Goal: Task Accomplishment & Management: Complete application form

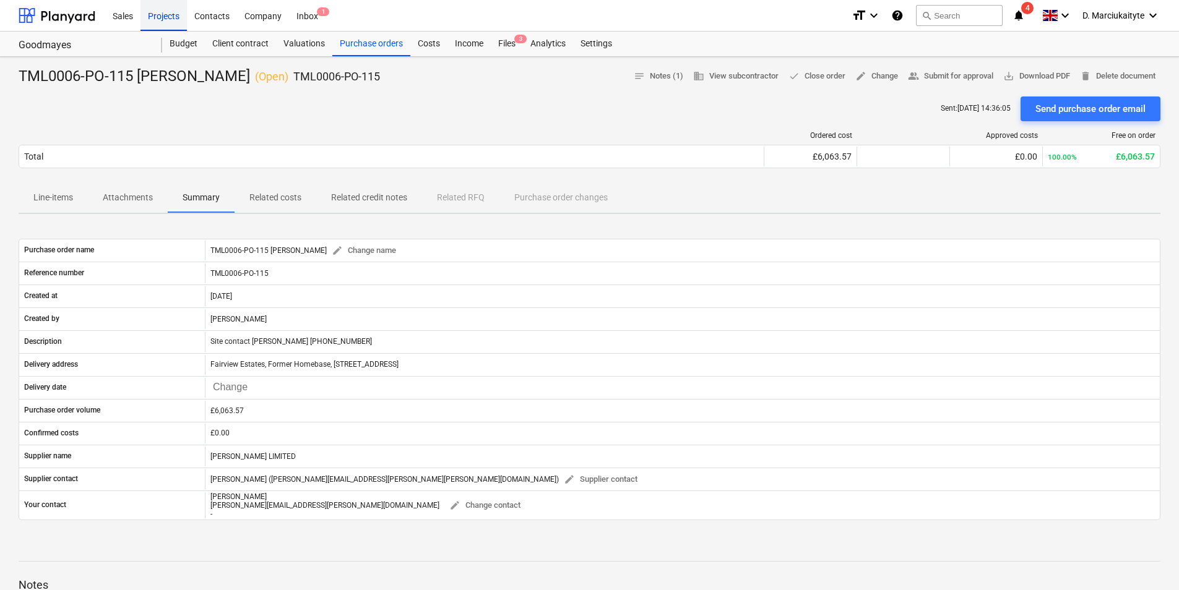
click at [166, 17] on div "Projects" at bounding box center [163, 15] width 46 height 32
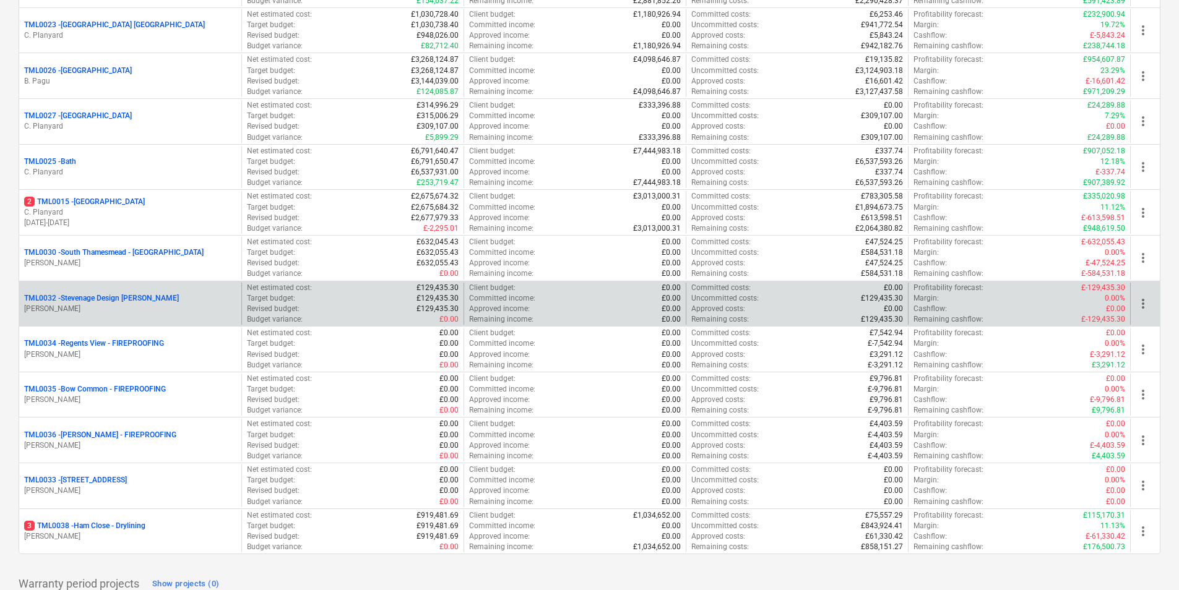
scroll to position [1258, 0]
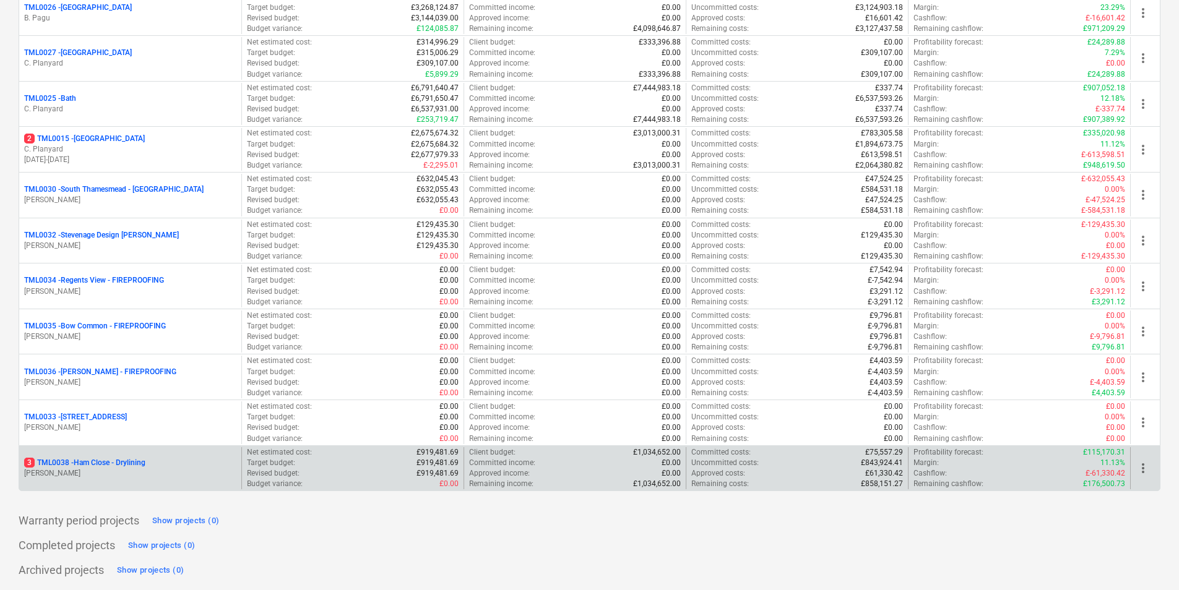
click at [144, 448] on div "3 TML0038 - Ham Close - Drylining [PERSON_NAME]" at bounding box center [130, 468] width 222 height 43
click at [153, 455] on div "3 TML0038 - Ham Close - Drylining [PERSON_NAME]" at bounding box center [130, 468] width 222 height 43
click at [143, 453] on div "3 TML0038 - Ham Close - Drylining [PERSON_NAME]" at bounding box center [130, 468] width 222 height 43
click at [144, 465] on p "3 TML0038 - Ham Close - Drylining" at bounding box center [84, 463] width 121 height 11
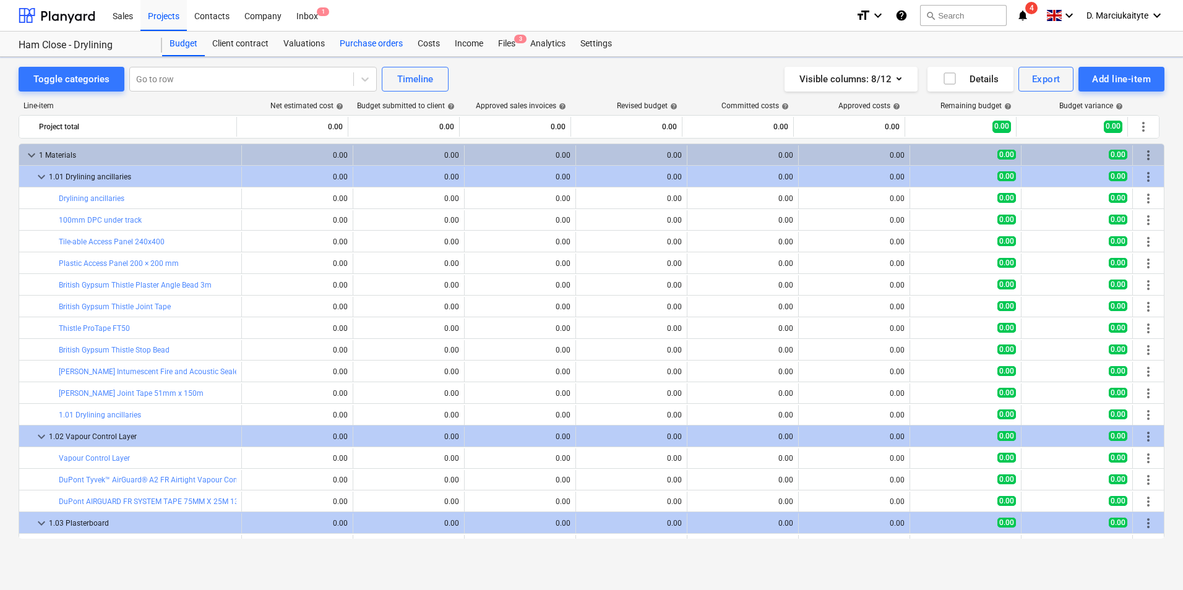
click at [352, 50] on div "Purchase orders" at bounding box center [371, 44] width 78 height 25
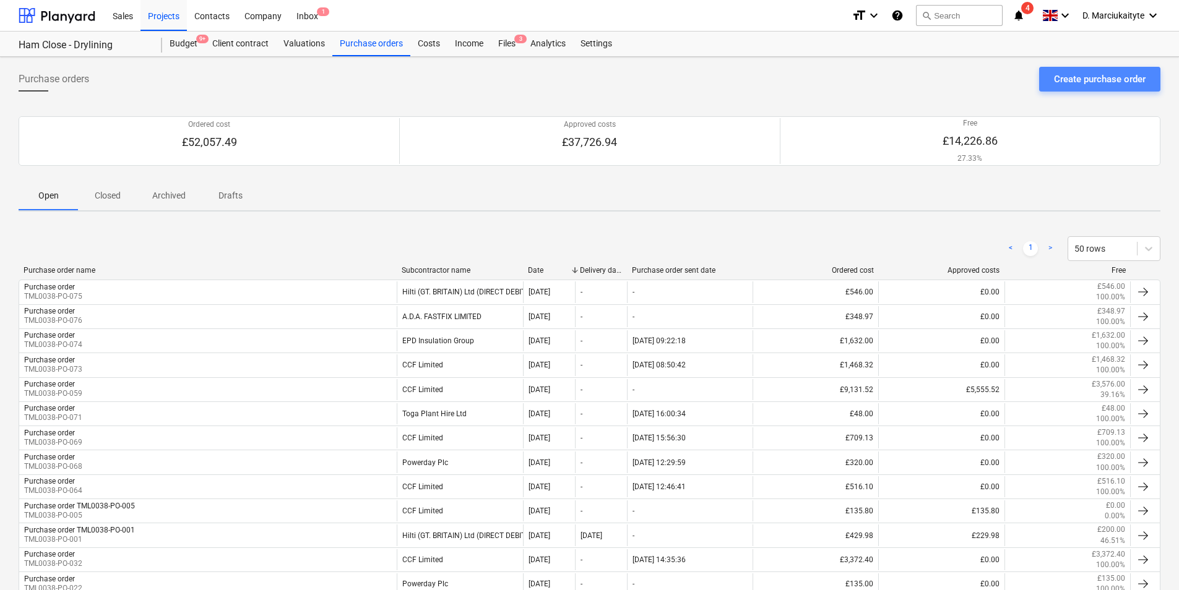
click at [1085, 80] on div "Create purchase order" at bounding box center [1100, 79] width 92 height 16
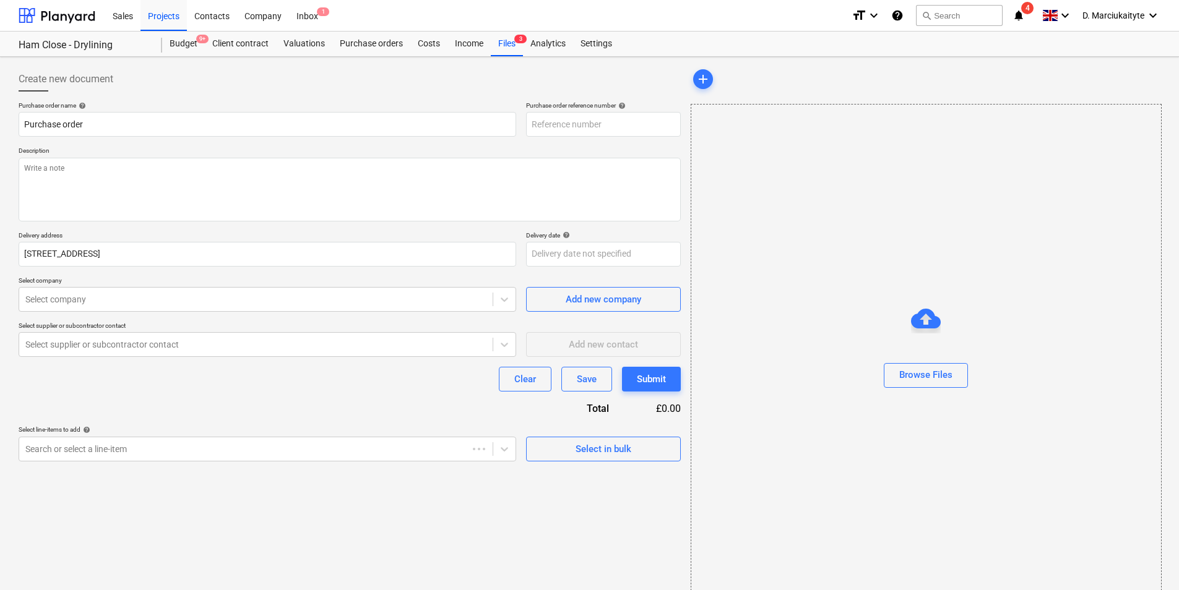
type textarea "x"
type input "TML0038-PO-078"
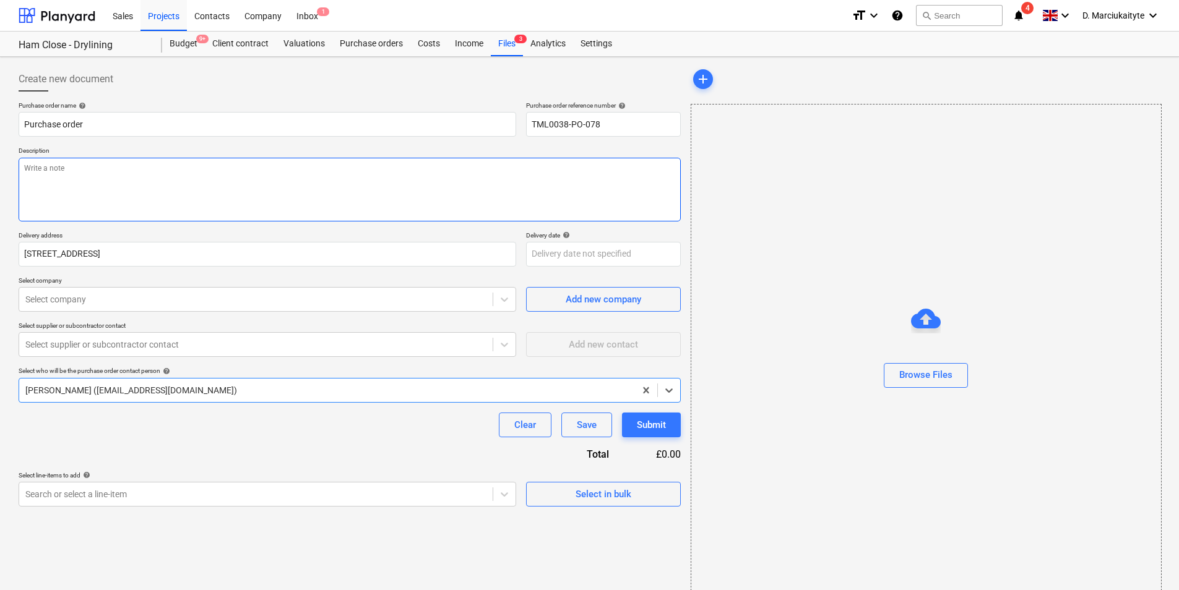
click at [172, 182] on textarea at bounding box center [350, 190] width 662 height 64
type textarea "x"
type textarea "P"
type textarea "x"
type textarea "Pl"
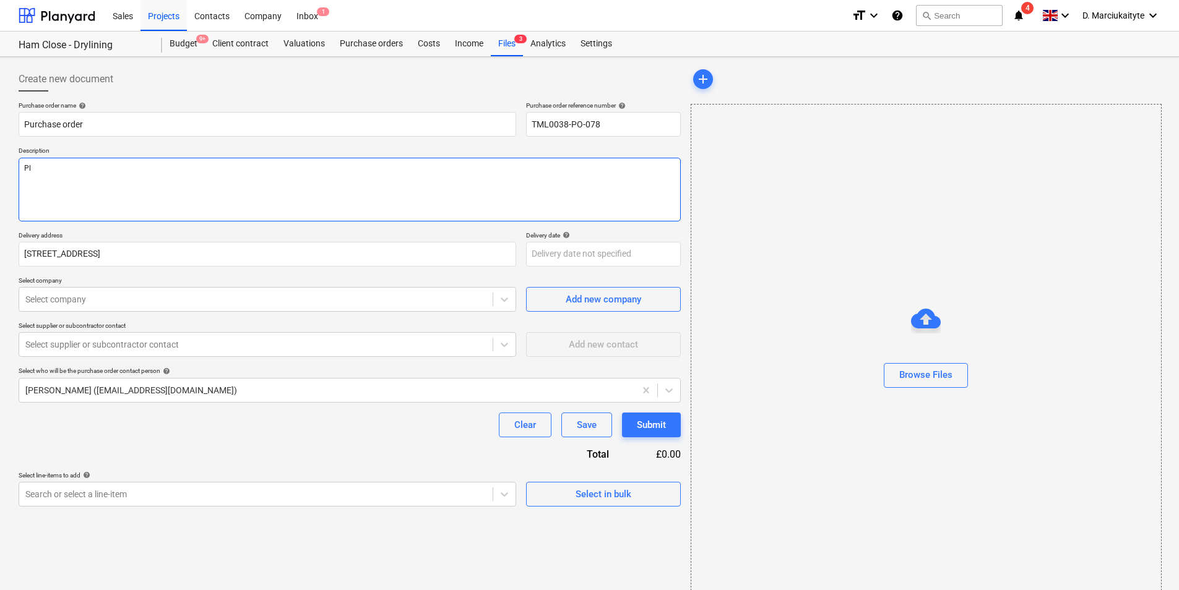
type textarea "x"
type textarea "Ple"
type textarea "x"
type textarea "Plea"
type textarea "x"
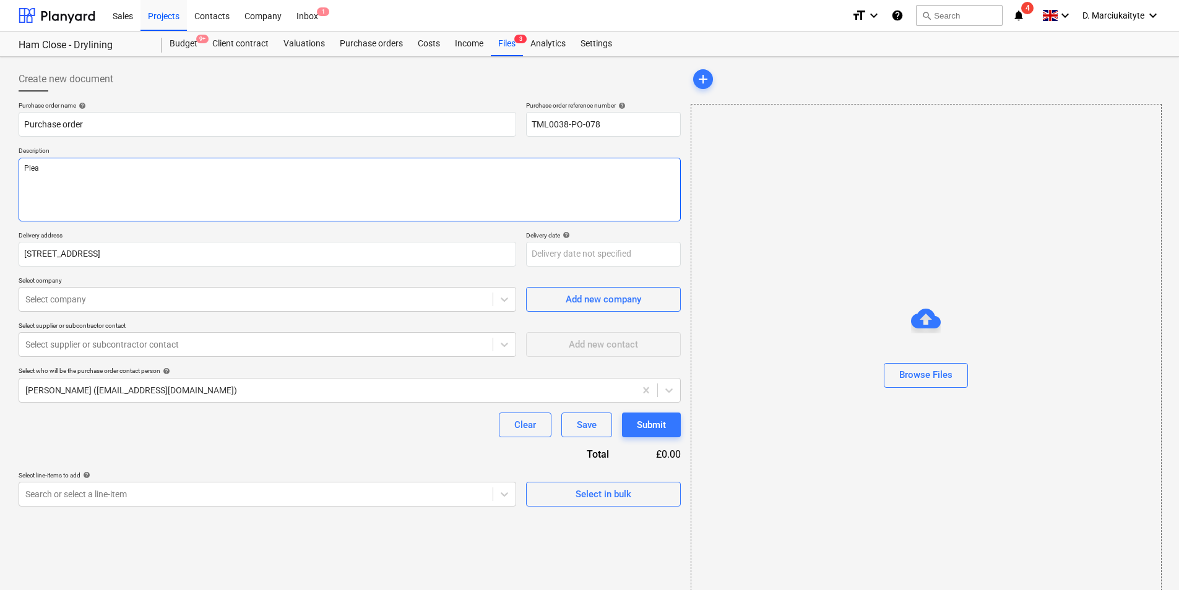
type textarea "Pleas"
type textarea "x"
type textarea "Please"
type textarea "x"
type textarea "Please"
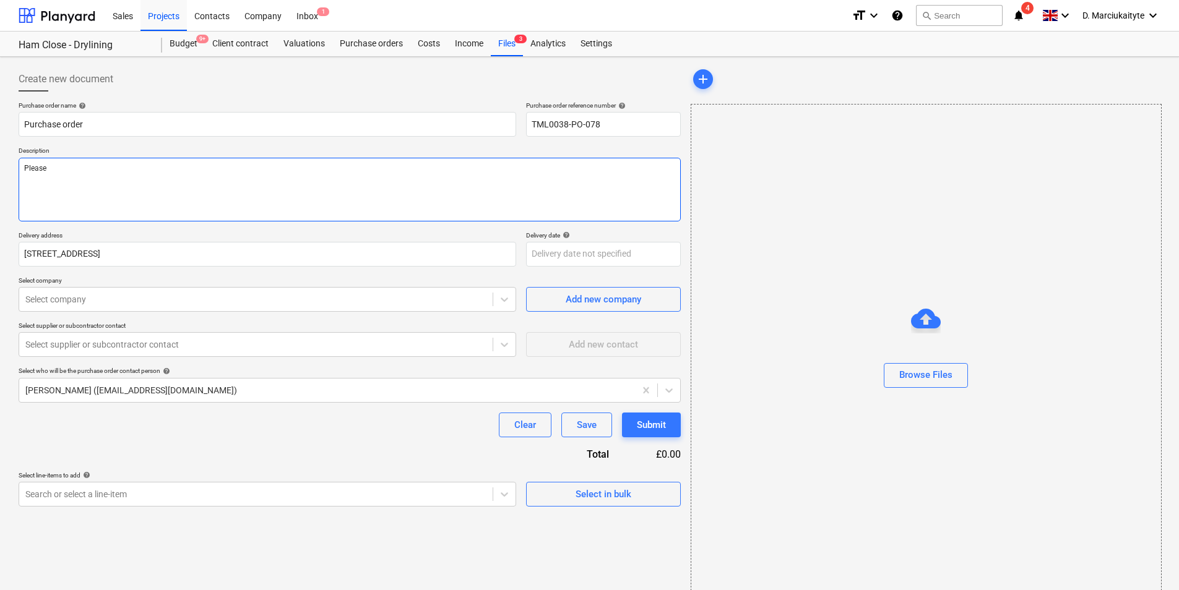
type textarea "x"
type textarea "Please p"
type textarea "x"
type textarea "Please pr"
type textarea "x"
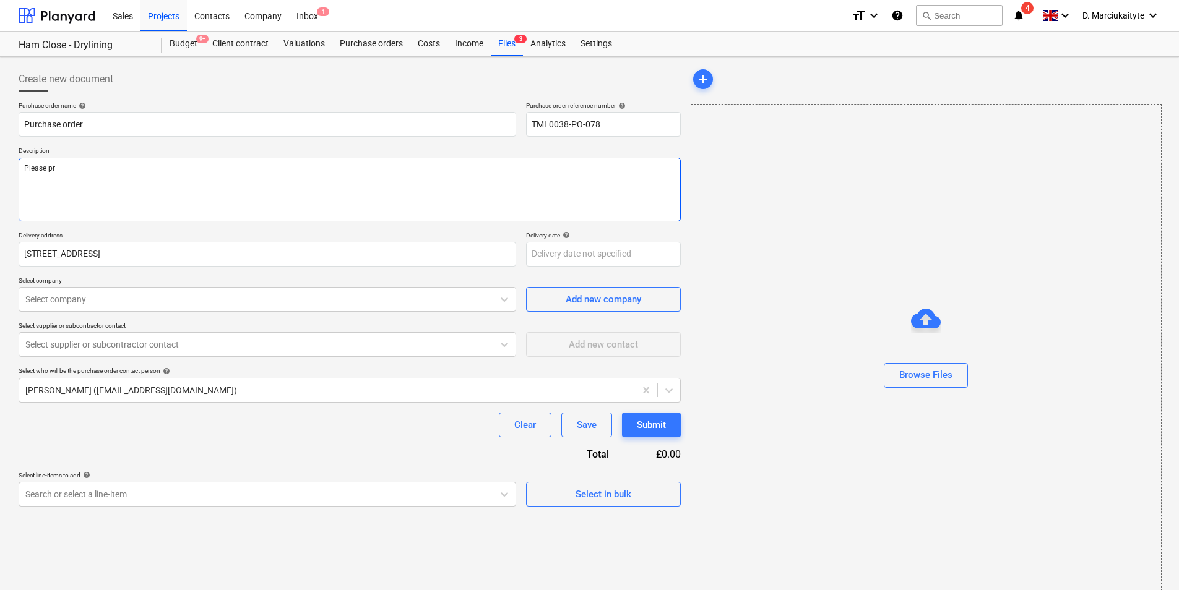
type textarea "Please pri"
type textarea "x"
type textarea "Please pr"
type textarea "x"
type textarea "Please pro"
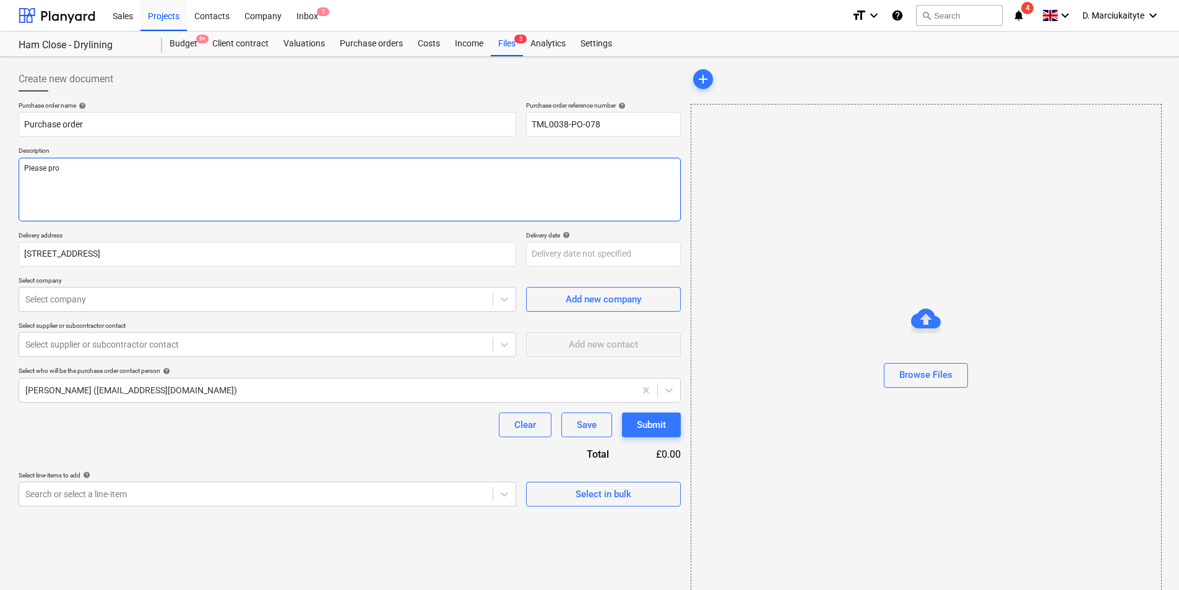
type textarea "x"
type textarea "Please proc"
type textarea "x"
type textarea "Please proce"
type textarea "x"
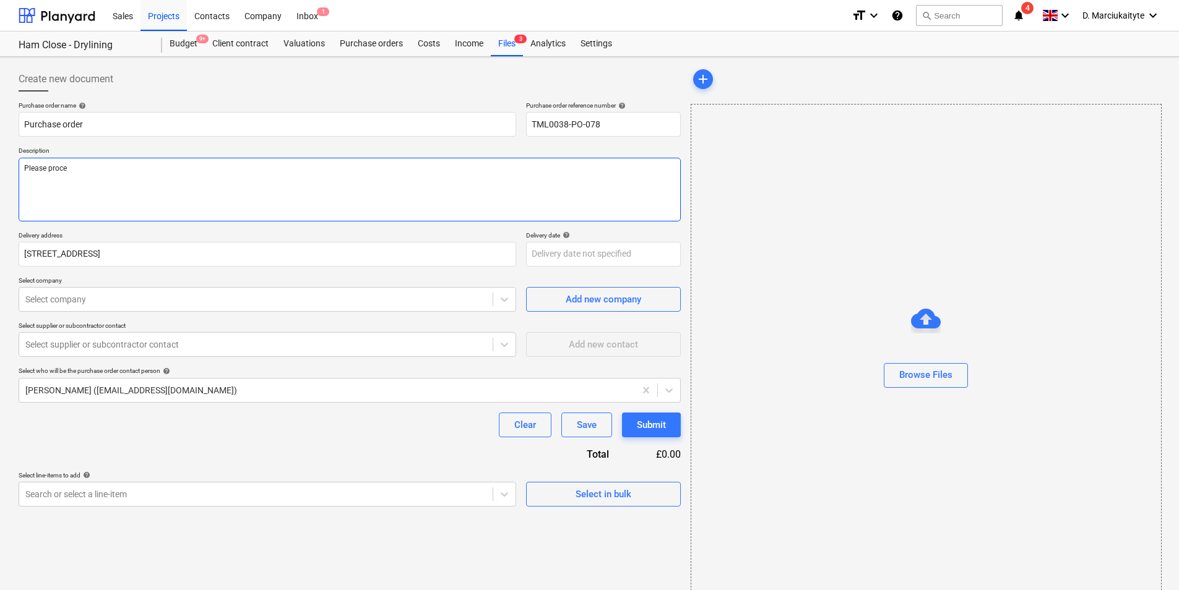
type textarea "Please procee"
type textarea "x"
type textarea "Please proceed"
type textarea "x"
type textarea "Please proceed"
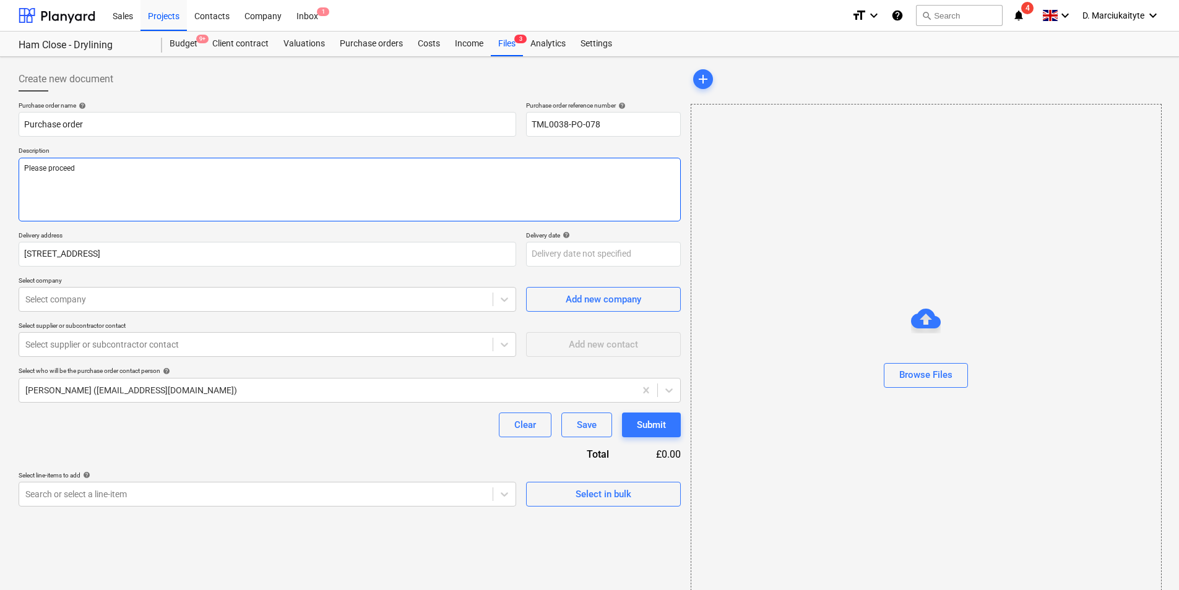
type textarea "x"
type textarea "Please proceed w"
type textarea "x"
type textarea "Please proceed wi"
type textarea "x"
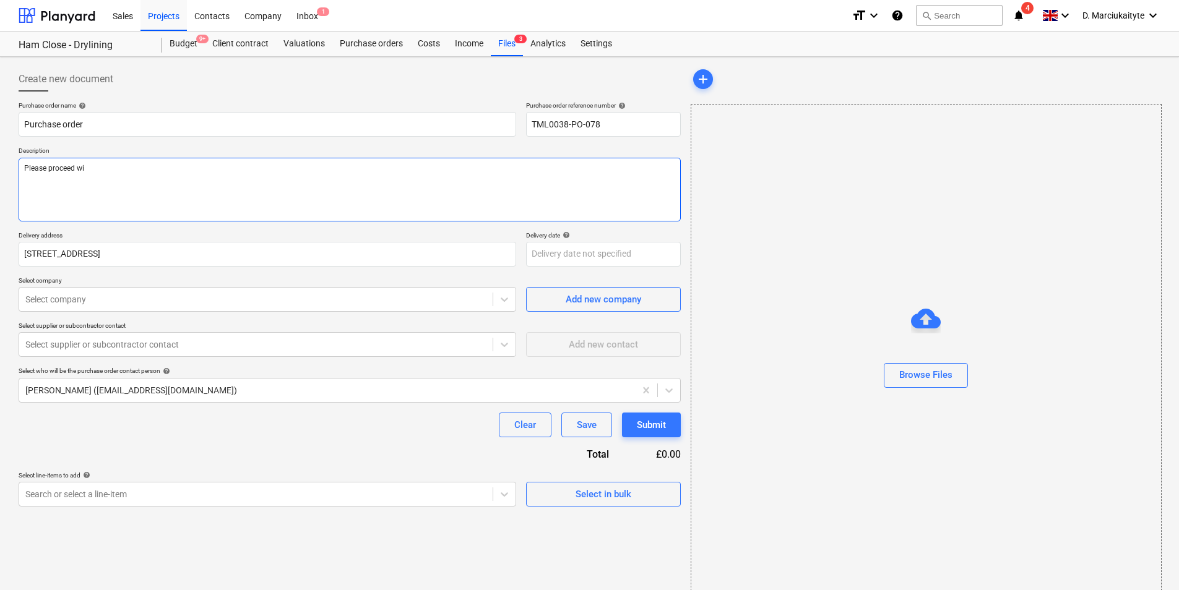
type textarea "Please proceed wit"
type textarea "x"
type textarea "Please proceed with"
type textarea "x"
type textarea "Please proceed with"
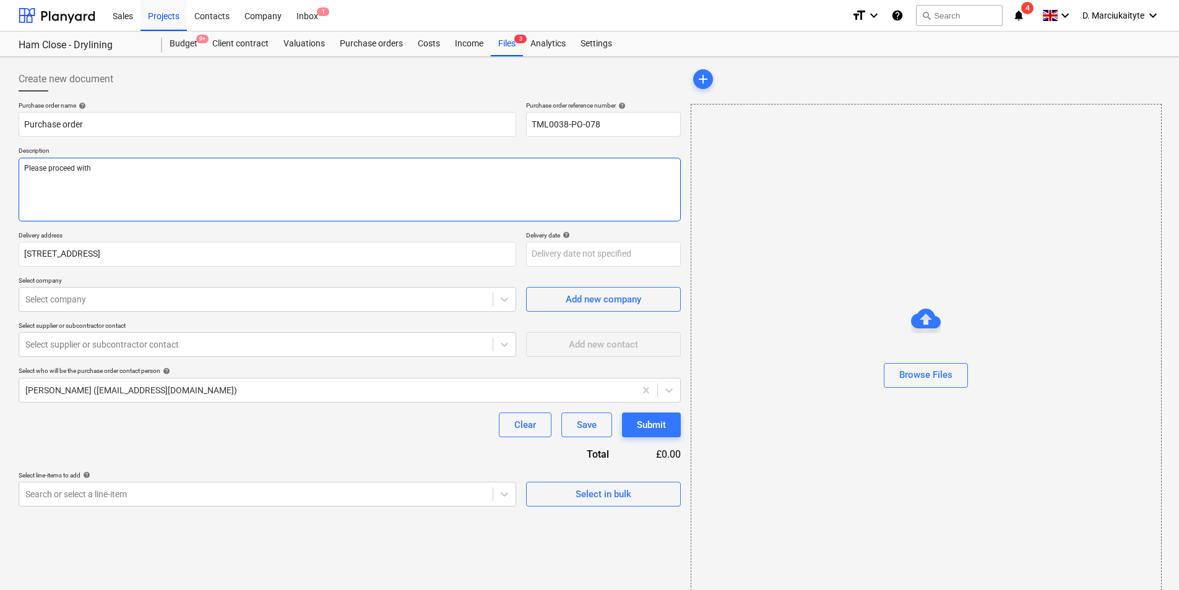
type textarea "x"
type textarea "Please proceed with a"
type textarea "x"
type textarea "Please proceed with a"
type textarea "x"
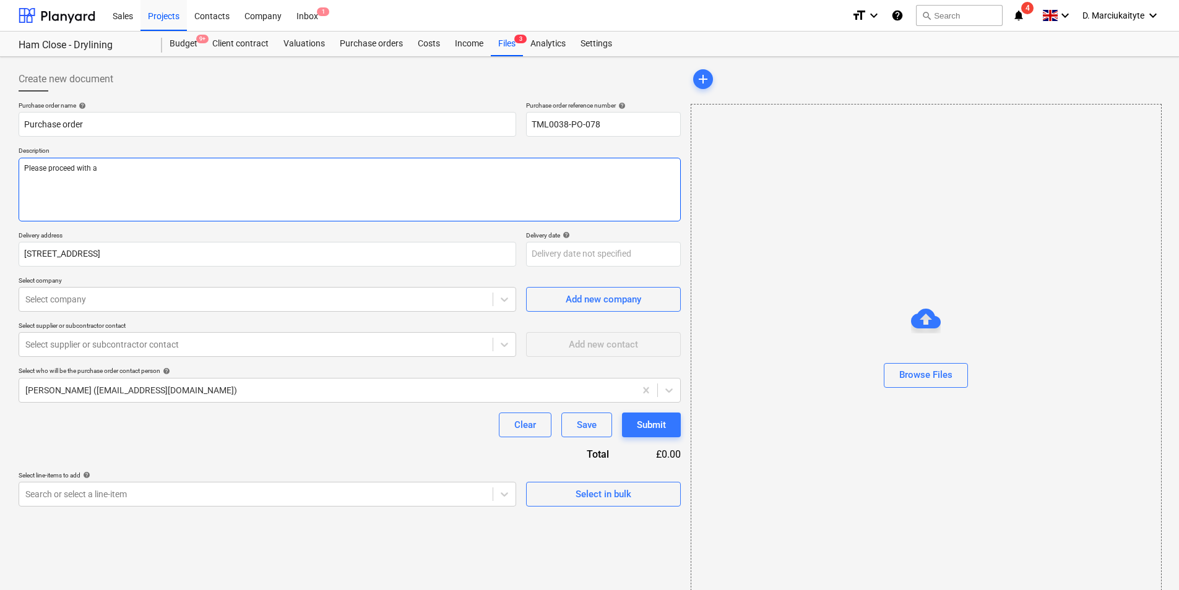
type textarea "Please proceed with a v"
type textarea "x"
type textarea "Please proceed with a va"
type textarea "x"
type textarea "Please proceed with a van"
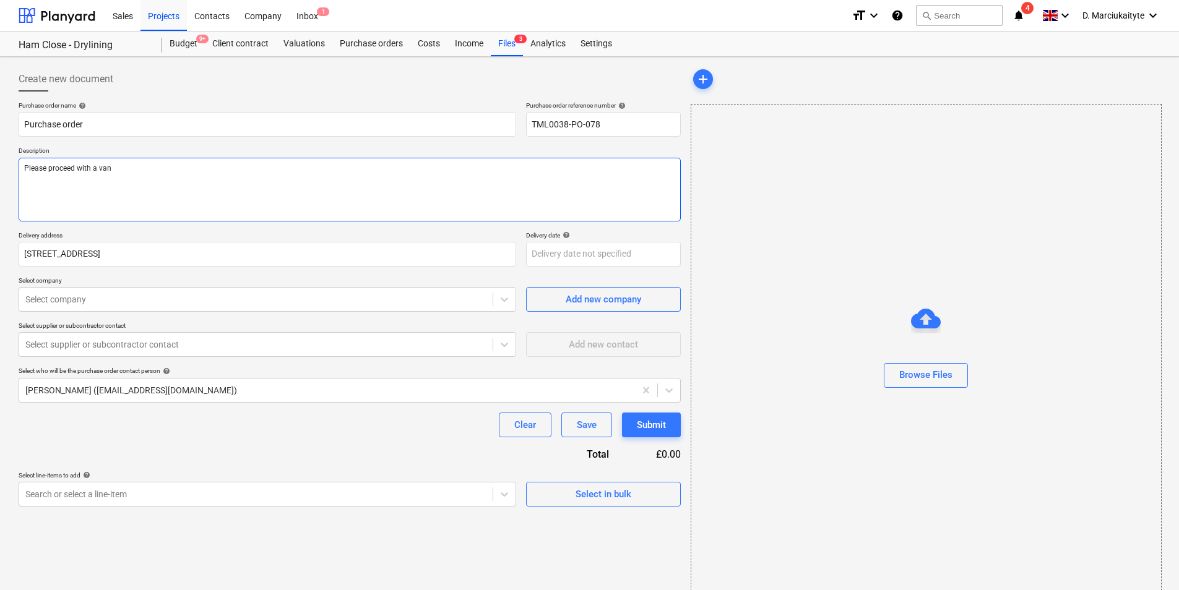
type textarea "x"
type textarea "Please proceed with a van"
click at [210, 191] on textarea "Please proceed with a van" at bounding box center [350, 190] width 662 height 64
drag, startPoint x: 171, startPoint y: 171, endPoint x: 49, endPoint y: 168, distance: 121.9
click at [49, 168] on textarea "Please proceed with a van" at bounding box center [350, 190] width 662 height 64
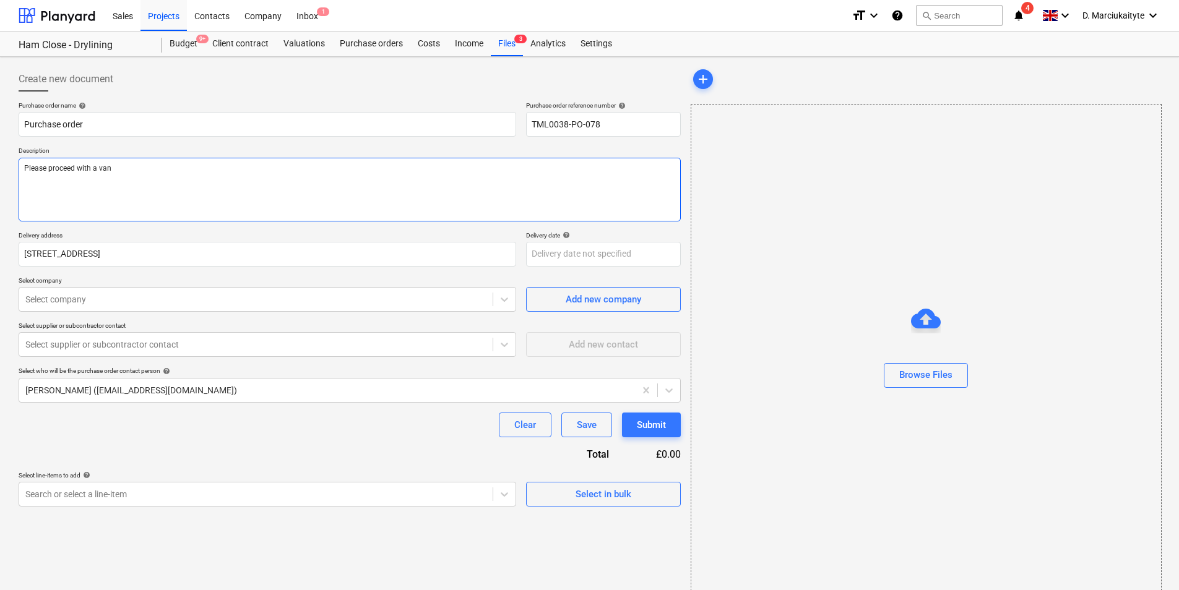
type textarea "x"
type textarea "Please"
type textarea "x"
type textarea "Please b"
type textarea "x"
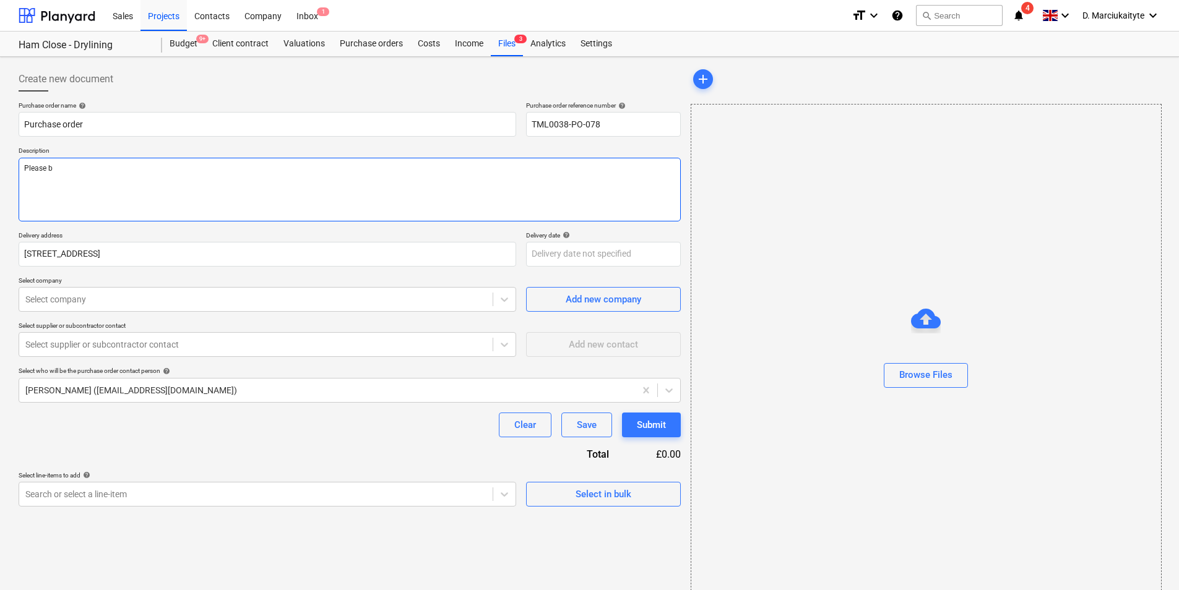
type textarea "Please bo"
type textarea "x"
type textarea "Please boo"
type textarea "x"
type textarea "Please book"
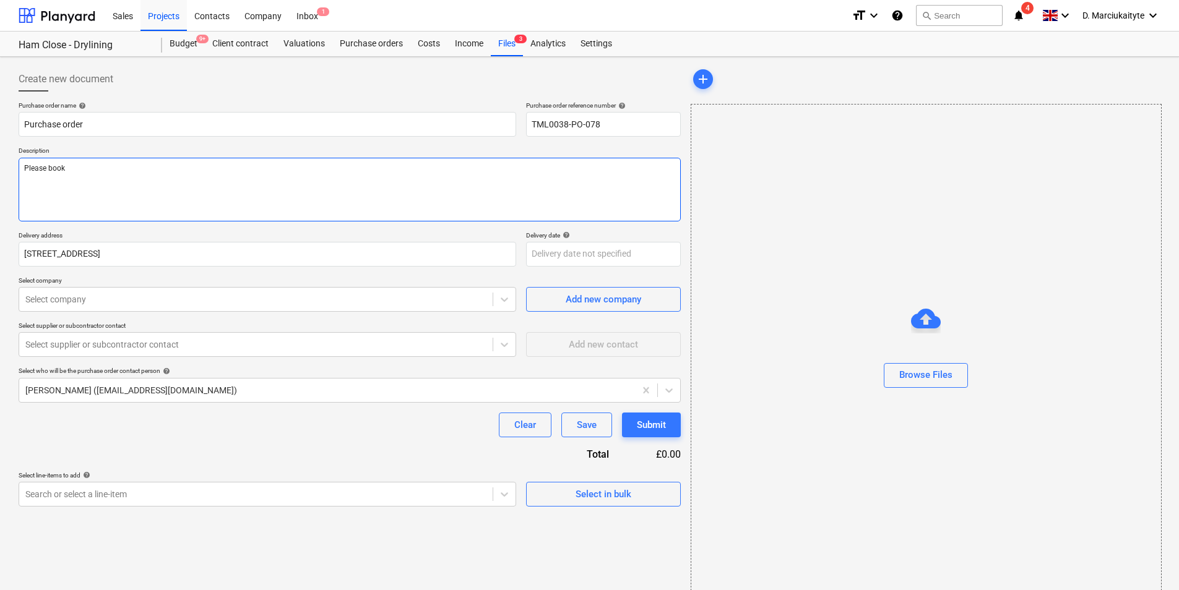
type textarea "x"
type textarea "Please book"
type textarea "x"
type textarea "Please book i"
type textarea "x"
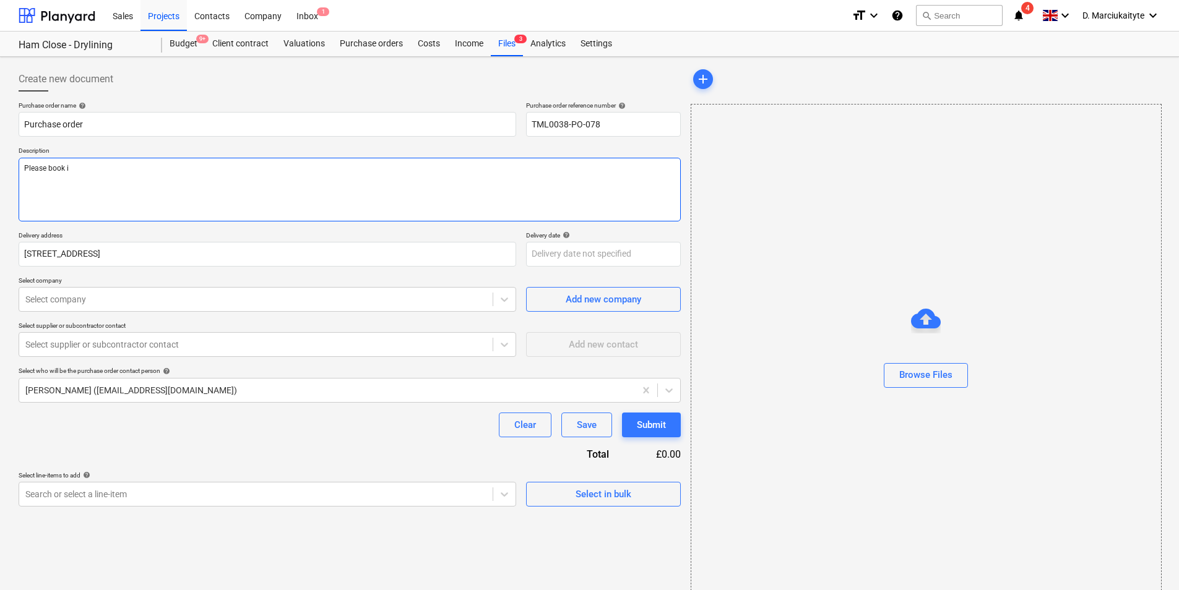
type textarea "Please book in"
type textarea "x"
type textarea "Please book in"
type textarea "x"
type textarea "Please book in v"
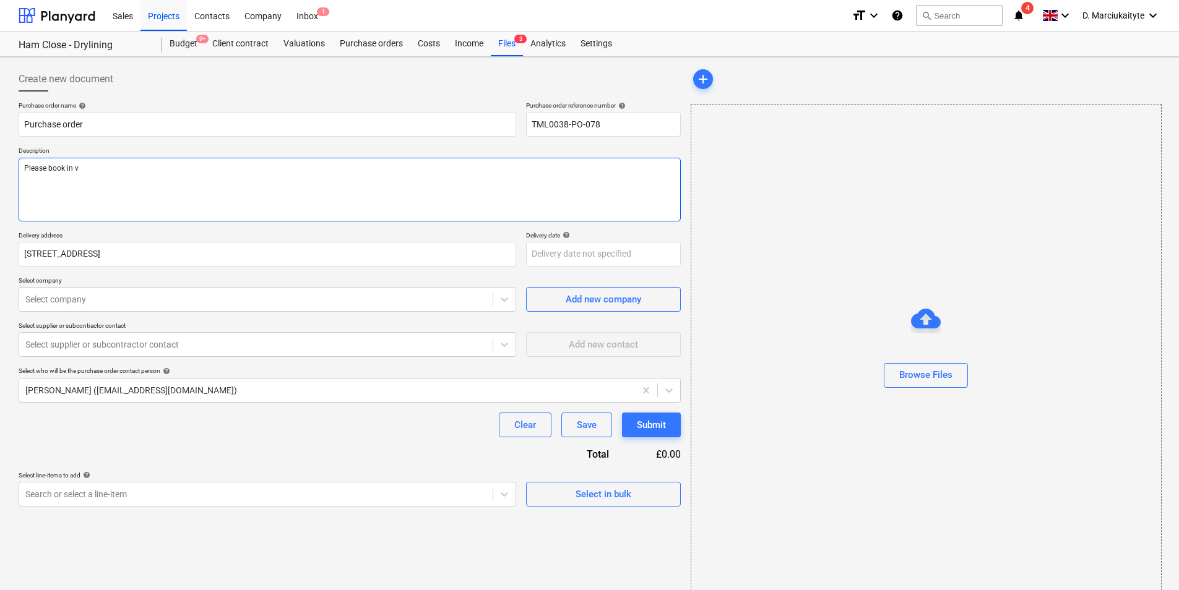
type textarea "x"
type textarea "Please book in [GEOGRAPHIC_DATA]"
type textarea "x"
type textarea "Please book in van"
type textarea "x"
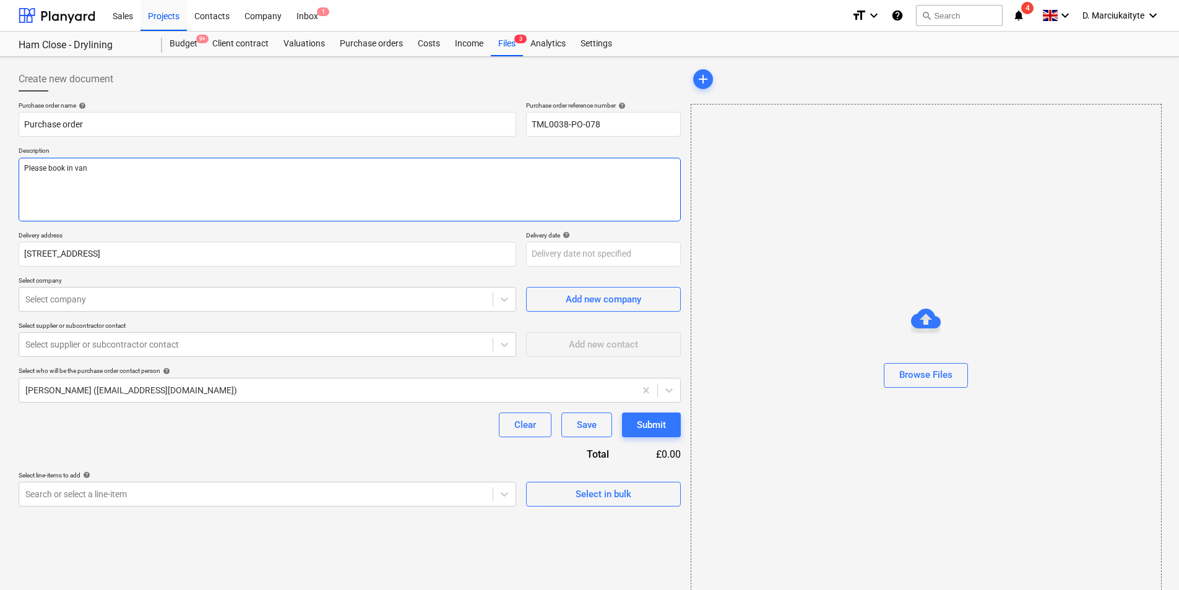
type textarea "Please book in van"
type textarea "x"
type textarea "Please book in van"
type textarea "x"
type textarea "Please book in van,"
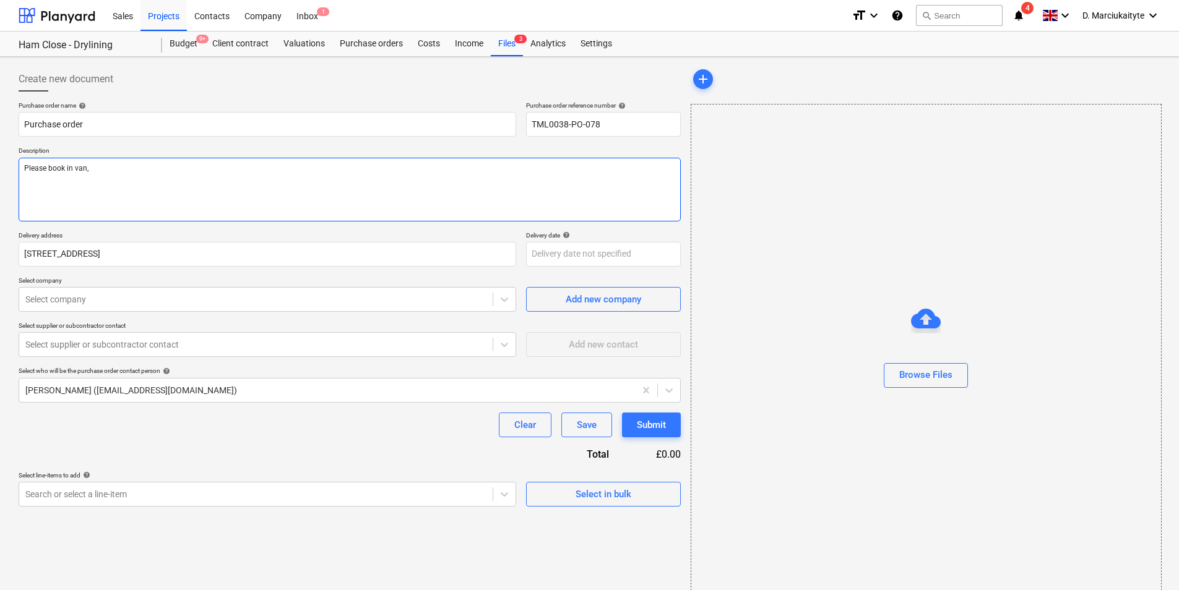
type textarea "x"
type textarea "Please book in van"
type textarea "x"
type textarea "Please book in van,"
type textarea "x"
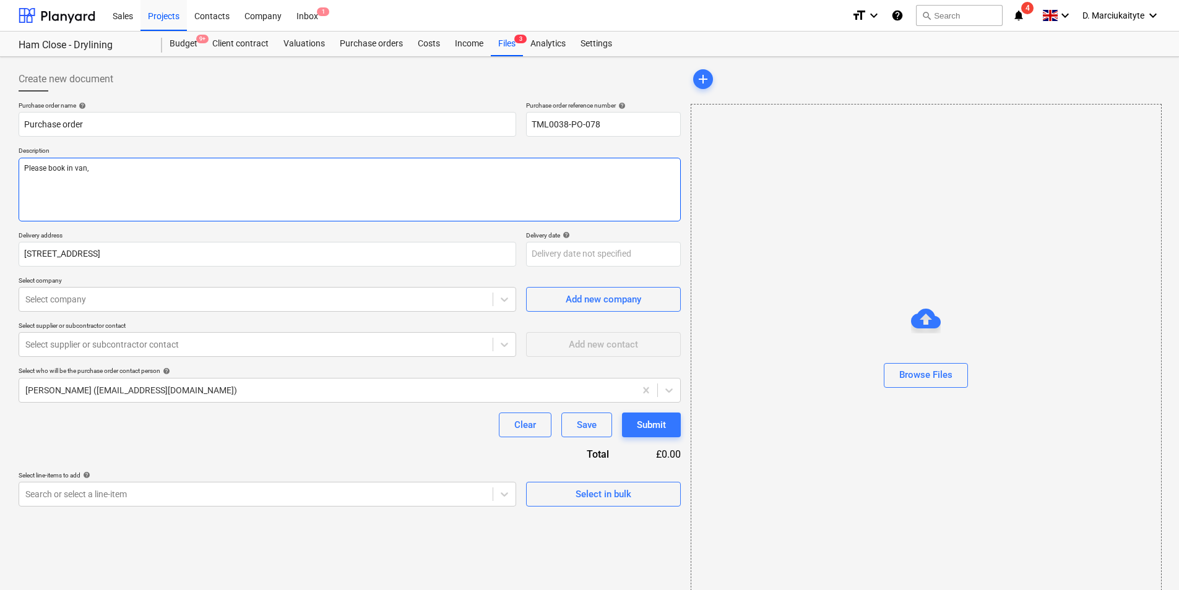
type textarea "Please book in van"
type textarea "x"
type textarea "Please book in van."
type textarea "x"
type textarea "Please book in van."
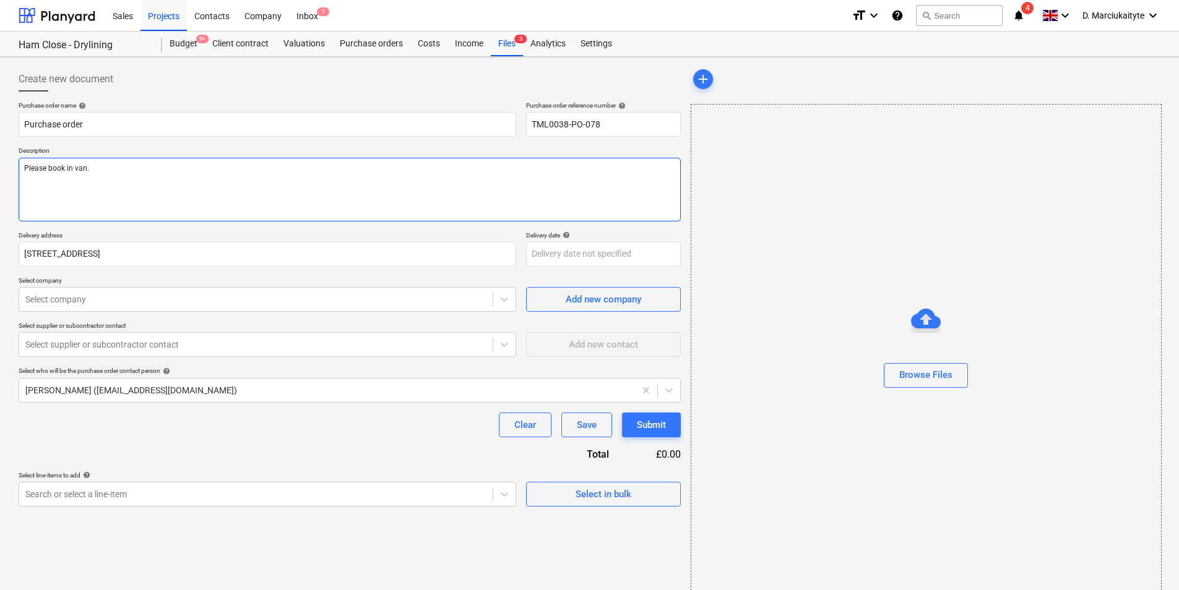
type textarea "x"
type textarea "Please book in van. f"
type textarea "x"
type textarea "Please book in van."
type textarea "x"
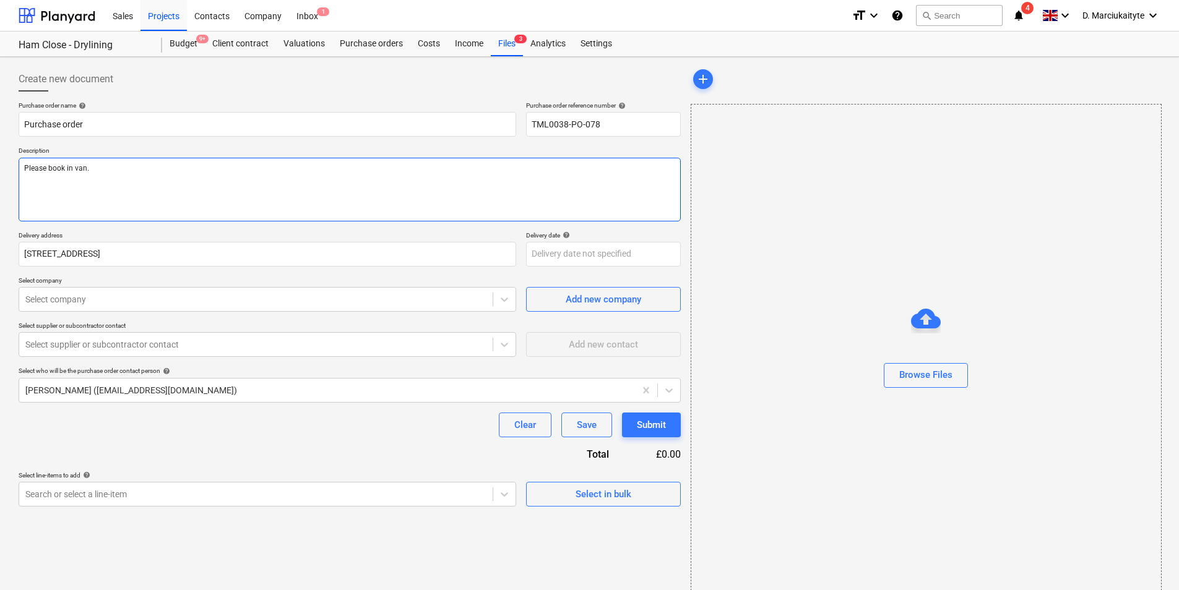
type textarea "Please book in van. F"
type textarea "x"
type textarea "Please book in van. Fr"
type textarea "x"
type textarea "Please book in van. Fro"
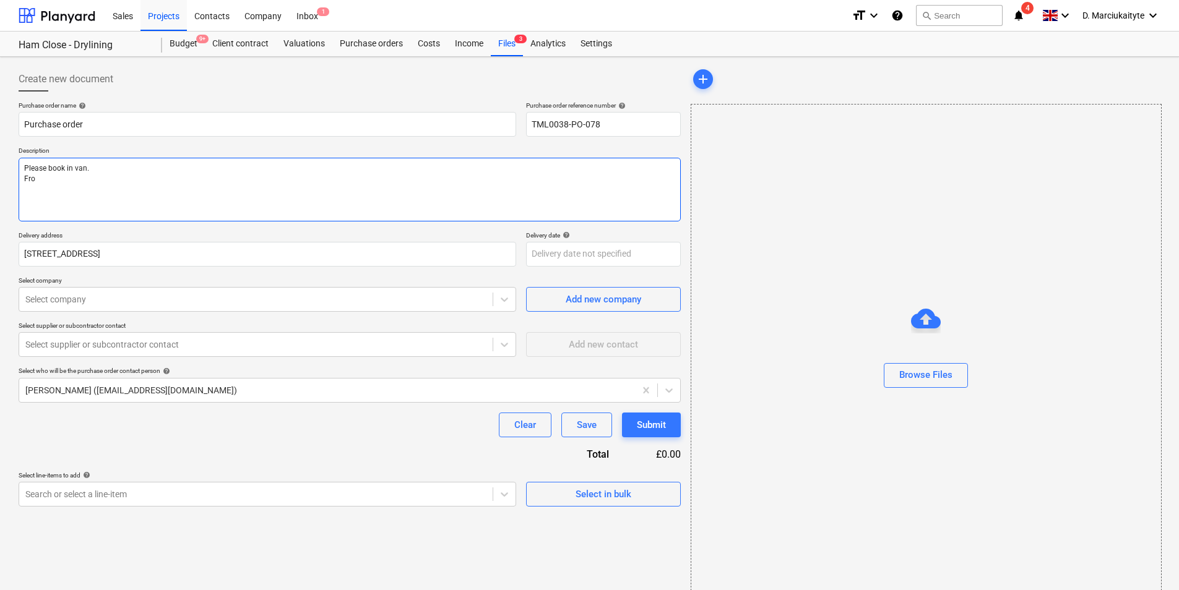
type textarea "x"
type textarea "Please book in van. From"
type textarea "x"
type textarea "Please book in van. From"
type textarea "x"
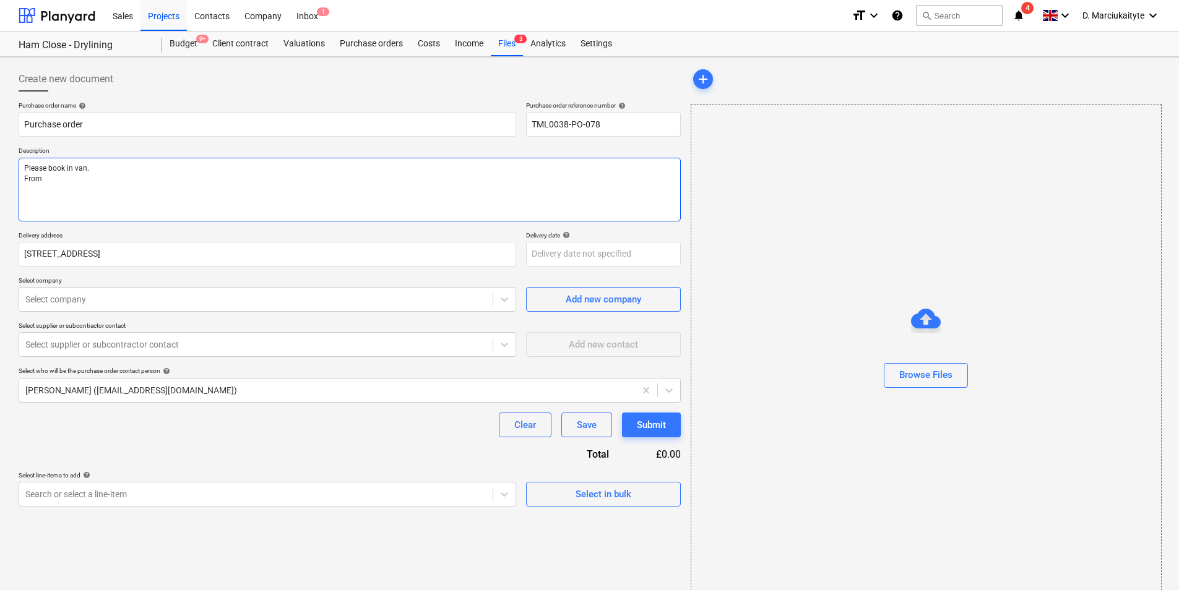
type textarea "Please book in van. From g"
type textarea "x"
type textarea "Please book in van. From go"
type textarea "x"
type textarea "Please book in van. From goo"
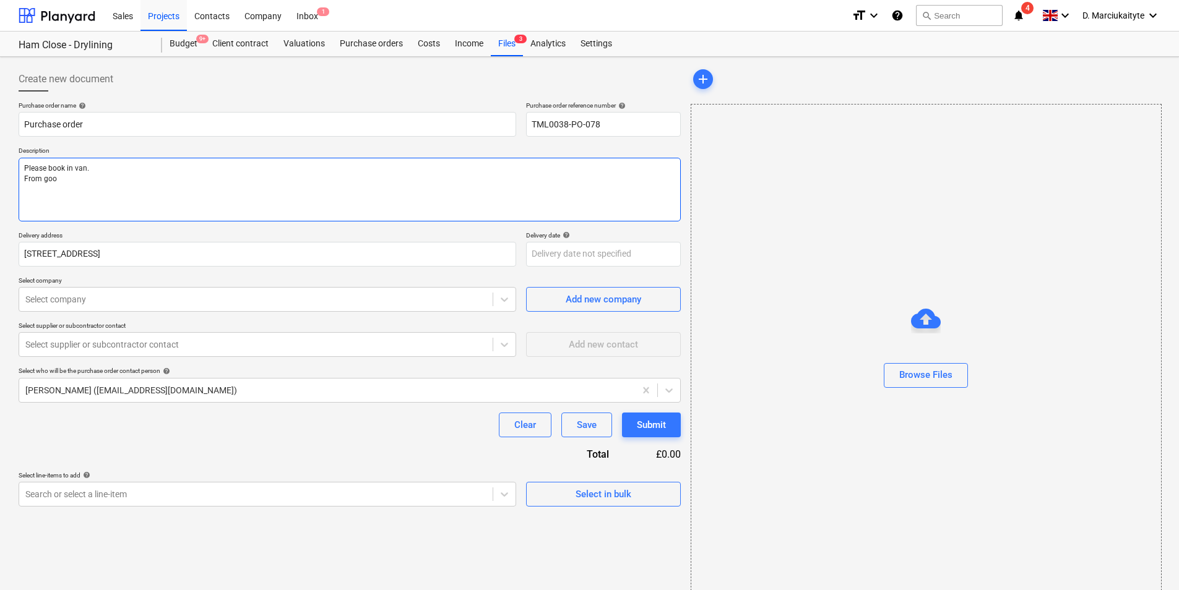
type textarea "x"
type textarea "Please book in van. From good"
type textarea "x"
type textarea "Please book in van. From good"
type textarea "x"
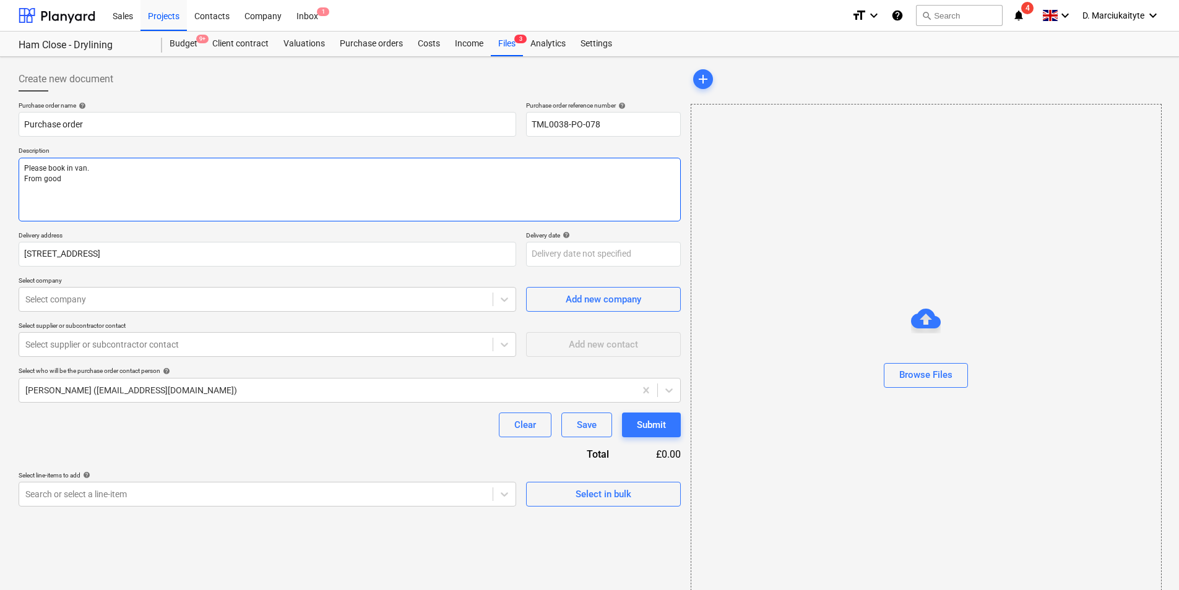
type textarea "Please book in van. From good"
type textarea "x"
type textarea "Please book in van. From goodm"
type textarea "x"
type textarea "Please book in van. From goodma"
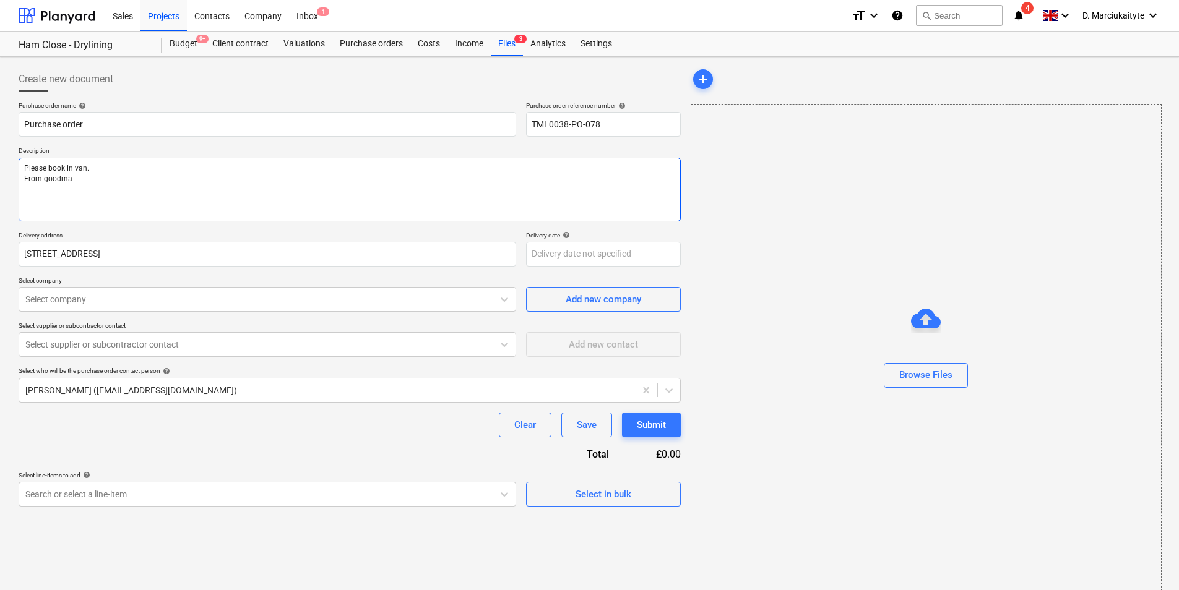
type textarea "x"
type textarea "Please book in van. From [GEOGRAPHIC_DATA]"
type textarea "x"
type textarea "Please book in van. From [GEOGRAPHIC_DATA]"
type textarea "x"
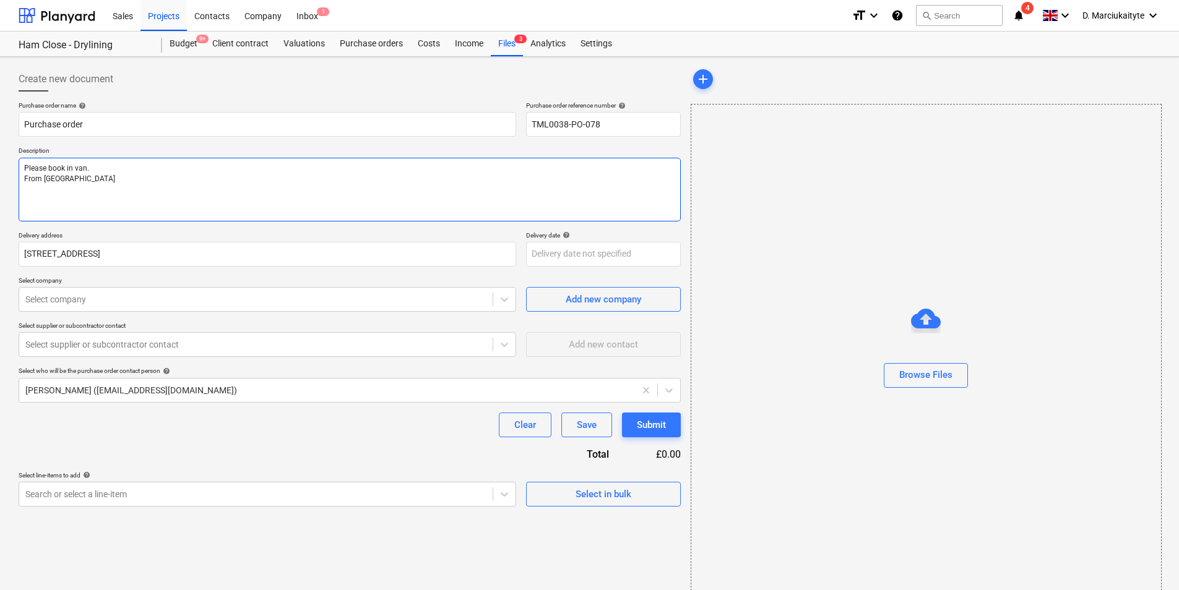
type textarea "Please book in van. From [GEOGRAPHIC_DATA]"
type textarea "x"
type textarea "Please book in van. From [GEOGRAPHIC_DATA]"
type textarea "x"
type textarea "Please book in van. From [GEOGRAPHIC_DATA]"
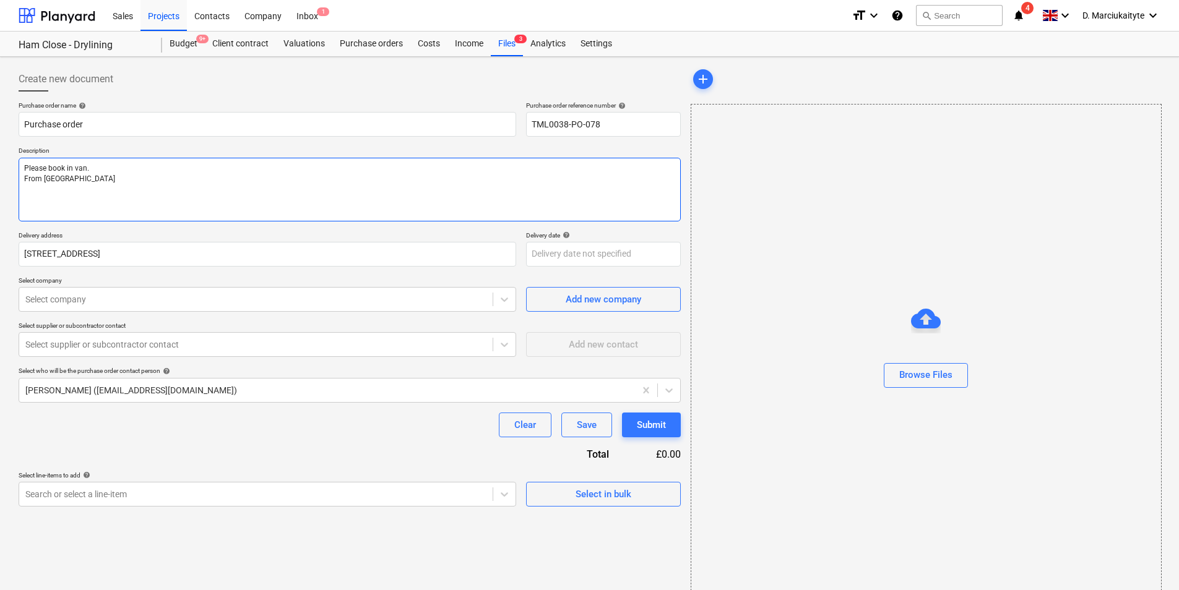
type textarea "x"
type textarea "Please book in van. From [GEOGRAPHIC_DATA]"
type textarea "x"
type textarea "Please book in van. From [GEOGRAPHIC_DATA]"
type textarea "x"
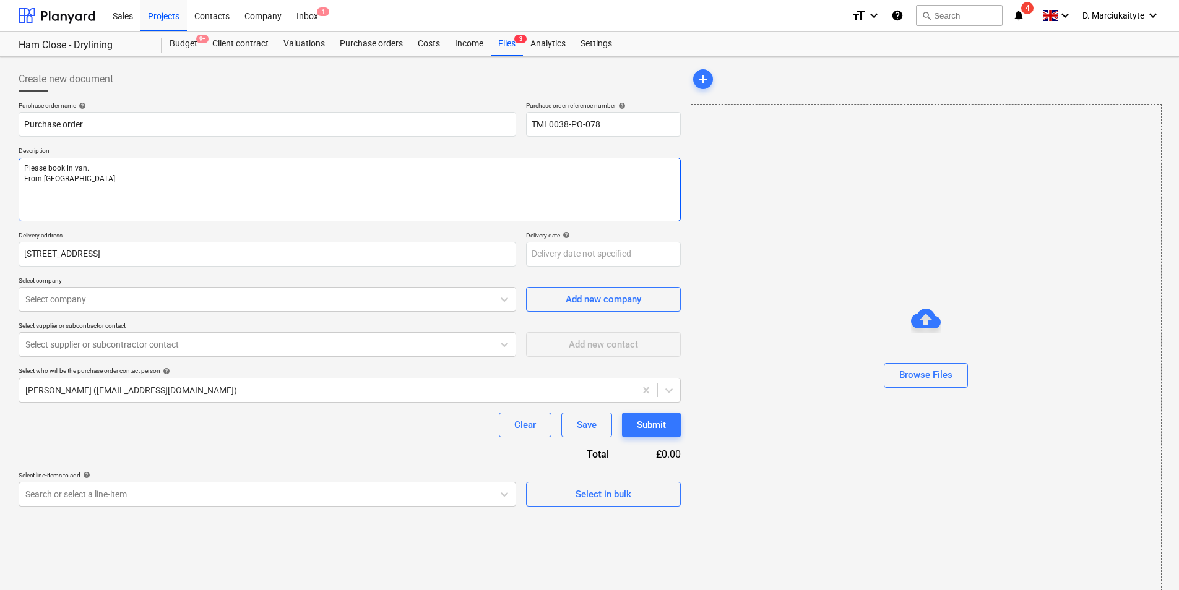
type textarea "Please book in van. From [GEOGRAPHIC_DATA]"
type textarea "x"
type textarea "Please book in van. From goodmayes t"
type textarea "x"
type textarea "Please book in van. From [GEOGRAPHIC_DATA] to"
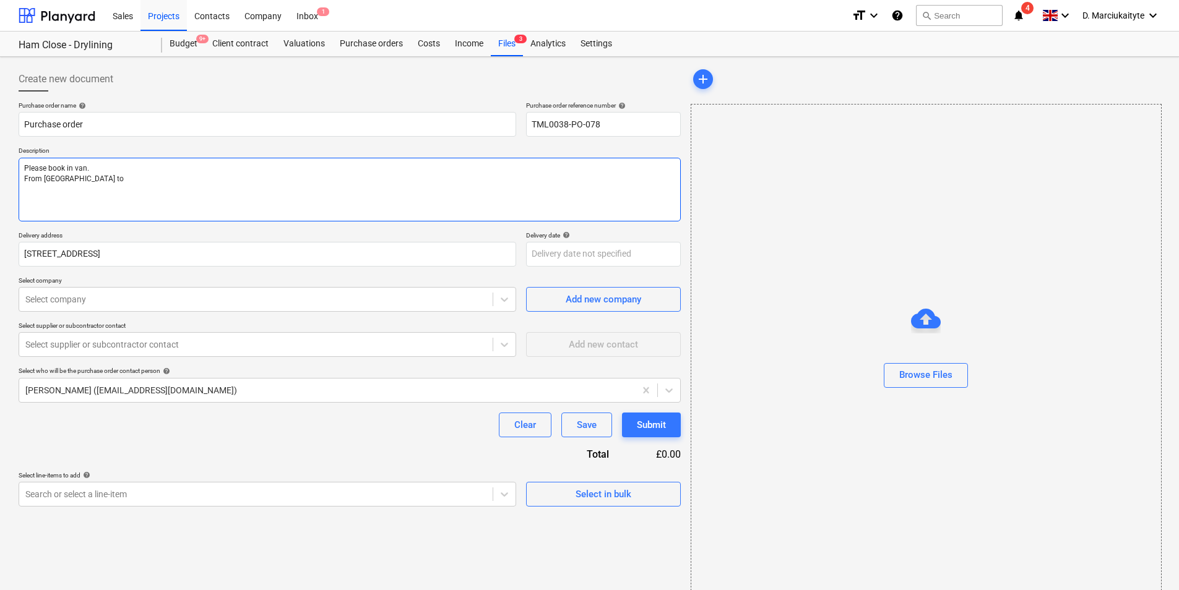
type textarea "x"
type textarea "Please book in van. From [GEOGRAPHIC_DATA] to"
type textarea "x"
type textarea "Please book in van. From goodmayes to h"
type textarea "x"
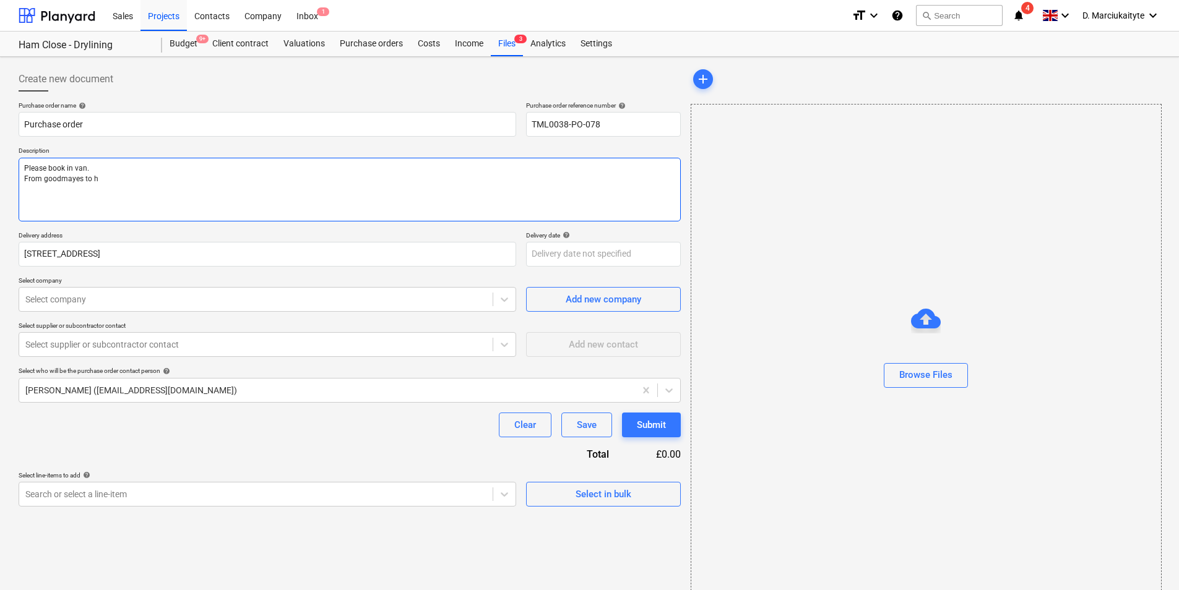
type textarea "Please book in van. From [GEOGRAPHIC_DATA] to ha"
type textarea "x"
type textarea "Please book in van. From [GEOGRAPHIC_DATA] to ham"
type textarea "x"
type textarea "Please book in van. From [GEOGRAPHIC_DATA] to ham"
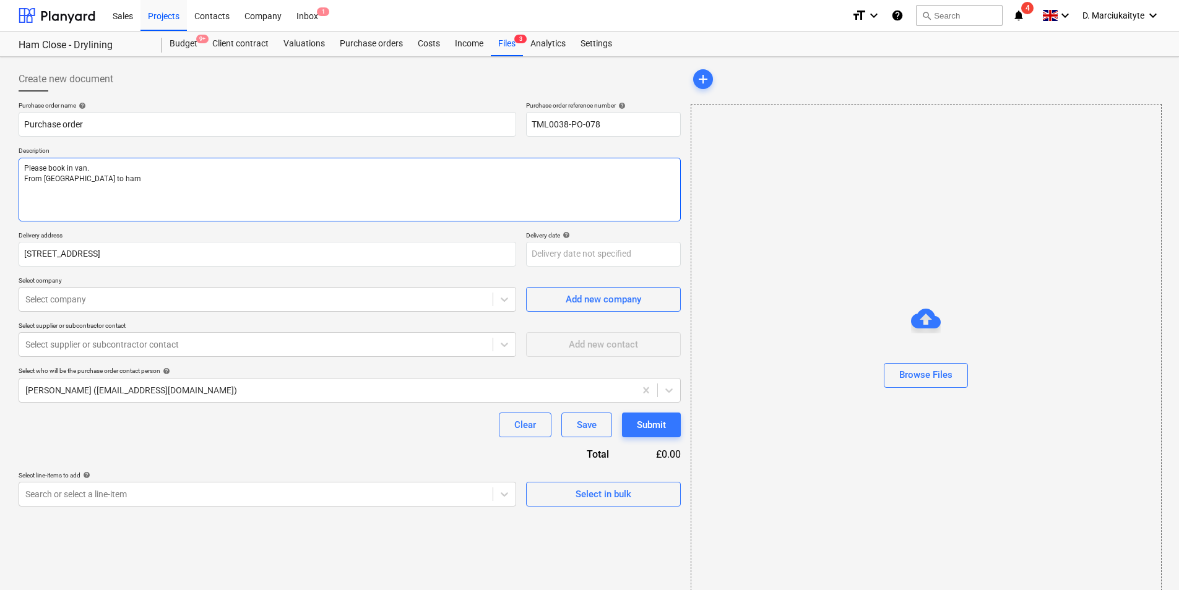
type textarea "x"
type textarea "Please book in van. From [GEOGRAPHIC_DATA] to ham v"
type textarea "x"
type textarea "Please book in van. From [GEOGRAPHIC_DATA] to ham"
type textarea "x"
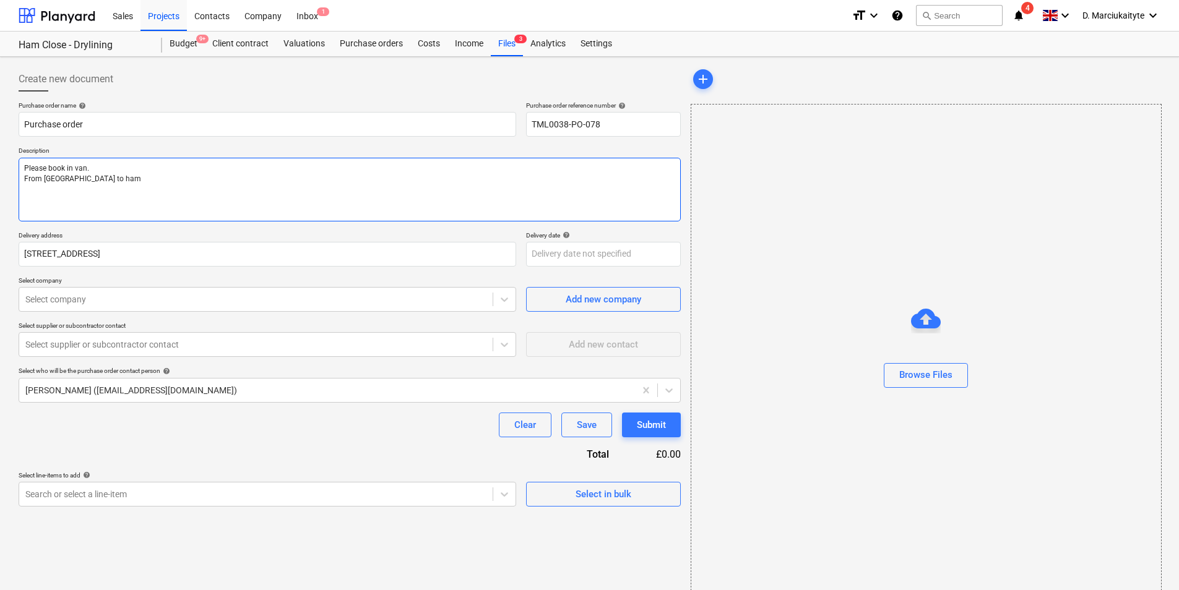
type textarea "Please book in van. From [GEOGRAPHIC_DATA] to ham c"
type textarea "x"
type textarea "Please book in van. From [GEOGRAPHIC_DATA] to [PERSON_NAME]"
type textarea "x"
type textarea "Please book in van. From goodmayes to ham clo"
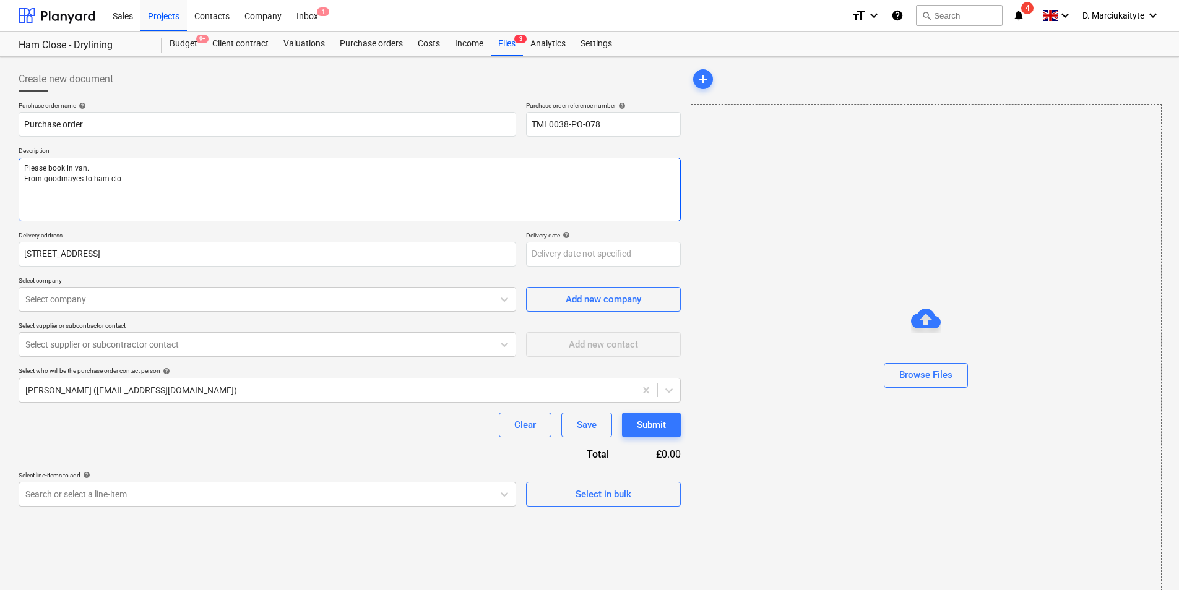
type textarea "x"
type textarea "Please book in van. From [GEOGRAPHIC_DATA] to ham clos"
type textarea "x"
type textarea "Please book in van. From [GEOGRAPHIC_DATA] to ham close"
type textarea "x"
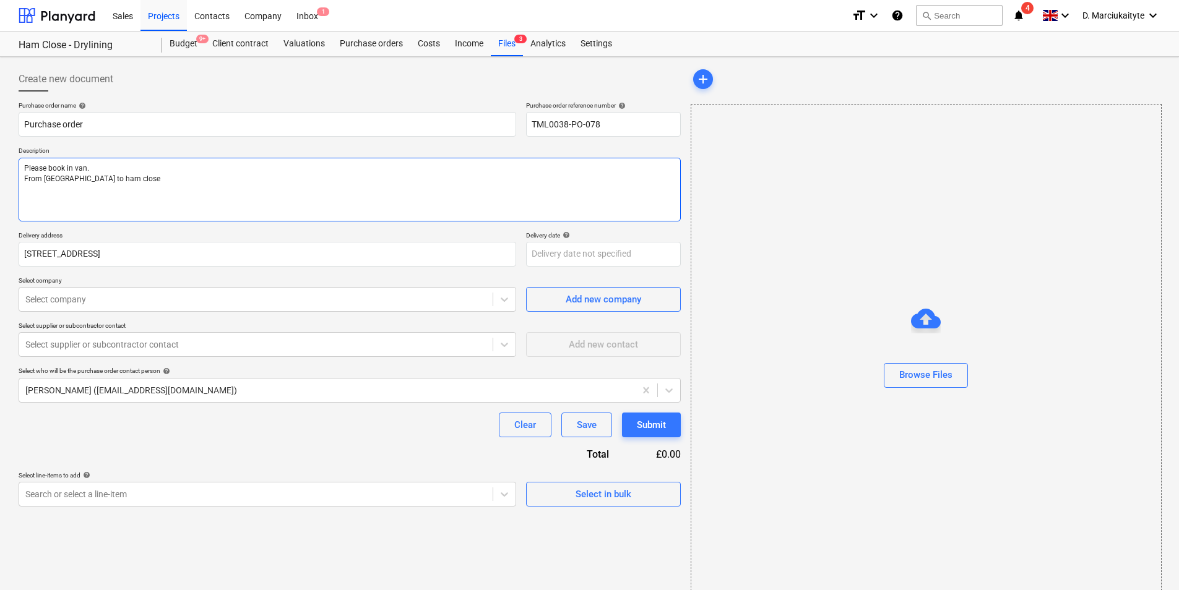
type textarea "Please book in van. From [GEOGRAPHIC_DATA] to ham close."
type textarea "x"
type textarea "Please book in van. From [GEOGRAPHIC_DATA] to ham close."
click at [47, 179] on textarea "Please book in van. From [GEOGRAPHIC_DATA] to ham close." at bounding box center [350, 190] width 662 height 64
type textarea "x"
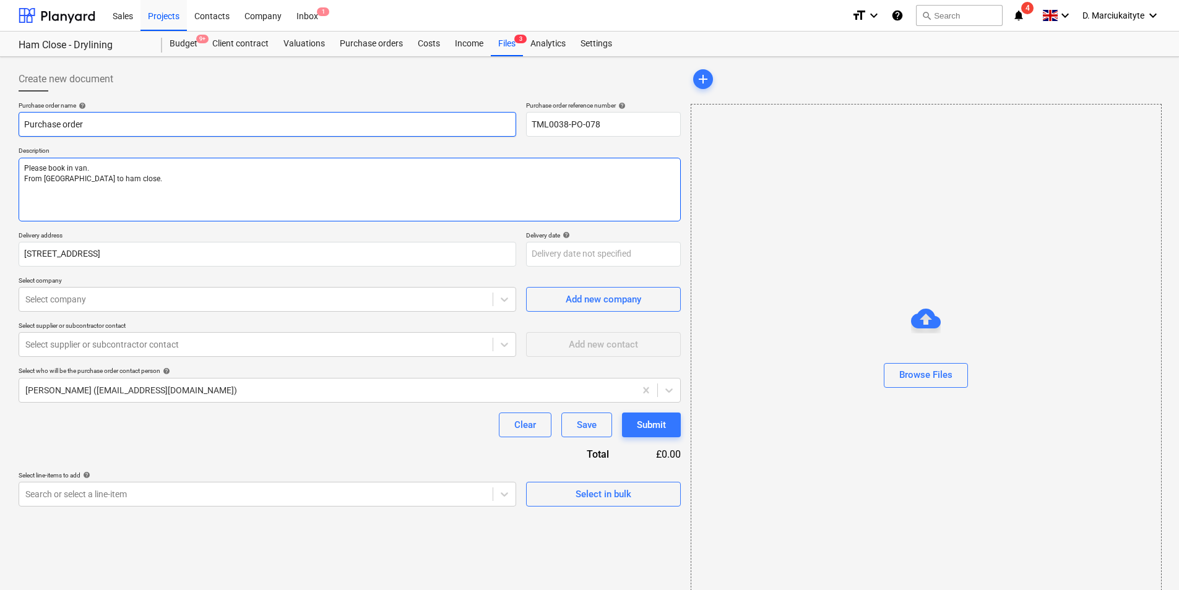
type textarea "Please book in van. From oodmayes to ham close."
type textarea "x"
type textarea "Please book in van. From [GEOGRAPHIC_DATA] to ham close."
type textarea "x"
type textarea "Please book in van. From [GEOGRAPHIC_DATA] to am close."
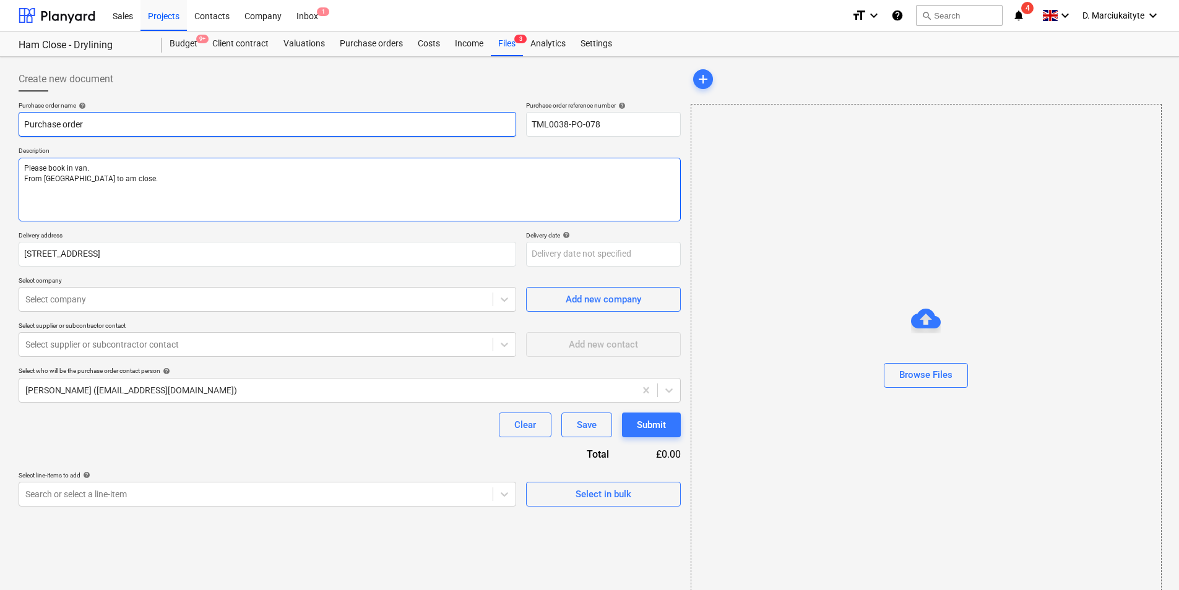
type textarea "x"
type textarea "Please book in van. From [GEOGRAPHIC_DATA] to Ham close."
type textarea "x"
click at [178, 301] on div at bounding box center [255, 299] width 461 height 12
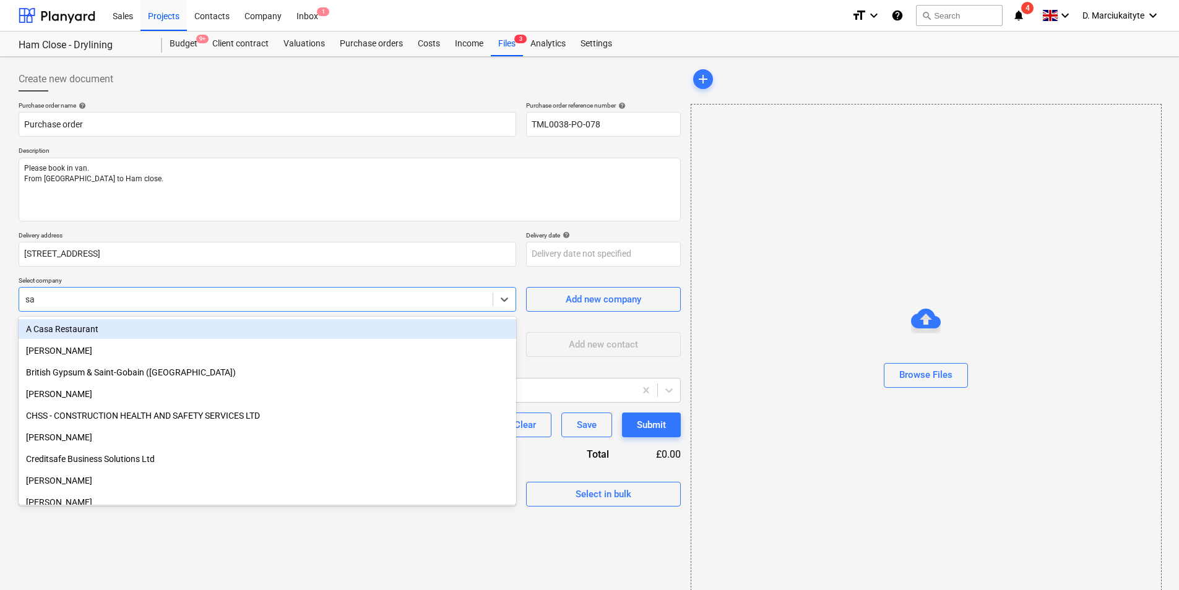
type input "[PERSON_NAME]"
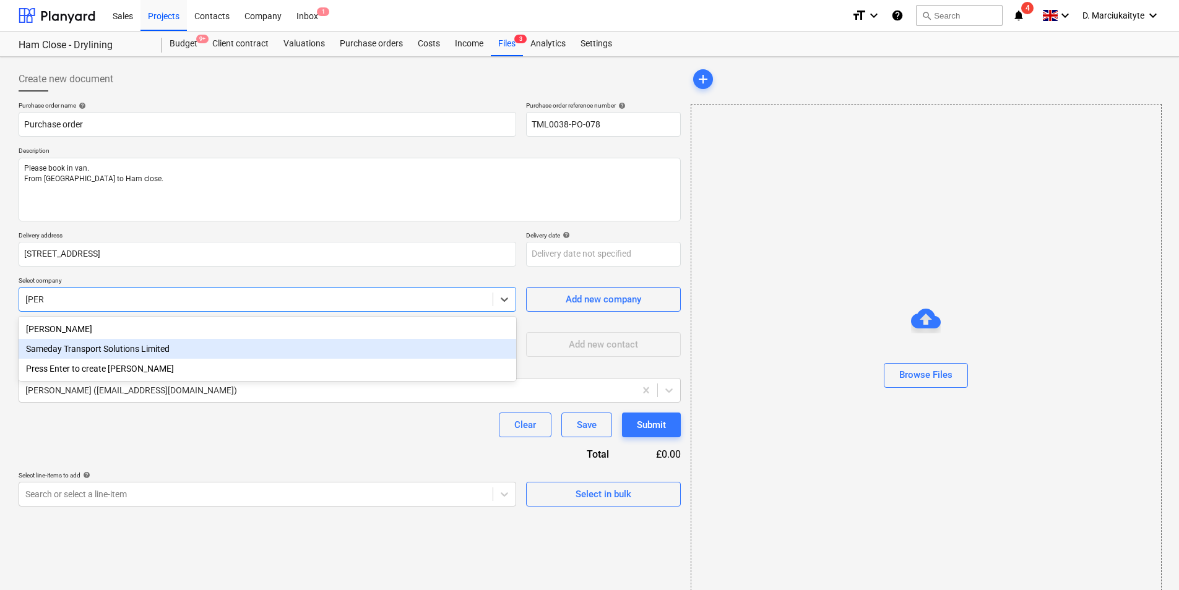
type textarea "x"
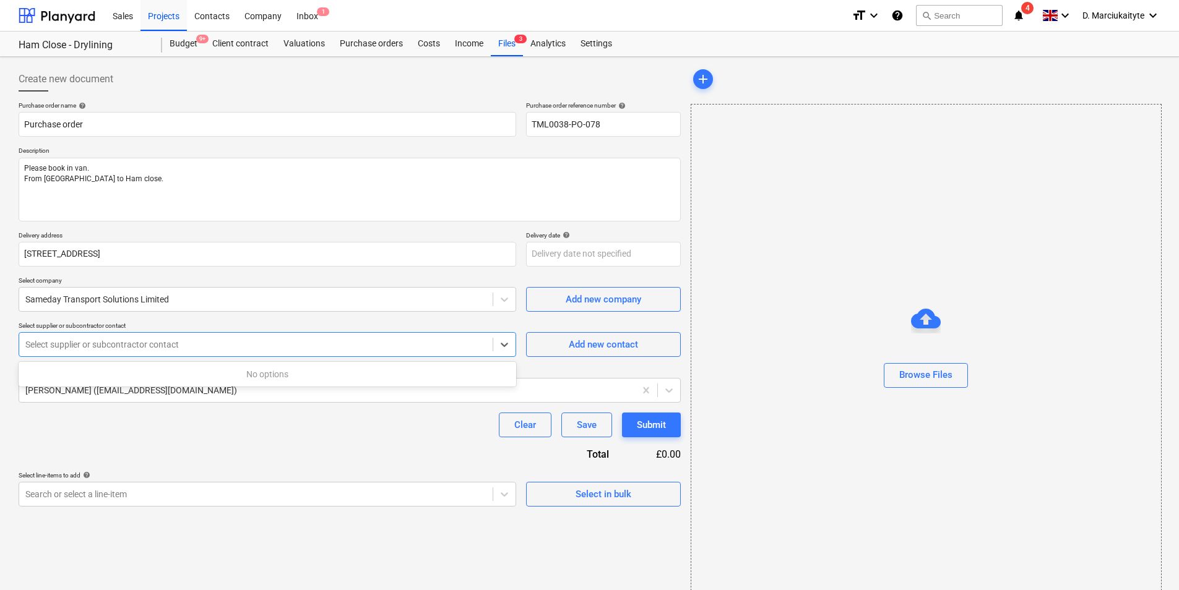
click at [265, 346] on div at bounding box center [255, 344] width 461 height 12
click at [281, 354] on div "Select supplier or subcontractor contact" at bounding box center [267, 344] width 497 height 25
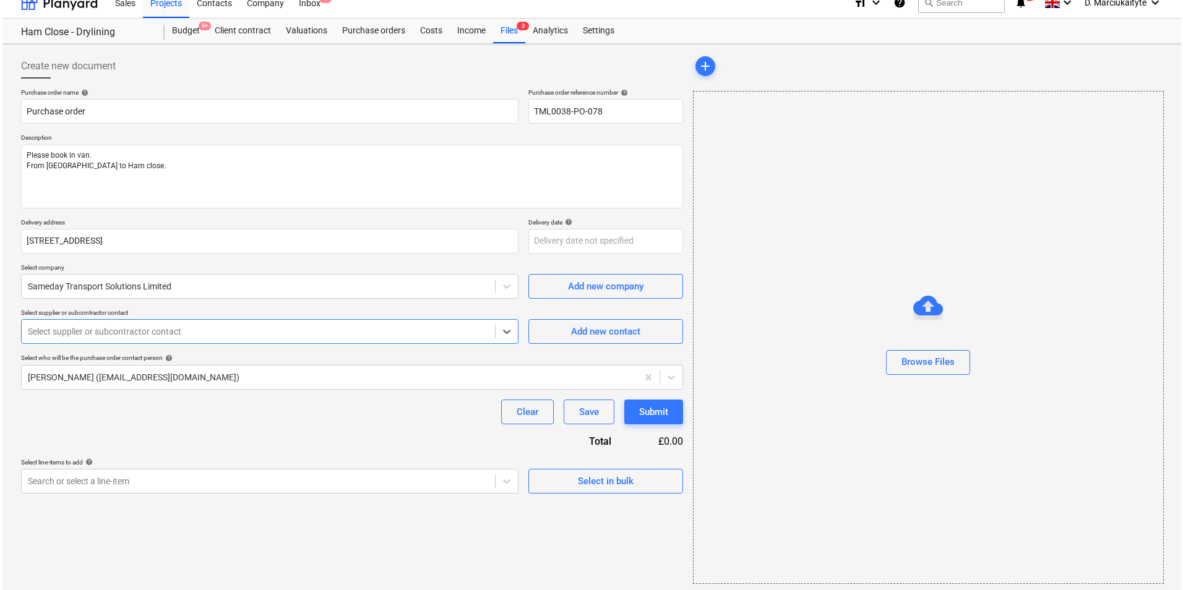
scroll to position [17, 0]
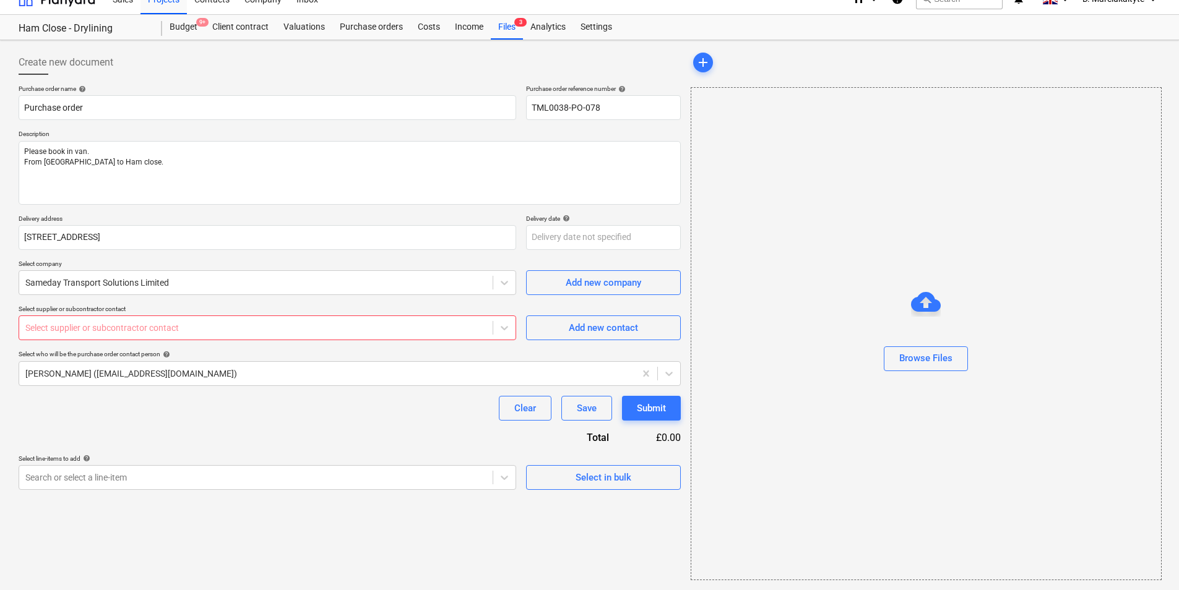
click at [588, 315] on div "Add new contact" at bounding box center [603, 322] width 155 height 35
click at [614, 325] on div "Add new contact" at bounding box center [603, 328] width 69 height 16
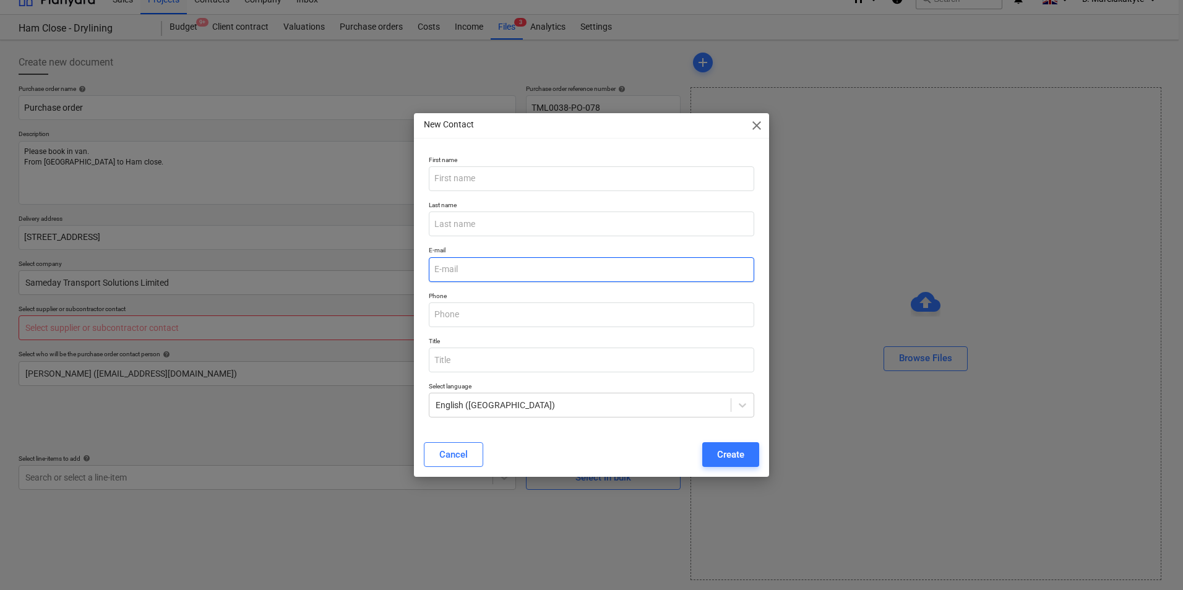
type textarea "x"
click at [485, 260] on input "email" at bounding box center [591, 269] width 325 height 25
paste input "[EMAIL_ADDRESS][DOMAIN_NAME]"
type input "[EMAIL_ADDRESS][DOMAIN_NAME]"
click at [739, 457] on div "Create" at bounding box center [730, 455] width 27 height 16
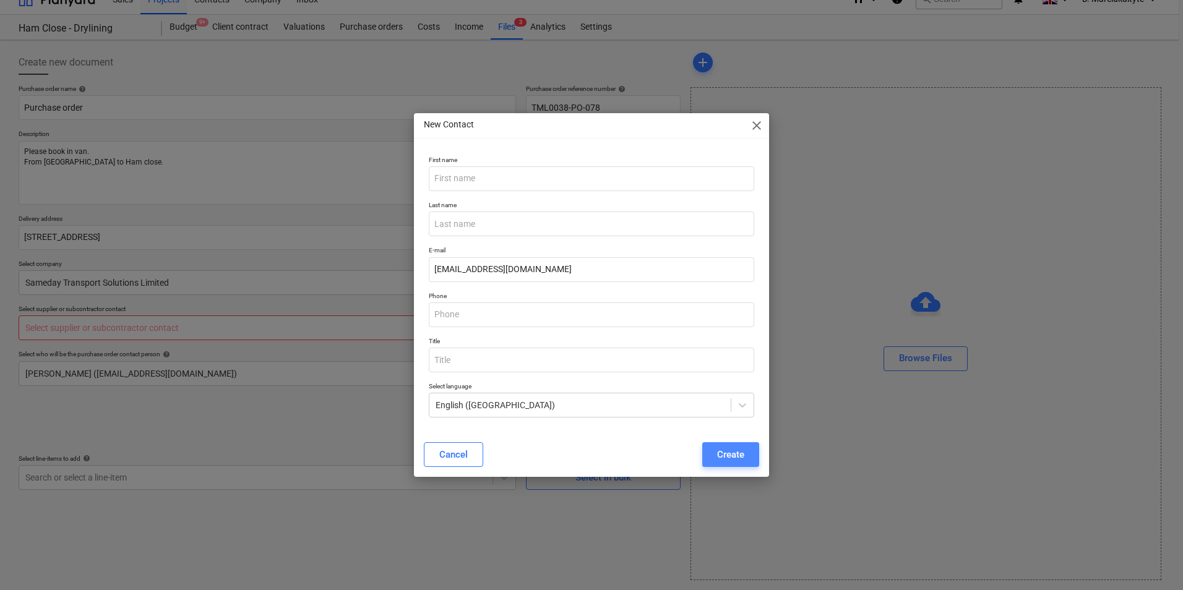
type textarea "x"
click at [563, 180] on input "text" at bounding box center [591, 178] width 325 height 25
type input "sales"
click at [721, 442] on div "Cancel Create" at bounding box center [591, 454] width 350 height 35
click at [725, 449] on div "Create" at bounding box center [730, 455] width 27 height 16
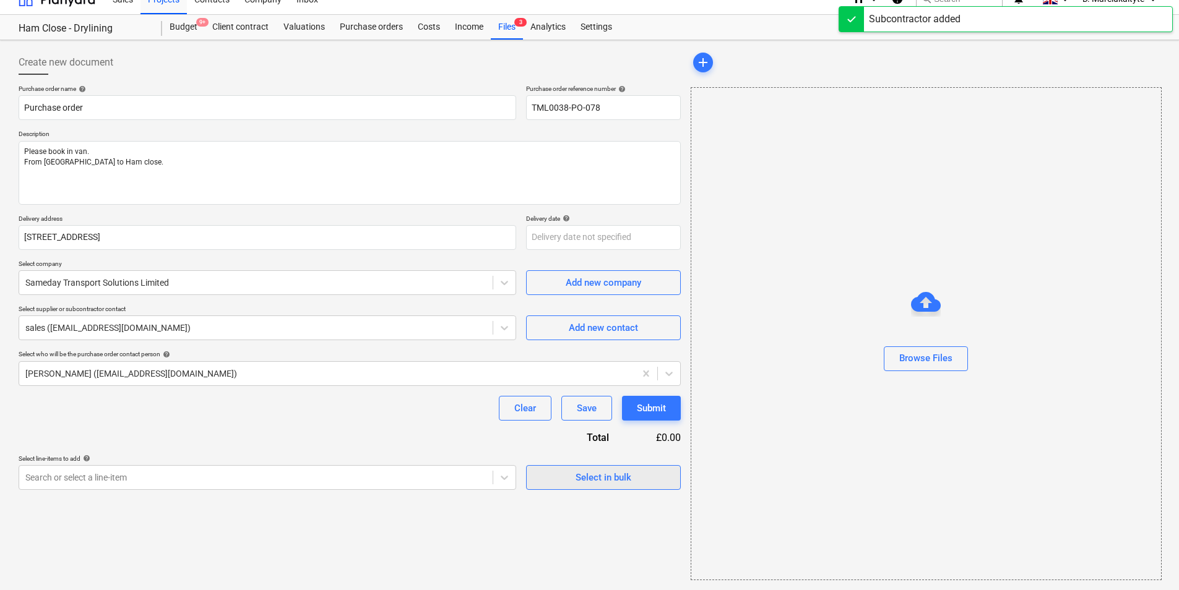
click at [583, 475] on div "Select in bulk" at bounding box center [603, 478] width 56 height 16
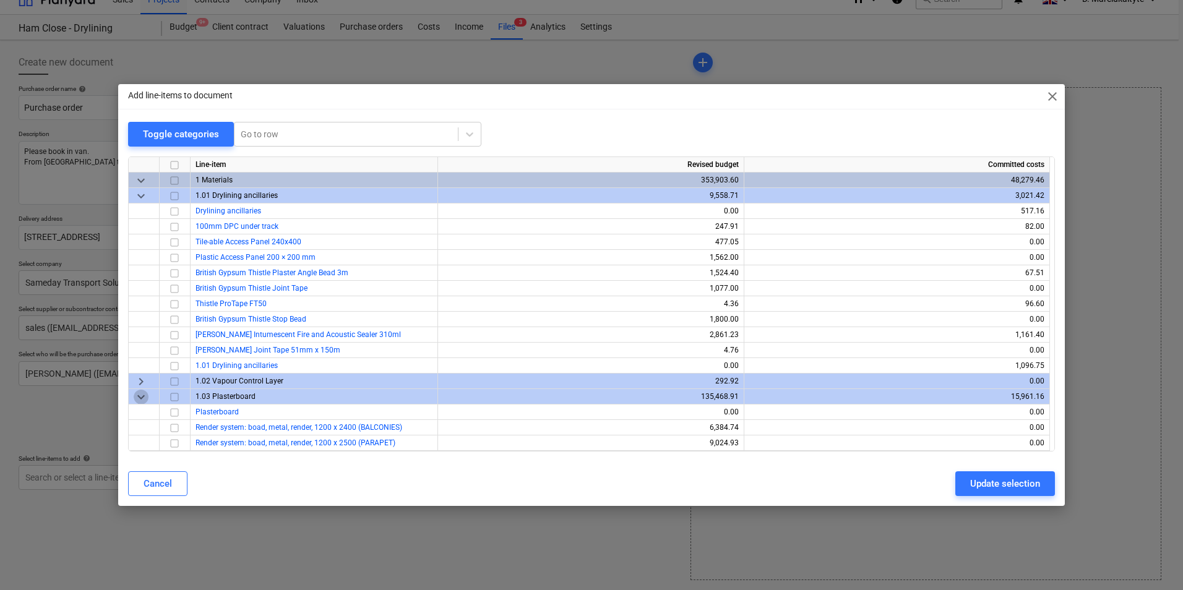
click at [142, 397] on span "keyboard_arrow_down" at bounding box center [141, 397] width 15 height 15
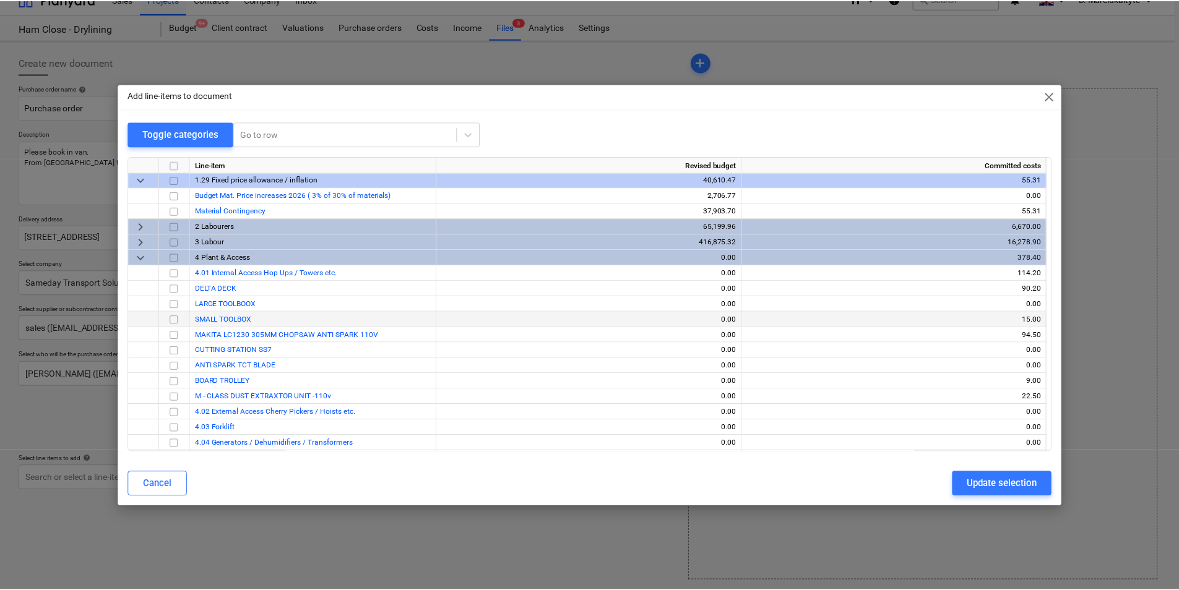
scroll to position [1608, 0]
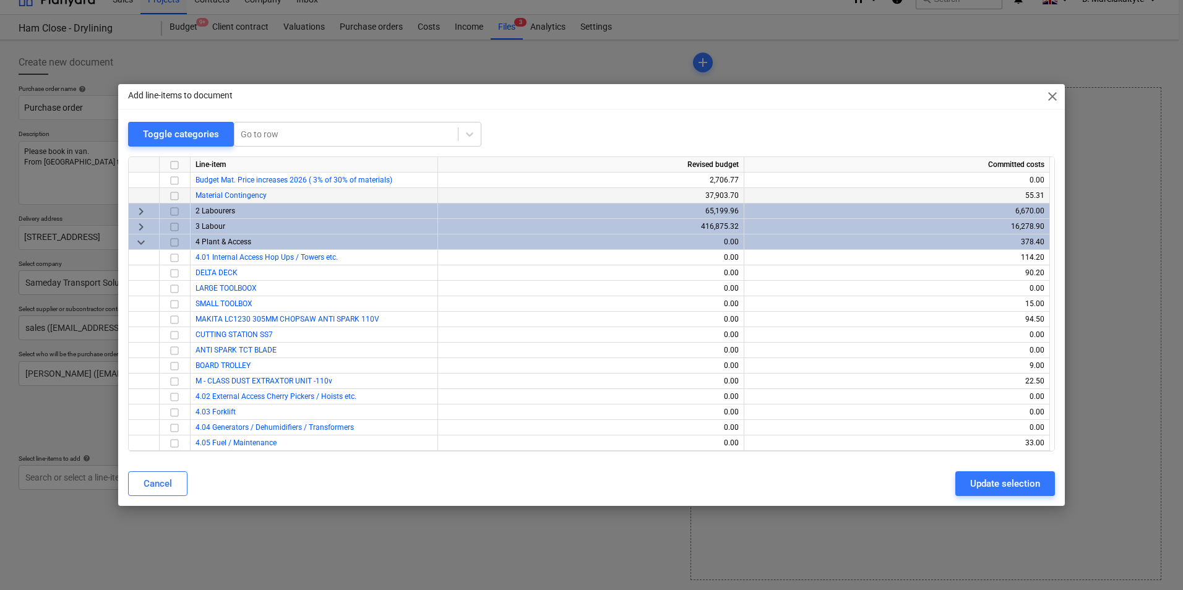
click at [178, 199] on input "checkbox" at bounding box center [174, 196] width 15 height 15
click at [1003, 479] on div "Update selection" at bounding box center [1005, 484] width 70 height 16
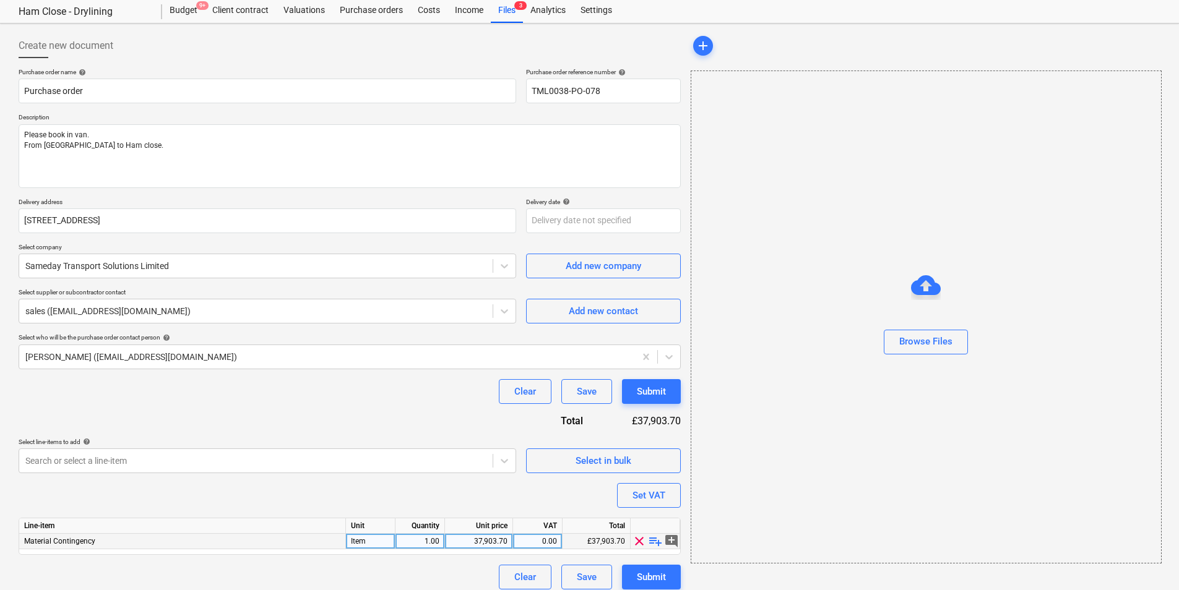
scroll to position [43, 0]
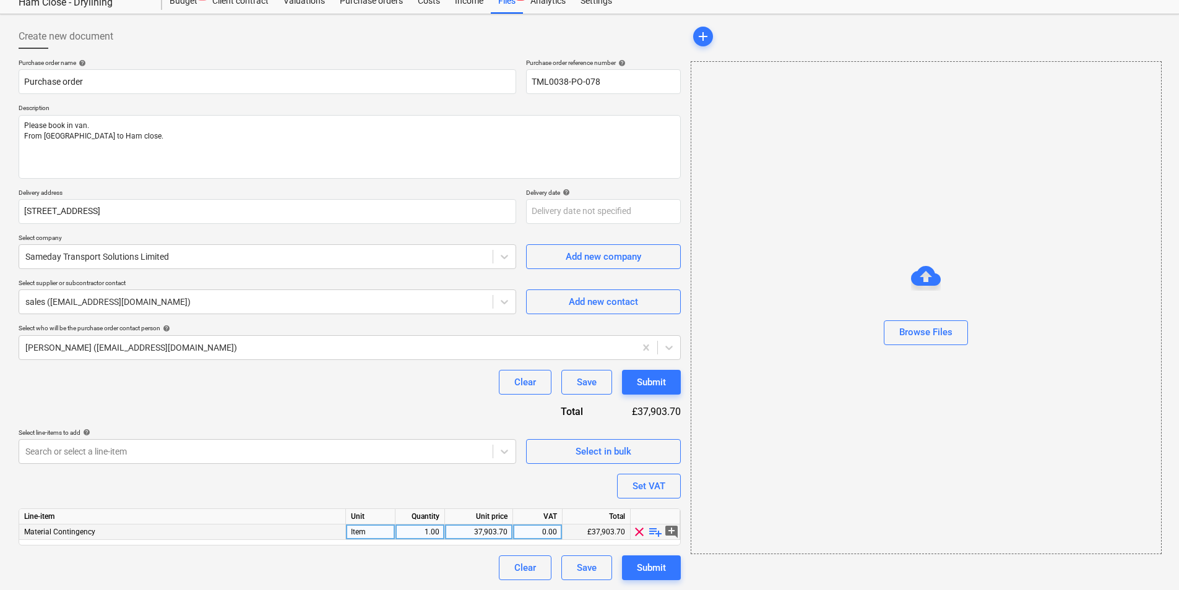
click at [651, 533] on span "playlist_add" at bounding box center [655, 532] width 15 height 15
type textarea "x"
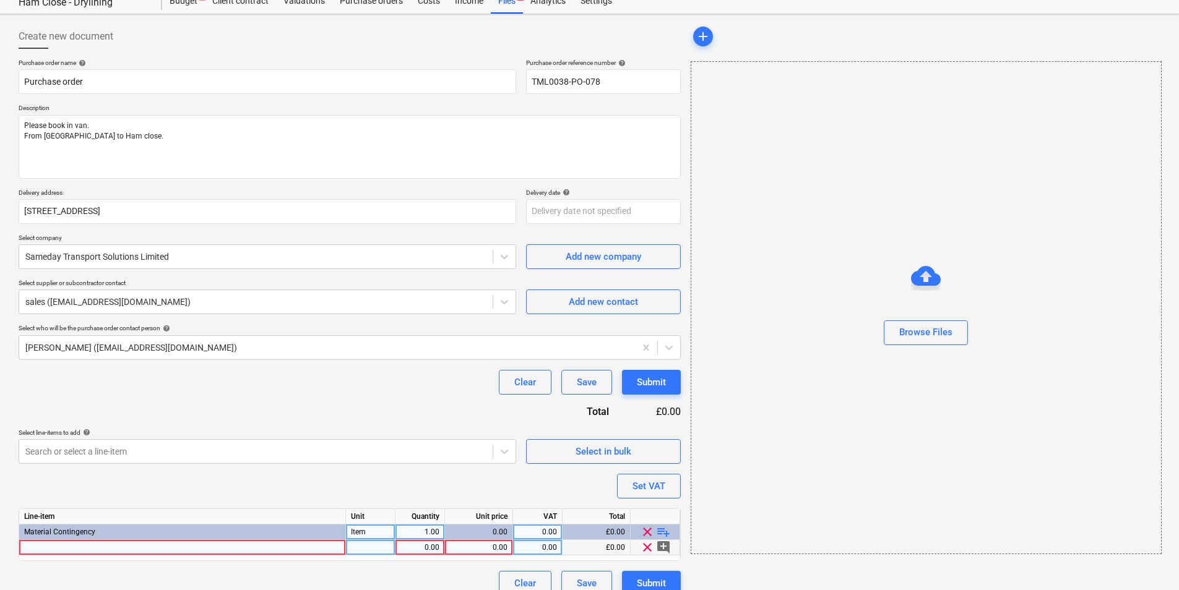
click at [260, 545] on div at bounding box center [182, 547] width 327 height 15
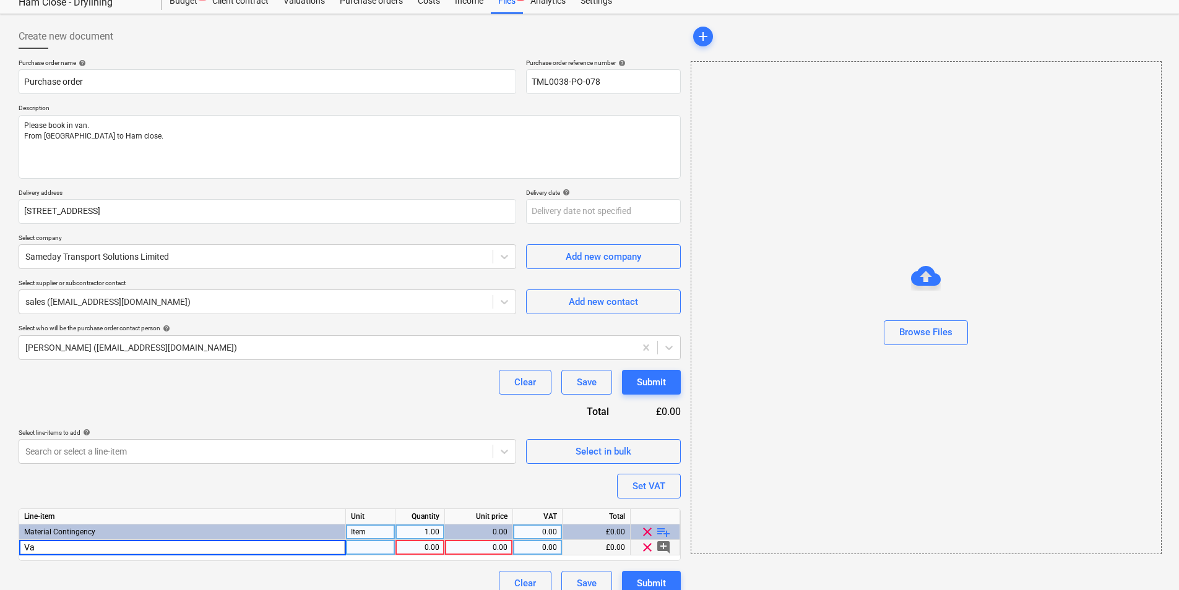
type input "V"
type input "Transport"
type textarea "x"
click at [382, 542] on div "pcs" at bounding box center [370, 547] width 49 height 15
click at [433, 548] on div "1.00" at bounding box center [419, 547] width 39 height 15
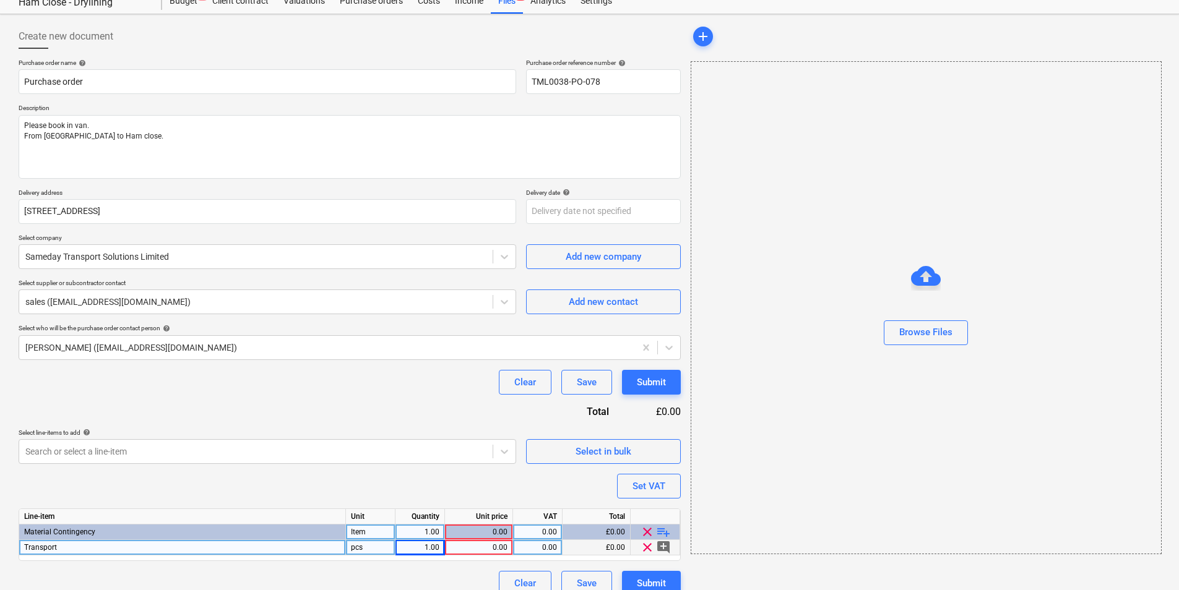
click at [470, 544] on div "0.00" at bounding box center [479, 547] width 58 height 15
drag, startPoint x: 204, startPoint y: 560, endPoint x: 206, endPoint y: 551, distance: 9.6
click at [204, 556] on div "Line-item Unit Quantity Unit price VAT Total Material Contingency Item 1.00 0.0…" at bounding box center [350, 535] width 662 height 53
click at [207, 550] on div "Transport" at bounding box center [182, 547] width 327 height 15
click at [224, 544] on input "Transport" at bounding box center [182, 547] width 326 height 15
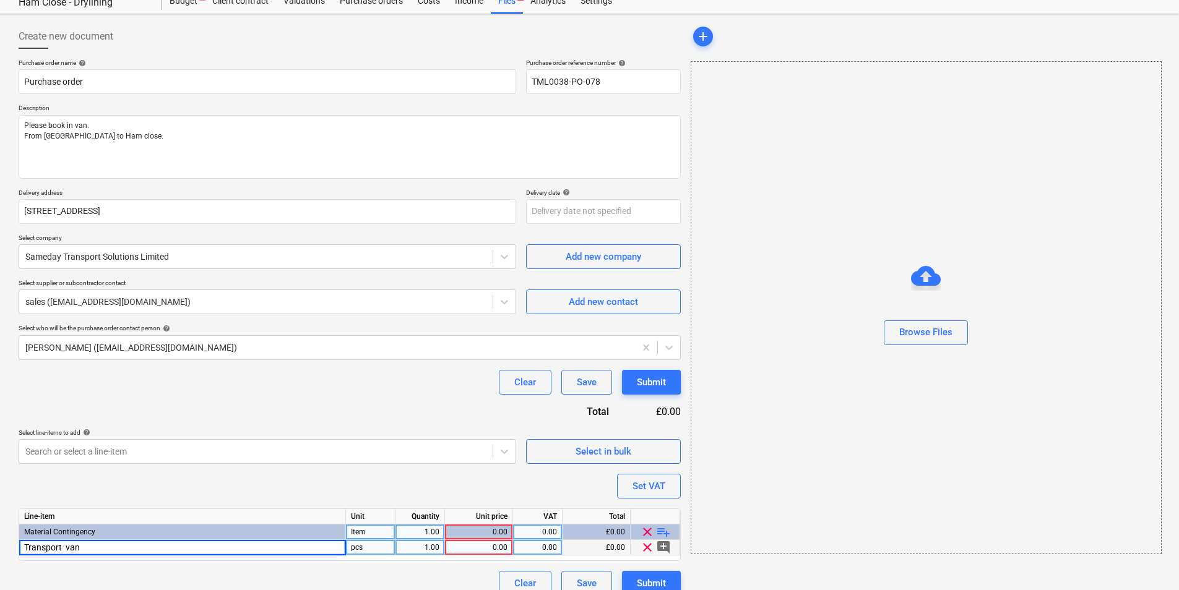
drag, startPoint x: 95, startPoint y: 550, endPoint x: 65, endPoint y: 548, distance: 30.4
click at [65, 548] on input "Transport van" at bounding box center [182, 547] width 326 height 15
type input "Van Transport"
type textarea "x"
click at [473, 548] on div "0.00" at bounding box center [479, 547] width 58 height 15
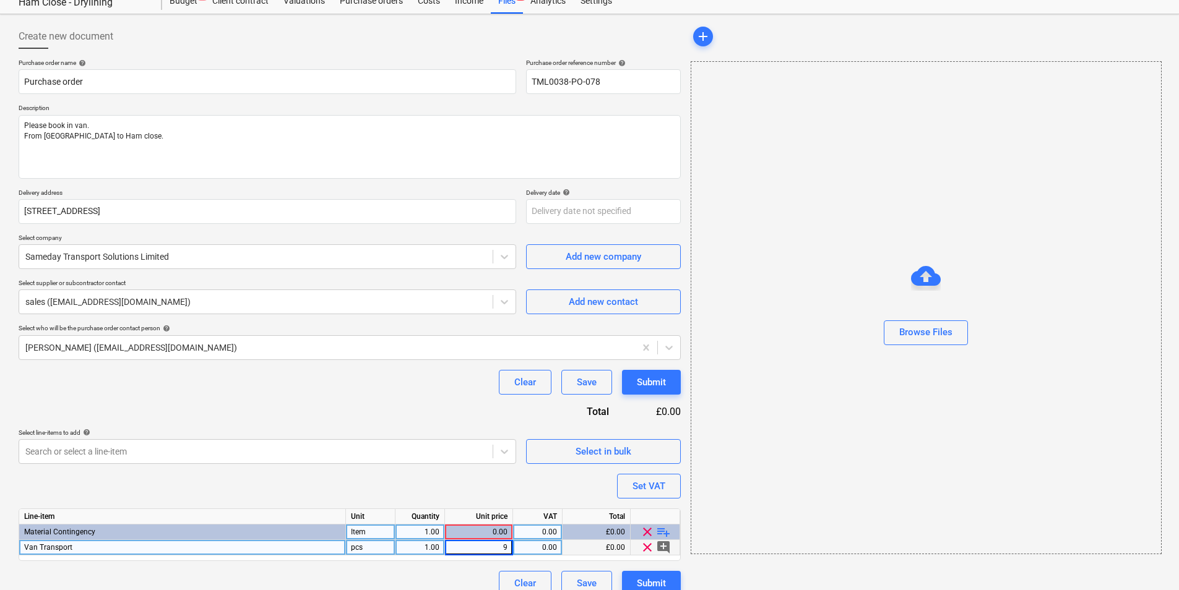
type input "95"
type textarea "x"
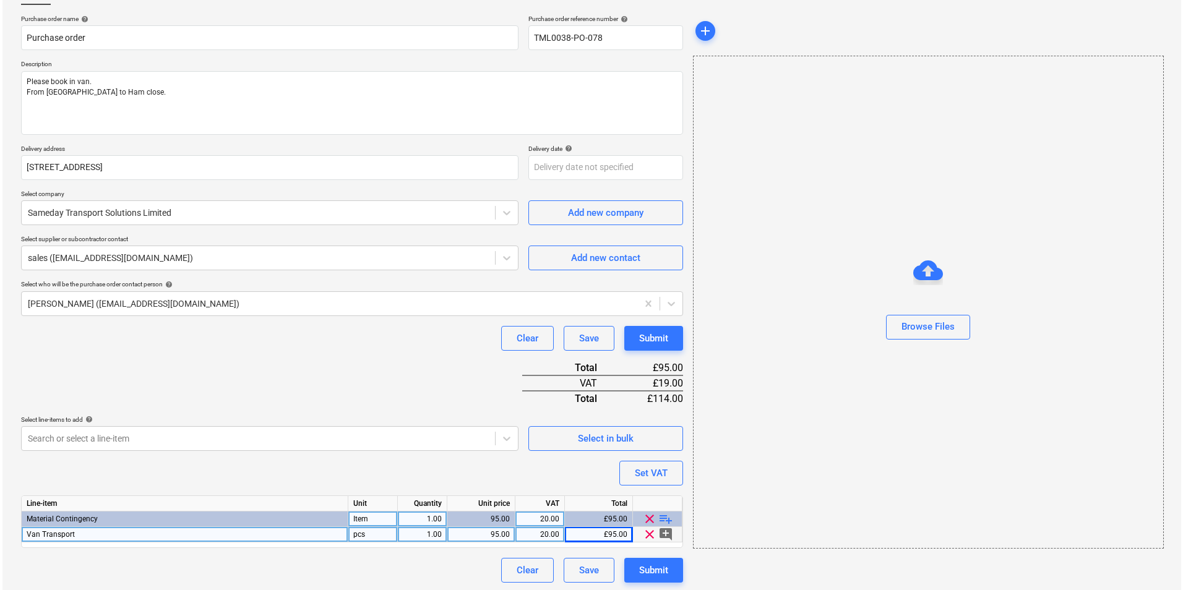
scroll to position [89, 0]
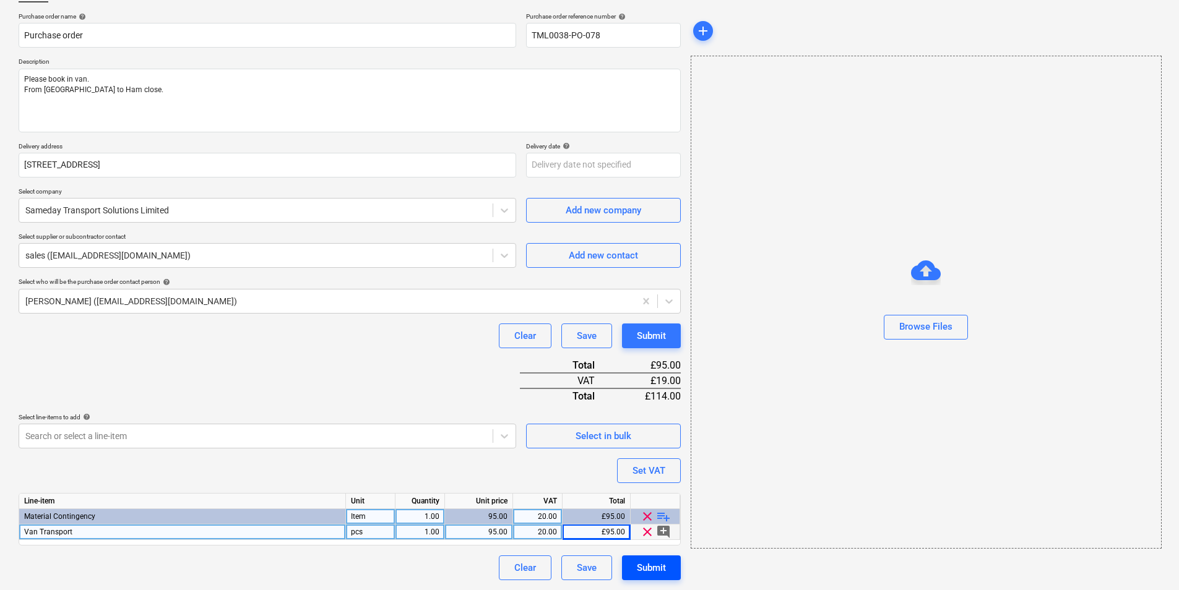
click at [656, 560] on div "Submit" at bounding box center [651, 568] width 29 height 16
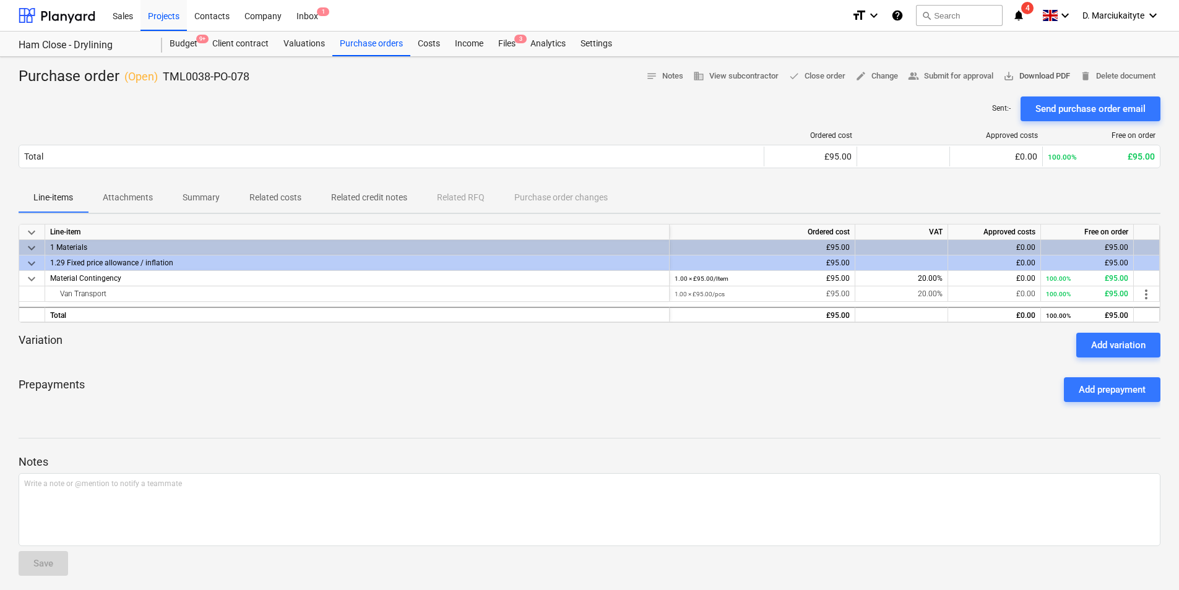
click at [1054, 71] on span "save_alt Download PDF" at bounding box center [1036, 76] width 67 height 14
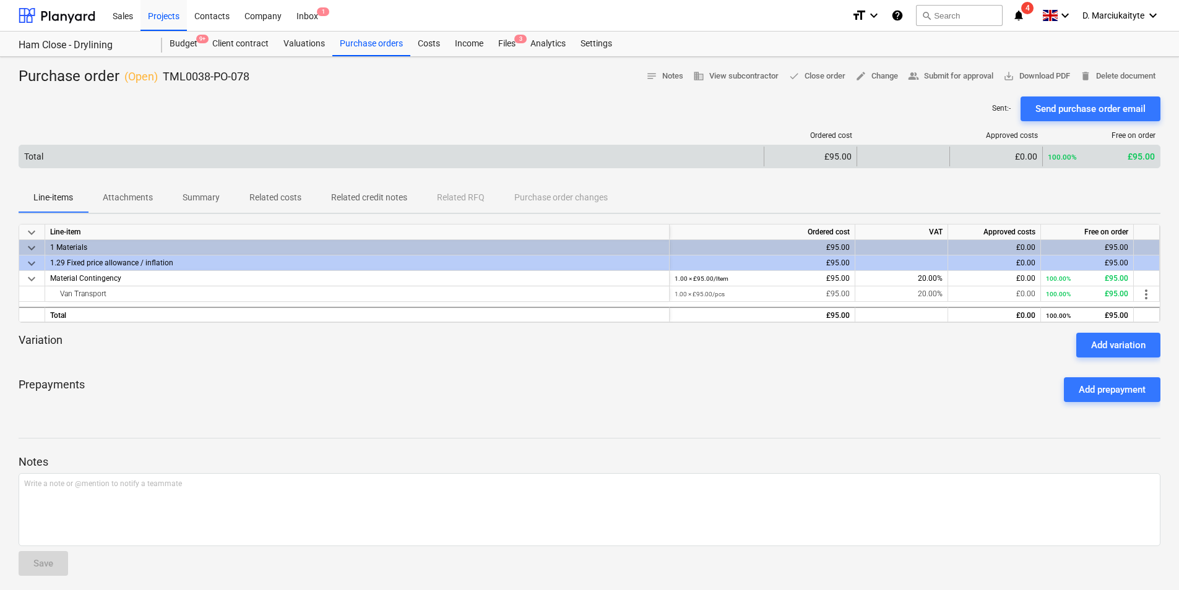
click at [526, 145] on div "Total £95.00 £0.00 100.00% £95.00" at bounding box center [589, 157] width 1141 height 24
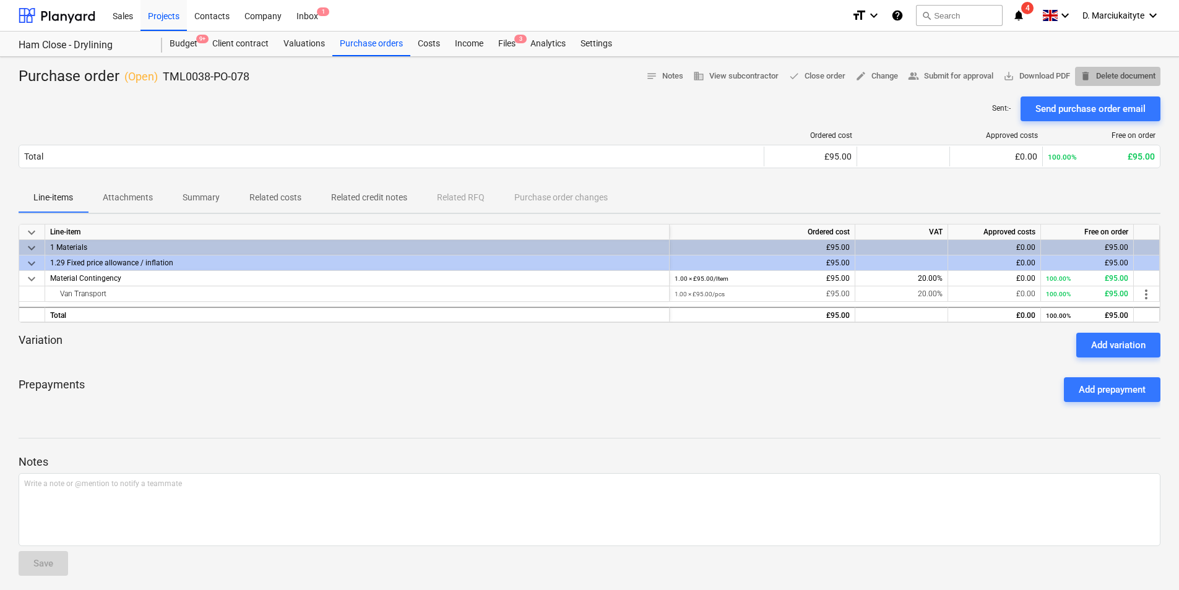
click at [1130, 68] on button "delete Delete document" at bounding box center [1117, 76] width 85 height 19
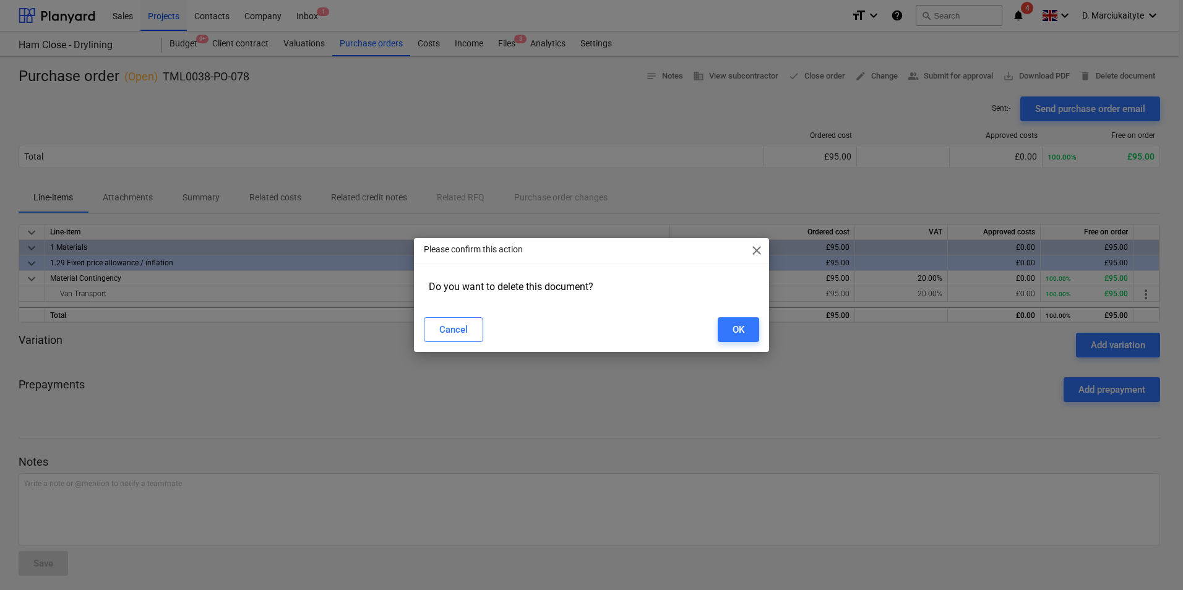
drag, startPoint x: 210, startPoint y: 341, endPoint x: 297, endPoint y: 333, distance: 87.7
click at [238, 340] on div "Please confirm this action close Do you want to delete this document? Cancel OK" at bounding box center [591, 295] width 1183 height 590
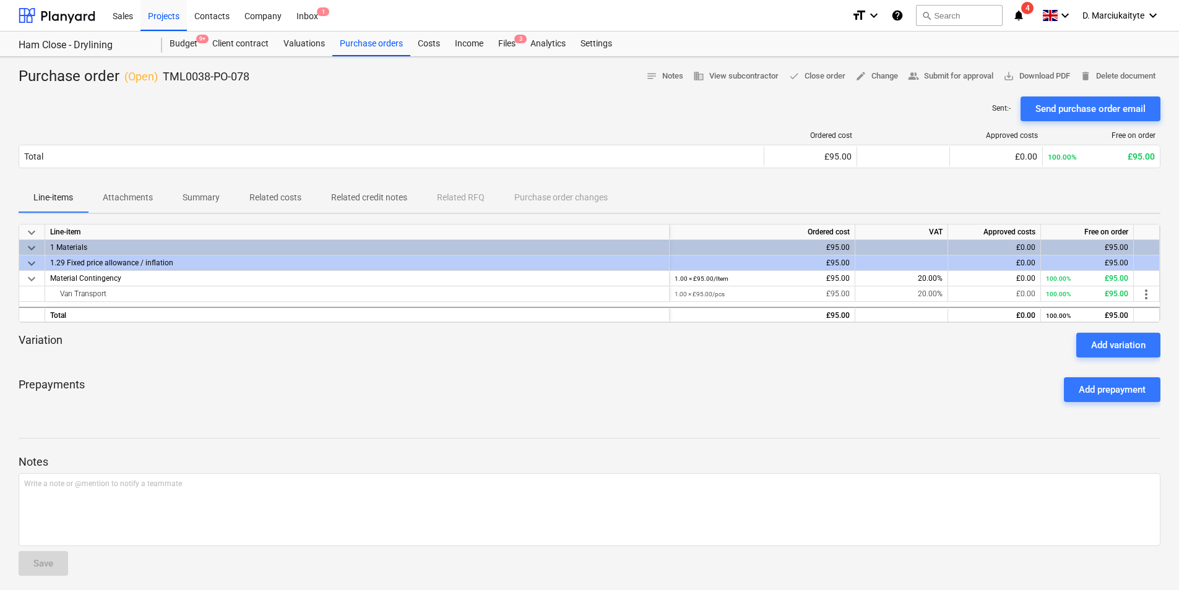
drag, startPoint x: 139, startPoint y: 198, endPoint x: 145, endPoint y: 200, distance: 6.7
click at [139, 198] on p "Attachments" at bounding box center [128, 197] width 50 height 13
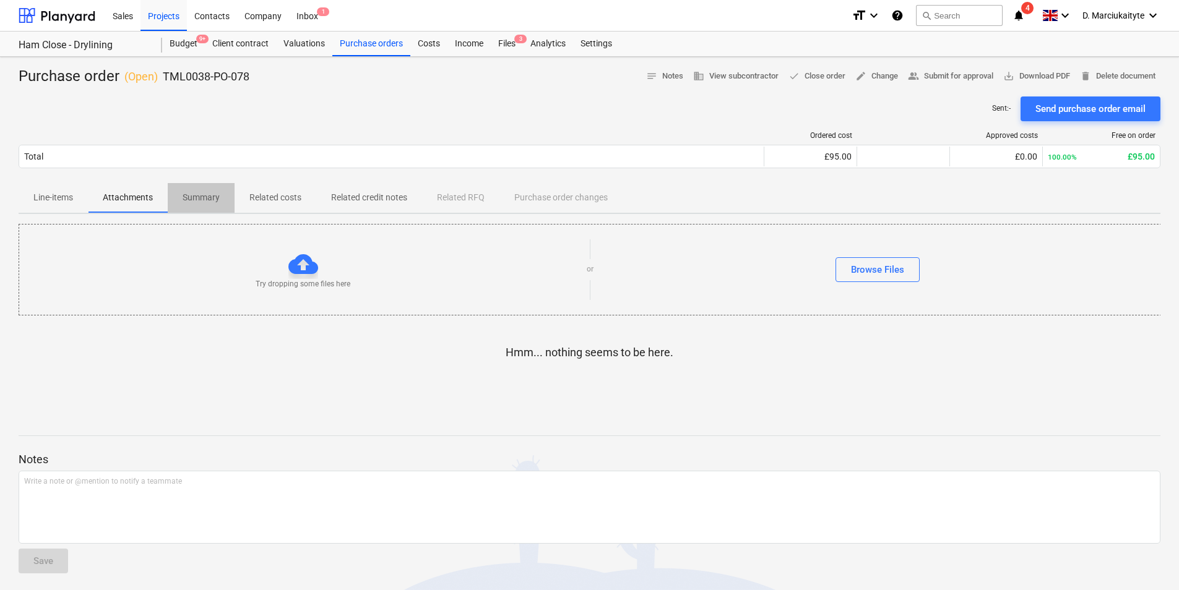
click at [205, 207] on button "Summary" at bounding box center [201, 198] width 67 height 30
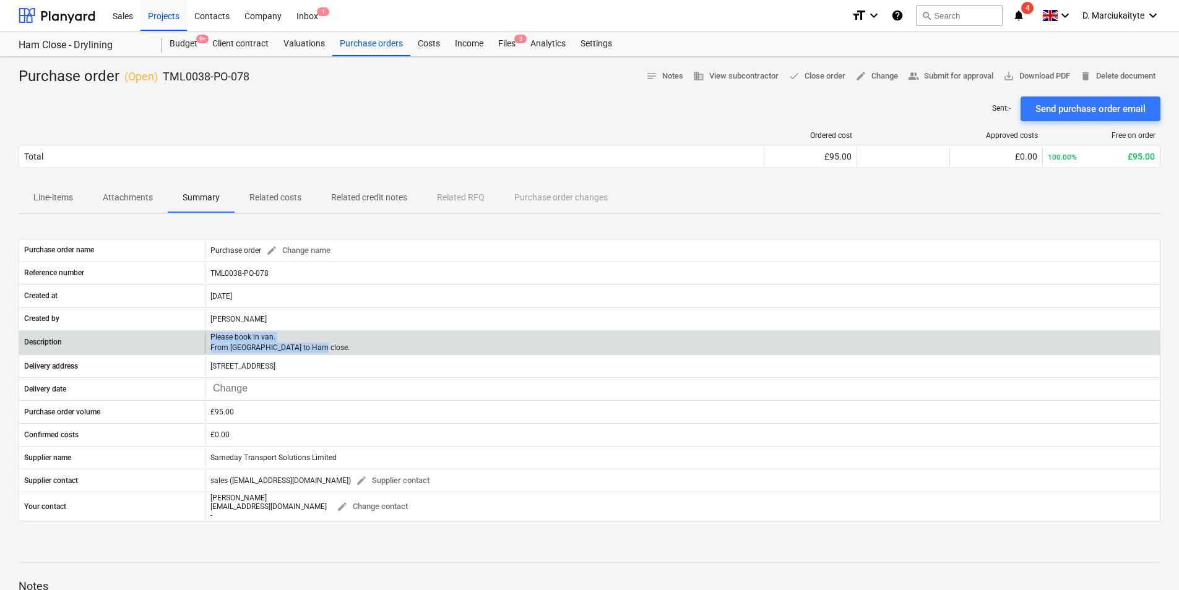
drag, startPoint x: 331, startPoint y: 347, endPoint x: 199, endPoint y: 337, distance: 132.8
click at [199, 337] on div "Description Please book in van. From Goodmayes to Ham close." at bounding box center [589, 342] width 1140 height 21
copy div "Please book in van. From Goodmayes to Ham close."
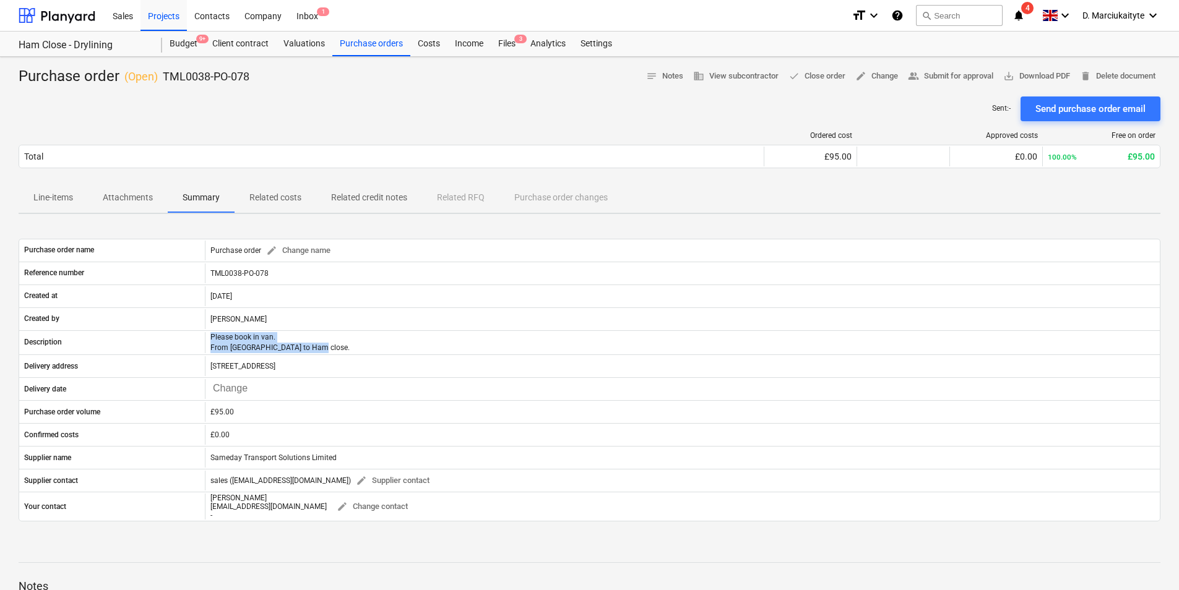
click at [115, 195] on p "Attachments" at bounding box center [128, 197] width 50 height 13
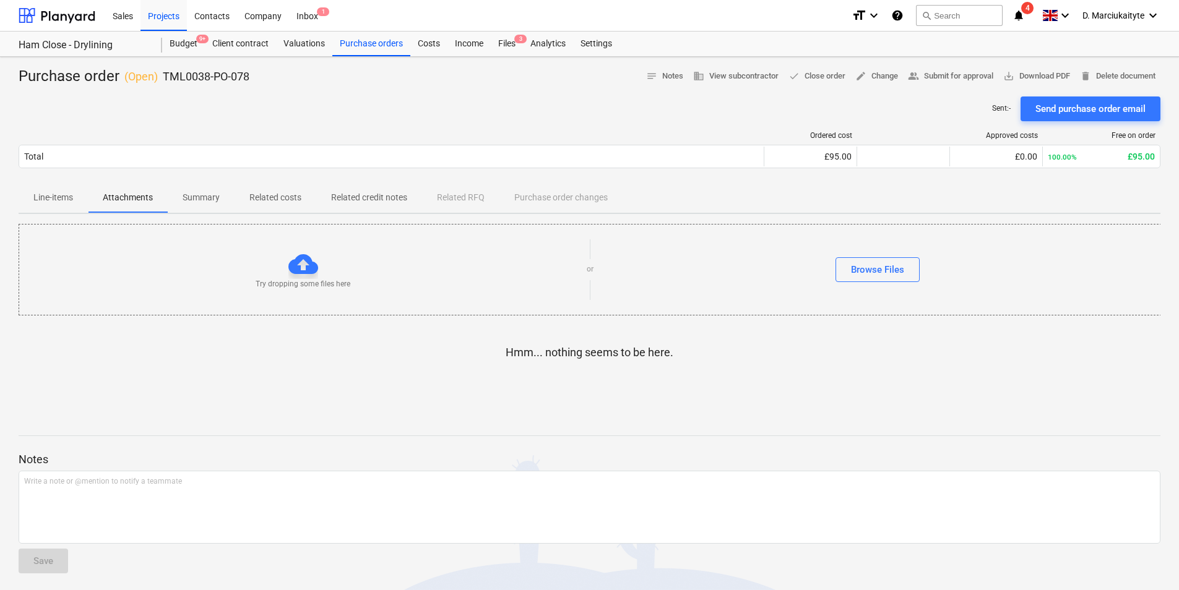
click at [58, 200] on p "Line-items" at bounding box center [53, 197] width 40 height 13
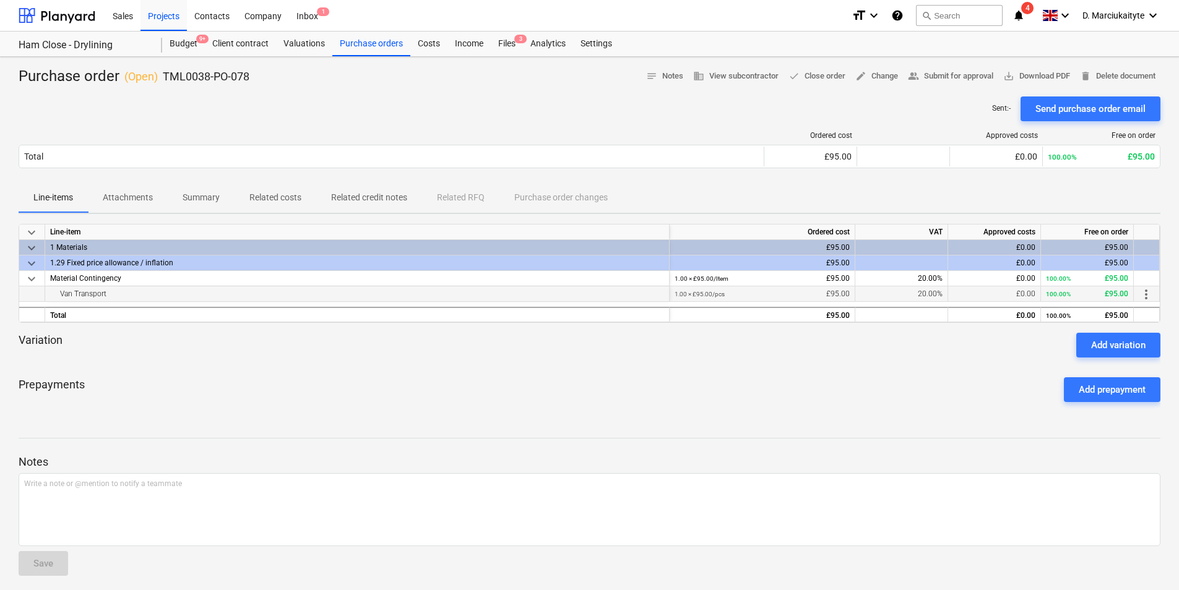
drag, startPoint x: 123, startPoint y: 291, endPoint x: 59, endPoint y: 294, distance: 63.8
click at [59, 294] on div "Van Transport" at bounding box center [357, 293] width 614 height 15
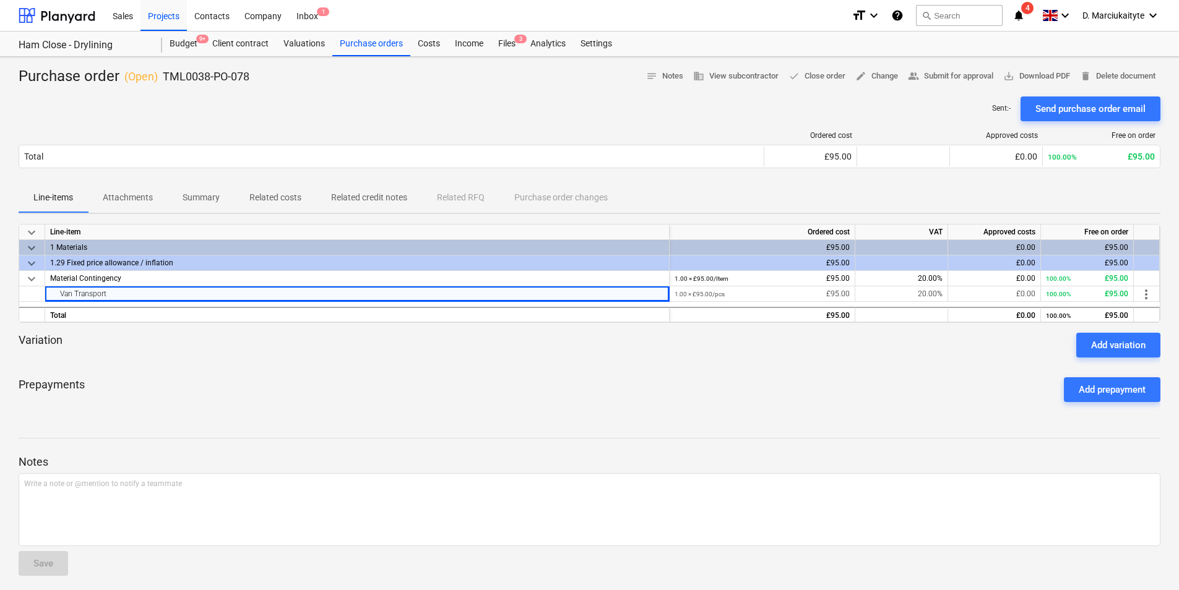
copy div "Van Transport"
click at [1130, 76] on span "delete Delete document" at bounding box center [1117, 76] width 75 height 14
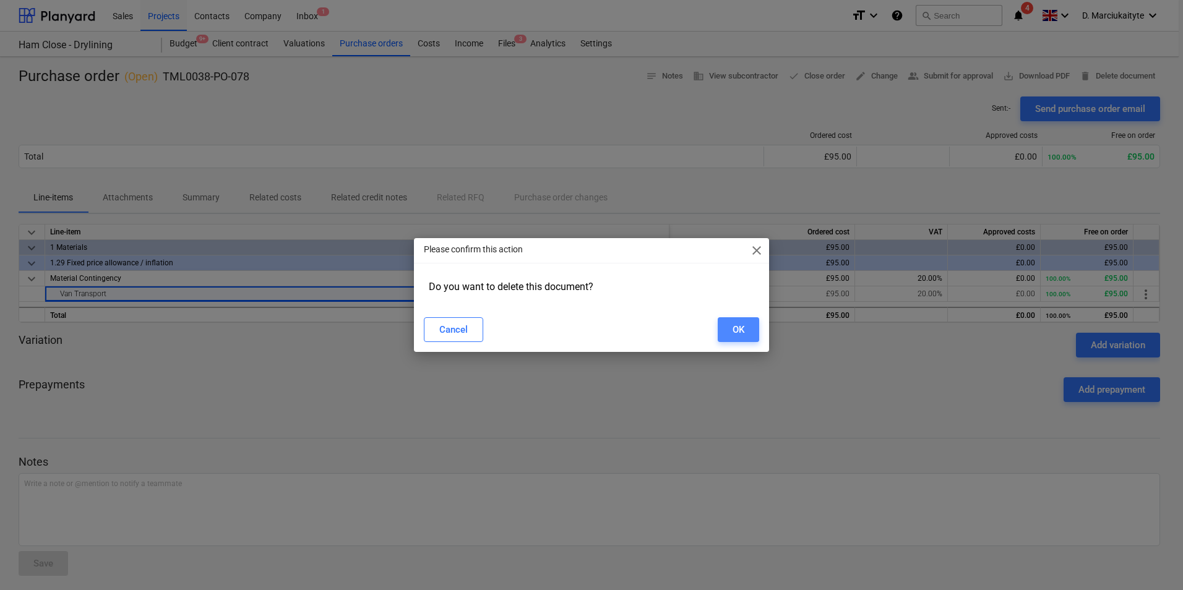
click at [747, 329] on button "OK" at bounding box center [738, 329] width 41 height 25
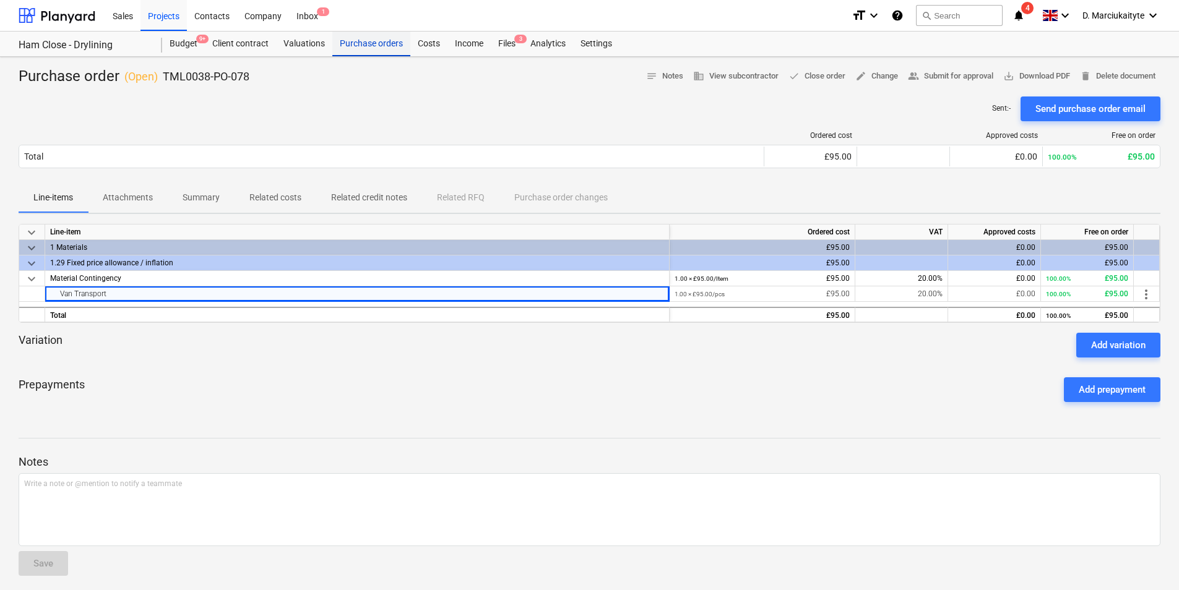
click at [350, 47] on div "Purchase orders" at bounding box center [371, 44] width 78 height 25
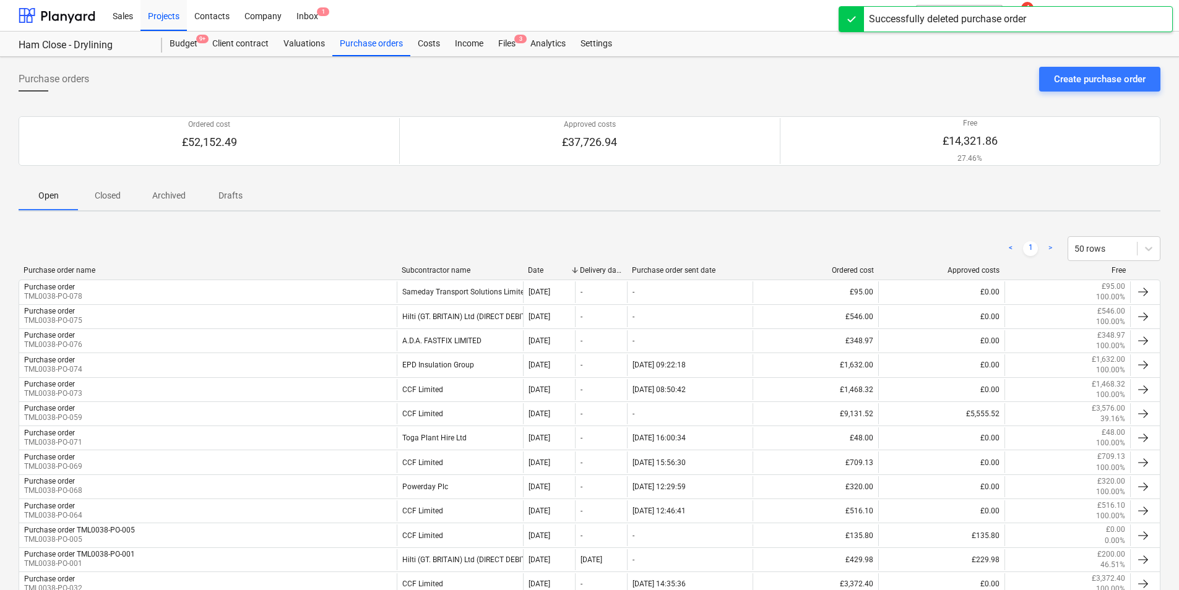
click at [230, 200] on p "Drafts" at bounding box center [230, 195] width 30 height 13
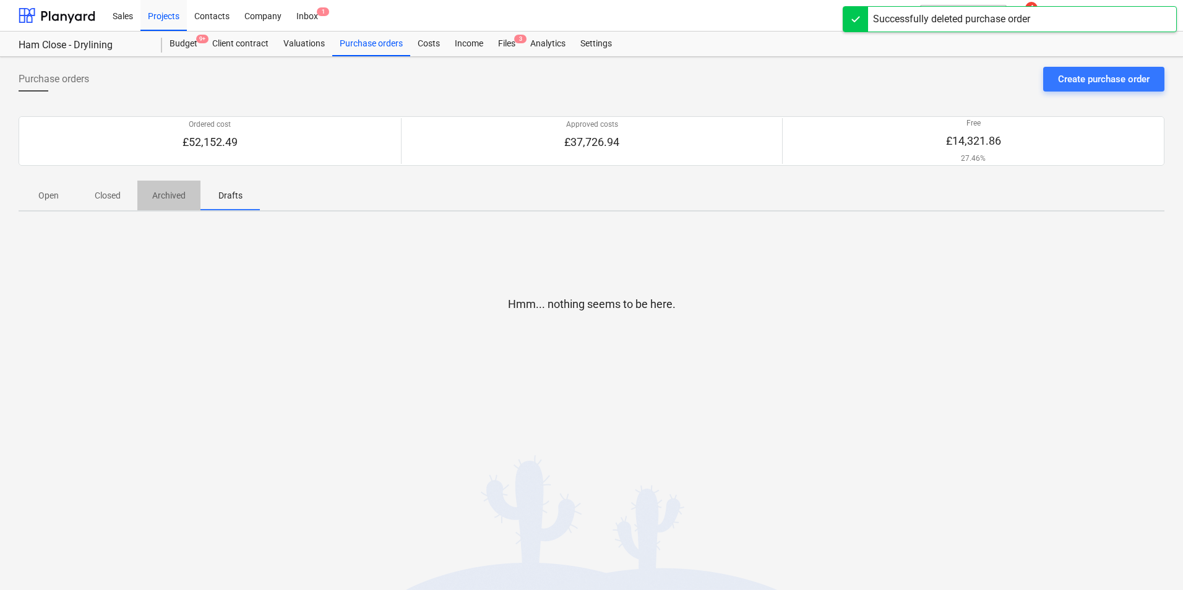
click at [166, 199] on p "Archived" at bounding box center [168, 195] width 33 height 13
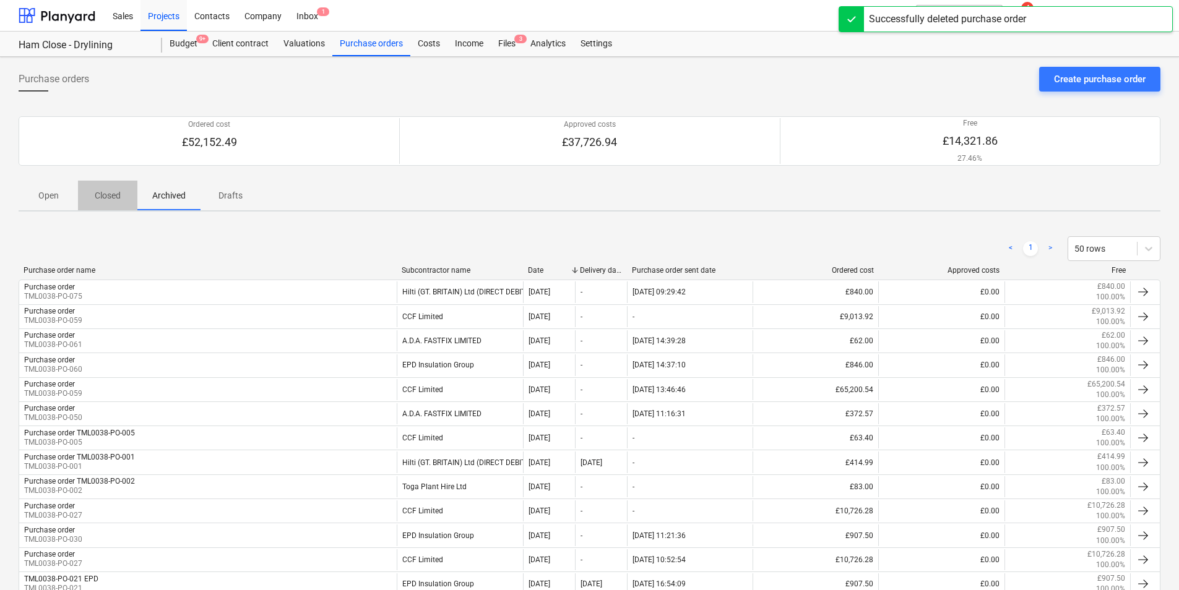
click at [131, 200] on span "Closed" at bounding box center [107, 196] width 59 height 20
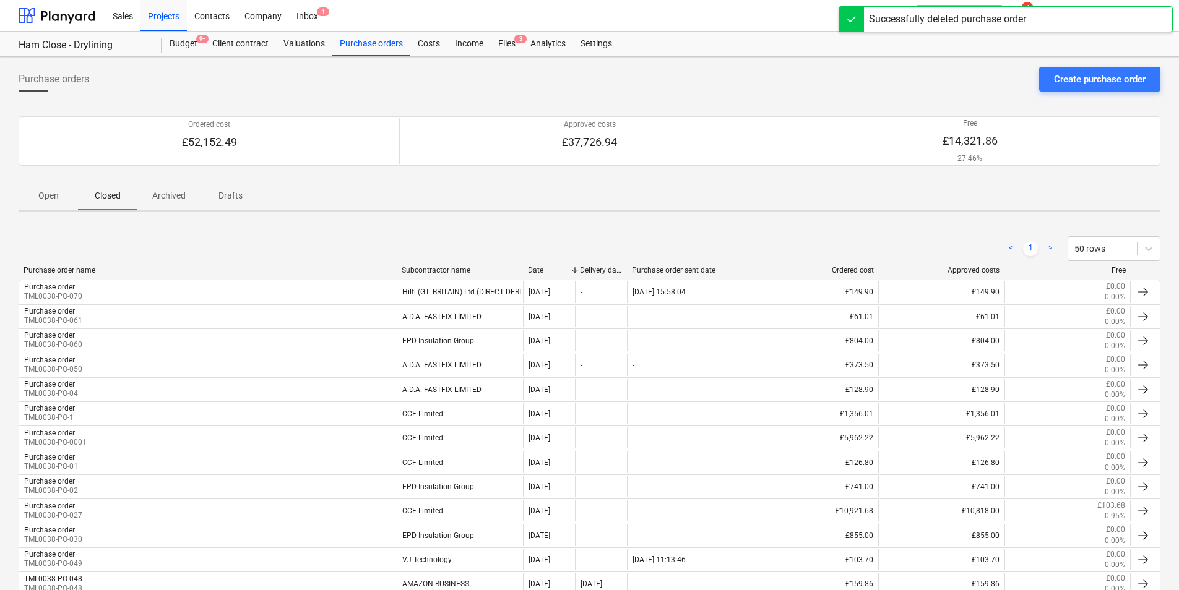
click at [62, 189] on p "Open" at bounding box center [48, 195] width 30 height 13
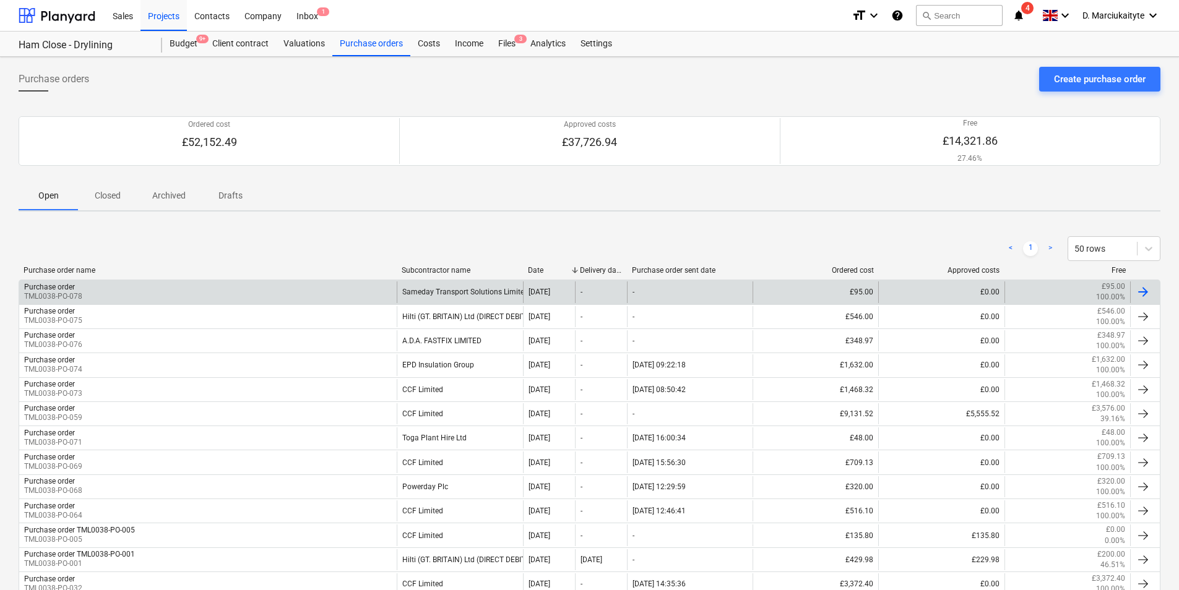
click at [320, 294] on div "Purchase order TML0038-PO-078" at bounding box center [207, 291] width 377 height 21
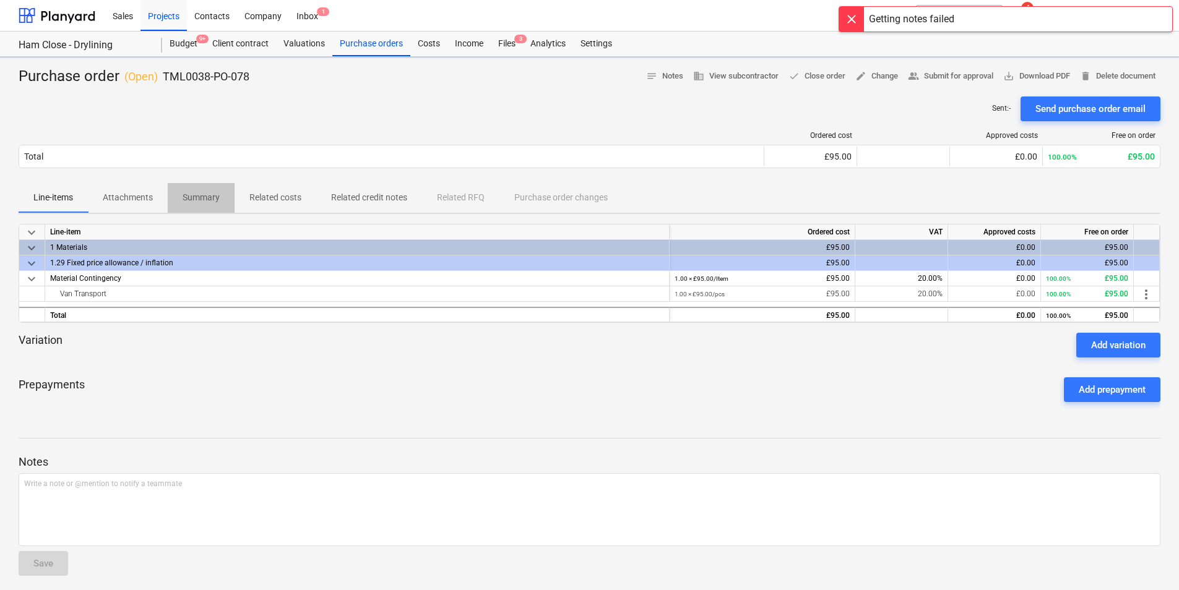
click at [206, 207] on span "Summary" at bounding box center [201, 197] width 67 height 20
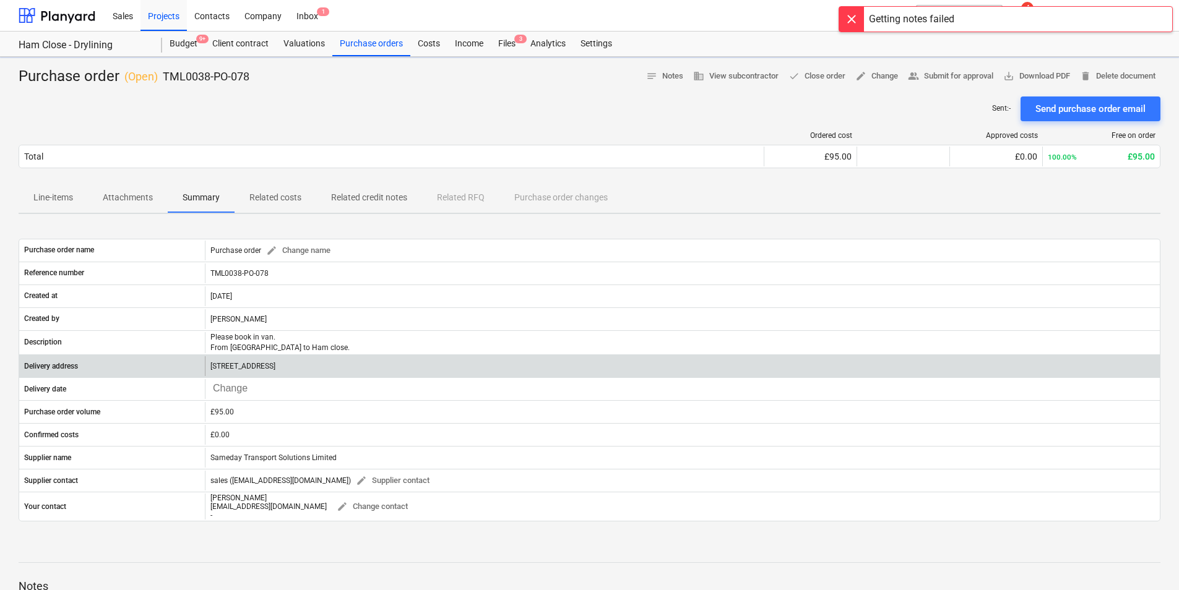
drag, startPoint x: 350, startPoint y: 367, endPoint x: 205, endPoint y: 371, distance: 144.8
click at [205, 371] on div "Ham Close, Richmond, TW10 7PL" at bounding box center [682, 366] width 955 height 20
copy p "Ham Close, Richmond, TW10 7PL"
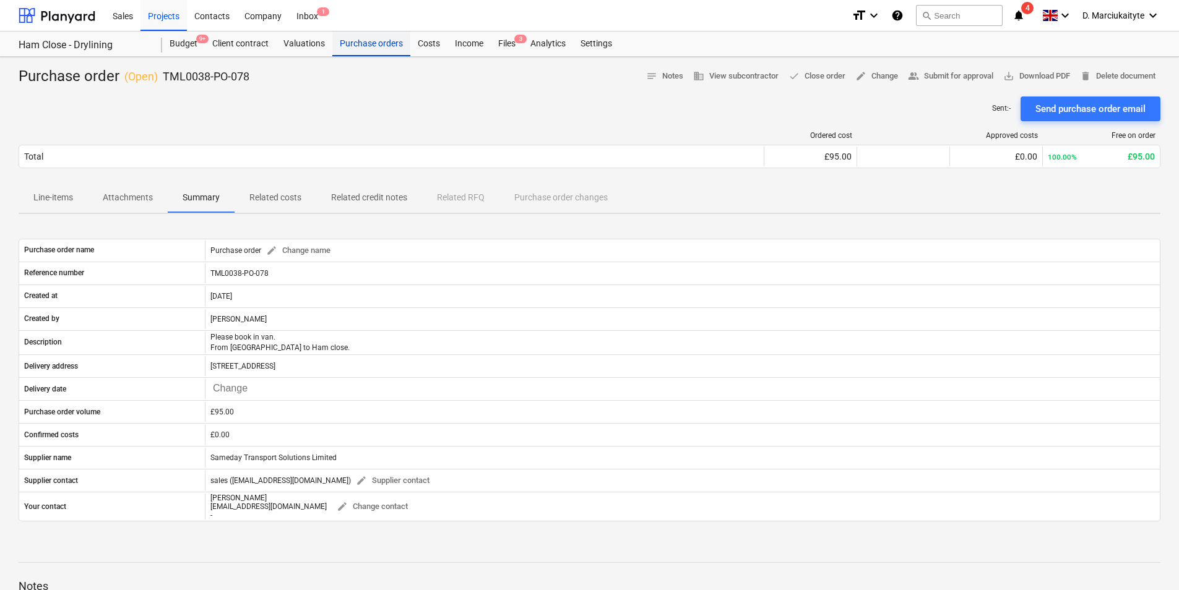
click at [366, 51] on div "Purchase orders" at bounding box center [371, 44] width 78 height 25
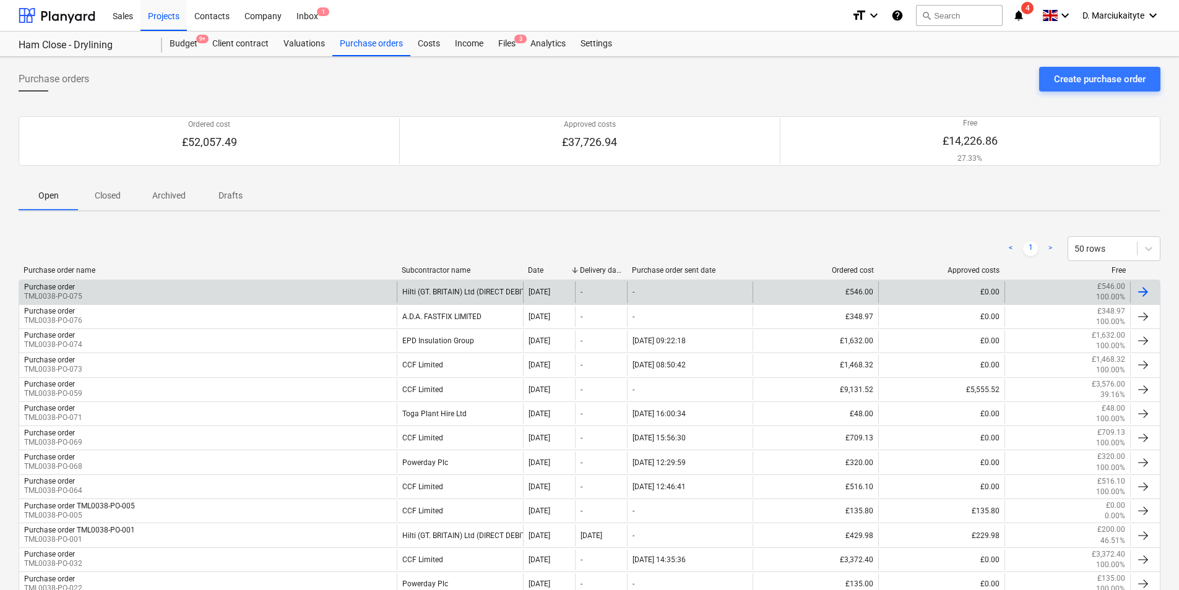
click at [346, 294] on div "Purchase order TML0038-PO-075" at bounding box center [207, 291] width 377 height 21
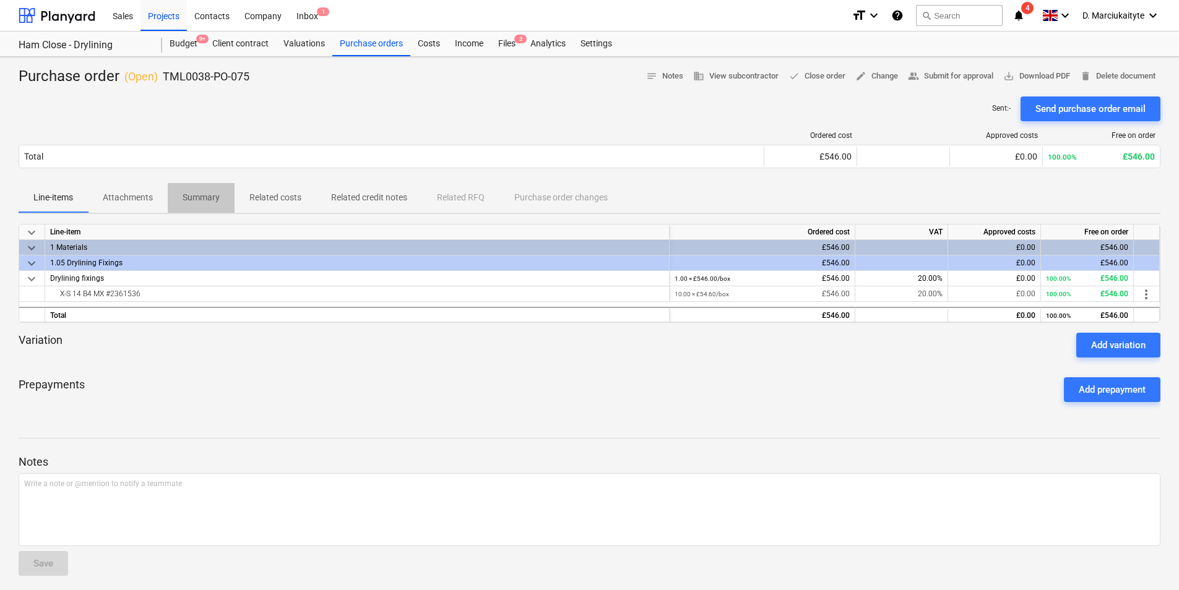
drag, startPoint x: 223, startPoint y: 197, endPoint x: 255, endPoint y: 216, distance: 36.6
click at [222, 197] on span "Summary" at bounding box center [201, 197] width 67 height 20
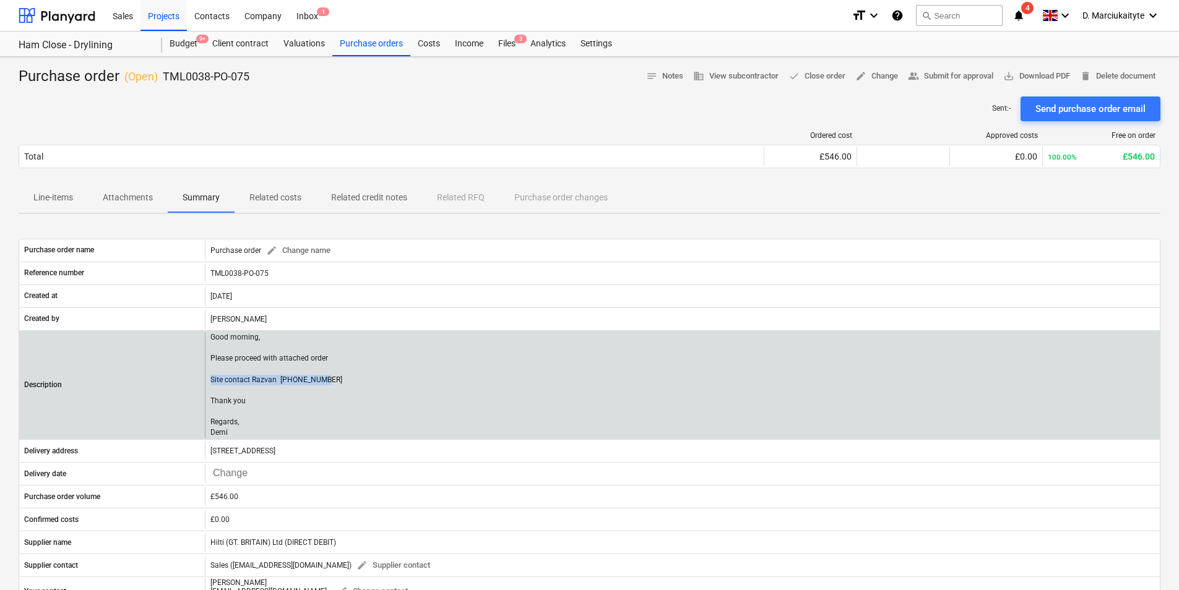
drag, startPoint x: 343, startPoint y: 381, endPoint x: 206, endPoint y: 379, distance: 136.7
click at [206, 379] on div "Good morning, Please proceed with attached order Site contact Razvan 0750164539…" at bounding box center [682, 385] width 955 height 106
copy p "Site contact Razvan 07501645393"
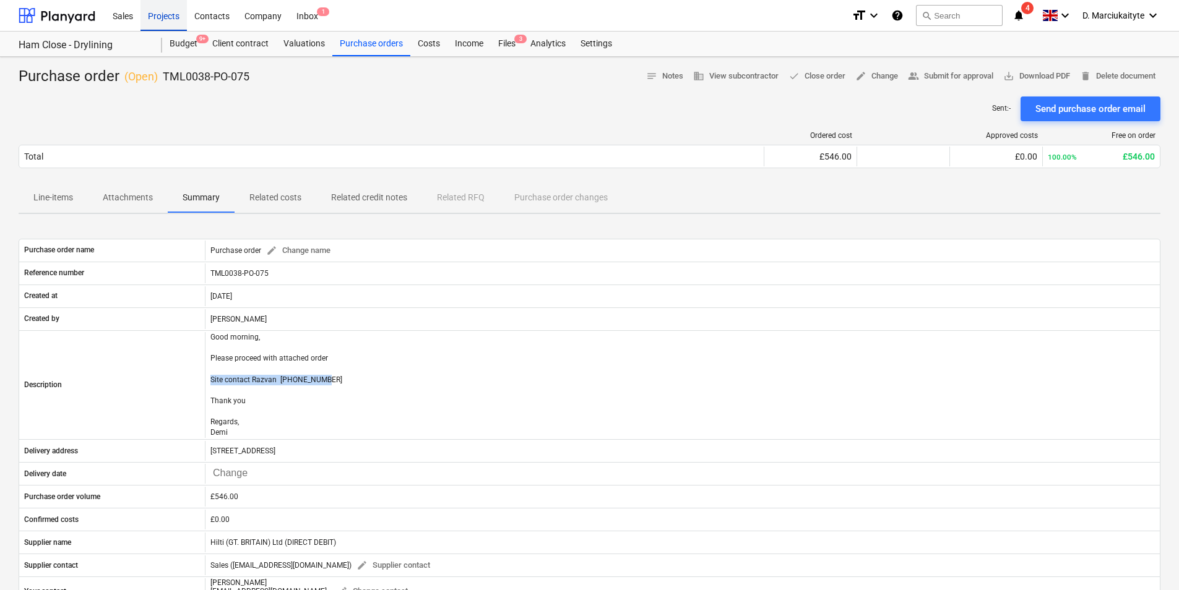
click at [154, 12] on div "Projects" at bounding box center [163, 15] width 46 height 32
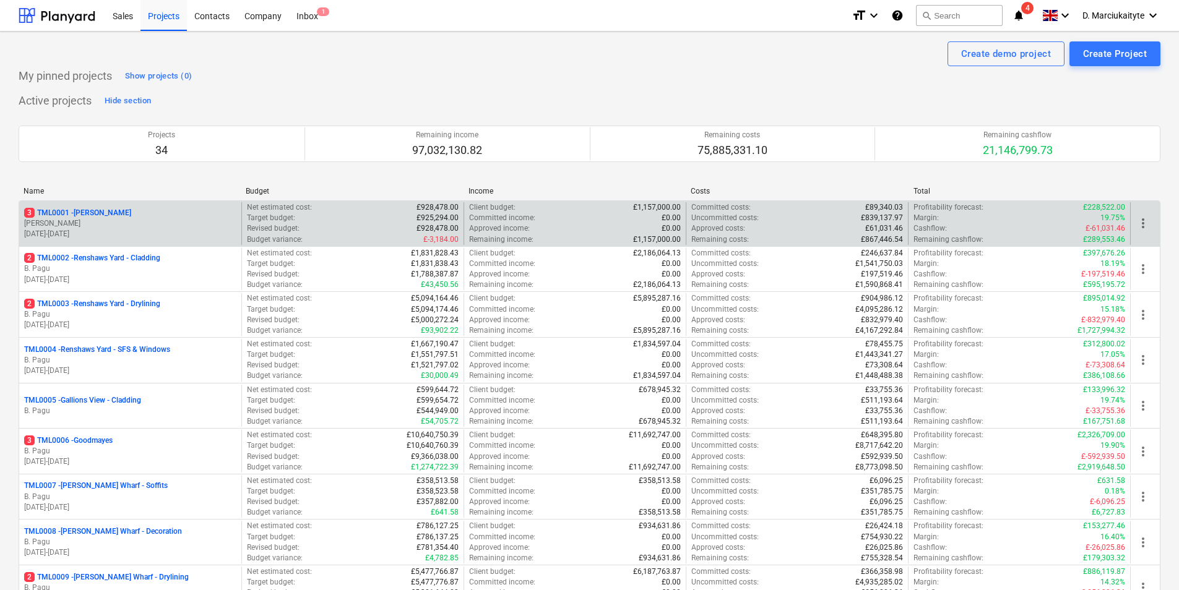
click at [110, 231] on p "21.04.2025 - 17.11.2025" at bounding box center [130, 234] width 212 height 11
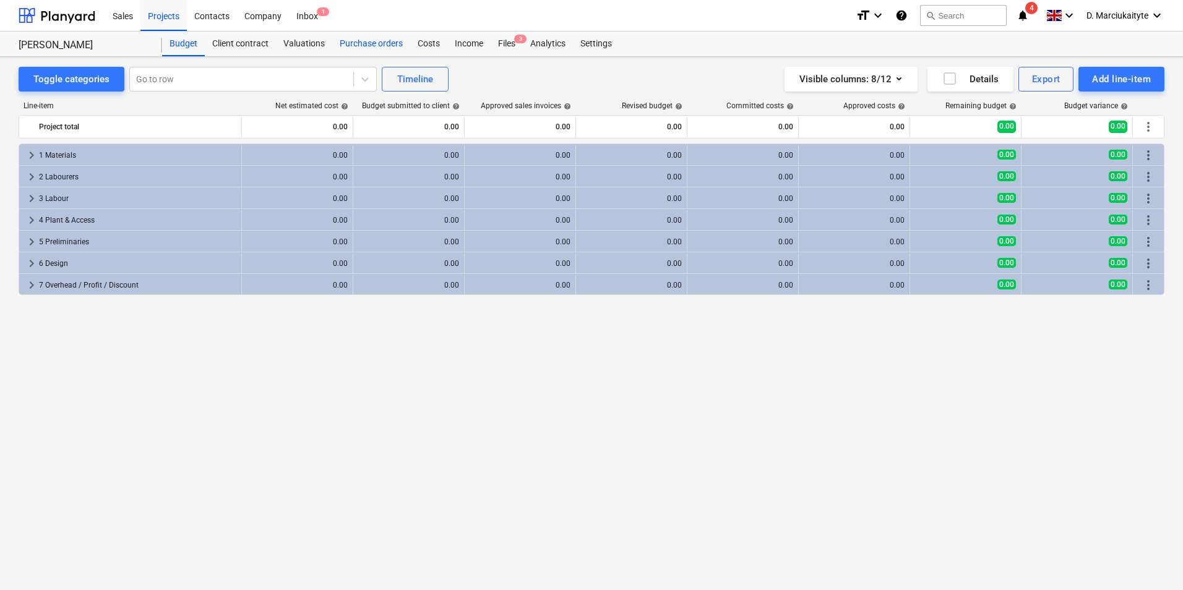
click at [391, 48] on div "Purchase orders" at bounding box center [371, 44] width 78 height 25
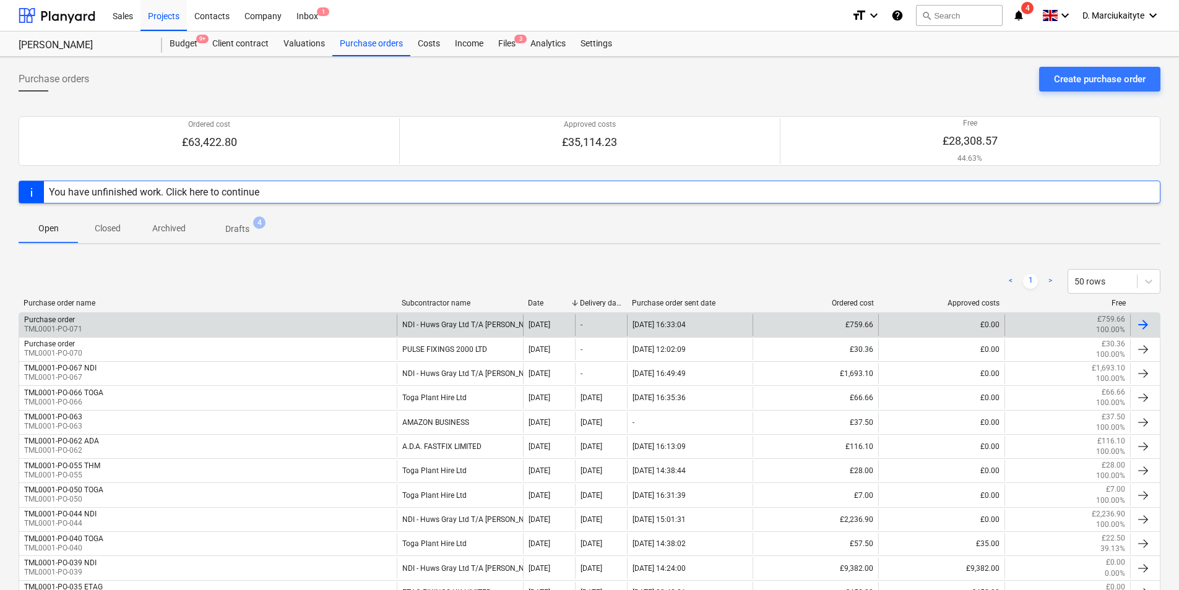
click at [138, 322] on div "Purchase order TML0001-PO-071" at bounding box center [207, 324] width 377 height 21
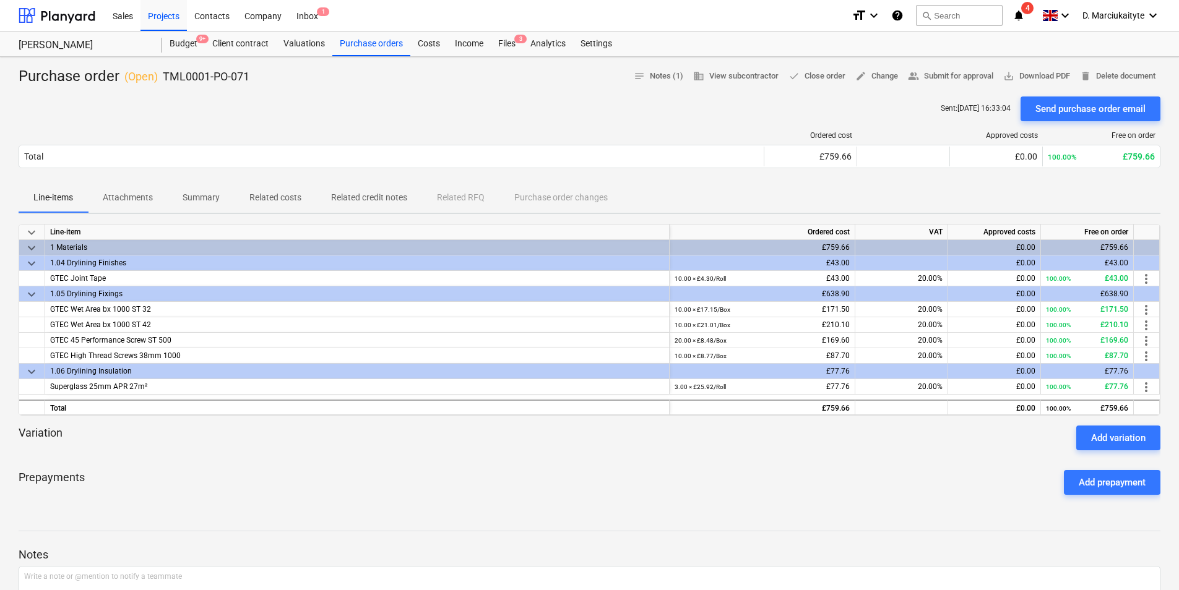
drag, startPoint x: 205, startPoint y: 187, endPoint x: 220, endPoint y: 200, distance: 19.3
click at [205, 188] on span "Summary" at bounding box center [201, 197] width 67 height 20
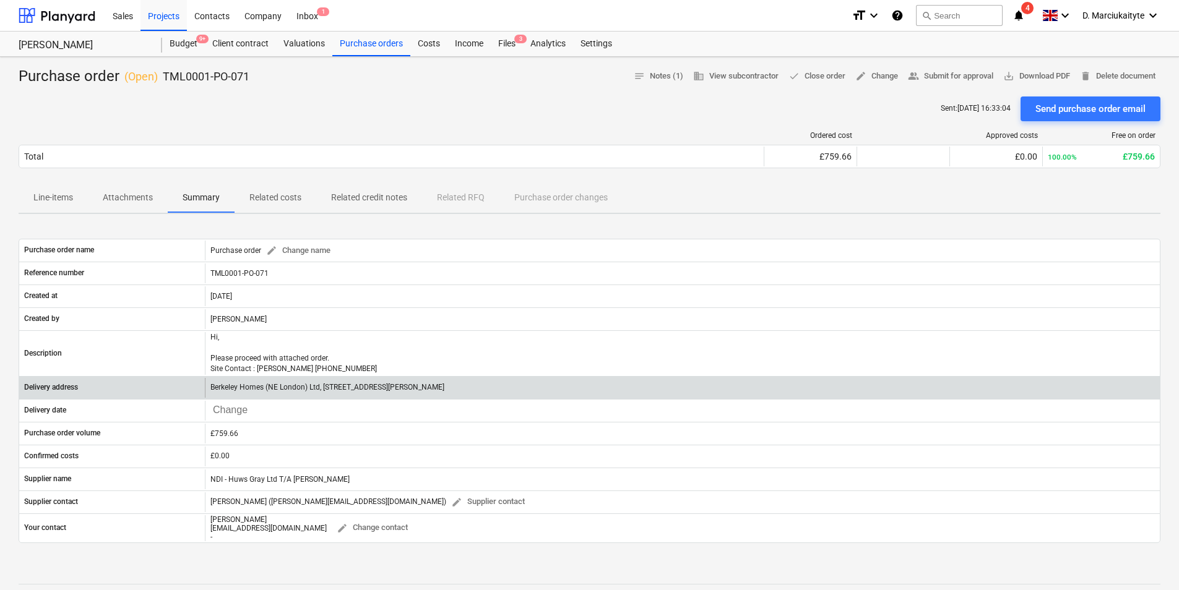
drag, startPoint x: 603, startPoint y: 387, endPoint x: 556, endPoint y: 389, distance: 47.1
click at [556, 389] on div "Berkeley Homes (NE London) Ltd, The Manor House, Trent Park, Daffodil Close, of…" at bounding box center [682, 388] width 955 height 20
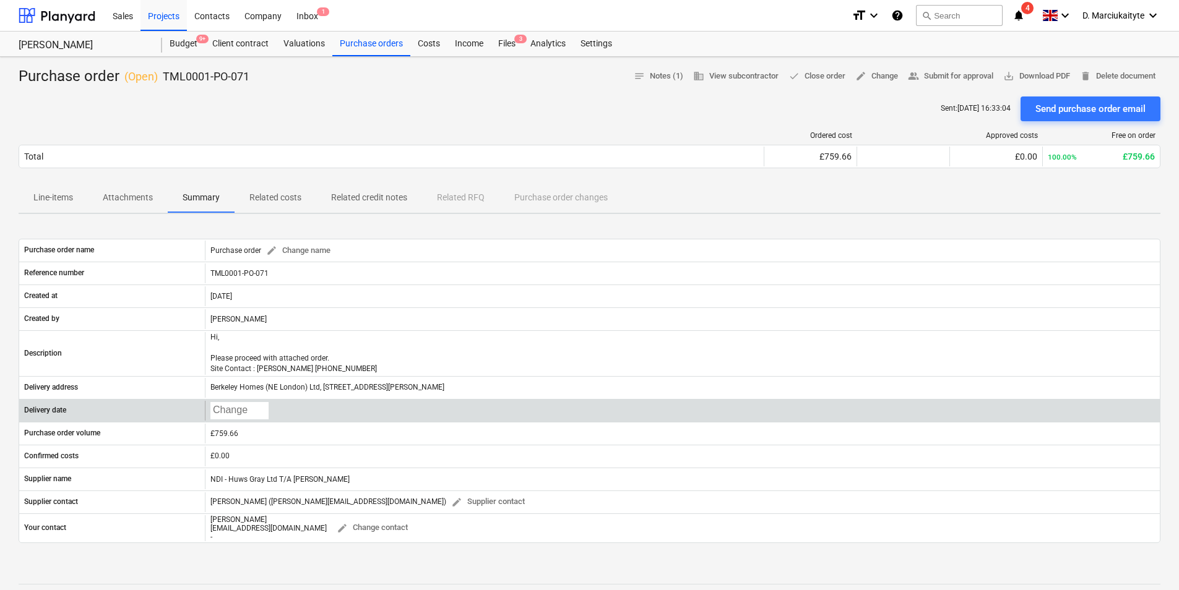
copy p "EN4 0BZ"
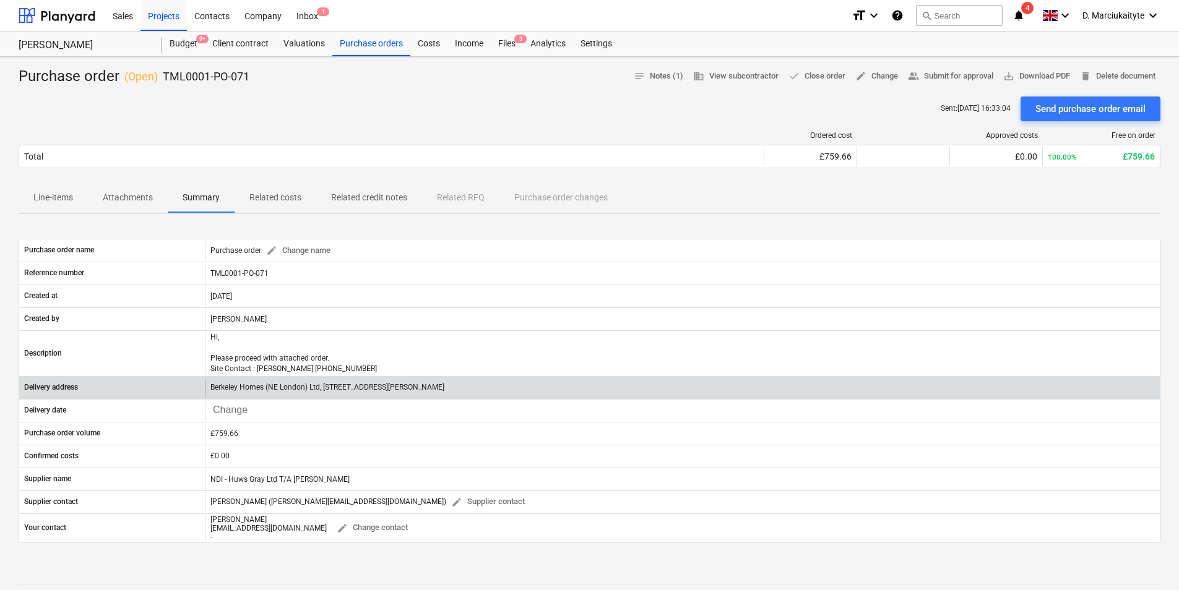
click at [619, 391] on div "Berkeley Homes (NE London) Ltd, The Manor House, Trent Park, Daffodil Close, of…" at bounding box center [682, 388] width 955 height 20
click at [634, 381] on div "Berkeley Homes (NE London) Ltd, The Manor House, Trent Park, Daffodil Close, of…" at bounding box center [682, 388] width 955 height 20
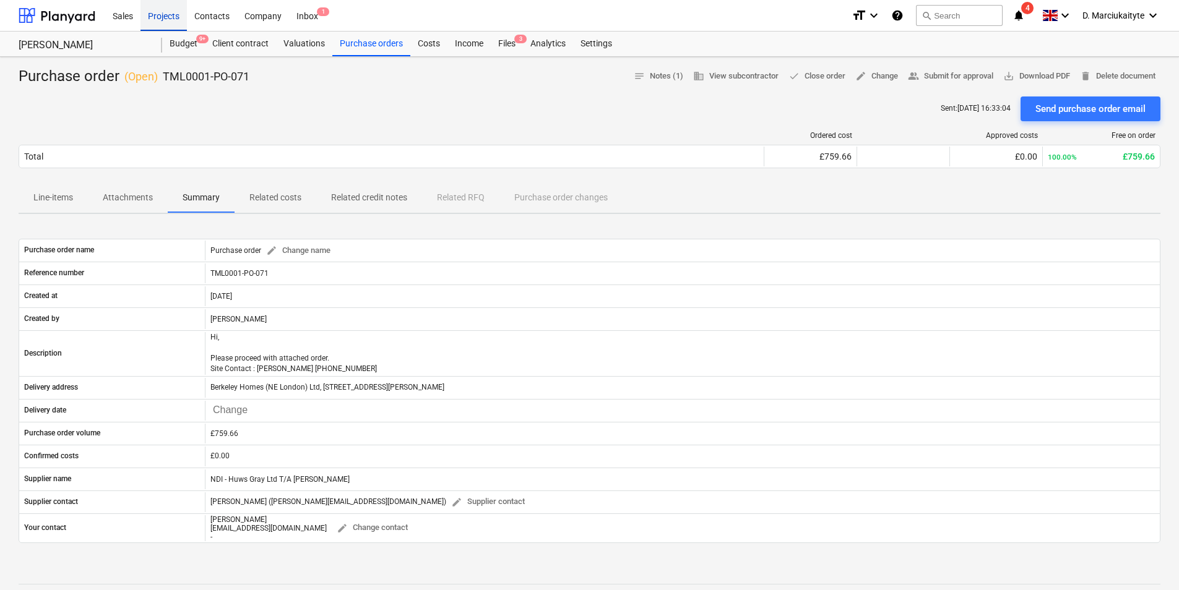
click at [157, 14] on div "Projects" at bounding box center [163, 15] width 46 height 32
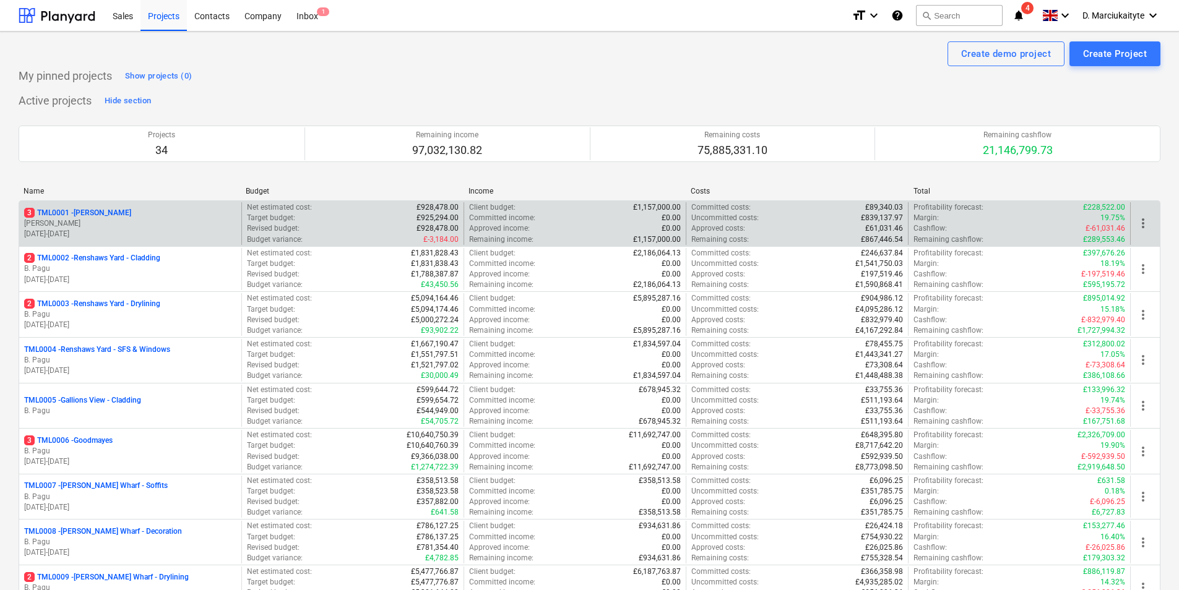
click at [193, 224] on p "R. Williamson" at bounding box center [130, 223] width 212 height 11
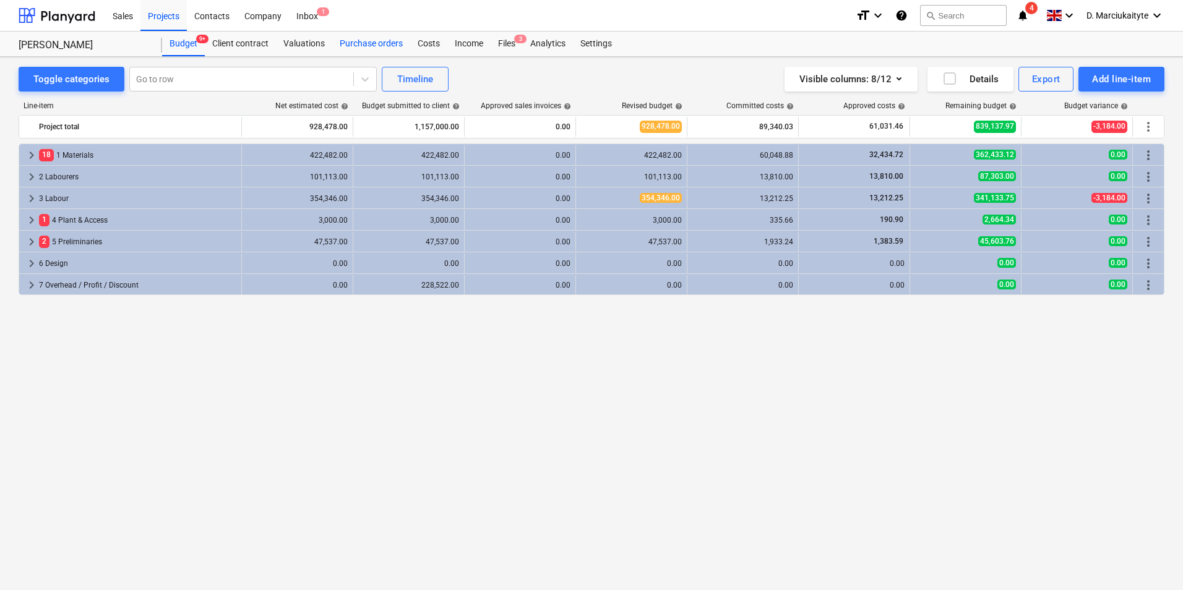
click at [351, 41] on div "Purchase orders" at bounding box center [371, 44] width 78 height 25
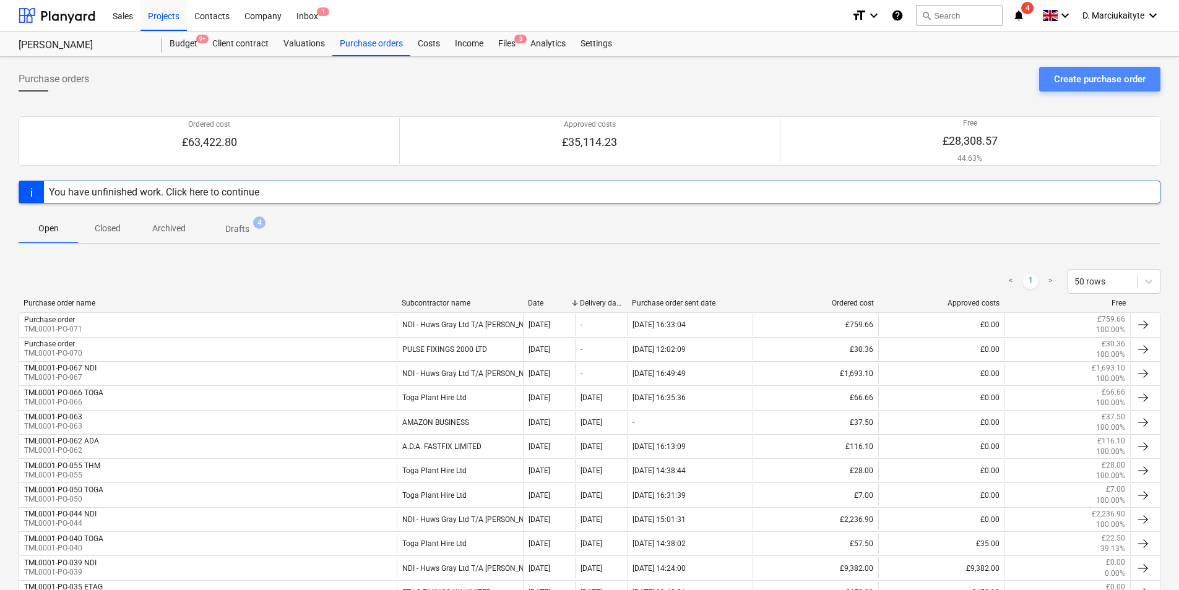
click at [1084, 87] on div "Create purchase order" at bounding box center [1100, 79] width 92 height 16
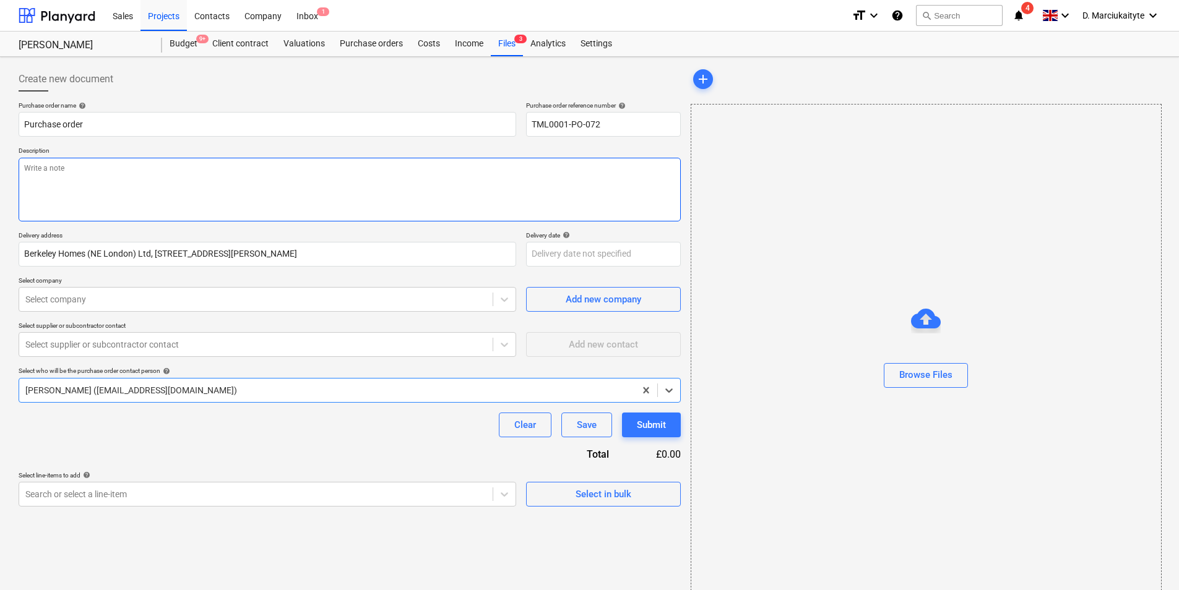
click at [183, 205] on textarea at bounding box center [350, 190] width 662 height 64
click at [622, 486] on div "Select in bulk" at bounding box center [603, 494] width 56 height 16
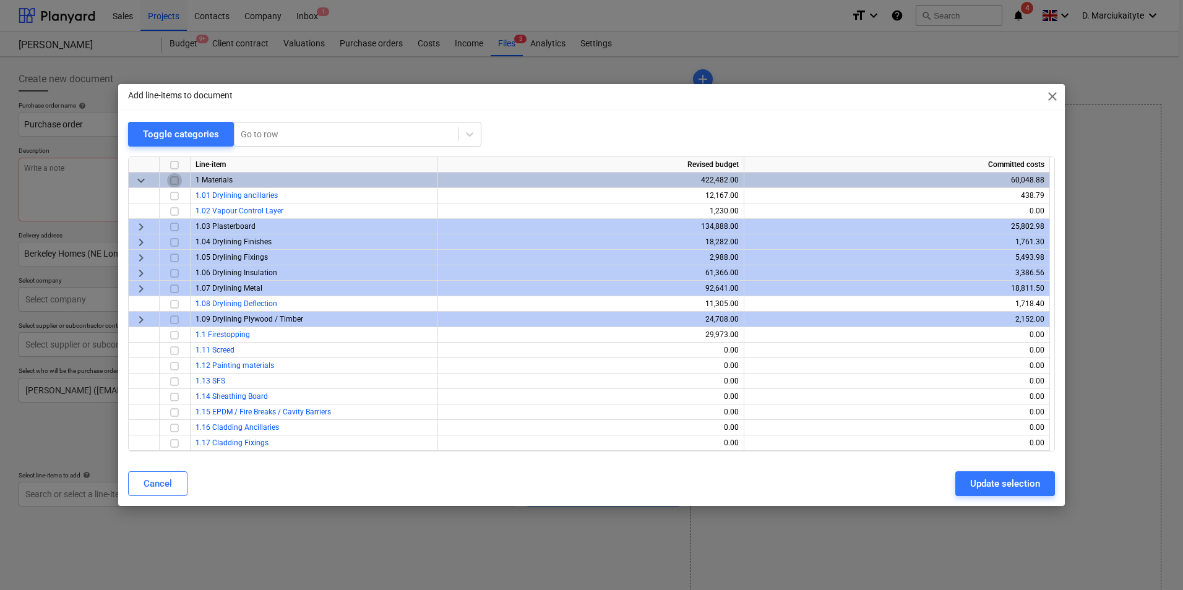
click at [174, 183] on input "checkbox" at bounding box center [174, 180] width 15 height 15
click at [173, 174] on input "checkbox" at bounding box center [174, 180] width 15 height 15
click at [146, 225] on span "keyboard_arrow_right" at bounding box center [141, 227] width 15 height 15
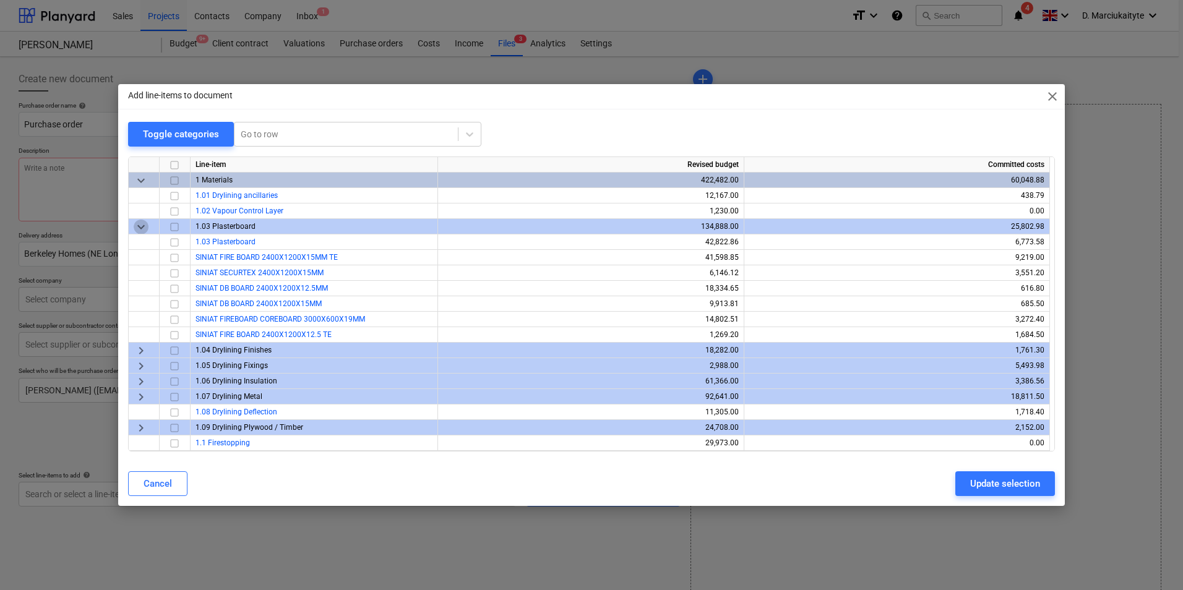
click at [146, 226] on span "keyboard_arrow_down" at bounding box center [141, 227] width 15 height 15
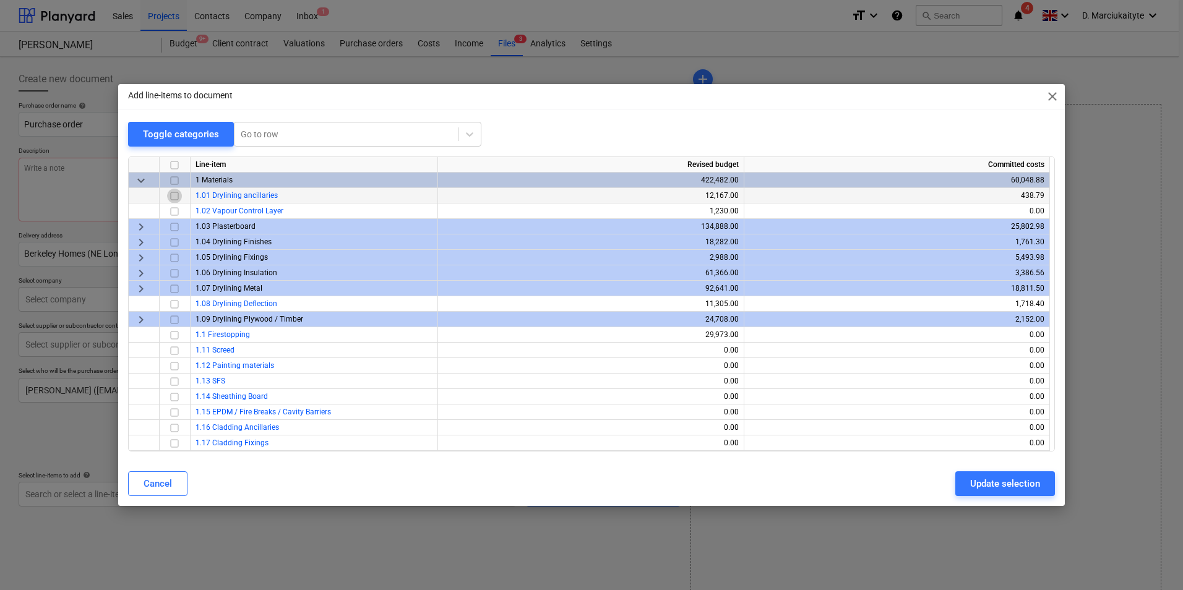
click at [177, 198] on input "checkbox" at bounding box center [174, 196] width 15 height 15
click at [177, 191] on input "checkbox" at bounding box center [174, 196] width 15 height 15
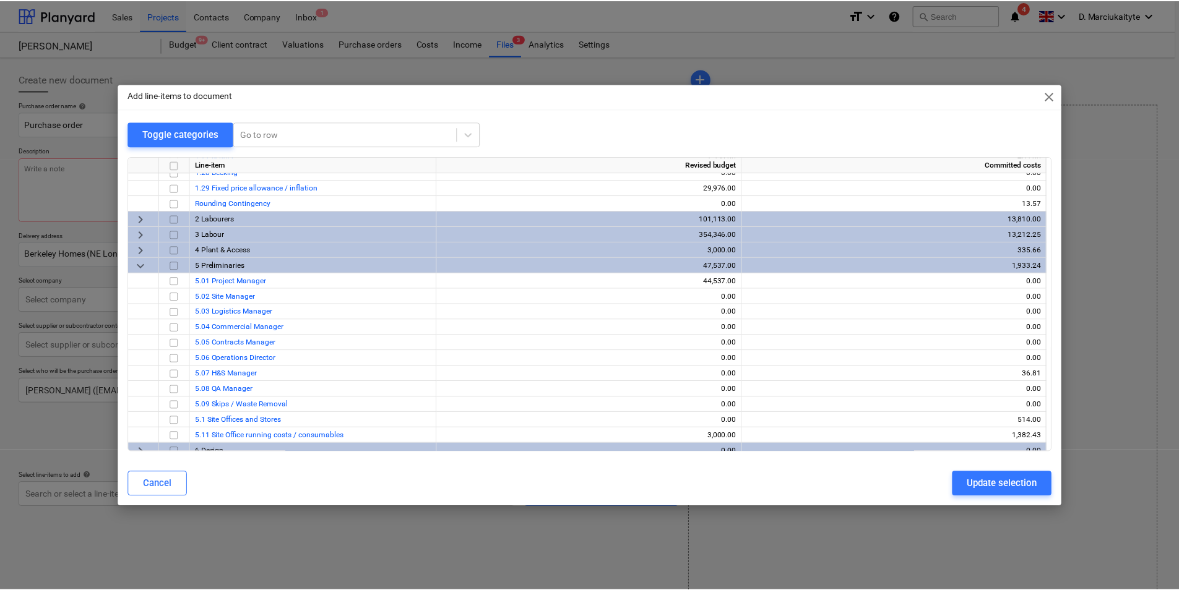
scroll to position [464, 0]
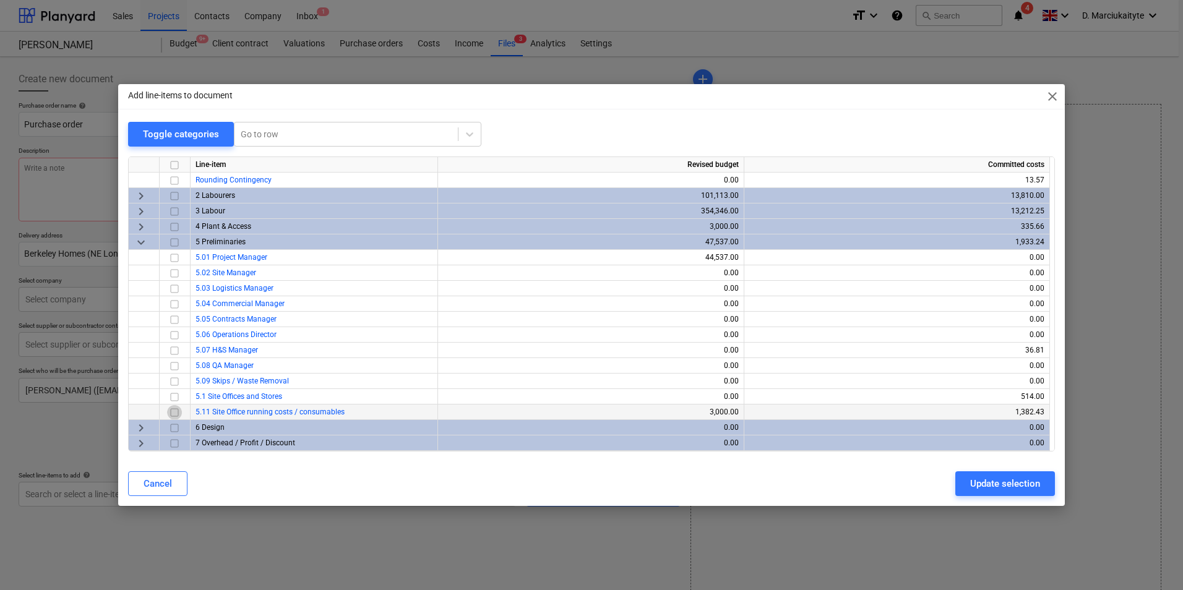
click at [175, 411] on input "checkbox" at bounding box center [174, 412] width 15 height 15
click at [1016, 487] on div "Update selection" at bounding box center [1005, 484] width 70 height 16
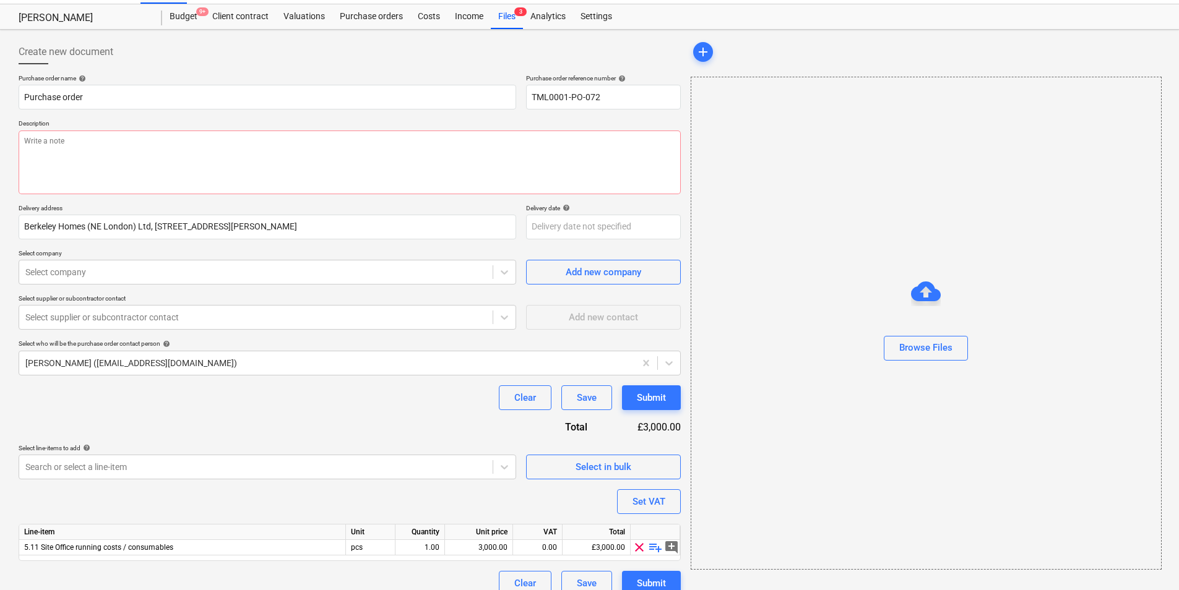
scroll to position [43, 0]
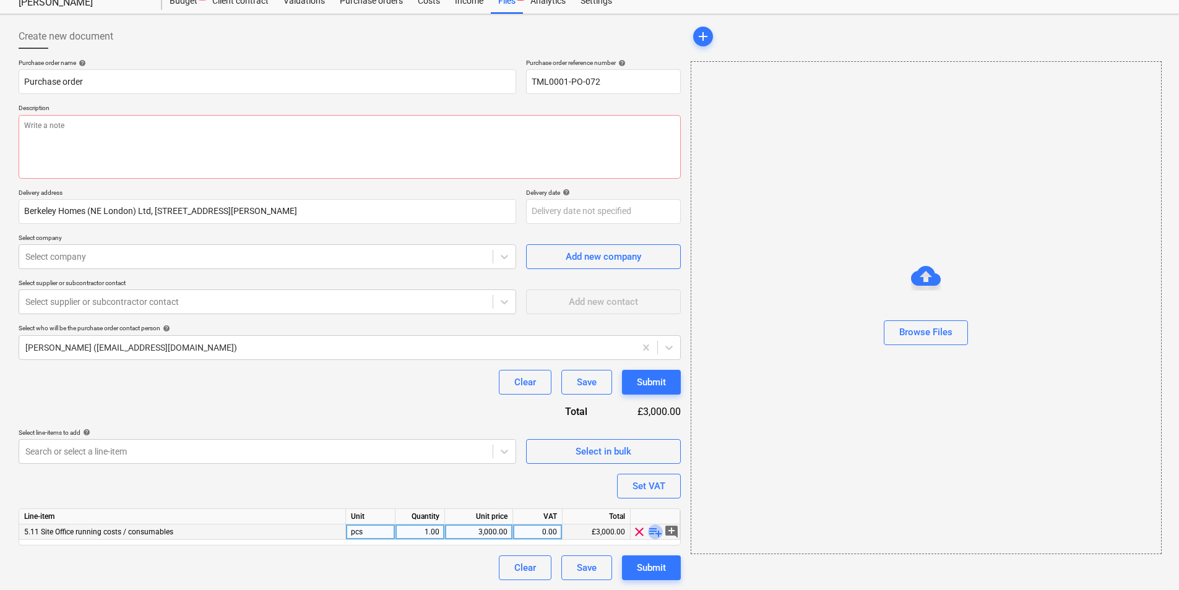
click at [650, 527] on span "playlist_add" at bounding box center [655, 532] width 15 height 15
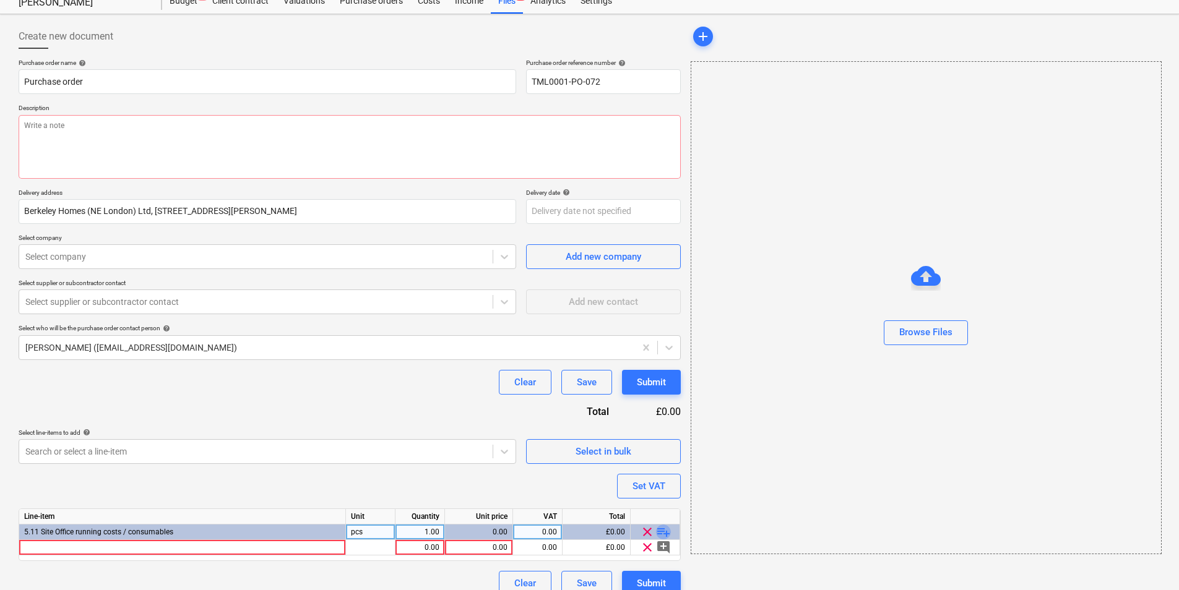
click at [660, 532] on span "playlist_add" at bounding box center [663, 532] width 15 height 15
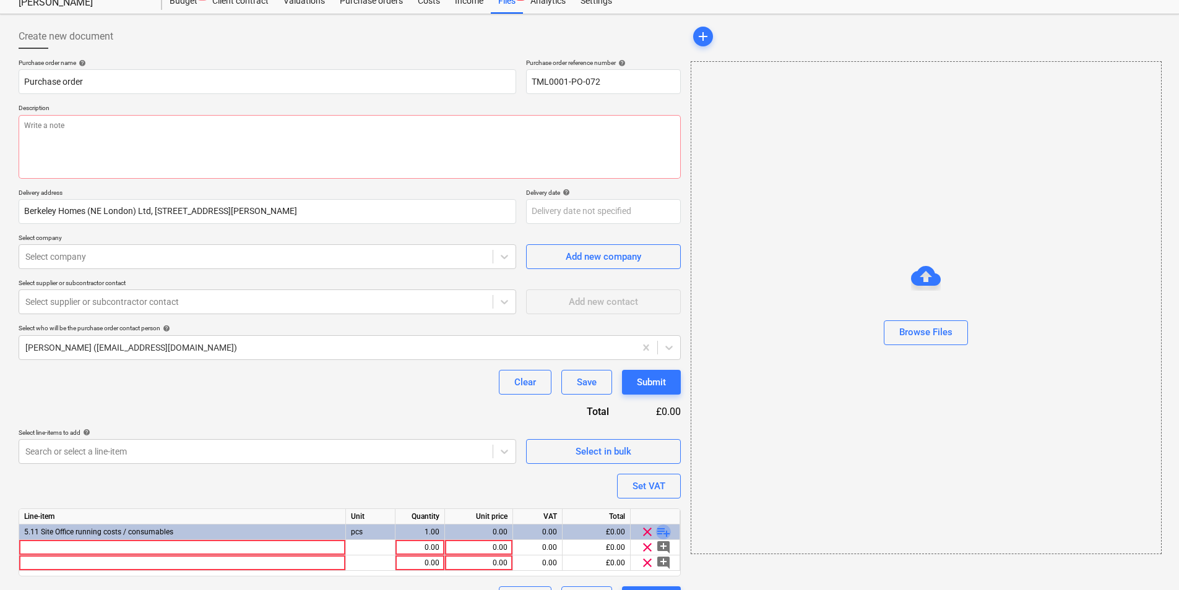
drag, startPoint x: 659, startPoint y: 530, endPoint x: 663, endPoint y: 431, distance: 99.7
click at [659, 530] on span "playlist_add" at bounding box center [663, 532] width 15 height 15
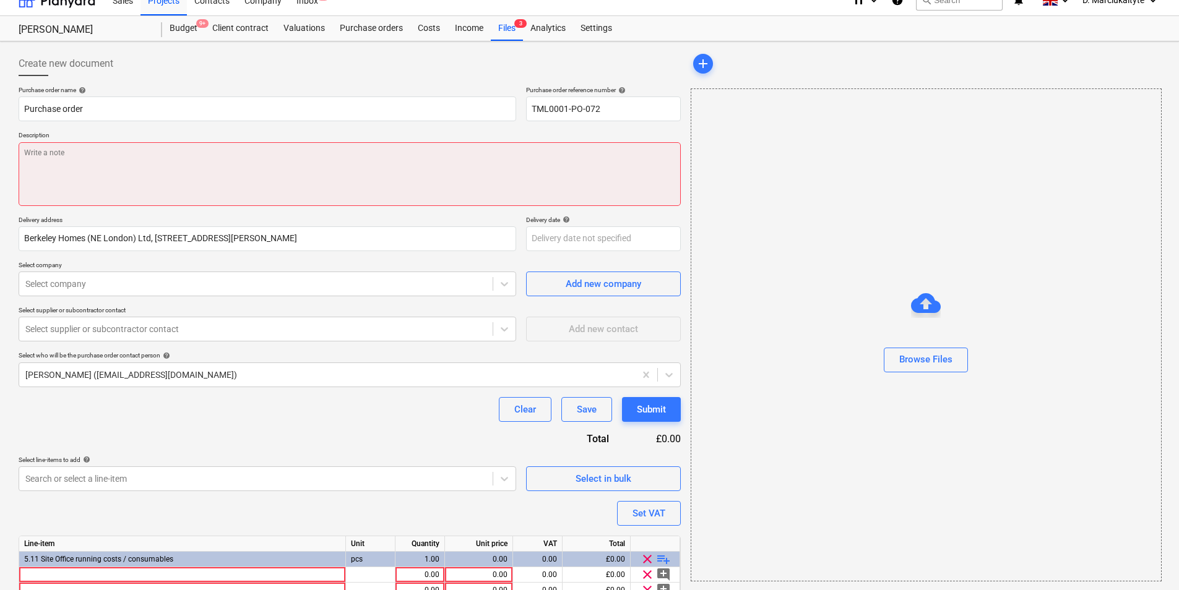
scroll to position [0, 0]
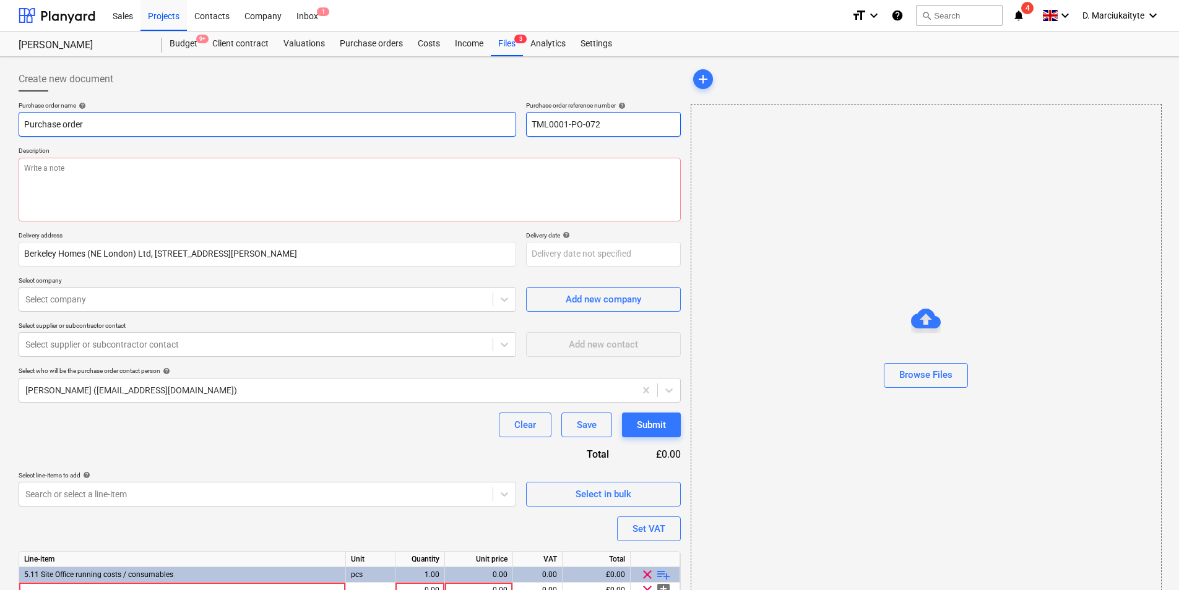
drag, startPoint x: 624, startPoint y: 124, endPoint x: 484, endPoint y: 119, distance: 140.5
click at [484, 119] on div "Purchase order name help Purchase order Purchase order reference number help TM…" at bounding box center [350, 118] width 662 height 35
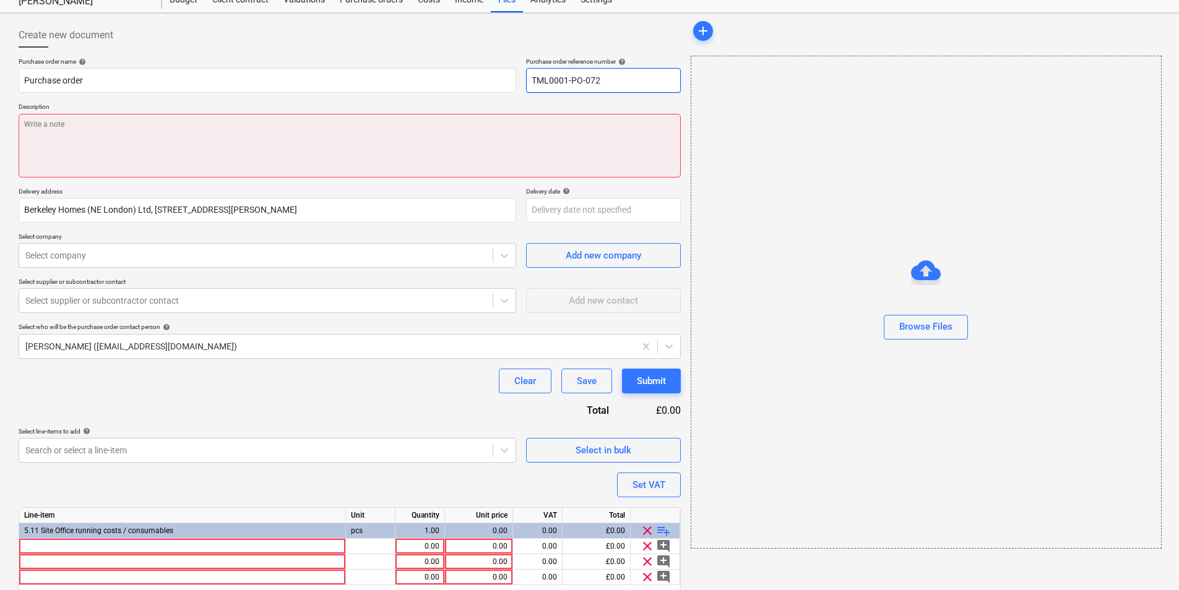
scroll to position [89, 0]
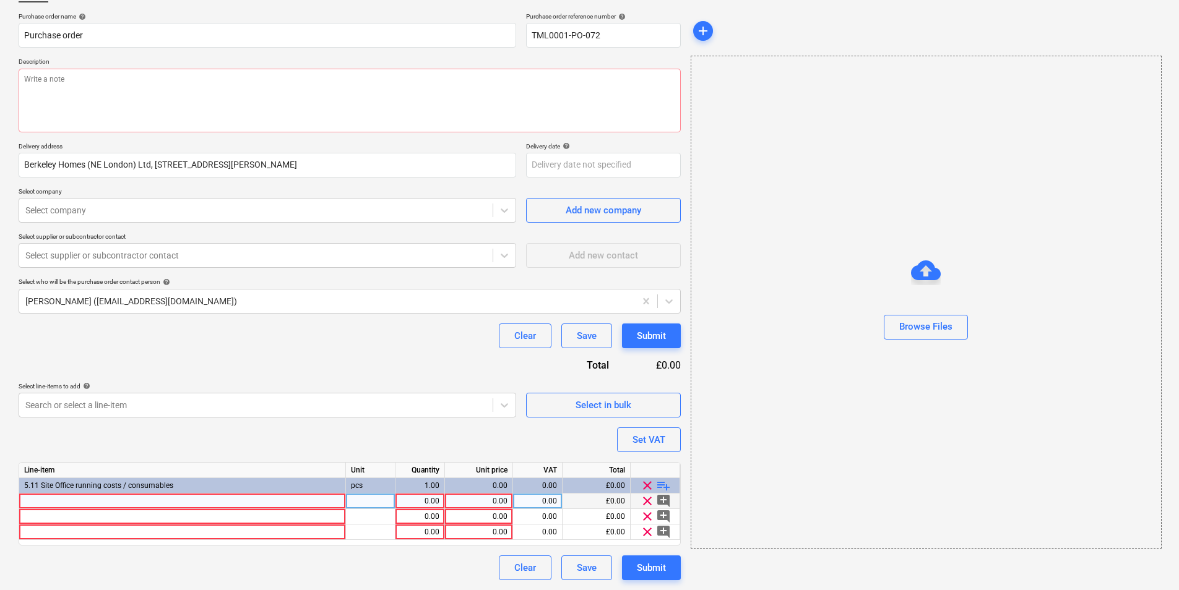
click at [285, 500] on div at bounding box center [182, 501] width 327 height 15
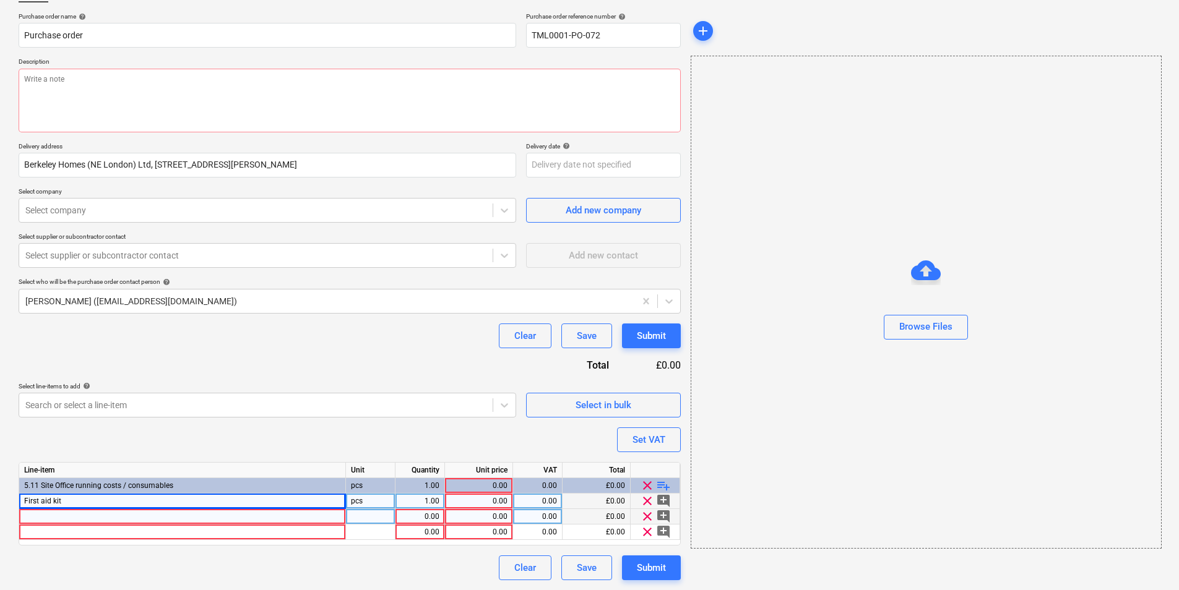
click at [277, 520] on div at bounding box center [182, 516] width 327 height 15
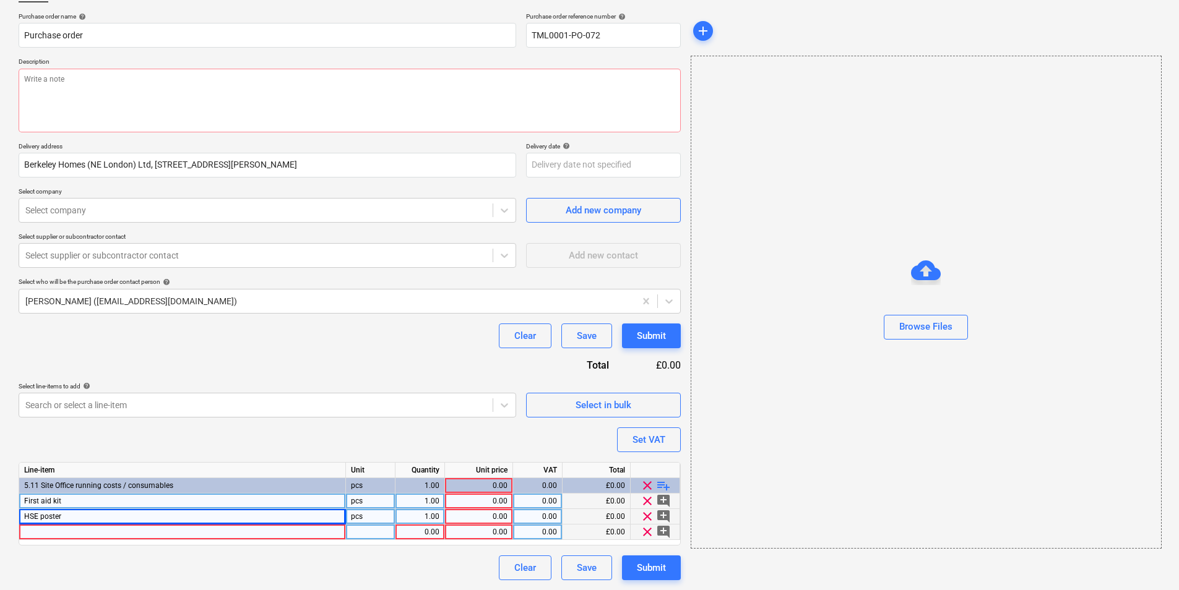
click at [224, 525] on div at bounding box center [182, 532] width 327 height 15
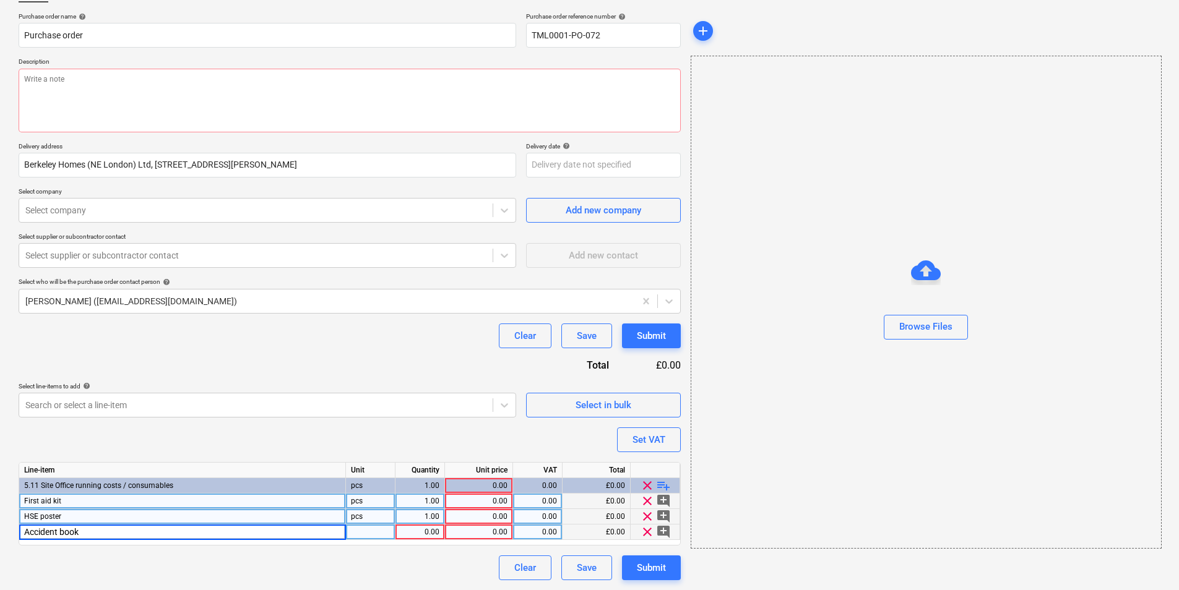
click at [380, 534] on div at bounding box center [370, 532] width 49 height 15
click at [482, 502] on div "0.00" at bounding box center [479, 501] width 58 height 15
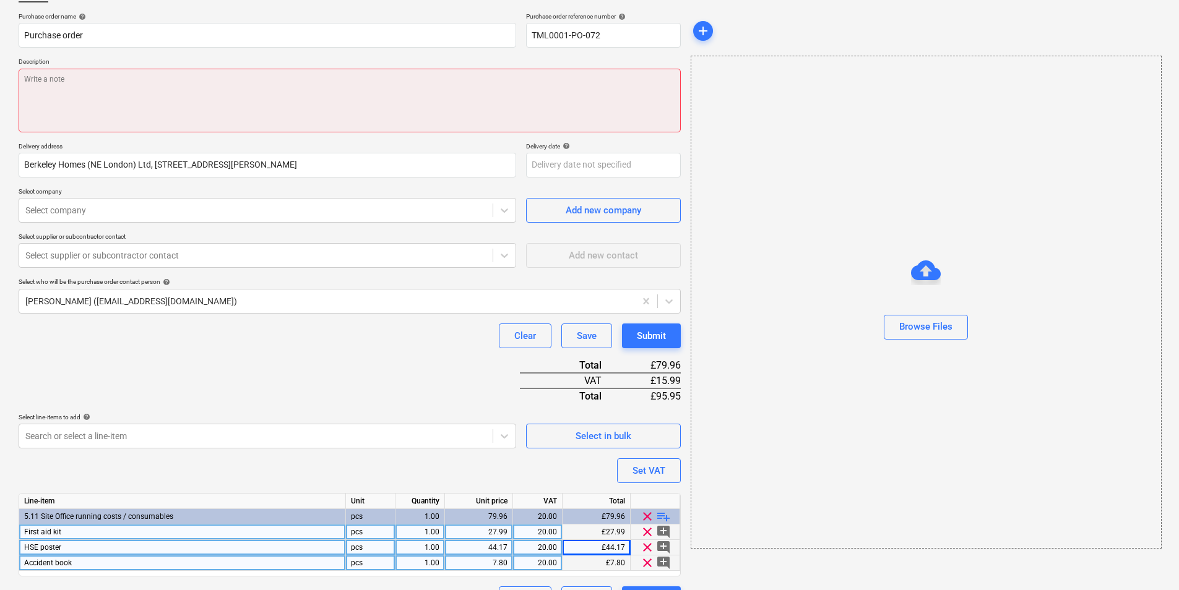
drag, startPoint x: 295, startPoint y: 113, endPoint x: 303, endPoint y: 111, distance: 8.3
click at [296, 113] on textarea at bounding box center [350, 101] width 662 height 64
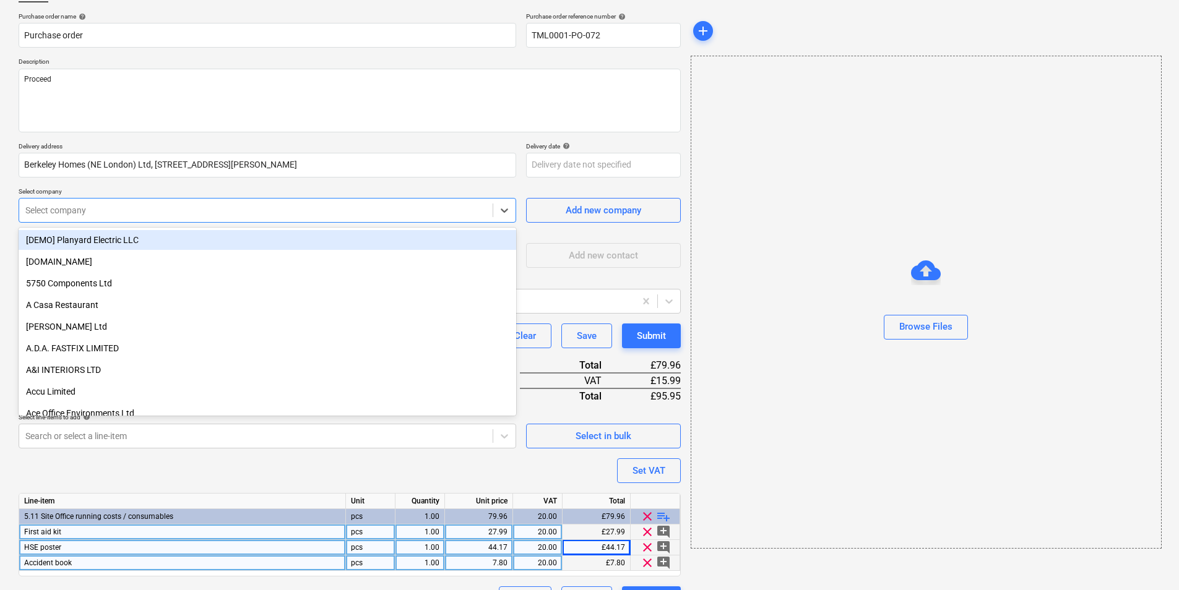
click at [332, 209] on div at bounding box center [255, 210] width 461 height 12
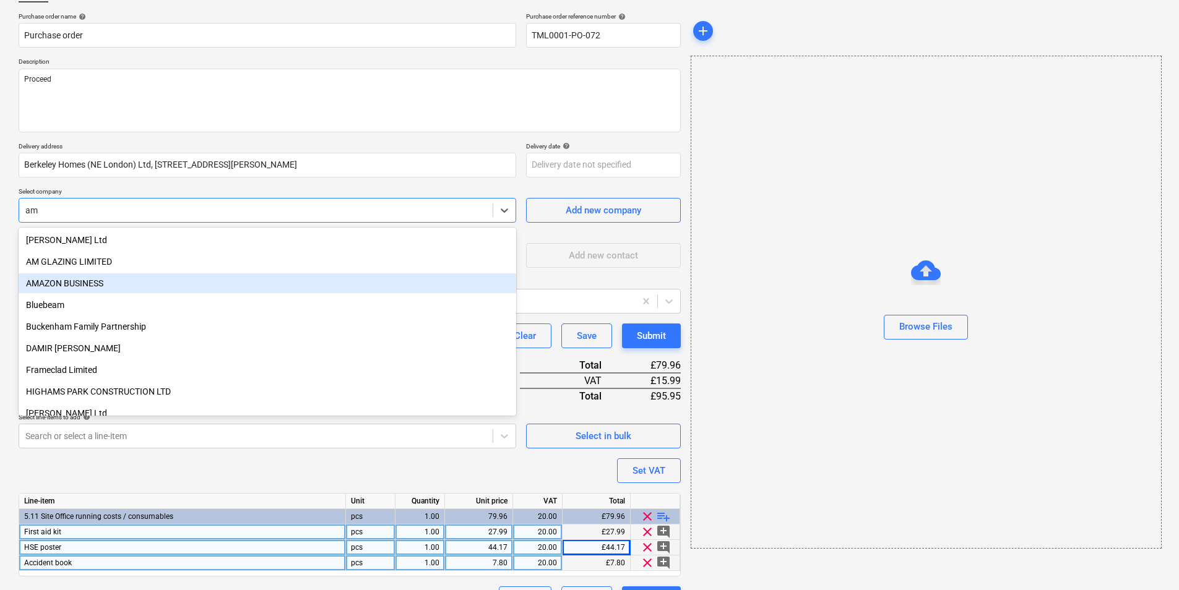
click at [151, 291] on div "AMAZON BUSINESS" at bounding box center [267, 283] width 497 height 20
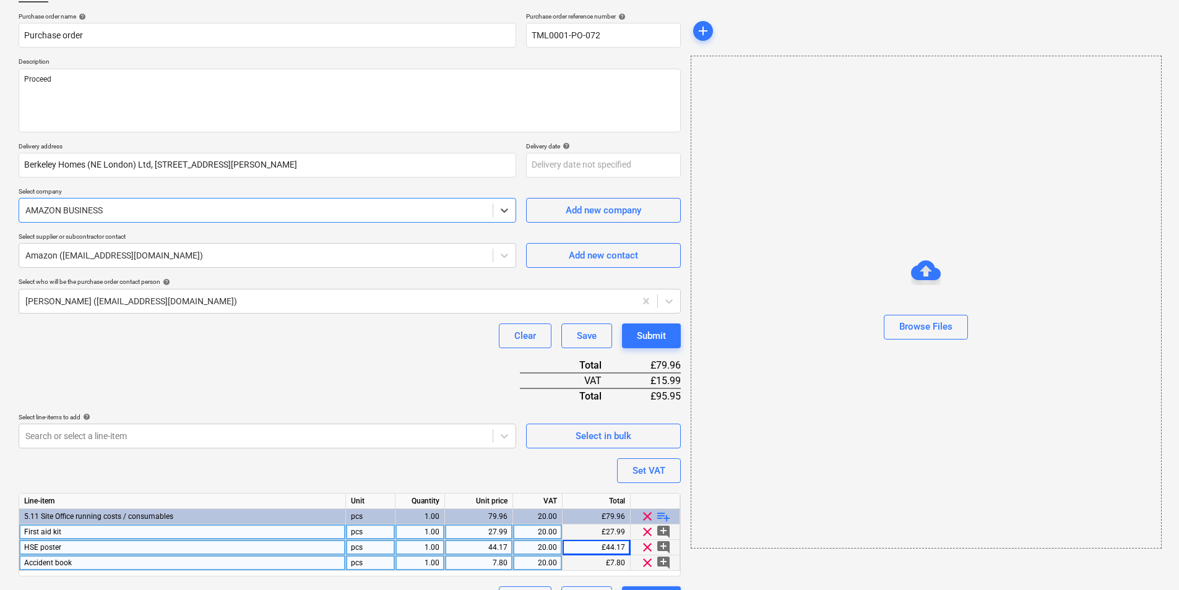
click at [150, 270] on div "Purchase order name help Purchase order Purchase order reference number help TM…" at bounding box center [350, 311] width 662 height 599
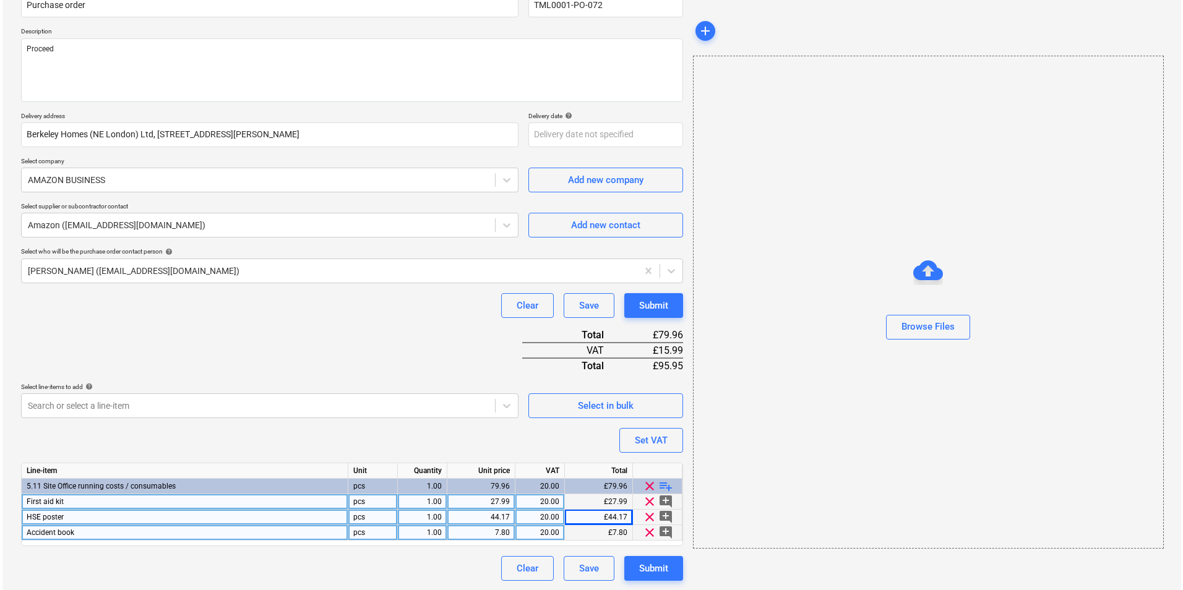
scroll to position [120, 0]
click at [632, 573] on button "Submit" at bounding box center [651, 568] width 59 height 25
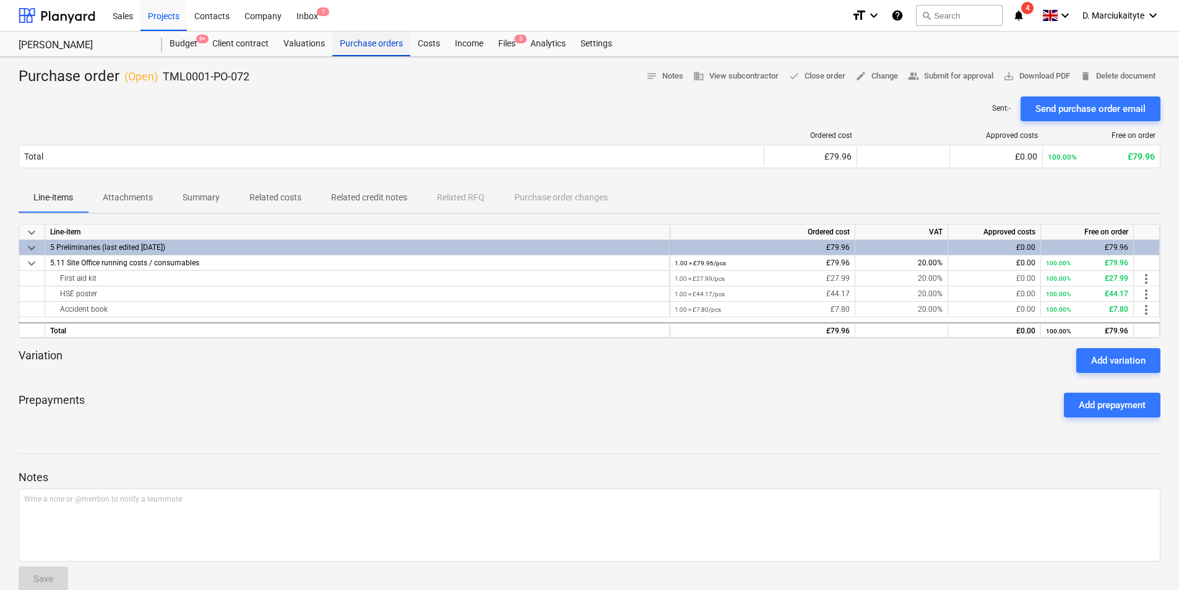
click at [377, 45] on div "Purchase orders" at bounding box center [371, 44] width 78 height 25
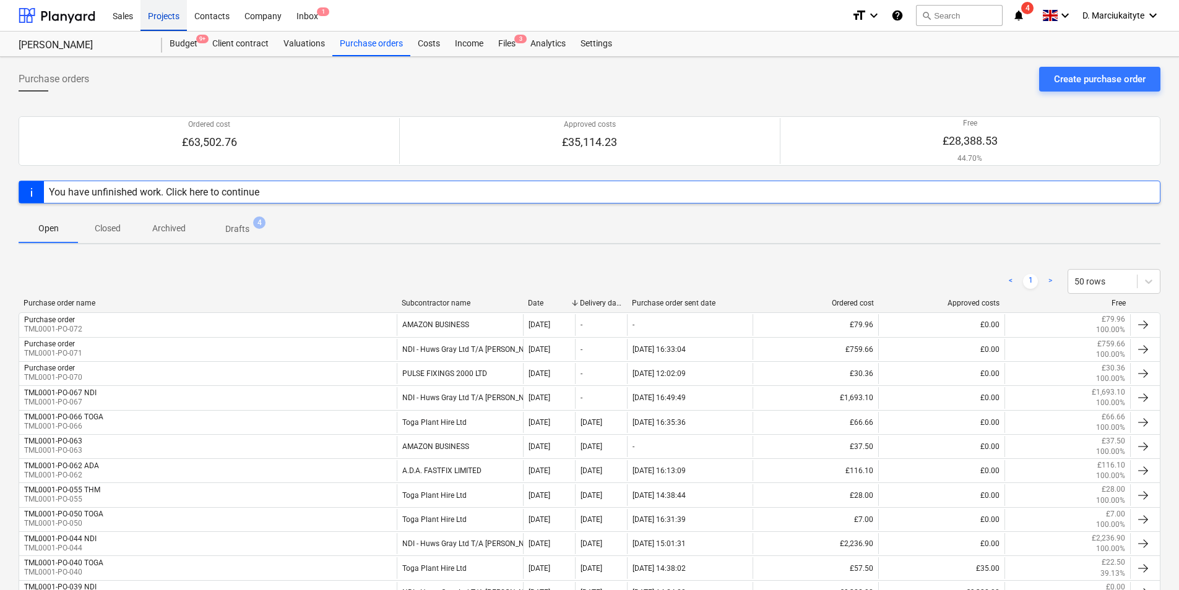
click at [168, 20] on div "Projects" at bounding box center [163, 15] width 46 height 32
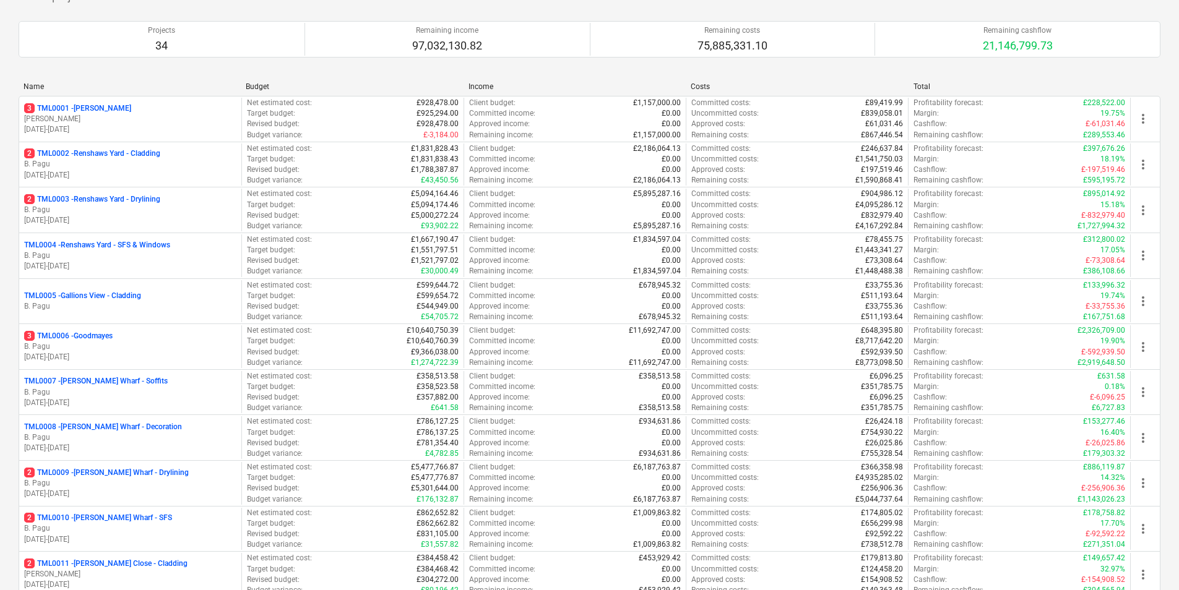
scroll to position [495, 0]
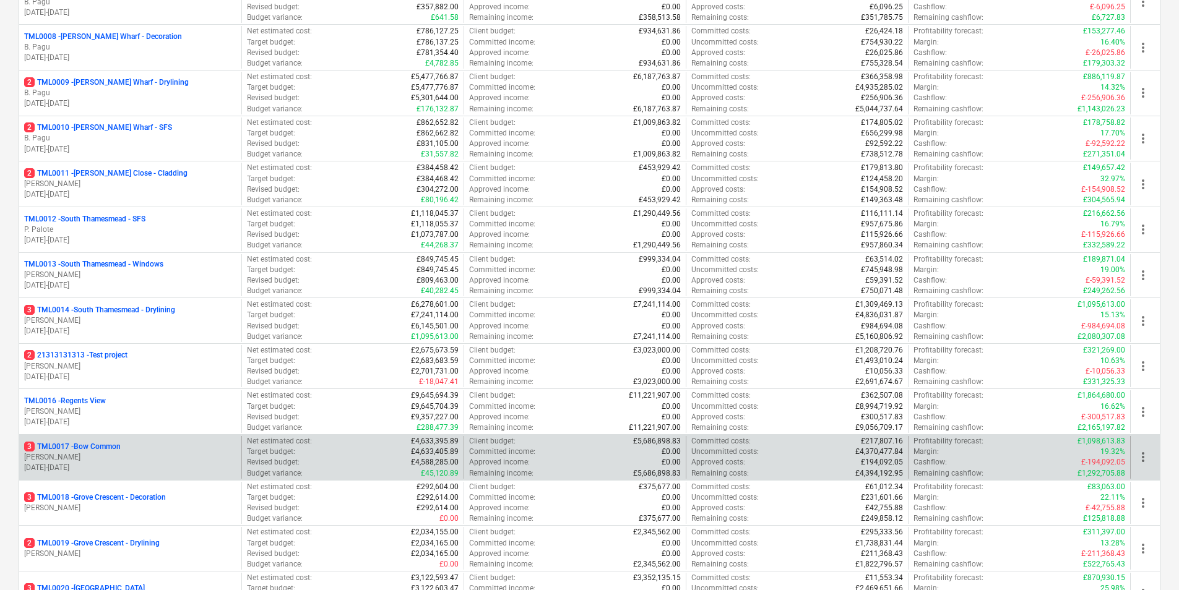
click at [129, 450] on div "3 TML0017 - Bow Common" at bounding box center [130, 447] width 212 height 11
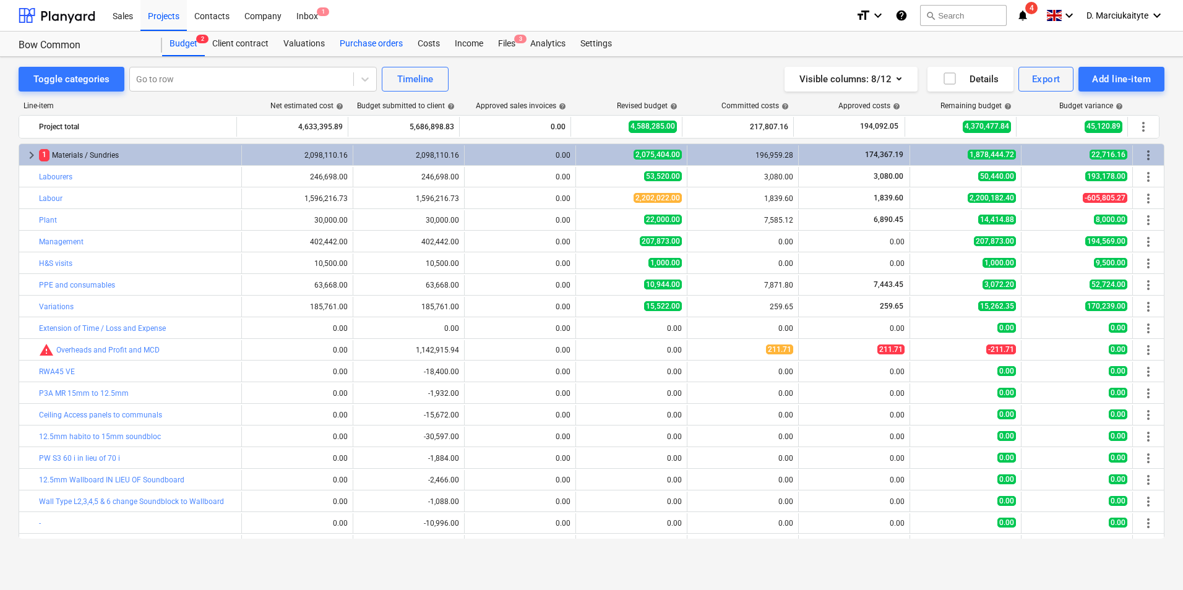
click at [390, 48] on div "Purchase orders" at bounding box center [371, 44] width 78 height 25
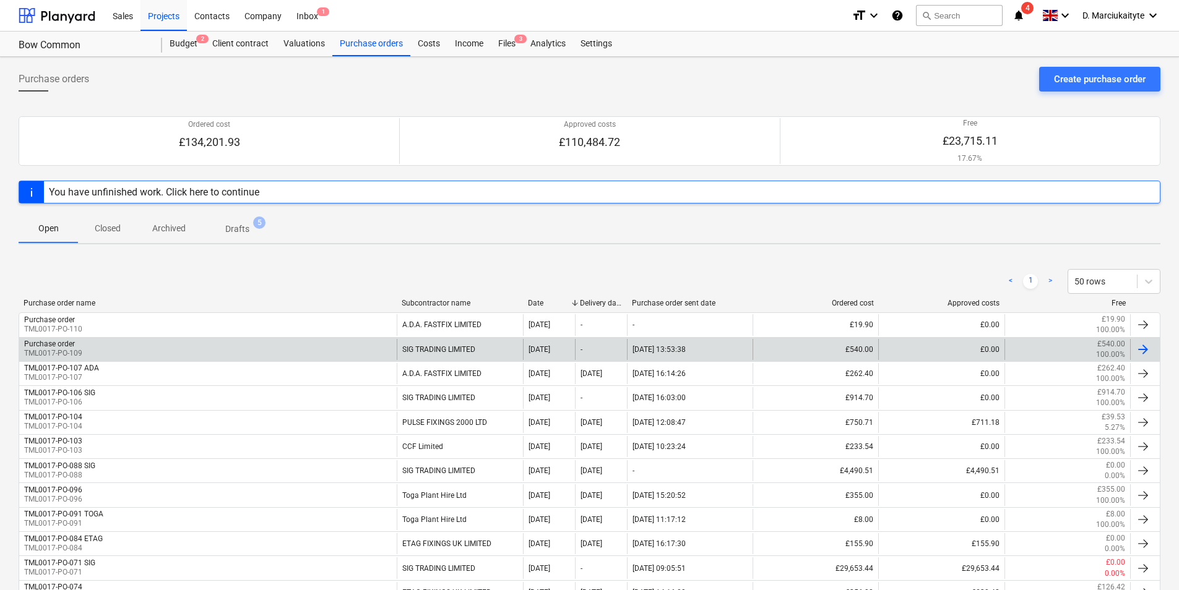
click at [437, 348] on div "SIG TRADING LIMITED" at bounding box center [460, 349] width 126 height 21
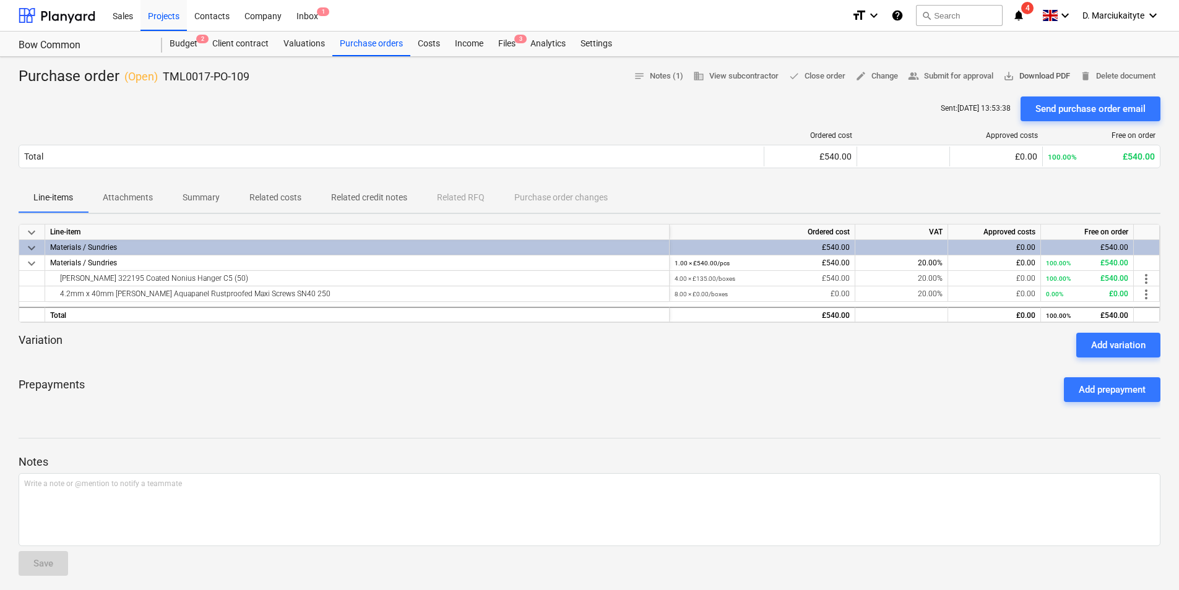
click at [1039, 75] on span "save_alt Download PDF" at bounding box center [1036, 76] width 67 height 14
drag, startPoint x: 294, startPoint y: 78, endPoint x: 193, endPoint y: 79, distance: 100.8
click at [161, 81] on div "Purchase order ( Open ) TML0017-PO-109 notes Notes (1) business View subcontrac…" at bounding box center [589, 77] width 1141 height 20
click at [375, 35] on div "Purchase orders" at bounding box center [371, 44] width 78 height 25
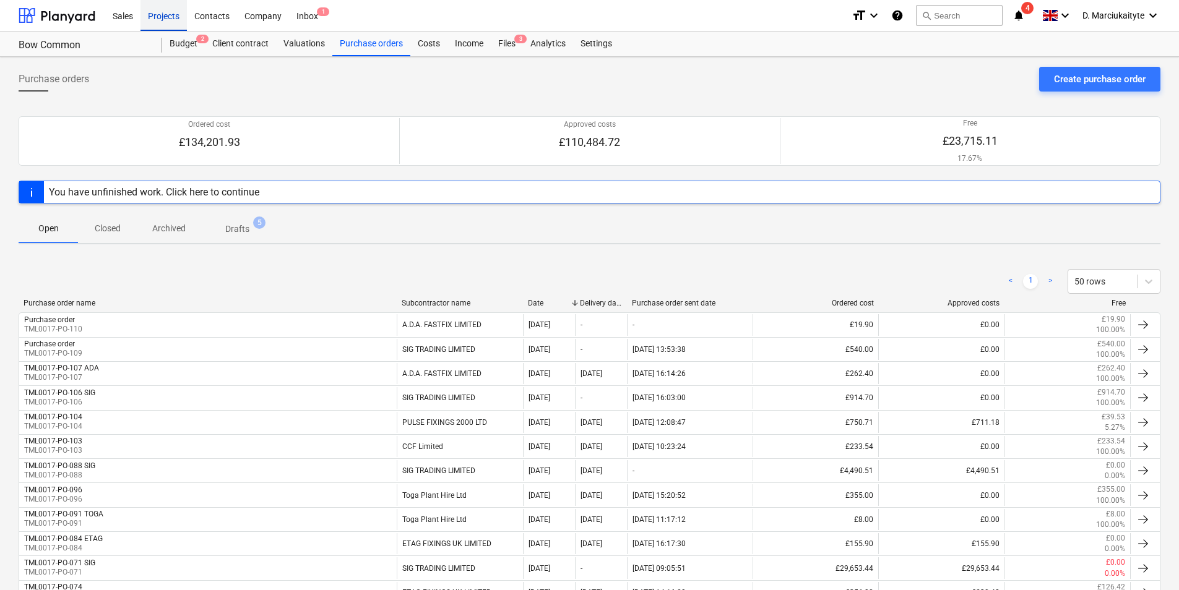
click at [169, 19] on div "Projects" at bounding box center [163, 15] width 46 height 32
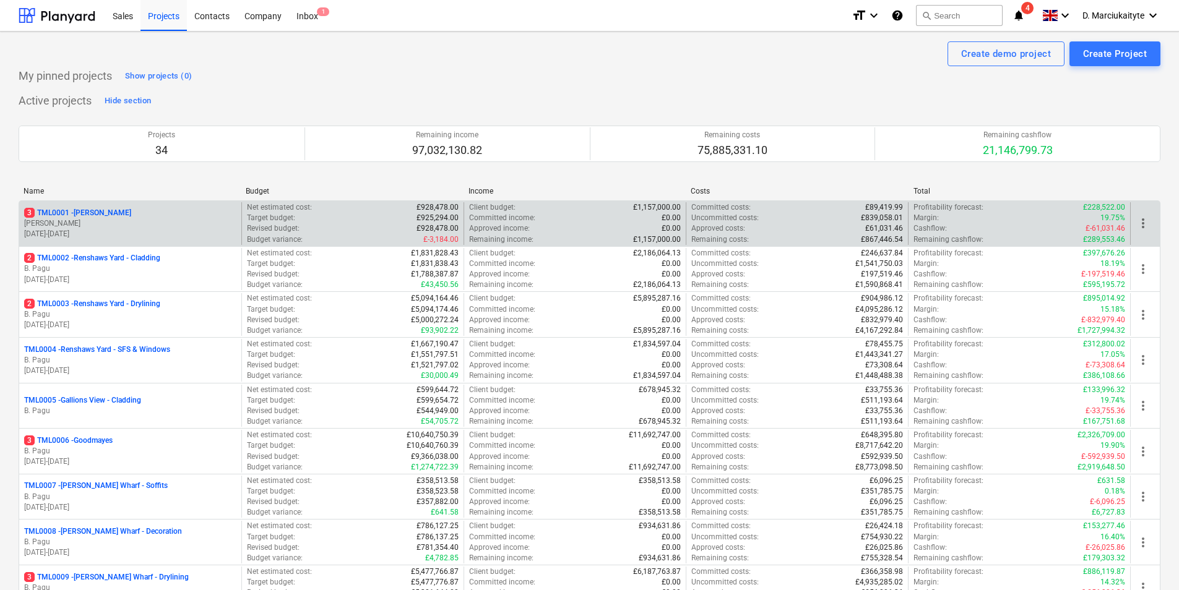
click at [119, 219] on p "R. Williamson" at bounding box center [130, 223] width 212 height 11
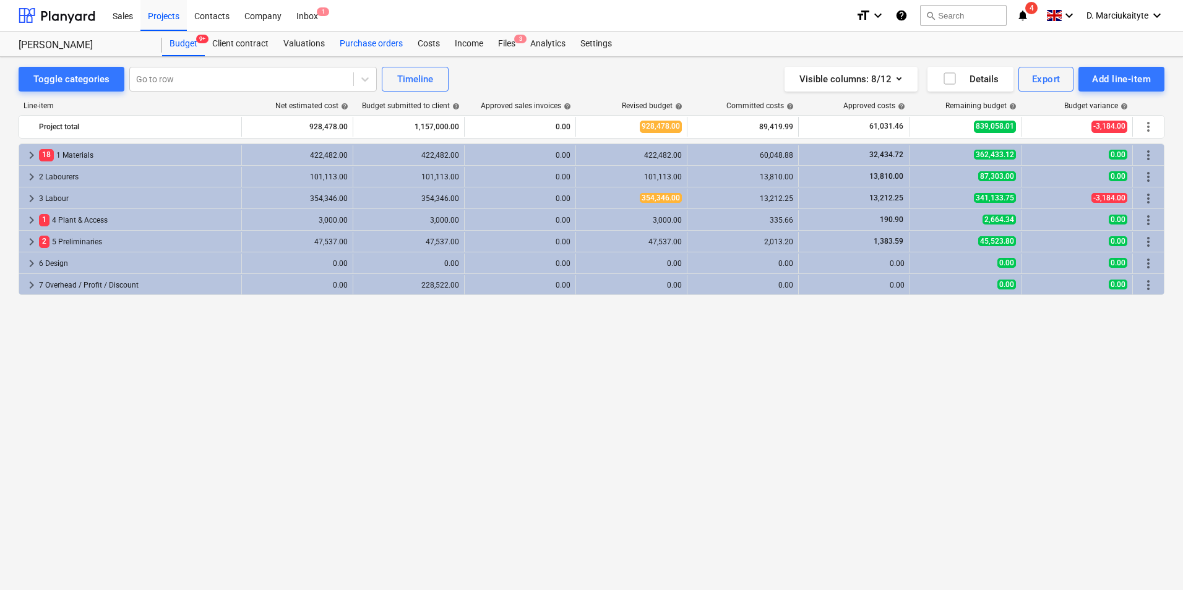
click at [367, 46] on div "Purchase orders" at bounding box center [371, 44] width 78 height 25
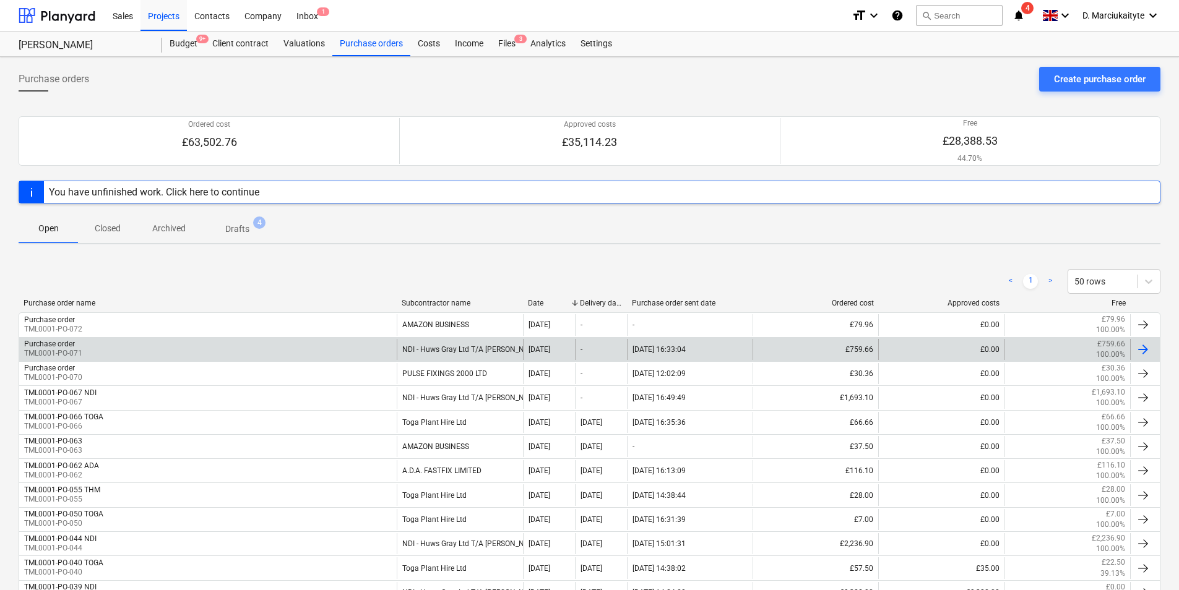
click at [251, 351] on div "Purchase order TML0001-PO-071" at bounding box center [207, 349] width 377 height 21
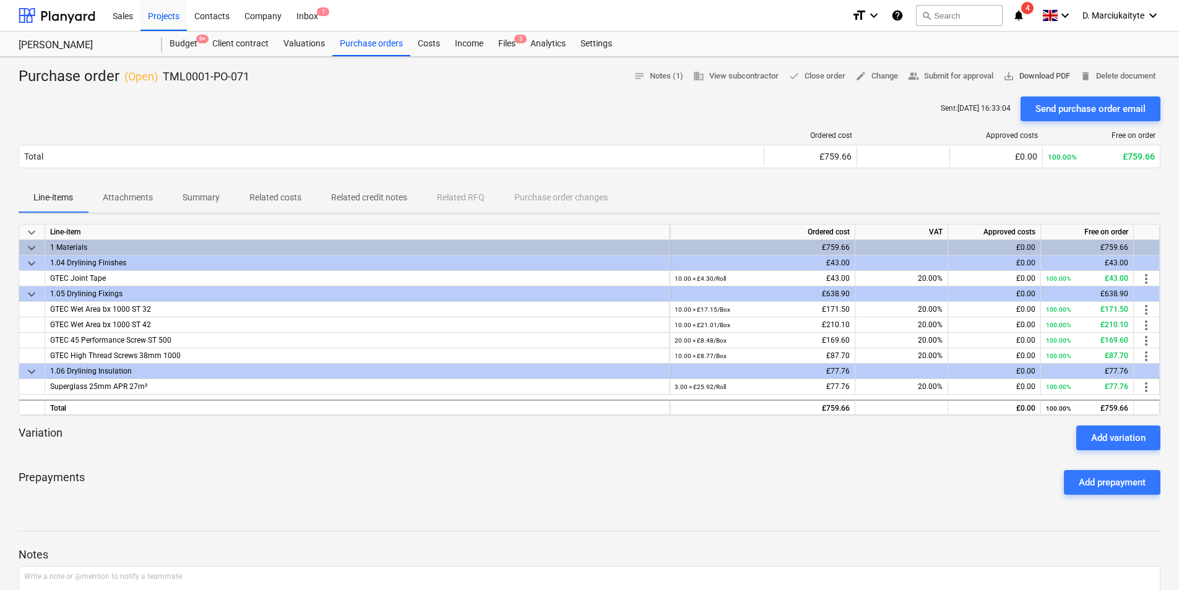
click at [1050, 69] on span "save_alt Download PDF" at bounding box center [1036, 76] width 67 height 14
drag, startPoint x: 258, startPoint y: 77, endPoint x: 158, endPoint y: 77, distance: 99.6
click at [163, 77] on div "Purchase order ( Open ) TML0001-PO-071 notes Notes (1) business View subcontrac…" at bounding box center [589, 77] width 1141 height 20
copy p "TML0001-PO-071"
click at [210, 195] on span "Summary" at bounding box center [201, 197] width 67 height 20
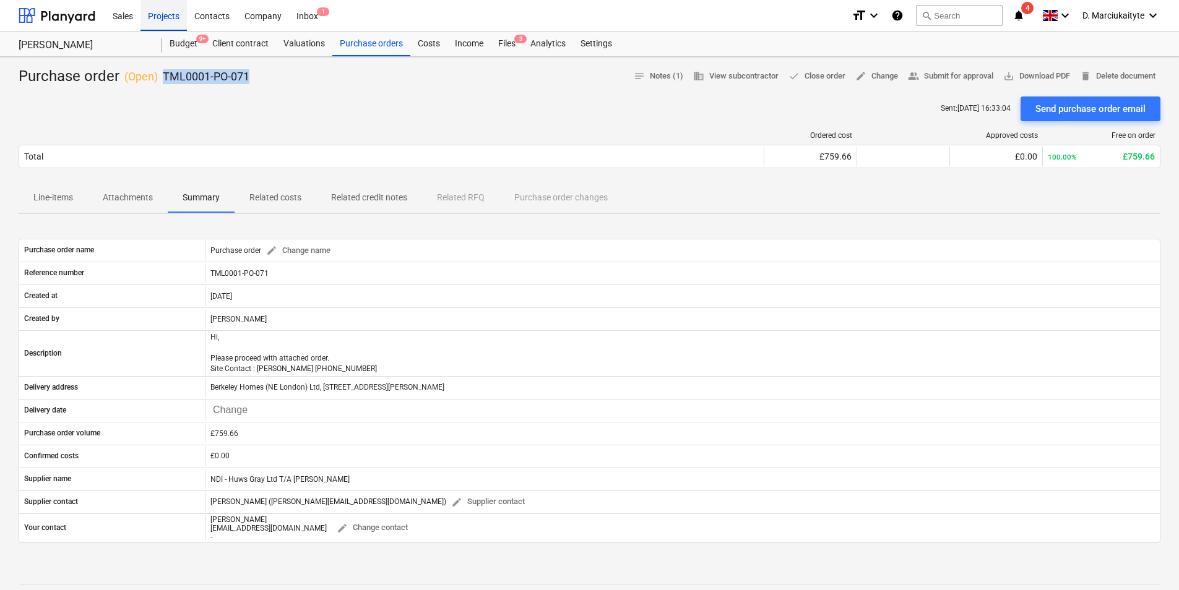
click at [177, 20] on div "Projects" at bounding box center [163, 15] width 46 height 32
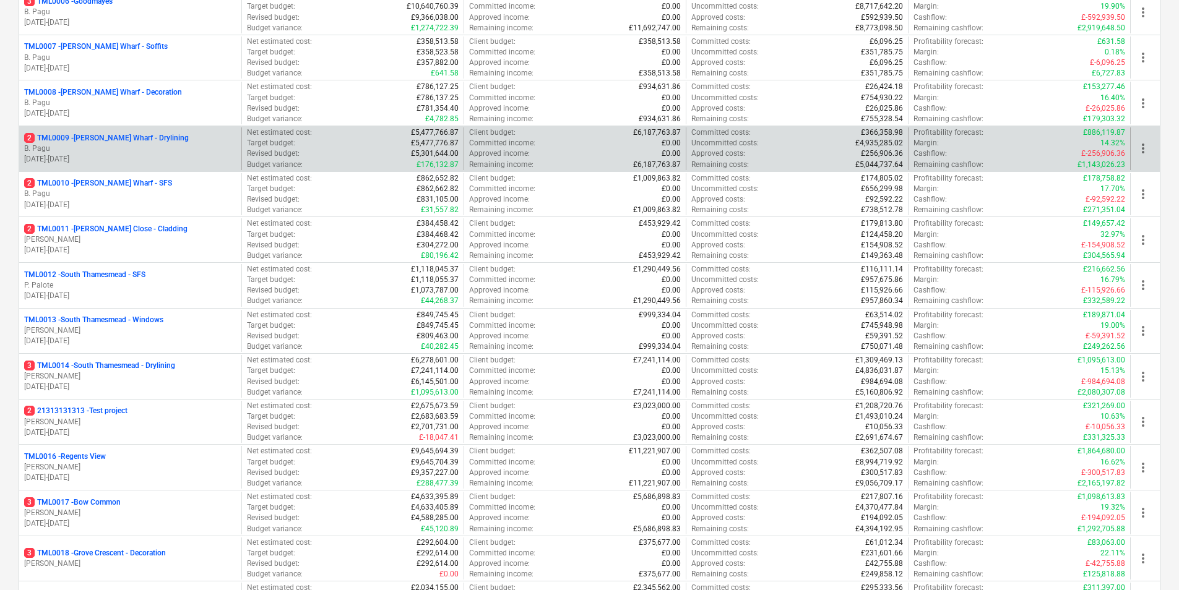
scroll to position [433, 0]
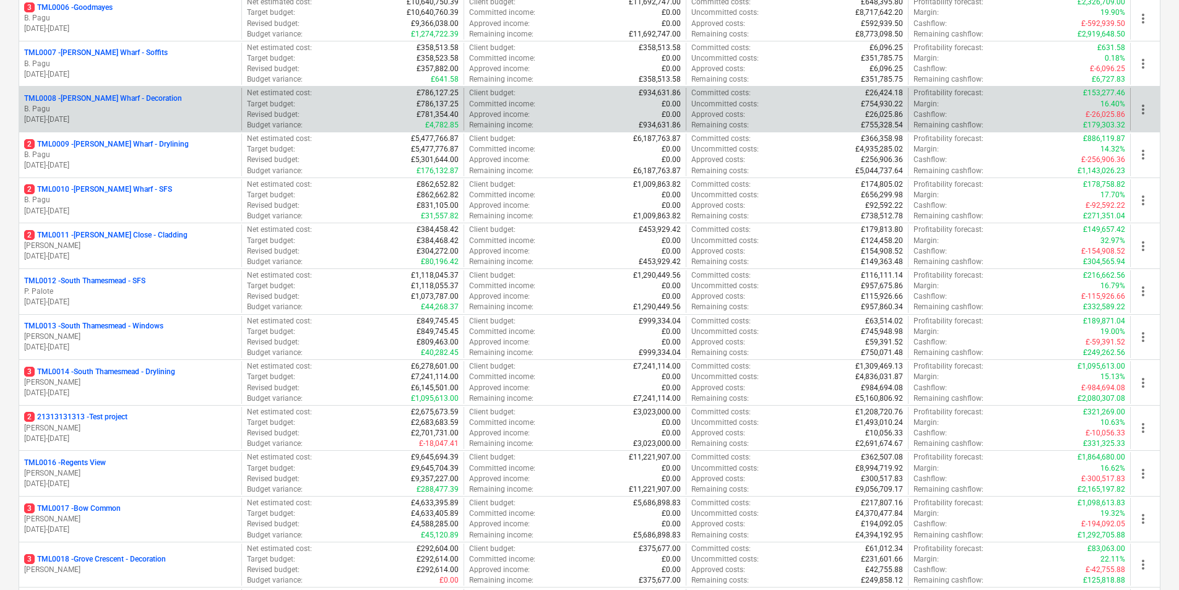
click at [128, 110] on p "B. Pagu" at bounding box center [130, 109] width 212 height 11
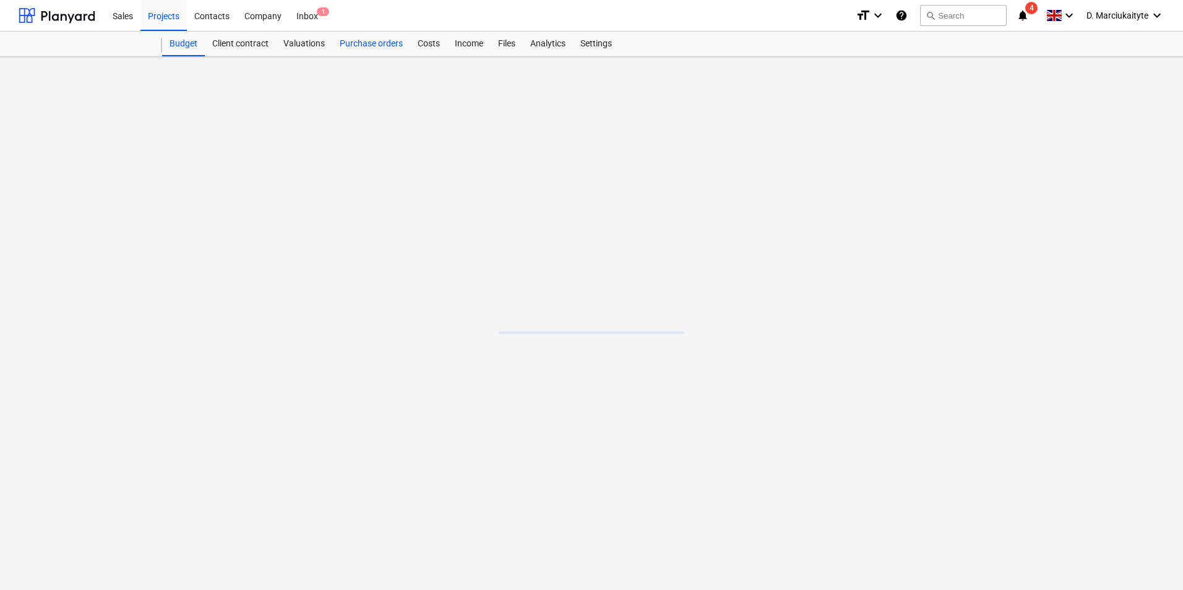
click at [367, 48] on div "Purchase orders" at bounding box center [371, 44] width 78 height 25
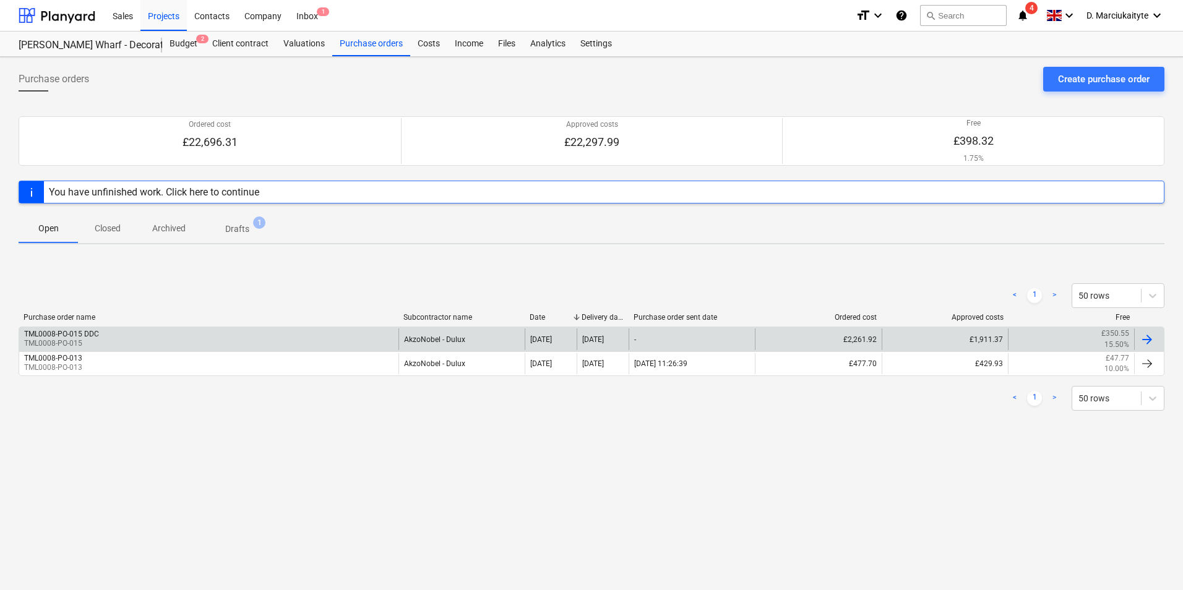
click at [158, 337] on div "TML0008-PO-015 DDC TML0008-PO-015" at bounding box center [208, 339] width 379 height 21
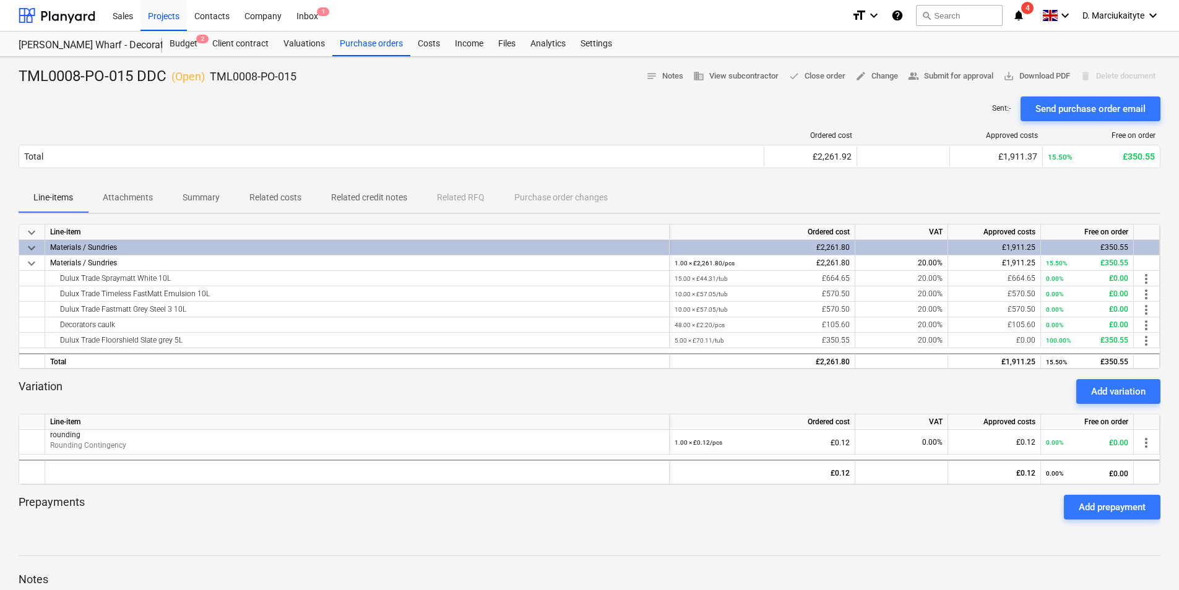
click at [184, 194] on p "Summary" at bounding box center [201, 197] width 37 height 13
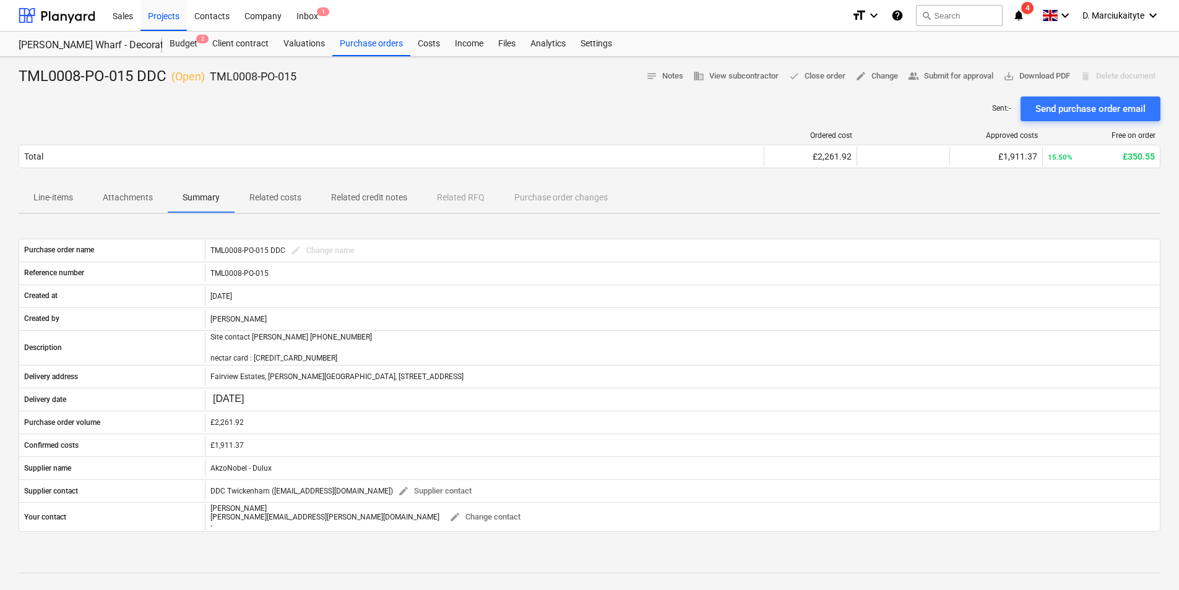
click at [140, 195] on p "Attachments" at bounding box center [128, 197] width 50 height 13
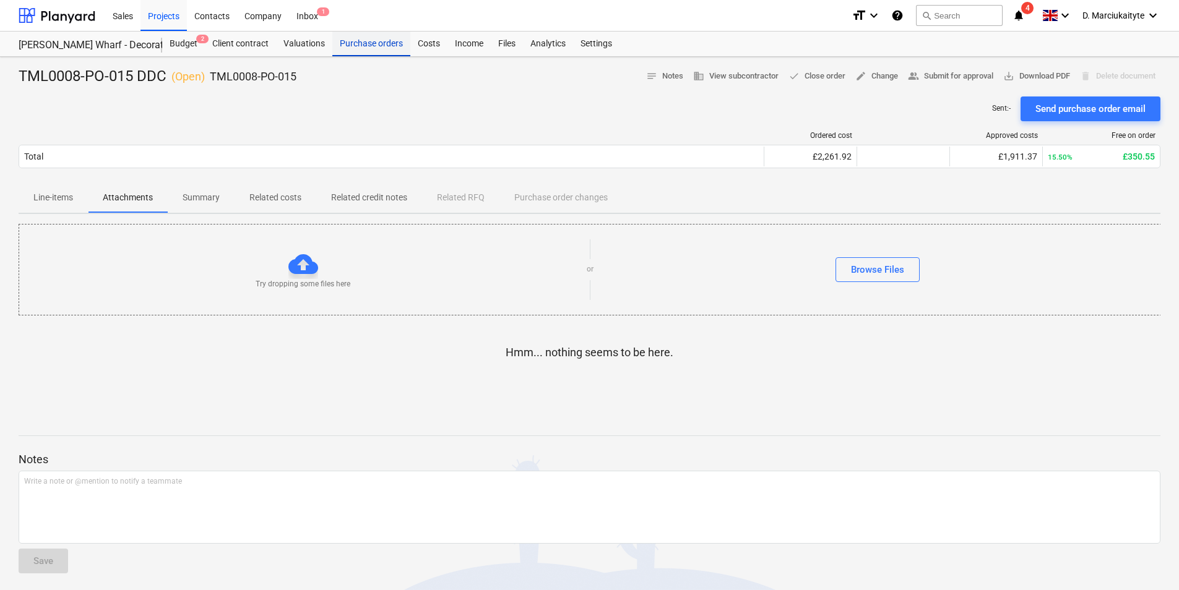
click at [382, 46] on div "Purchase orders" at bounding box center [371, 44] width 78 height 25
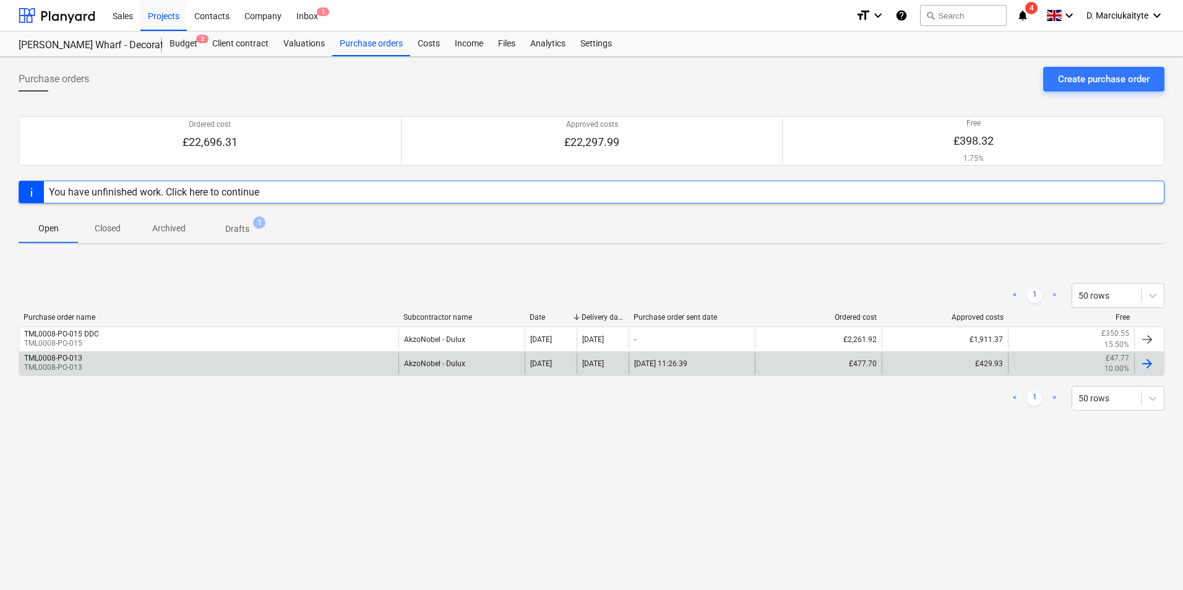
click at [152, 364] on div "TML0008-PO-013 TML0008-PO-013" at bounding box center [208, 363] width 379 height 21
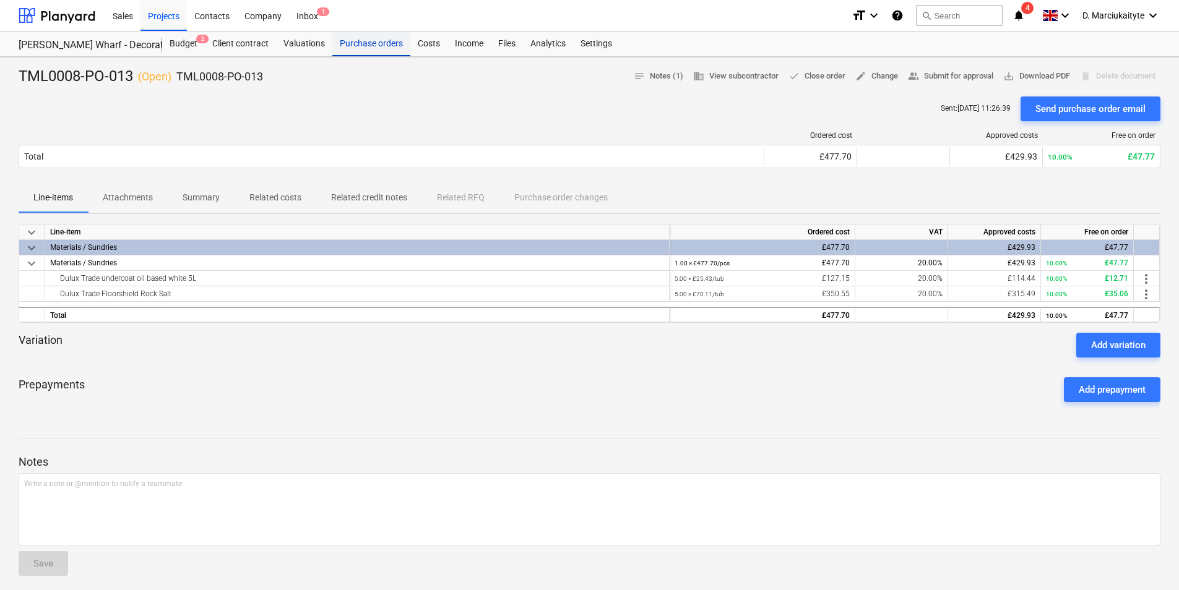
click at [373, 41] on div "Purchase orders" at bounding box center [371, 44] width 78 height 25
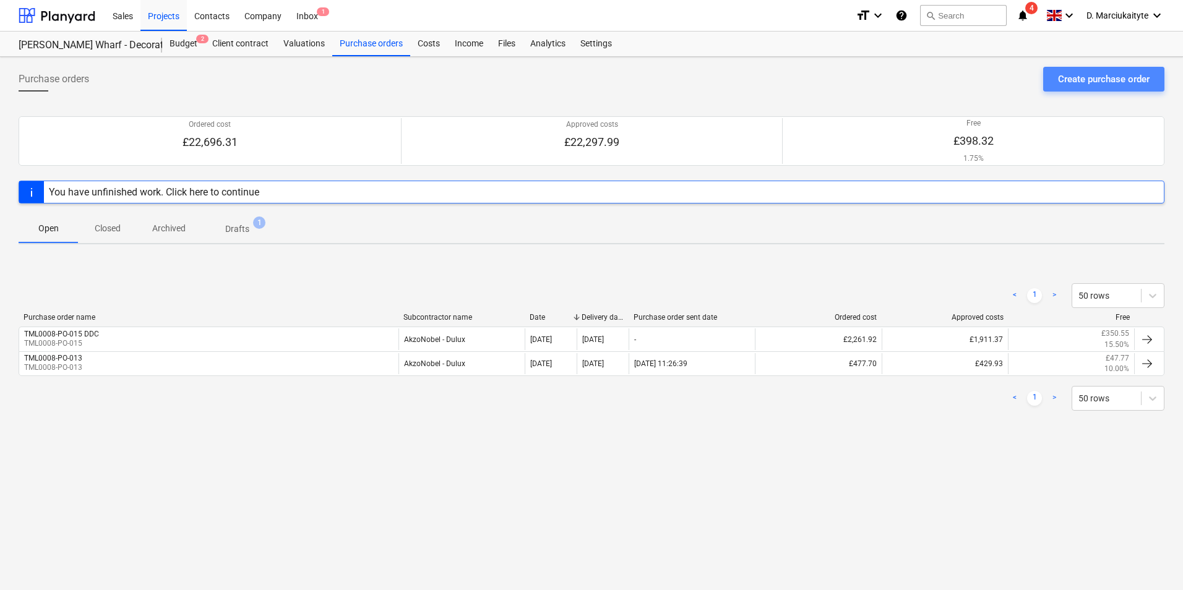
click at [1078, 72] on div "Create purchase order" at bounding box center [1104, 79] width 92 height 16
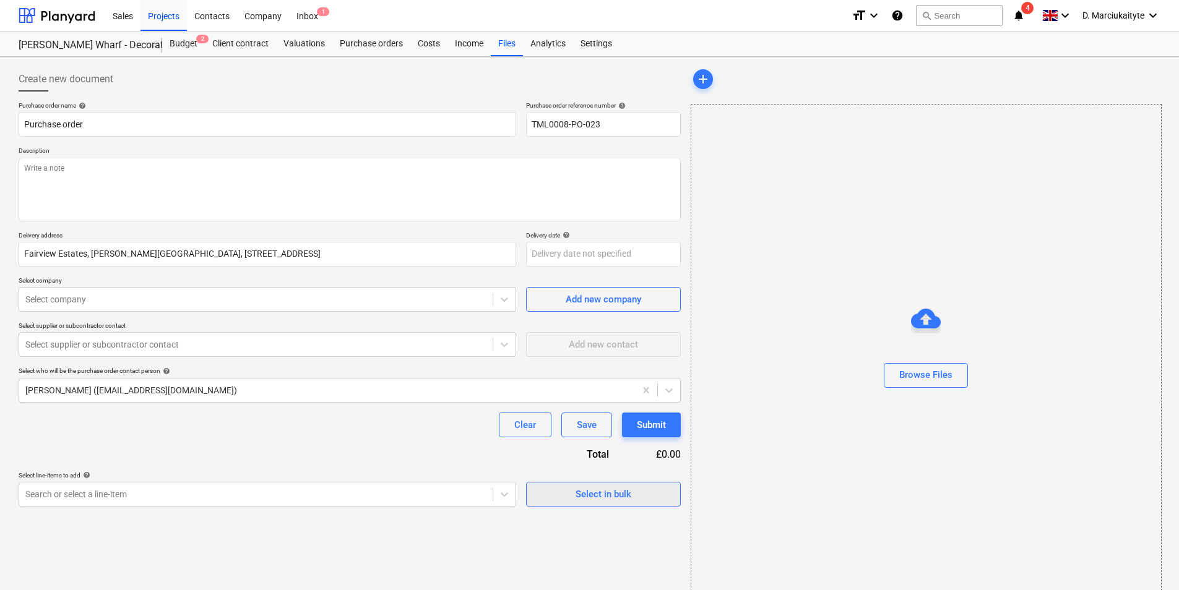
click at [585, 482] on button "Select in bulk" at bounding box center [603, 494] width 155 height 25
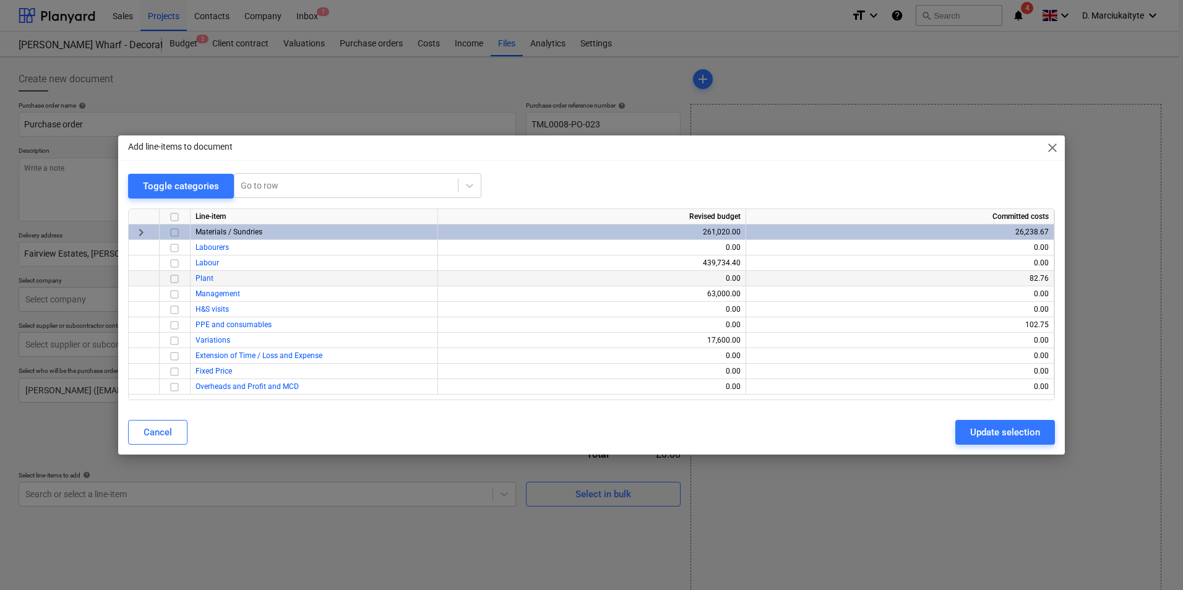
drag, startPoint x: 174, startPoint y: 235, endPoint x: 255, endPoint y: 283, distance: 94.3
click at [174, 235] on input "checkbox" at bounding box center [174, 232] width 15 height 15
click at [986, 426] on div "Update selection" at bounding box center [1005, 432] width 70 height 16
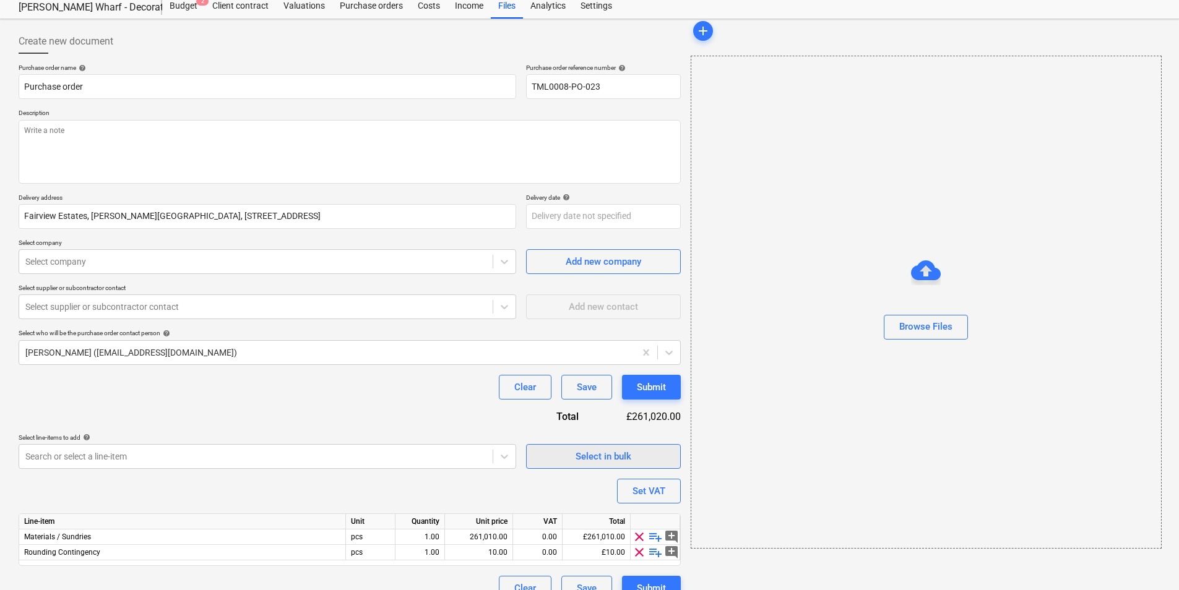
scroll to position [58, 0]
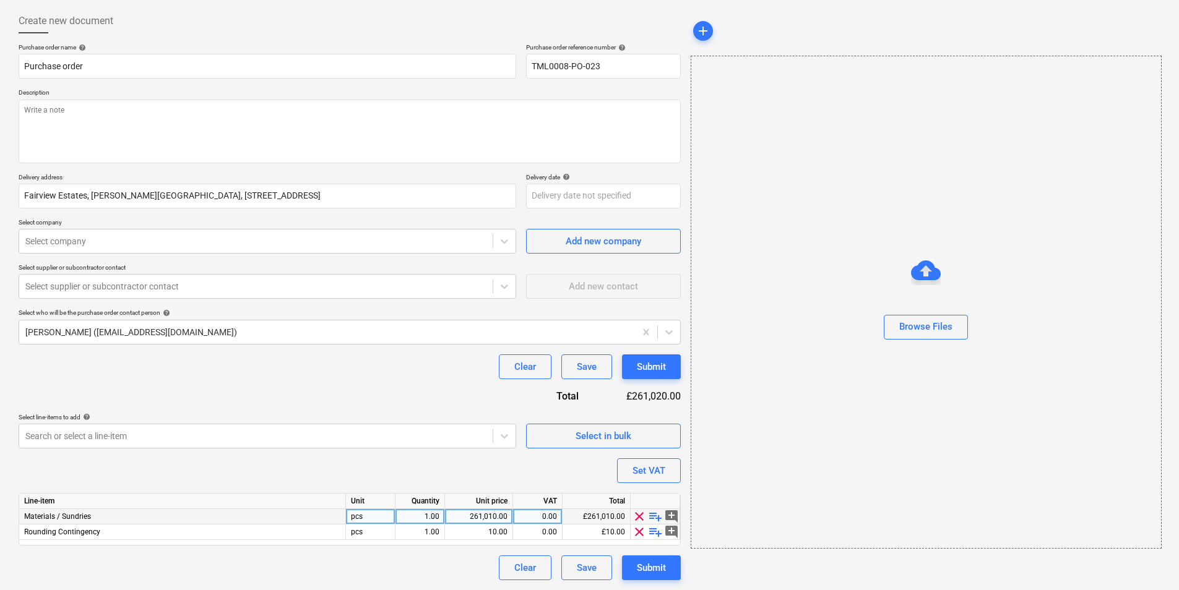
click at [655, 515] on span "playlist_add" at bounding box center [655, 516] width 15 height 15
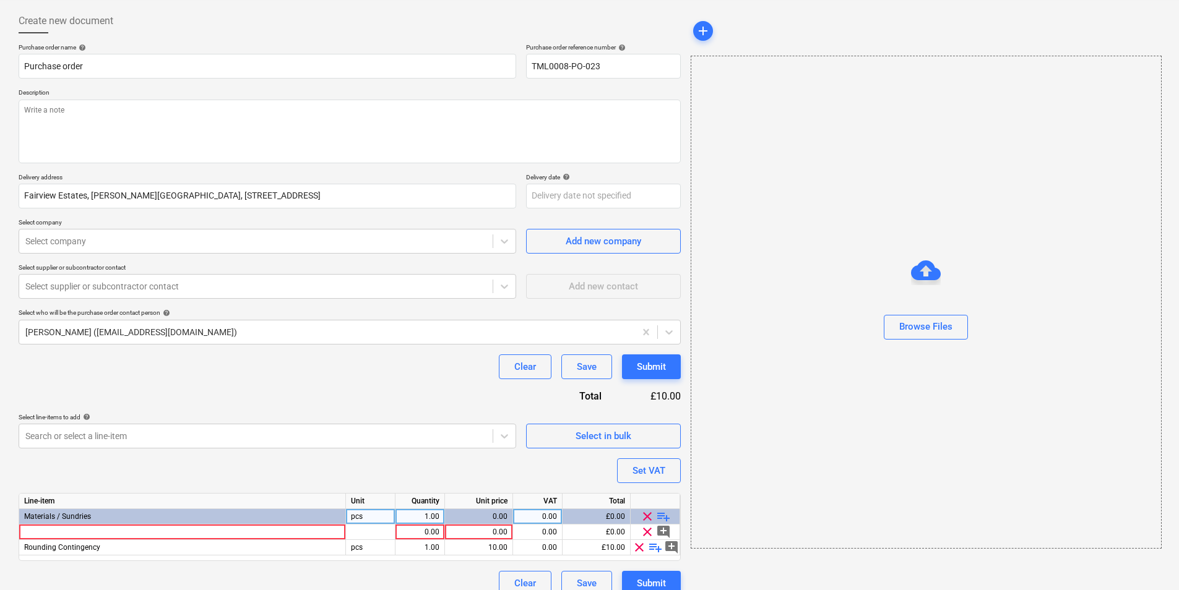
click at [662, 515] on span "playlist_add" at bounding box center [663, 516] width 15 height 15
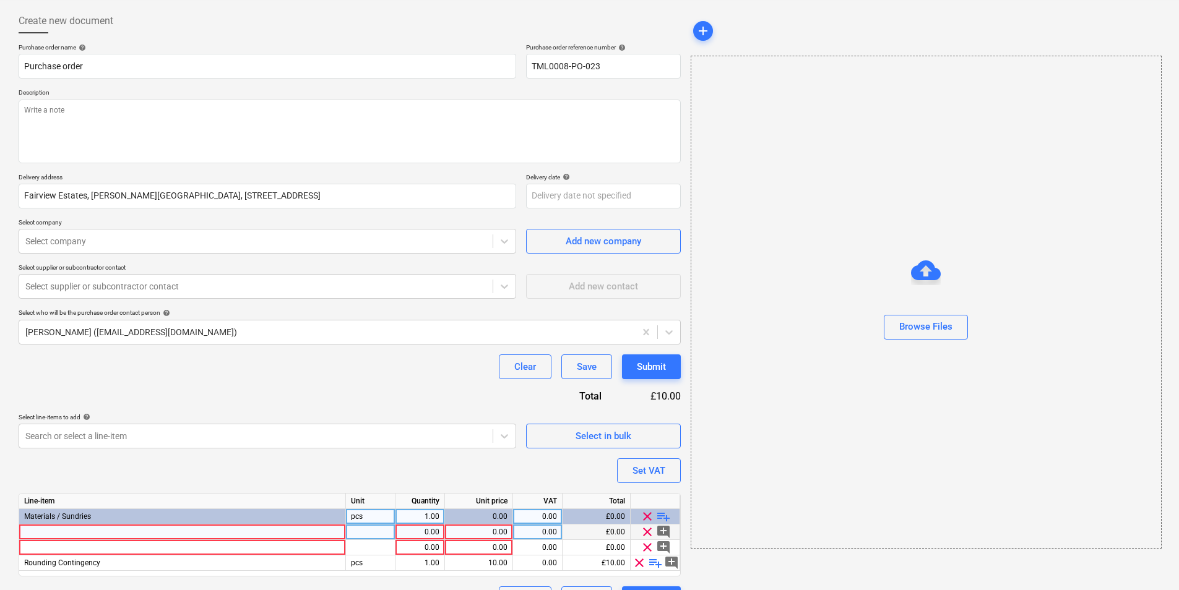
click at [275, 535] on div at bounding box center [182, 532] width 327 height 15
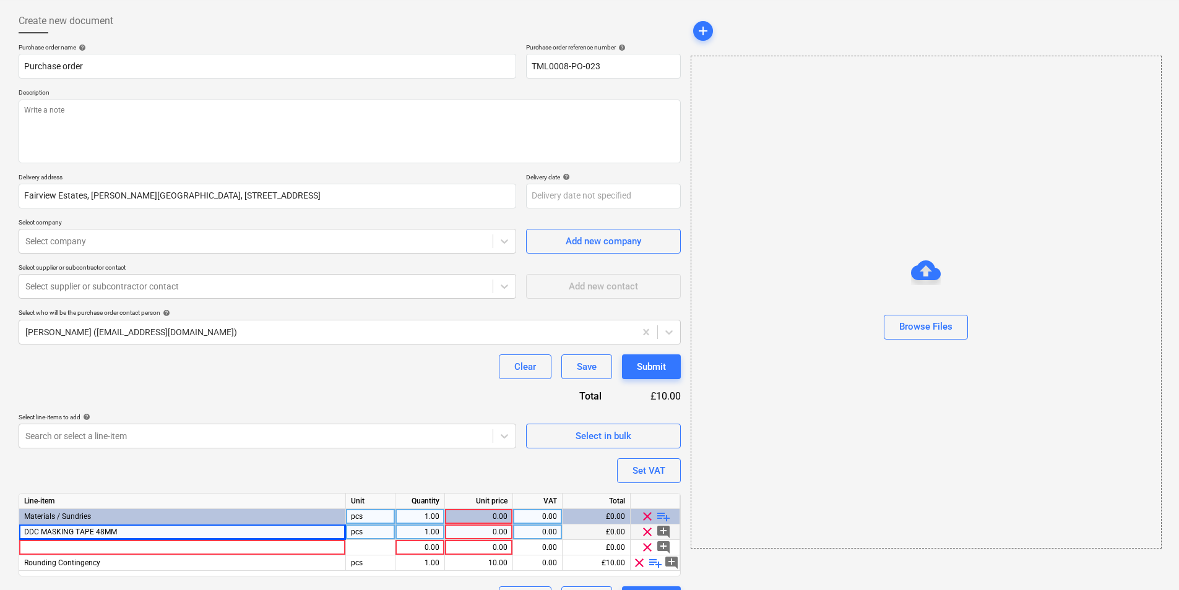
click at [384, 532] on div "pcs" at bounding box center [370, 532] width 49 height 15
click at [405, 530] on div "1.00" at bounding box center [419, 532] width 39 height 15
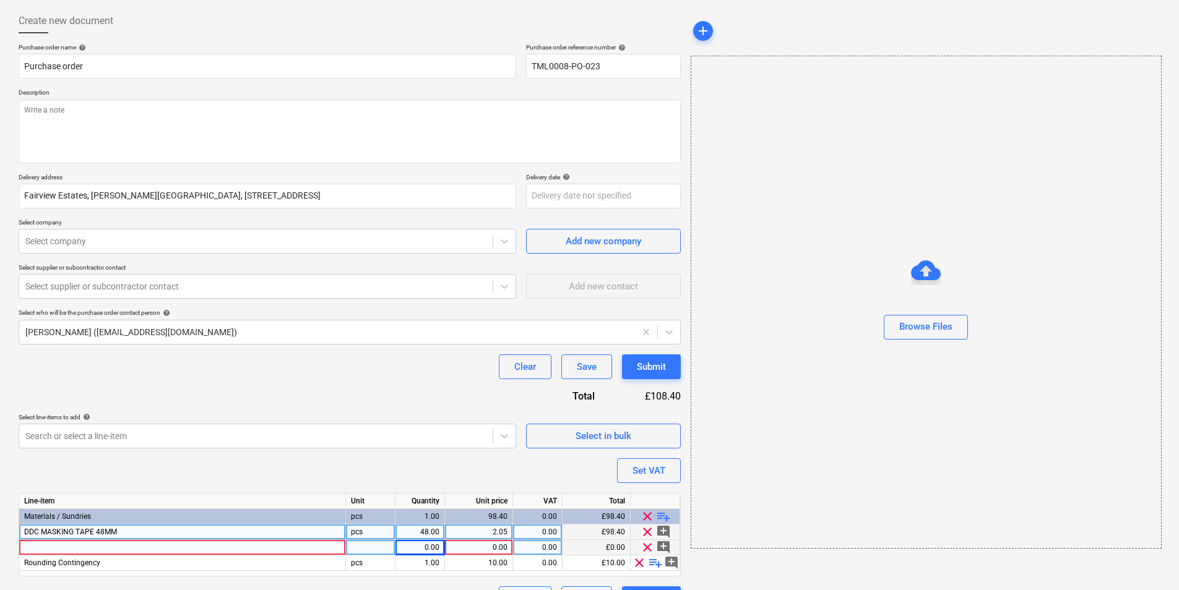
click at [118, 543] on div at bounding box center [182, 547] width 327 height 15
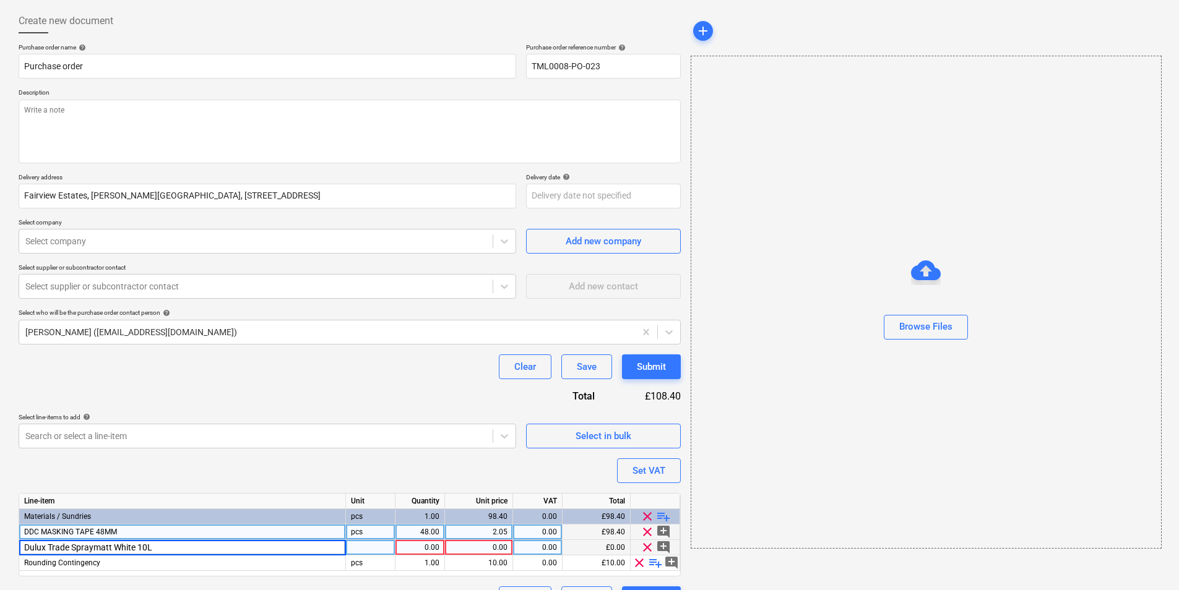
click at [367, 546] on div at bounding box center [370, 547] width 49 height 15
click at [425, 543] on div "1.00" at bounding box center [419, 547] width 39 height 15
click at [657, 515] on span "playlist_add" at bounding box center [663, 516] width 15 height 15
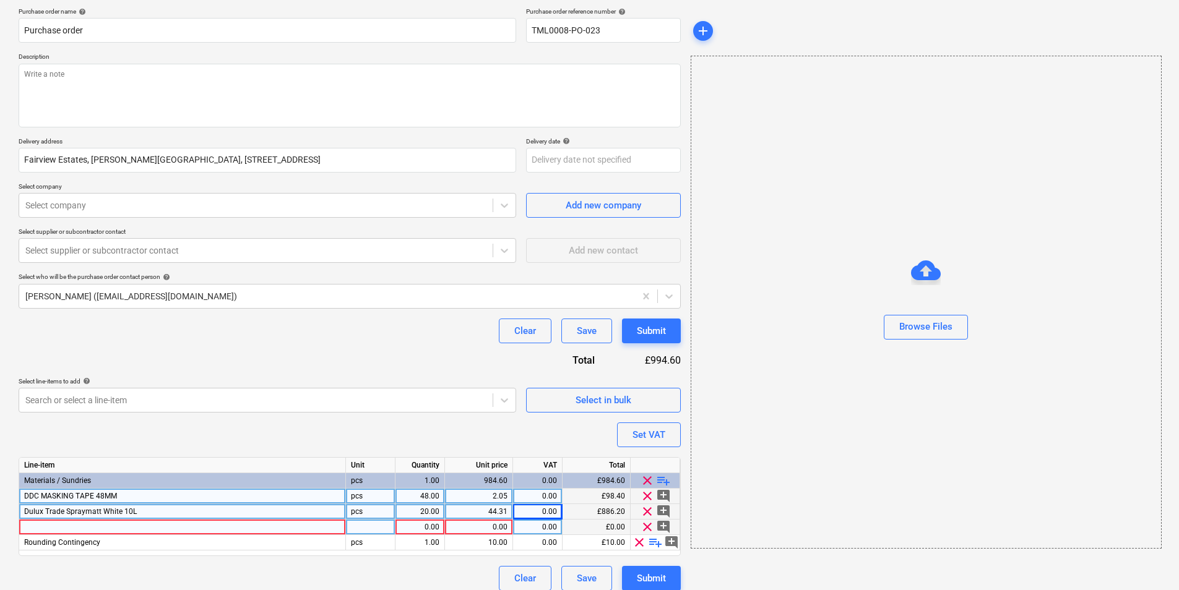
scroll to position [105, 0]
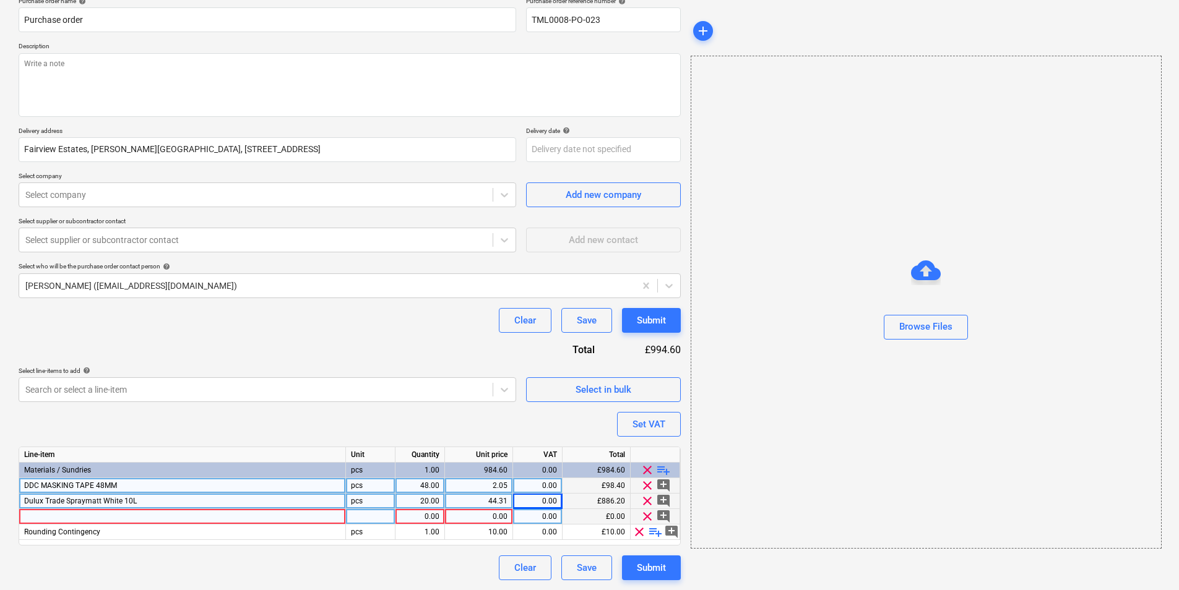
click at [249, 518] on div at bounding box center [182, 516] width 327 height 15
click at [364, 522] on div at bounding box center [370, 516] width 49 height 15
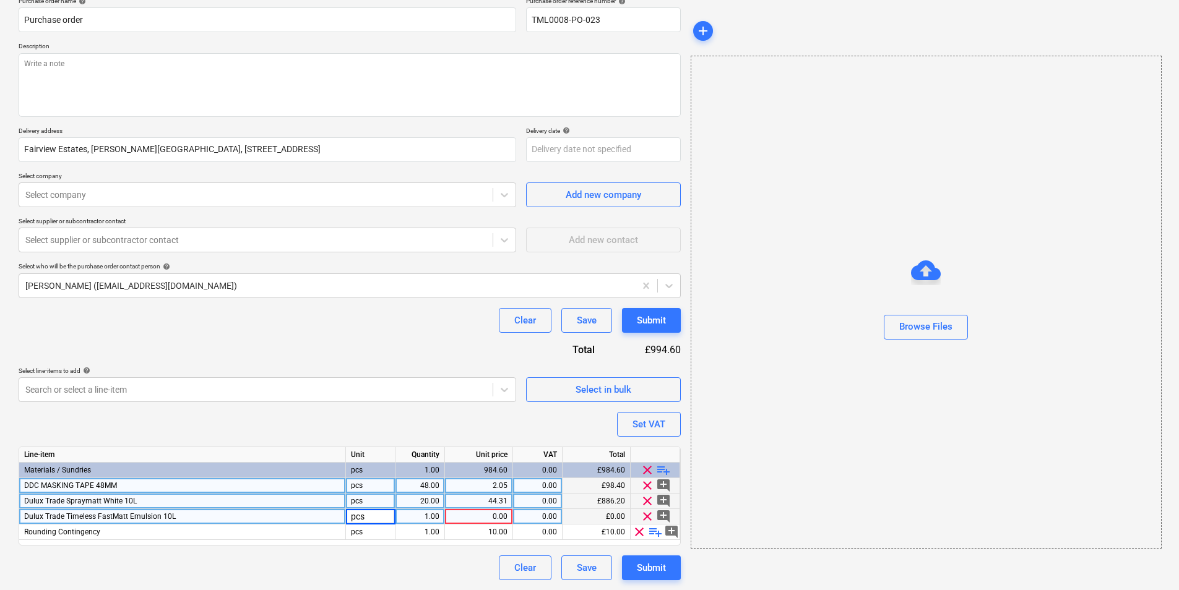
click at [427, 513] on div "1.00" at bounding box center [419, 516] width 39 height 15
click at [657, 471] on span "playlist_add" at bounding box center [663, 470] width 15 height 15
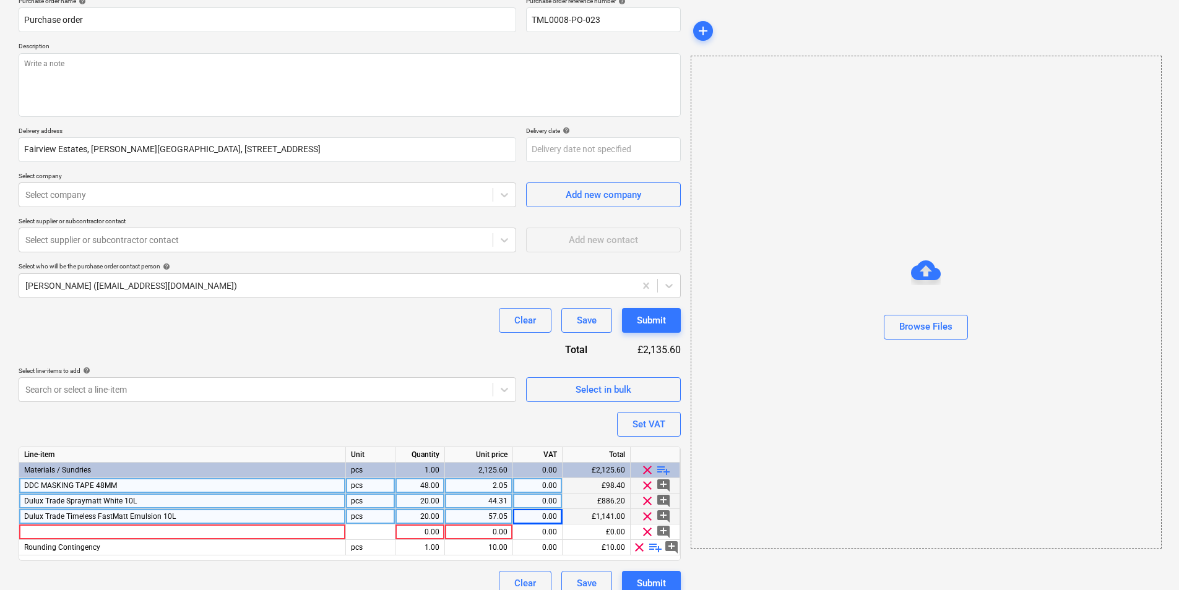
click at [658, 470] on span "playlist_add" at bounding box center [663, 470] width 15 height 15
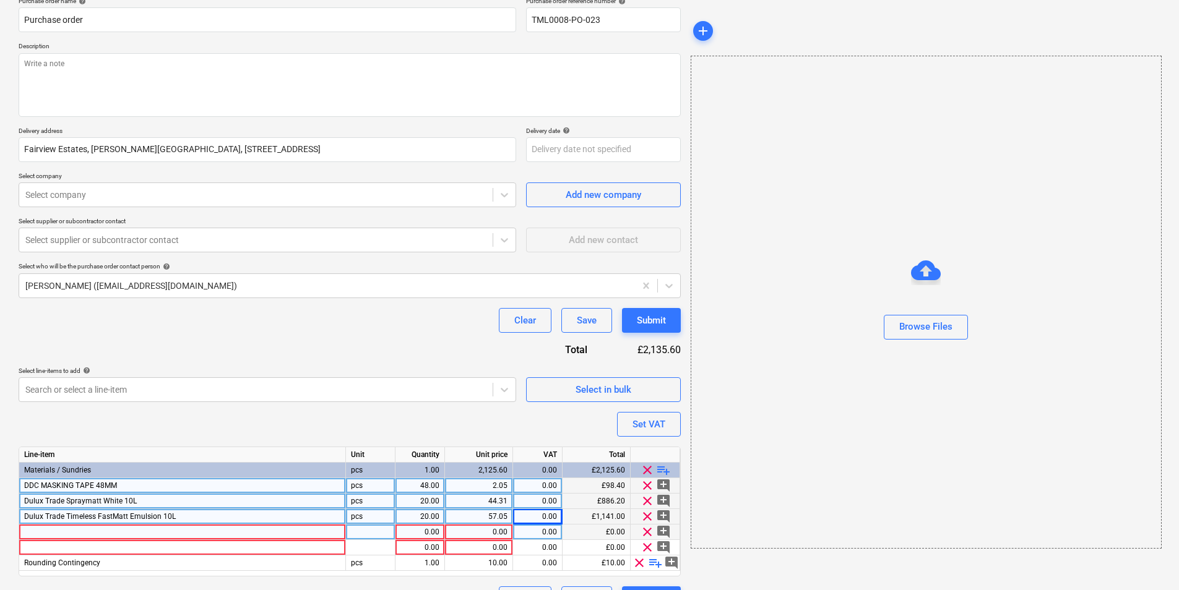
click at [195, 534] on div at bounding box center [182, 532] width 327 height 15
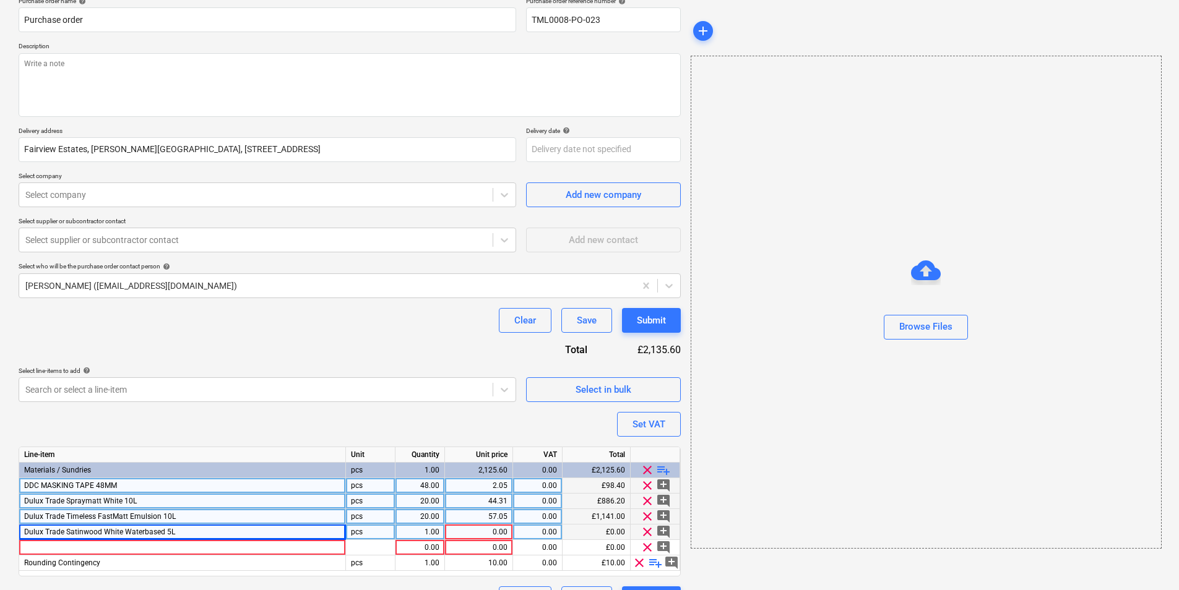
click at [374, 533] on div "pcs" at bounding box center [370, 532] width 49 height 15
click at [424, 533] on div "1.00" at bounding box center [419, 532] width 39 height 15
click at [377, 543] on div at bounding box center [370, 547] width 49 height 15
click at [440, 546] on div "0.00" at bounding box center [419, 547] width 49 height 15
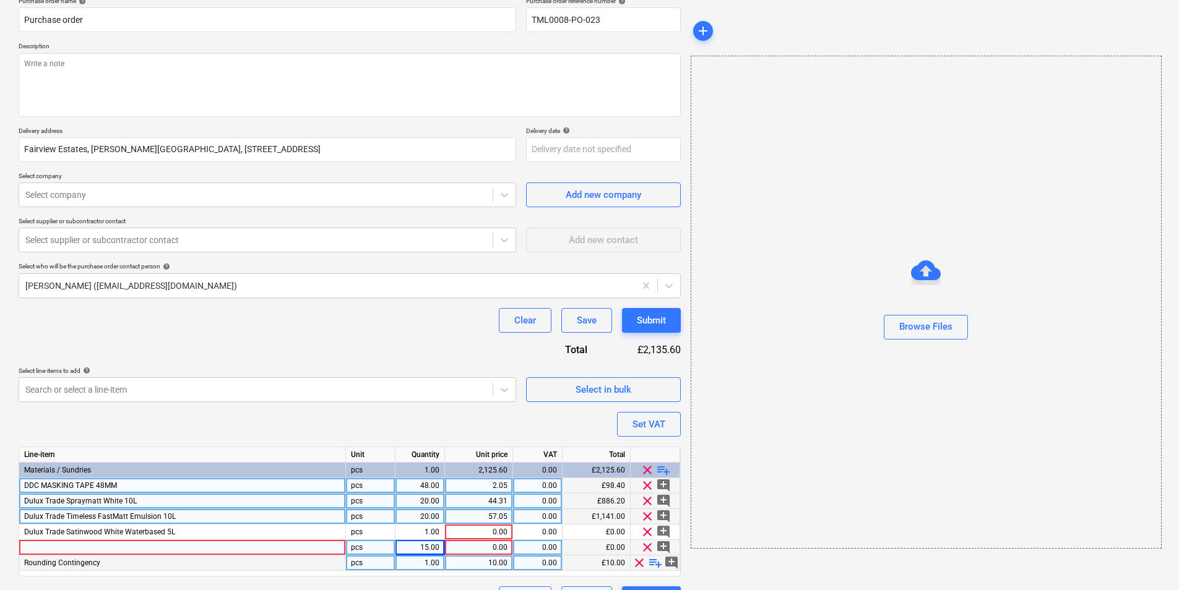
click at [427, 536] on div "1.00" at bounding box center [419, 532] width 39 height 15
click at [257, 548] on div at bounding box center [182, 547] width 327 height 15
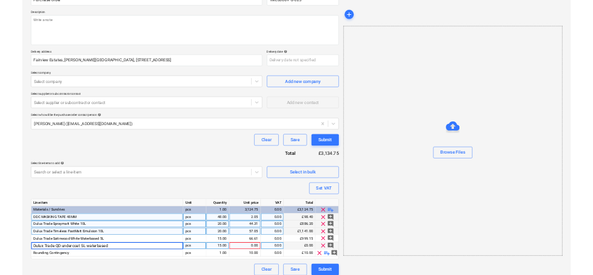
scroll to position [135, 0]
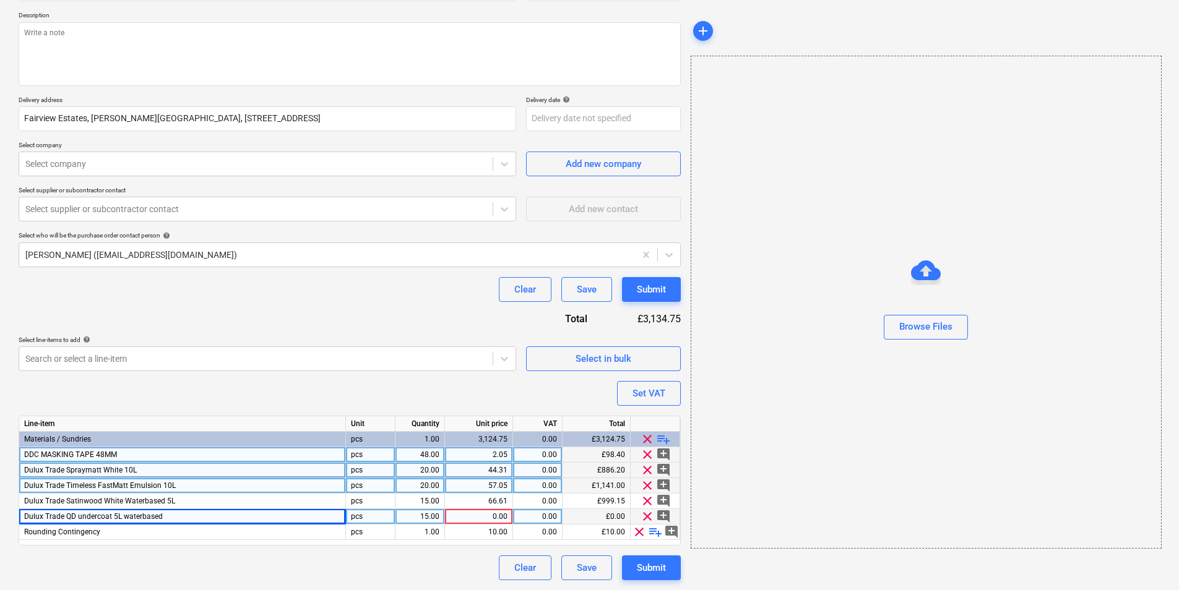
click at [485, 518] on div "0.00" at bounding box center [479, 516] width 58 height 15
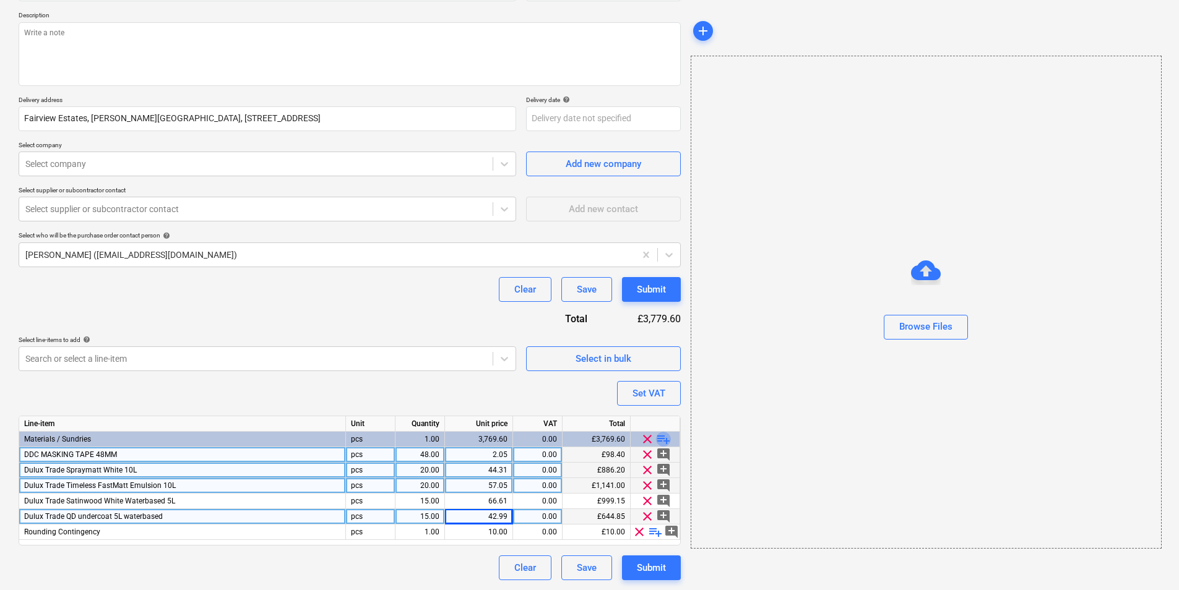
click at [664, 439] on span "playlist_add" at bounding box center [663, 439] width 15 height 15
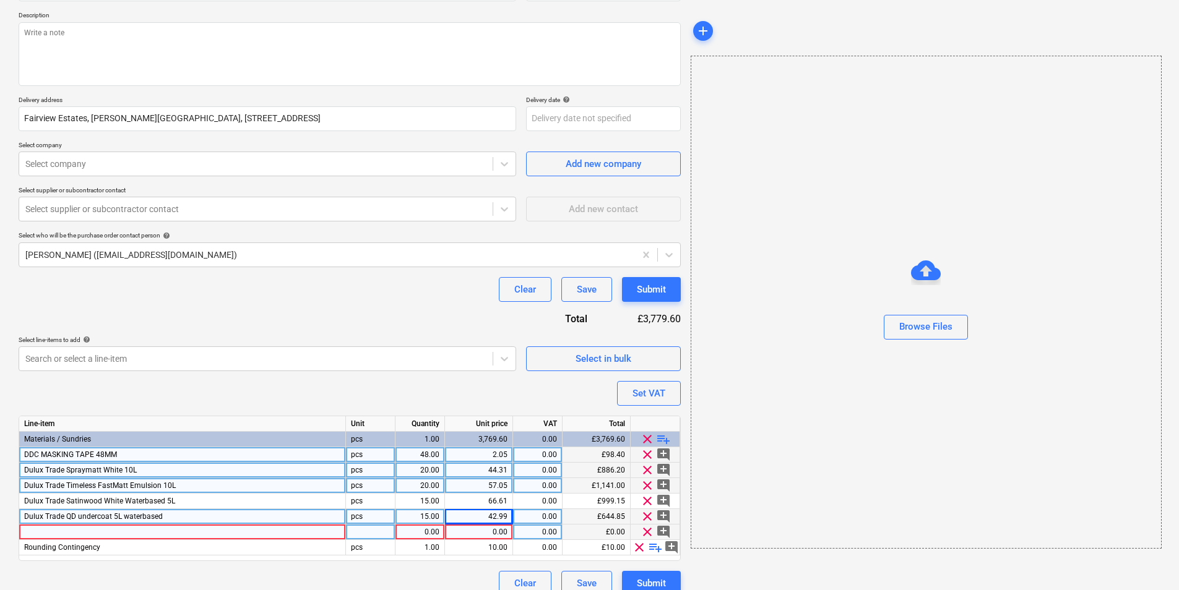
click at [54, 530] on div at bounding box center [182, 532] width 327 height 15
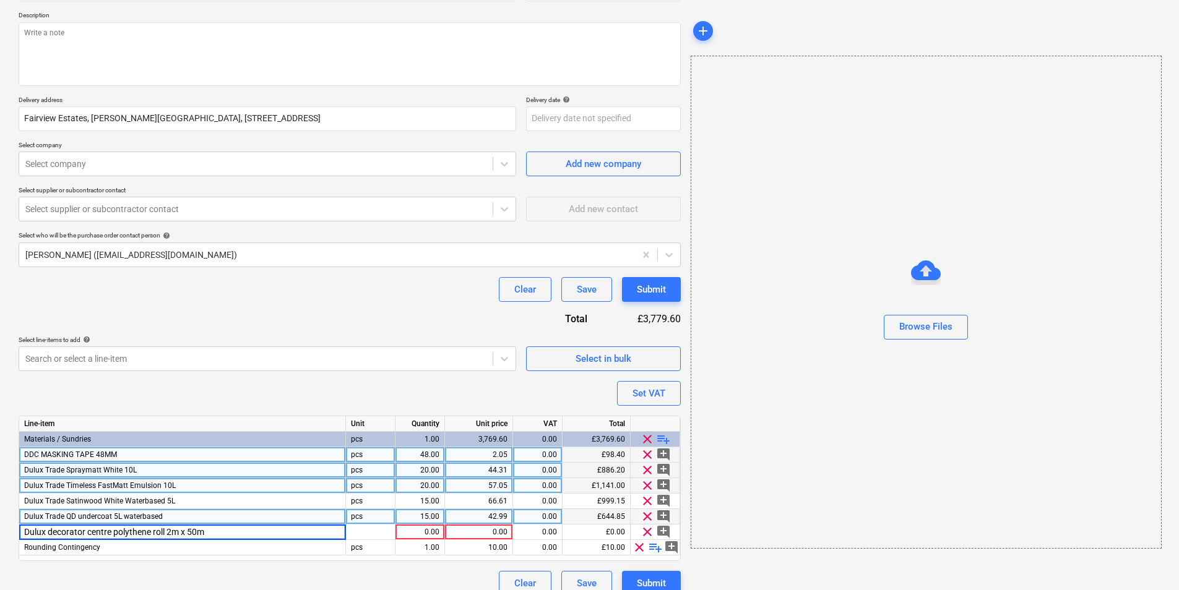
drag, startPoint x: 208, startPoint y: 535, endPoint x: -17, endPoint y: 513, distance: 226.2
click at [0, 455] on html "Sales Projects Contacts Company Inbox 1 format_size keyboard_arrow_down help se…" at bounding box center [589, 160] width 1179 height 590
click at [110, 535] on span "Dulux decorator centre polythene roll 2m x 50m" at bounding box center [103, 532] width 158 height 9
click at [175, 530] on input "Dulux decorator centre polythene roll 2m x 50m" at bounding box center [182, 532] width 326 height 15
click at [90, 535] on input "Dulux decorator centre polythene roll 2m x 50m" at bounding box center [182, 532] width 326 height 15
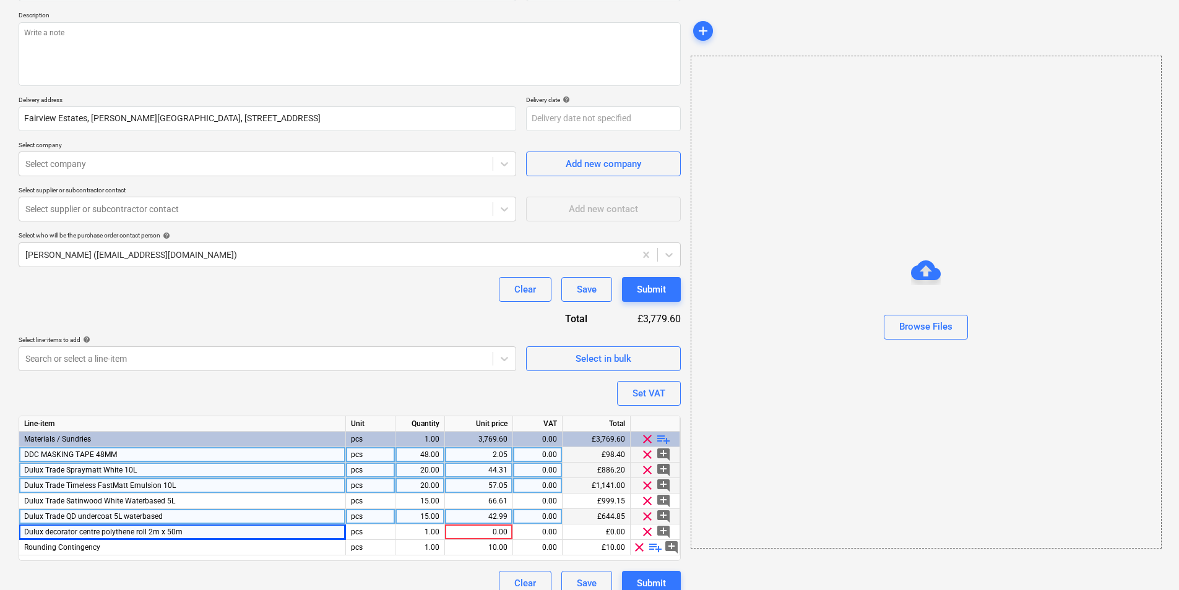
drag, startPoint x: 436, startPoint y: 533, endPoint x: 429, endPoint y: 523, distance: 12.0
click at [436, 533] on div "1.00" at bounding box center [419, 532] width 39 height 15
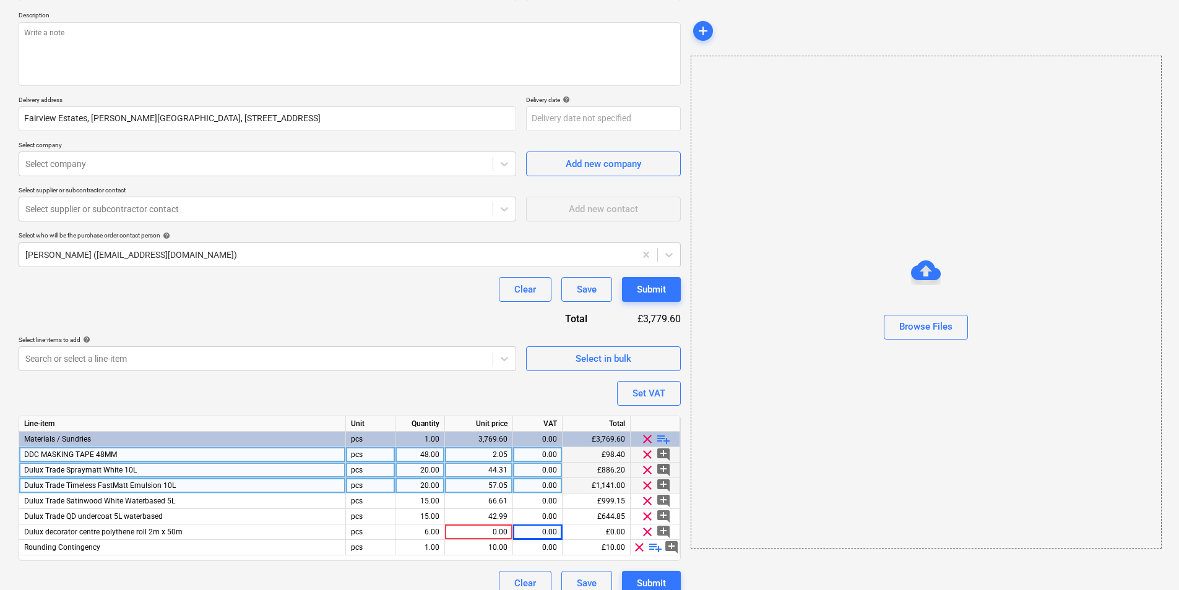
click at [549, 455] on div "0.00" at bounding box center [537, 454] width 39 height 15
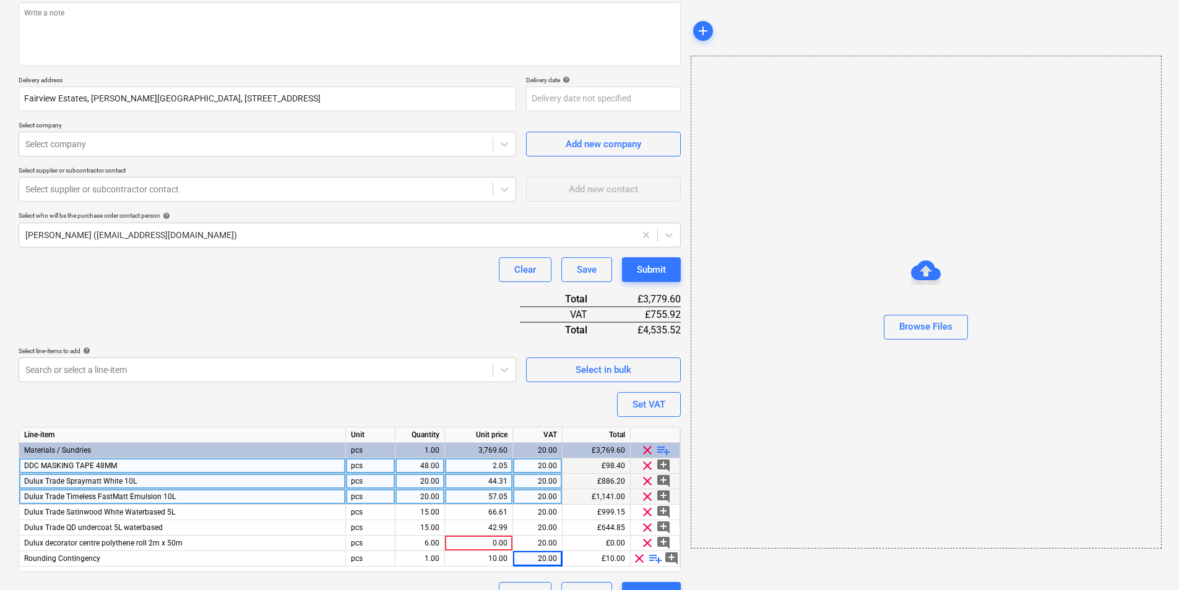
scroll to position [0, 0]
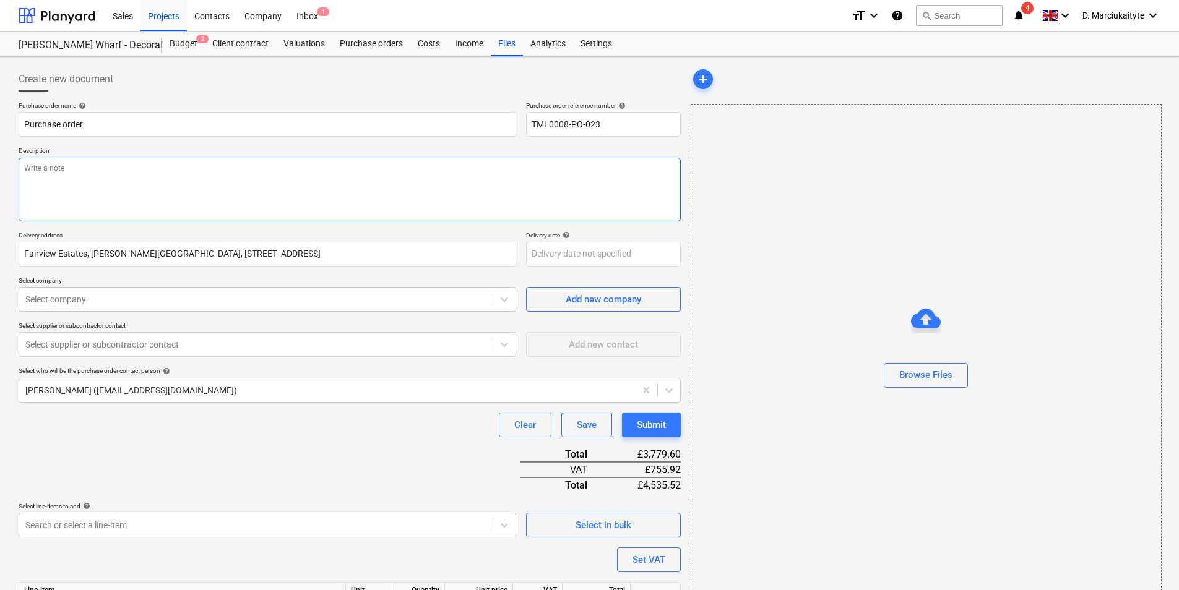
drag, startPoint x: 169, startPoint y: 179, endPoint x: 187, endPoint y: 170, distance: 20.8
click at [181, 176] on textarea at bounding box center [350, 190] width 662 height 64
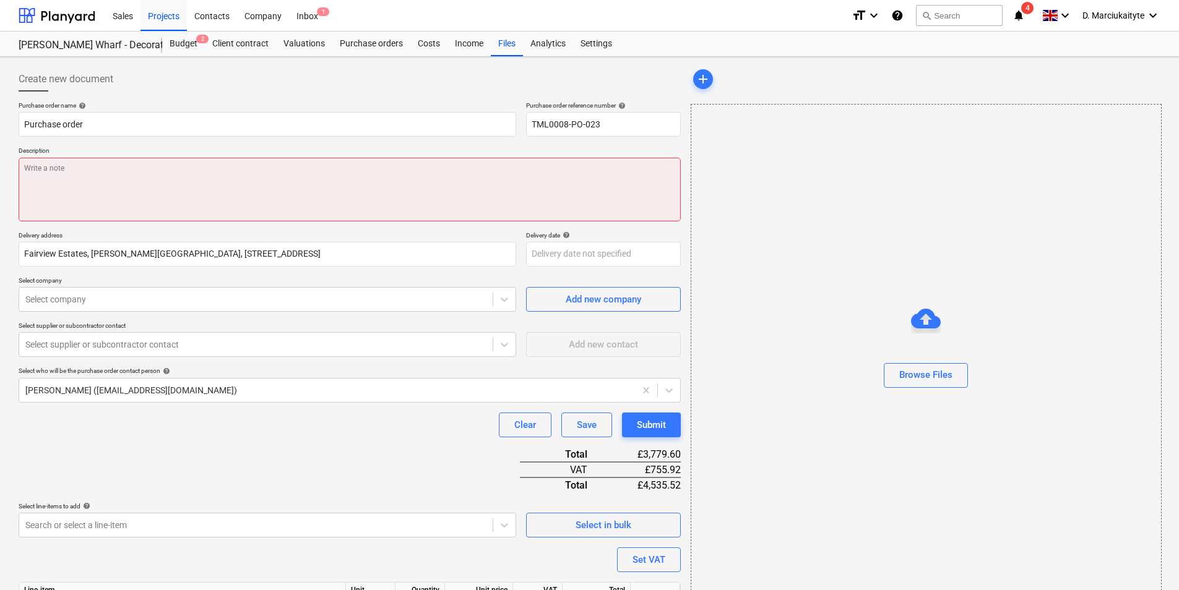
click at [184, 171] on textarea at bounding box center [350, 190] width 662 height 64
paste textarea "Site contact [PERSON_NAME] [PHONE_NUMBER] nectar card : [CREDIT_CARD_NUMBER]"
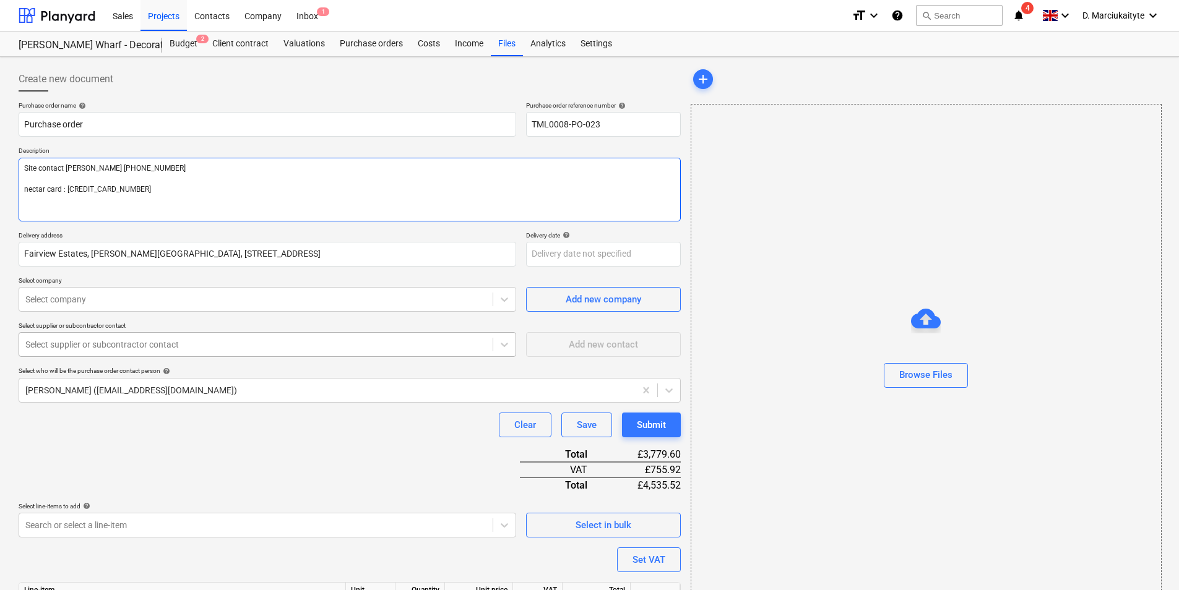
scroll to position [62, 0]
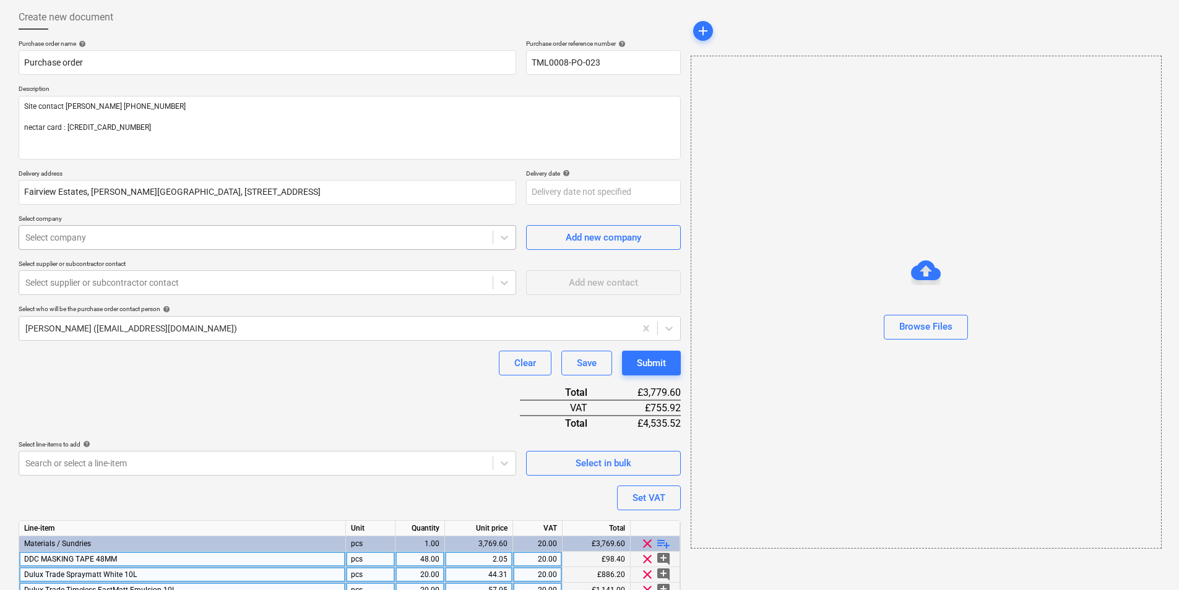
click at [204, 237] on div at bounding box center [255, 237] width 461 height 12
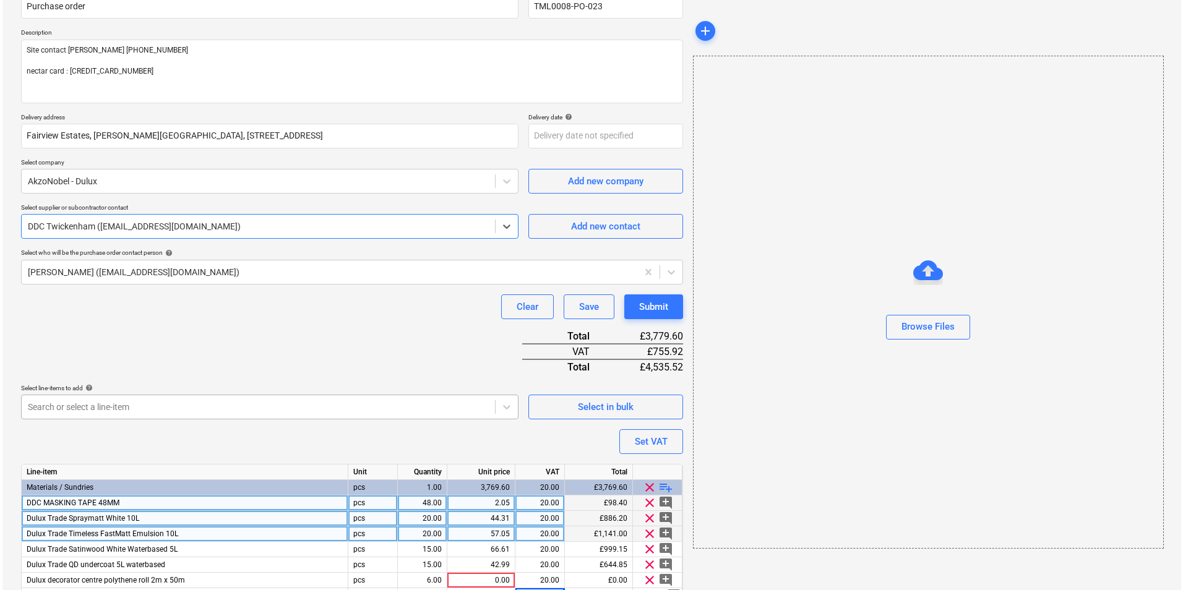
scroll to position [182, 0]
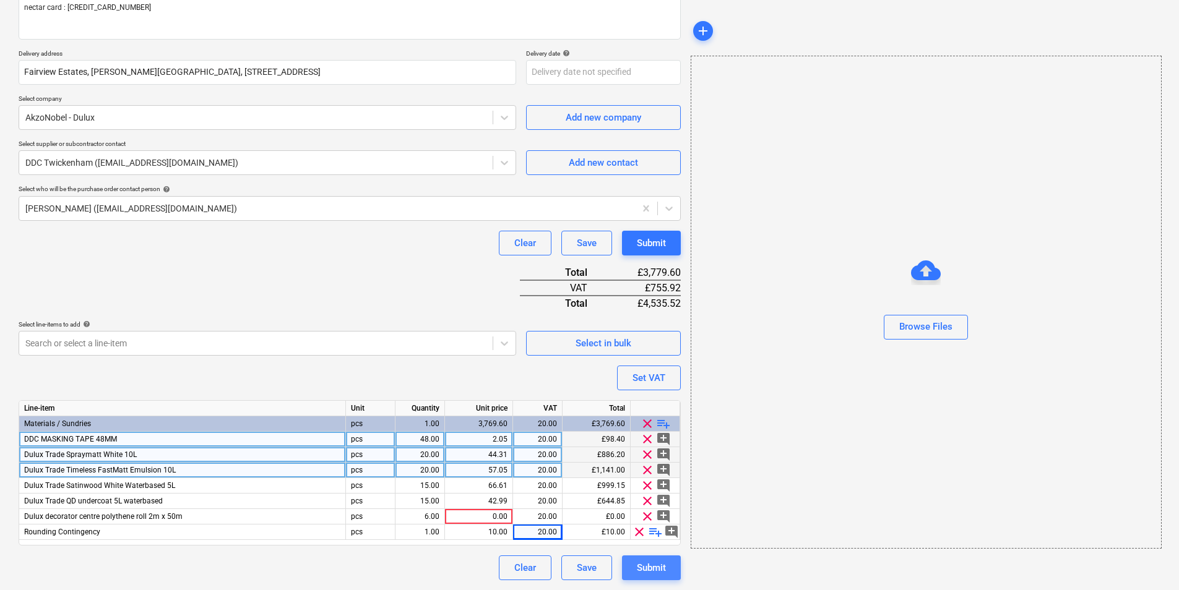
click at [669, 570] on button "Submit" at bounding box center [651, 568] width 59 height 25
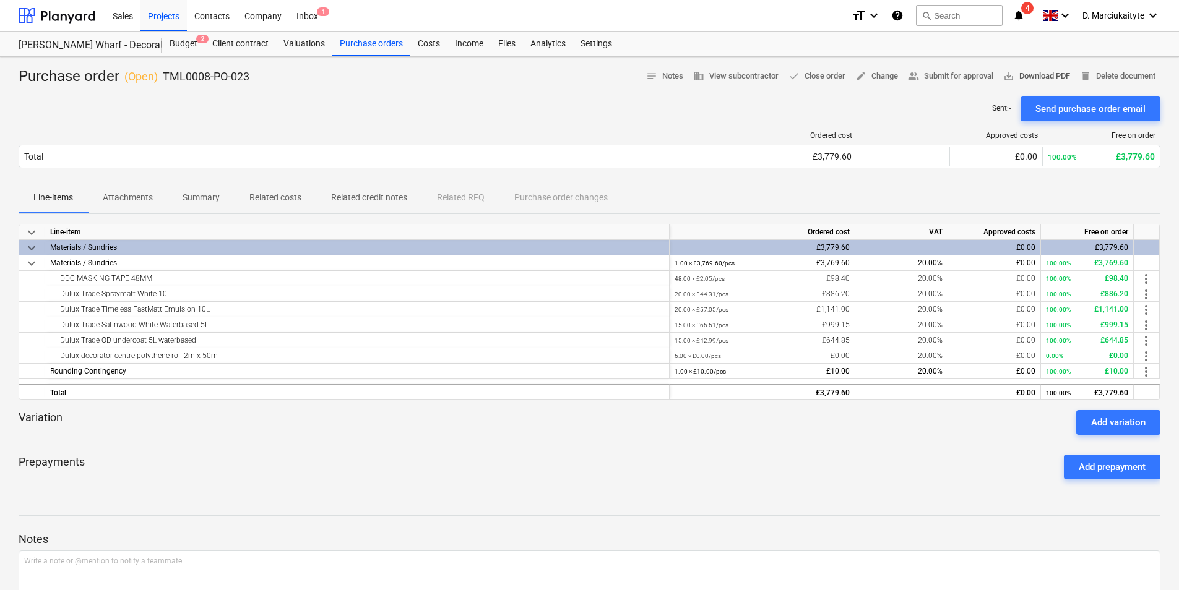
click at [1021, 71] on span "save_alt Download PDF" at bounding box center [1036, 76] width 67 height 14
click at [1037, 69] on span "save_alt Download PDF" at bounding box center [1036, 76] width 67 height 14
drag, startPoint x: 243, startPoint y: 78, endPoint x: 163, endPoint y: 82, distance: 79.9
click at [163, 82] on div "Purchase order ( Open ) TML0008-PO-023 notes Notes business View subcontractor …" at bounding box center [589, 77] width 1141 height 20
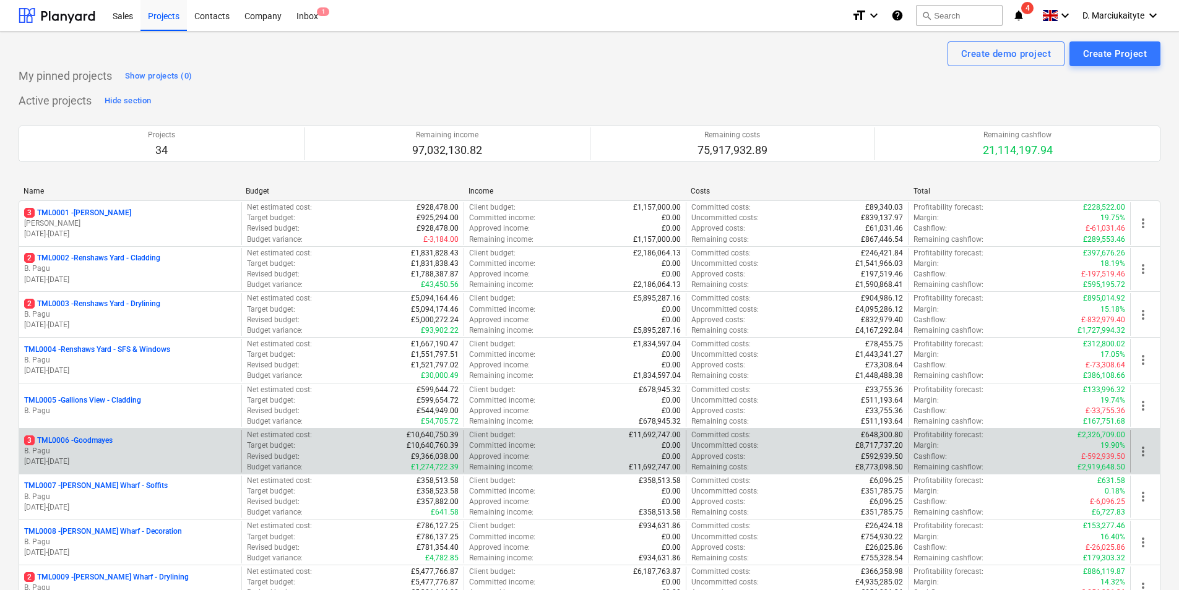
scroll to position [186, 0]
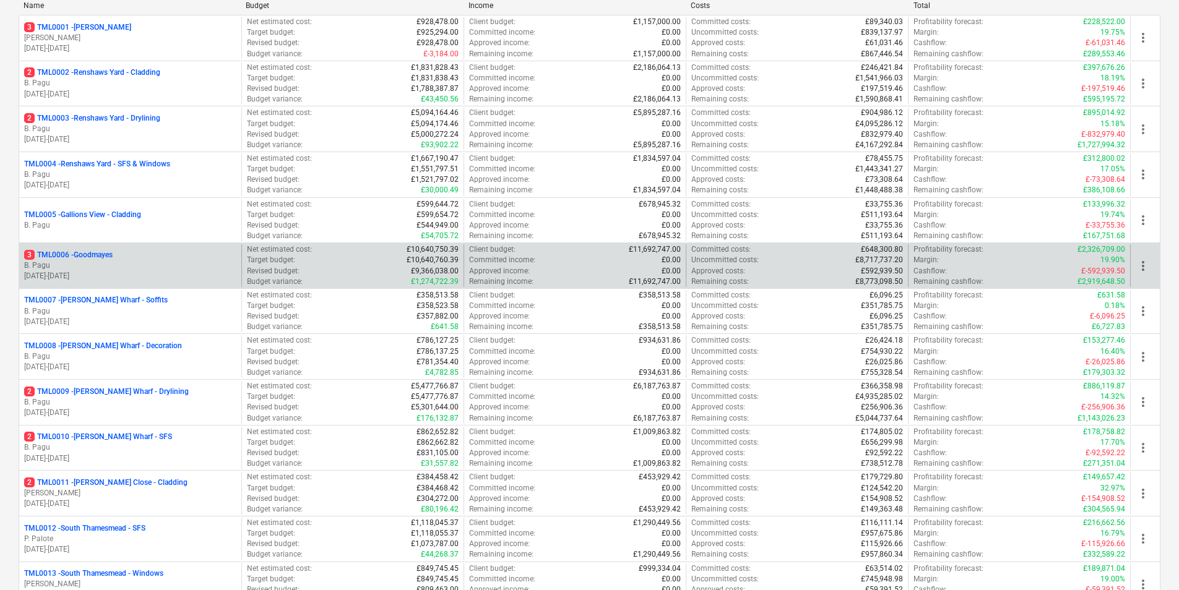
click at [114, 267] on p "B. Pagu" at bounding box center [130, 265] width 212 height 11
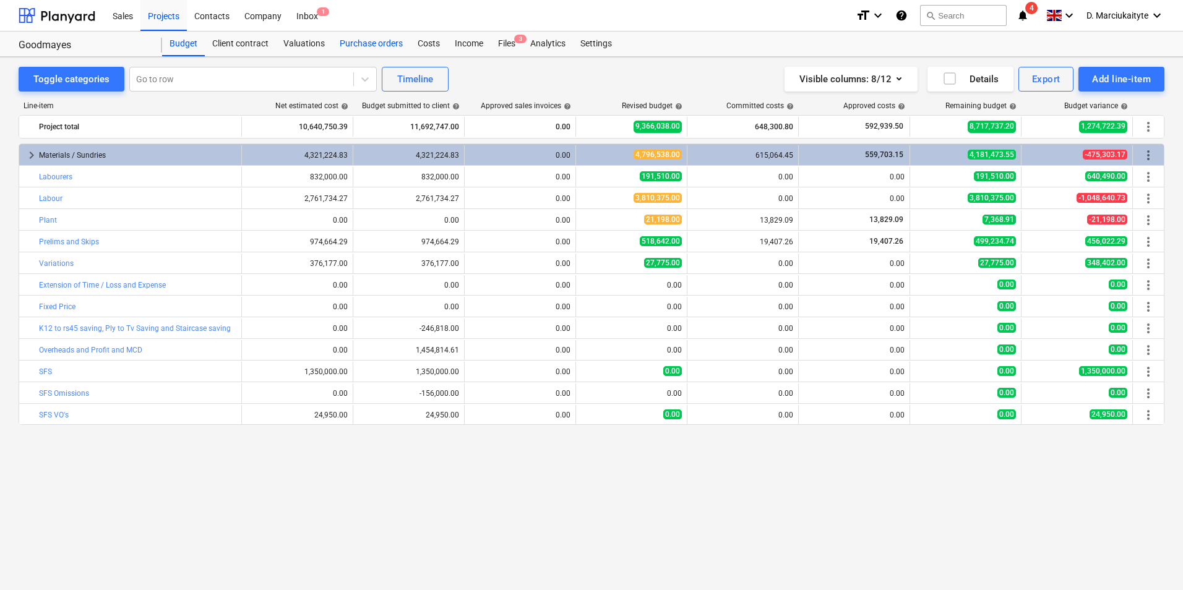
click at [377, 40] on div "Purchase orders" at bounding box center [371, 44] width 78 height 25
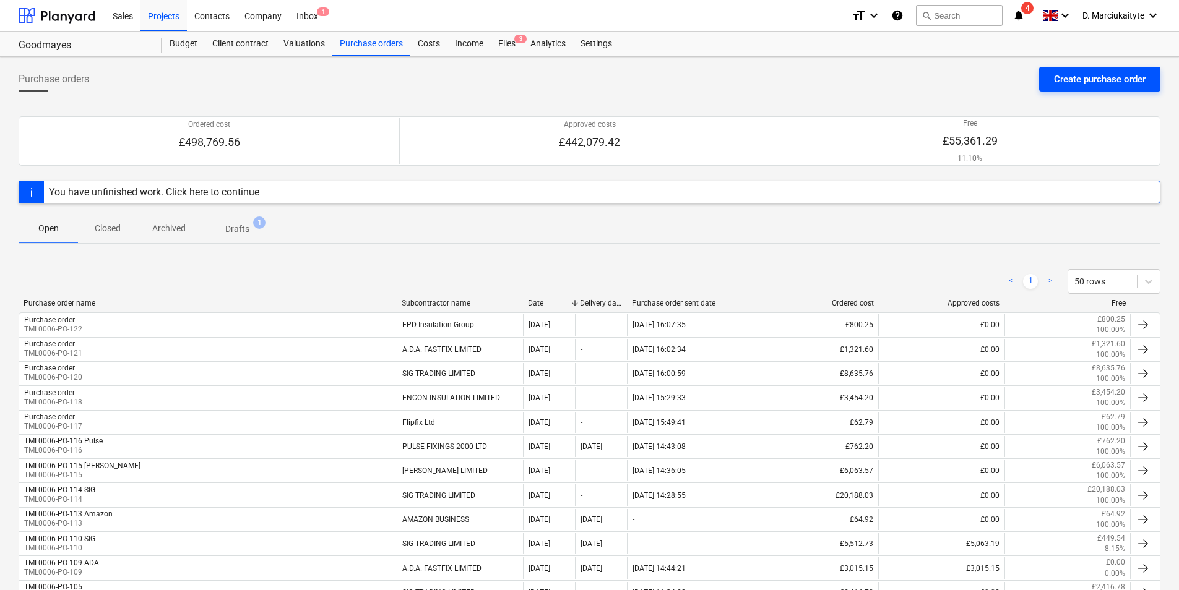
click at [1076, 71] on div "Create purchase order" at bounding box center [1100, 79] width 92 height 16
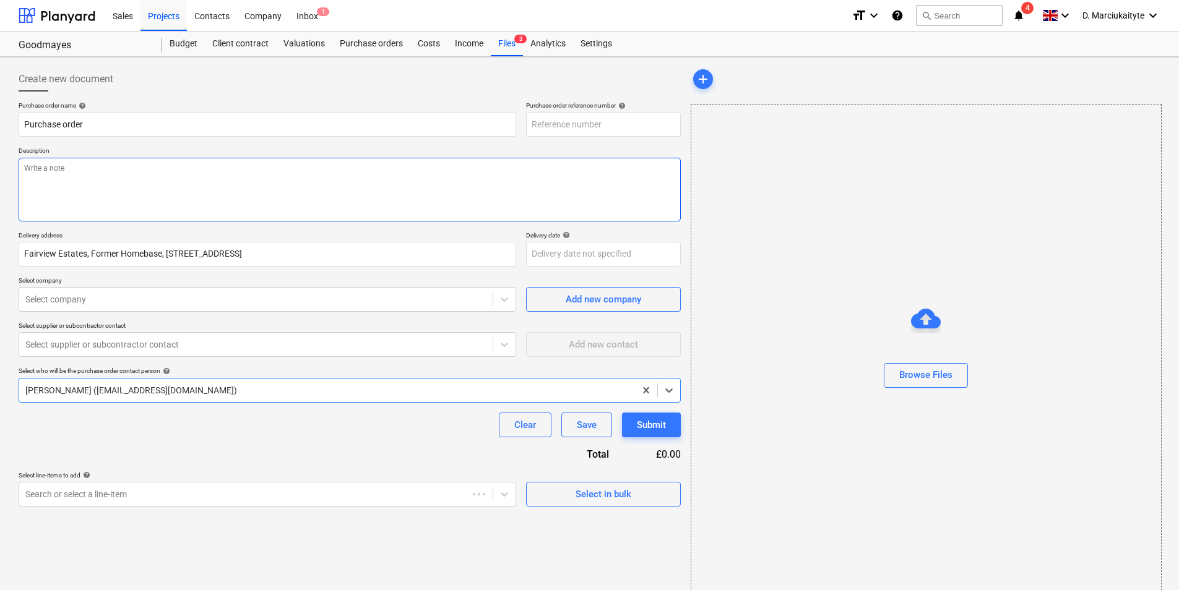
type textarea "x"
type input "TML0006-PO-123"
click at [162, 184] on textarea at bounding box center [350, 190] width 662 height 64
paste textarea "Please book a van from Goodmayes to Ham Close."
type textarea "x"
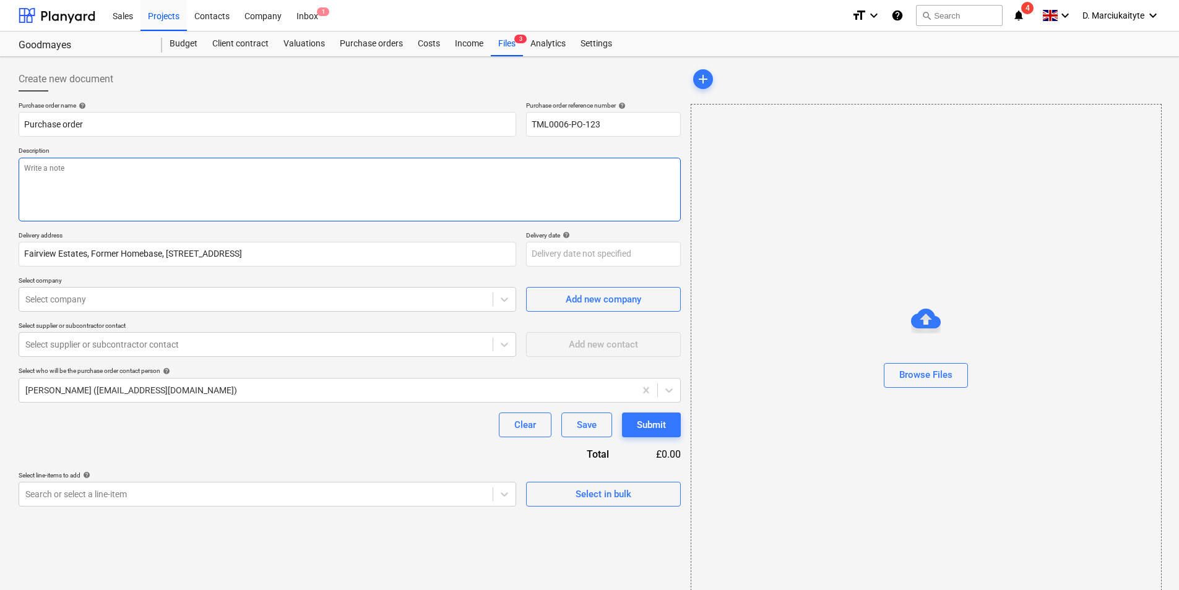
type textarea "Please book a van from Goodmayes to Ham Close."
type textarea "x"
type textarea "Please book a van from Goodmayes to Ham Close."
click at [590, 497] on div "Select in bulk" at bounding box center [603, 494] width 56 height 16
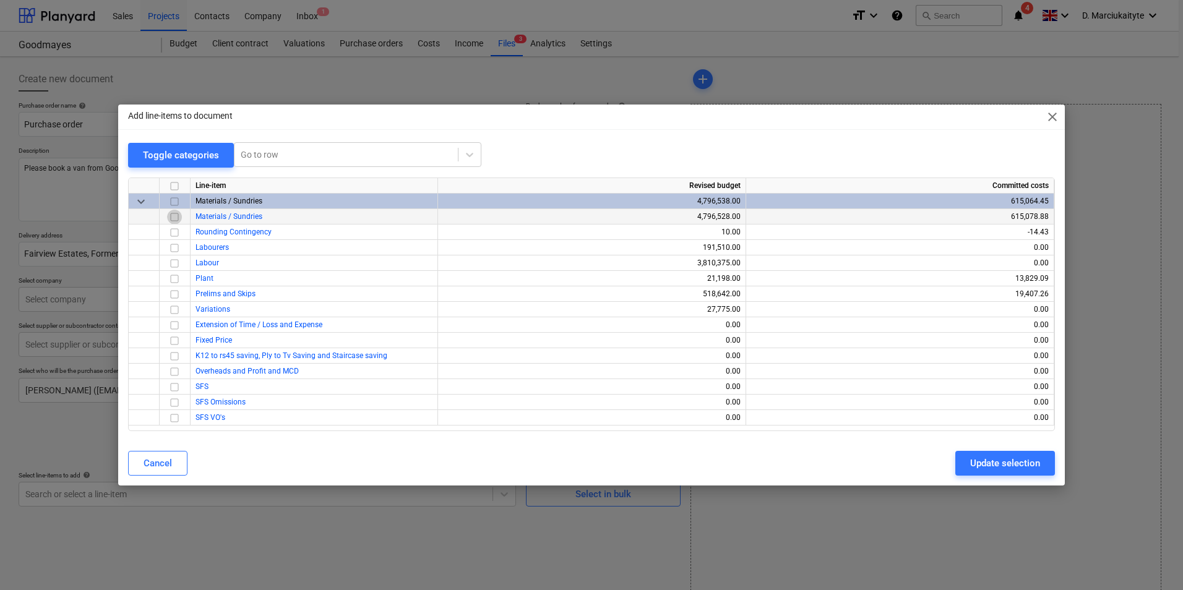
click at [170, 216] on input "checkbox" at bounding box center [174, 217] width 15 height 15
click at [1011, 460] on div "Update selection" at bounding box center [1005, 463] width 70 height 16
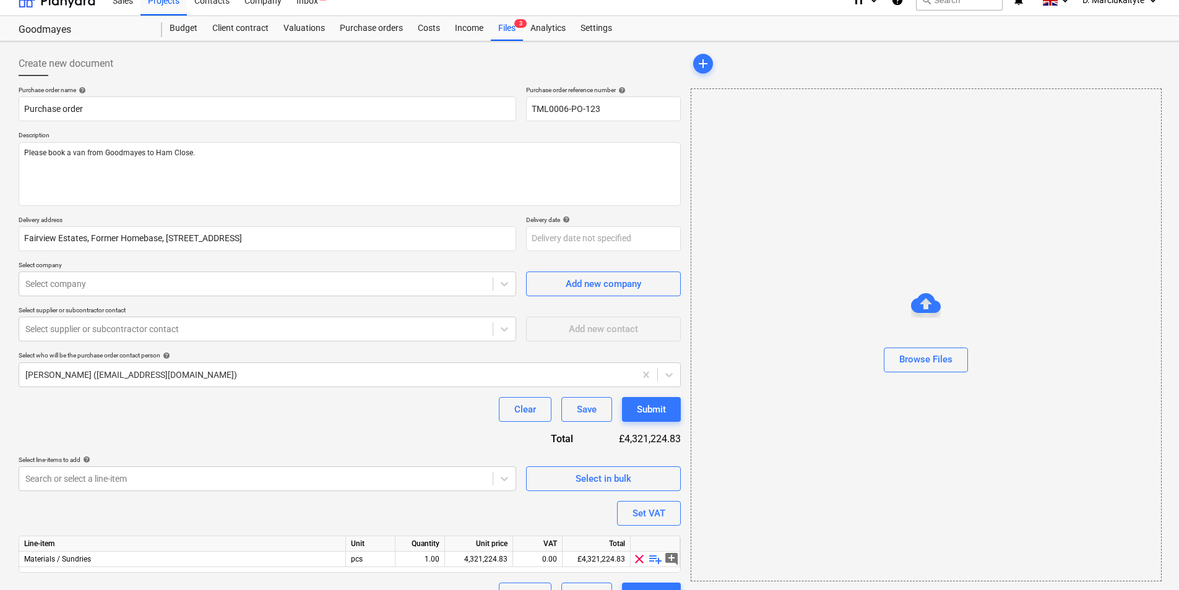
scroll to position [43, 0]
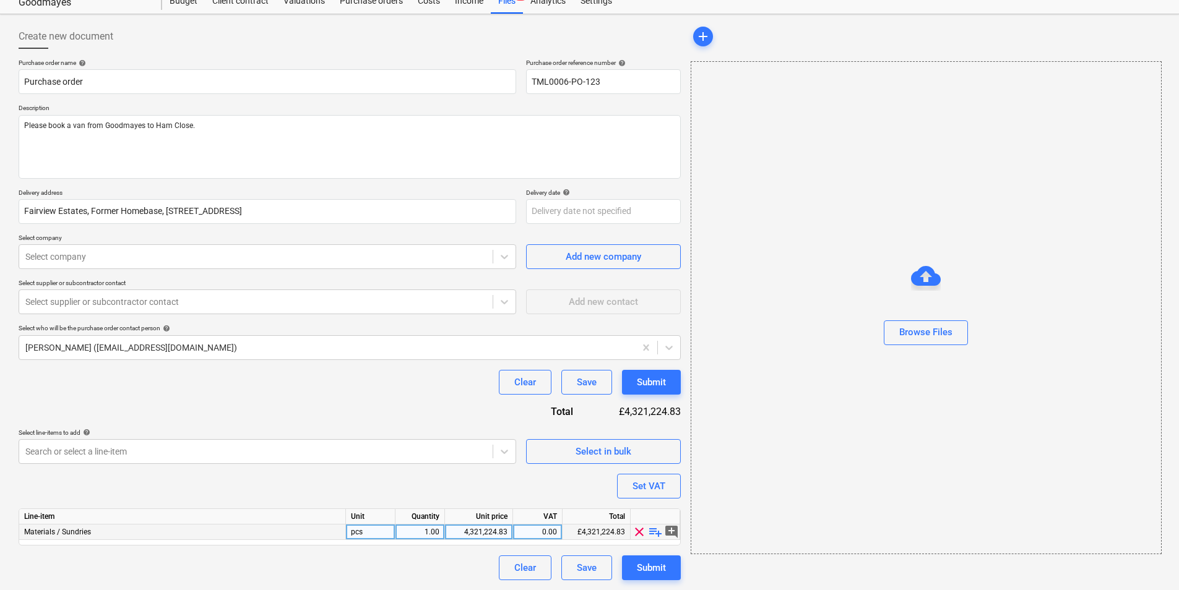
click at [653, 527] on span "playlist_add" at bounding box center [655, 532] width 15 height 15
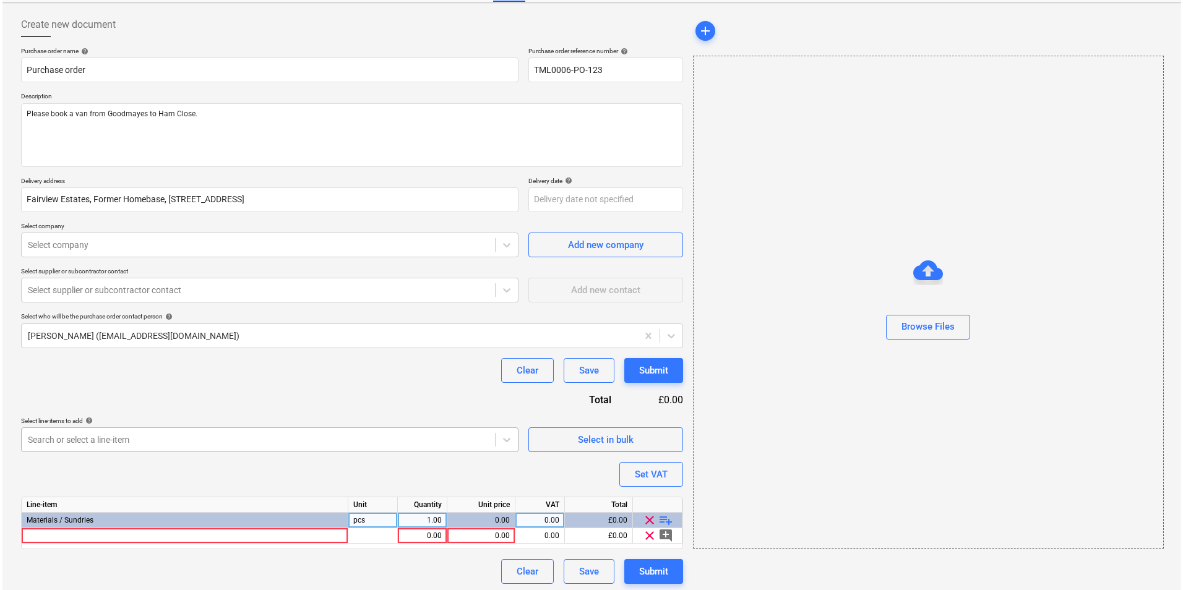
scroll to position [58, 0]
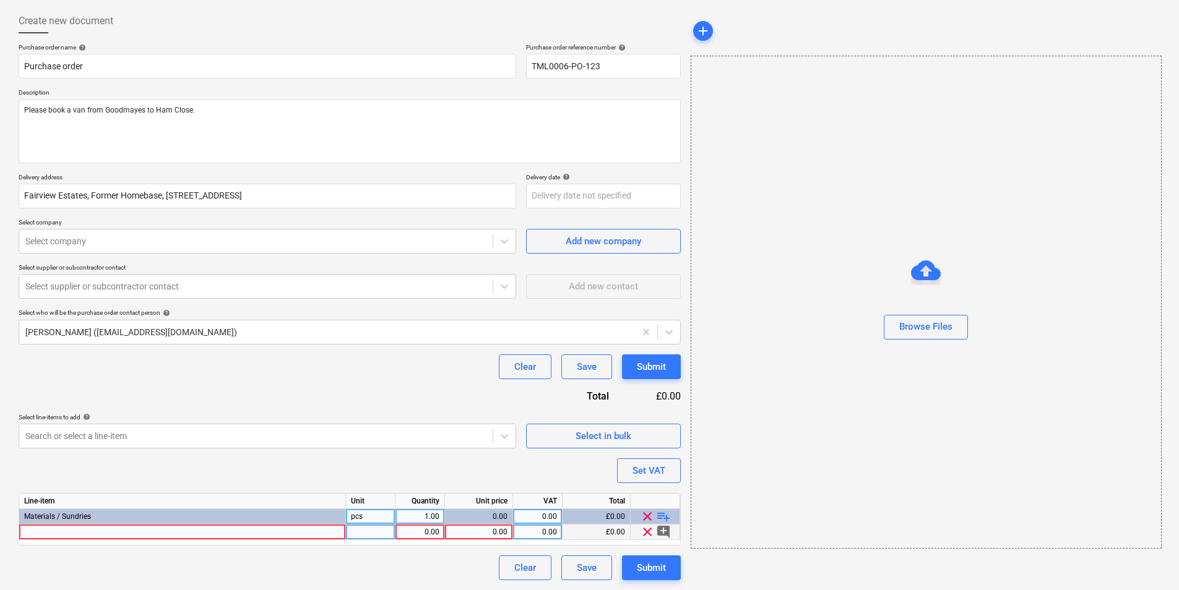
click at [174, 528] on div at bounding box center [182, 532] width 327 height 15
type textarea "x"
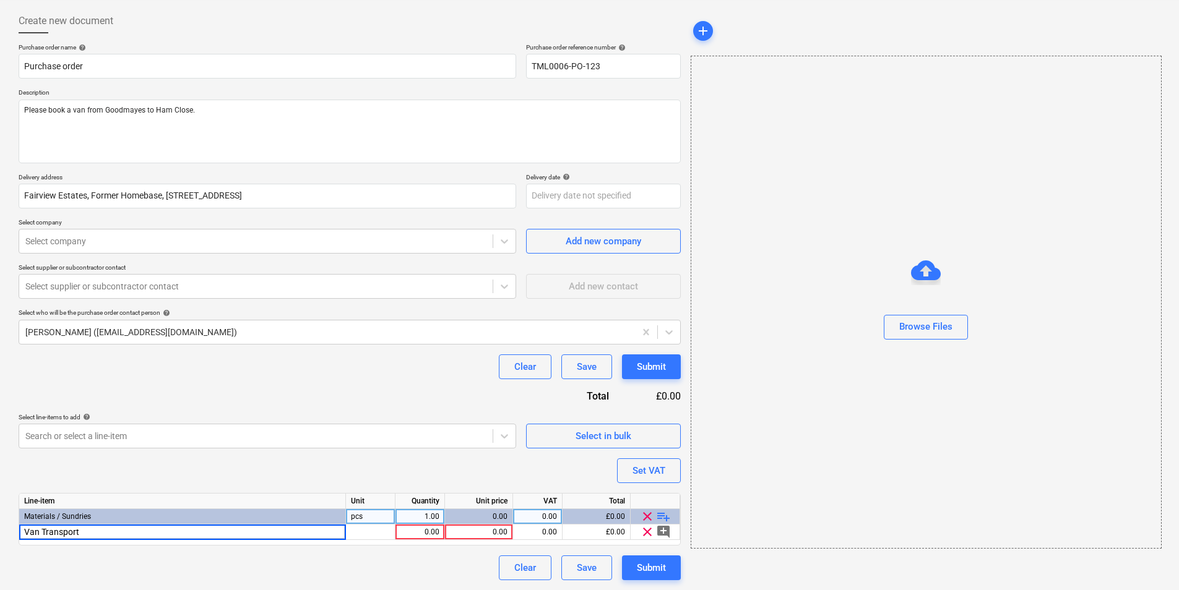
drag, startPoint x: 82, startPoint y: 530, endPoint x: -107, endPoint y: 515, distance: 189.3
click at [0, 515] on html "Sales Projects Contacts Company Inbox 1 format_size keyboard_arrow_down help se…" at bounding box center [589, 237] width 1179 height 590
type input "material moving to Ham Close"
drag, startPoint x: 144, startPoint y: 535, endPoint x: -10, endPoint y: 531, distance: 154.1
click at [0, 531] on html "Sales Projects Contacts Company Inbox 1 format_size keyboard_arrow_down help se…" at bounding box center [589, 237] width 1179 height 590
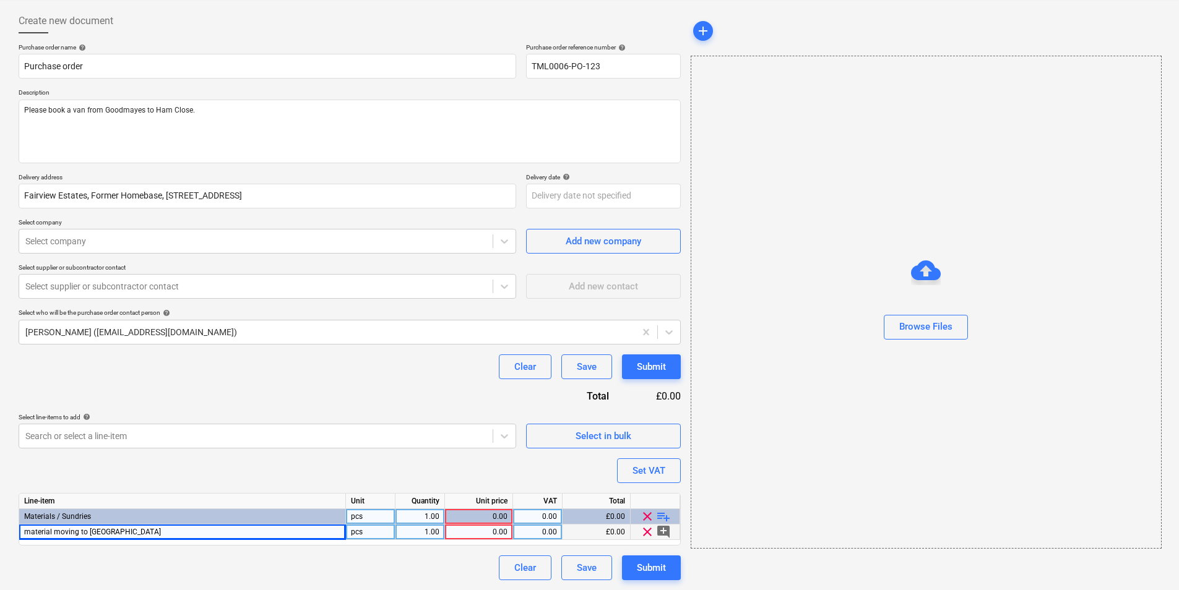
click at [251, 528] on div "material moving to Ham Close" at bounding box center [182, 532] width 327 height 15
type textarea "x"
click at [226, 531] on input "material moving to Ham Close" at bounding box center [182, 532] width 326 height 15
type input "Move the material to Ham Close"
type textarea "x"
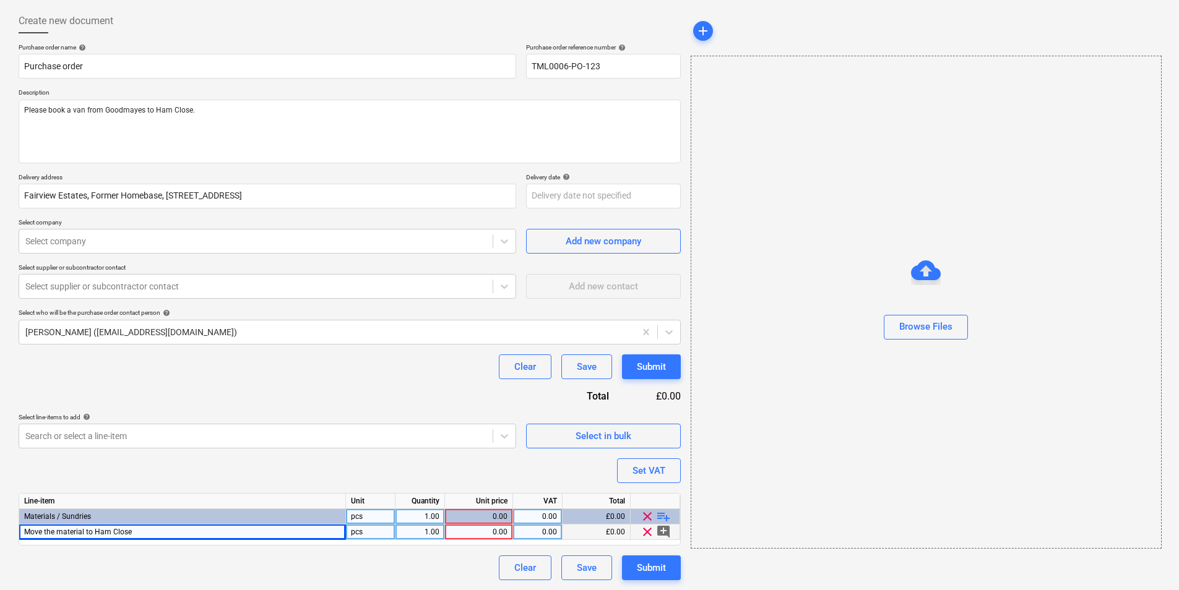
click at [479, 533] on div "0.00" at bounding box center [479, 532] width 58 height 15
type input "95"
type textarea "x"
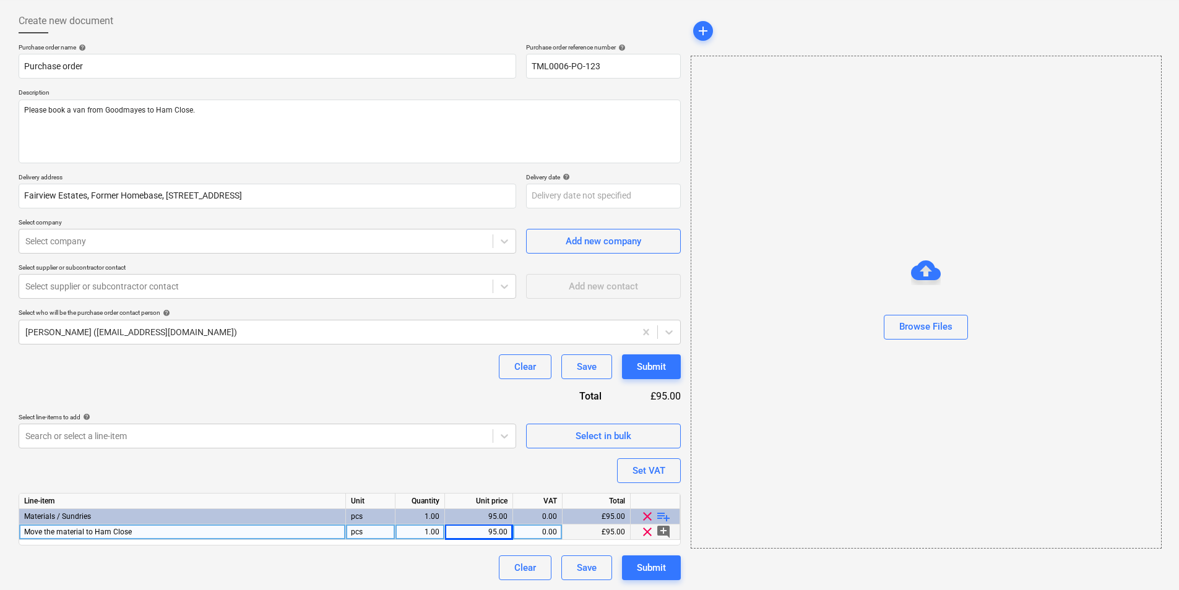
click at [539, 525] on div "Line-item Unit Quantity Unit price VAT Total Materials / Sundries pcs 1.00 95.0…" at bounding box center [350, 519] width 662 height 53
click at [543, 531] on div "0.00" at bounding box center [537, 532] width 39 height 15
type input "20"
type textarea "x"
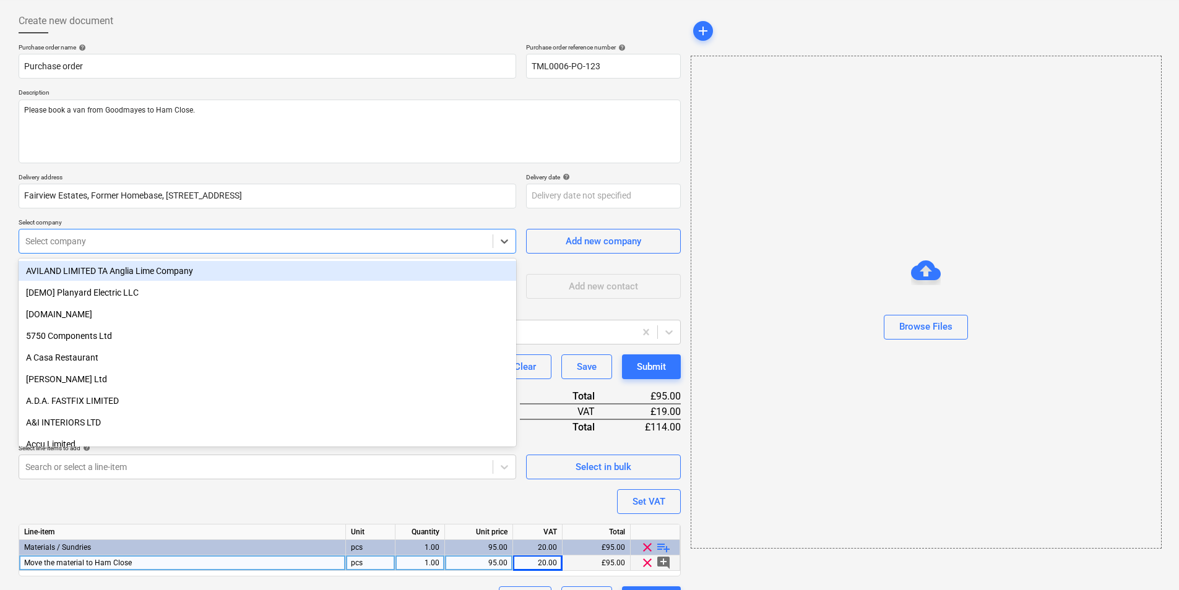
click at [166, 234] on div "Select company" at bounding box center [255, 241] width 473 height 17
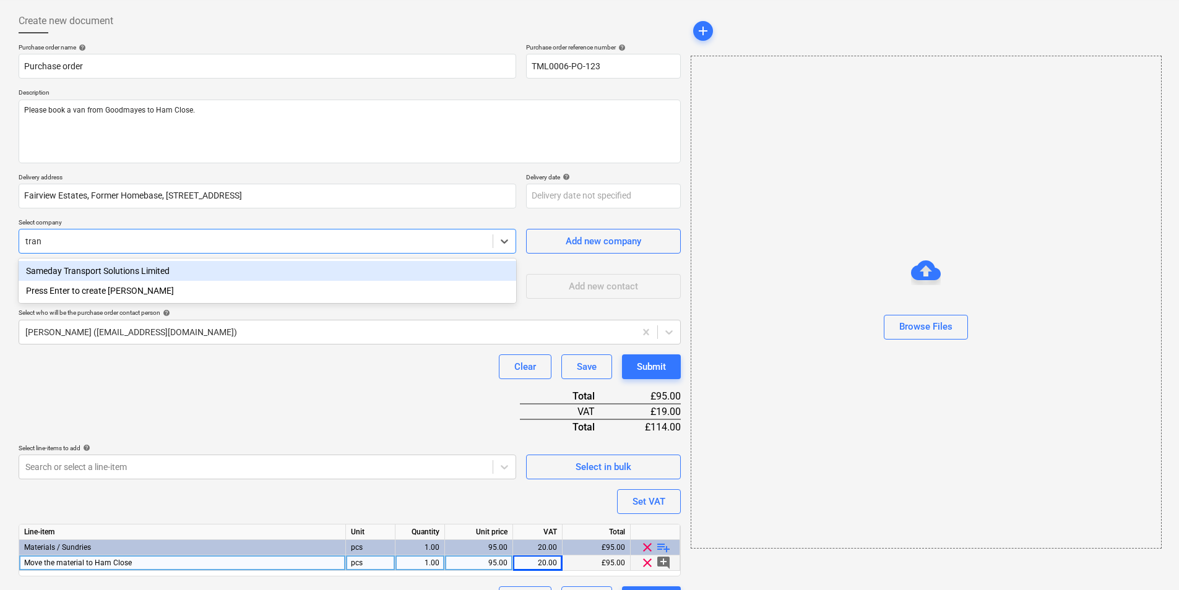
type input "trans"
type textarea "x"
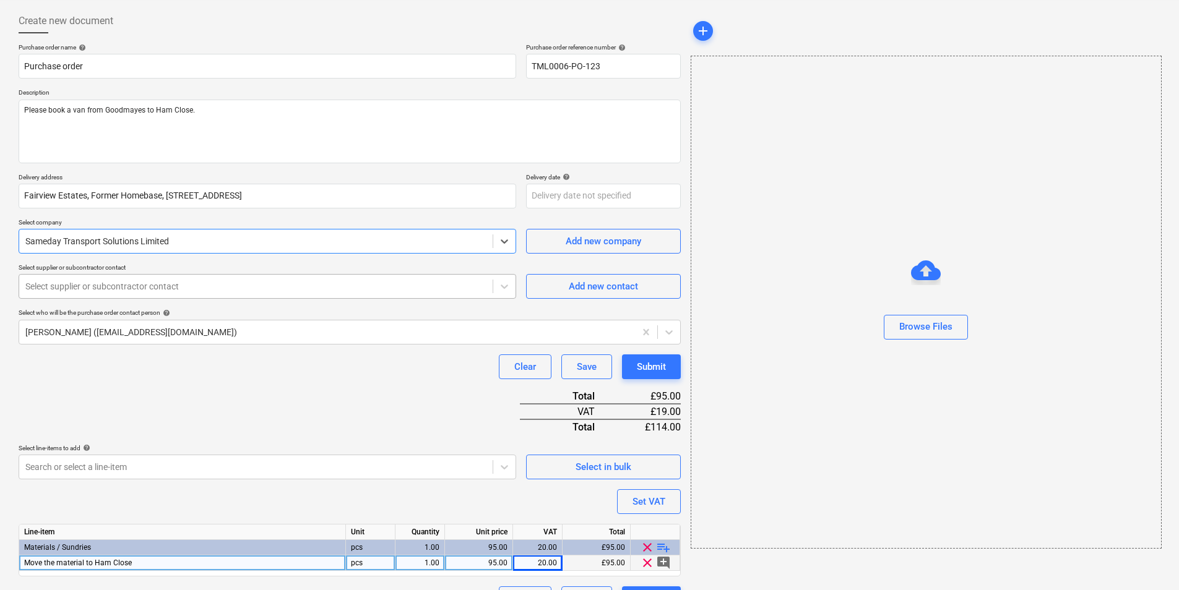
click at [141, 297] on div "Select supplier or subcontractor contact" at bounding box center [267, 286] width 497 height 25
click at [647, 285] on span "Add new contact" at bounding box center [603, 286] width 124 height 16
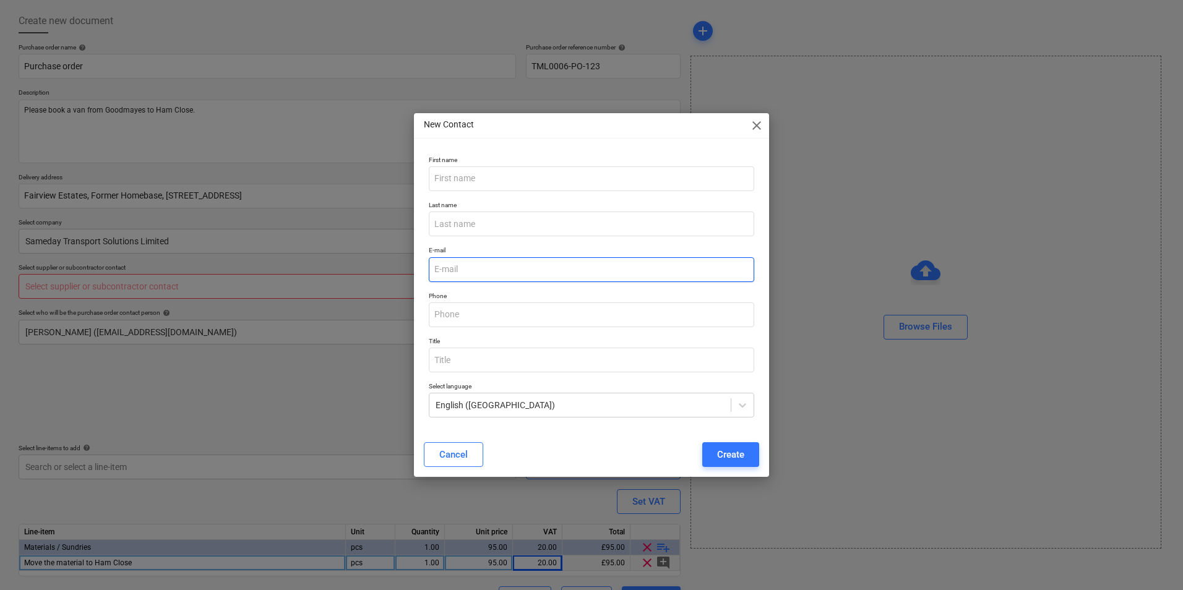
drag, startPoint x: 485, startPoint y: 281, endPoint x: 481, endPoint y: 266, distance: 16.1
click at [485, 281] on div "E-mail" at bounding box center [591, 263] width 335 height 45
type textarea "x"
click at [481, 265] on input "email" at bounding box center [591, 269] width 325 height 25
paste input "Sales <sales@samedaytransport.net>"
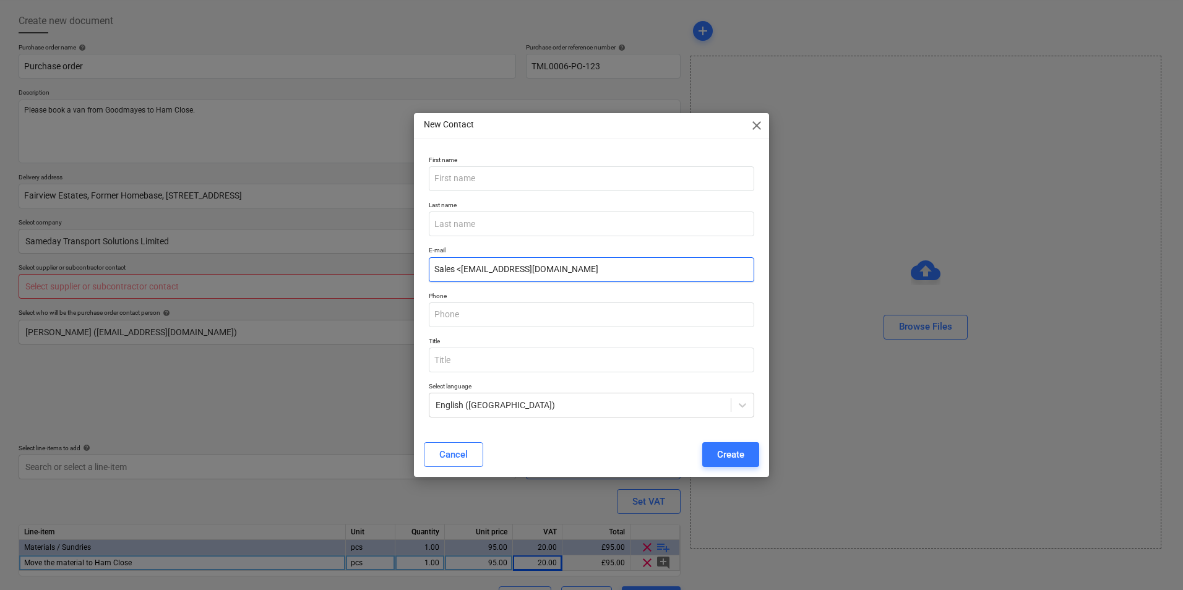
drag, startPoint x: 460, startPoint y: 272, endPoint x: 404, endPoint y: 268, distance: 55.8
click at [404, 268] on div "New Contact close First name Last name E-mail Sales <sales@samedaytransport.net…" at bounding box center [591, 295] width 1183 height 590
drag, startPoint x: 441, startPoint y: 270, endPoint x: 419, endPoint y: 270, distance: 21.7
click at [419, 270] on div "First name Last name E-mail <sales@samedaytransport.net Phone Title Select lang…" at bounding box center [591, 292] width 355 height 282
click at [439, 269] on input "<sales@samedaytransport.net" at bounding box center [591, 269] width 325 height 25
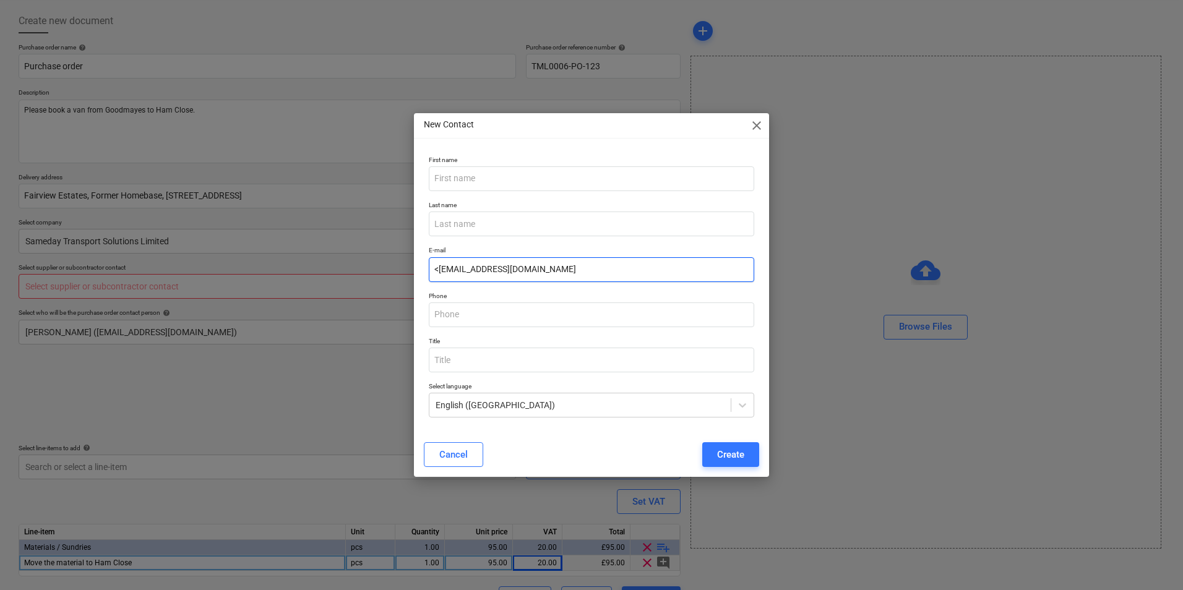
click at [440, 269] on input "<sales@samedaytransport.net" at bounding box center [591, 269] width 325 height 25
click at [525, 269] on input "<sales@samedaytransport.net" at bounding box center [591, 269] width 325 height 25
click at [437, 267] on input "<sales@samedaytransport.net" at bounding box center [591, 269] width 325 height 25
type input "[EMAIL_ADDRESS][DOMAIN_NAME]"
click at [509, 173] on input "text" at bounding box center [591, 178] width 325 height 25
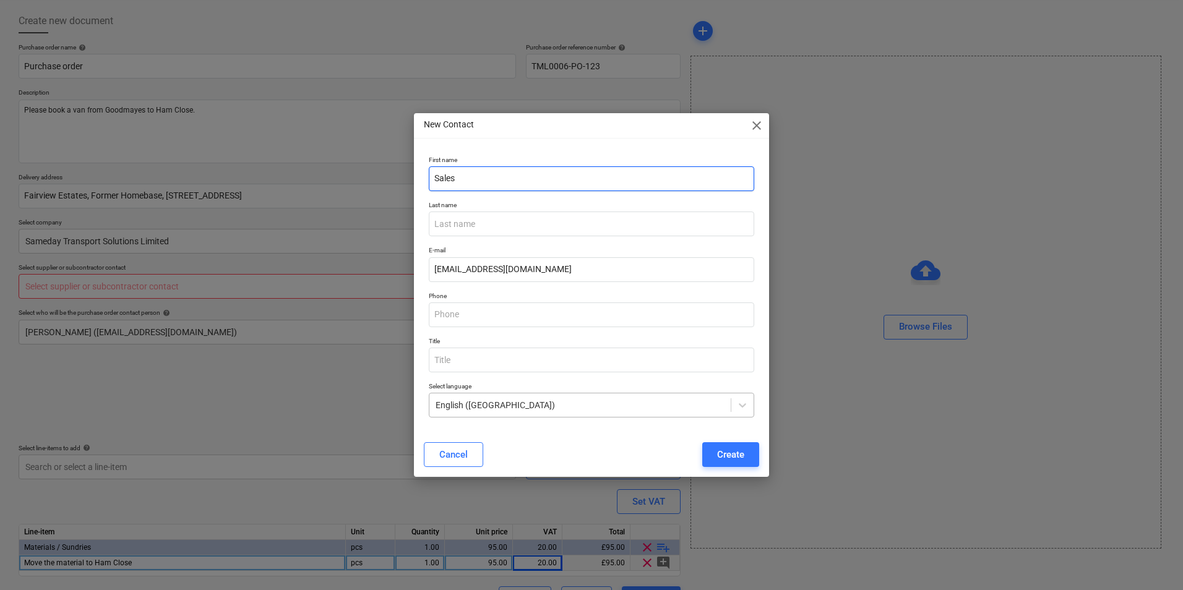
type input "Sales"
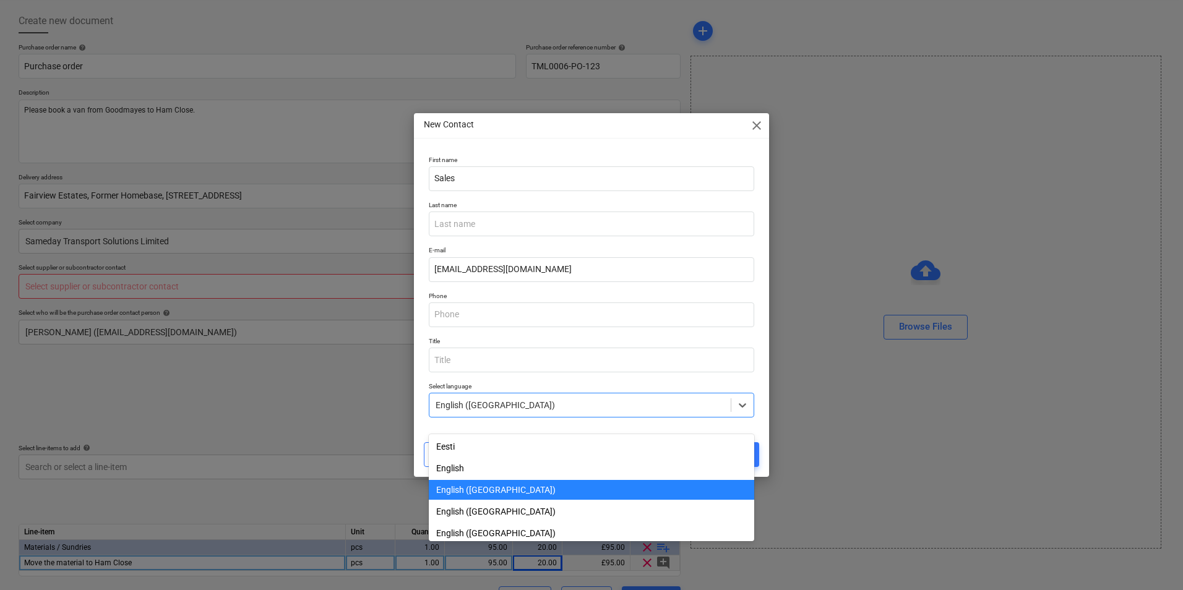
scroll to position [82, 0]
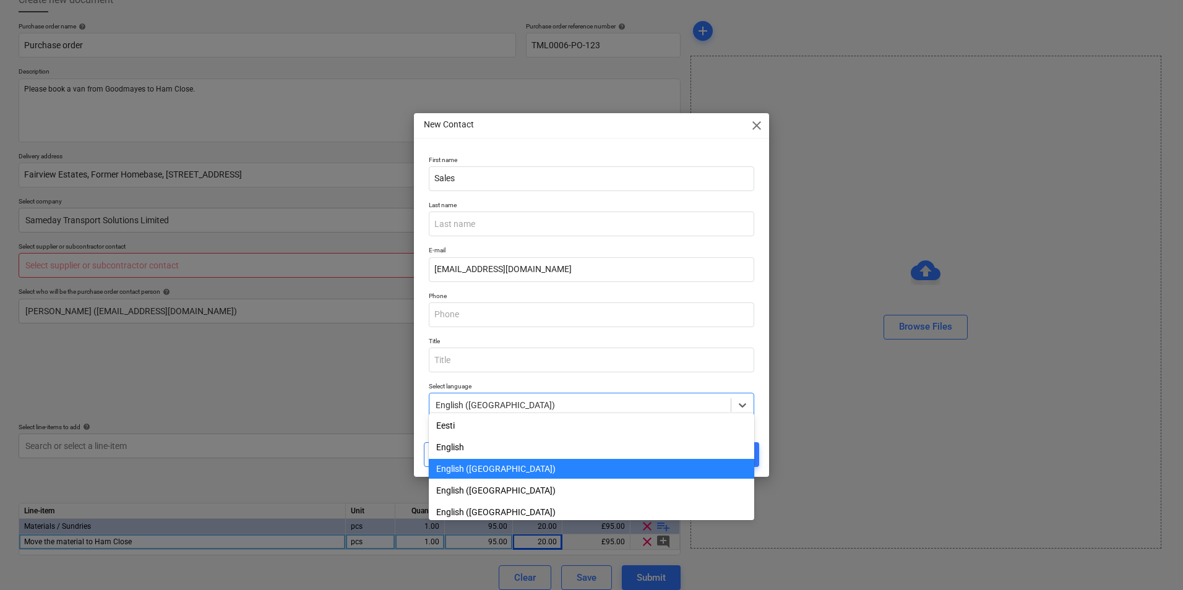
click at [528, 400] on div at bounding box center [580, 405] width 289 height 12
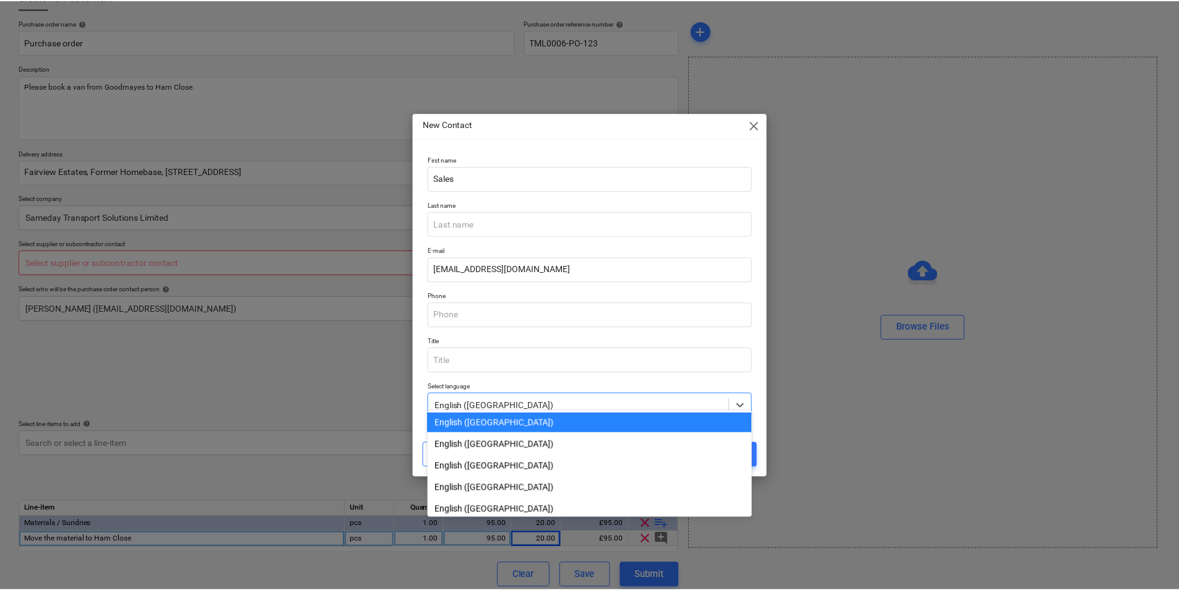
scroll to position [84, 0]
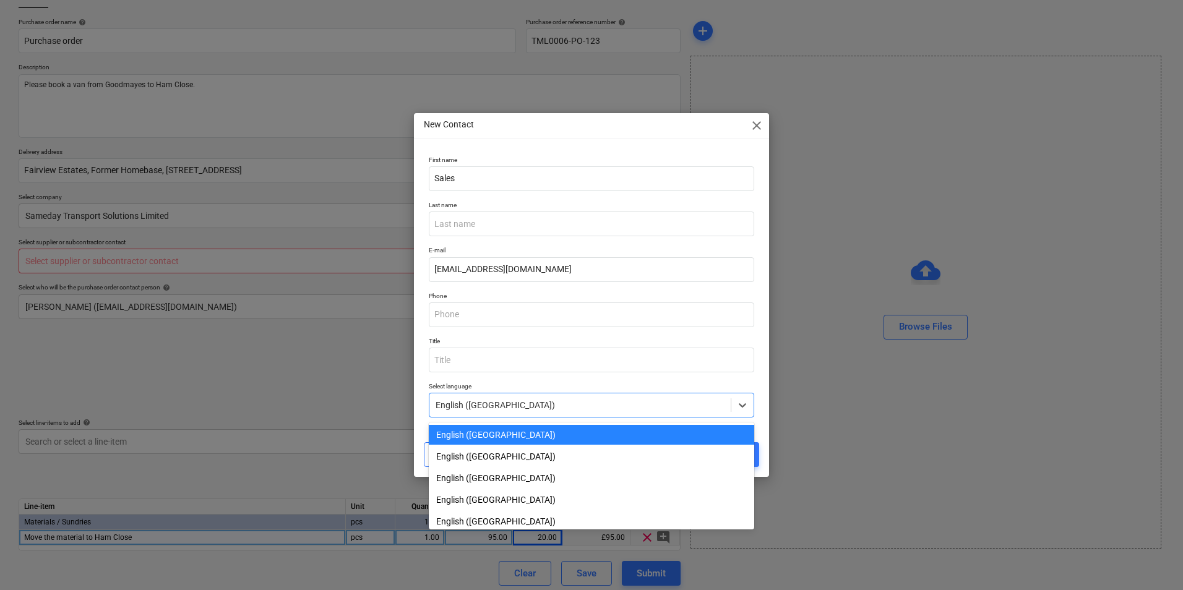
click at [542, 389] on p "Select language" at bounding box center [591, 387] width 325 height 11
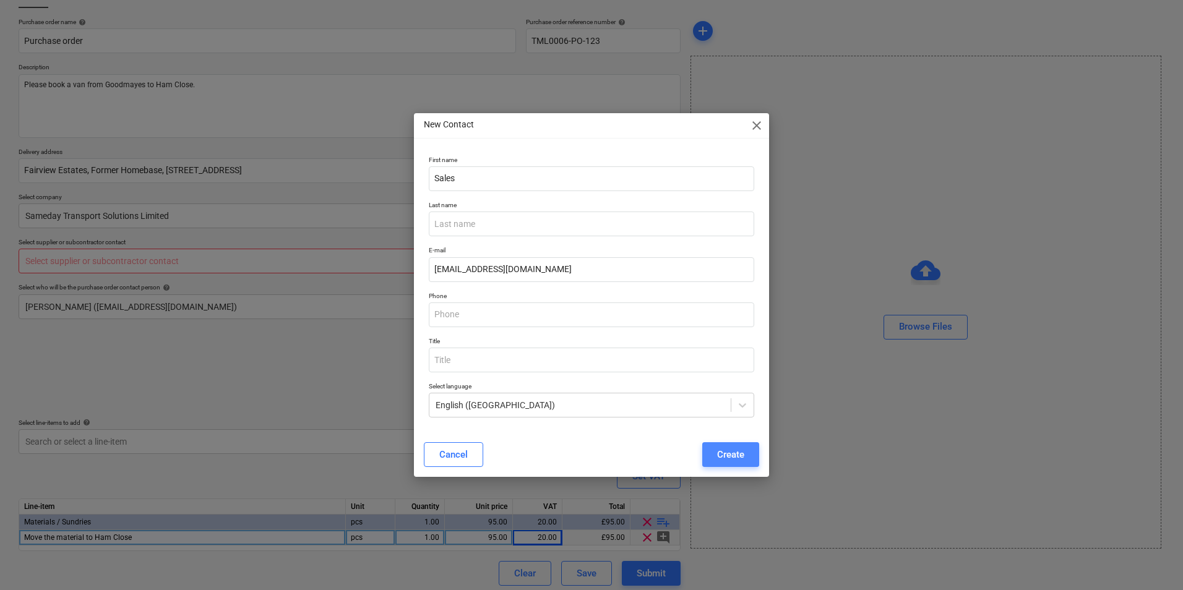
click at [735, 445] on button "Create" at bounding box center [730, 454] width 57 height 25
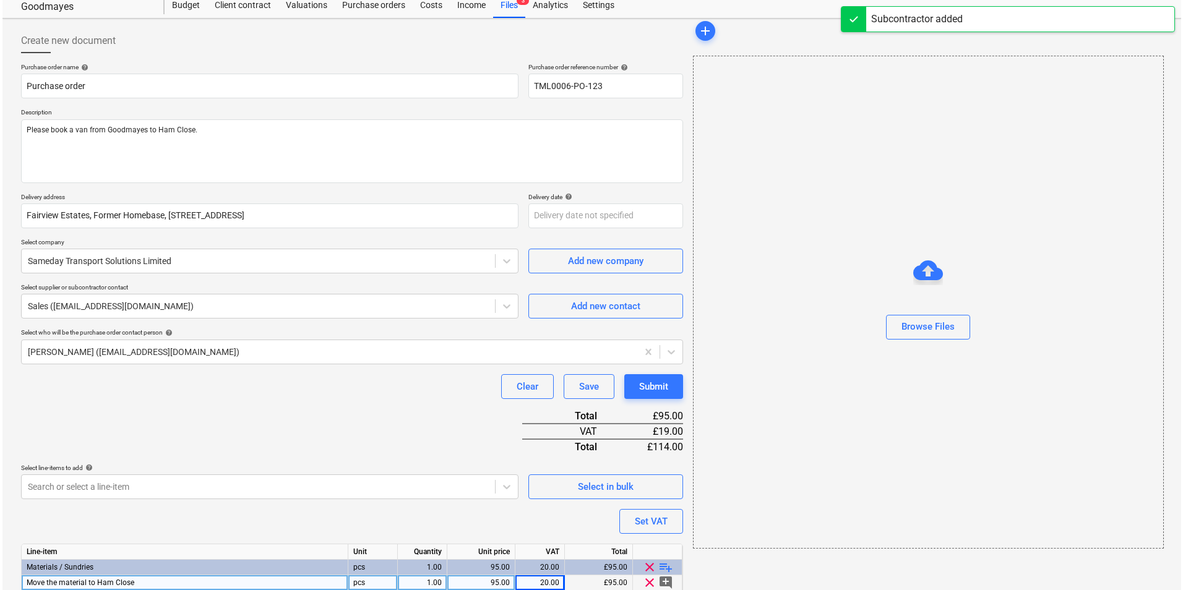
scroll to position [89, 0]
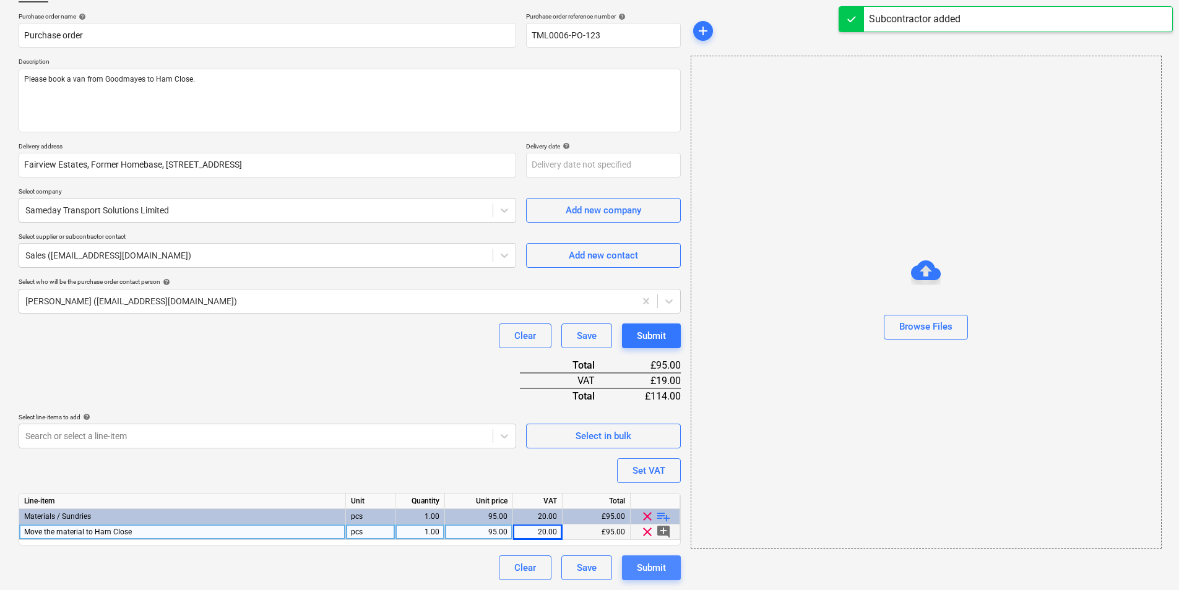
click at [654, 565] on div "Submit" at bounding box center [651, 568] width 29 height 16
type textarea "x"
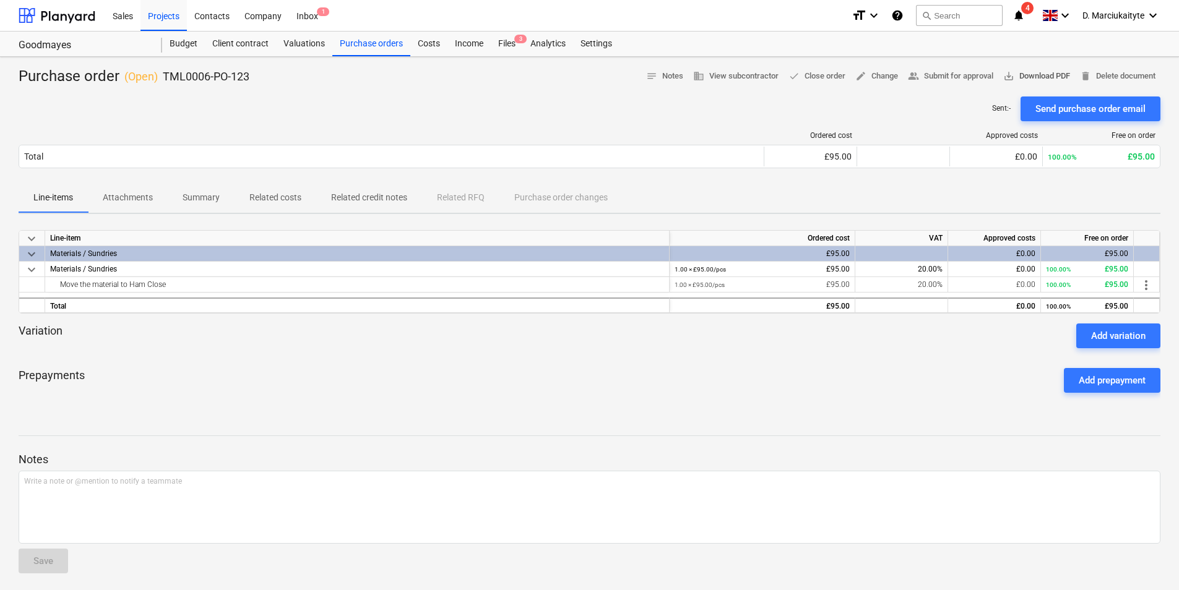
click at [1030, 81] on span "save_alt Download PDF" at bounding box center [1036, 76] width 67 height 14
drag, startPoint x: 211, startPoint y: 191, endPoint x: 224, endPoint y: 195, distance: 13.5
click at [211, 192] on p "Summary" at bounding box center [201, 197] width 37 height 13
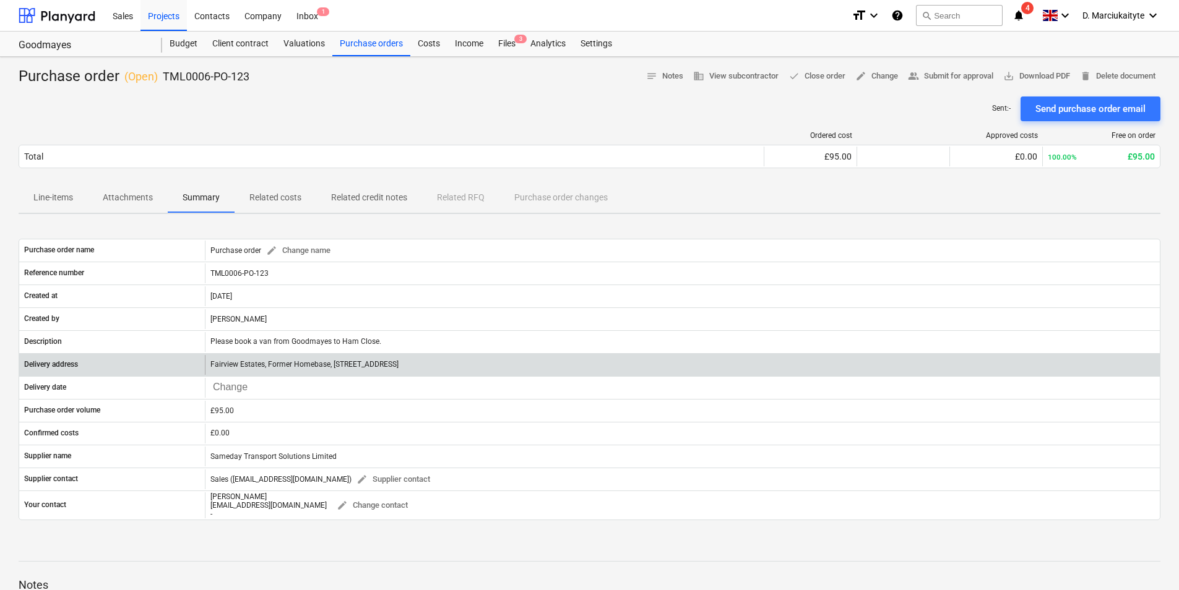
drag, startPoint x: 489, startPoint y: 364, endPoint x: 203, endPoint y: 359, distance: 286.5
click at [203, 359] on div "Delivery address Fairview Estates, Former Homebase, 708 - 720 High Road, Goodma…" at bounding box center [589, 365] width 1140 height 20
copy div "Fairview Estates, Former Homebase, [STREET_ADDRESS]"
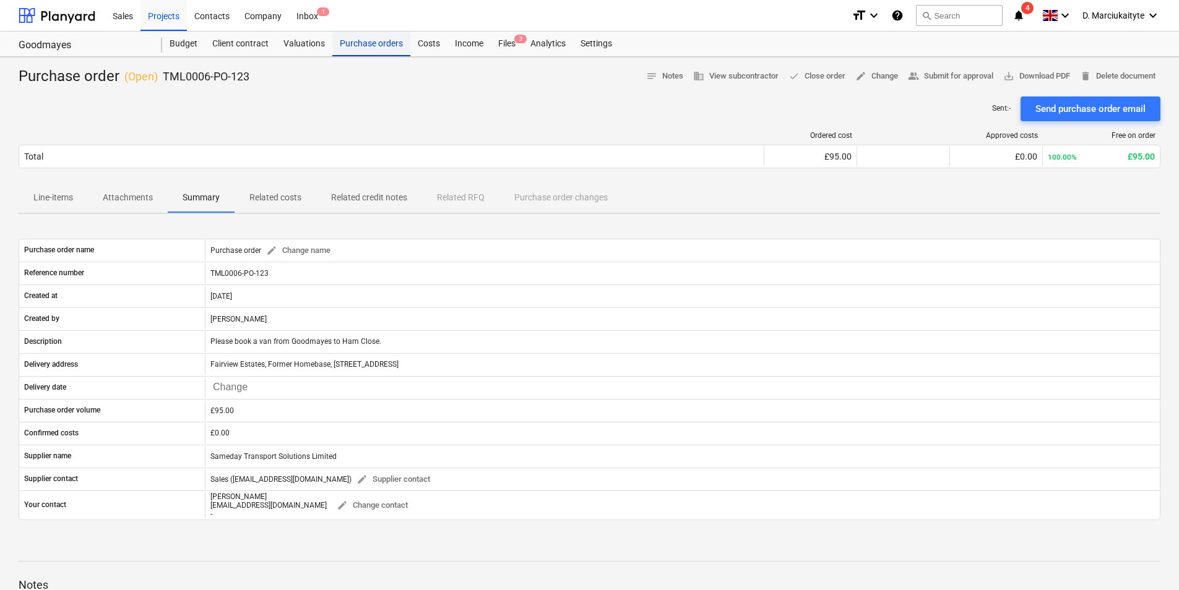
click at [382, 42] on div "Purchase orders" at bounding box center [371, 44] width 78 height 25
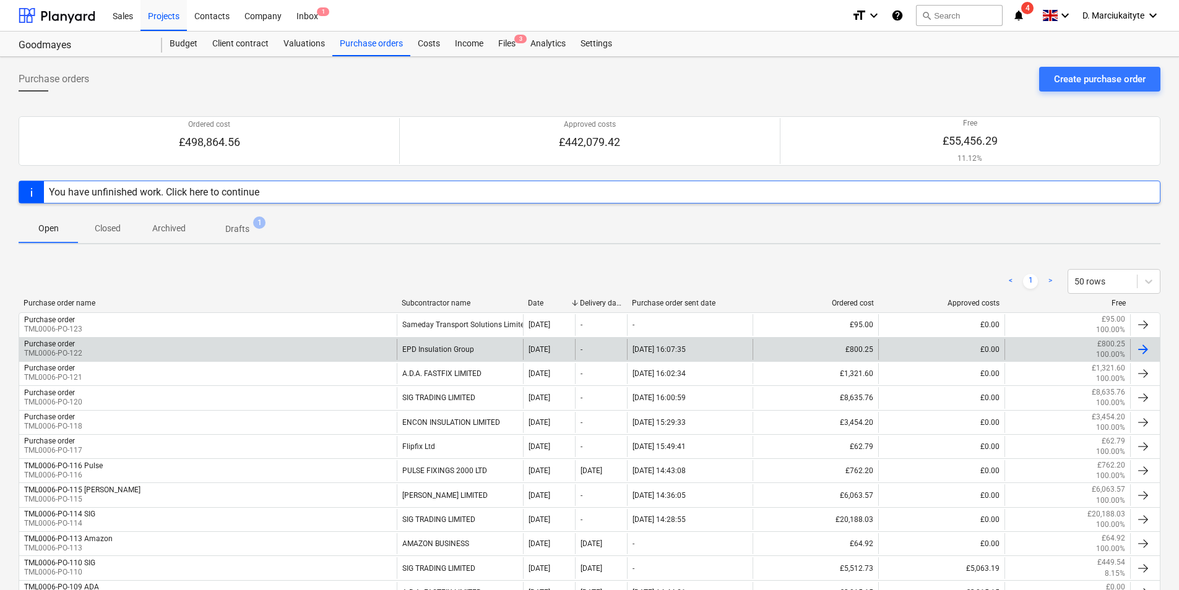
click at [337, 356] on div "Purchase order TML0006-PO-122" at bounding box center [207, 349] width 377 height 21
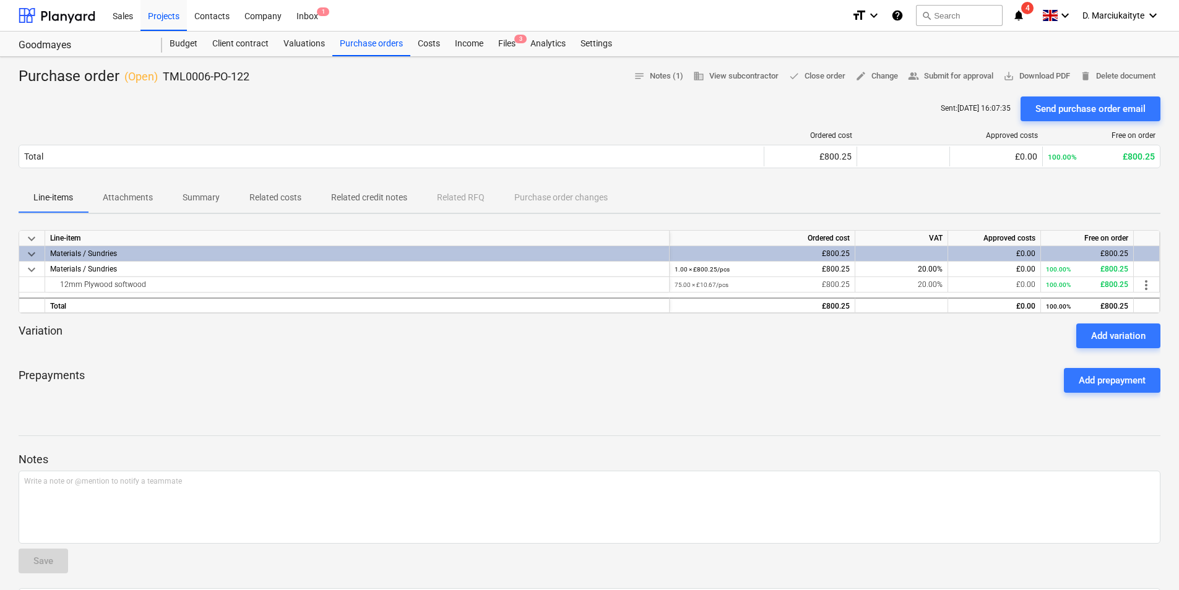
click at [224, 194] on span "Summary" at bounding box center [201, 197] width 67 height 20
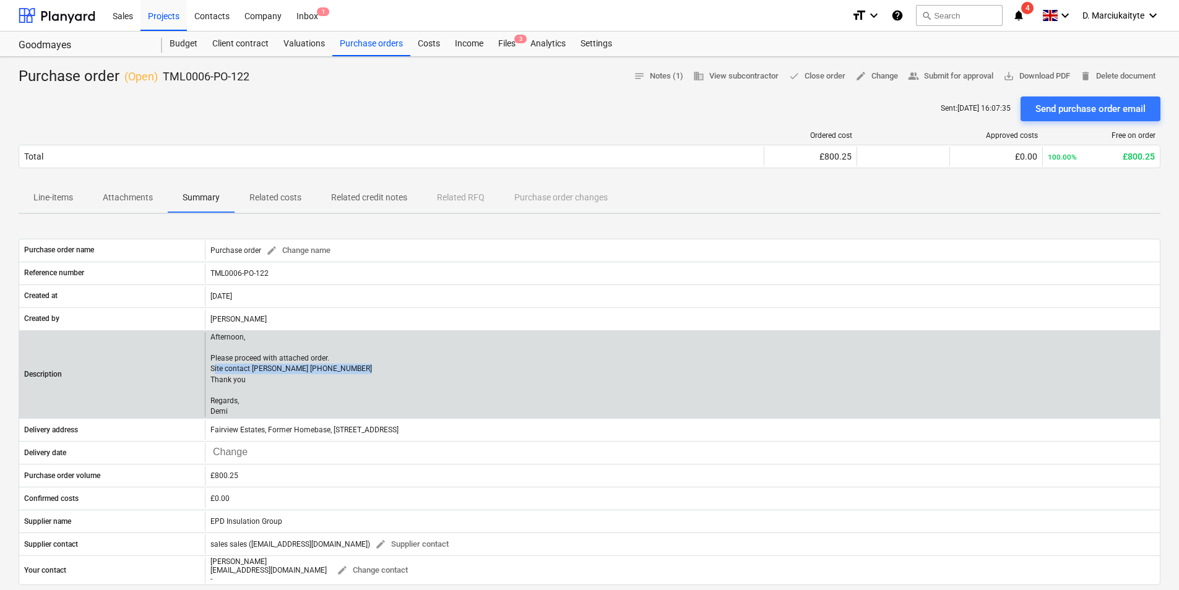
drag, startPoint x: 333, startPoint y: 377, endPoint x: 214, endPoint y: 371, distance: 119.6
click at [214, 371] on div "Afternoon, Please proceed with attached order. Site contact Daniel 07427641453 …" at bounding box center [682, 374] width 955 height 85
drag, startPoint x: 214, startPoint y: 371, endPoint x: 280, endPoint y: 387, distance: 67.7
click at [280, 387] on p "Afternoon, Please proceed with attached order. Site contact Daniel 07427641453 …" at bounding box center [290, 374] width 161 height 85
drag, startPoint x: 331, startPoint y: 369, endPoint x: 204, endPoint y: 366, distance: 126.9
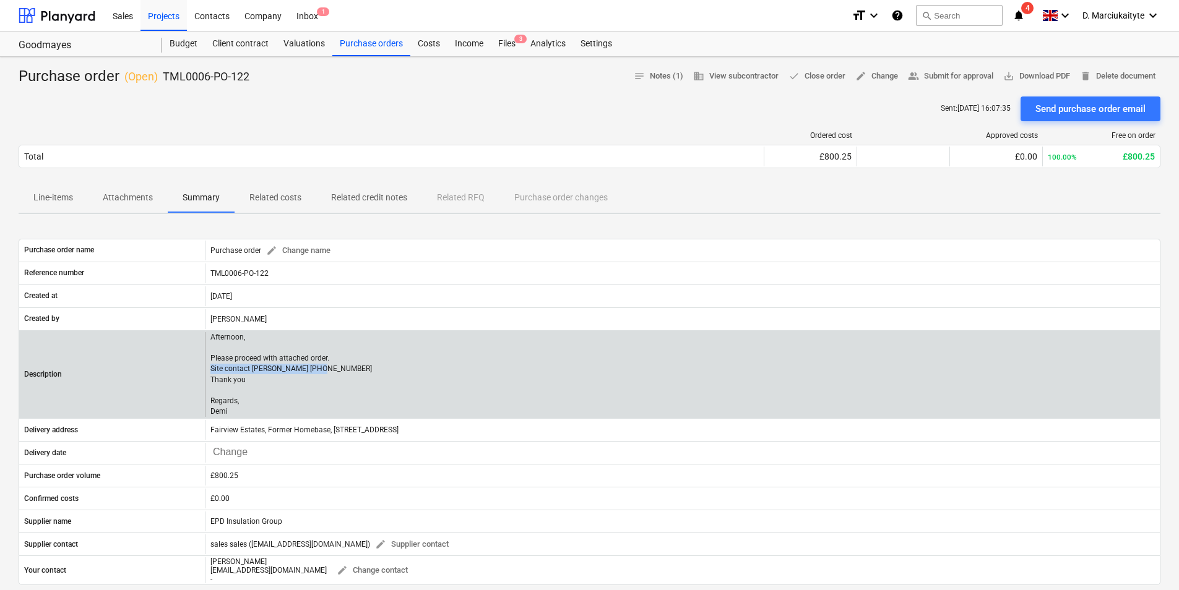
click at [204, 366] on div "Description Afternoon, Please proceed with attached order. Site contact Daniel …" at bounding box center [589, 374] width 1140 height 85
copy div "Afternoon, Please proceed with attached order. Site contact Daniel 07427641453"
click at [317, 405] on p "Afternoon, Please proceed with attached order. Site contact Daniel 07427641453 …" at bounding box center [290, 374] width 161 height 85
drag, startPoint x: 317, startPoint y: 405, endPoint x: 288, endPoint y: 377, distance: 41.1
click at [288, 377] on p "Afternoon, Please proceed with attached order. Site contact Daniel 07427641453 …" at bounding box center [290, 374] width 161 height 85
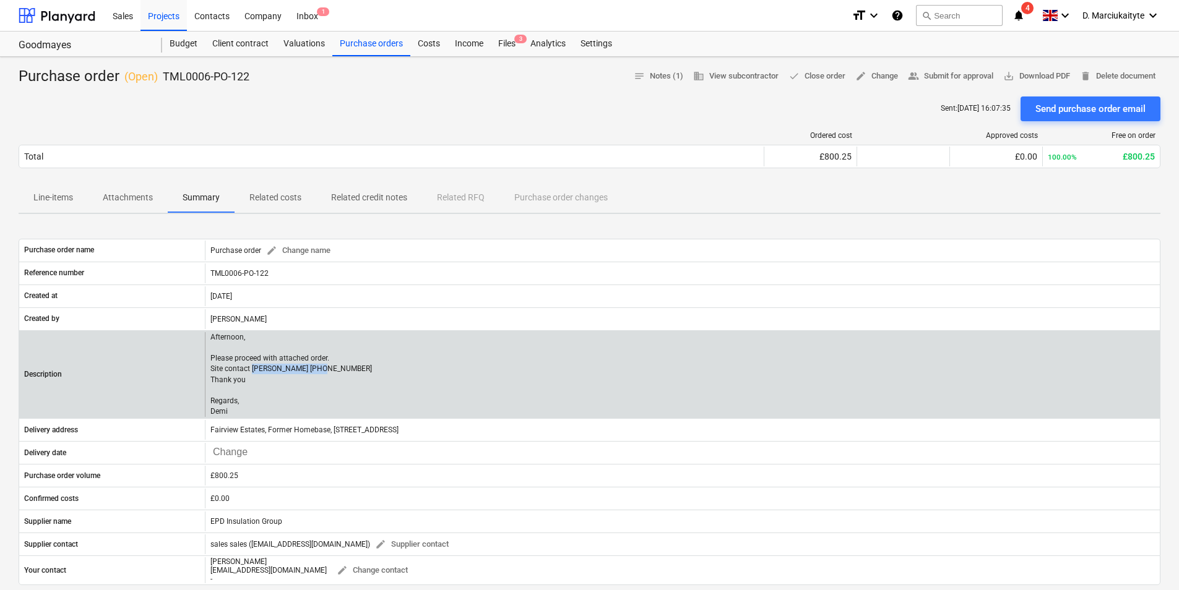
drag, startPoint x: 320, startPoint y: 370, endPoint x: 251, endPoint y: 372, distance: 68.7
click at [251, 372] on p "Afternoon, Please proceed with attached order. Site contact Daniel 07427641453 …" at bounding box center [290, 374] width 161 height 85
copy p "Daniel 07427641453"
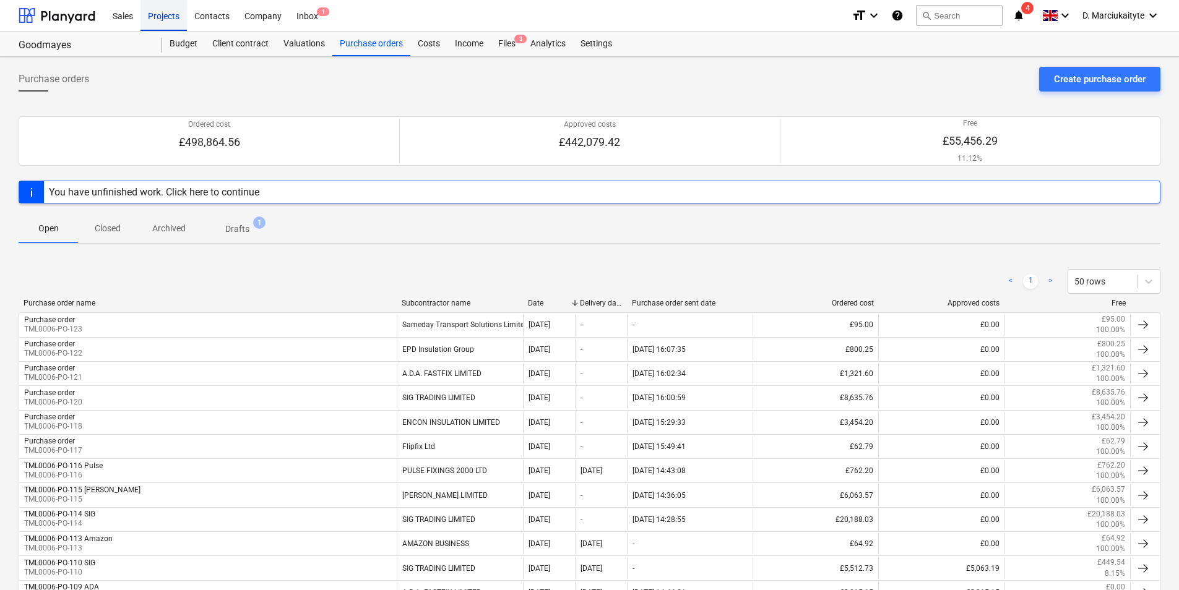
click at [171, 28] on div "Projects" at bounding box center [163, 15] width 46 height 32
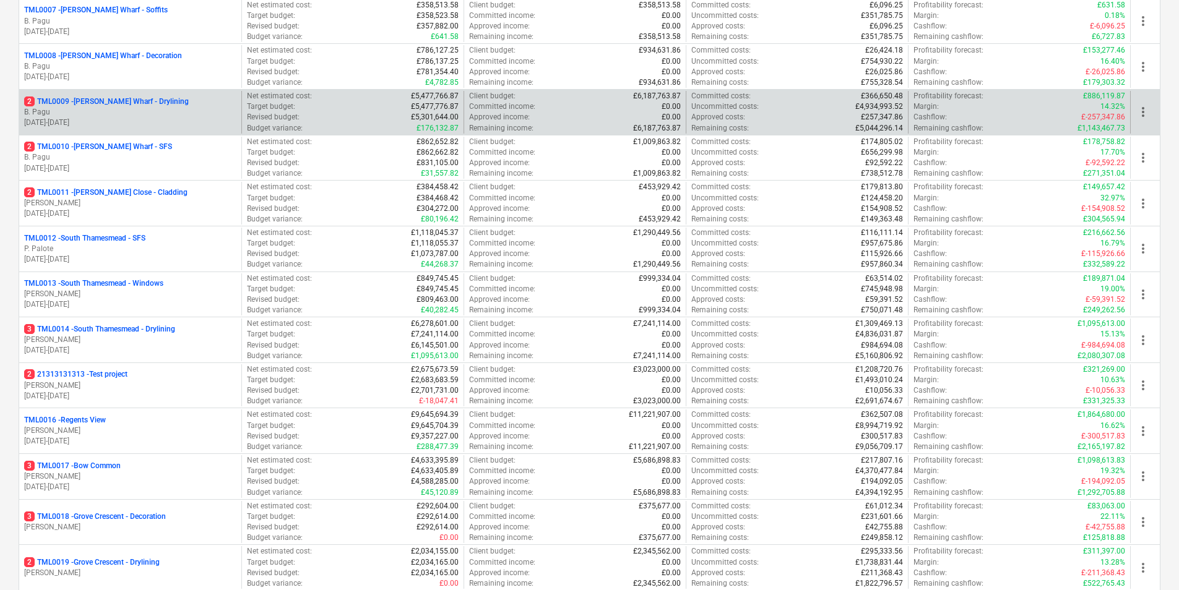
scroll to position [309, 0]
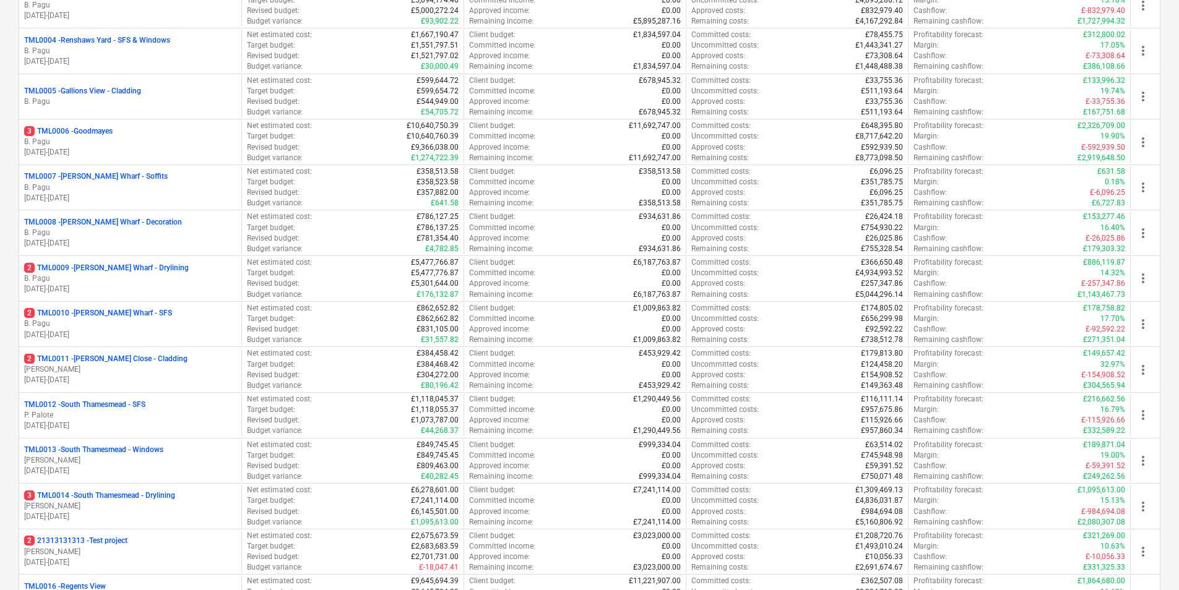
click at [133, 272] on p "2 TML0009 - Montgomery's Wharf - Drylining" at bounding box center [106, 268] width 165 height 11
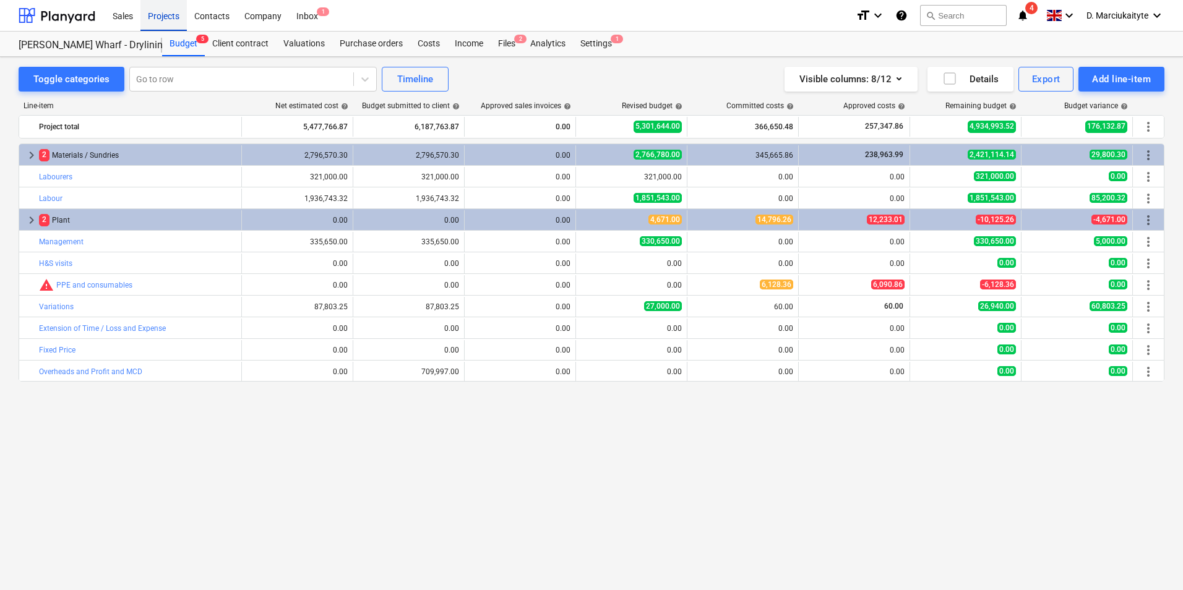
click at [169, 16] on div "Projects" at bounding box center [163, 15] width 46 height 32
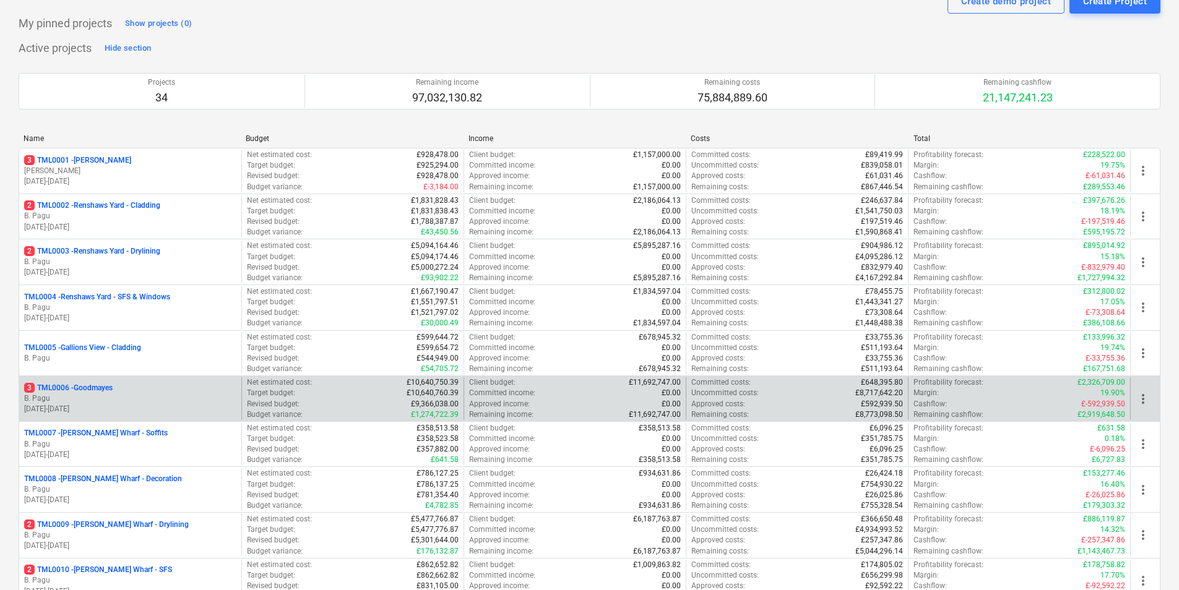
scroll to position [124, 0]
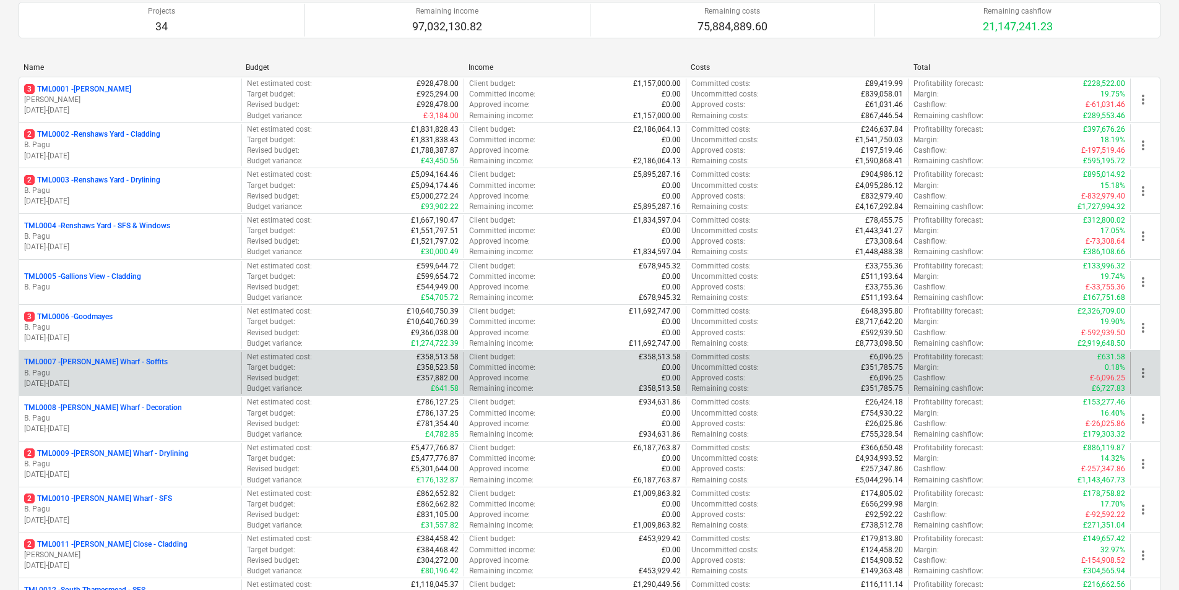
click at [162, 393] on div "TML0007 - Montgomery's Wharf - Soffits B. Pagu 04.12.2024 - 01.07.2027" at bounding box center [130, 373] width 222 height 43
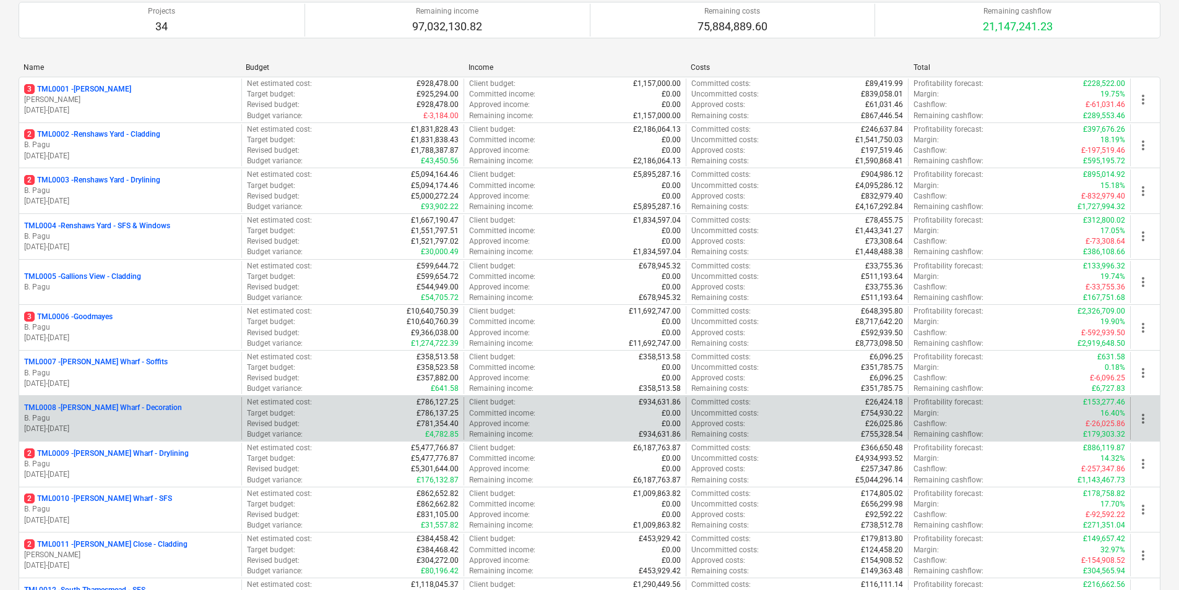
click at [163, 421] on p "B. Pagu" at bounding box center [130, 418] width 212 height 11
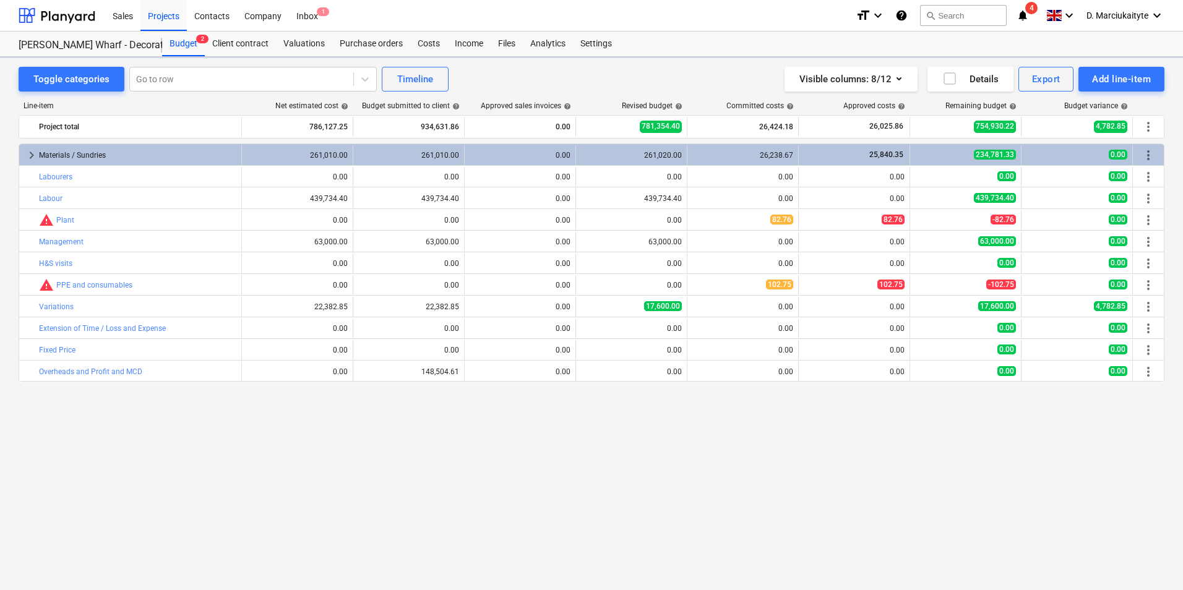
click at [365, 29] on div "Sales Projects Contacts Company Inbox 1" at bounding box center [475, 15] width 741 height 31
click at [366, 35] on div "Purchase orders" at bounding box center [371, 44] width 78 height 25
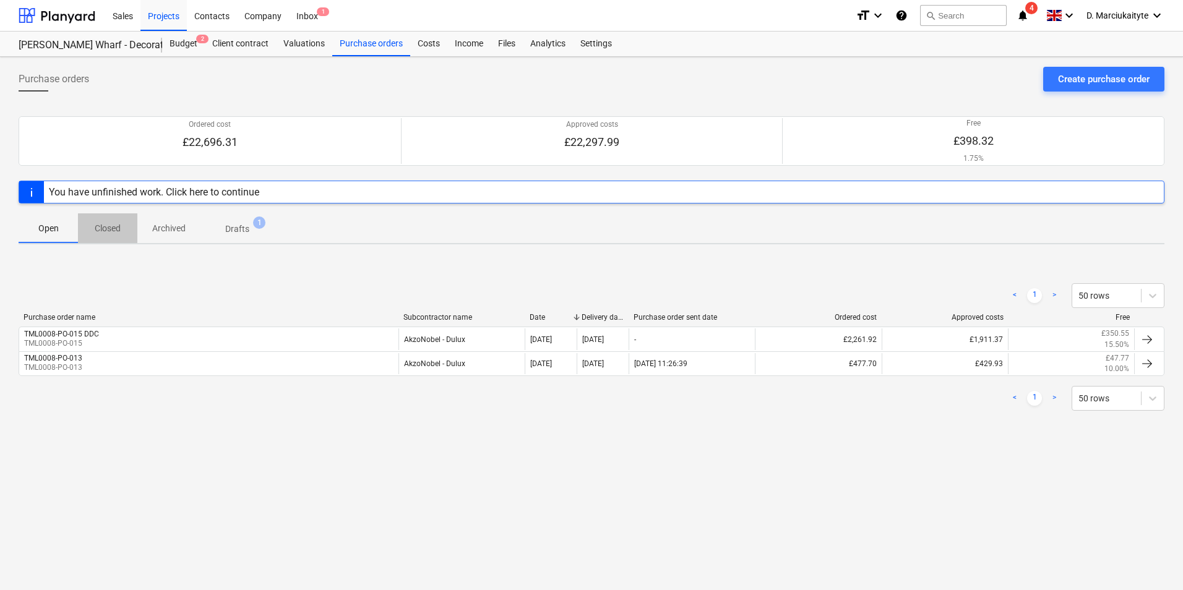
click at [105, 223] on p "Closed" at bounding box center [108, 228] width 30 height 13
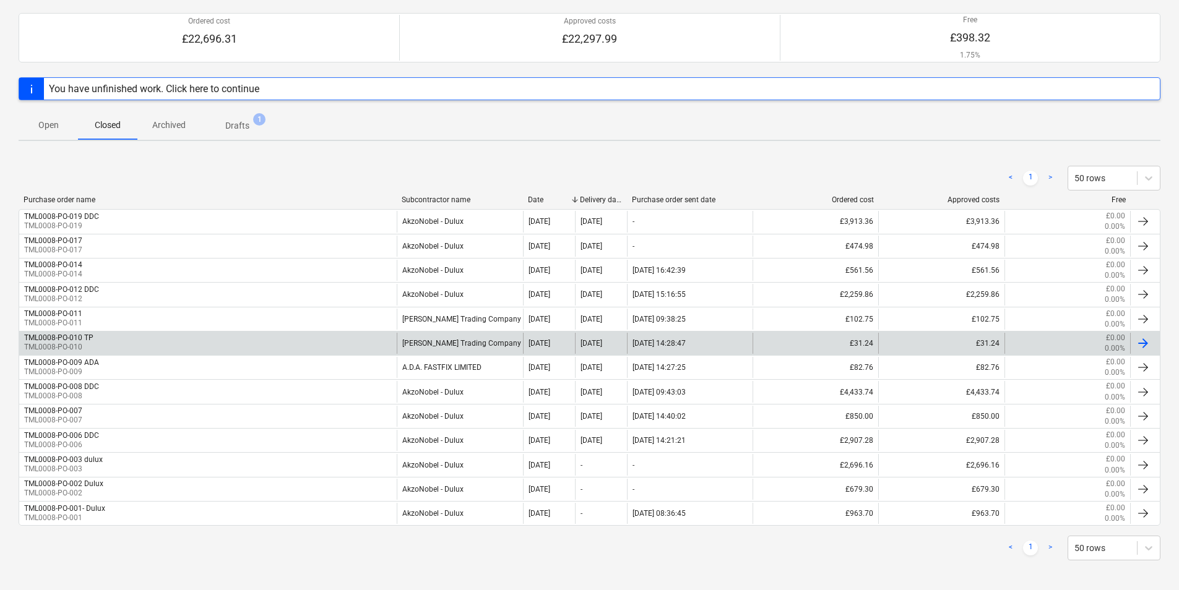
scroll to position [108, 0]
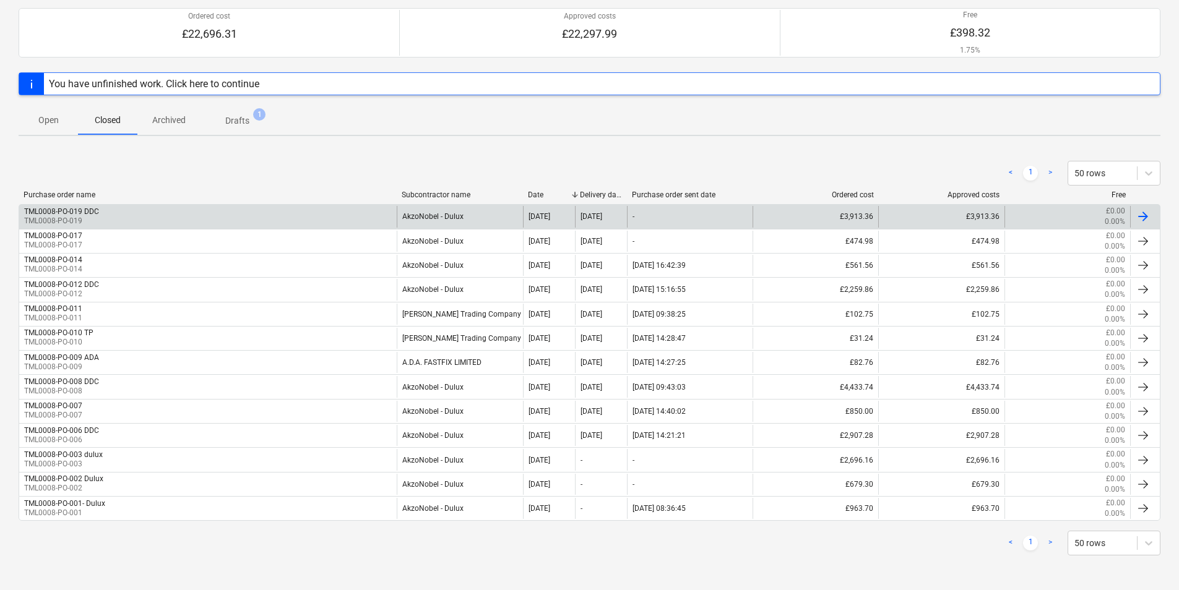
click at [173, 215] on div "TML0008-PO-019 DDC TML0008-PO-019" at bounding box center [207, 216] width 377 height 21
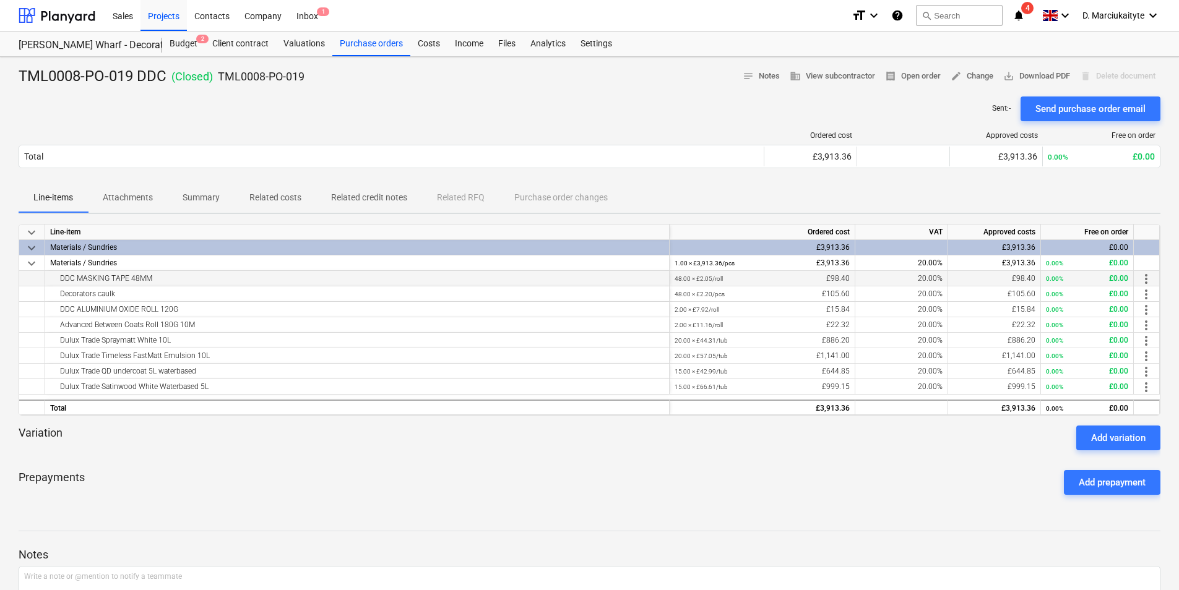
drag, startPoint x: 167, startPoint y: 278, endPoint x: 47, endPoint y: 278, distance: 120.0
click at [47, 278] on div "DDC MASKING TAPE 48MM" at bounding box center [357, 278] width 624 height 15
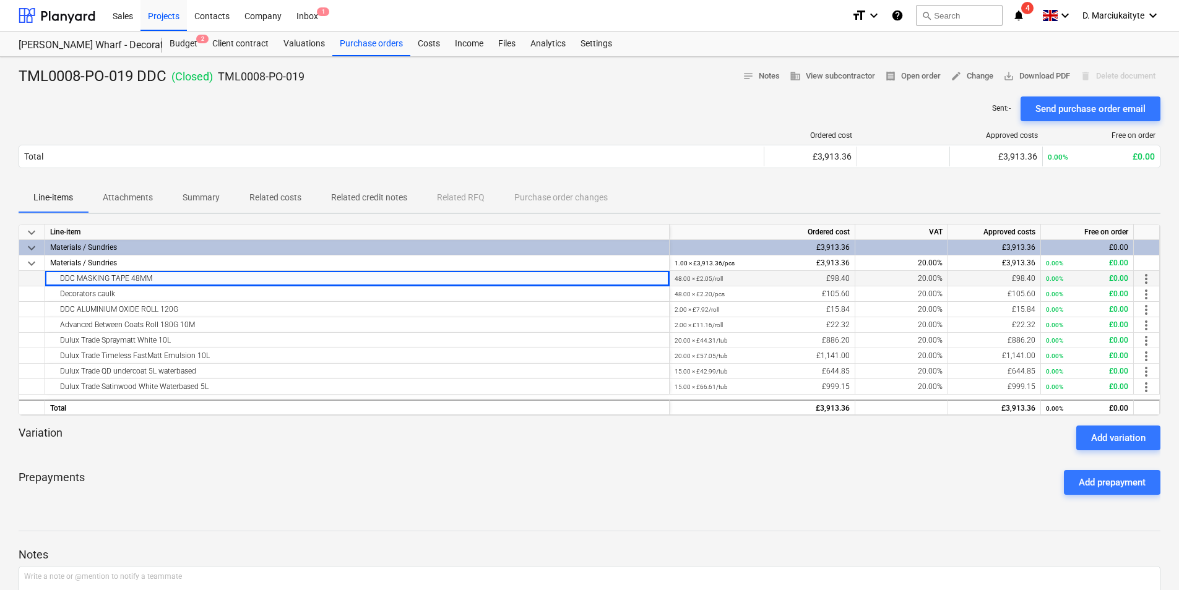
copy div "DDC MASKING TAPE 48MM"
click at [149, 341] on div "Dulux Trade Spraymatt White 10L" at bounding box center [357, 340] width 614 height 15
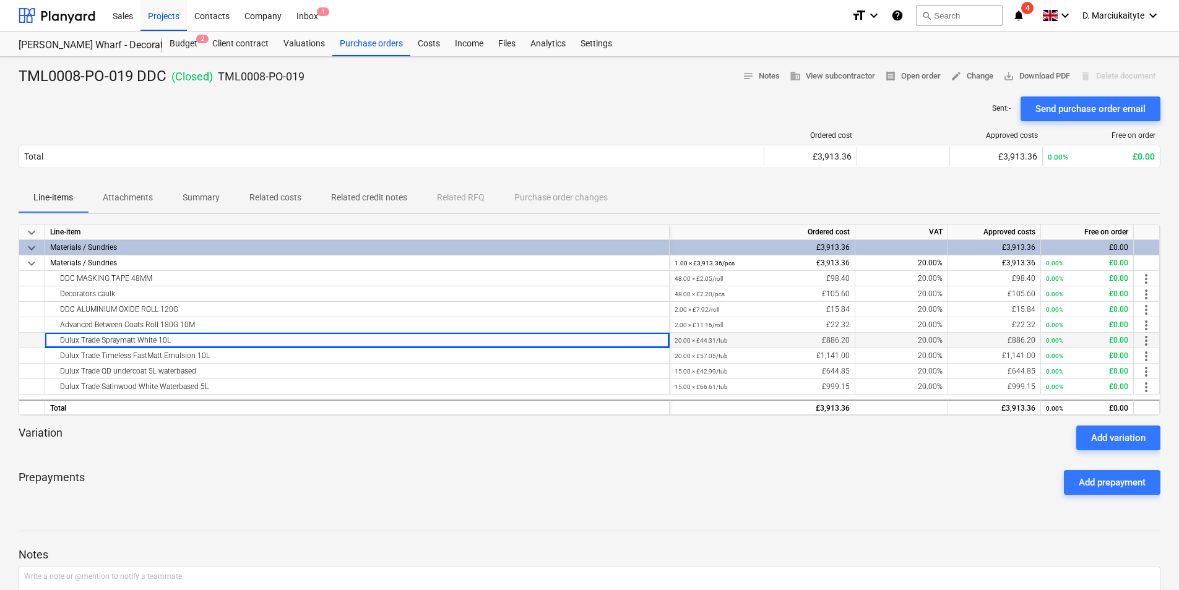
drag, startPoint x: 189, startPoint y: 345, endPoint x: 57, endPoint y: 348, distance: 131.8
click at [57, 348] on div "Dulux Trade Spraymatt White 10L" at bounding box center [357, 340] width 624 height 15
copy div "Dulux Trade Spraymatt White 10L"
click at [225, 358] on div "Dulux Trade Timeless FastMatt Emulsion 10L" at bounding box center [357, 355] width 614 height 15
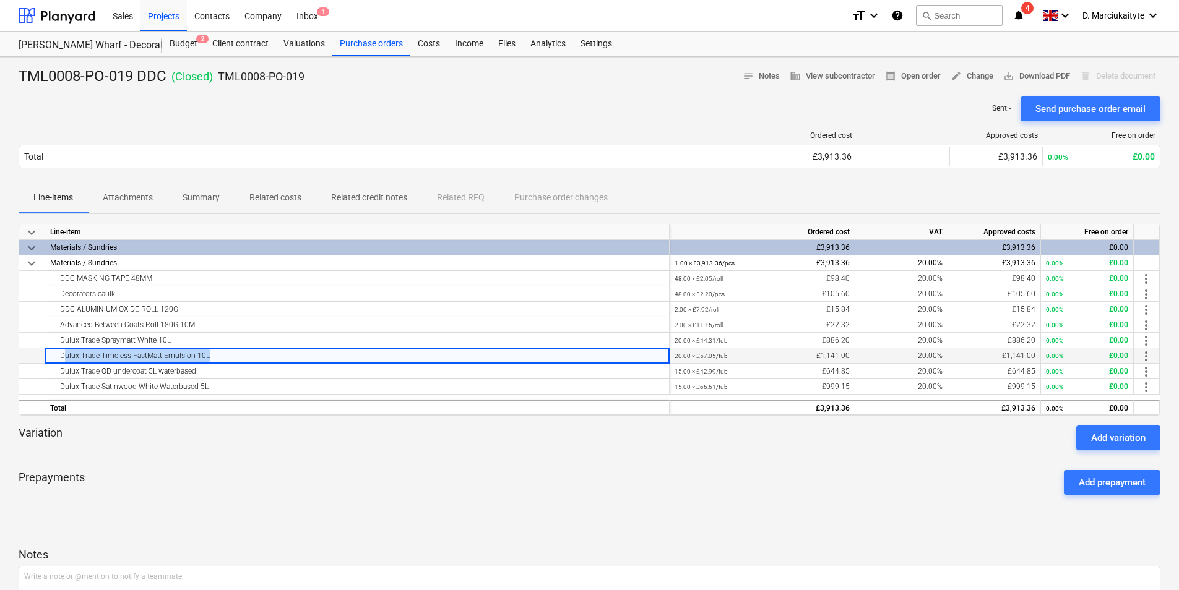
drag, startPoint x: 225, startPoint y: 358, endPoint x: 53, endPoint y: 358, distance: 172.0
click at [53, 358] on div "Dulux Trade Timeless FastMatt Emulsion 10L" at bounding box center [357, 355] width 614 height 15
copy div "Dulux Trade Timeless FastMatt Emulsion 10L"
click at [174, 382] on div "Dulux Trade Satinwood White Waterbased 5L" at bounding box center [357, 386] width 614 height 15
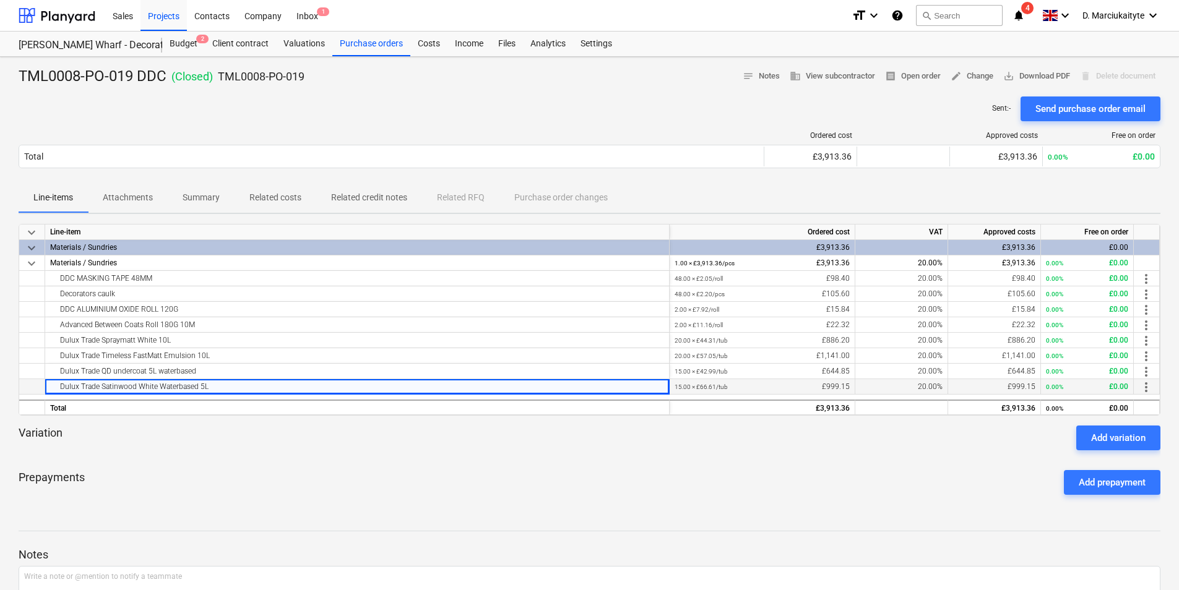
drag, startPoint x: 204, startPoint y: 389, endPoint x: 32, endPoint y: 383, distance: 172.1
click at [0, 0] on div "Dulux Trade Satinwood White Waterbased 5L 15.00 × £66.61 / tub £999.15 20.00% £…" at bounding box center [0, 0] width 0 height 0
copy div "Dulux Trade Satinwood White Waterbased 5L"
click at [354, 41] on div "Purchase orders" at bounding box center [371, 44] width 78 height 25
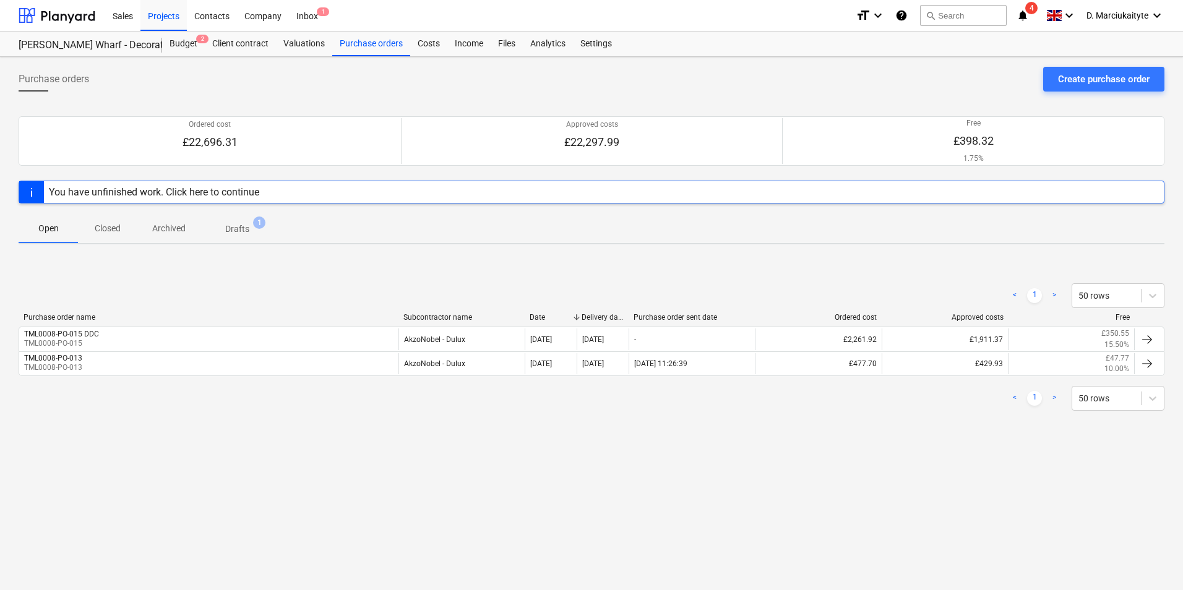
click at [123, 234] on span "Closed" at bounding box center [107, 228] width 59 height 20
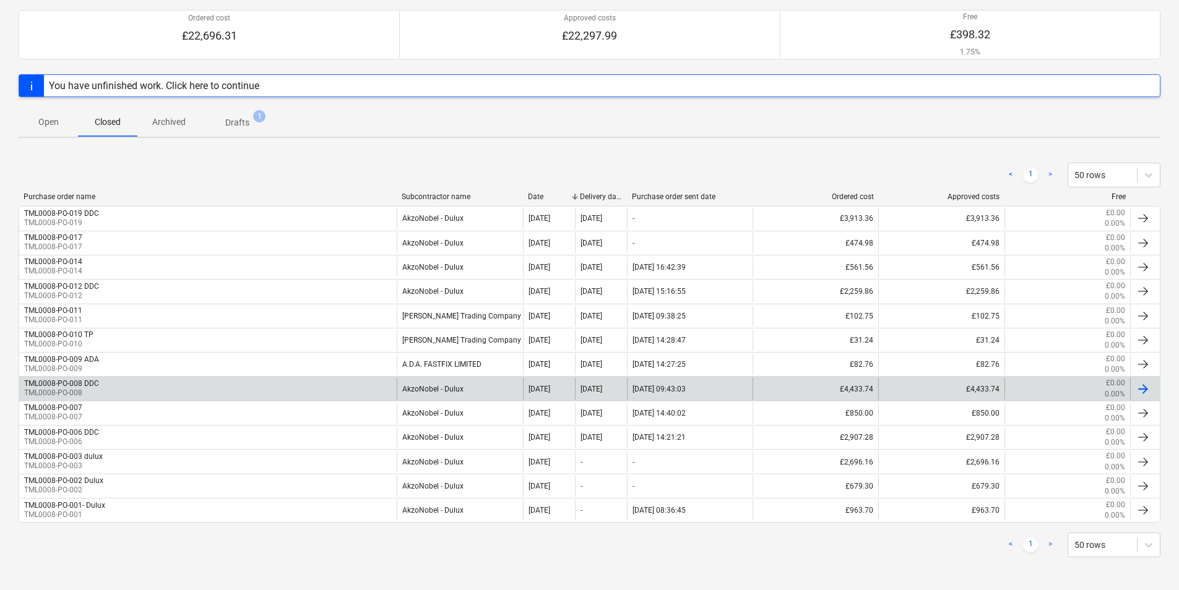
scroll to position [108, 0]
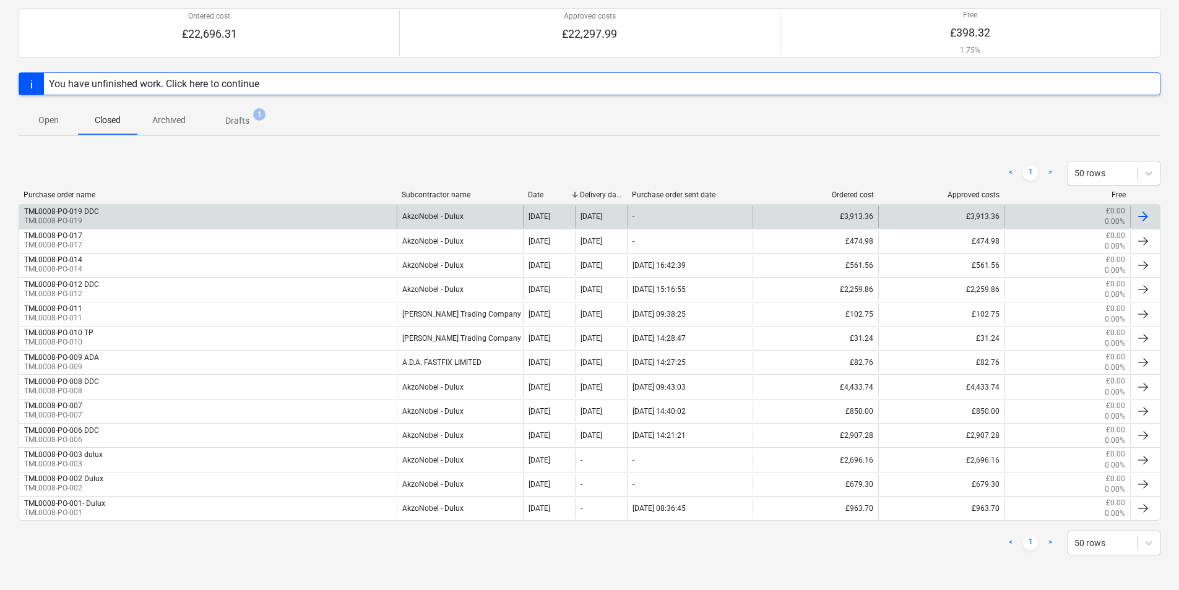
click at [165, 223] on div "TML0008-PO-019 DDC TML0008-PO-019" at bounding box center [207, 216] width 377 height 21
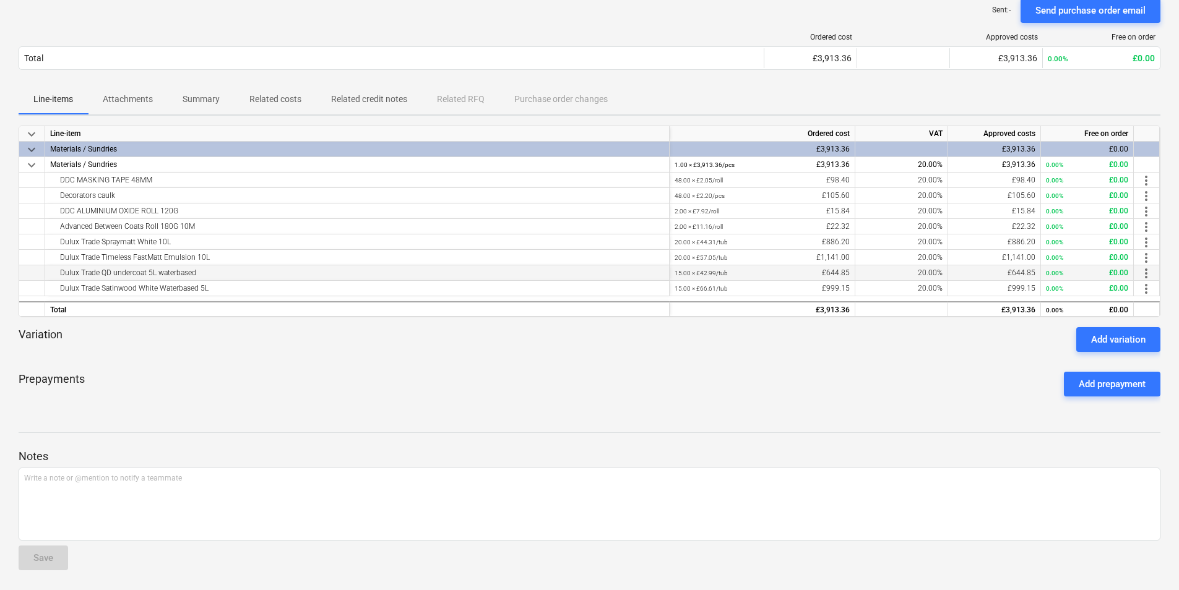
drag, startPoint x: 229, startPoint y: 275, endPoint x: 61, endPoint y: 279, distance: 167.7
click at [58, 280] on div "Dulux Trade QD undercoat 5L waterbased" at bounding box center [357, 272] width 614 height 15
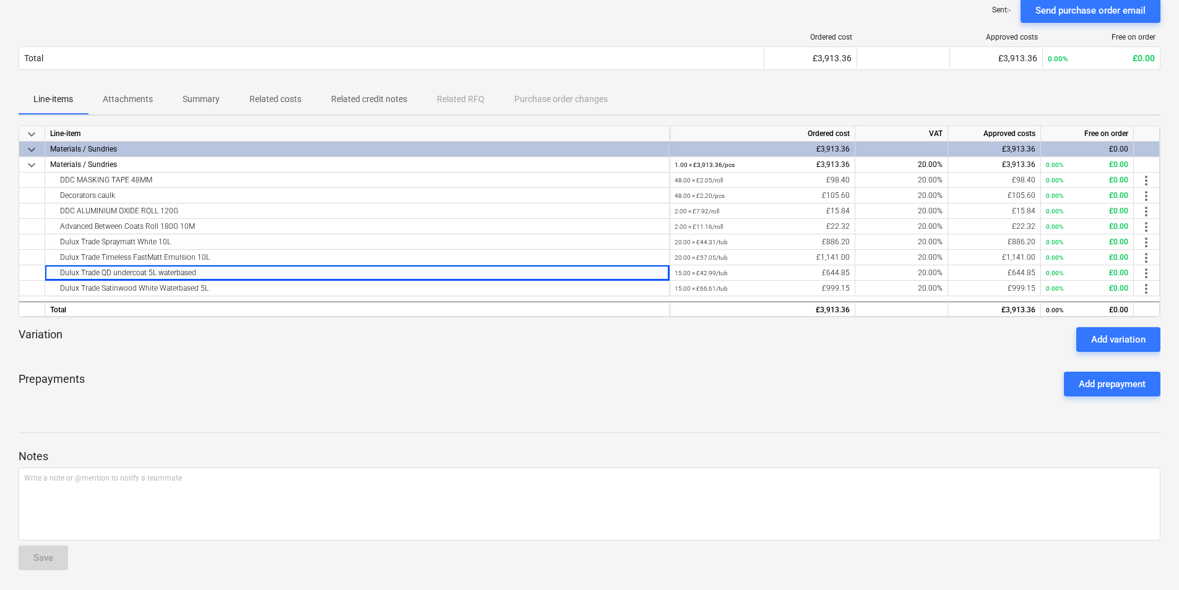
copy div "Dulux Trade QD undercoat 5L waterbased"
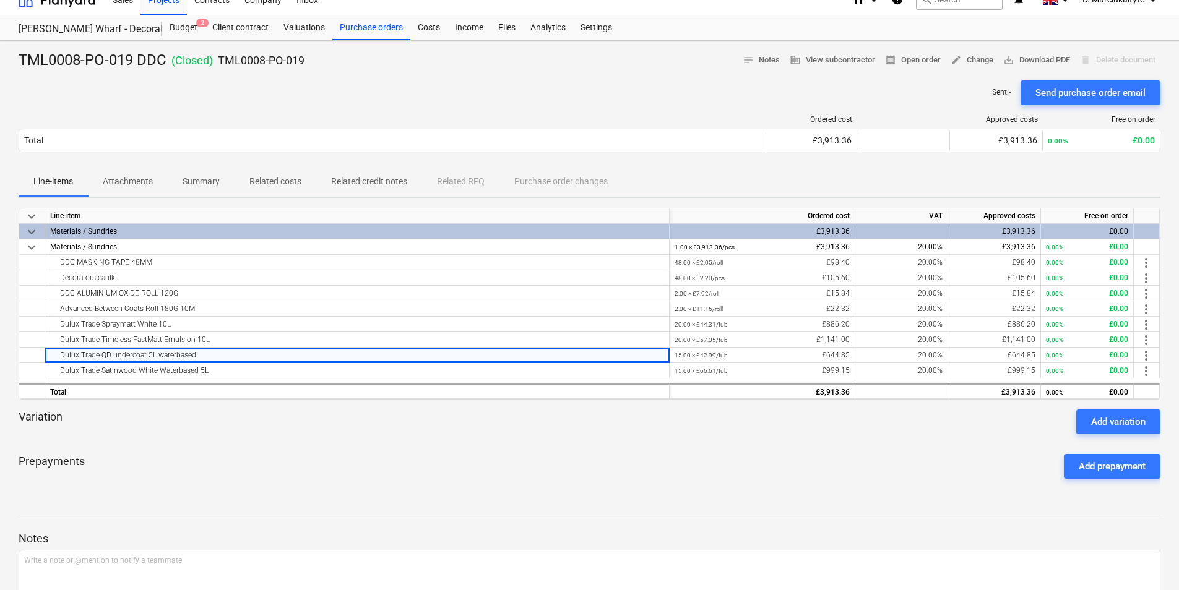
scroll to position [0, 0]
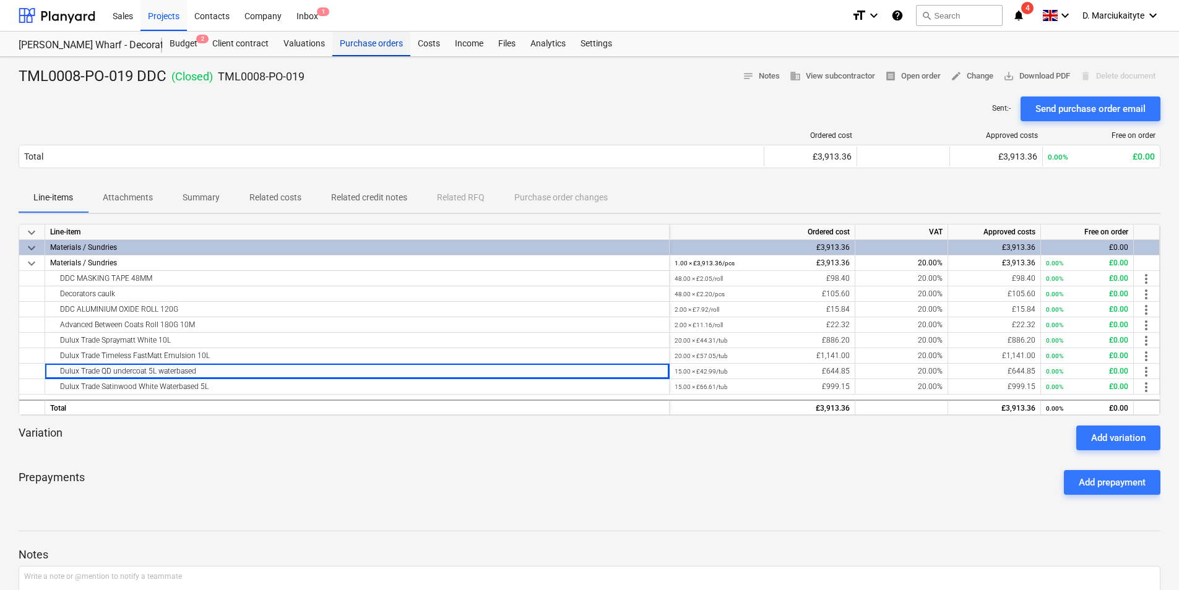
click at [367, 48] on div "Purchase orders" at bounding box center [371, 44] width 78 height 25
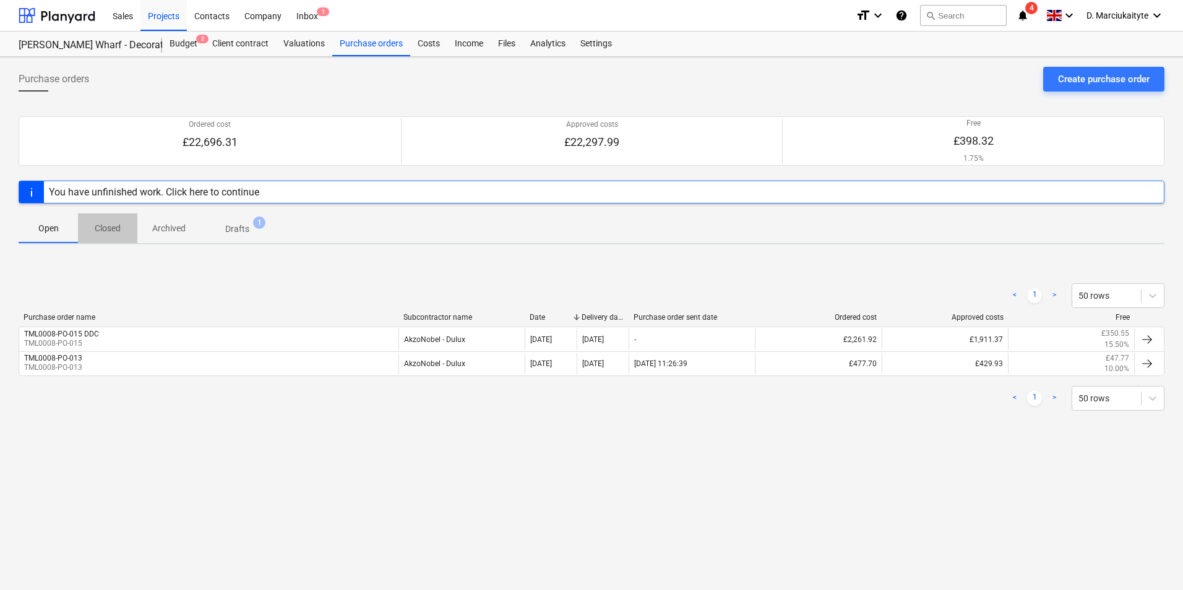
click at [124, 230] on span "Closed" at bounding box center [107, 228] width 59 height 20
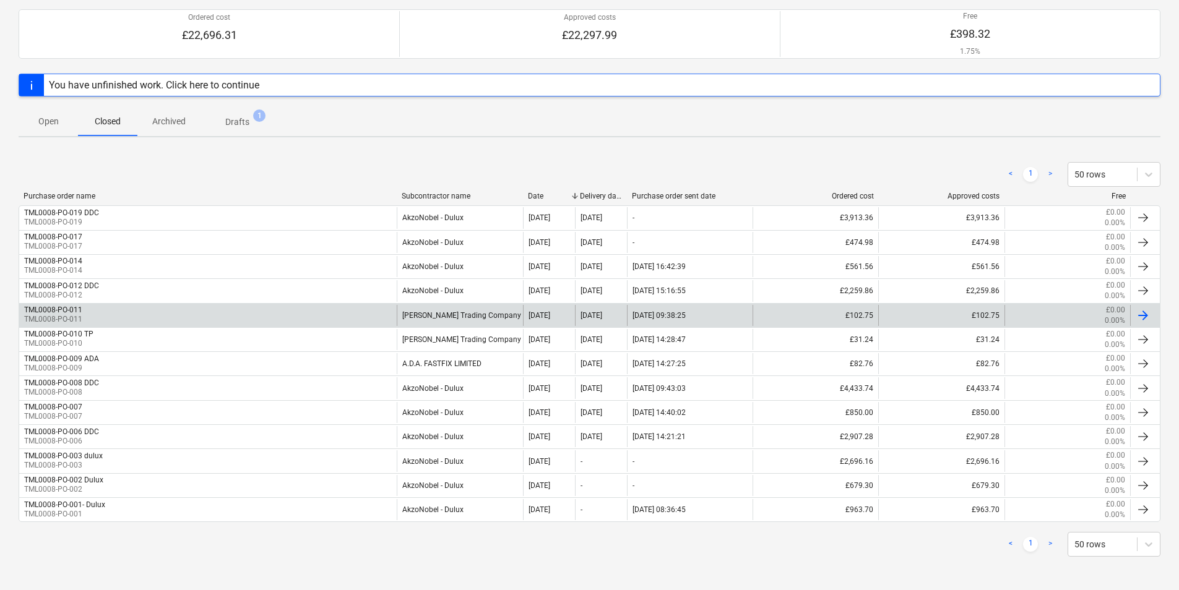
scroll to position [108, 0]
click at [120, 308] on div "TML0008-PO-011 TML0008-PO-011" at bounding box center [207, 314] width 377 height 21
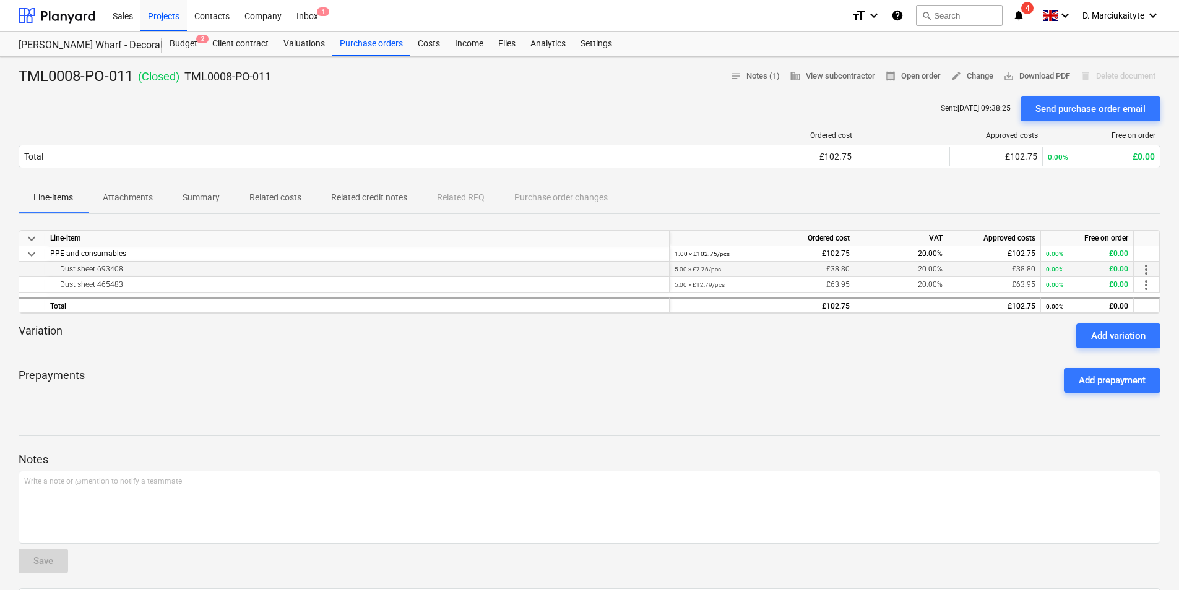
drag, startPoint x: 126, startPoint y: 274, endPoint x: 54, endPoint y: 273, distance: 71.8
click at [56, 273] on div "Dust sheet 693408" at bounding box center [357, 269] width 614 height 15
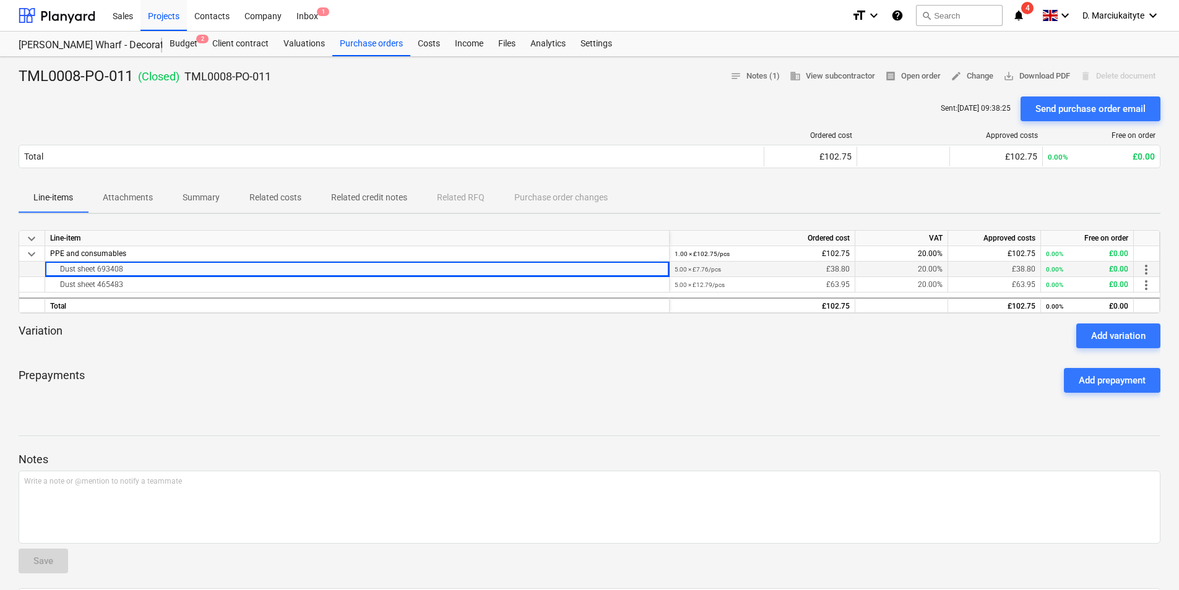
copy div "Dust sheet 693408"
click at [148, 284] on div "Dust sheet 465483" at bounding box center [357, 284] width 614 height 15
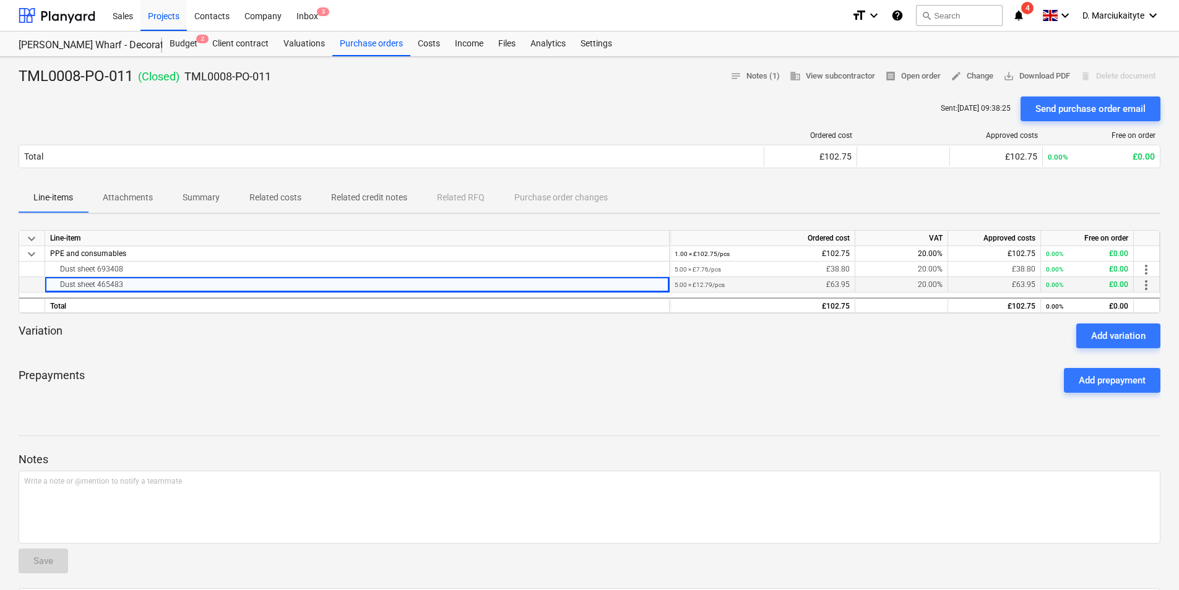
drag, startPoint x: 78, startPoint y: 288, endPoint x: 37, endPoint y: 289, distance: 41.5
click at [0, 0] on div "Dust sheet 465483 5.00 × £12.79 / pcs £63.95 20.00% £63.95 0.00% £0.00 more_vert" at bounding box center [0, 0] width 0 height 0
copy div "Dust sheet 465483"
click at [154, 267] on div "Dust sheet 693408" at bounding box center [357, 269] width 614 height 15
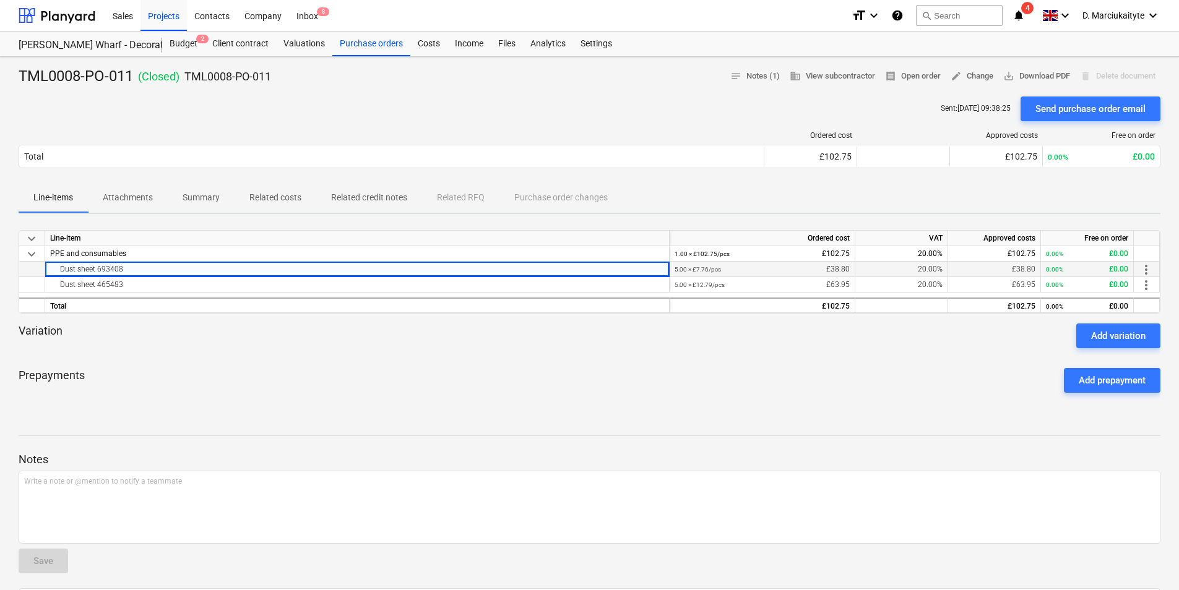
drag, startPoint x: 149, startPoint y: 268, endPoint x: 49, endPoint y: 270, distance: 100.2
click at [49, 270] on div "Dust sheet 693408" at bounding box center [357, 269] width 624 height 15
copy div "Dust sheet 693408"
click at [383, 48] on div "Purchase orders" at bounding box center [371, 44] width 78 height 25
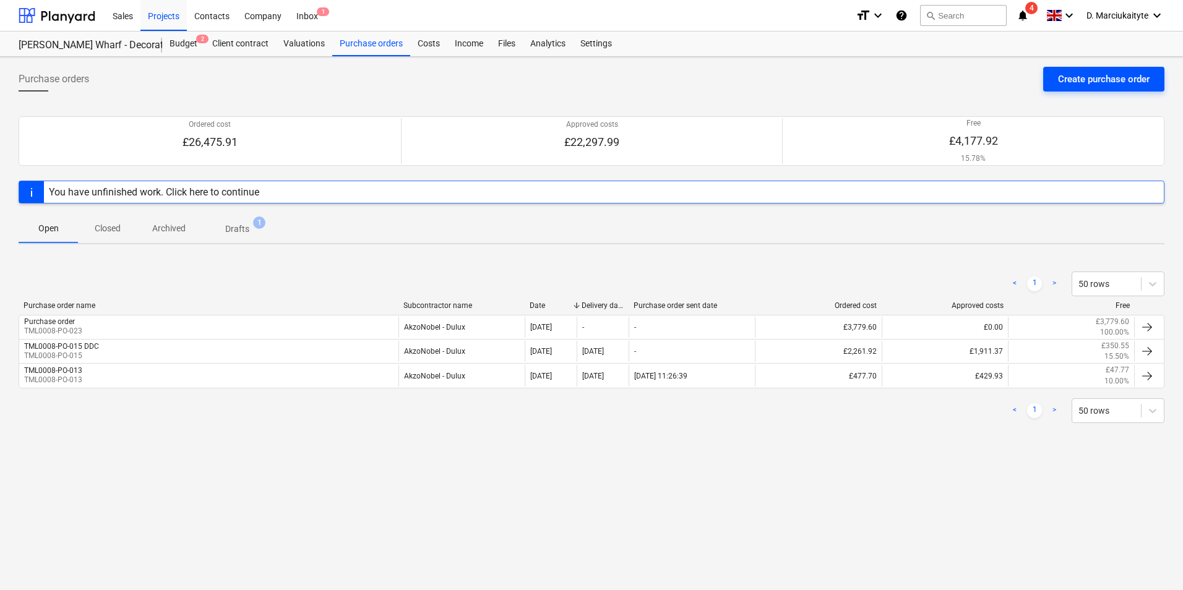
click at [1079, 76] on div "Create purchase order" at bounding box center [1104, 79] width 92 height 16
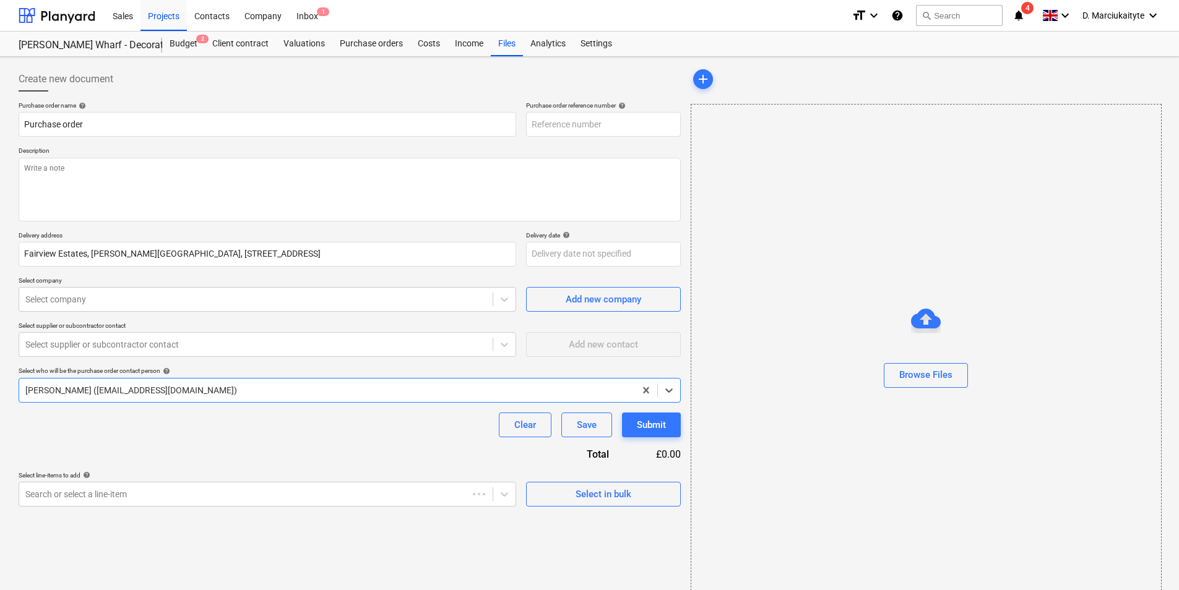
type textarea "x"
type input "TML0008-PO-024"
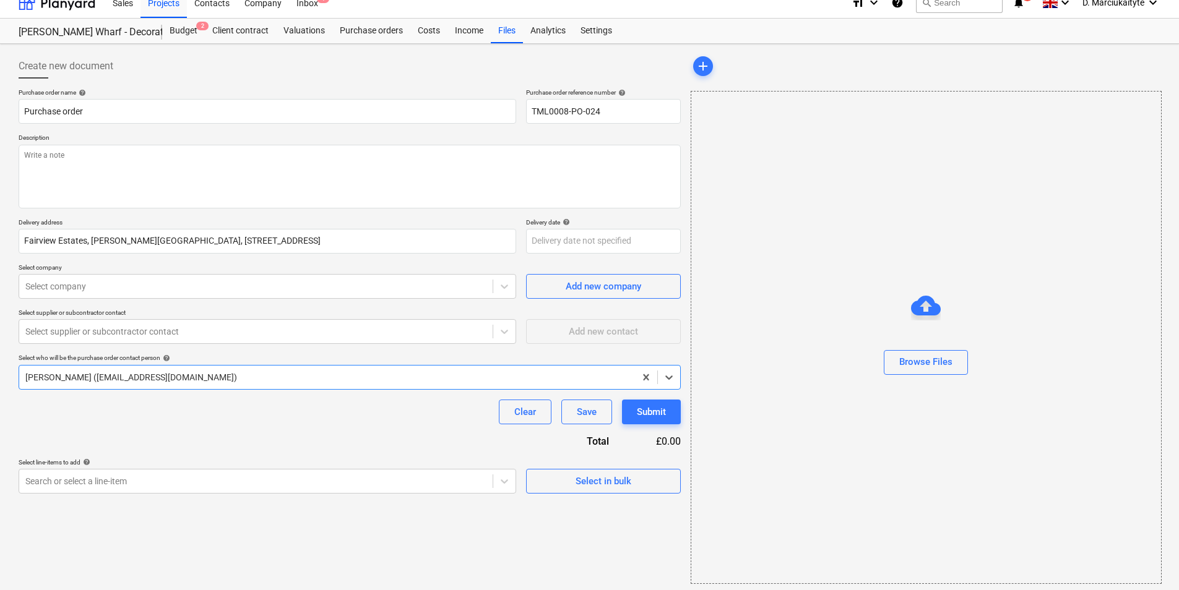
scroll to position [17, 0]
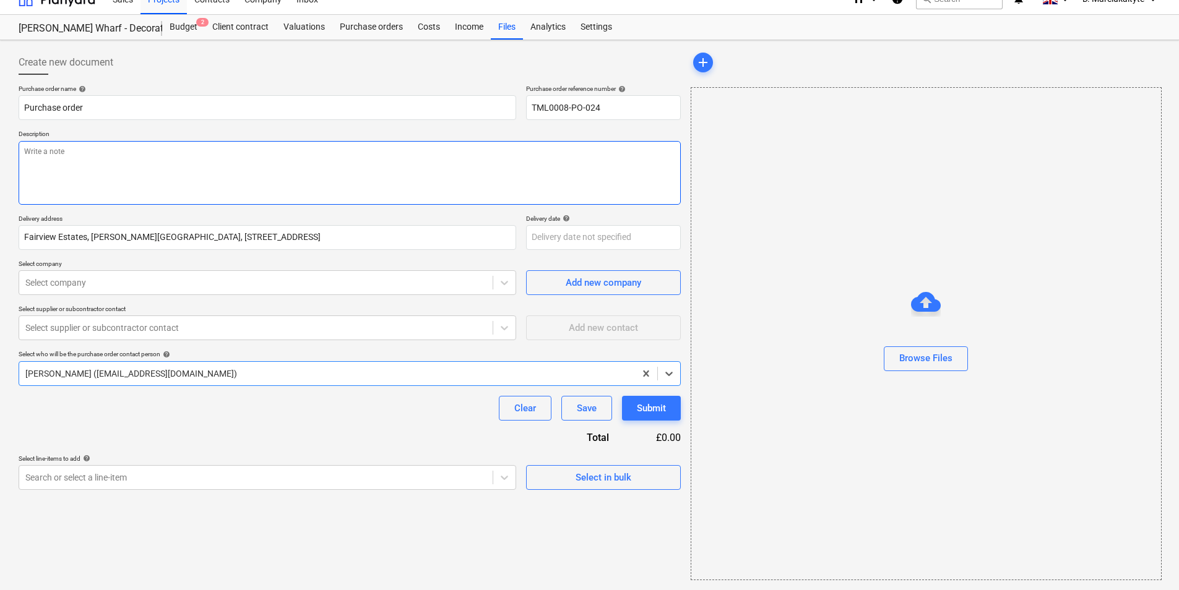
click at [248, 176] on textarea at bounding box center [350, 173] width 662 height 64
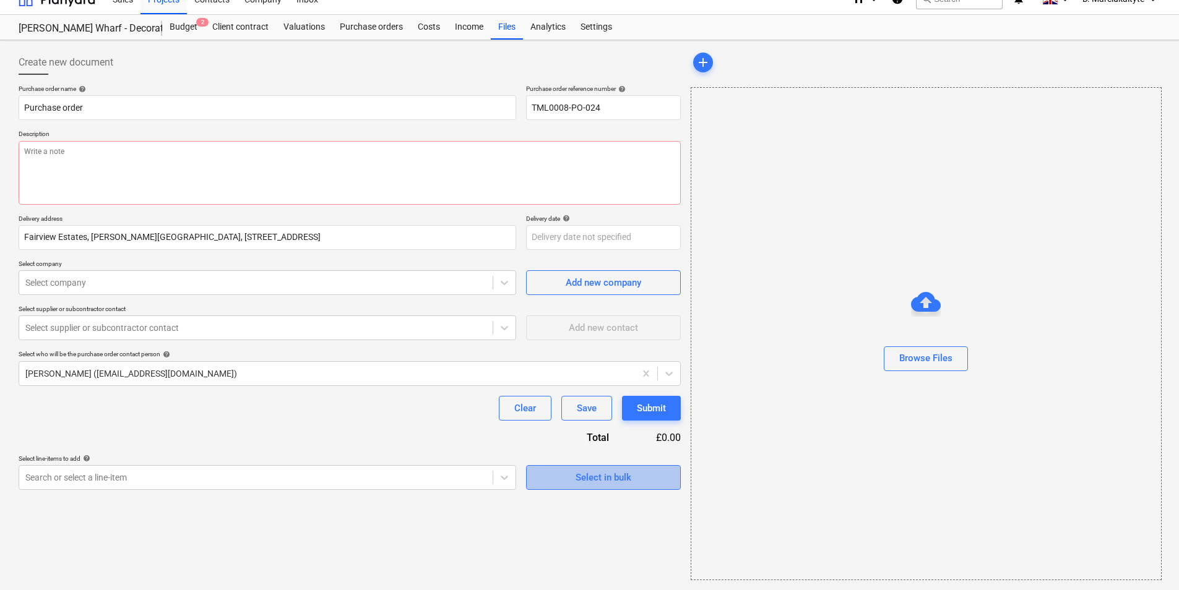
click at [639, 468] on button "Select in bulk" at bounding box center [603, 477] width 155 height 25
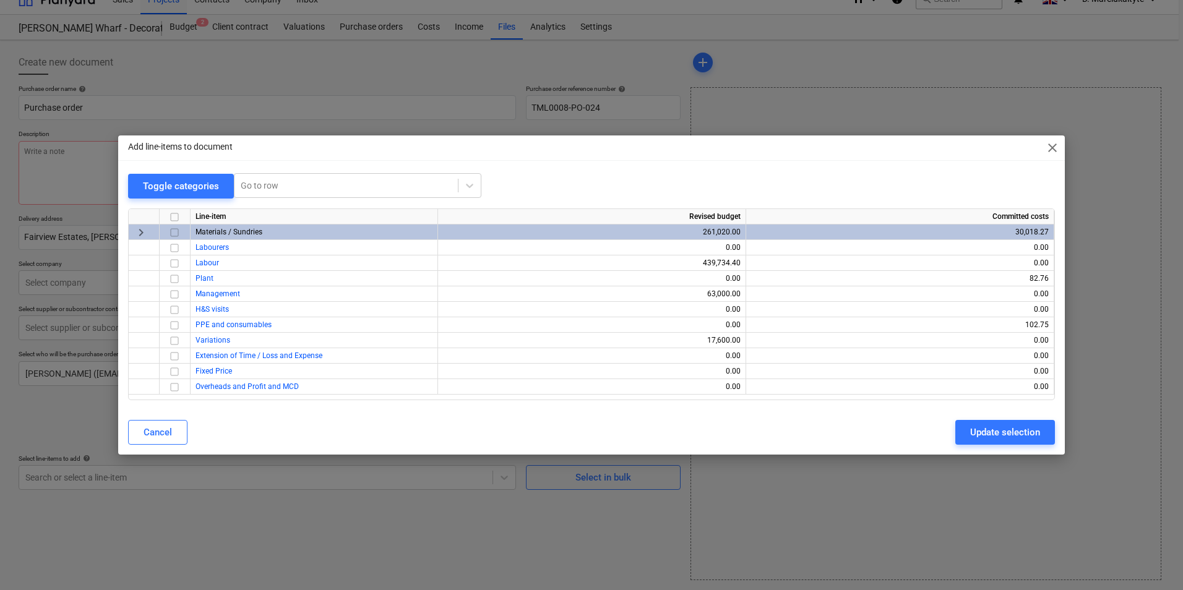
drag, startPoint x: 176, startPoint y: 233, endPoint x: 183, endPoint y: 235, distance: 6.7
click at [176, 233] on input "checkbox" at bounding box center [174, 232] width 15 height 15
click at [1004, 433] on div "Update selection" at bounding box center [1005, 432] width 70 height 16
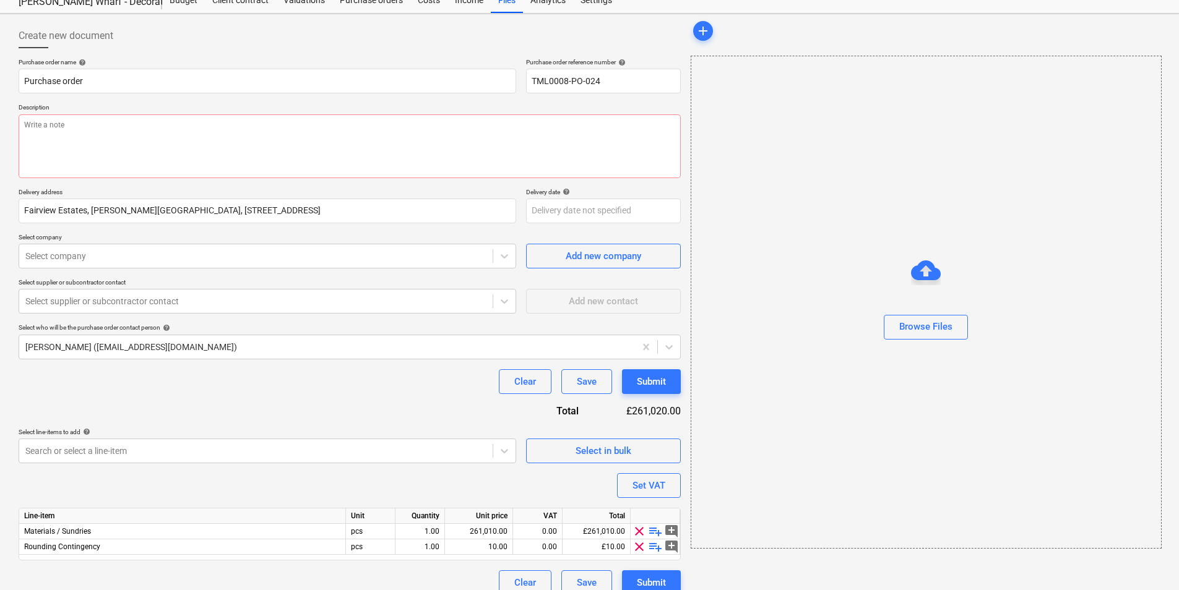
scroll to position [58, 0]
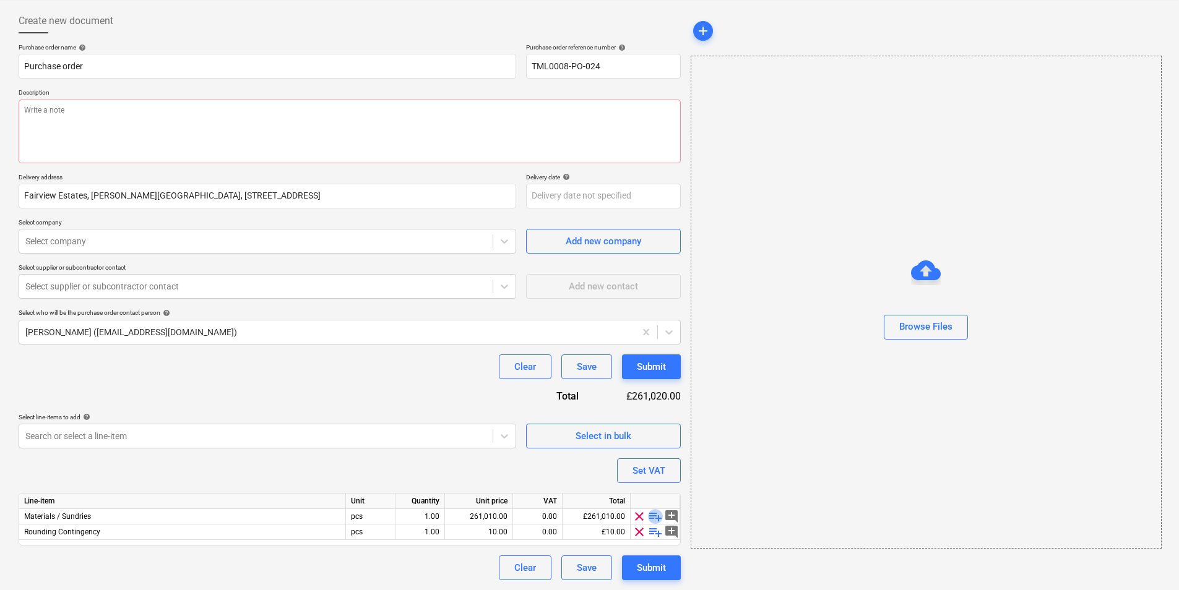
click at [651, 516] on span "playlist_add" at bounding box center [655, 516] width 15 height 15
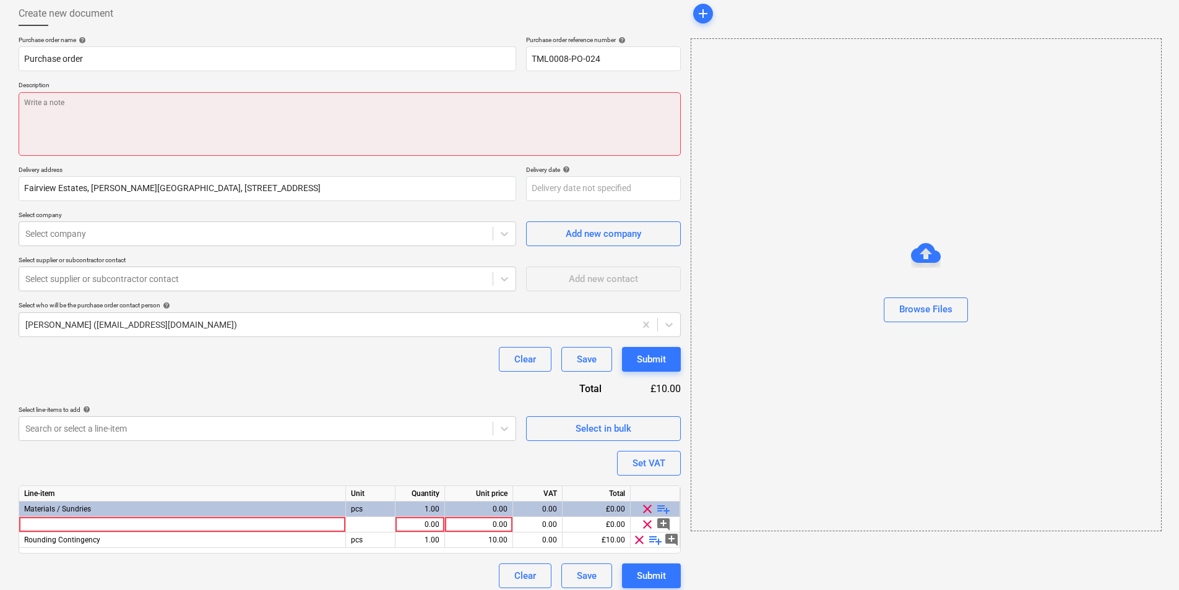
scroll to position [74, 0]
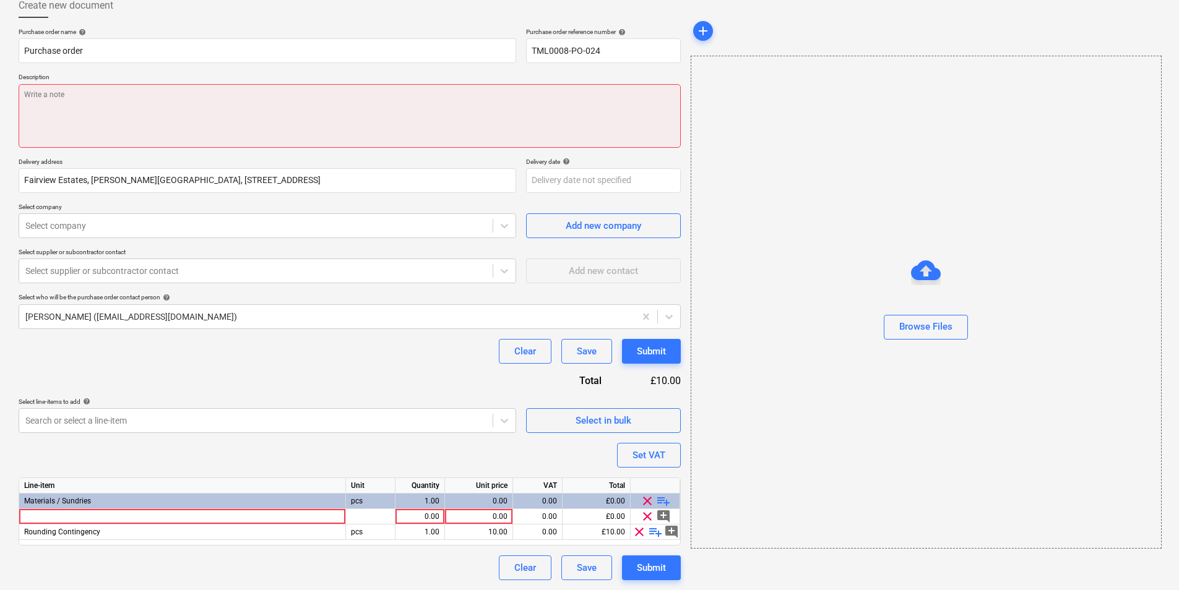
click at [179, 97] on textarea at bounding box center [350, 116] width 662 height 64
type textarea "x"
type textarea "a"
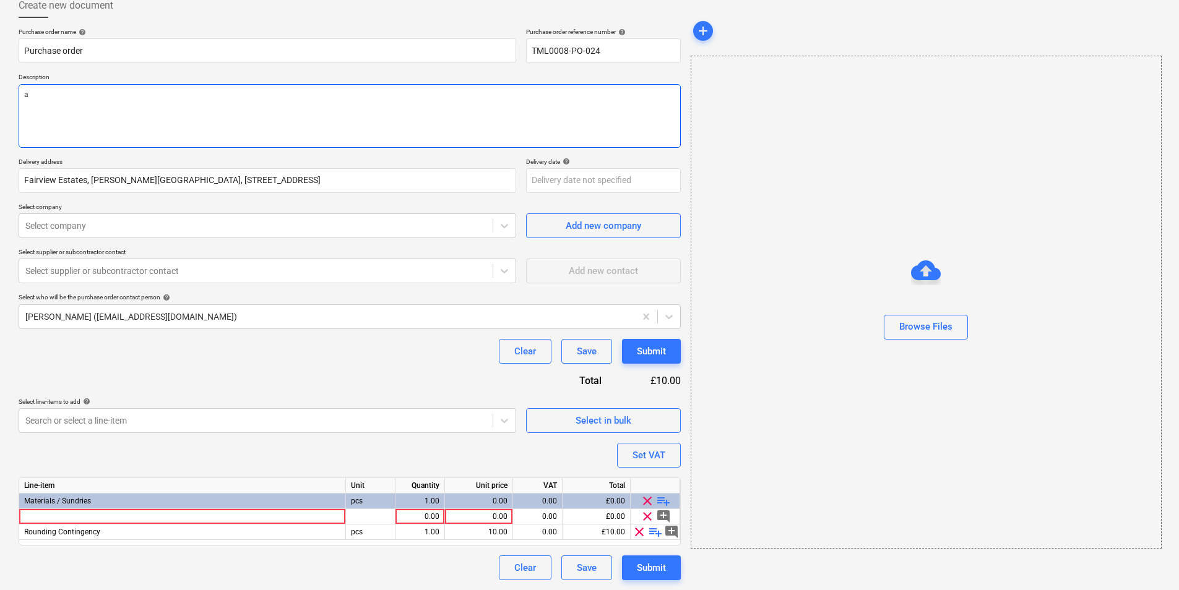
type textarea "x"
type textarea "aft"
type textarea "x"
type textarea "afte"
type textarea "x"
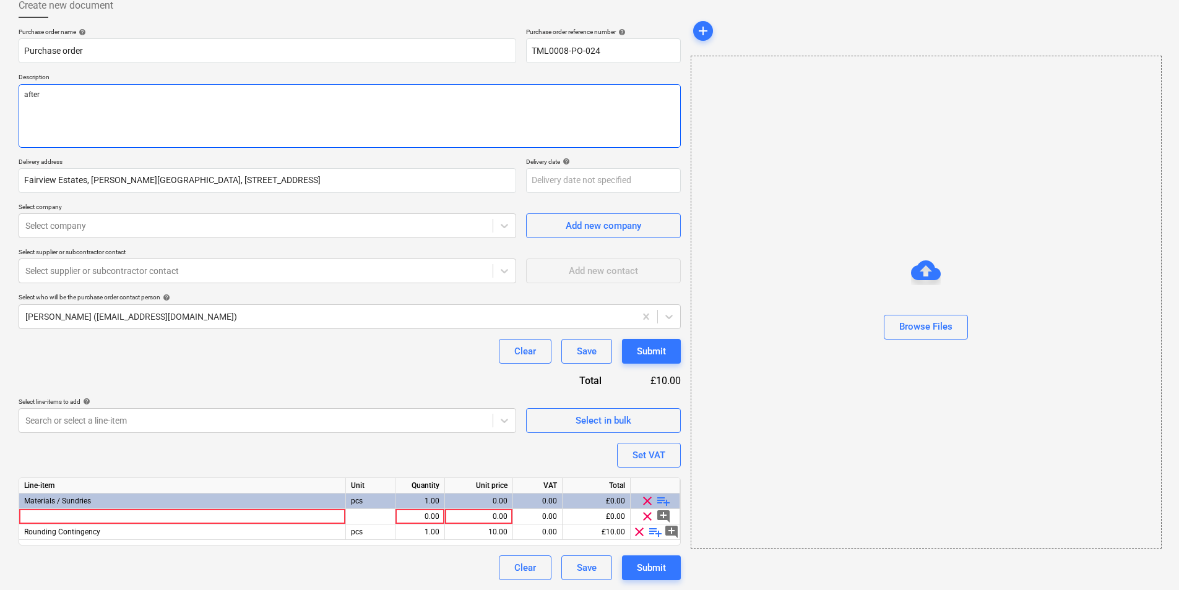
type textarea "aftern"
type textarea "x"
type textarea "afterno"
type textarea "x"
type textarea "aftern"
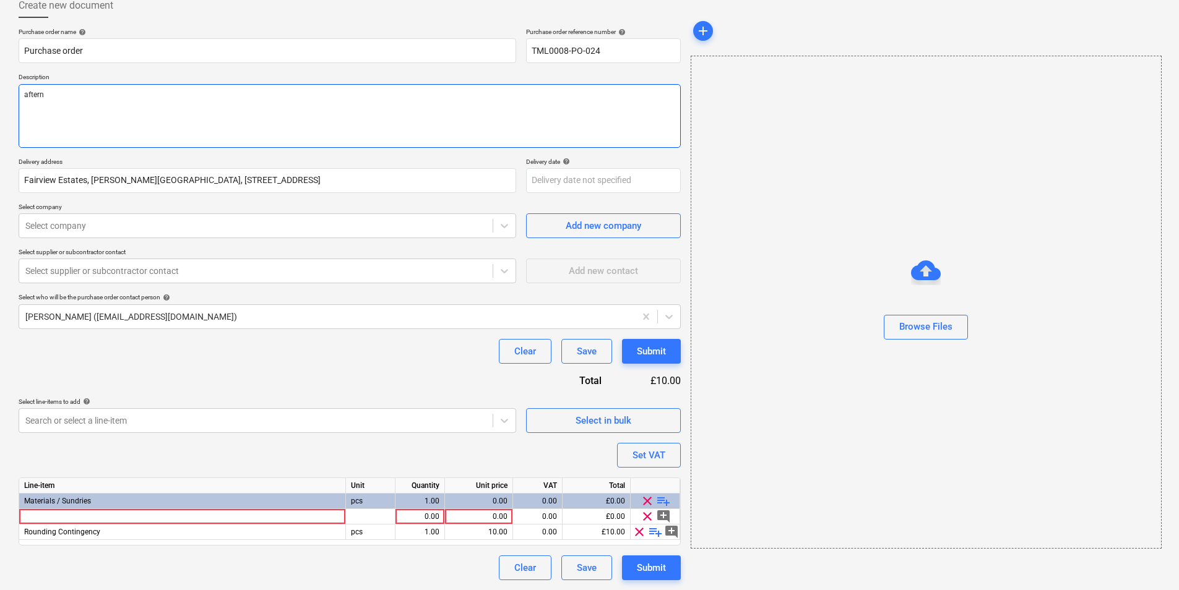
type textarea "x"
type textarea "after"
type textarea "x"
type textarea "afte"
type textarea "x"
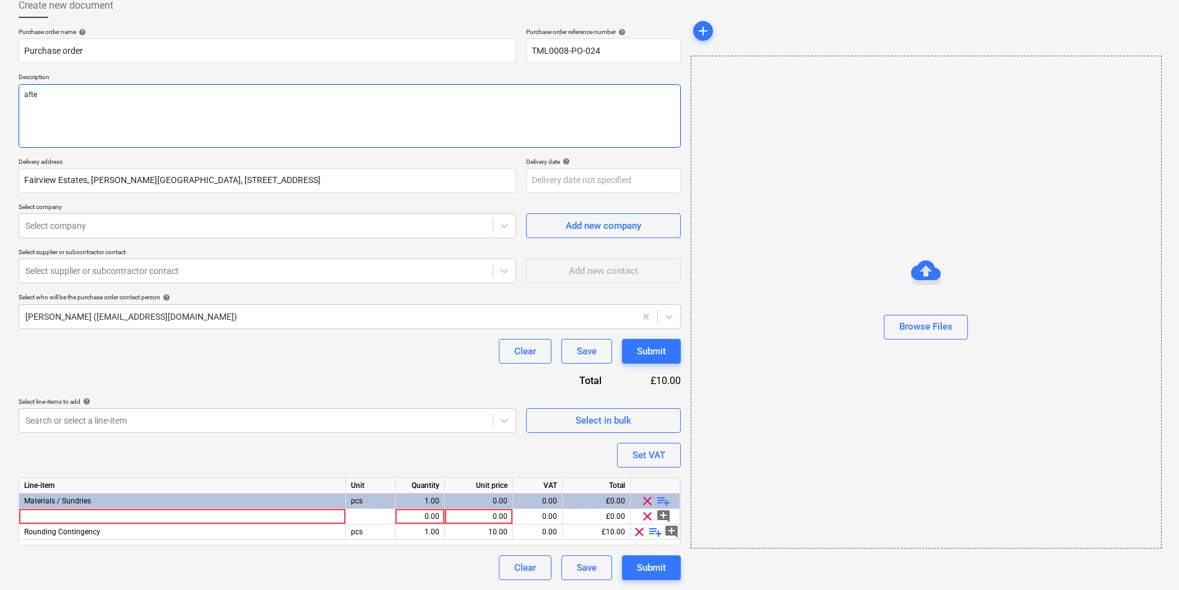
type textarea "aft"
type textarea "x"
type textarea "af"
type textarea "x"
type textarea "a"
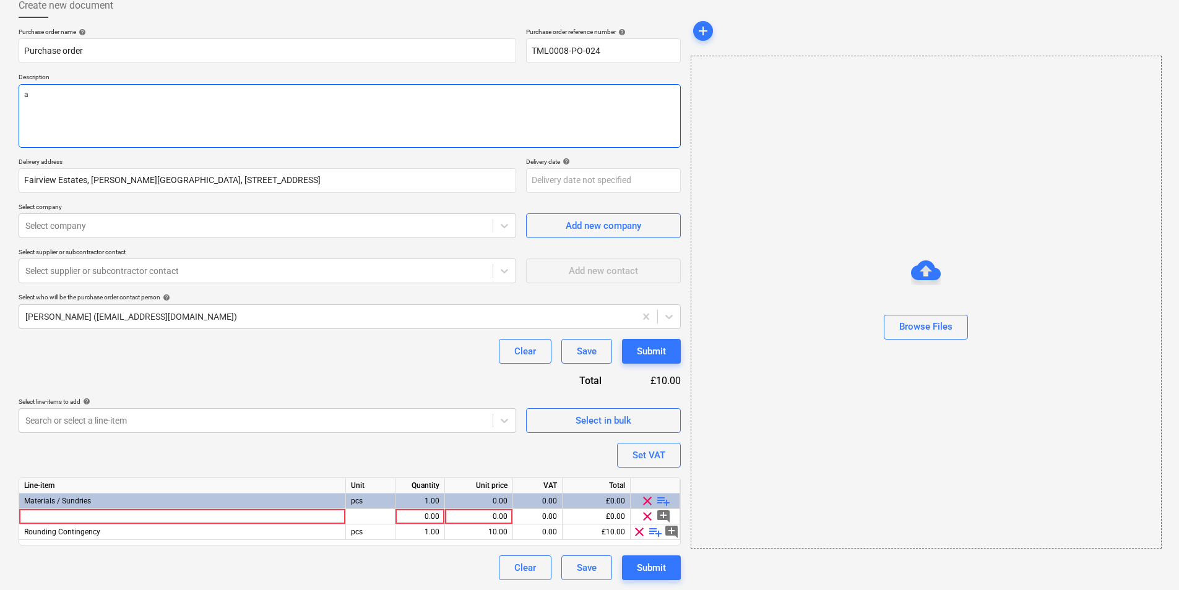
type textarea "x"
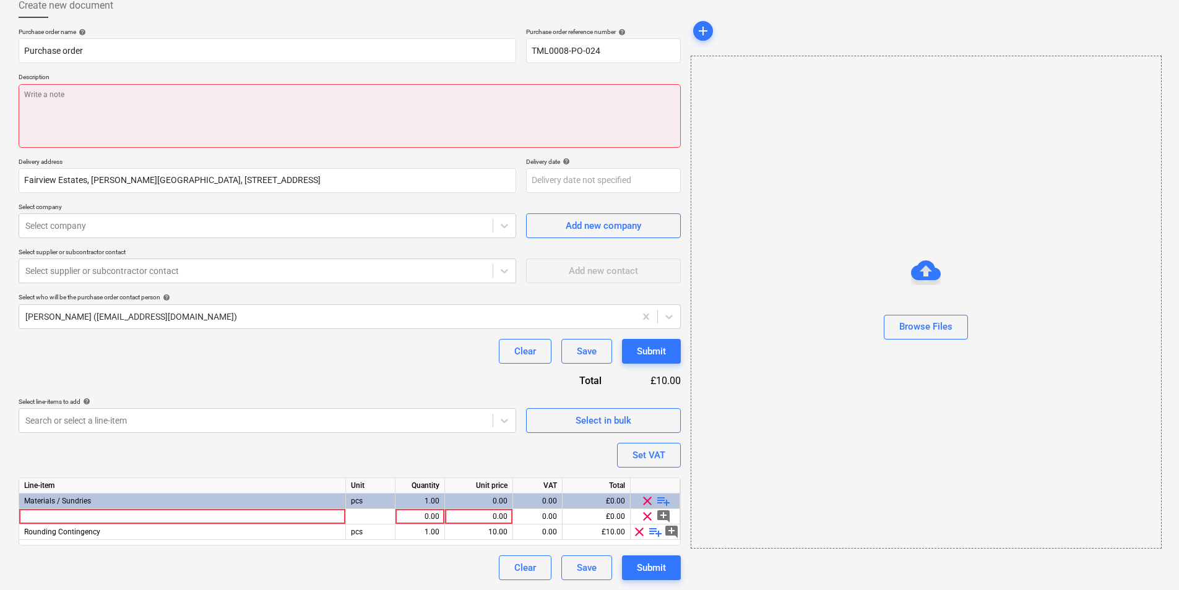
type textarea "x"
type textarea "<"
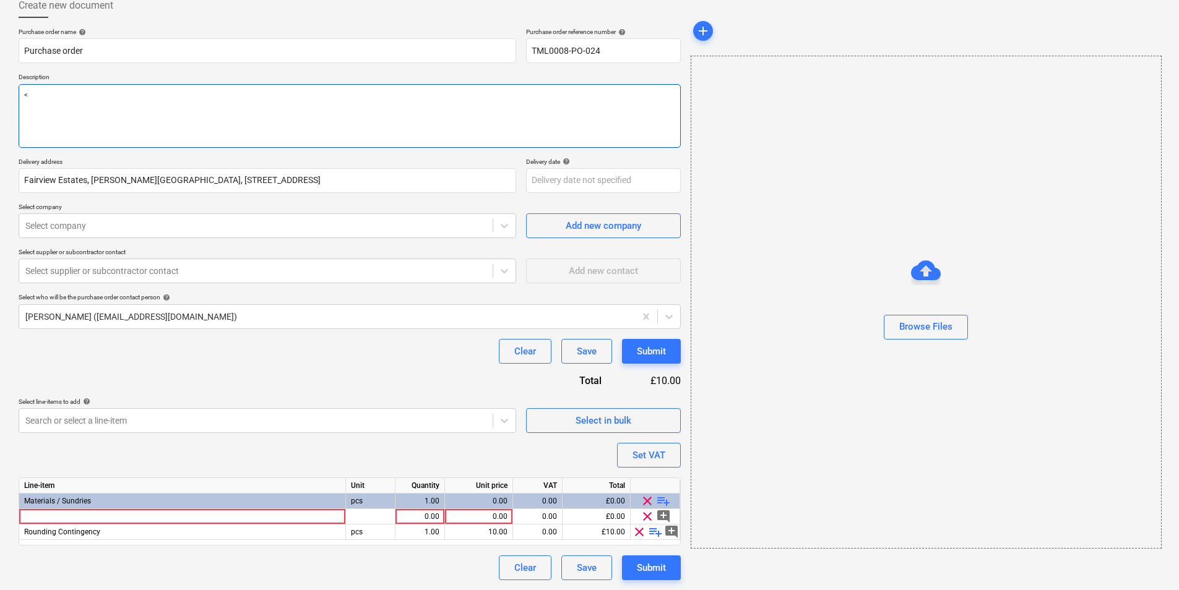
type textarea "x"
click at [241, 517] on div at bounding box center [182, 516] width 327 height 15
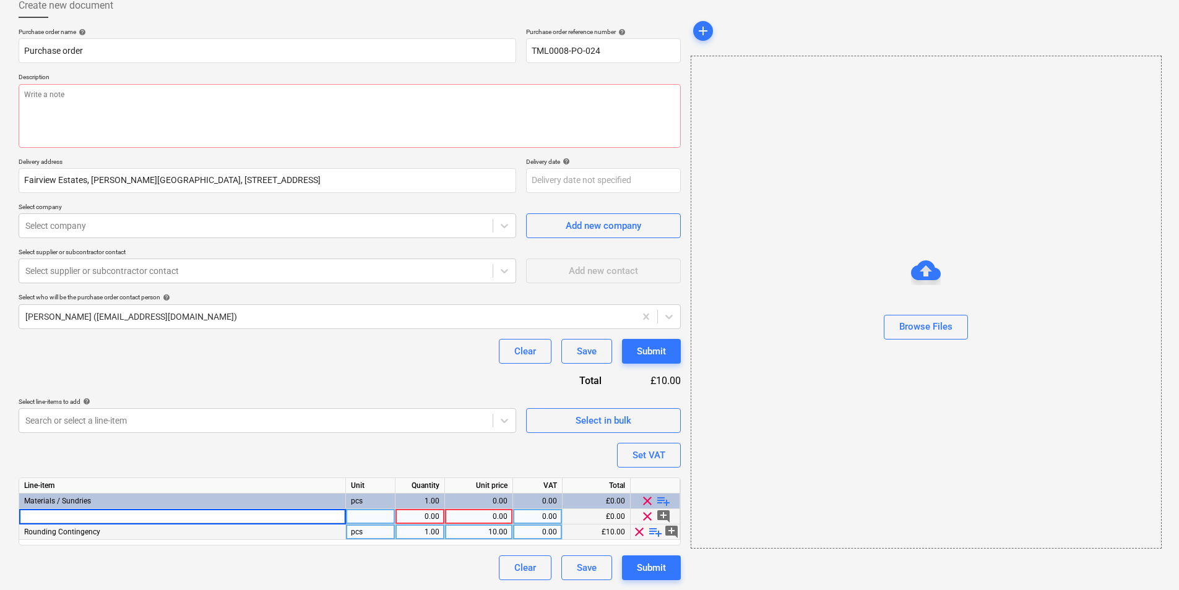
type input "12yd skip exchange plasterboard recycling"
type textarea "x"
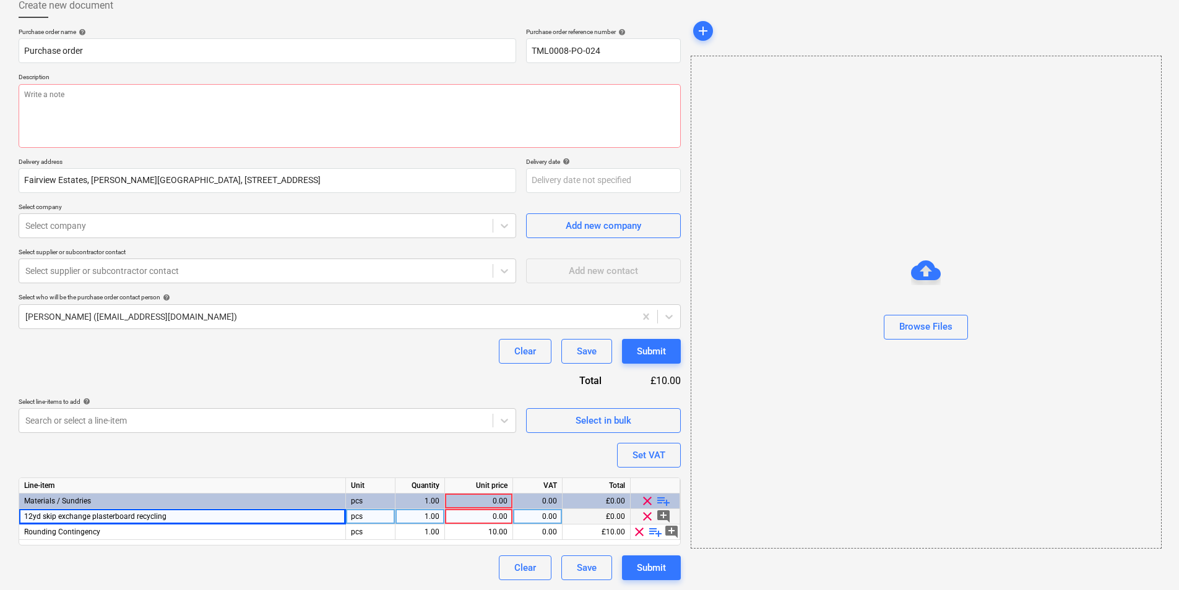
drag, startPoint x: 387, startPoint y: 517, endPoint x: 399, endPoint y: 517, distance: 11.8
click at [389, 517] on div "pcs" at bounding box center [370, 516] width 49 height 15
click at [433, 517] on div "1.00" at bounding box center [419, 516] width 39 height 15
click at [488, 512] on div "0.00" at bounding box center [479, 516] width 58 height 15
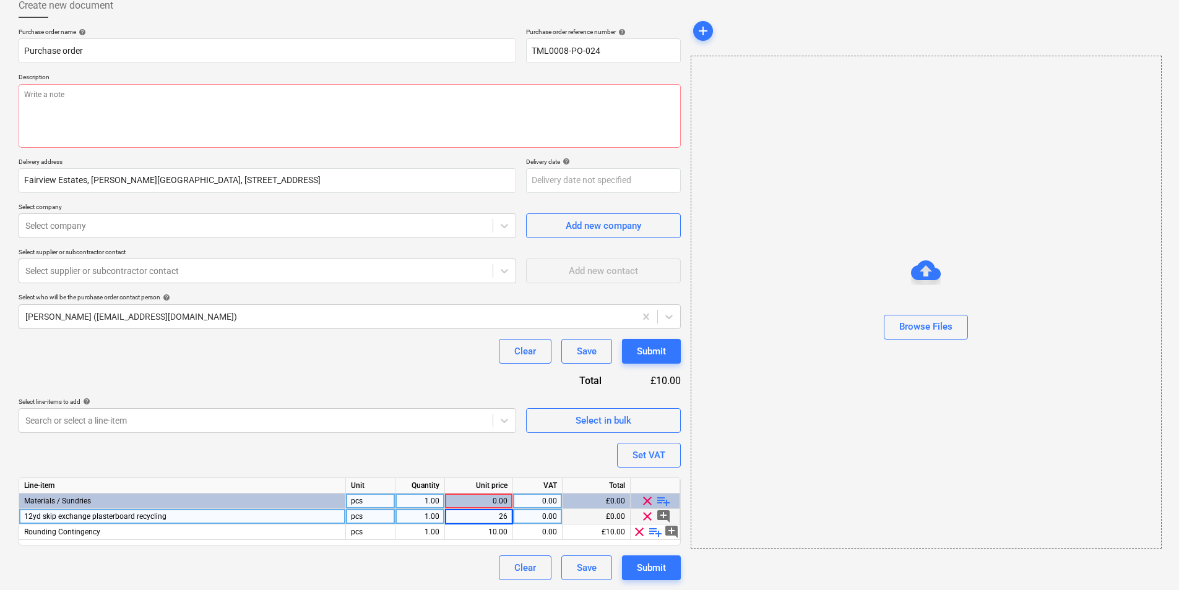
type input "260"
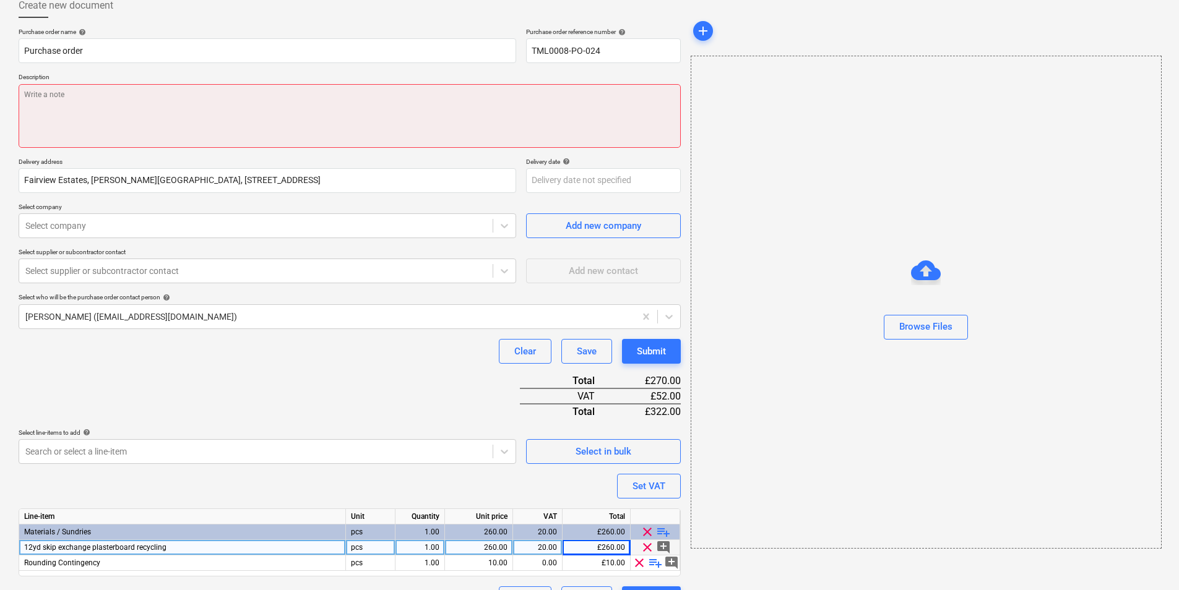
click at [106, 95] on textarea at bounding box center [350, 116] width 662 height 64
paste textarea "Good morning, Could you arrange skip exchange for tomorrow please? Site contact…"
type textarea "x"
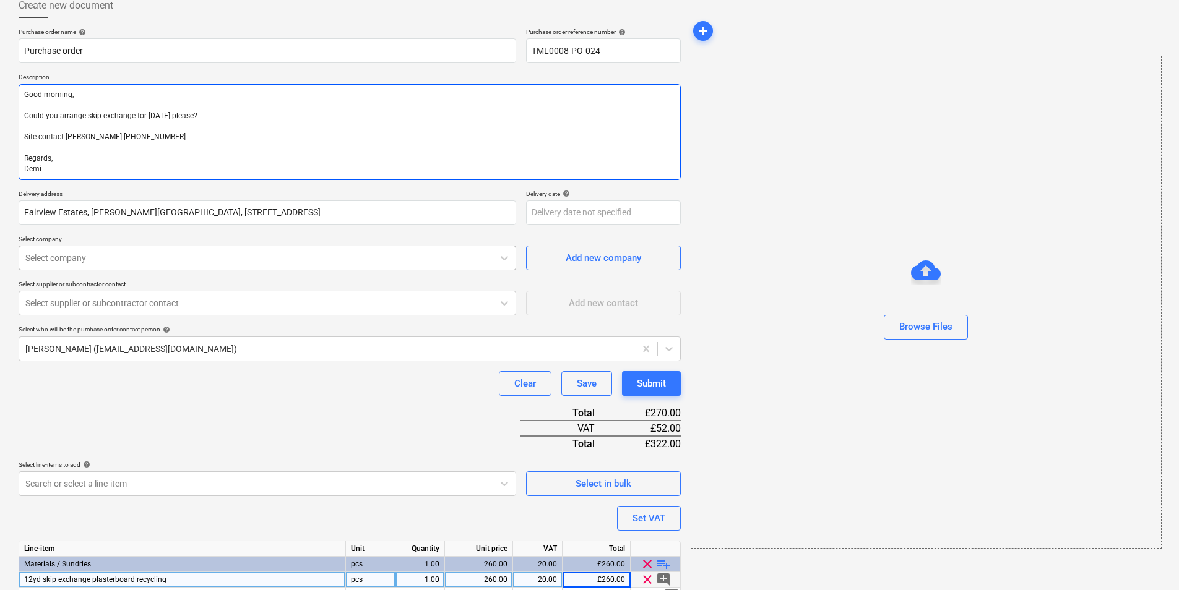
type textarea "Good morning, Could you arrange skip exchange for tomorrow please? Site contact…"
click at [113, 261] on div at bounding box center [255, 258] width 461 height 12
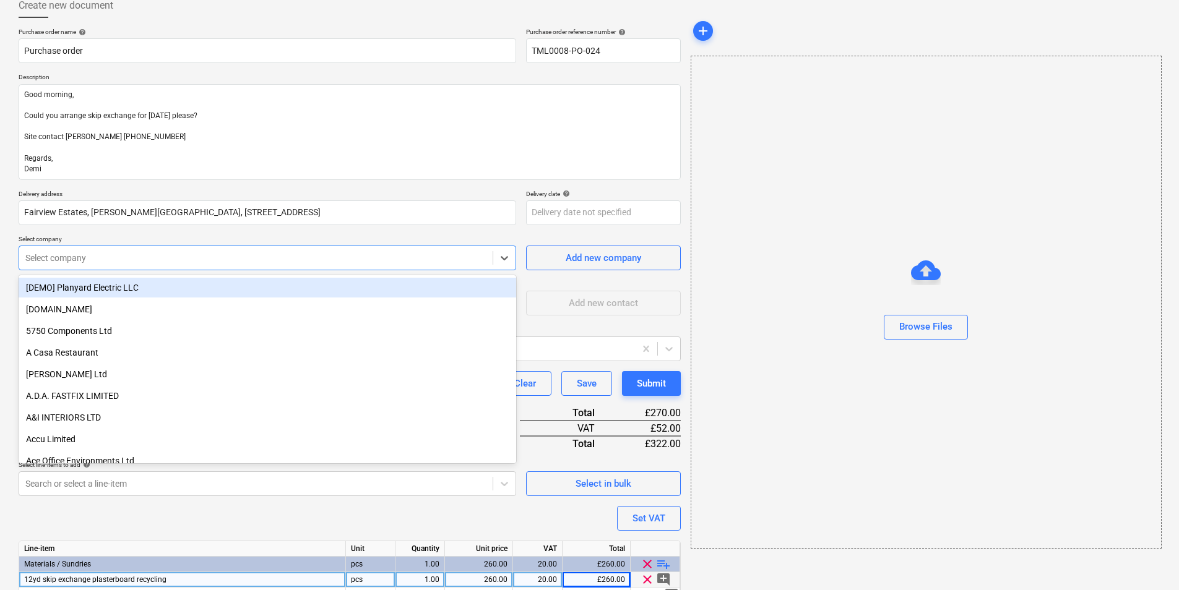
type textarea "x"
type input "aco"
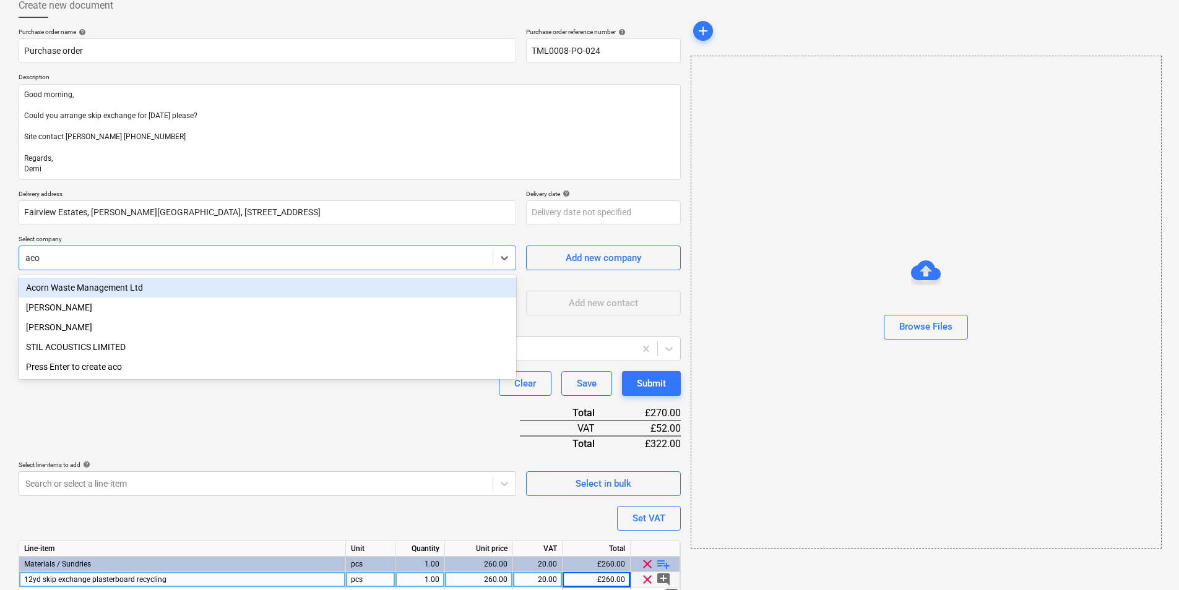
click at [88, 286] on div "Acorn Waste Management Ltd" at bounding box center [267, 288] width 497 height 20
type textarea "x"
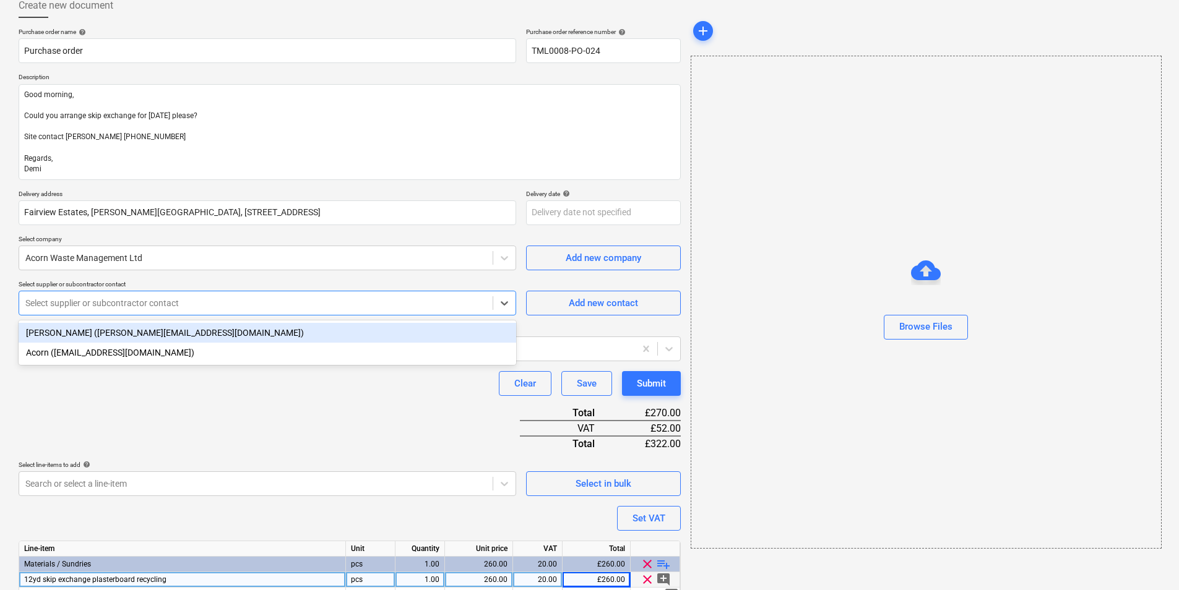
click at [87, 297] on div at bounding box center [255, 303] width 461 height 12
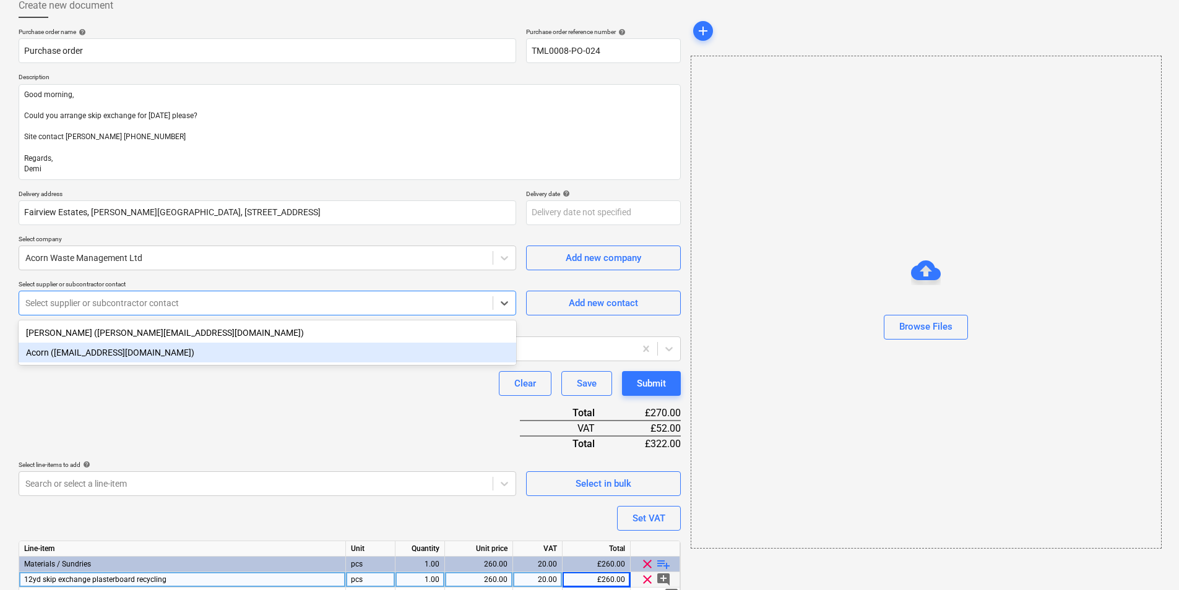
click at [95, 351] on div "Acorn (sales@acornwaste.co.uk)" at bounding box center [267, 353] width 497 height 20
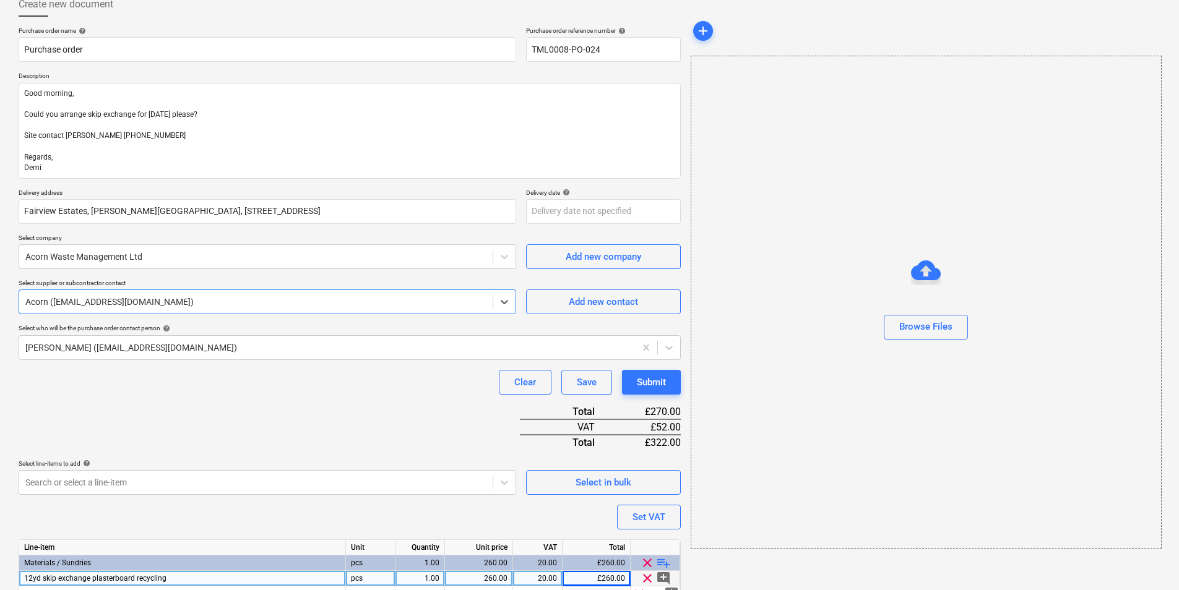
scroll to position [137, 0]
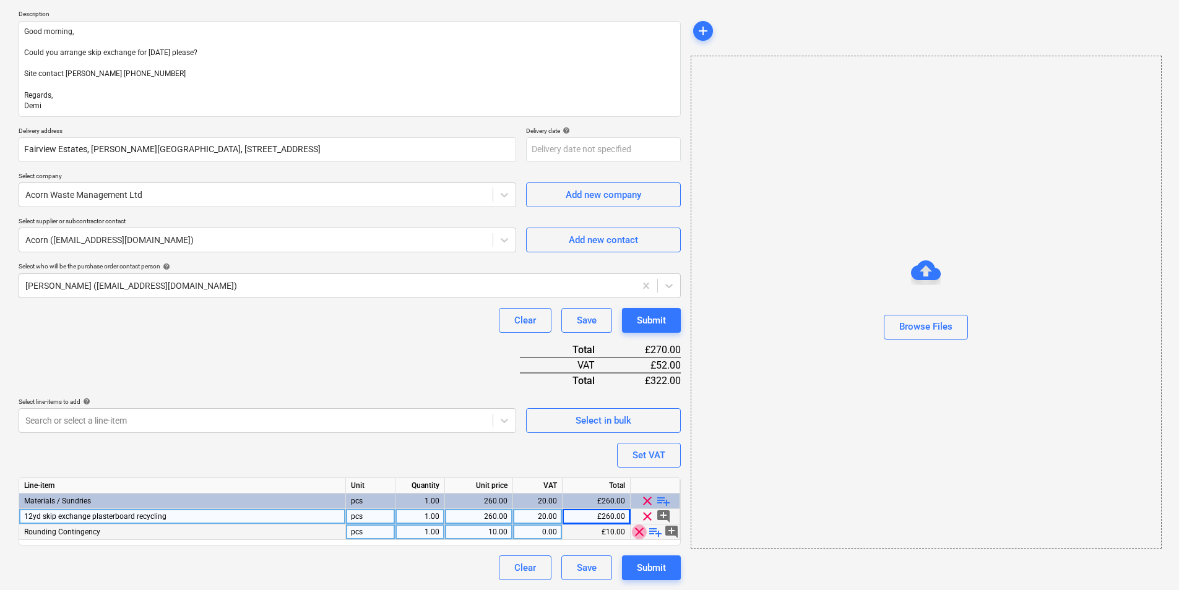
click at [633, 533] on span "clear" at bounding box center [639, 532] width 15 height 15
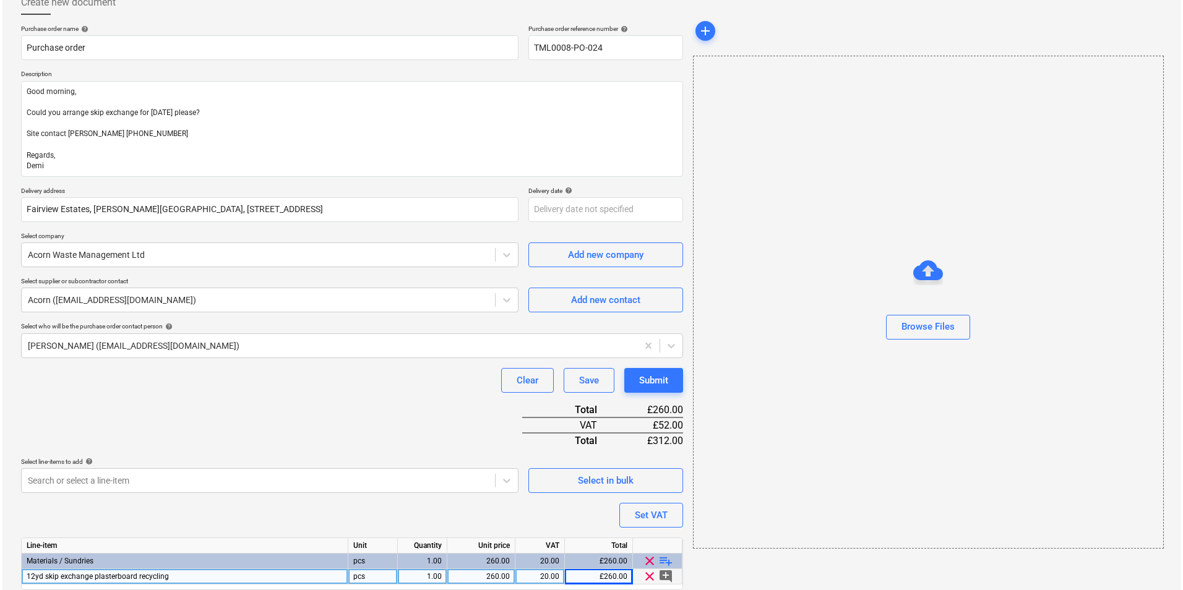
scroll to position [121, 0]
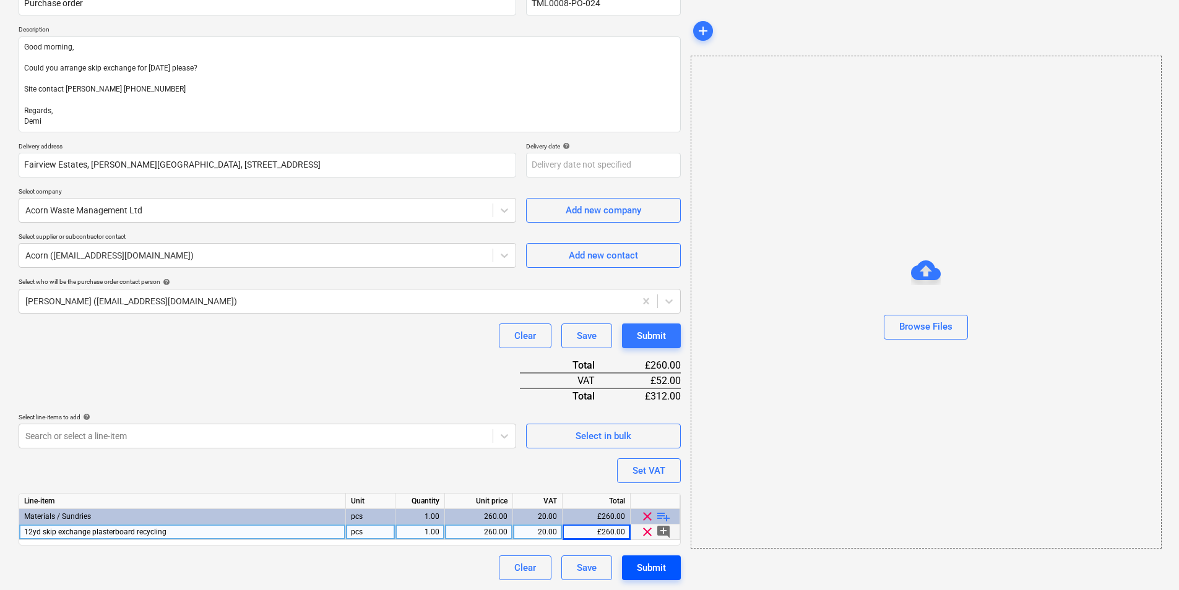
click at [637, 571] on div "Submit" at bounding box center [651, 568] width 29 height 16
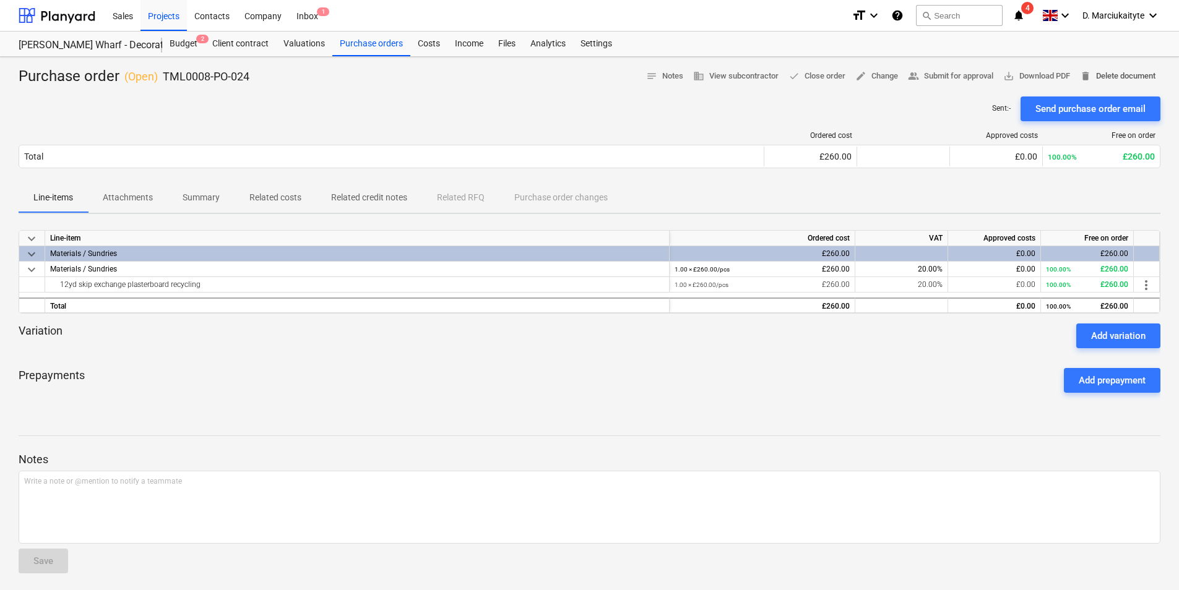
click at [1109, 79] on span "delete Delete document" at bounding box center [1117, 76] width 75 height 14
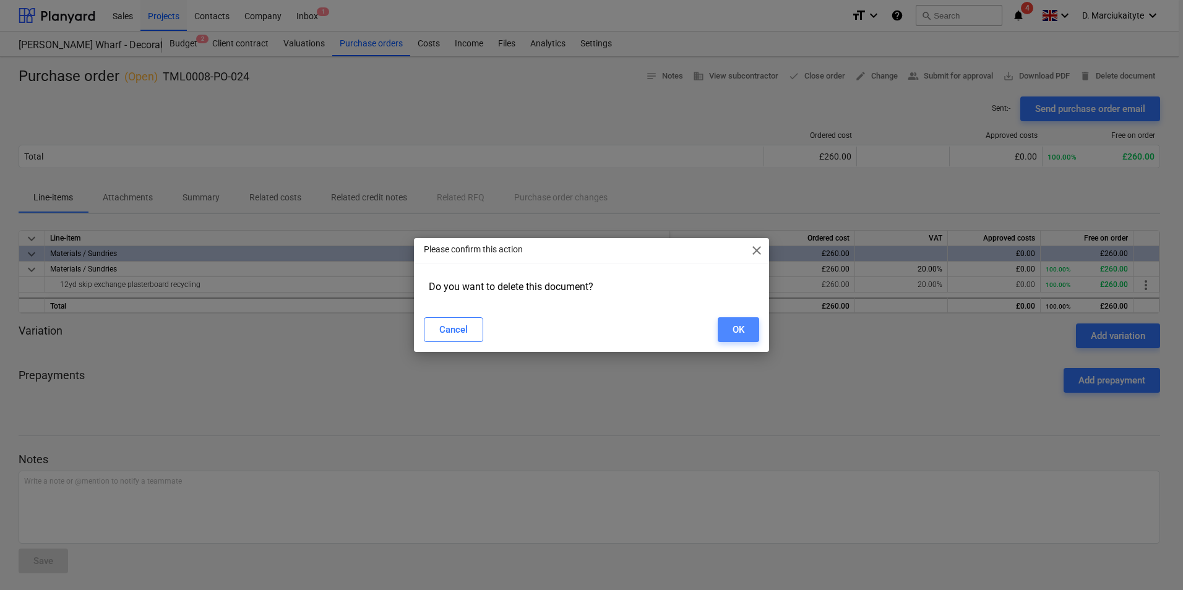
drag, startPoint x: 743, startPoint y: 320, endPoint x: 742, endPoint y: 327, distance: 7.5
click at [742, 327] on button "OK" at bounding box center [738, 329] width 41 height 25
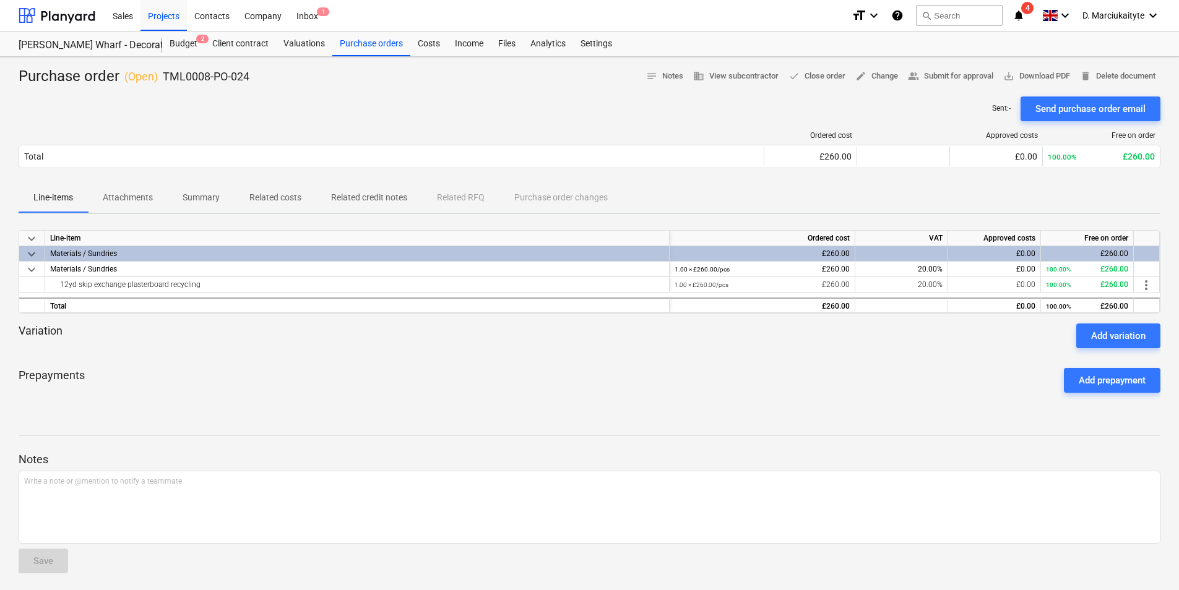
click at [163, 20] on div "Projects" at bounding box center [163, 15] width 46 height 32
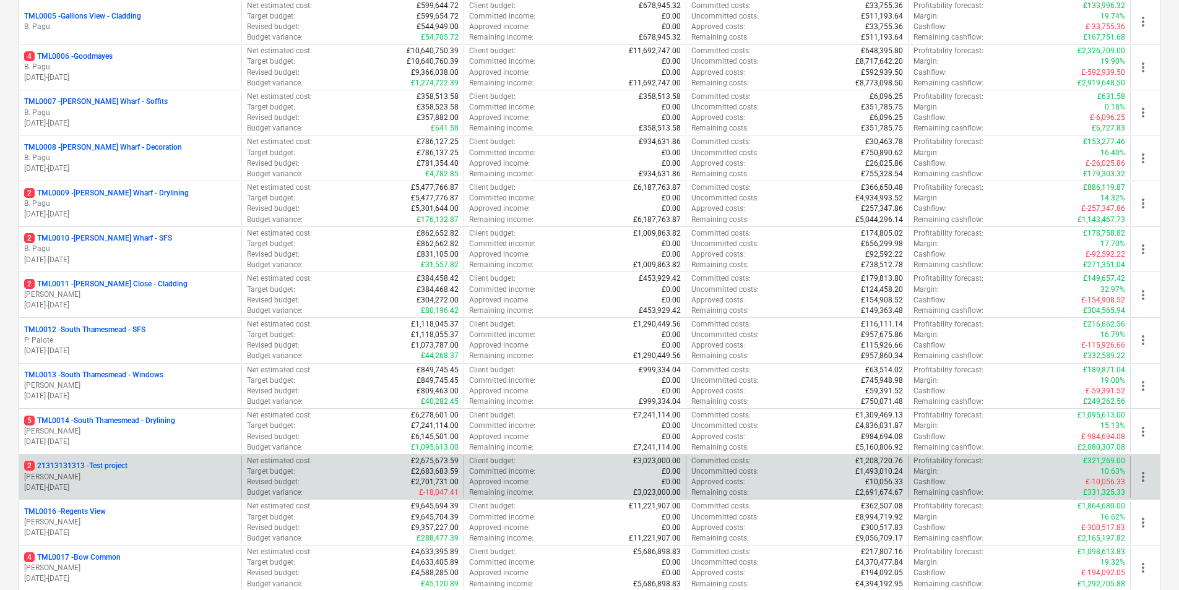
scroll to position [667, 0]
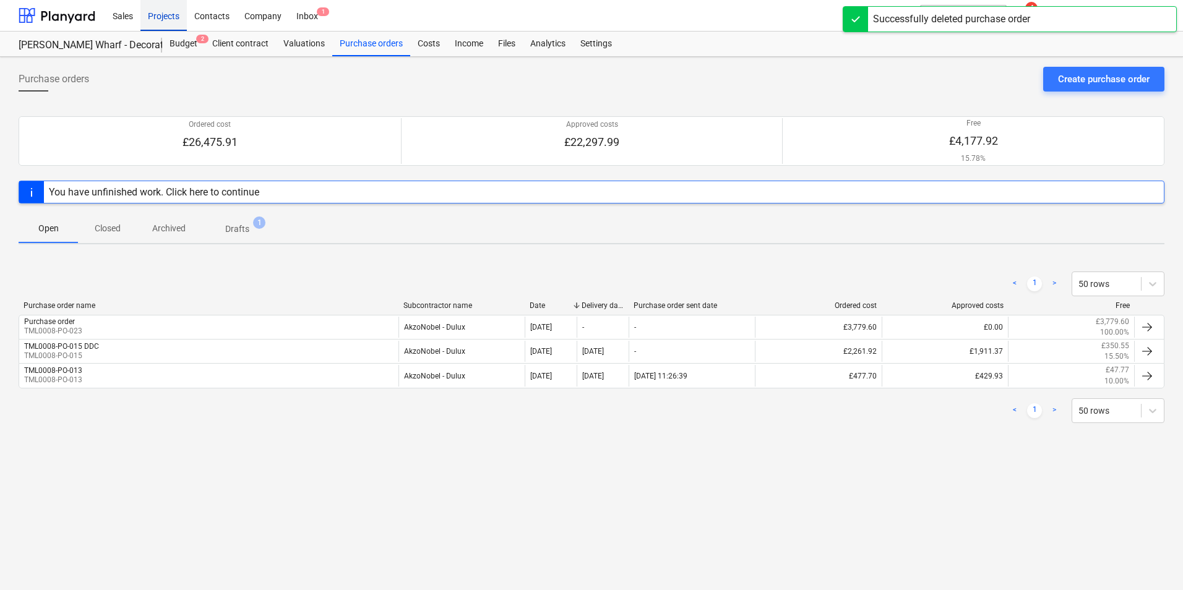
click at [172, 15] on div "Projects" at bounding box center [163, 15] width 46 height 32
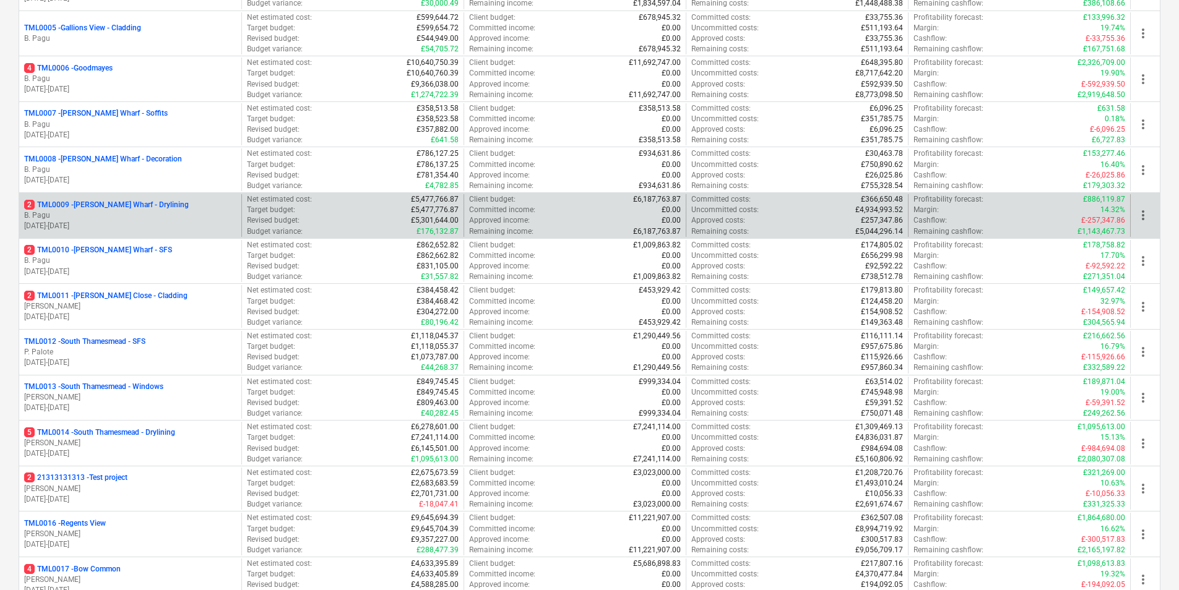
scroll to position [371, 0]
click at [114, 212] on p "B. Pagu" at bounding box center [130, 217] width 212 height 11
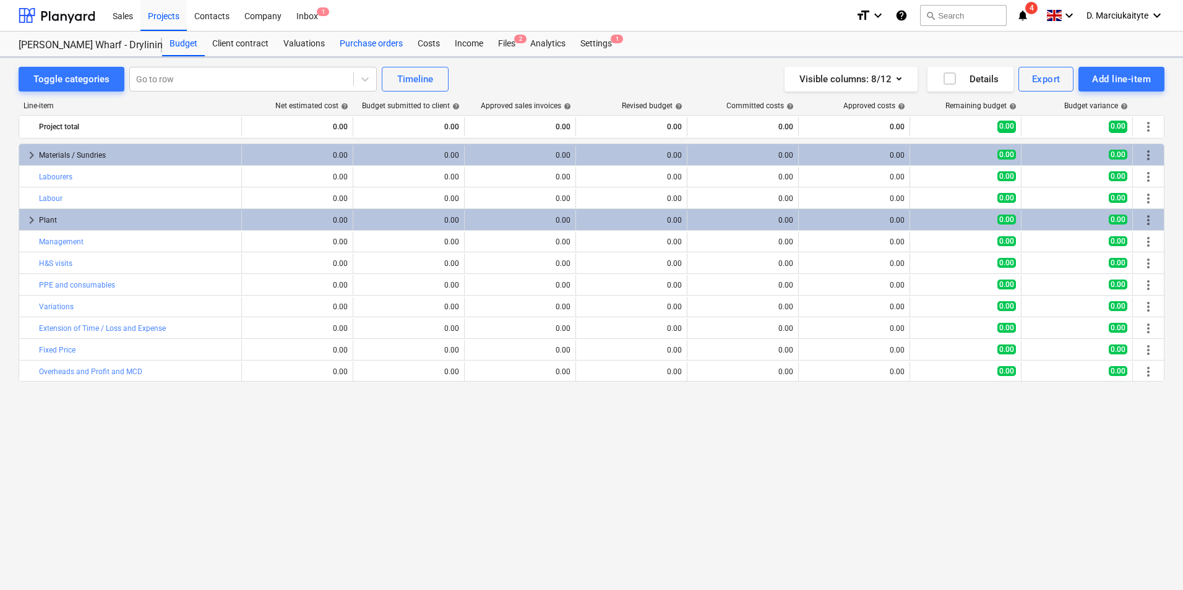
click at [369, 41] on div "Purchase orders" at bounding box center [371, 44] width 78 height 25
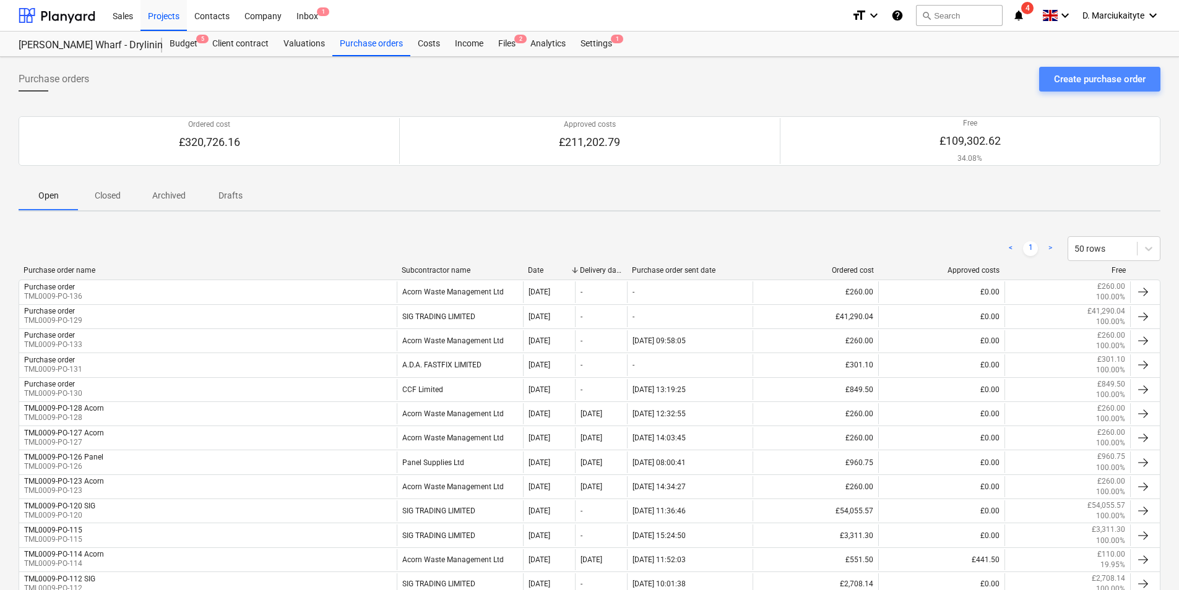
click at [1065, 87] on div "Create purchase order" at bounding box center [1100, 79] width 92 height 16
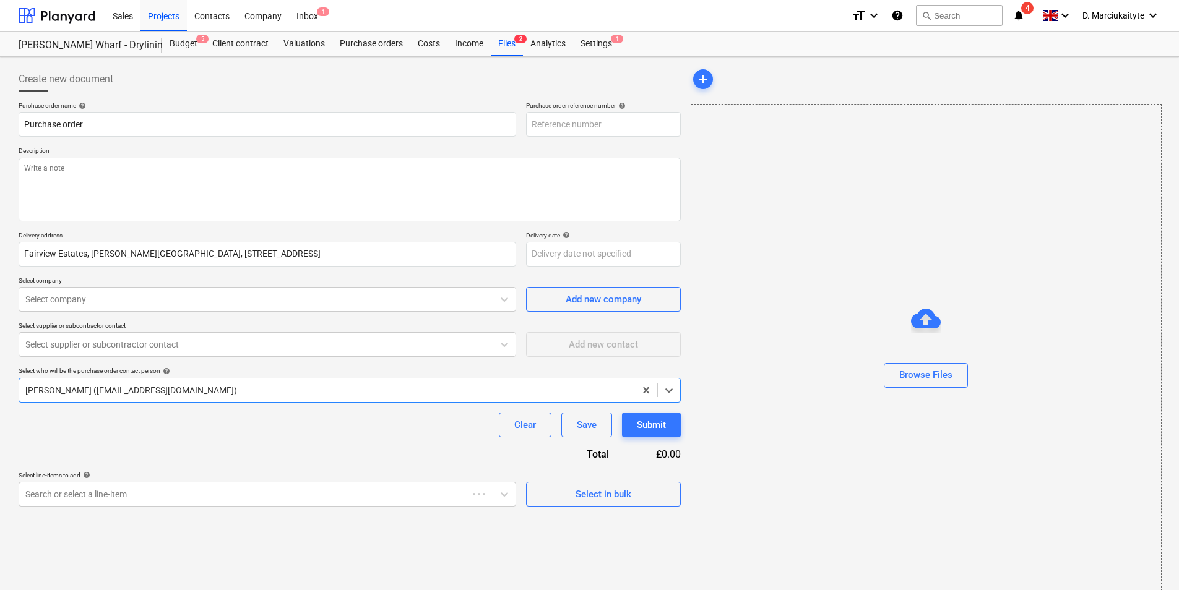
type textarea "x"
type input "TML0009-PO-137"
click at [173, 179] on textarea at bounding box center [350, 190] width 662 height 64
paste textarea "Good morning, Could you arrange skip exchange for tomorrow please? Site contact…"
type textarea "x"
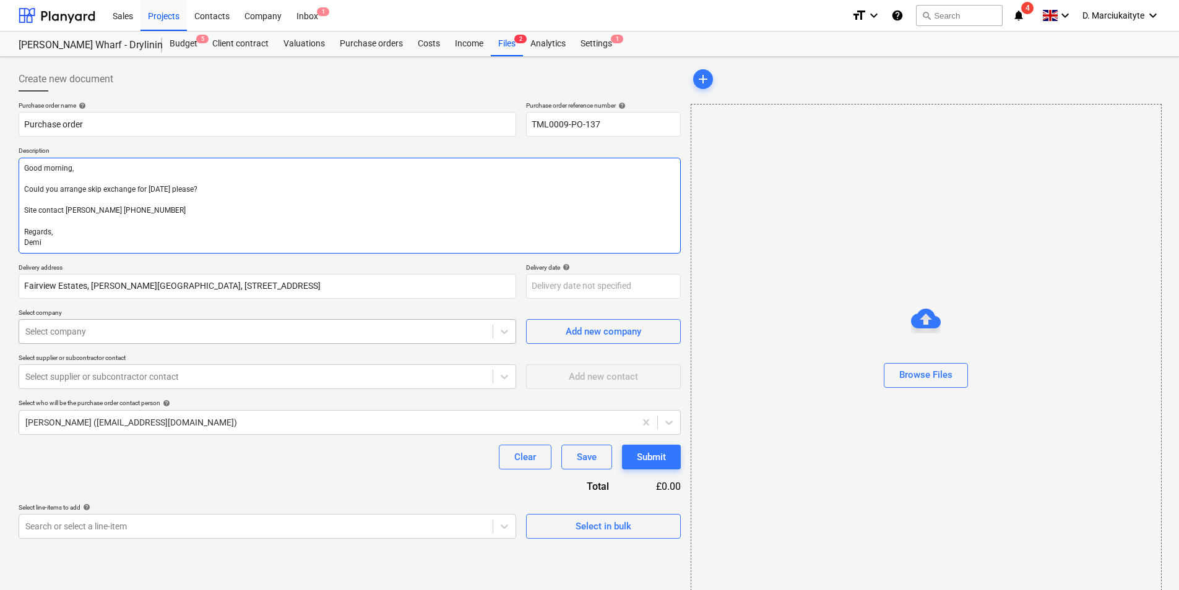
type textarea "Good morning, Could you arrange skip exchange for tomorrow please? Site contact…"
type textarea "x"
click at [143, 333] on div at bounding box center [255, 331] width 461 height 12
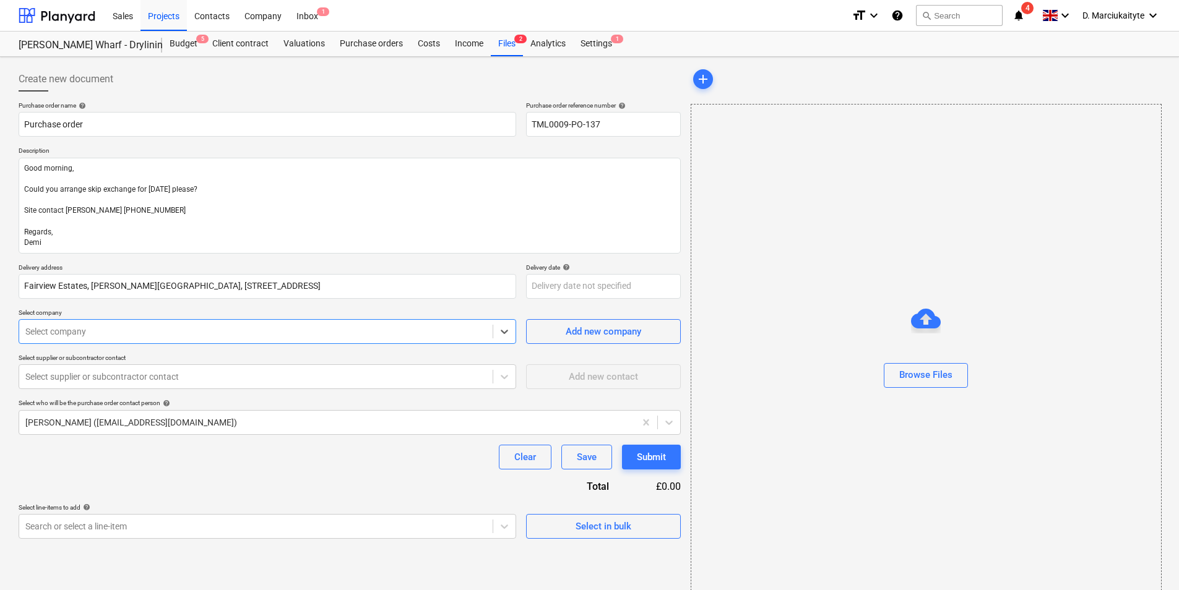
click at [174, 334] on div at bounding box center [255, 331] width 461 height 12
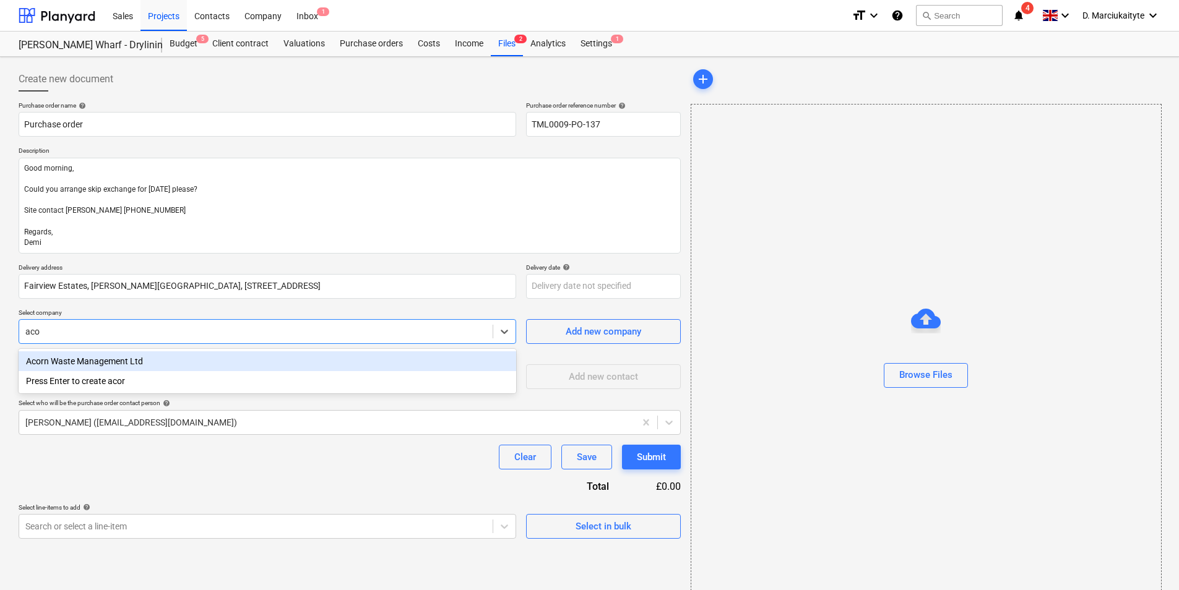
type input "acor"
click at [126, 362] on div "Acorn Waste Management Ltd" at bounding box center [267, 361] width 497 height 20
type textarea "x"
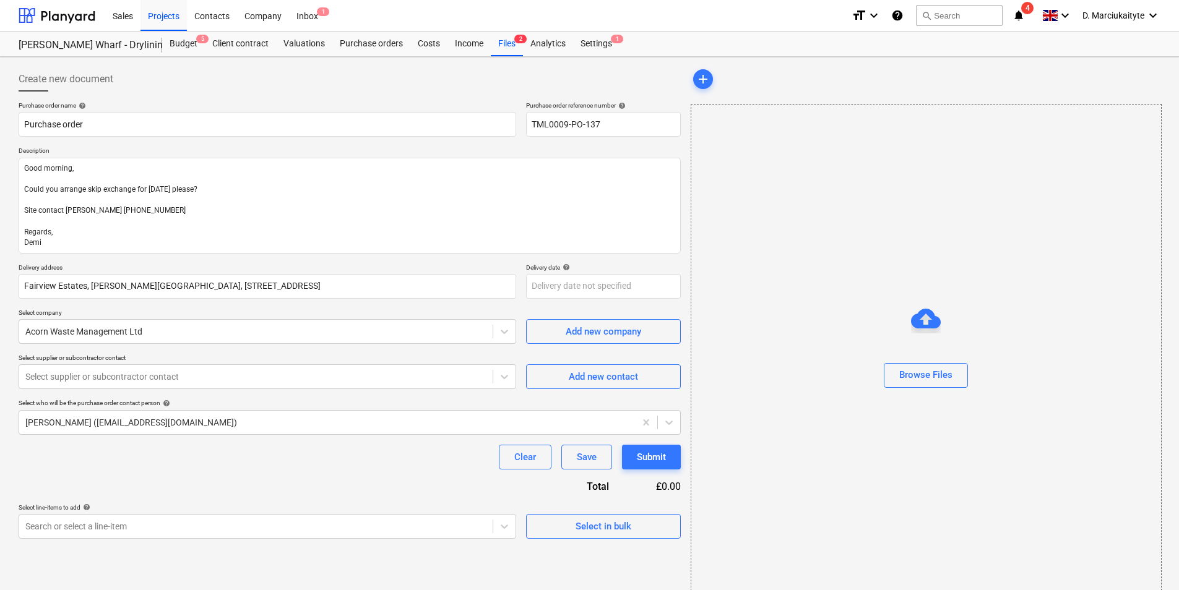
click at [134, 391] on div "Purchase order name help Purchase order Purchase order reference number help TM…" at bounding box center [350, 319] width 662 height 437
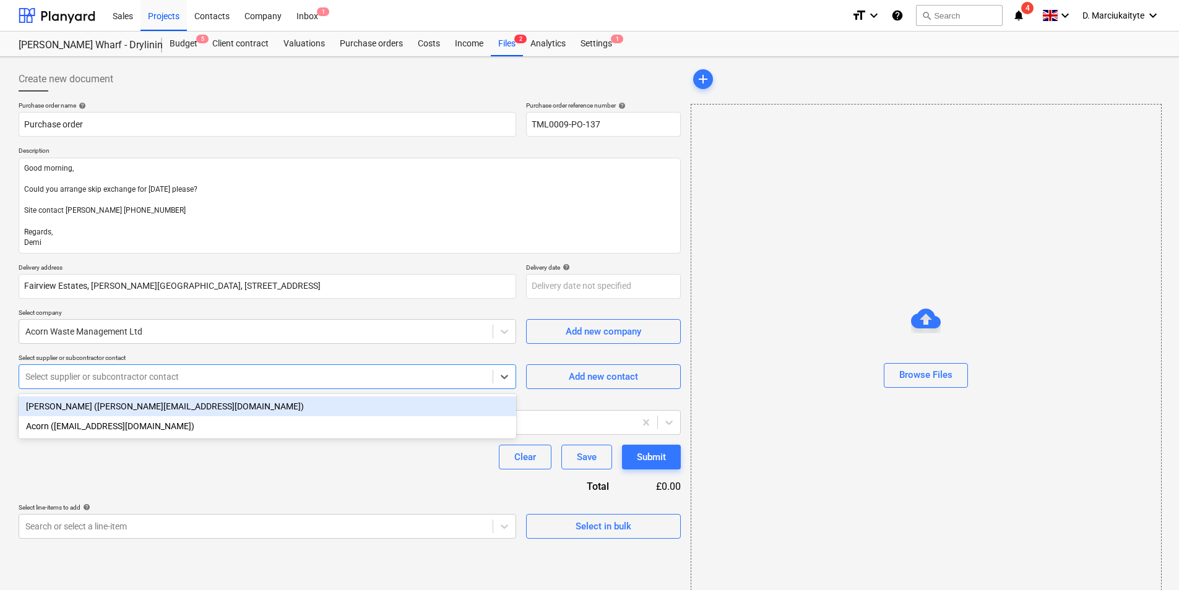
click at [139, 380] on div at bounding box center [255, 377] width 461 height 12
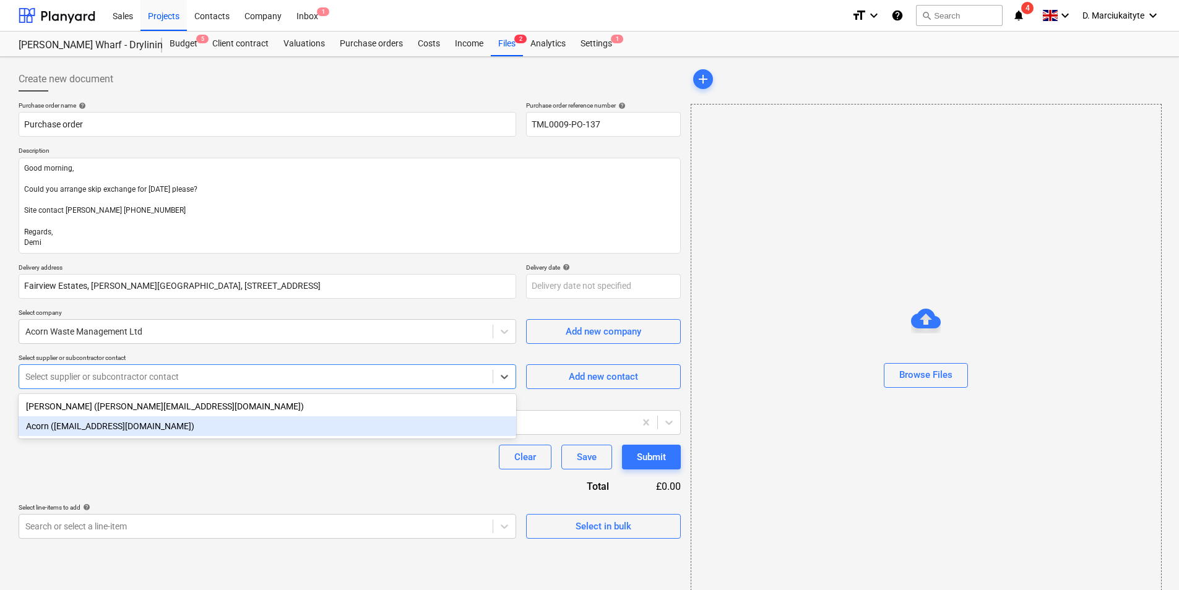
click at [104, 423] on div "Acorn (sales@acornwaste.co.uk)" at bounding box center [267, 426] width 497 height 20
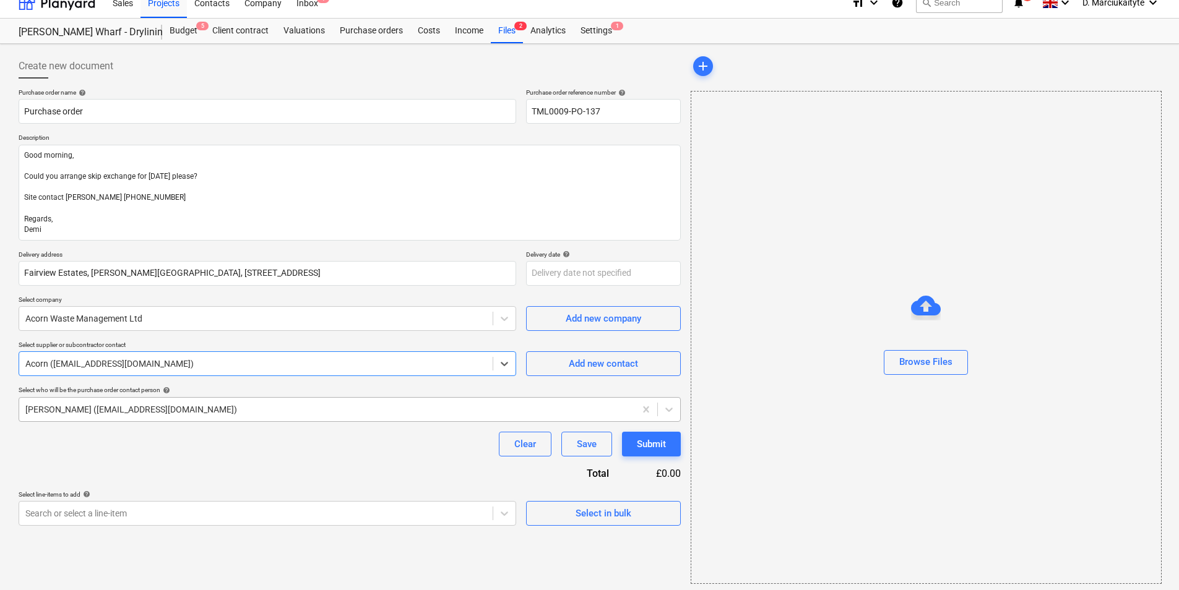
scroll to position [17, 0]
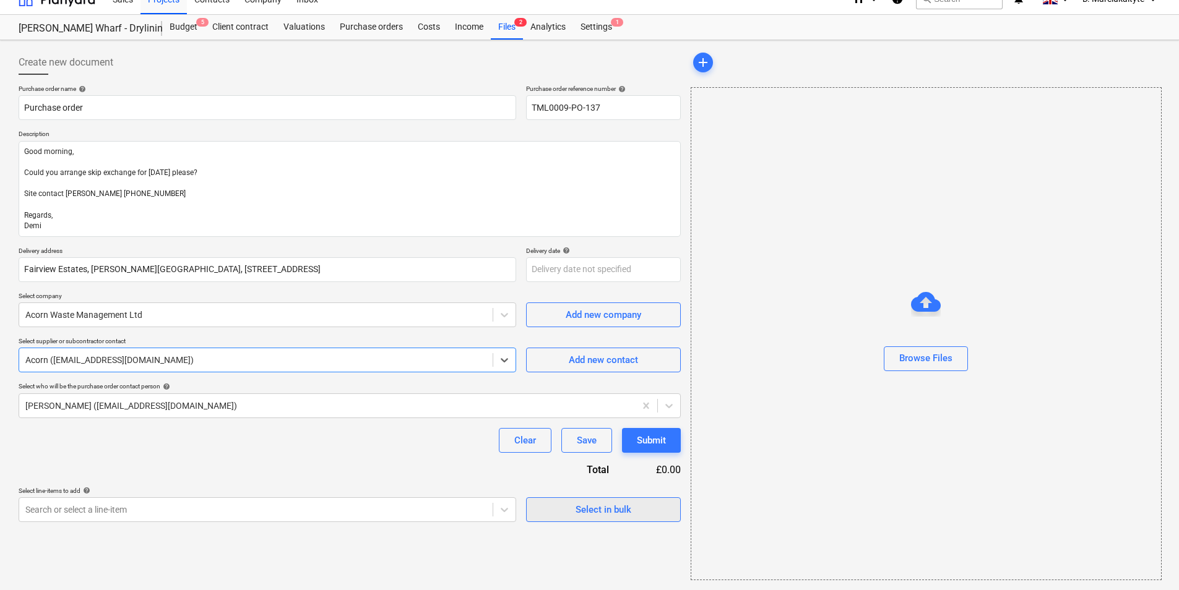
click at [593, 512] on div "Select in bulk" at bounding box center [603, 510] width 56 height 16
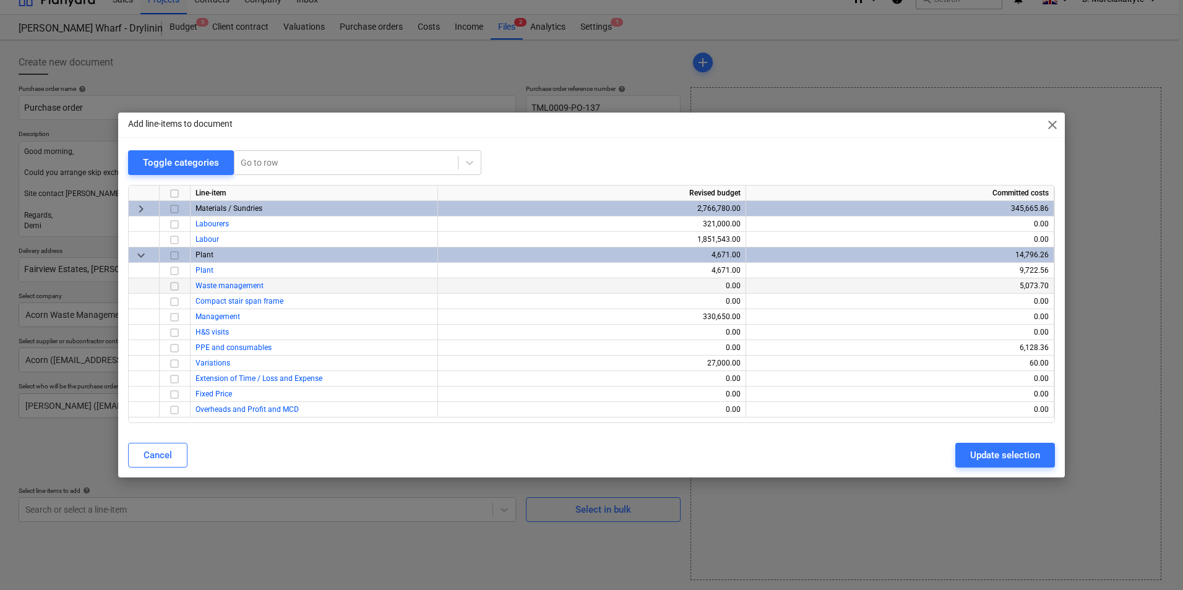
click at [173, 288] on input "checkbox" at bounding box center [174, 286] width 15 height 15
click at [1022, 457] on div "Update selection" at bounding box center [1005, 455] width 70 height 16
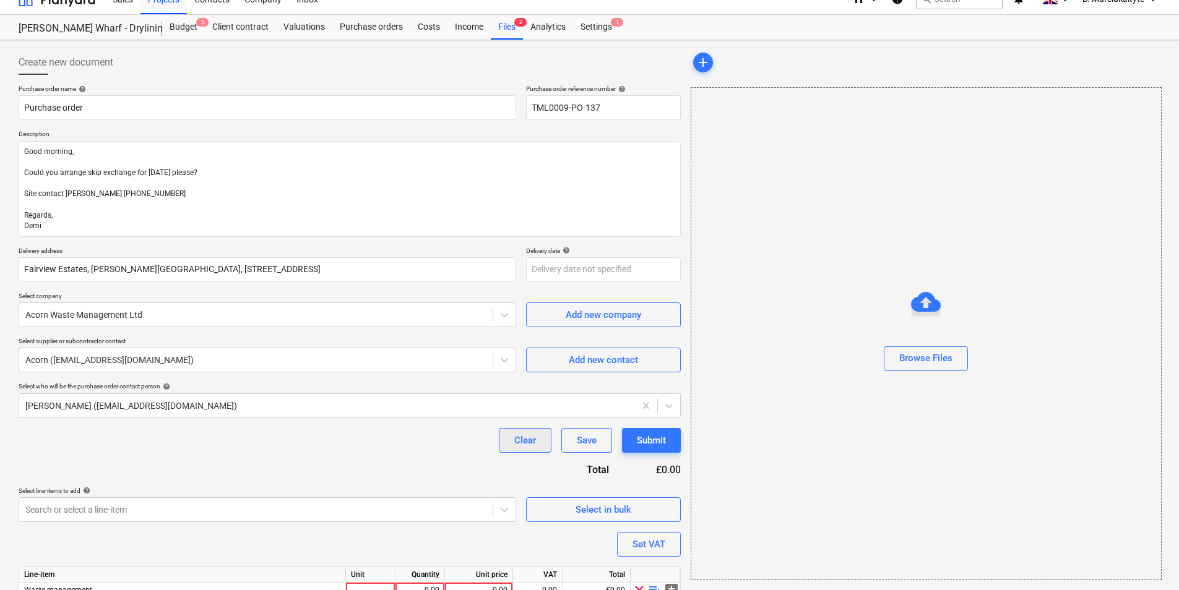
scroll to position [75, 0]
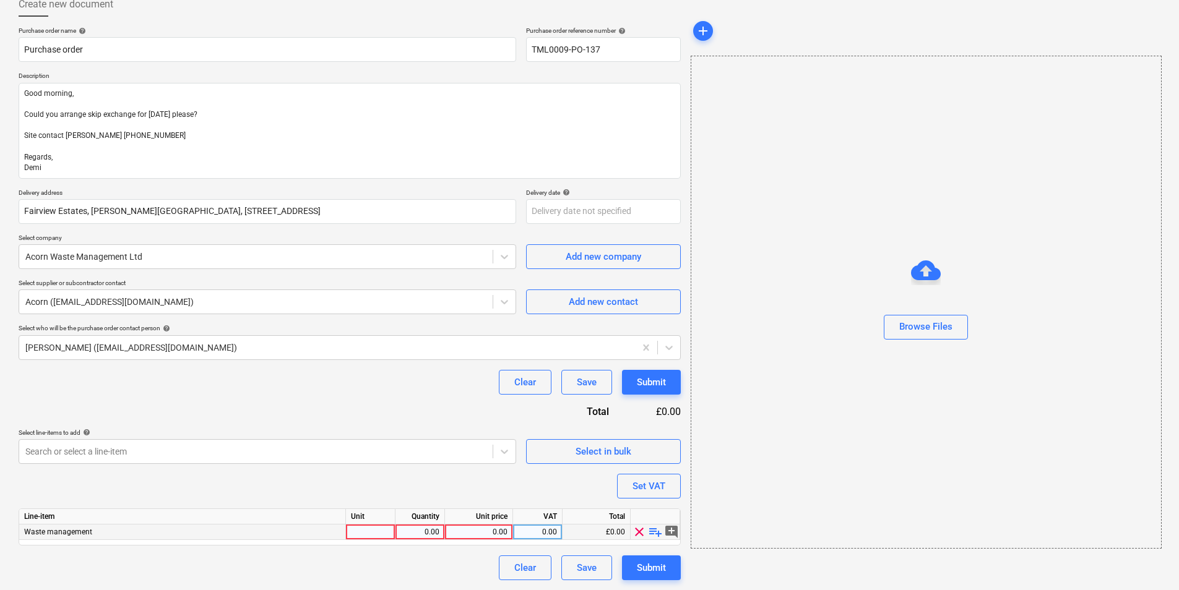
type textarea "x"
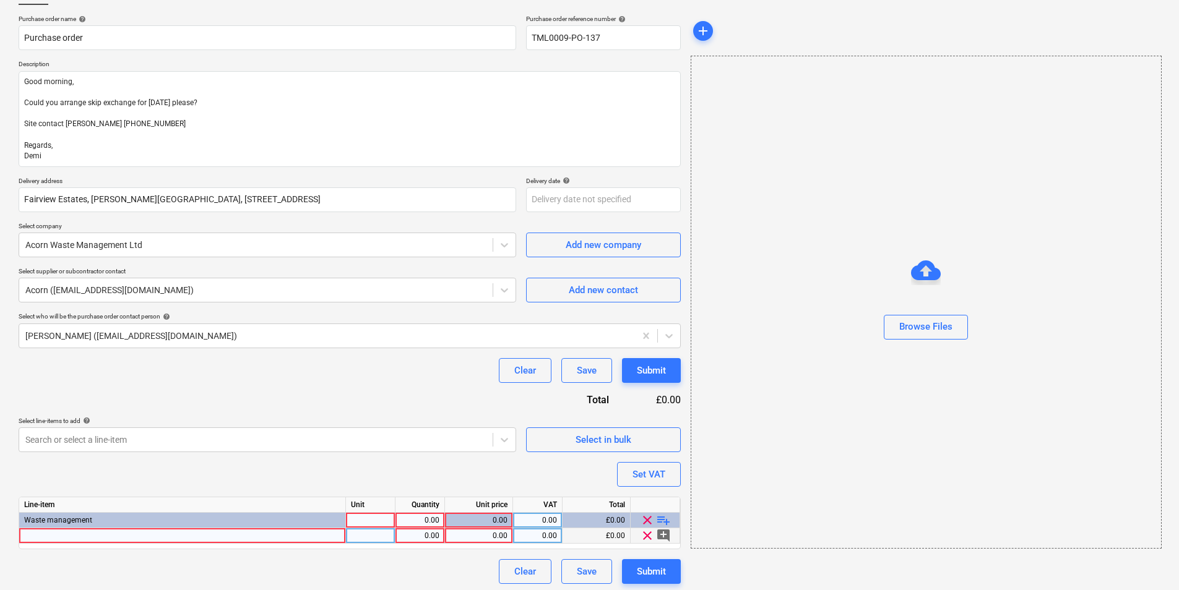
scroll to position [90, 0]
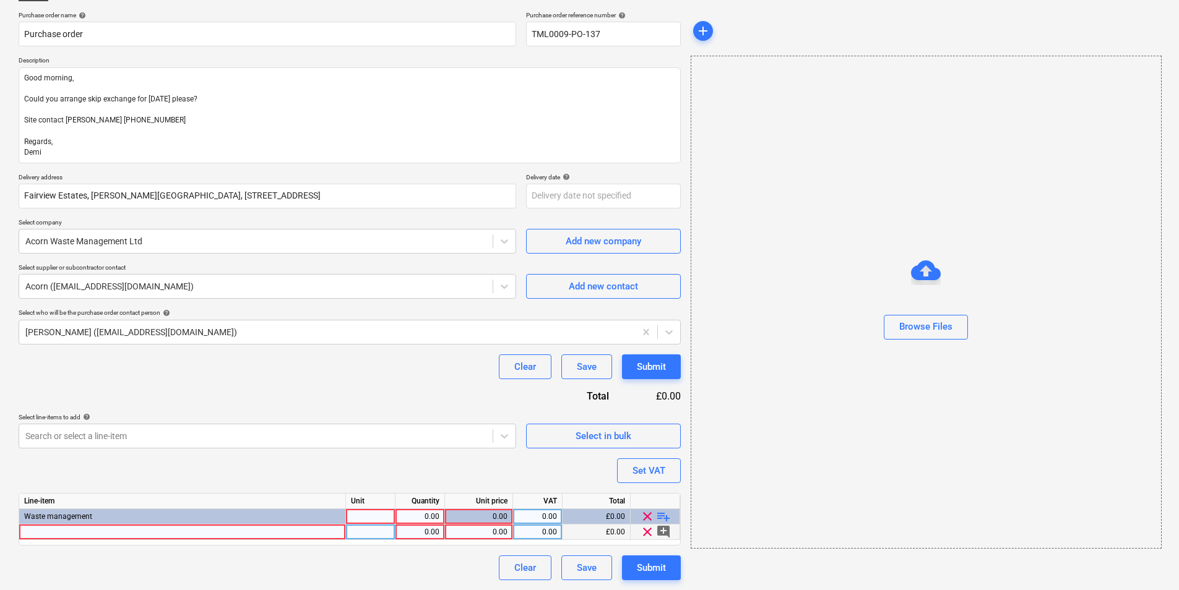
click at [281, 536] on div at bounding box center [182, 532] width 327 height 15
type input "12yd skip exchange plasterboard recycling"
type textarea "x"
click at [356, 534] on div at bounding box center [370, 532] width 49 height 15
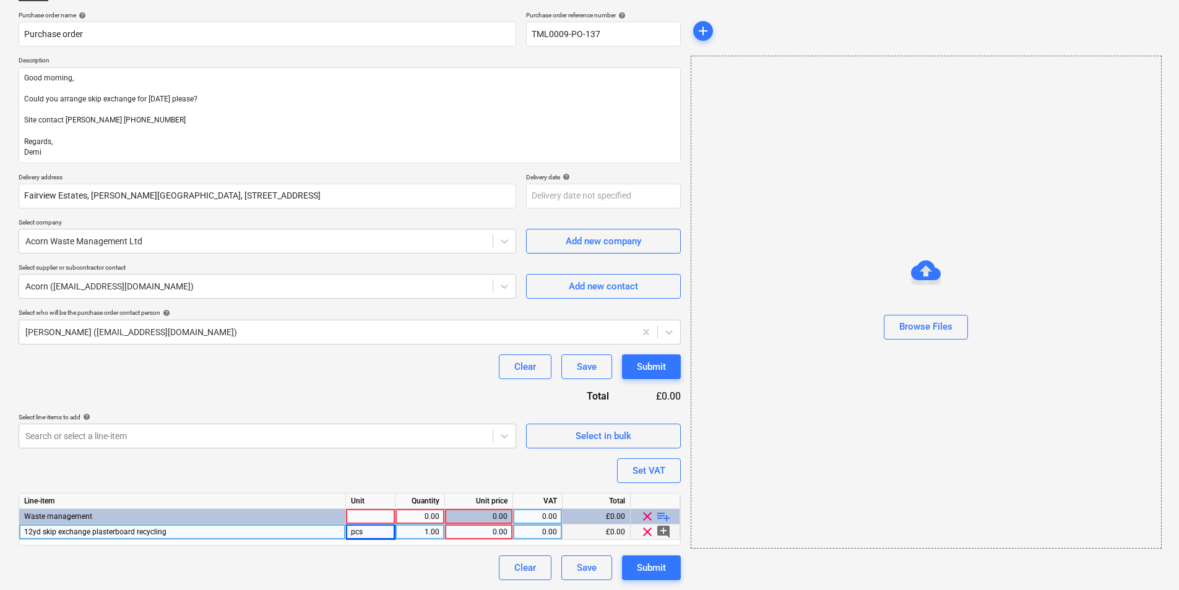
click at [488, 528] on div "0.00" at bounding box center [479, 532] width 58 height 15
type input "260"
type textarea "x"
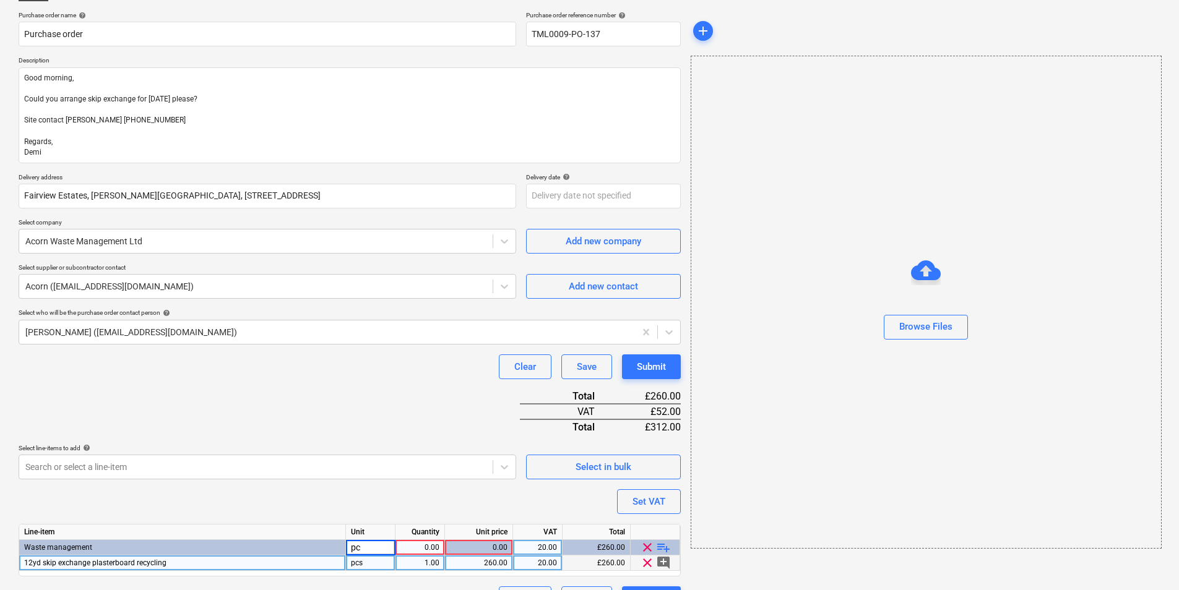
type input "pcs"
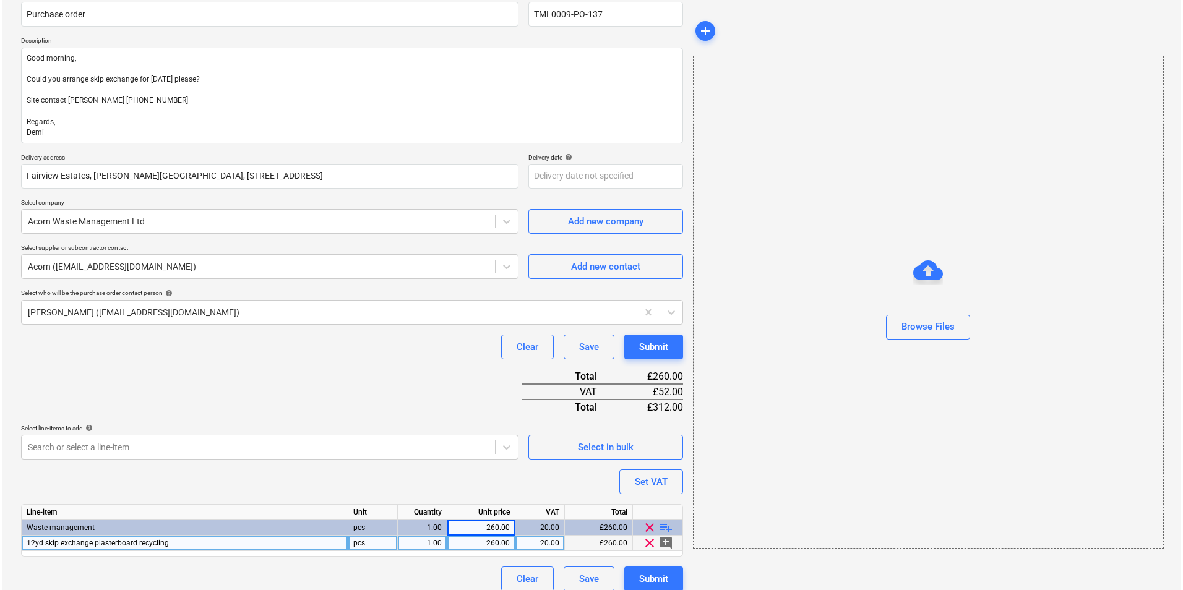
scroll to position [121, 0]
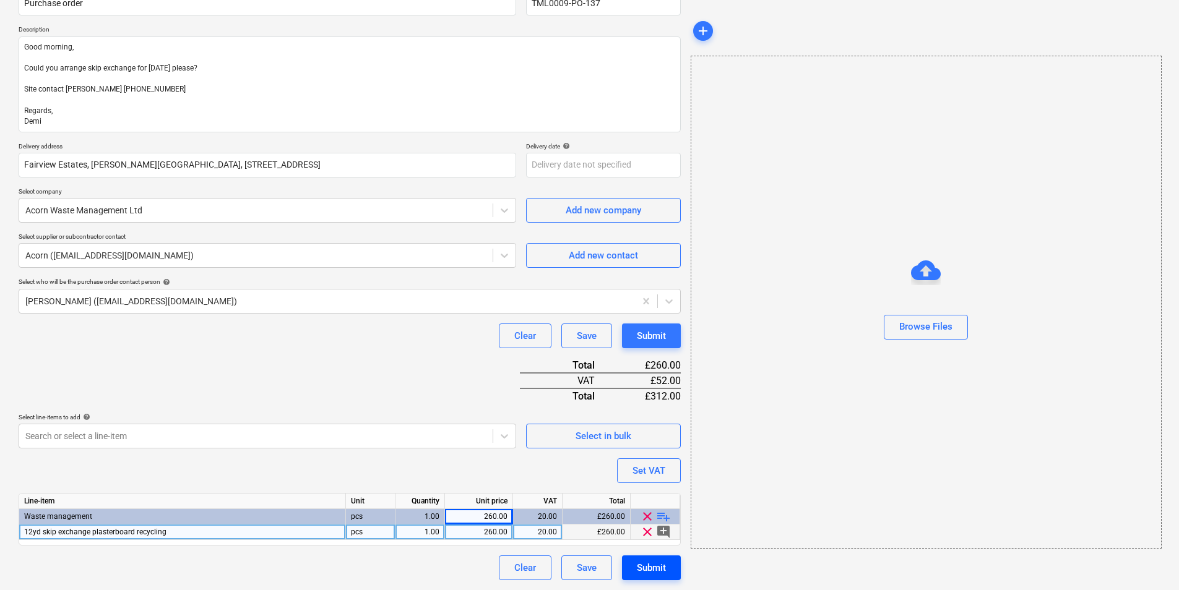
click at [649, 569] on div "Submit" at bounding box center [651, 568] width 29 height 16
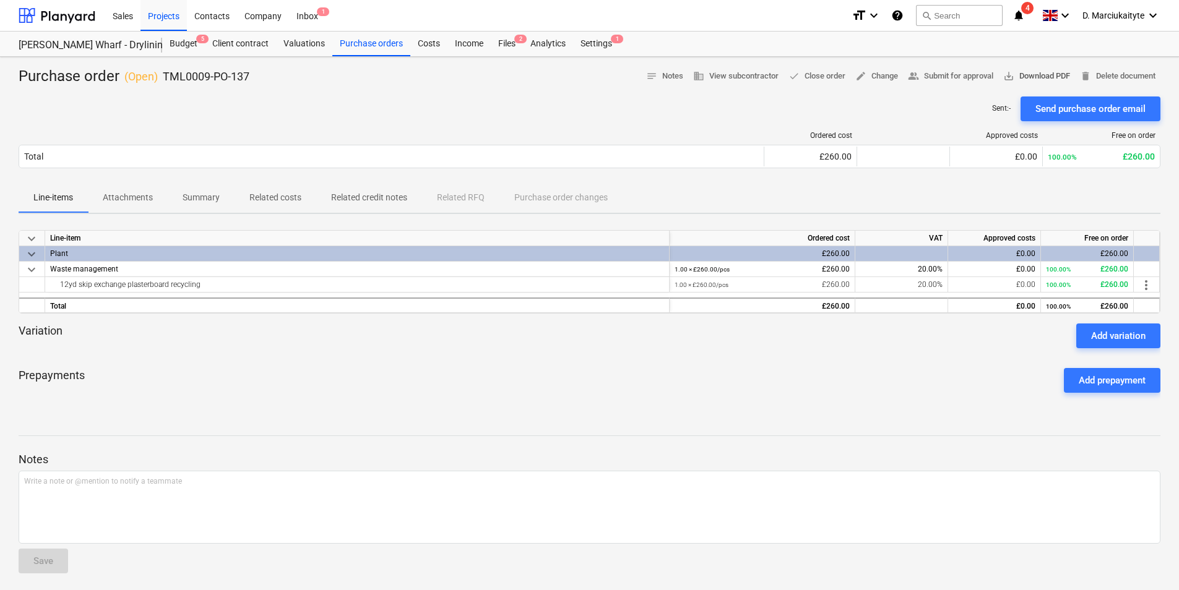
click at [1034, 75] on span "save_alt Download PDF" at bounding box center [1036, 76] width 67 height 14
click at [135, 7] on div "Sales" at bounding box center [122, 15] width 35 height 32
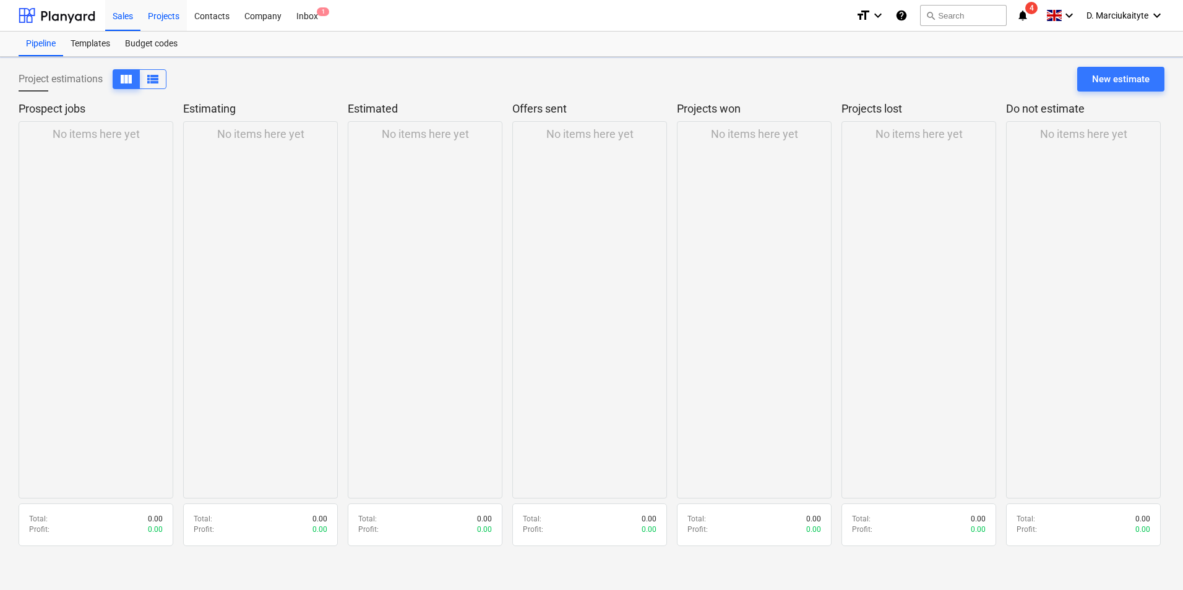
click at [155, 12] on div "Projects" at bounding box center [163, 15] width 46 height 32
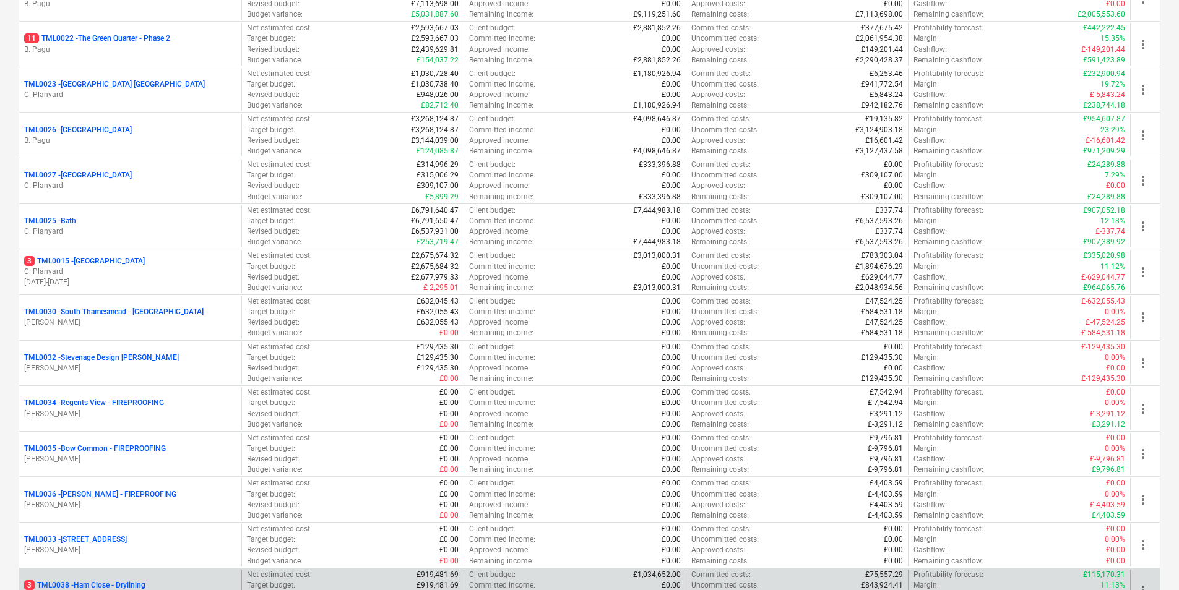
scroll to position [1258, 0]
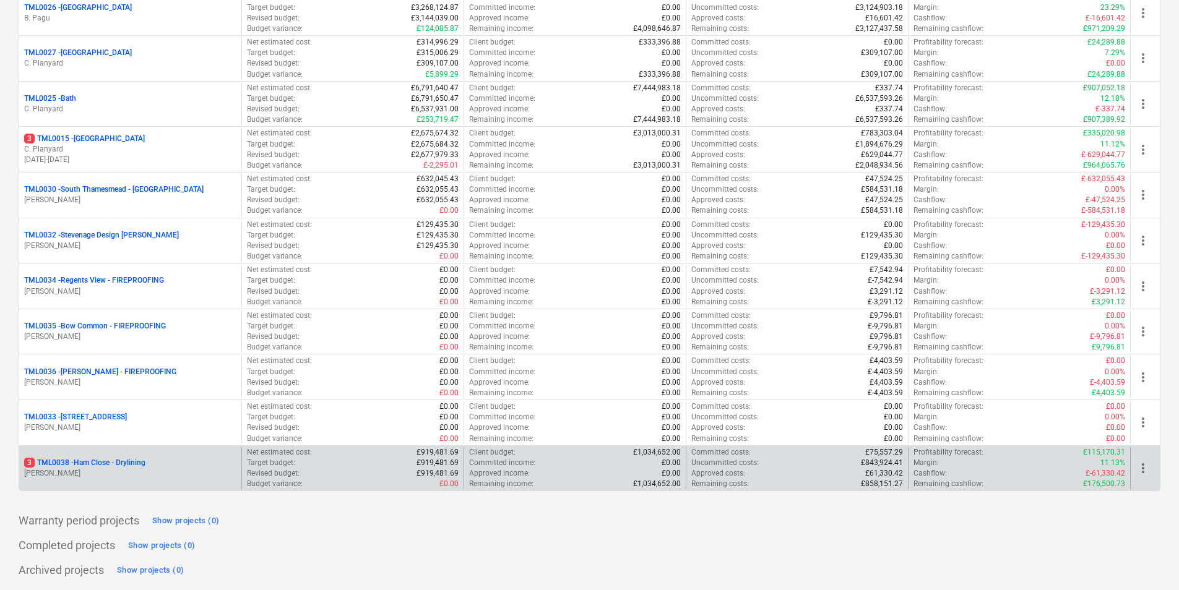
click at [172, 463] on div "3 TML0038 - Ham Close - Drylining" at bounding box center [130, 463] width 212 height 11
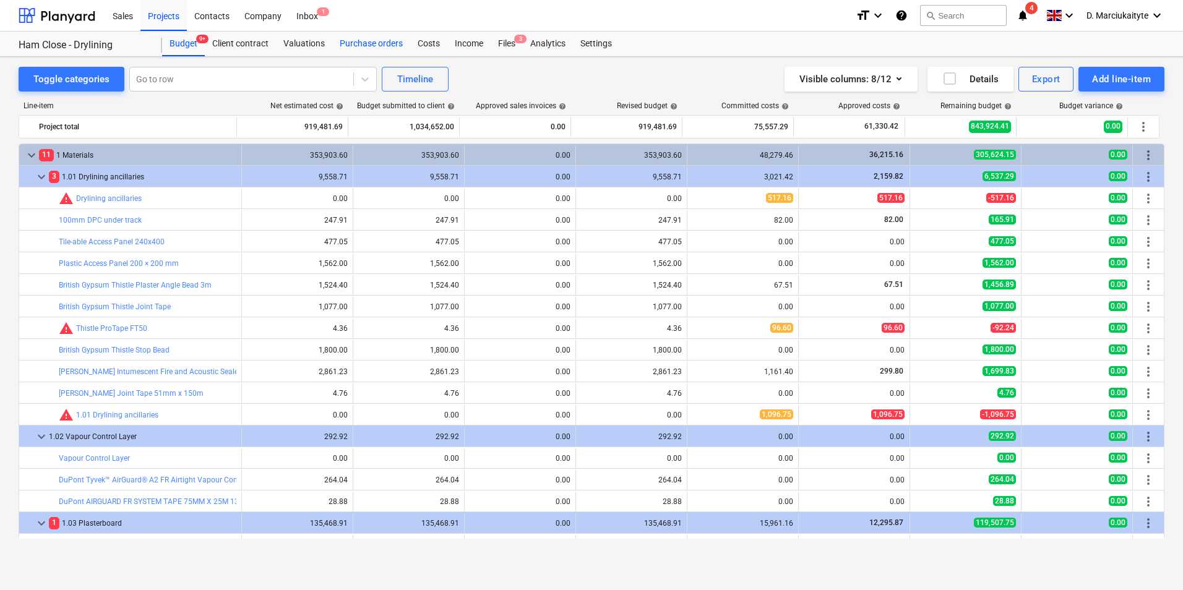
click at [385, 42] on div "Purchase orders" at bounding box center [371, 44] width 78 height 25
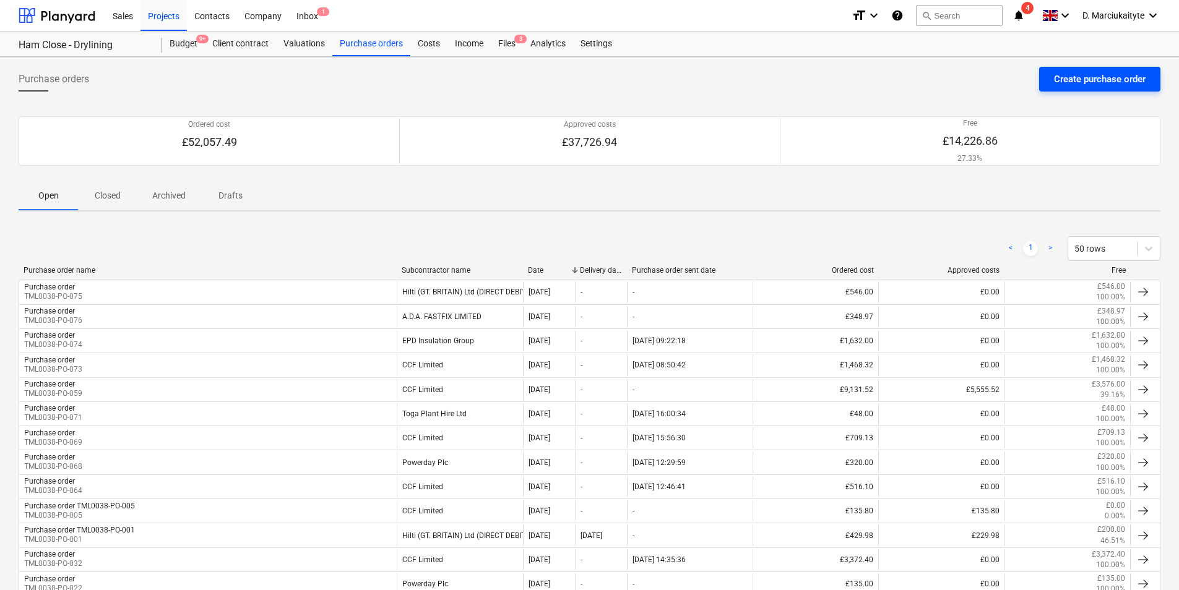
click at [1070, 83] on div "Create purchase order" at bounding box center [1100, 79] width 92 height 16
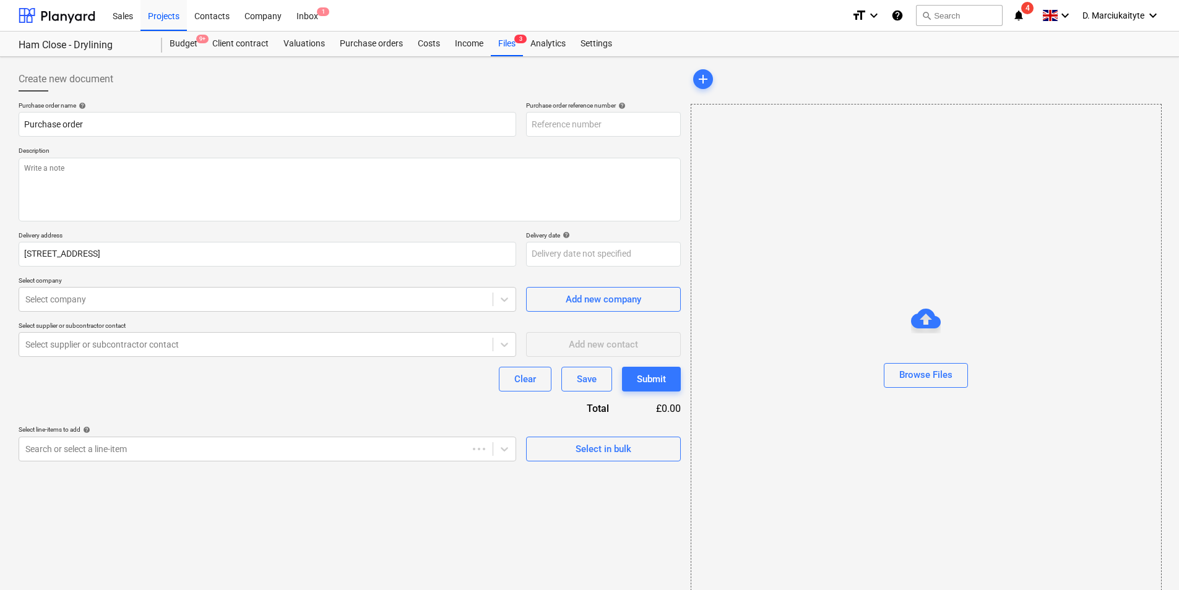
type textarea "x"
type input "TML0038-PO-079"
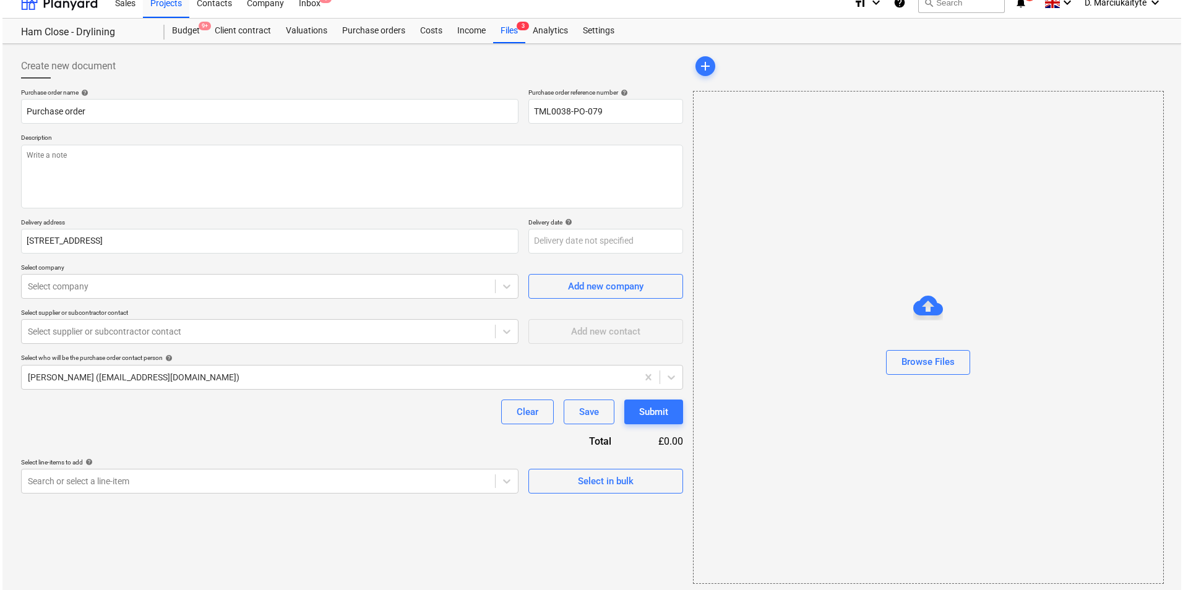
scroll to position [17, 0]
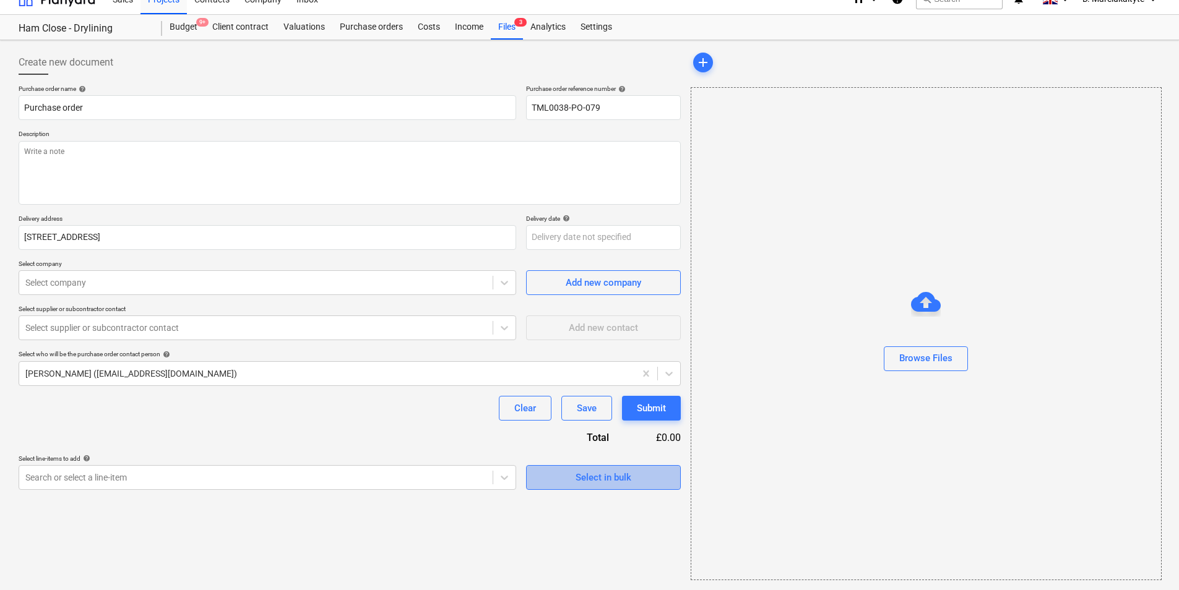
click at [561, 471] on span "Select in bulk" at bounding box center [603, 478] width 124 height 16
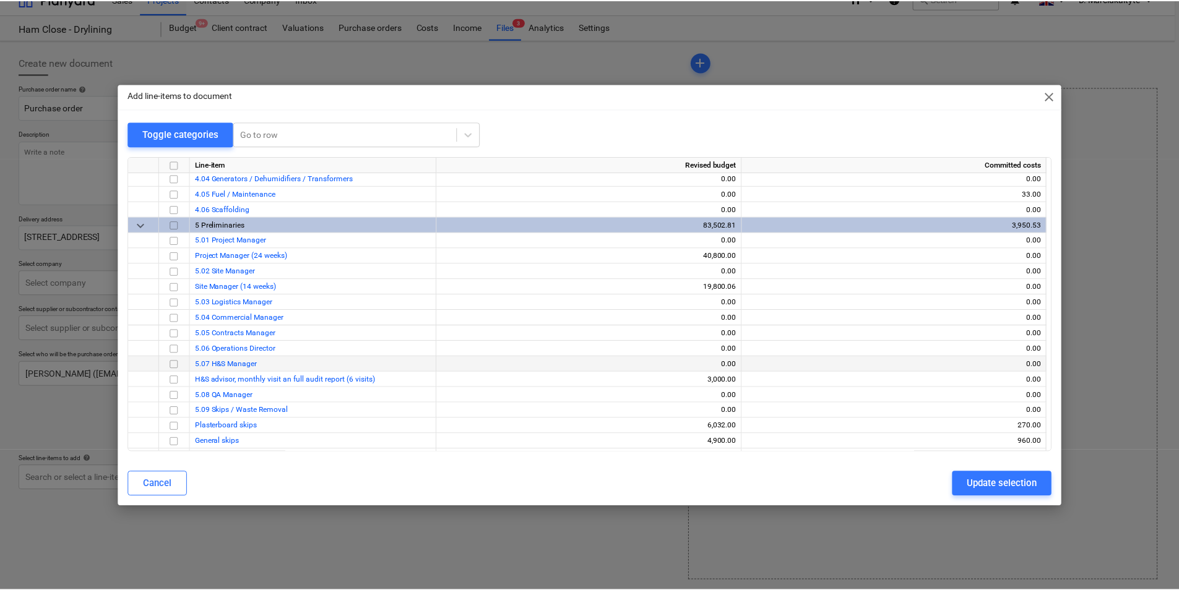
scroll to position [2227, 0]
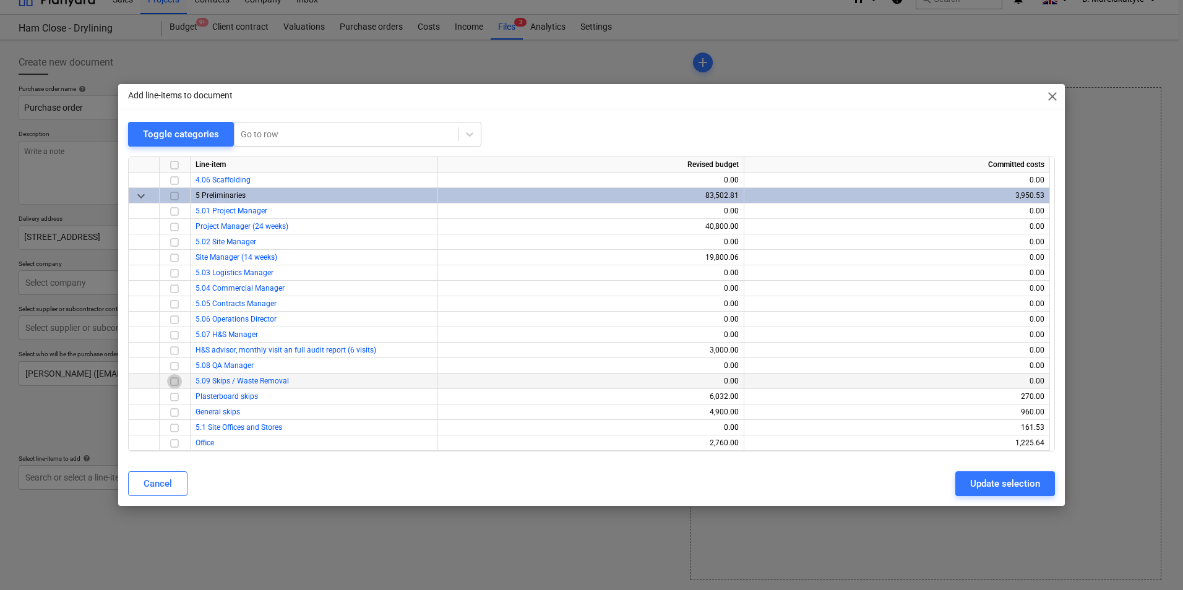
click at [176, 382] on input "checkbox" at bounding box center [174, 381] width 15 height 15
click at [174, 381] on input "checkbox" at bounding box center [174, 381] width 15 height 15
click at [183, 392] on div at bounding box center [175, 396] width 31 height 15
click at [177, 396] on input "checkbox" at bounding box center [174, 397] width 15 height 15
click at [1011, 482] on div "Update selection" at bounding box center [1005, 484] width 70 height 16
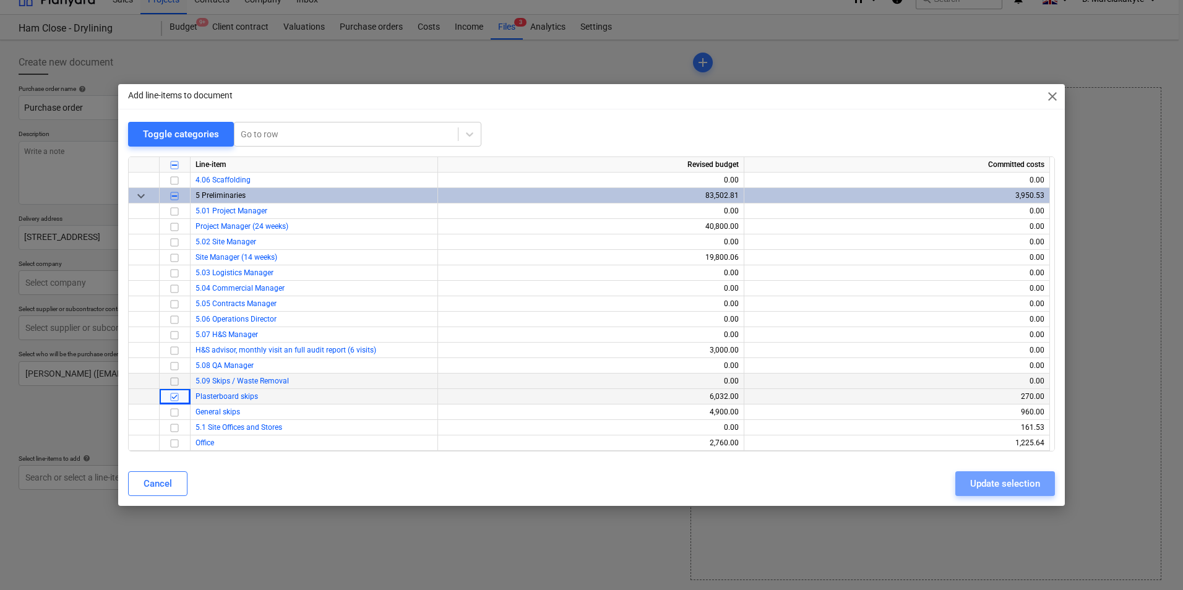
type textarea "x"
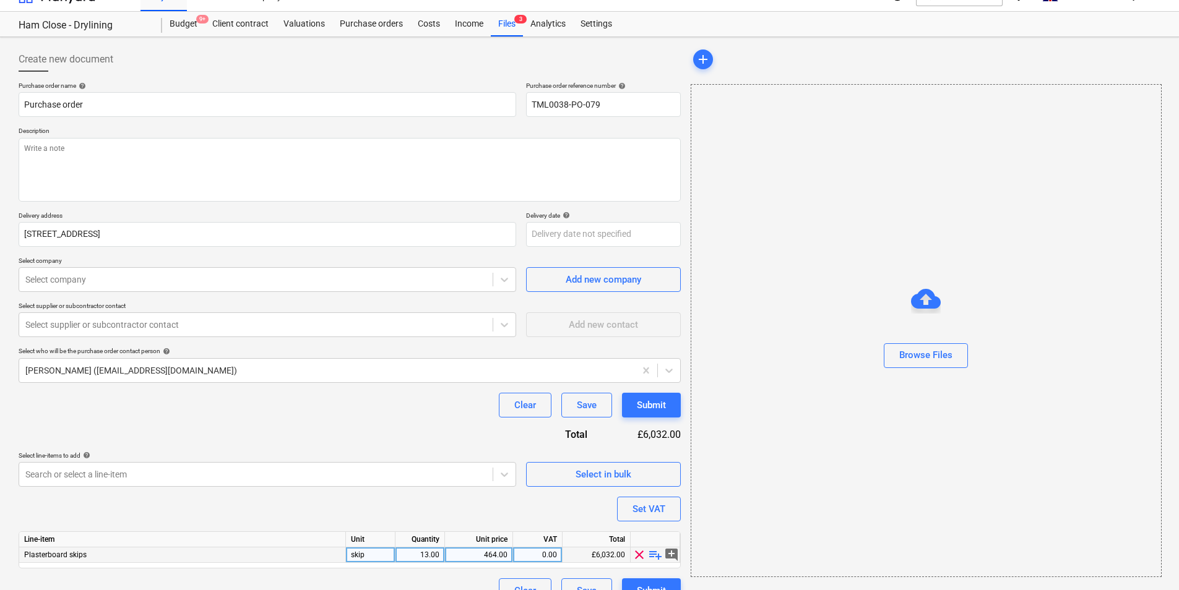
scroll to position [43, 0]
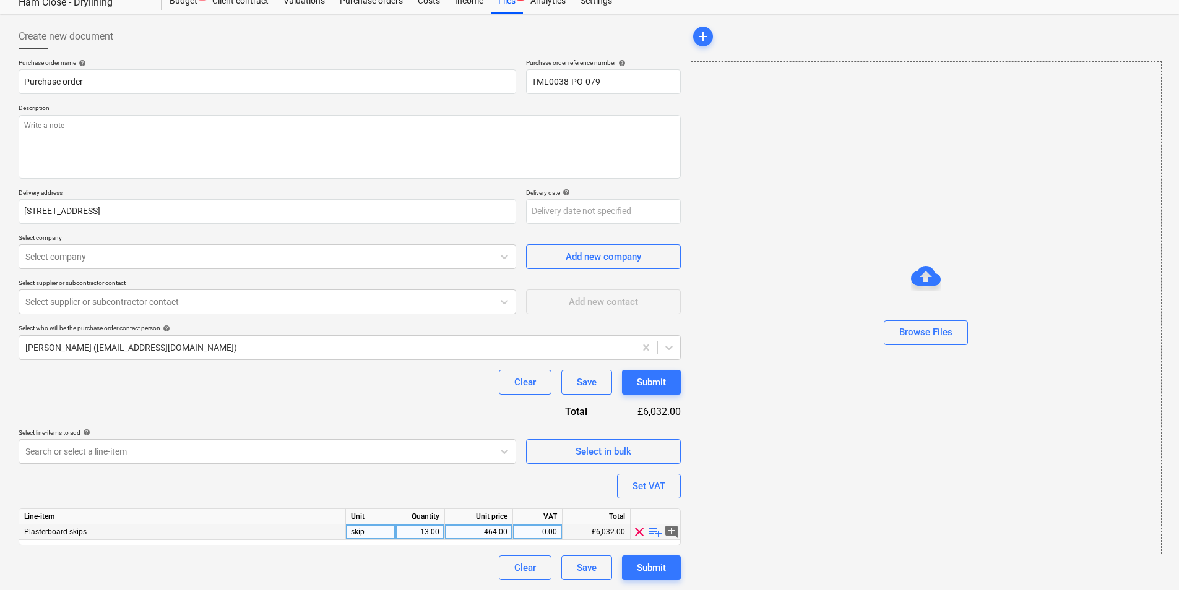
click at [432, 531] on div "13.00" at bounding box center [419, 532] width 39 height 15
type input "1"
type textarea "x"
click at [494, 530] on div "464.00" at bounding box center [479, 532] width 58 height 15
type input "135"
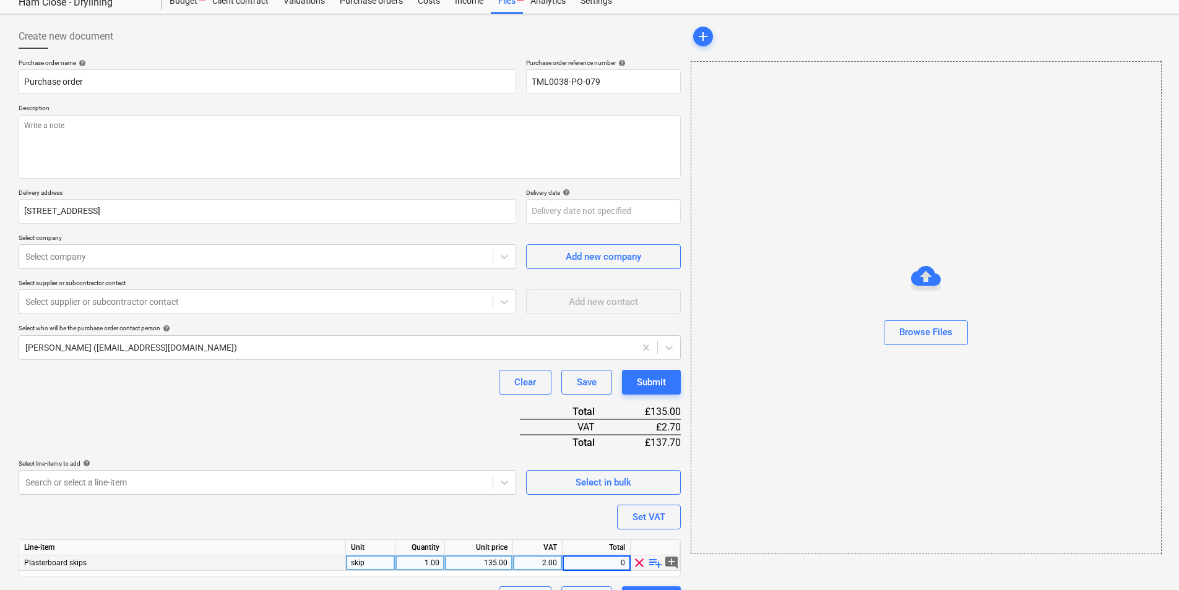
type textarea "x"
type input "20"
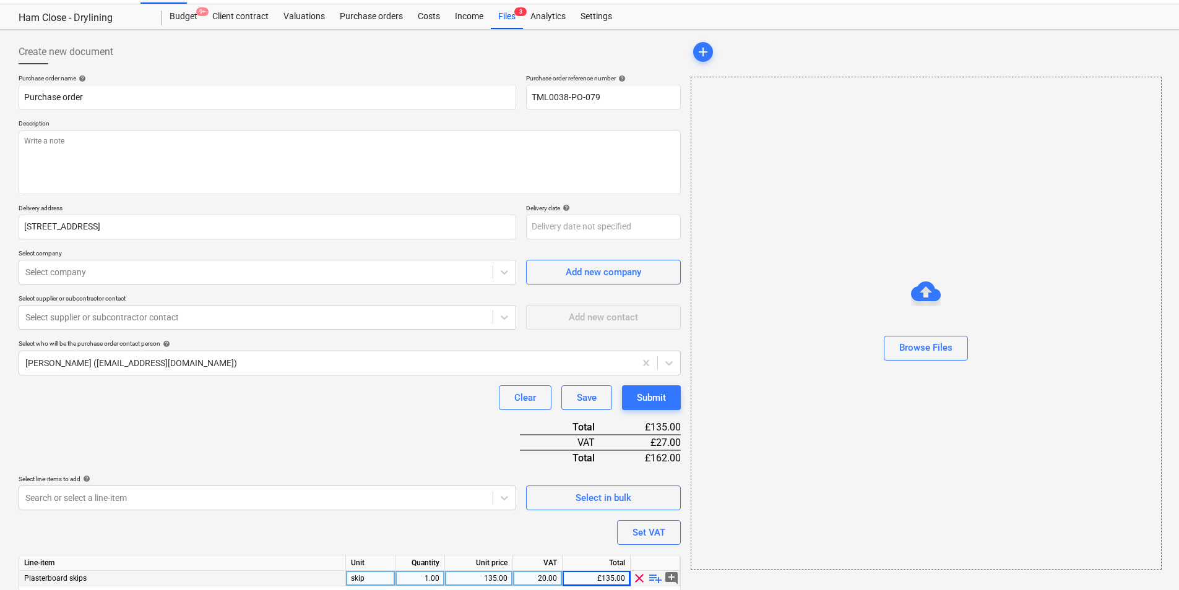
scroll to position [0, 0]
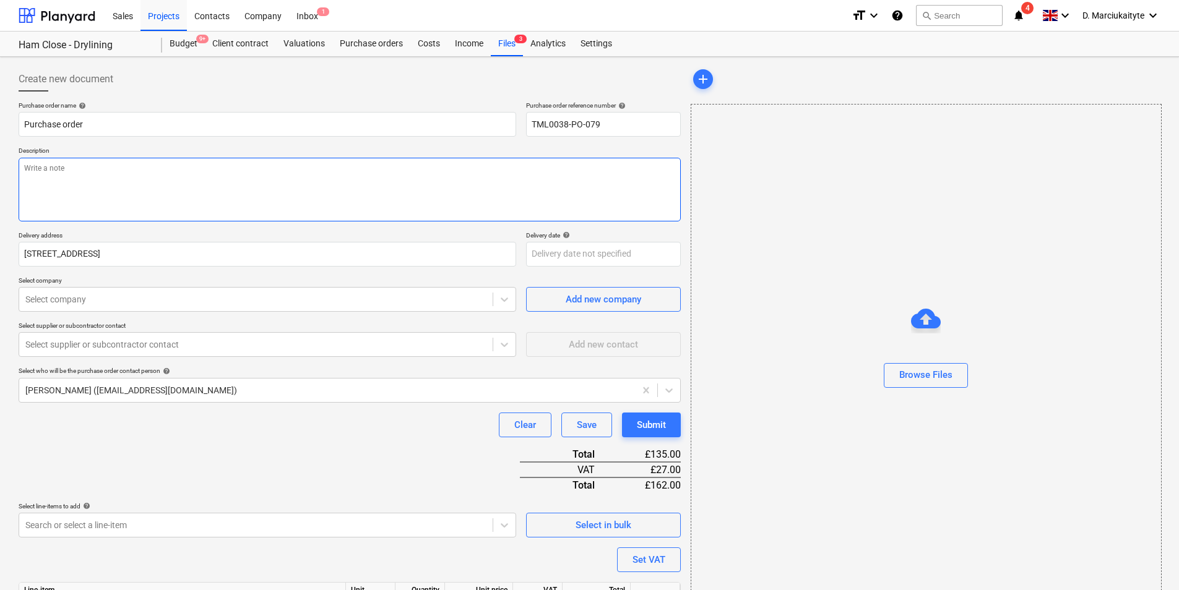
click at [110, 184] on textarea at bounding box center [350, 190] width 662 height 64
paste textarea "Good afternoon,, Please arrange to exchange the plasterboard skip on 06/10. Sit…"
type textarea "x"
type textarea "Good afternoon,, Please arrange to exchange the plasterboard skip on 06/10. Sit…"
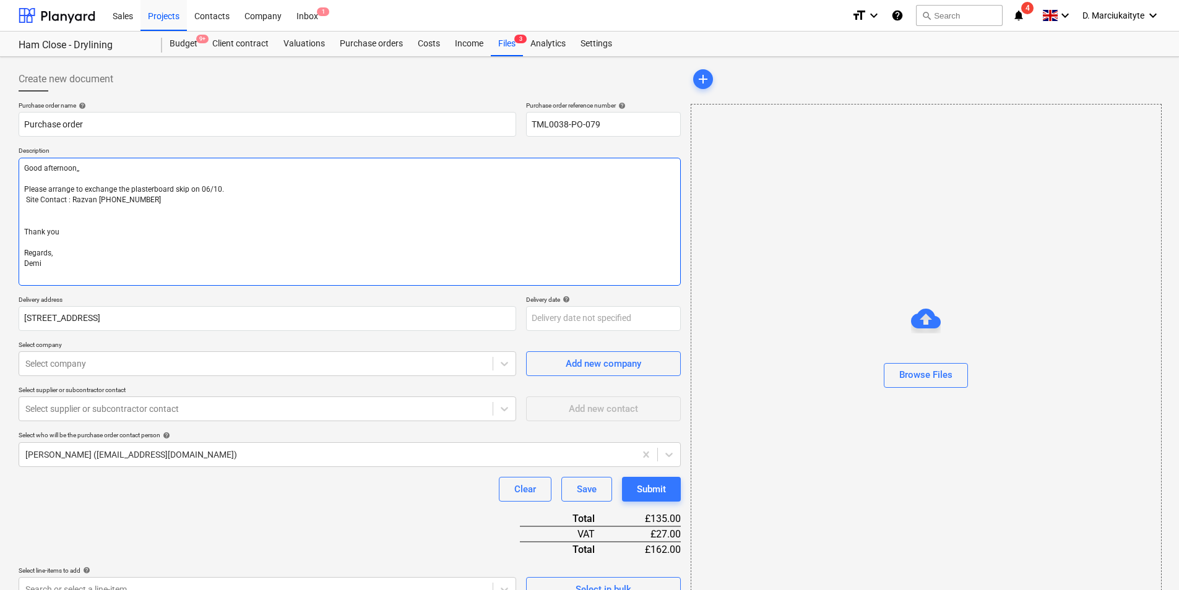
type textarea "x"
type textarea "Good afternoon,, Please arrange to exchange the plasterboard skip on 06/10. Sit…"
click at [206, 201] on textarea "Good afternoon,, Please arrange to exchange the plasterboard skip on 06/10. Sit…" at bounding box center [350, 222] width 662 height 128
type textarea "x"
type textarea "Good afternoon,, Please arrange to exchange the plasterboard skip on 0/10. Site…"
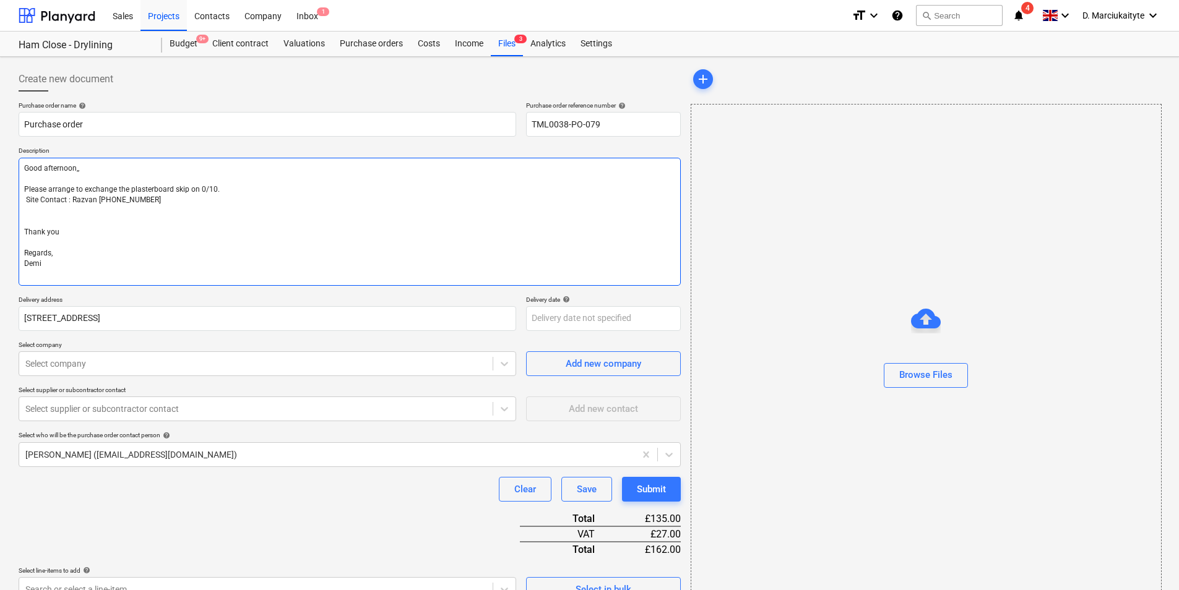
type textarea "x"
type textarea "Good afternoon,, Please arrange to exchange the plasterboard skip on /10. Site …"
type textarea "x"
type textarea "Good afternoon,, Please arrange to exchange the plasterboard skip on 1/10. Site…"
type textarea "x"
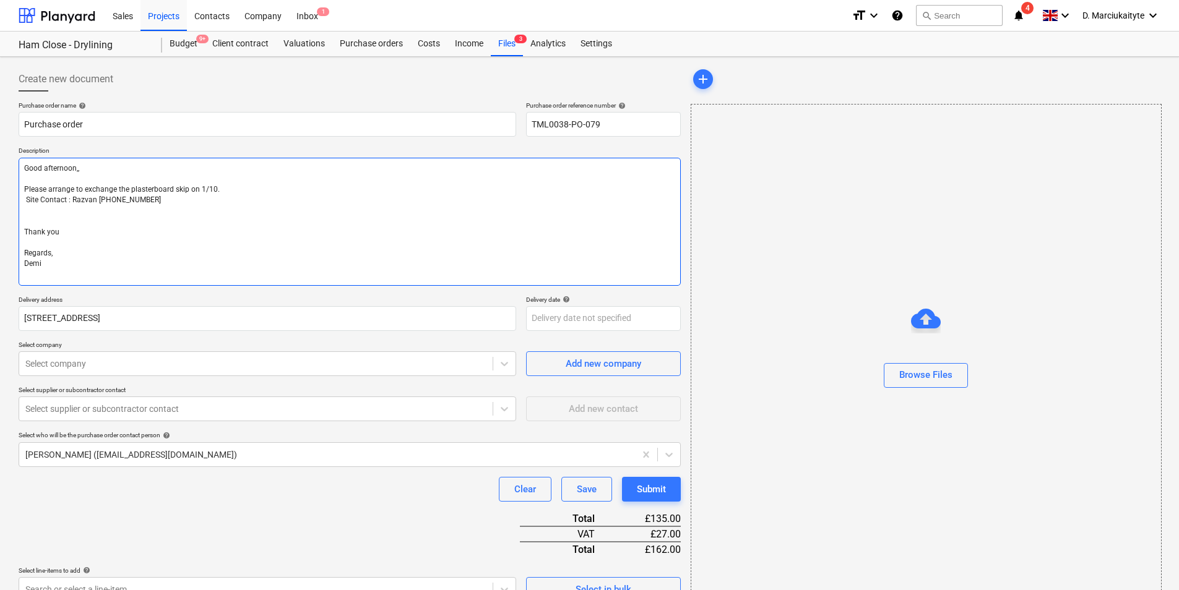
type textarea "Good afternoon,, Please arrange to exchange the plasterboard skip on 17/10. Sit…"
type textarea "x"
type textarea "Good afternoon,, Please arrange to exchange the plasterboard skip o 17/10. Site…"
type textarea "x"
type textarea "Good afternoon,, Please arrange to exchange the plasterboard skip 17/10. Site C…"
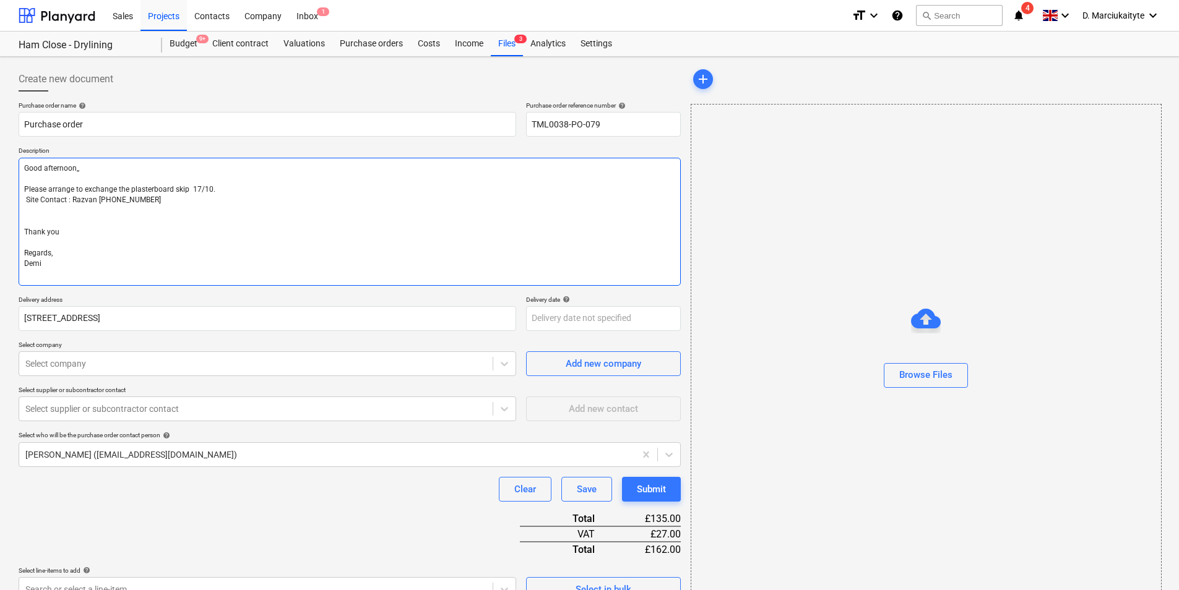
type textarea "x"
type textarea "Good afternoon,, Please arrange to exchange the plasterboard skip f 17/10. Site…"
type textarea "x"
type textarea "Good afternoon,, Please arrange to exchange the plasterboard skip fo 17/10. Sit…"
type textarea "x"
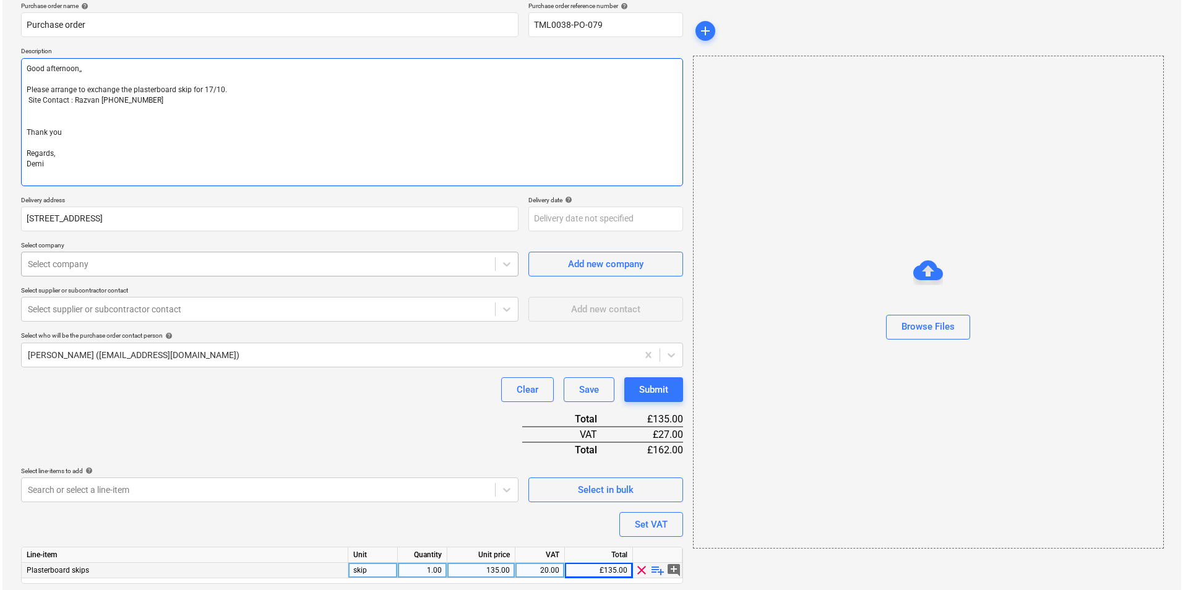
scroll to position [138, 0]
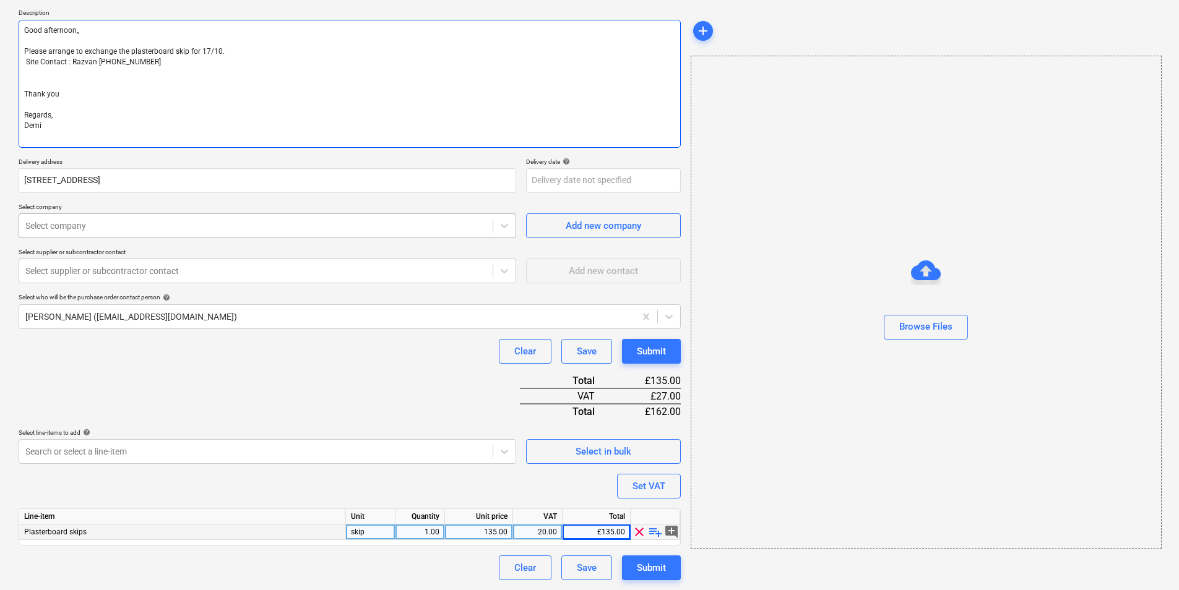
type textarea "Good afternoon,, Please arrange to exchange the plasterboard skip for 17/10. Si…"
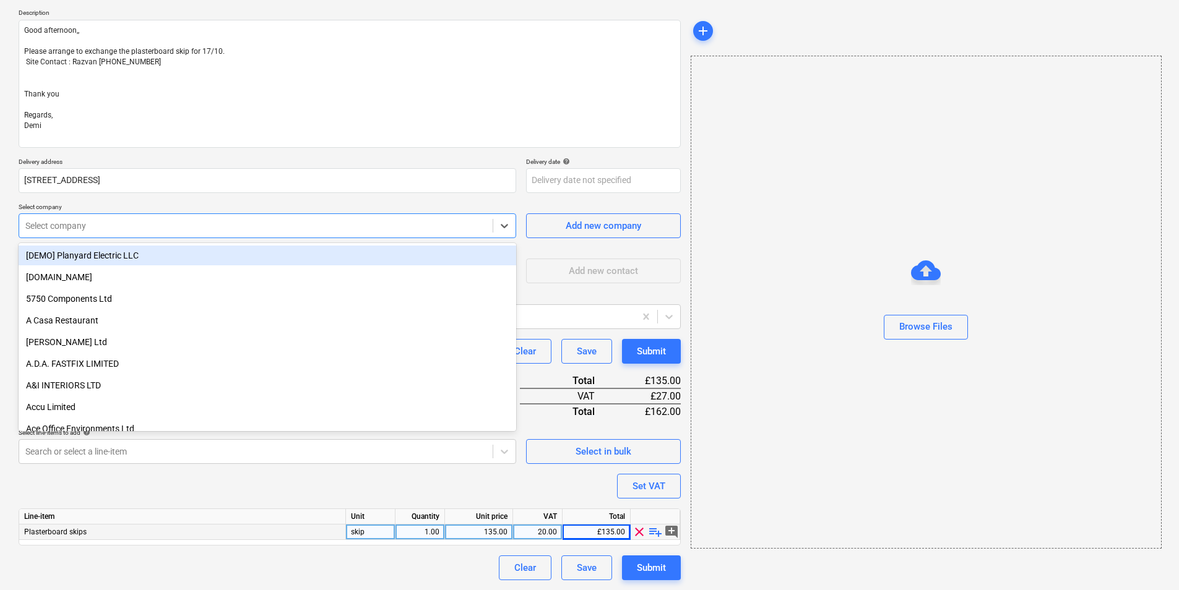
click at [192, 226] on div at bounding box center [255, 226] width 461 height 12
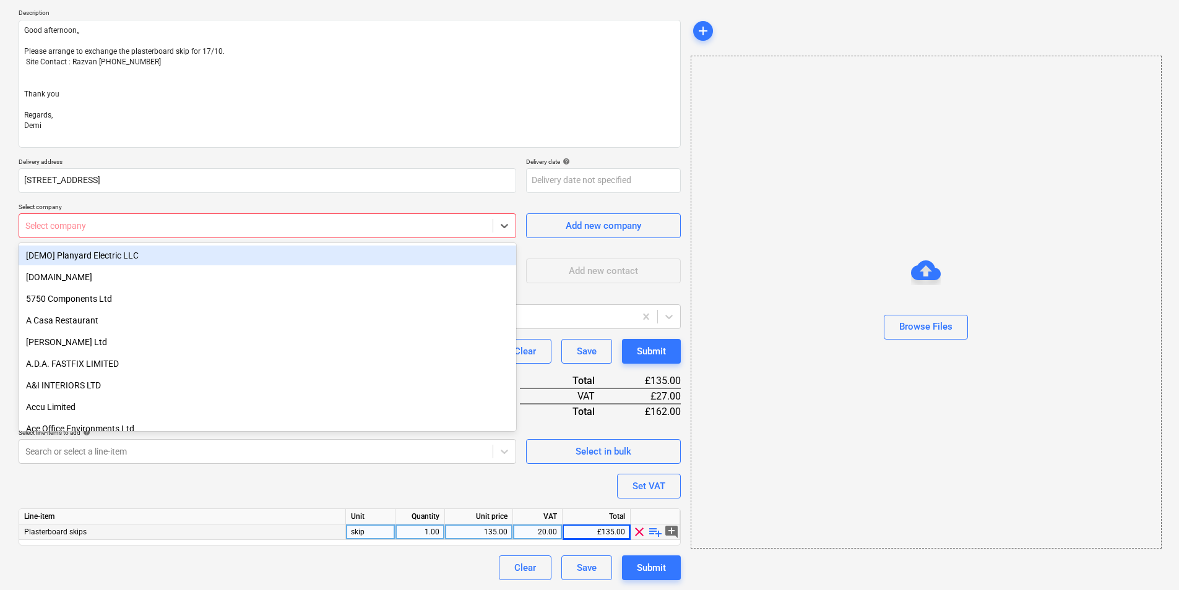
click at [337, 228] on div at bounding box center [255, 226] width 461 height 12
type textarea "x"
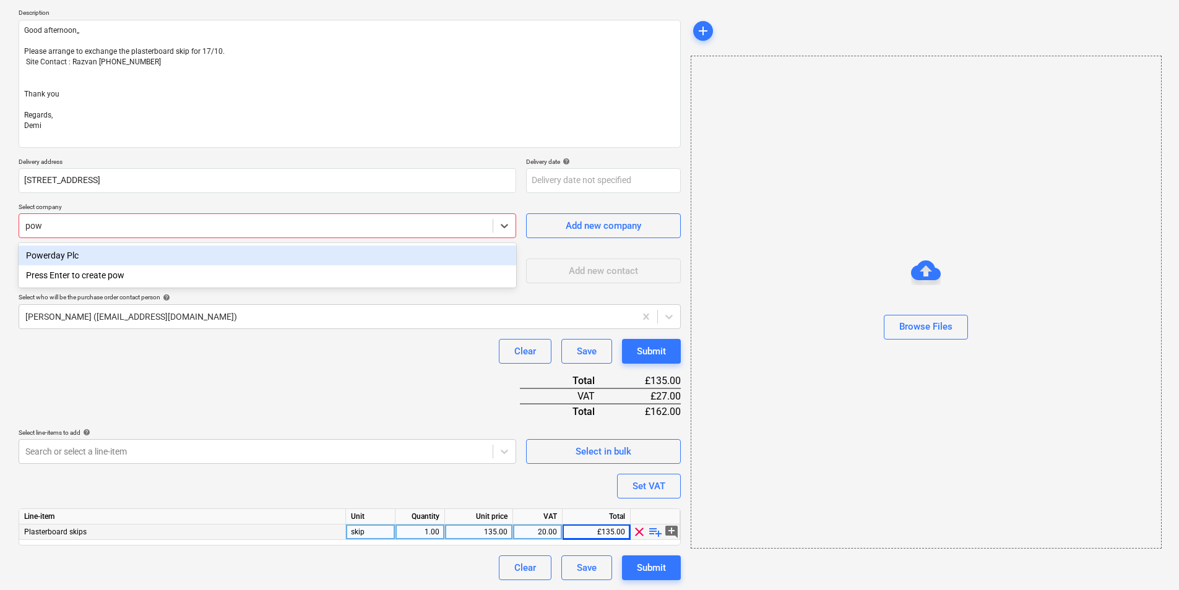
type input "powe"
type textarea "x"
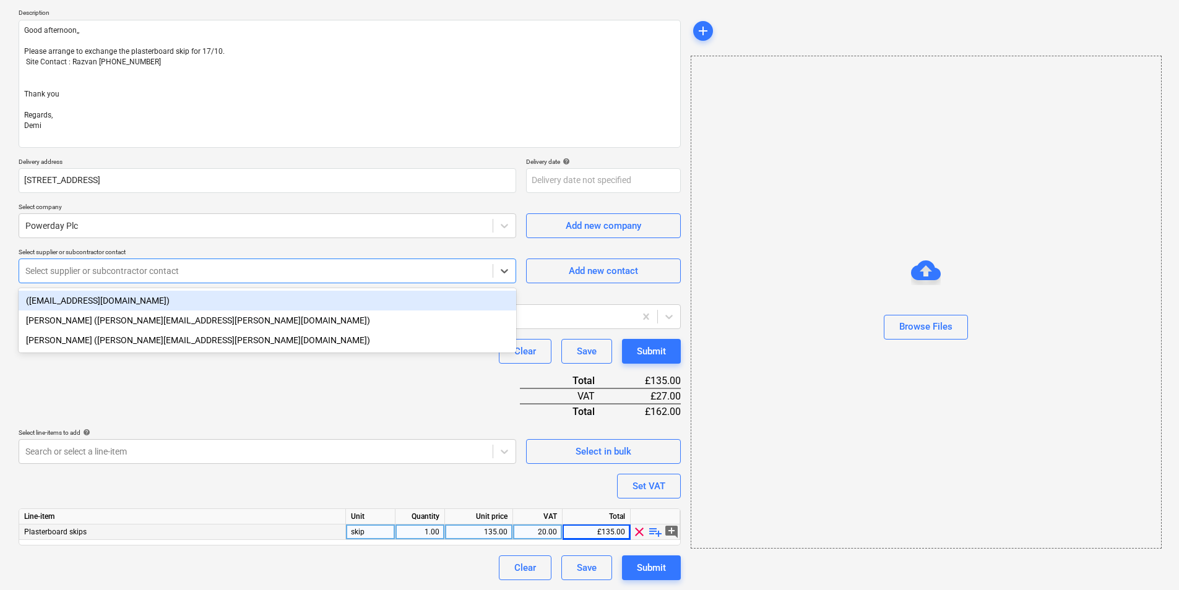
click at [295, 265] on div at bounding box center [255, 271] width 461 height 12
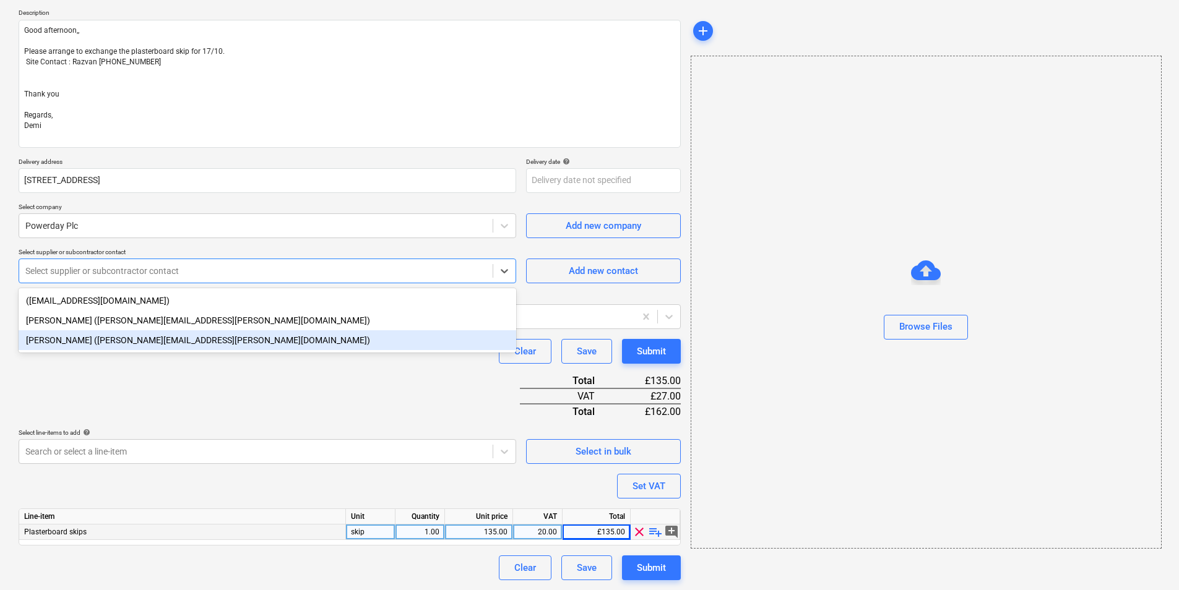
click at [172, 340] on div "Paul Devlin (paul.devlin@powerday.co.uk)" at bounding box center [267, 340] width 497 height 20
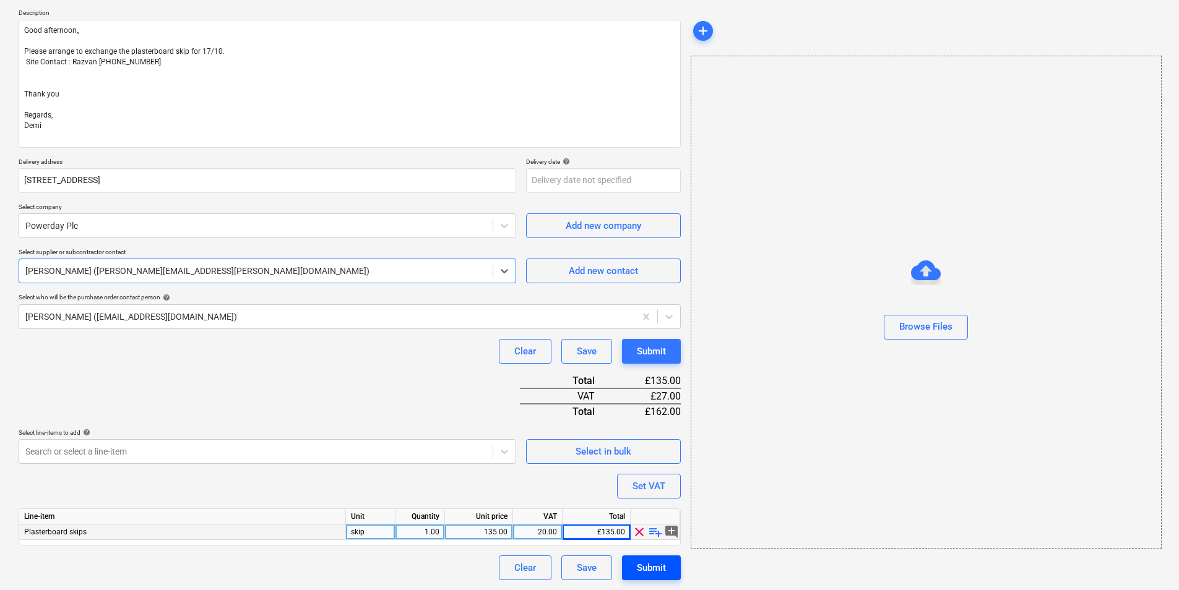
click at [634, 572] on button "Submit" at bounding box center [651, 568] width 59 height 25
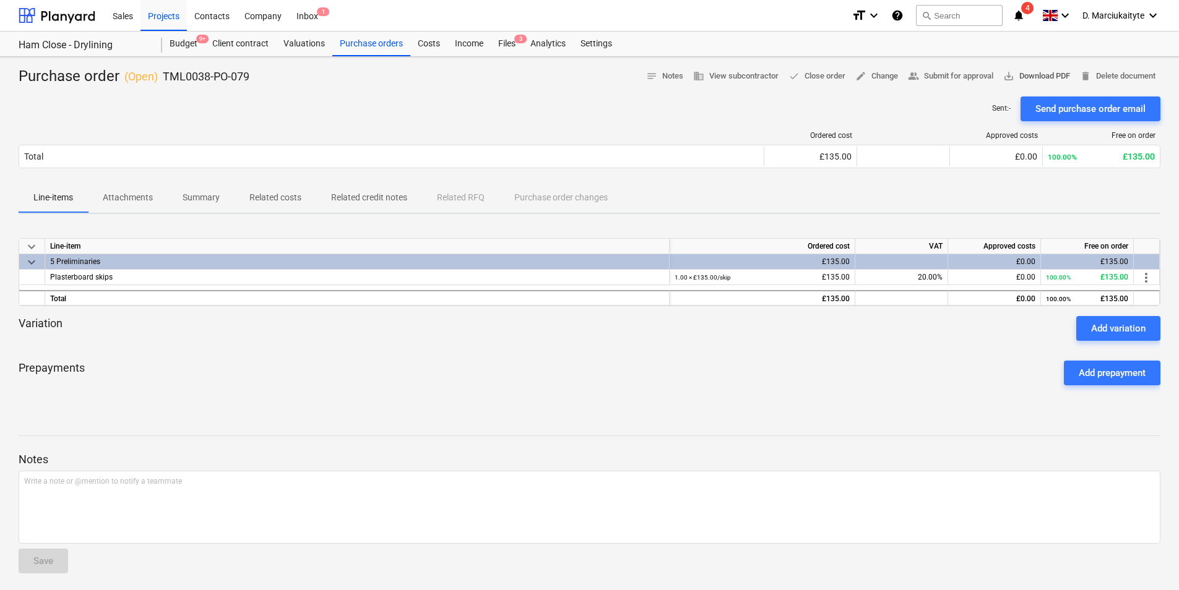
click at [1055, 71] on span "save_alt Download PDF" at bounding box center [1036, 76] width 67 height 14
click at [153, 14] on div "Projects" at bounding box center [163, 15] width 46 height 32
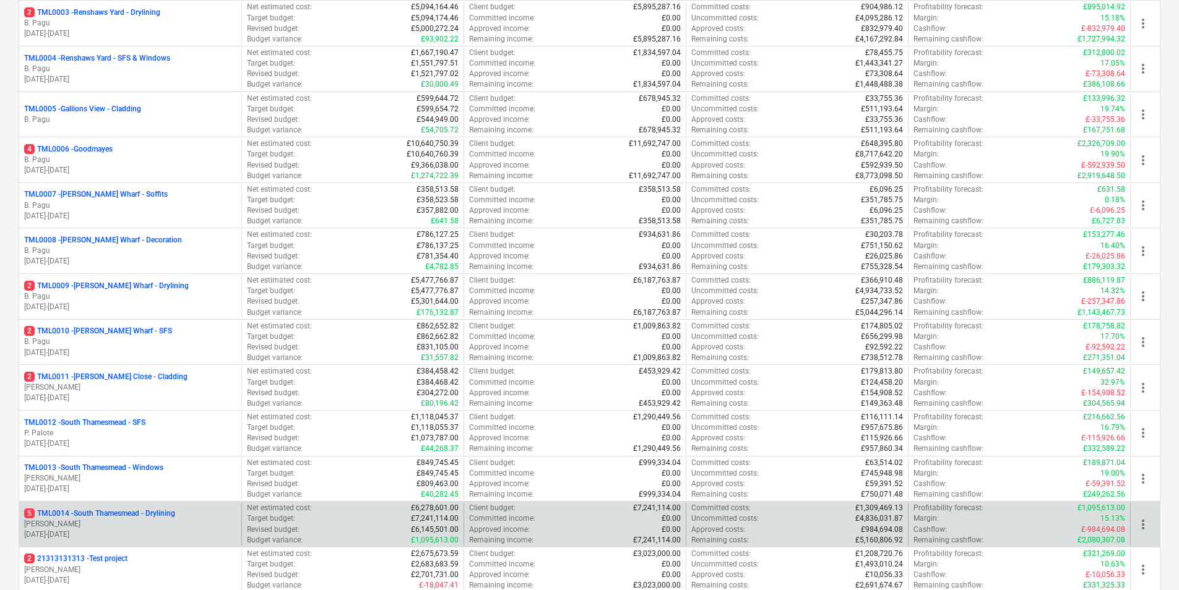
scroll to position [433, 0]
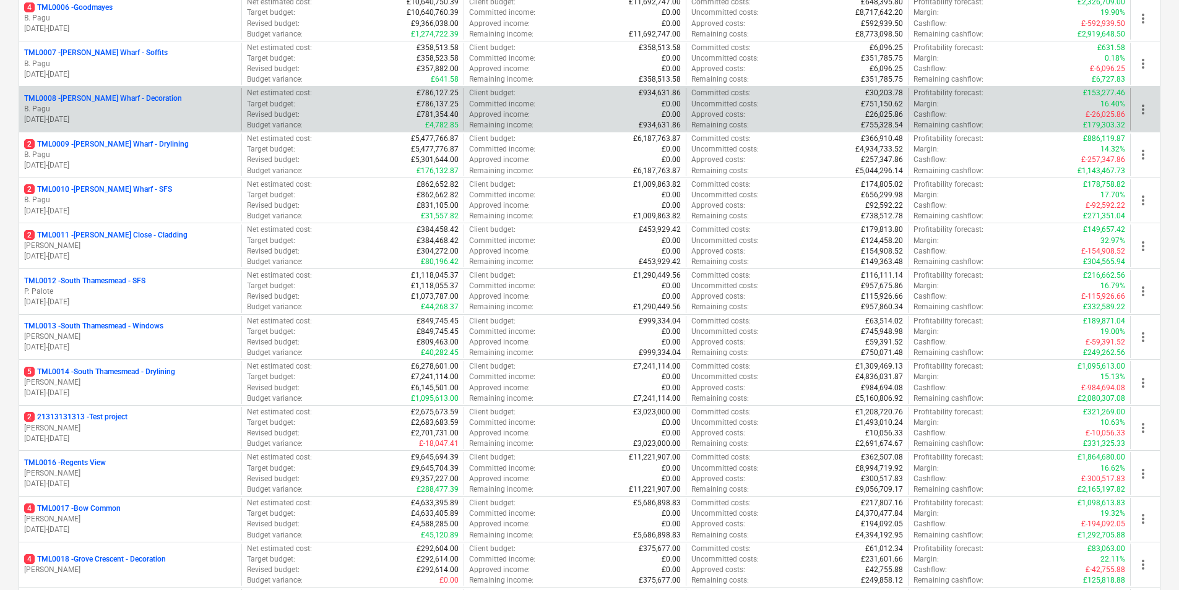
click at [142, 103] on p "TML0008 - Montgomery's Wharf - Decoration" at bounding box center [103, 98] width 158 height 11
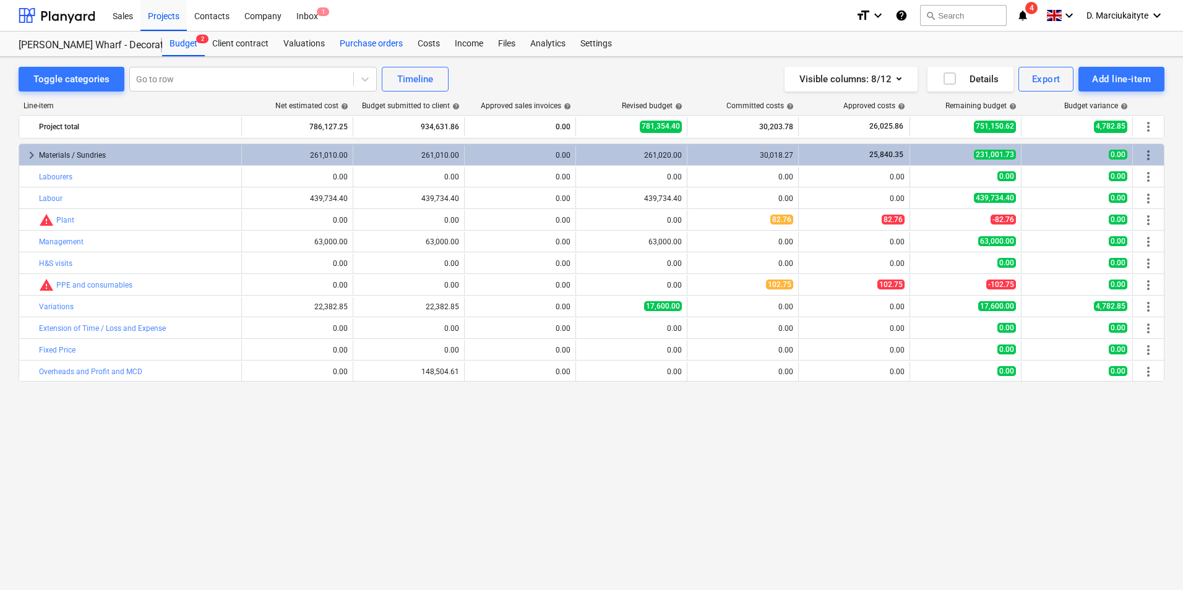
click at [370, 43] on div "Purchase orders" at bounding box center [371, 44] width 78 height 25
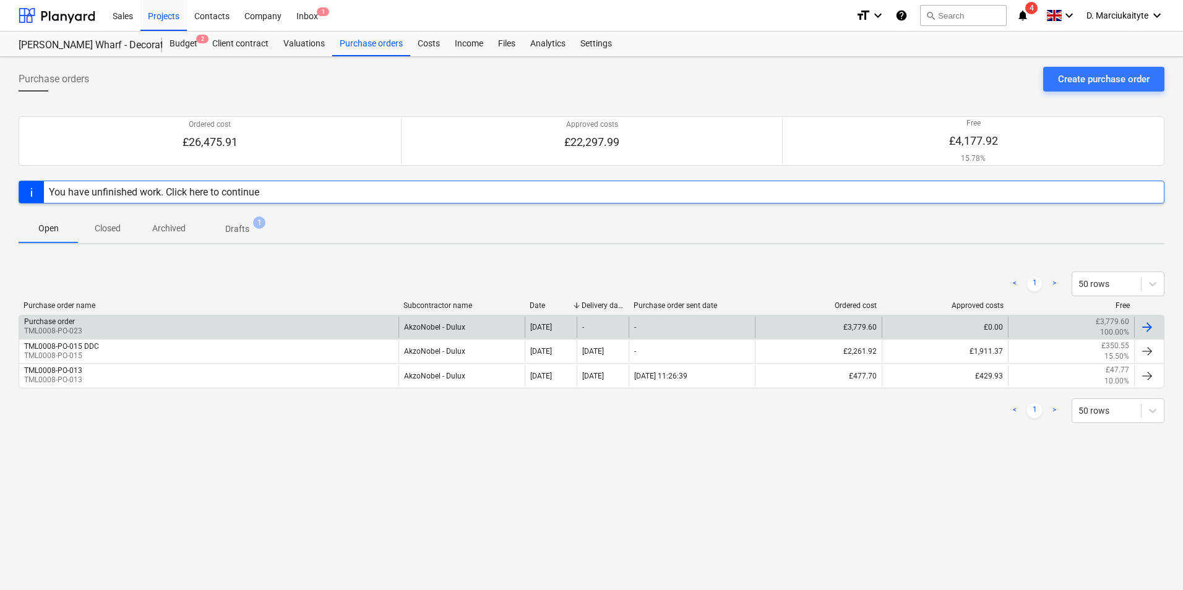
click at [319, 329] on div "Purchase order TML0008-PO-023" at bounding box center [208, 327] width 379 height 21
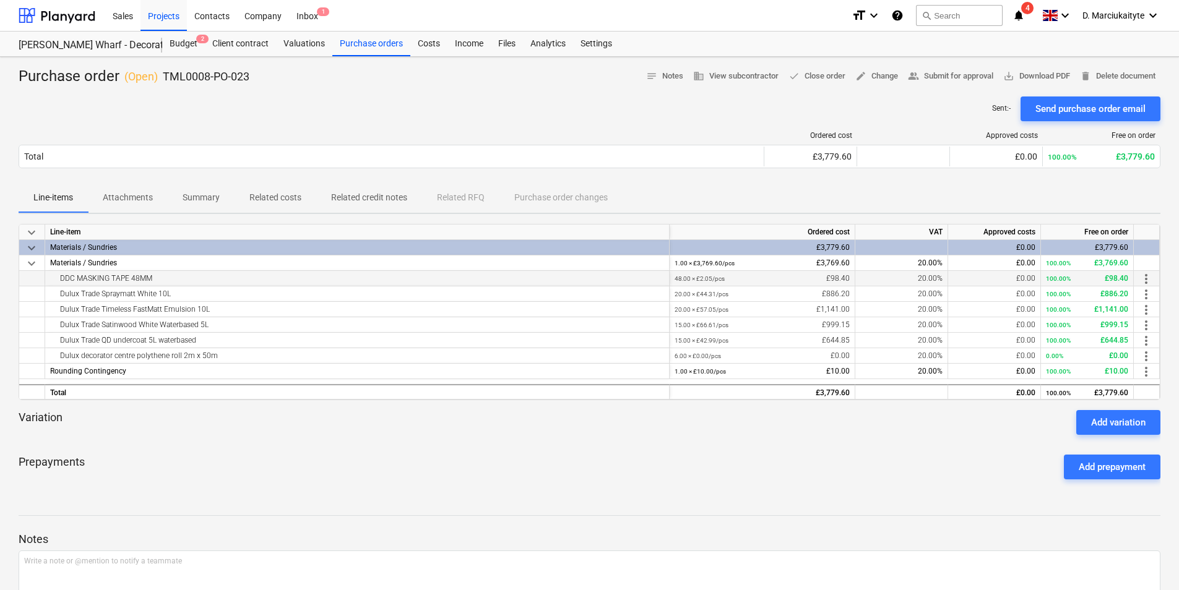
drag, startPoint x: 166, startPoint y: 277, endPoint x: 28, endPoint y: 283, distance: 137.5
click at [0, 0] on div "DDC MASKING TAPE 48MM 48.00 × £2.05 / pcs £98.40 20.00% £0.00 100.00% £98.40 mo…" at bounding box center [0, 0] width 0 height 0
copy div "DDC MASKING TAPE 48MM"
click at [195, 294] on div "Dulux Trade Spraymatt White 10L" at bounding box center [357, 293] width 614 height 15
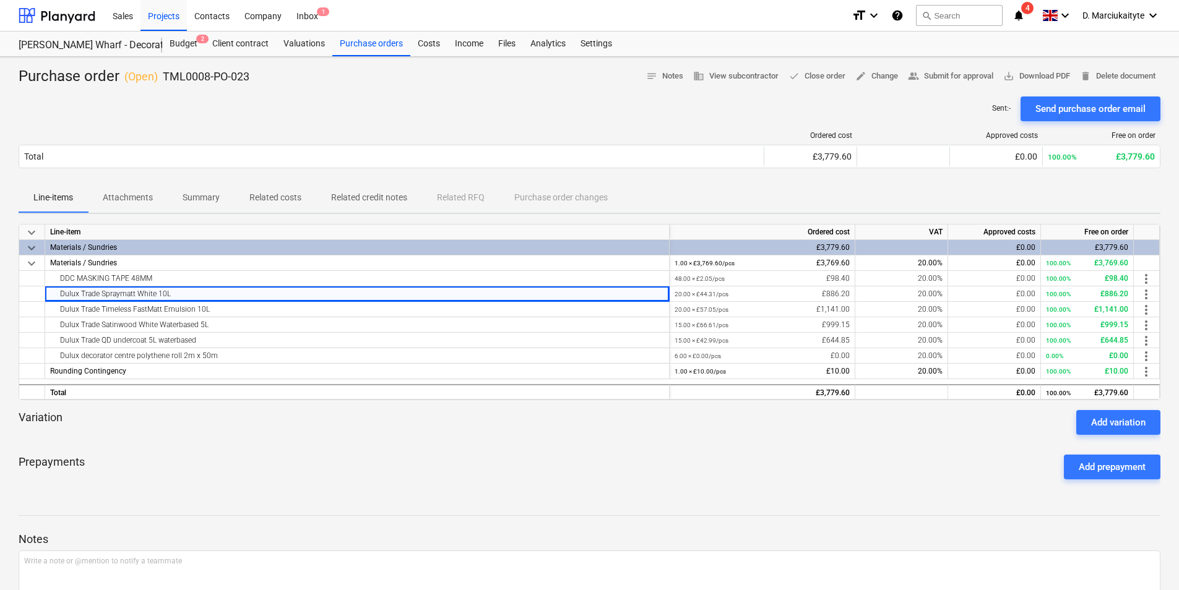
drag, startPoint x: 110, startPoint y: 296, endPoint x: 14, endPoint y: 296, distance: 96.5
click at [14, 296] on div "Purchase order ( Open ) TML0008-PO-023 notes Notes business View subcontractor …" at bounding box center [589, 365] width 1179 height 616
drag, startPoint x: 14, startPoint y: 296, endPoint x: 159, endPoint y: 283, distance: 146.0
click at [159, 283] on div "DDC MASKING TAPE 48MM" at bounding box center [357, 278] width 614 height 15
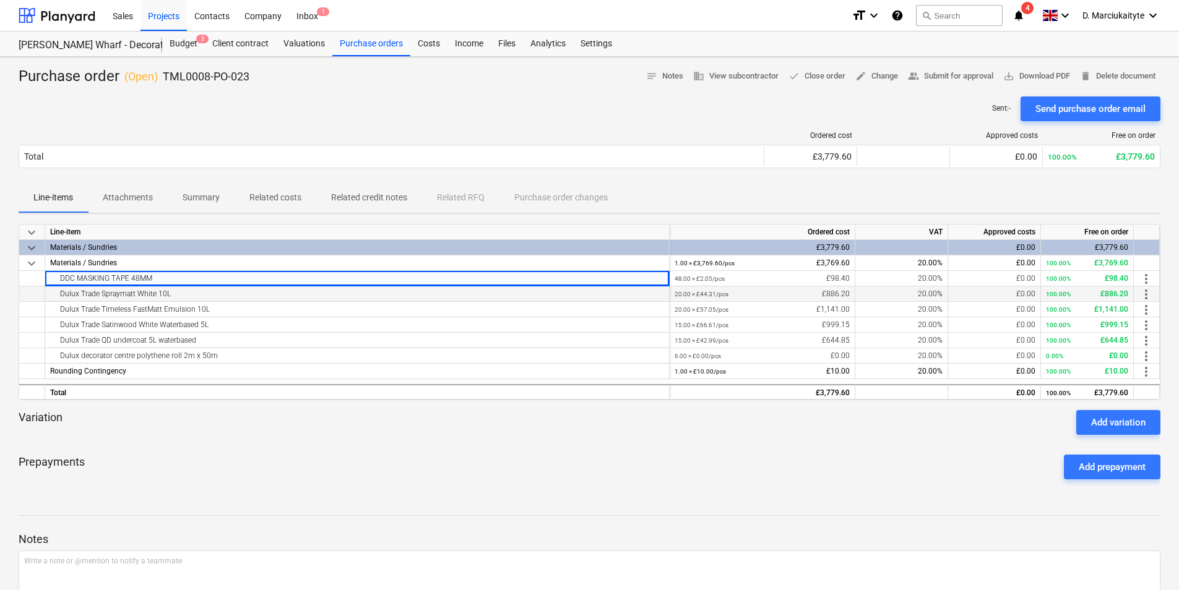
click at [188, 294] on div "Dulux Trade Spraymatt White 10L" at bounding box center [357, 293] width 614 height 15
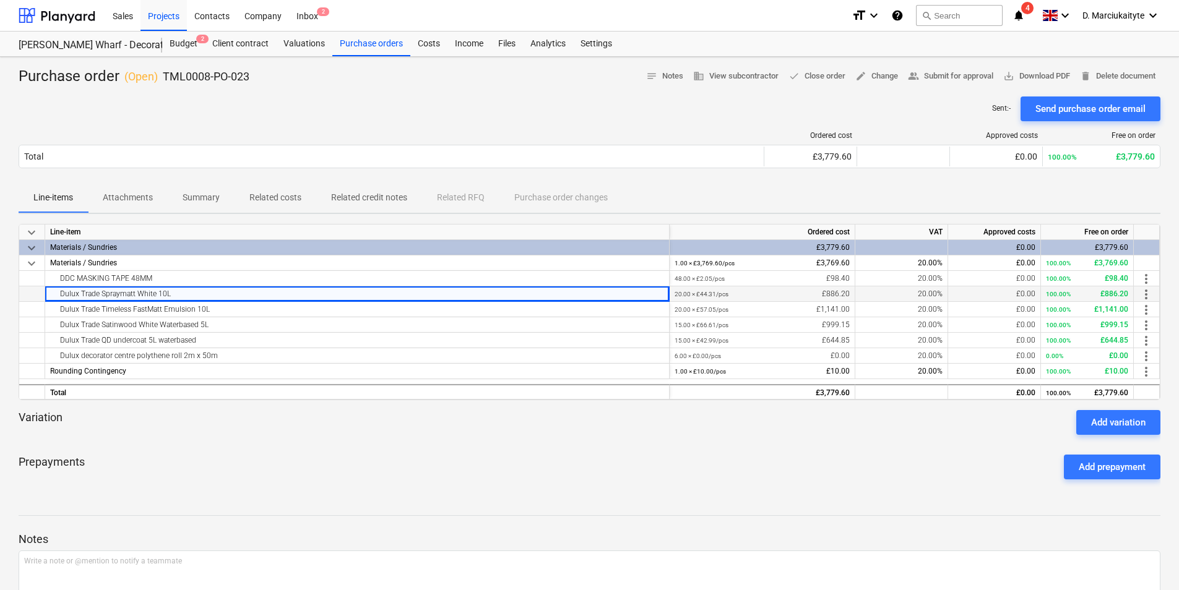
drag, startPoint x: 185, startPoint y: 297, endPoint x: 32, endPoint y: 300, distance: 152.8
click at [0, 0] on div "Dulux Trade Spraymatt White 10L 20.00 × £44.31 / pcs £886.20 20.00% £0.00 100.0…" at bounding box center [0, 0] width 0 height 0
click at [217, 309] on div "Dulux Trade Timeless FastMatt Emulsion 10L" at bounding box center [357, 309] width 614 height 15
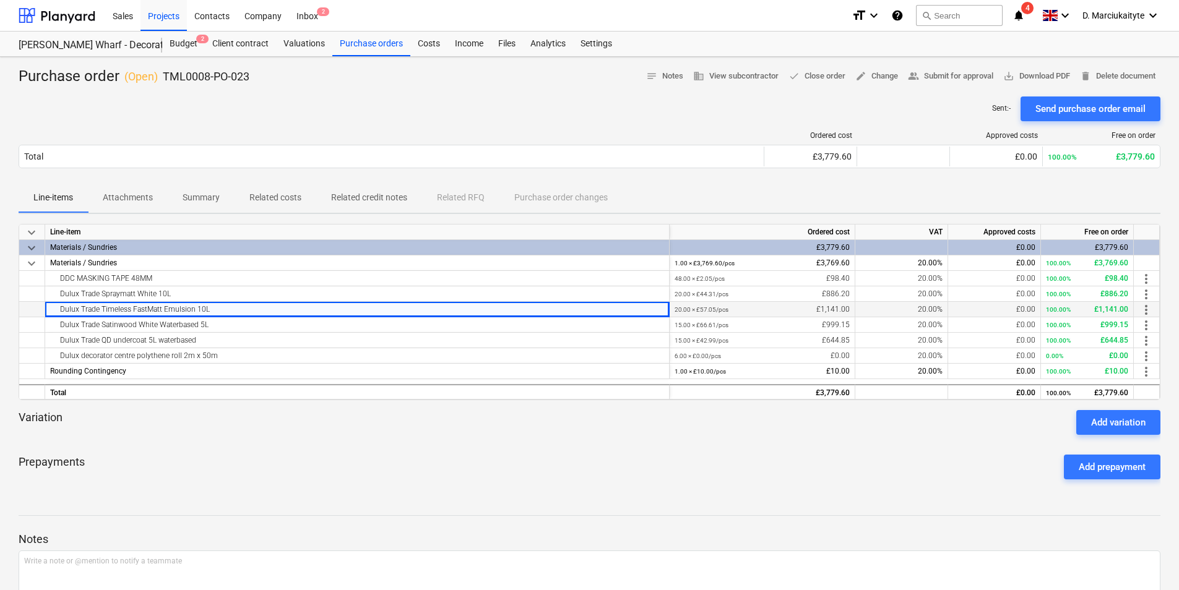
drag, startPoint x: 168, startPoint y: 312, endPoint x: 20, endPoint y: 311, distance: 147.9
click at [0, 0] on div "Dulux Trade Timeless FastMatt Emulsion 10L 20.00 × £57.05 / pcs £1,141.00 20.00…" at bounding box center [0, 0] width 0 height 0
click at [209, 324] on div "Dulux Trade Satinwood White Waterbased 5L" at bounding box center [357, 324] width 614 height 15
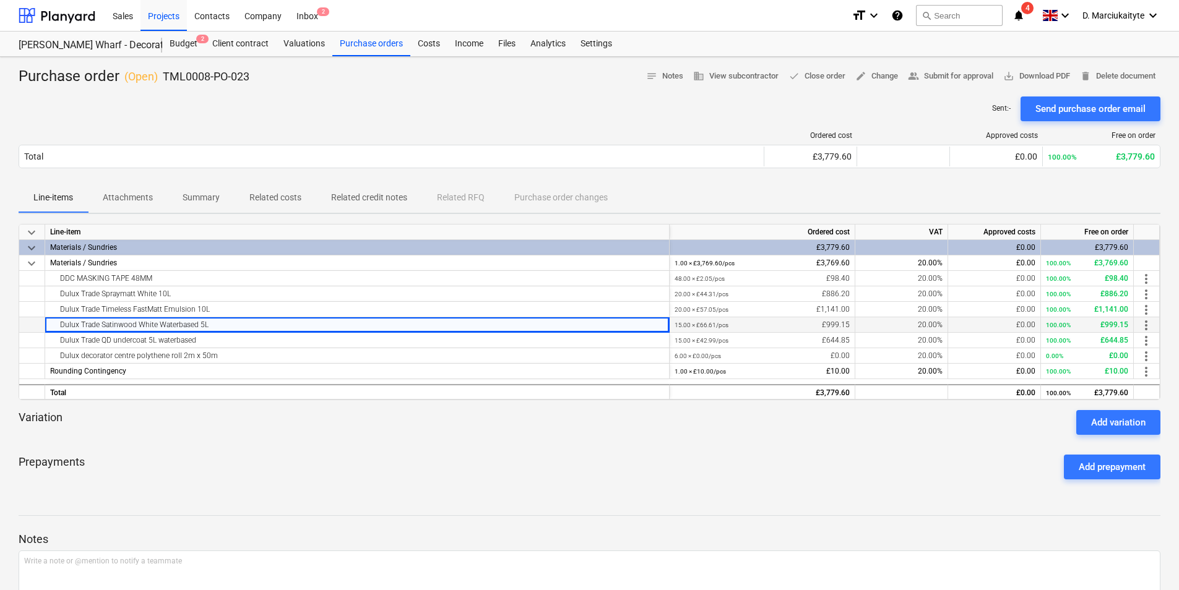
drag, startPoint x: 214, startPoint y: 329, endPoint x: 48, endPoint y: 327, distance: 166.4
click at [48, 327] on div "Dulux Trade Satinwood White Waterbased 5L" at bounding box center [357, 324] width 624 height 15
click at [249, 332] on div "Dulux Trade Satinwood White Waterbased 5L" at bounding box center [357, 324] width 614 height 15
drag, startPoint x: 244, startPoint y: 327, endPoint x: 45, endPoint y: 321, distance: 199.3
click at [45, 321] on div "Dulux Trade Satinwood White Waterbased 5L" at bounding box center [357, 324] width 624 height 15
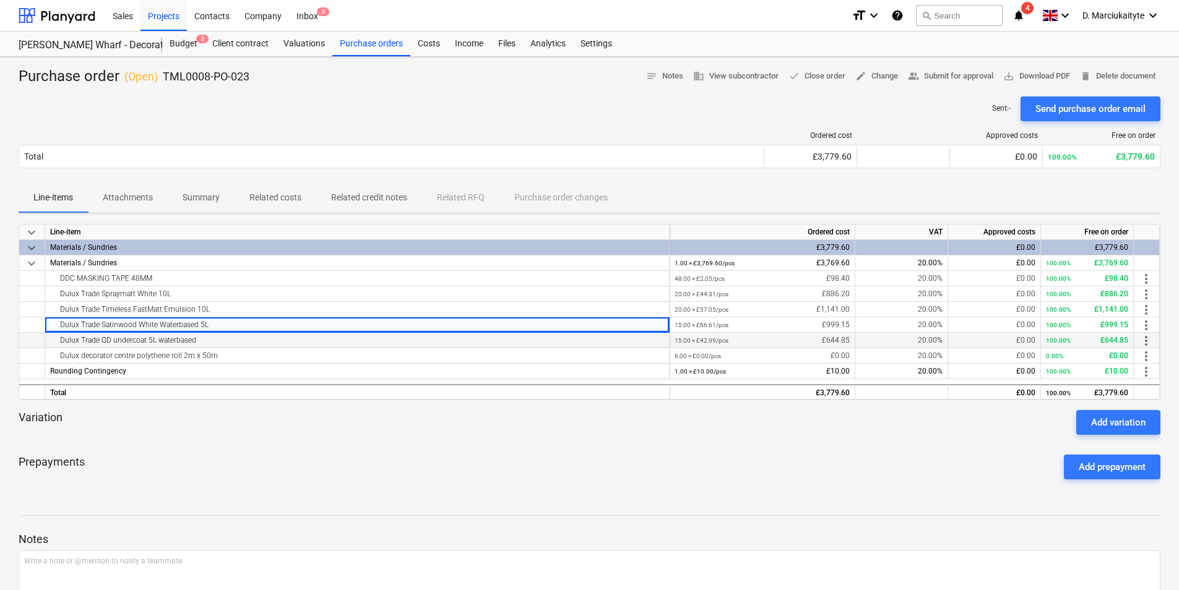
click at [244, 345] on div "Dulux Trade QD undercoat 5L waterbased" at bounding box center [357, 340] width 614 height 15
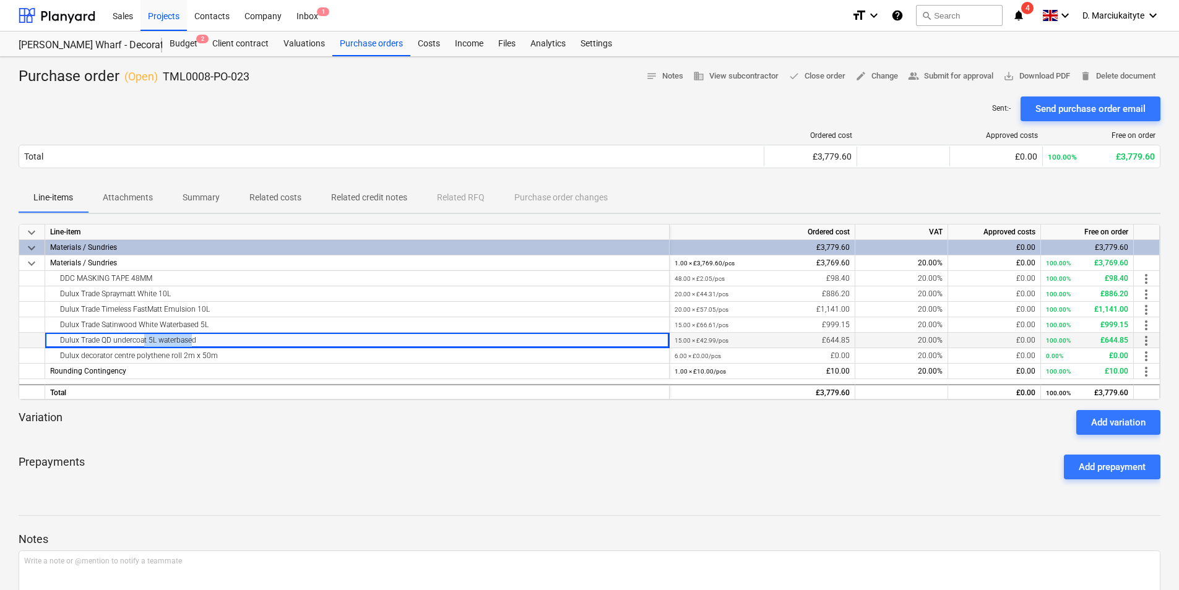
drag, startPoint x: 183, startPoint y: 343, endPoint x: 140, endPoint y: 345, distance: 42.7
click at [140, 345] on div "Dulux Trade QD undercoat 5L waterbased" at bounding box center [357, 340] width 614 height 15
drag, startPoint x: 140, startPoint y: 345, endPoint x: 231, endPoint y: 343, distance: 91.6
click at [233, 344] on div "Dulux Trade QD undercoat 5L waterbased" at bounding box center [357, 340] width 614 height 15
drag, startPoint x: 199, startPoint y: 343, endPoint x: 57, endPoint y: 351, distance: 142.6
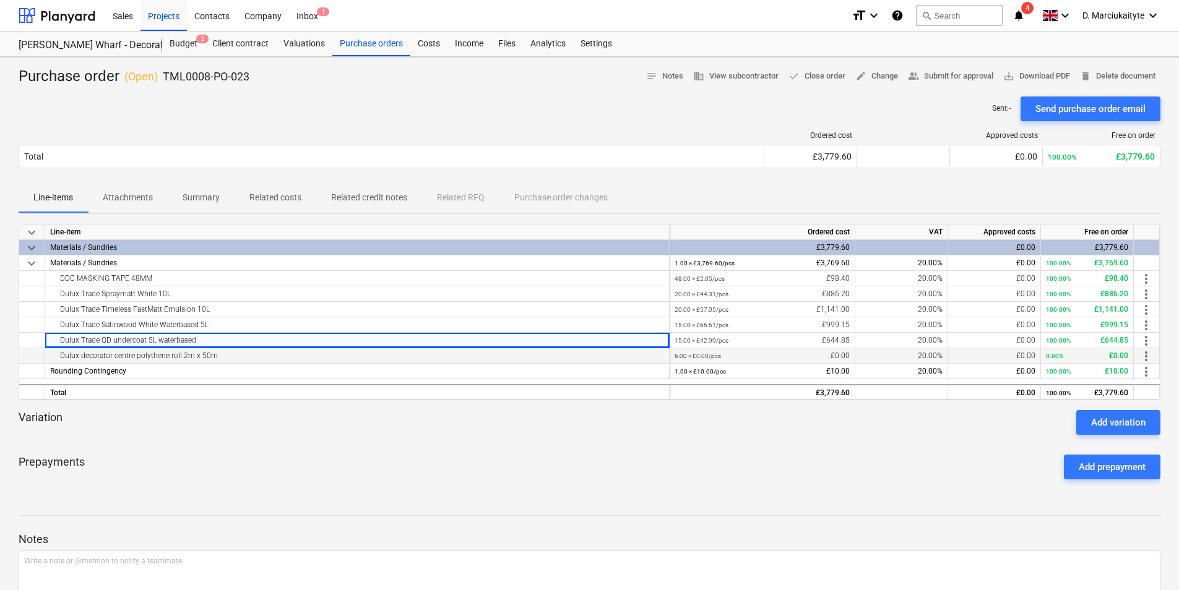
click at [58, 345] on div "Dulux Trade QD undercoat 5L waterbased" at bounding box center [357, 340] width 614 height 15
click at [223, 354] on div "Dulux decorator centre polythene roll 2m x 50m" at bounding box center [357, 355] width 614 height 15
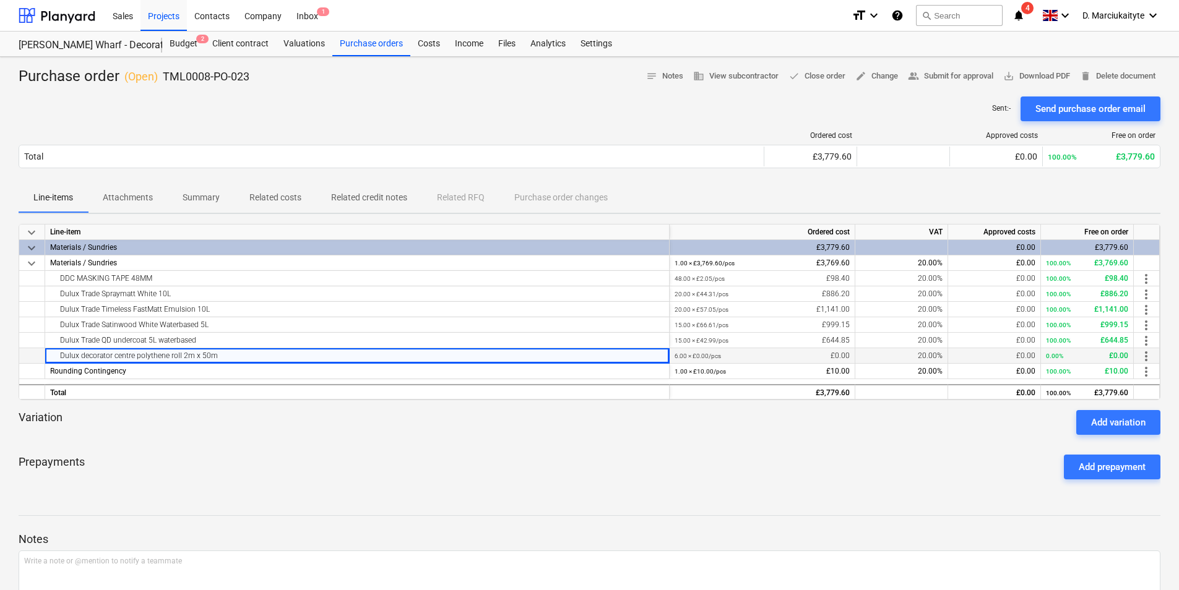
drag, startPoint x: 254, startPoint y: 356, endPoint x: 53, endPoint y: 354, distance: 200.5
click at [53, 354] on div "Dulux decorator centre polythene roll 2m x 50m" at bounding box center [357, 355] width 614 height 15
drag, startPoint x: 286, startPoint y: 72, endPoint x: 160, endPoint y: 78, distance: 126.3
click at [160, 78] on div "Purchase order ( Open ) TML0008-PO-023 notes Notes business View subcontractor …" at bounding box center [589, 77] width 1141 height 20
click at [381, 37] on div "Purchase orders" at bounding box center [371, 44] width 78 height 25
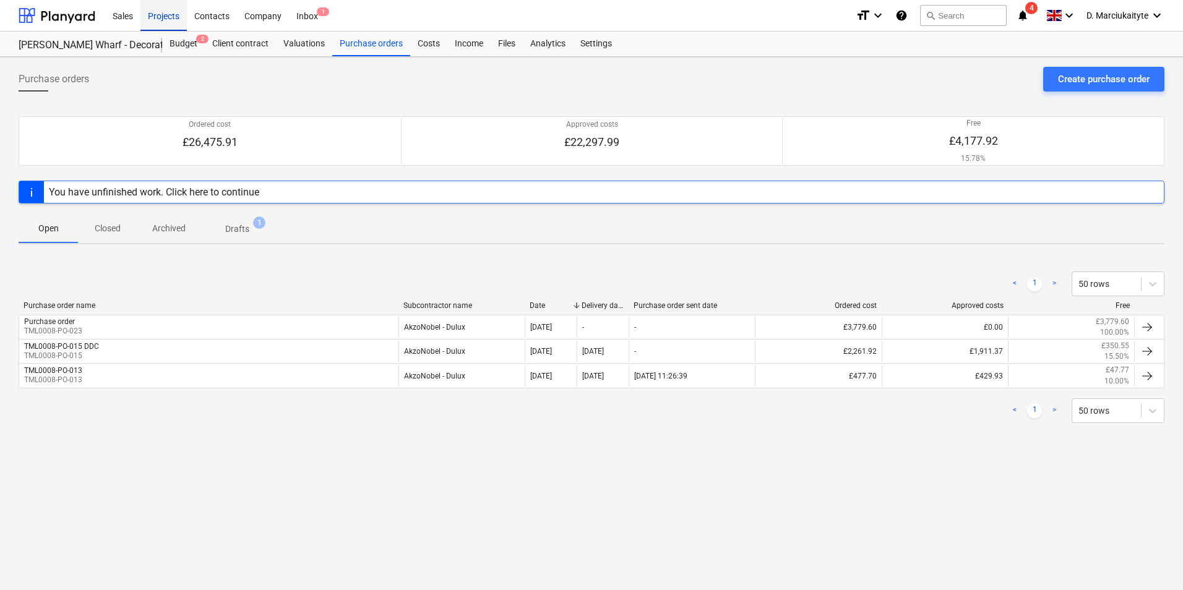
click at [169, 17] on div "Projects" at bounding box center [163, 15] width 46 height 32
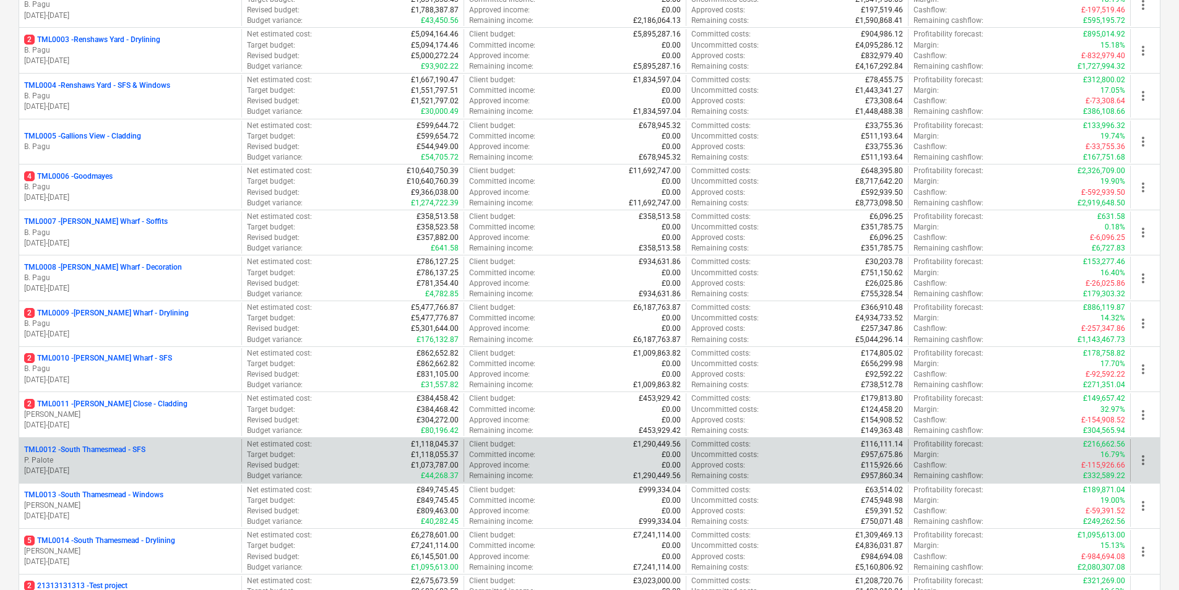
scroll to position [371, 0]
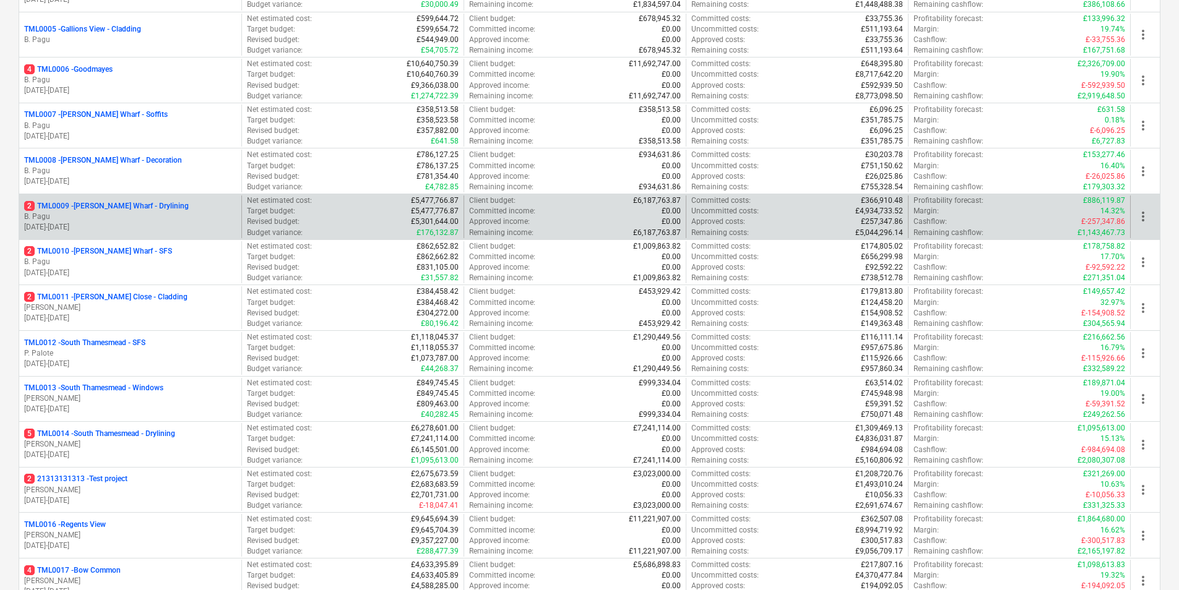
click at [138, 224] on p "01.03.2024 - 31.10.2025" at bounding box center [130, 227] width 212 height 11
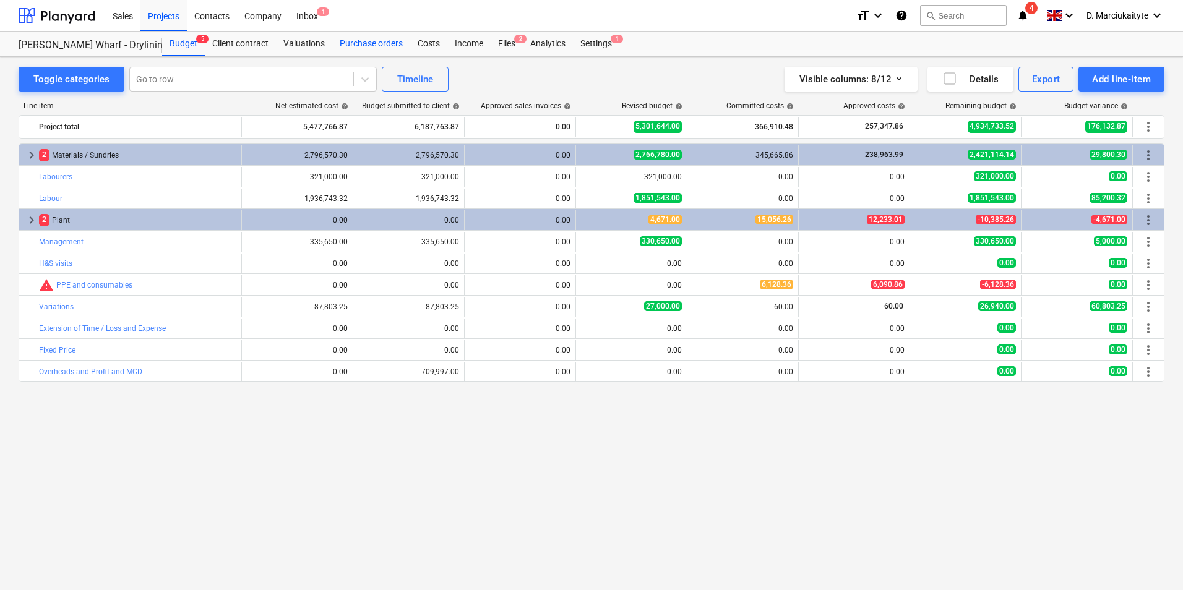
click at [387, 53] on div "Purchase orders" at bounding box center [371, 44] width 78 height 25
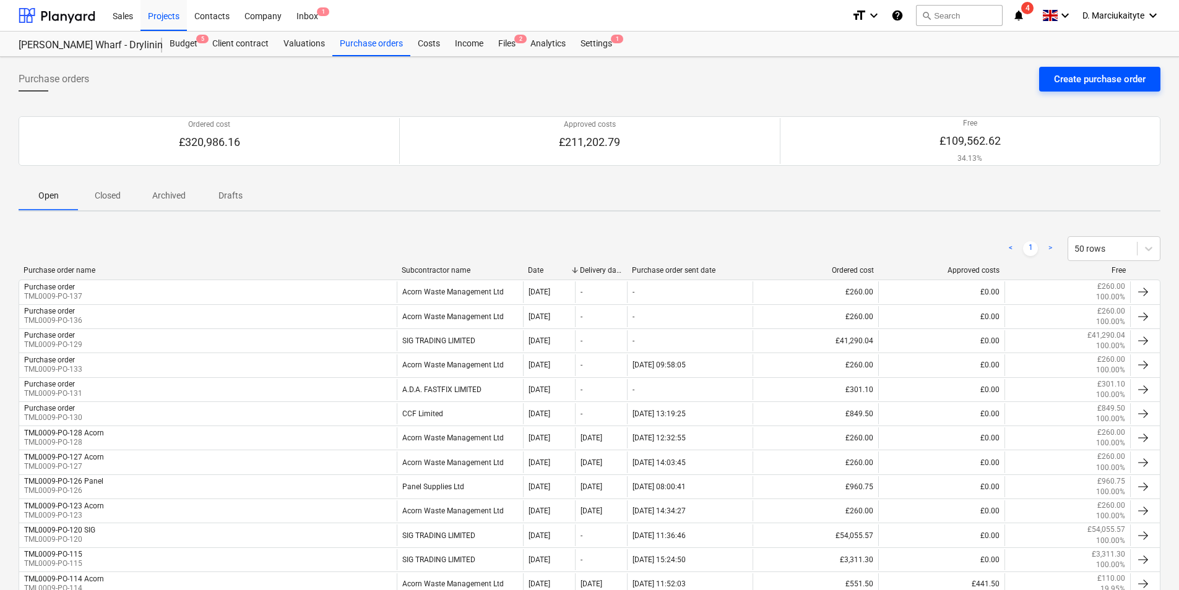
click at [1120, 78] on div "Create purchase order" at bounding box center [1100, 79] width 92 height 16
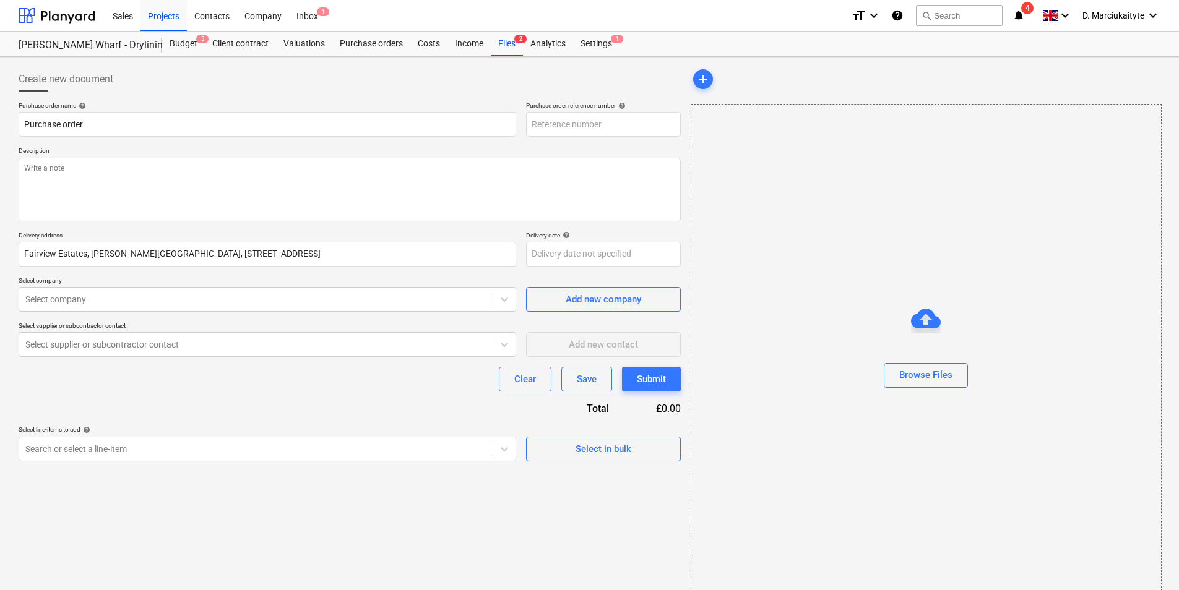
type textarea "x"
type input "TML0009-PO-138"
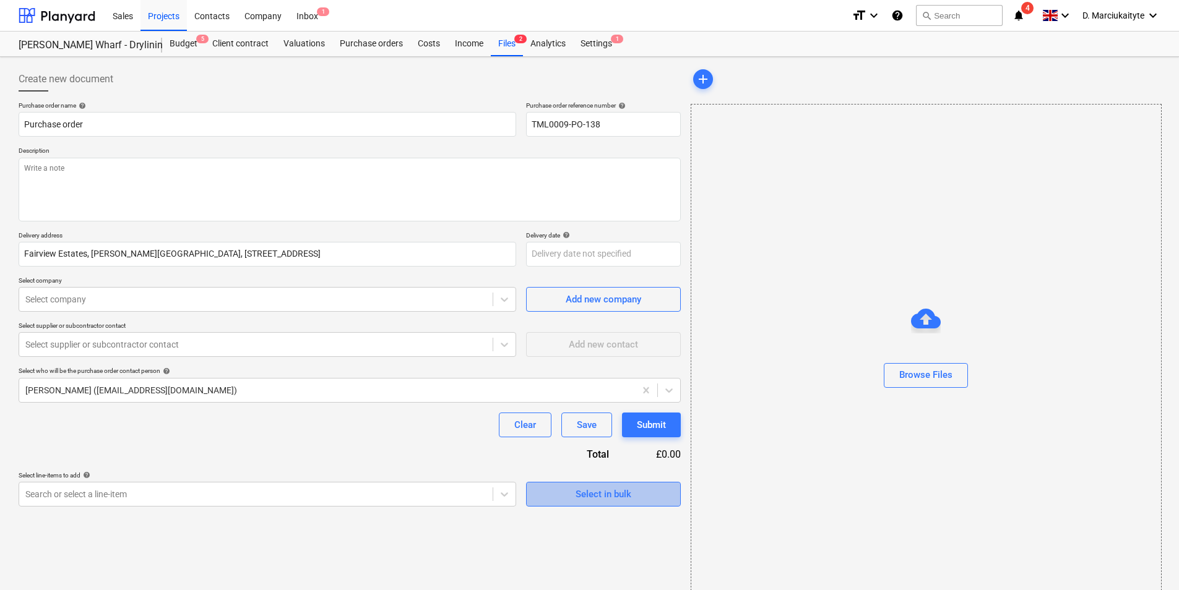
click at [586, 504] on button "Select in bulk" at bounding box center [603, 494] width 155 height 25
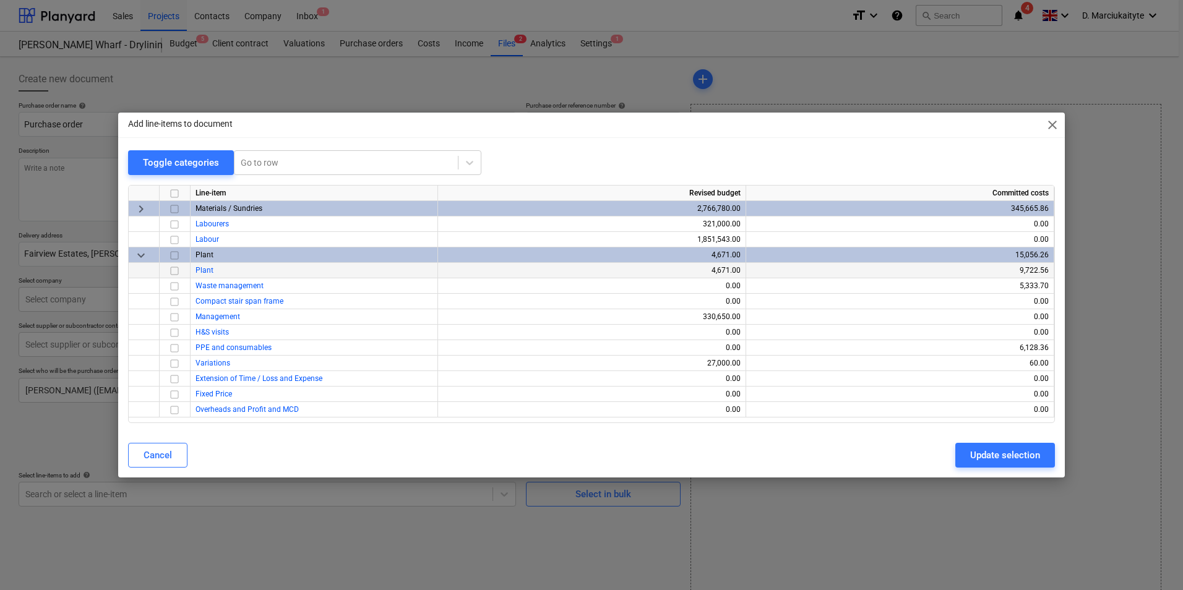
click at [177, 275] on input "checkbox" at bounding box center [174, 271] width 15 height 15
click at [1001, 450] on div "Update selection" at bounding box center [1005, 455] width 70 height 16
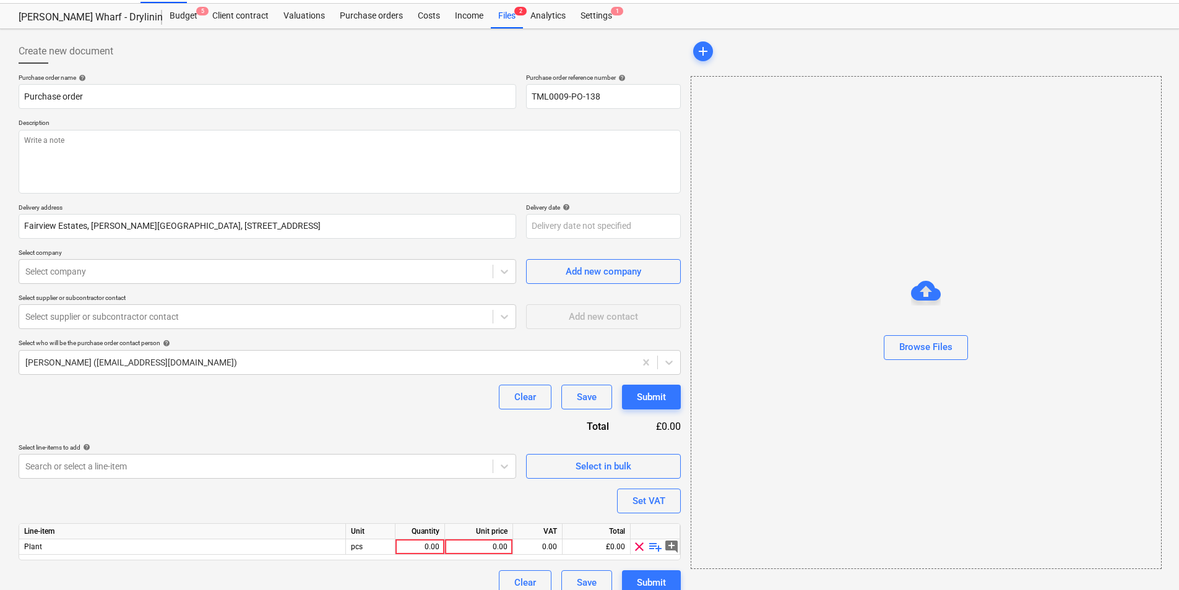
scroll to position [43, 0]
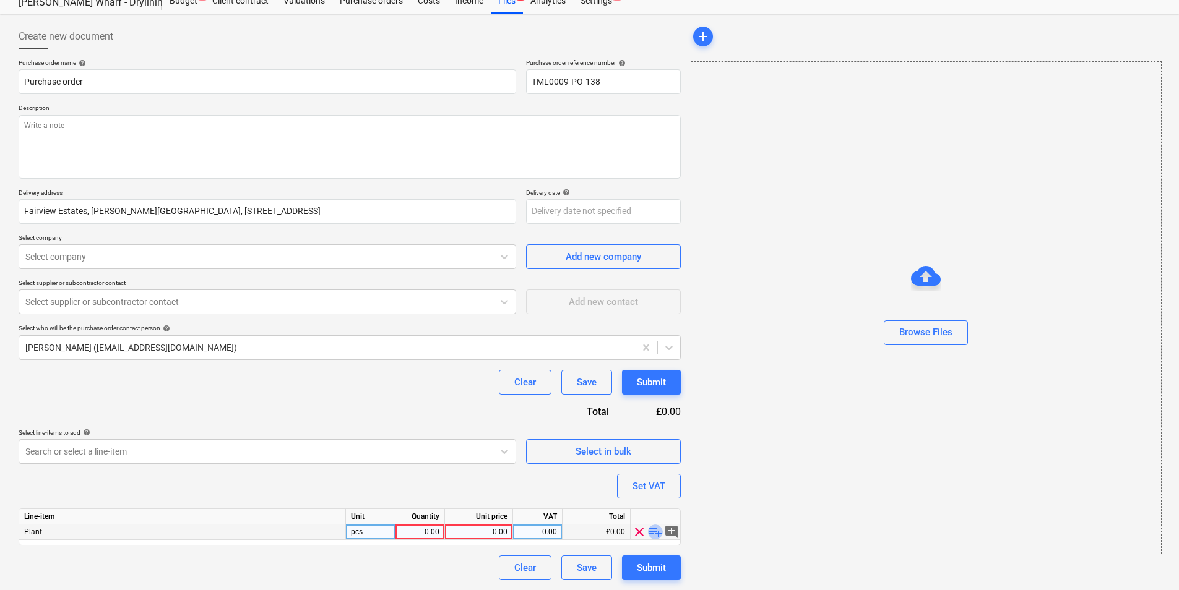
click at [651, 534] on span "playlist_add" at bounding box center [655, 532] width 15 height 15
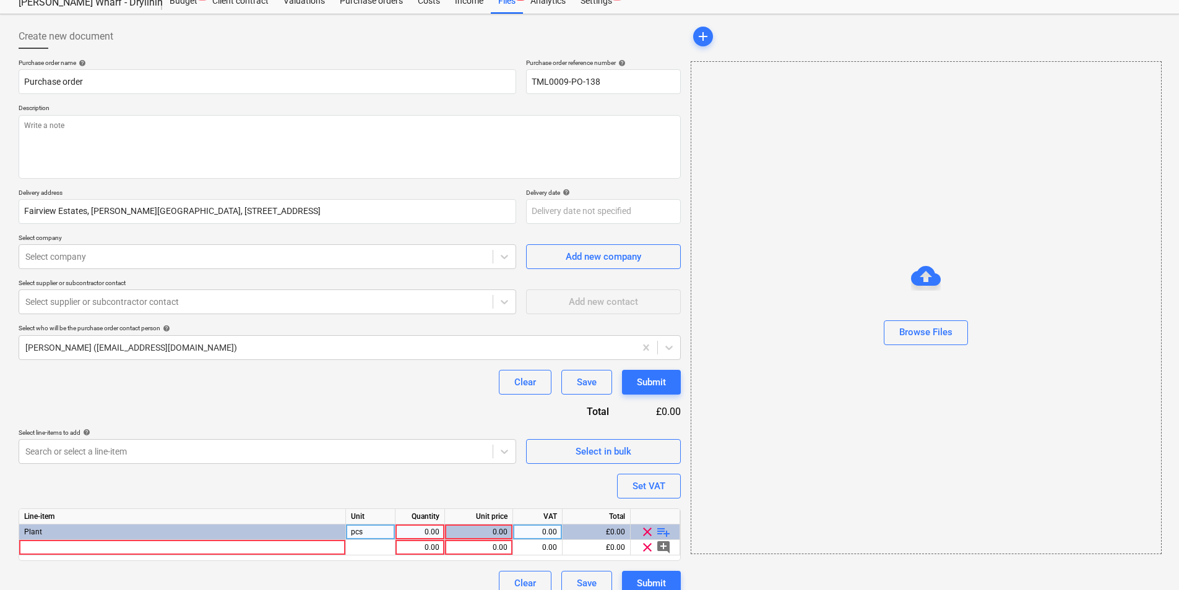
click at [660, 533] on span "playlist_add" at bounding box center [663, 532] width 15 height 15
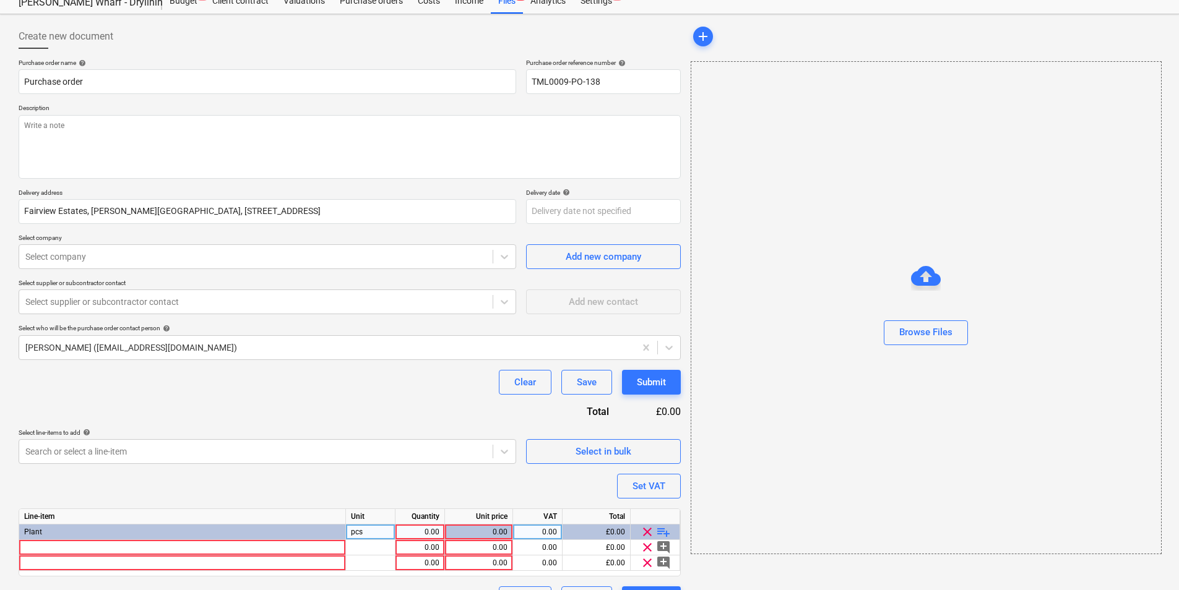
click at [660, 533] on span "playlist_add" at bounding box center [663, 532] width 15 height 15
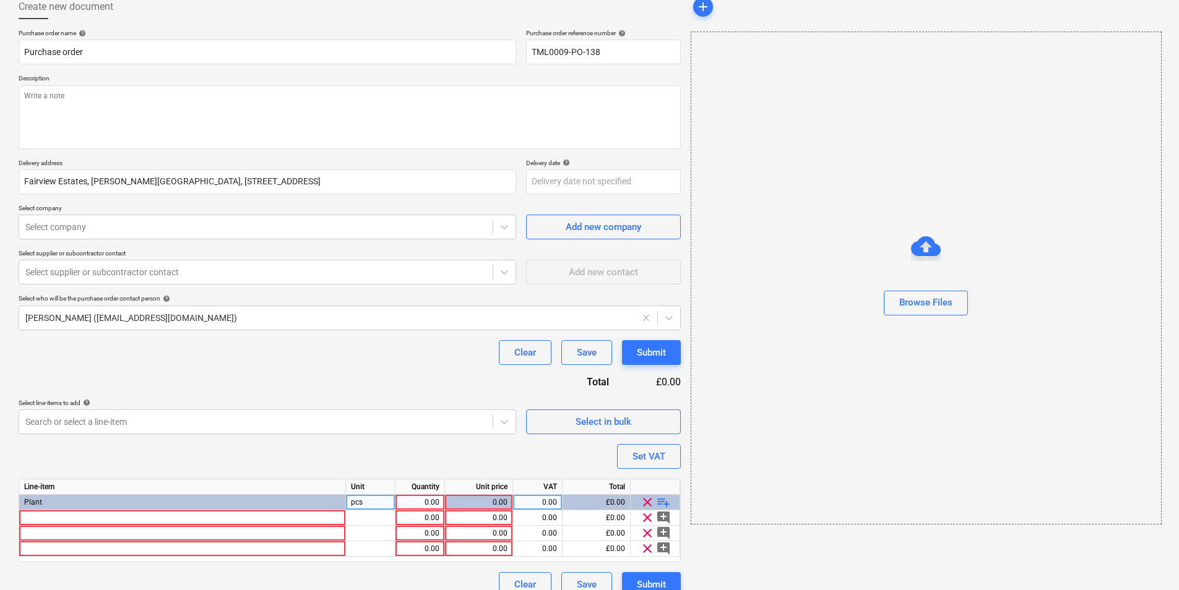
scroll to position [89, 0]
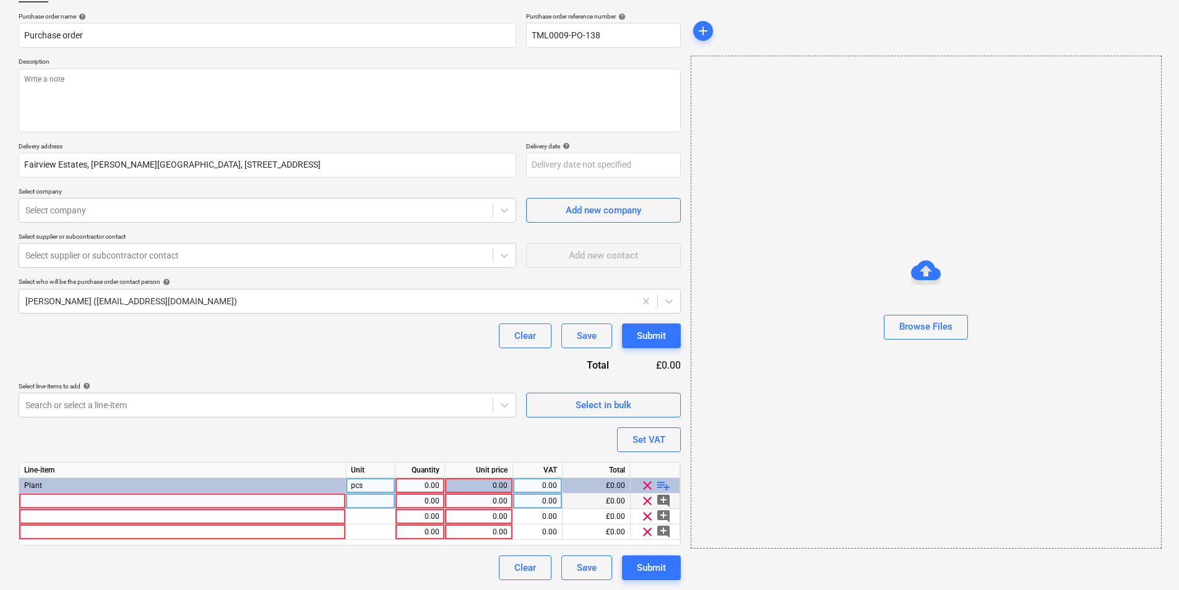
click at [144, 504] on div at bounding box center [182, 501] width 327 height 15
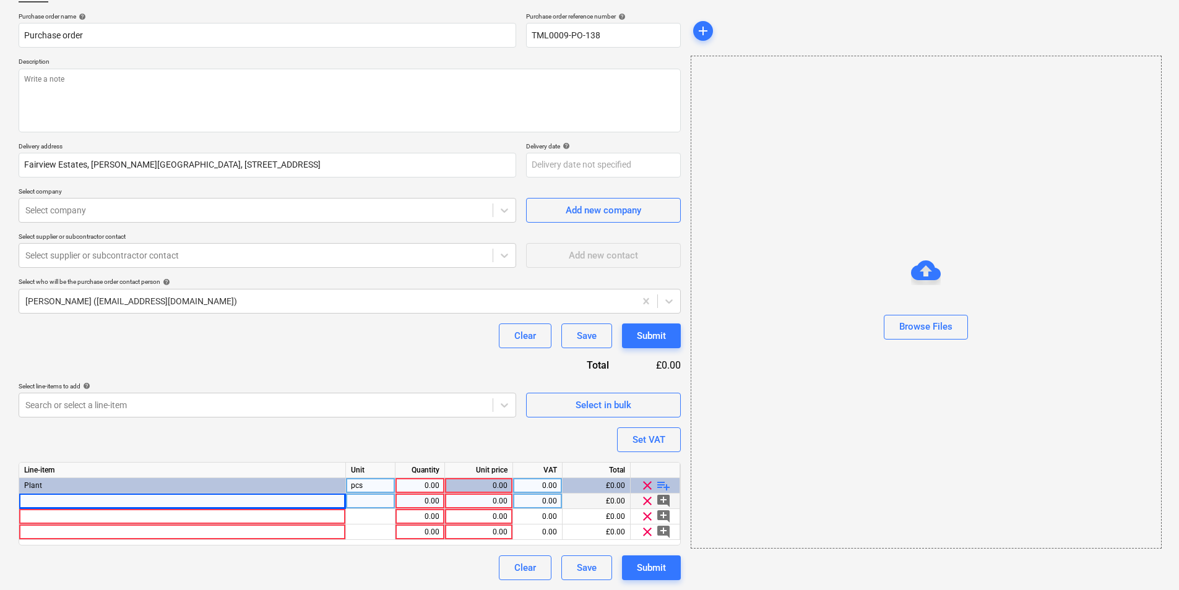
click at [134, 500] on div at bounding box center [182, 501] width 327 height 15
type textarea "x"
type input "ACCOUSTIC ENCLOSURE"
click at [106, 521] on div "Line-item Unit Quantity Unit price VAT Total Plant pcs 0.00 0.00 0.00 £0.00 cle…" at bounding box center [350, 504] width 662 height 84
type textarea "x"
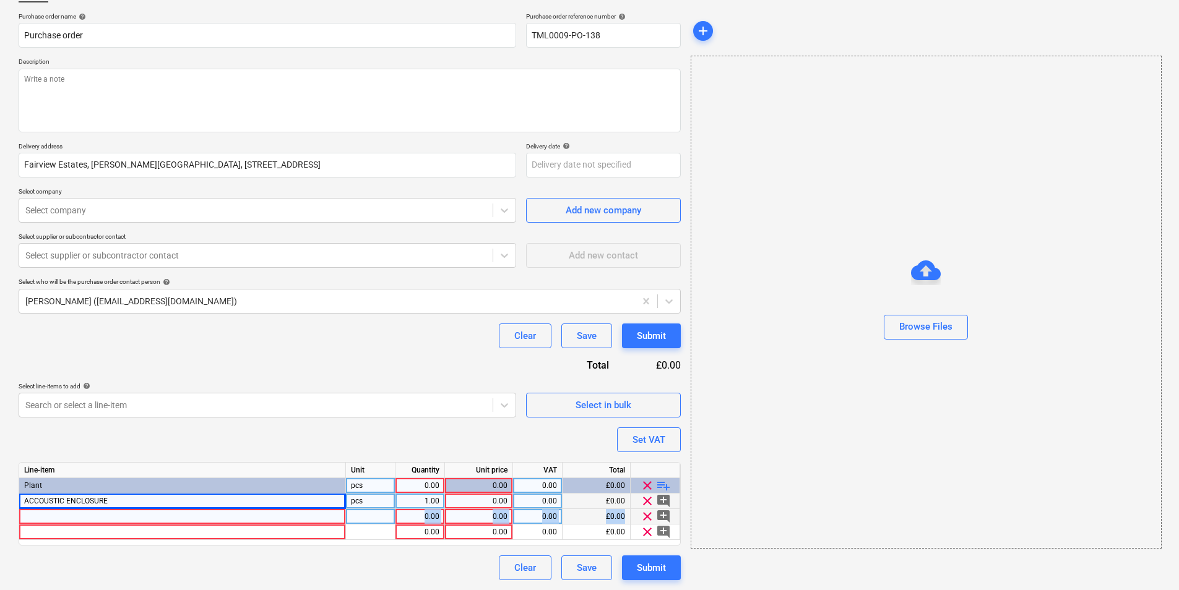
click at [106, 519] on div at bounding box center [182, 516] width 327 height 15
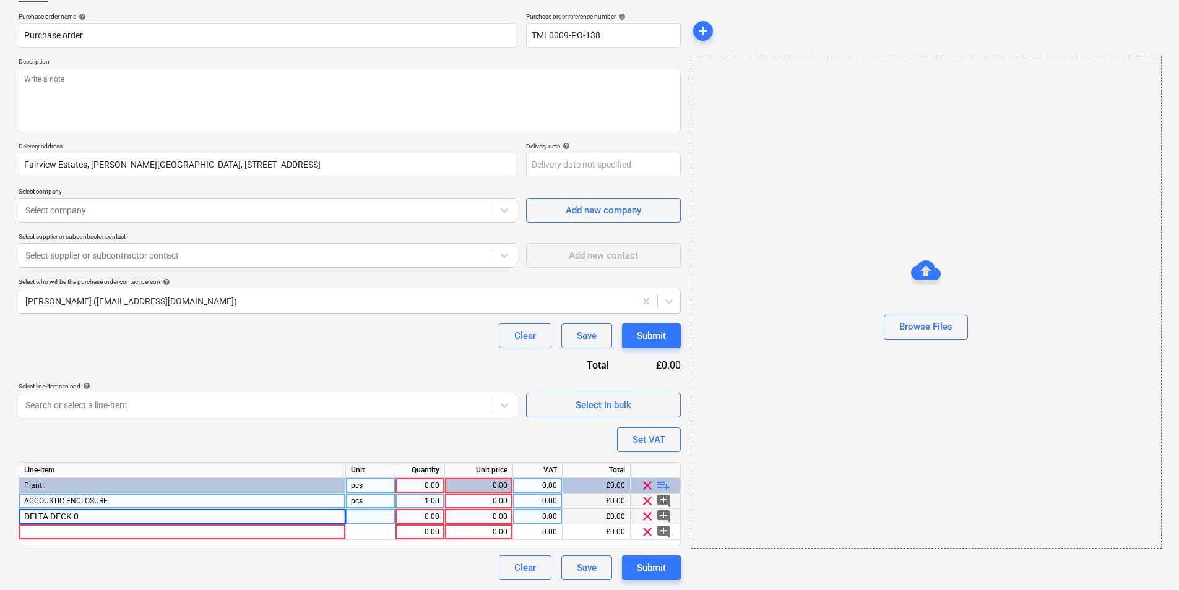
type input "DELTA DECK"
type textarea "x"
click at [270, 533] on div at bounding box center [182, 532] width 327 height 15
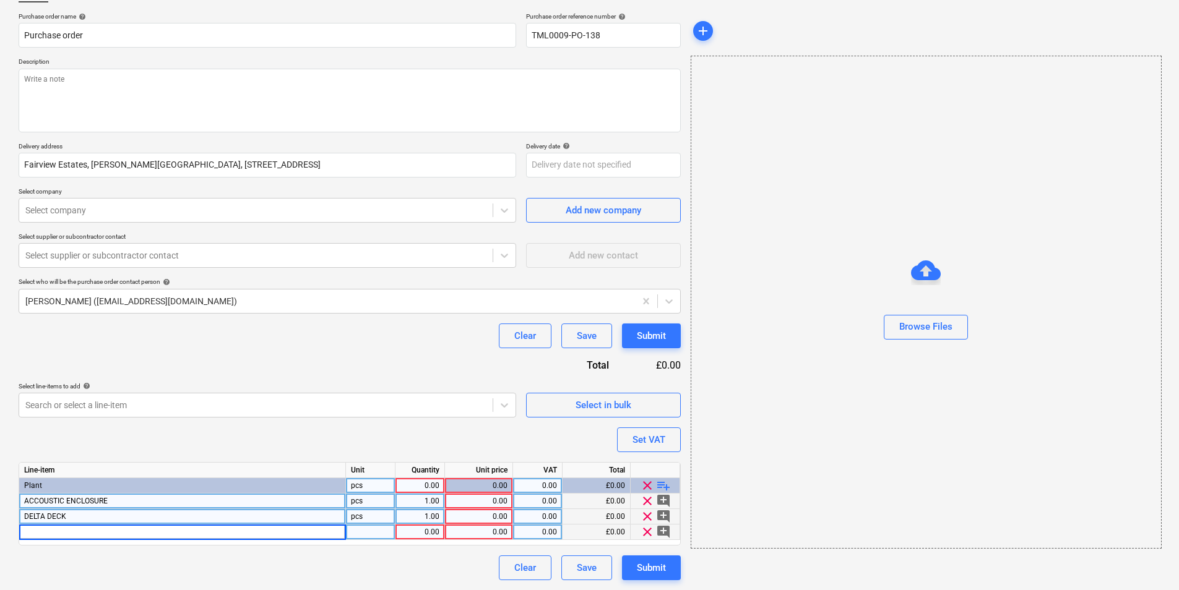
type input "WHEELED LARGE SECURITY CABINET 4X2X4"
type textarea "x"
drag, startPoint x: 375, startPoint y: 528, endPoint x: 434, endPoint y: 518, distance: 59.7
click at [376, 528] on div at bounding box center [370, 532] width 49 height 15
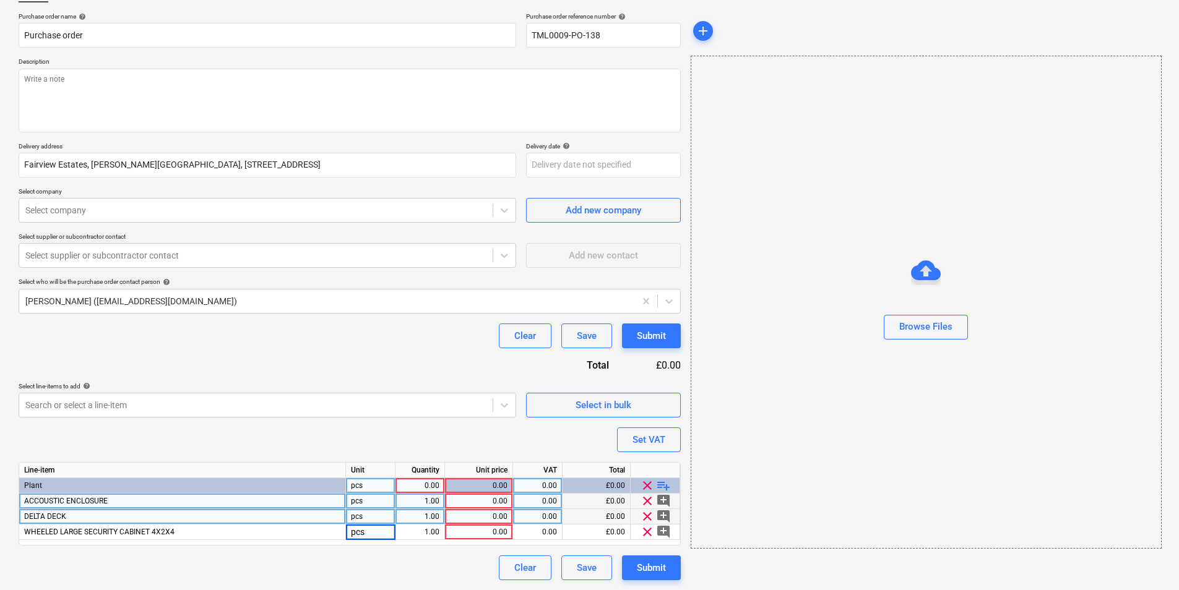
click at [432, 518] on div "1.00" at bounding box center [419, 516] width 39 height 15
type input "3"
type textarea "x"
type input "6.50"
type textarea "x"
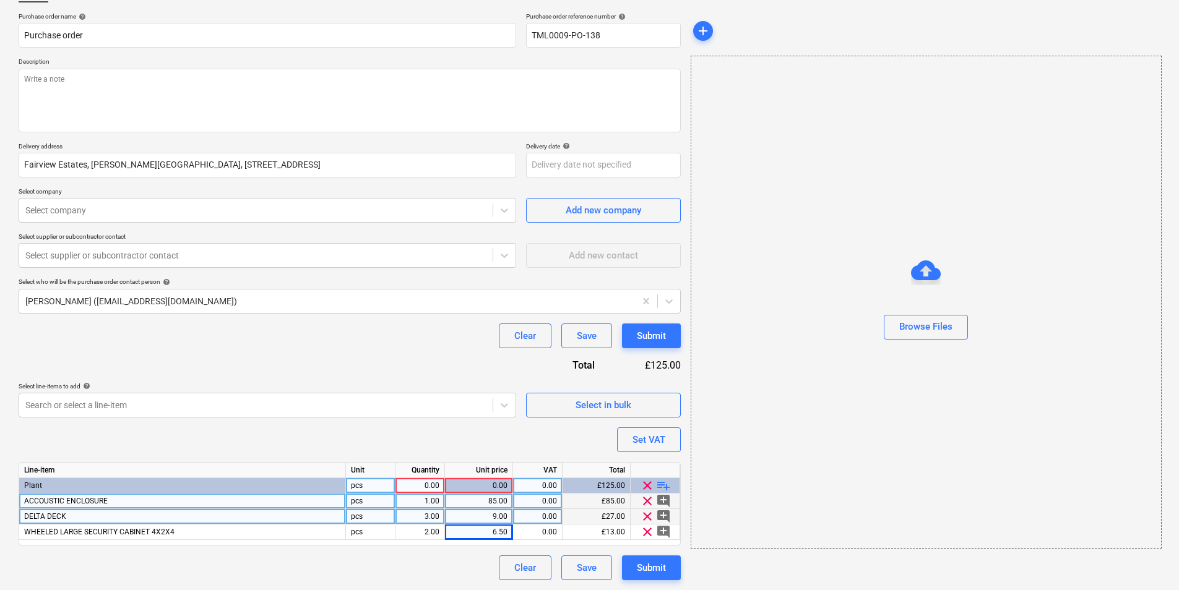
click at [547, 495] on div "0.00" at bounding box center [537, 501] width 39 height 15
type input "20"
type textarea "x"
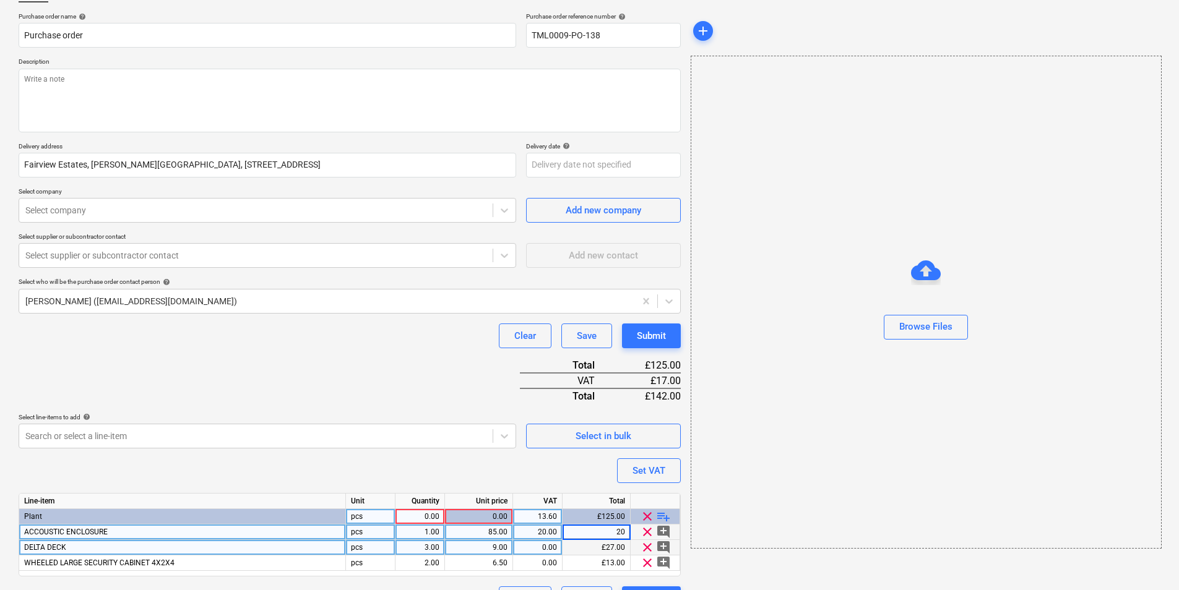
type input "2"
type textarea "x"
type input "20"
type textarea "x"
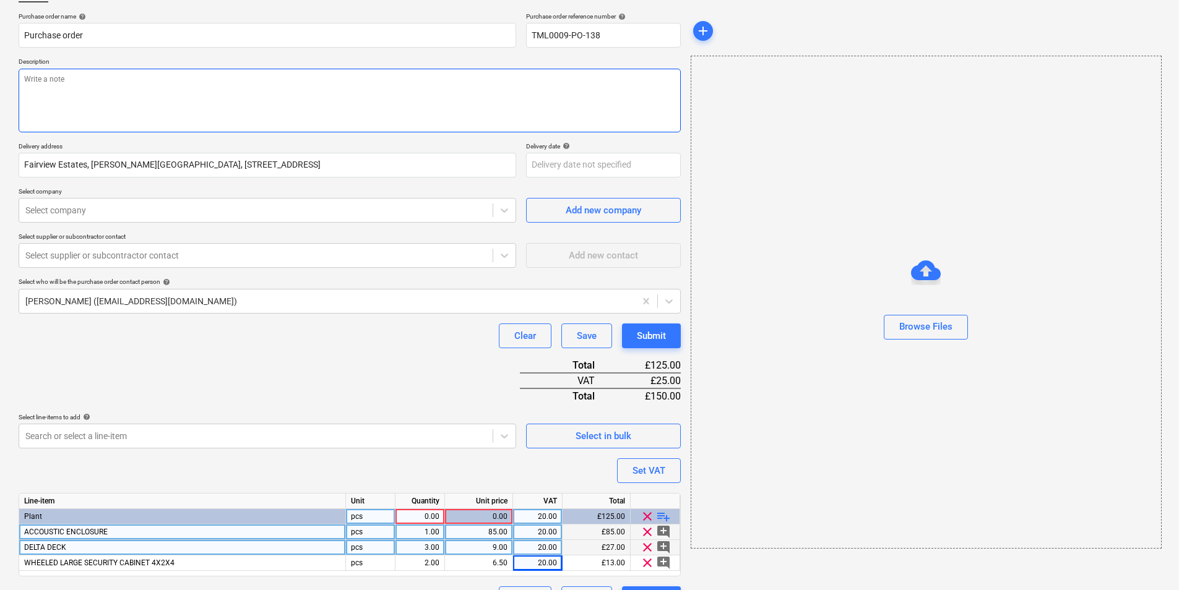
click at [121, 88] on textarea at bounding box center [350, 101] width 662 height 64
type textarea "A"
type textarea "x"
type textarea "Aft"
type textarea "x"
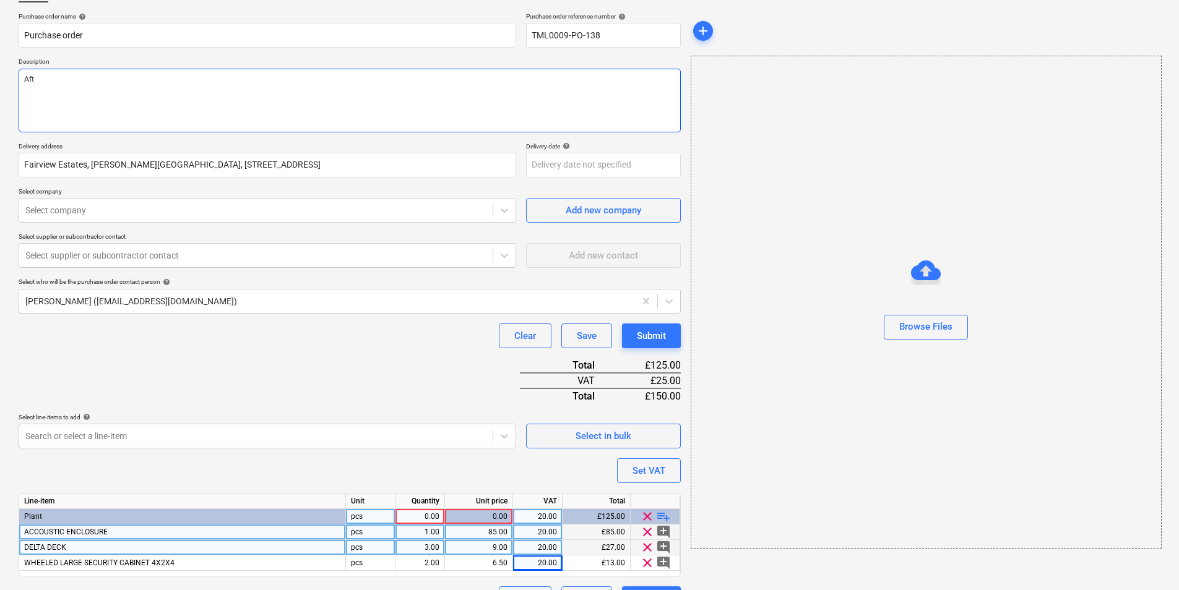
type textarea "Afte"
type textarea "x"
type textarea "Aftern"
type textarea "x"
type textarea "Afterno"
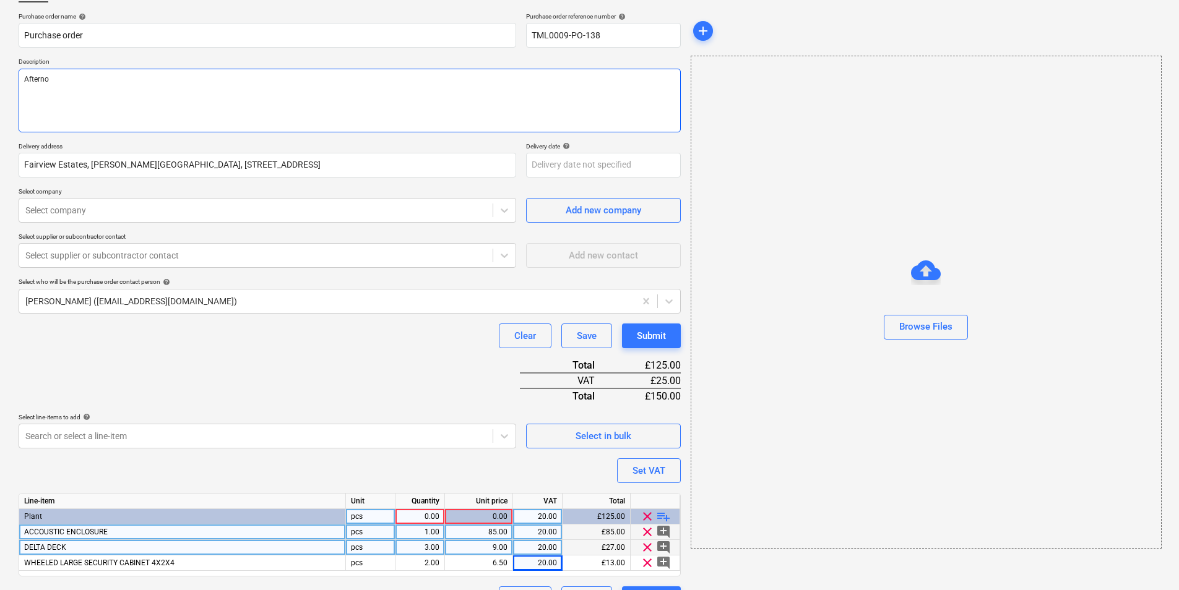
type textarea "x"
type textarea "Aftern"
type textarea "x"
type textarea "After"
type textarea "x"
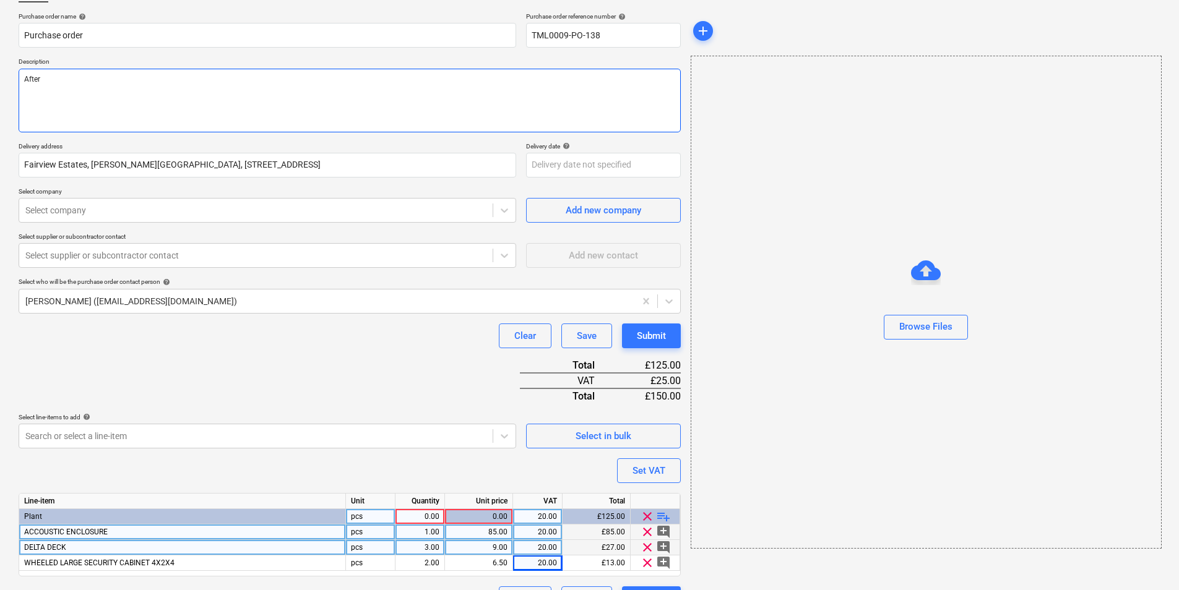
type textarea "Afte"
type textarea "x"
type textarea "Aft"
type textarea "x"
type textarea "Af"
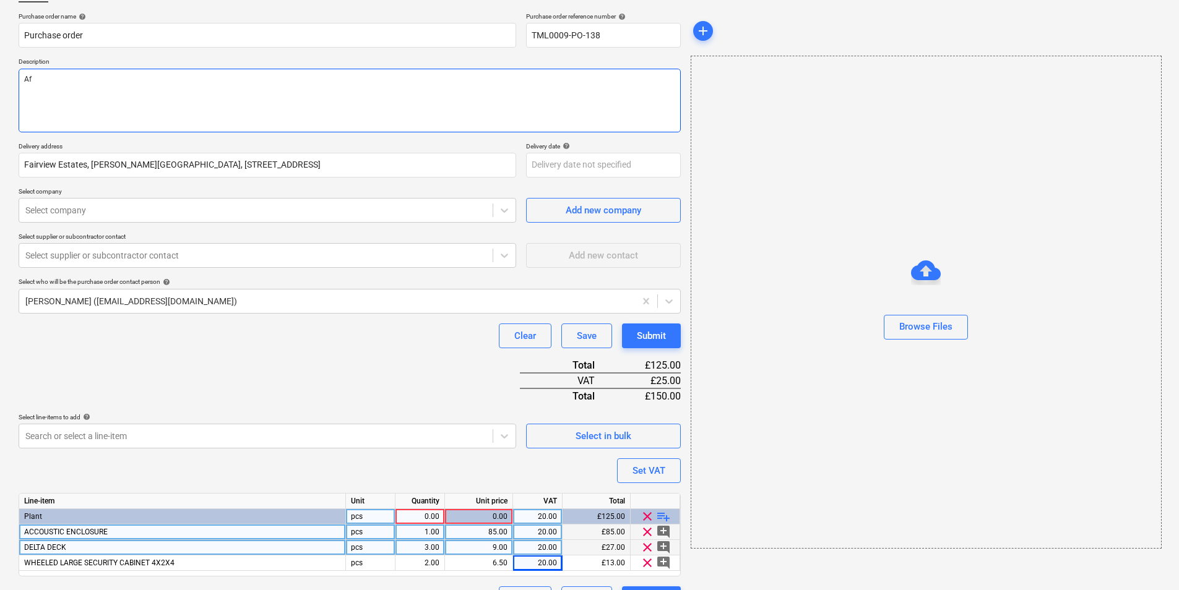
type textarea "x"
type textarea "A"
type textarea "x"
type textarea "m"
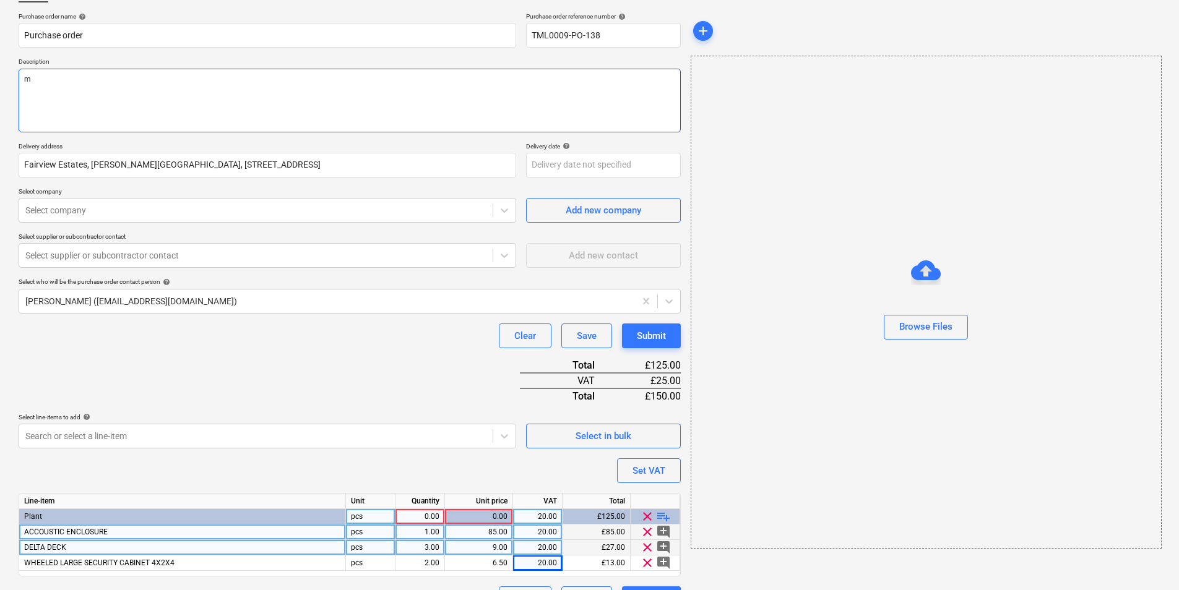
type textarea "x"
type textarea "mo"
type textarea "x"
type textarea "mor"
type textarea "x"
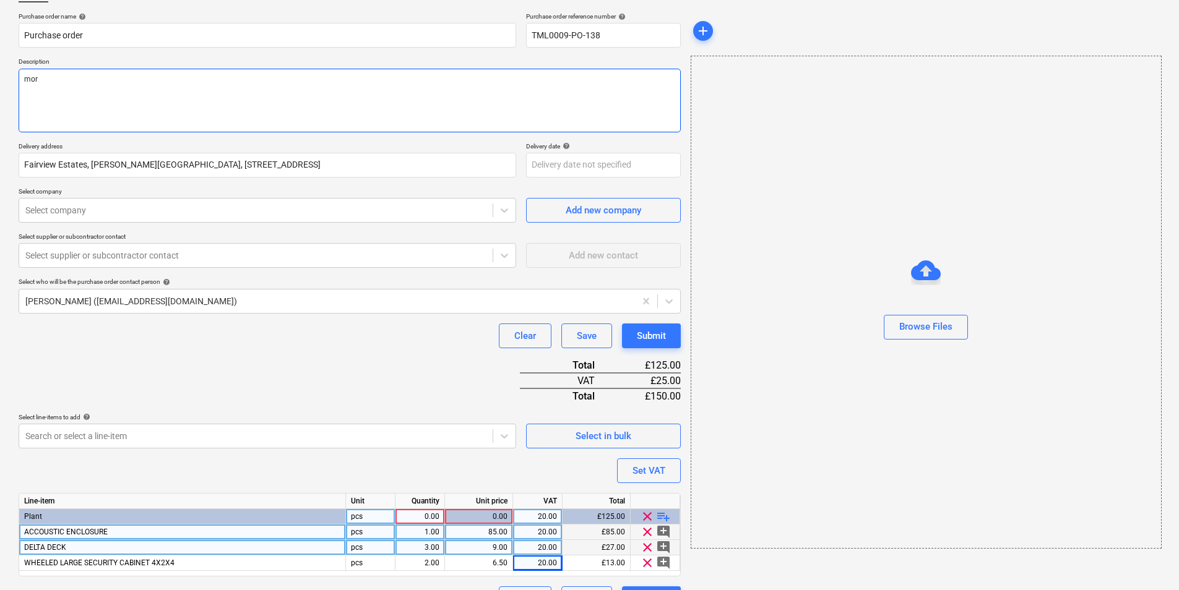
type textarea "morn"
type textarea "x"
type textarea "morni"
type textarea "x"
type textarea "mornin"
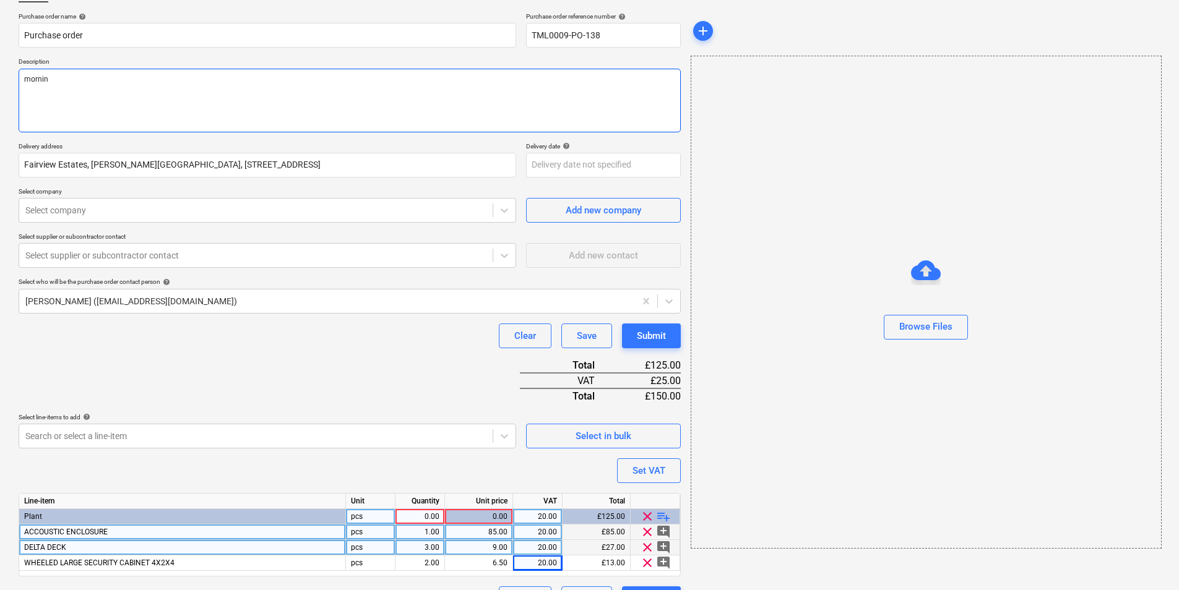
type textarea "x"
type textarea "morning"
type textarea "x"
type textarea "morning,"
type textarea "x"
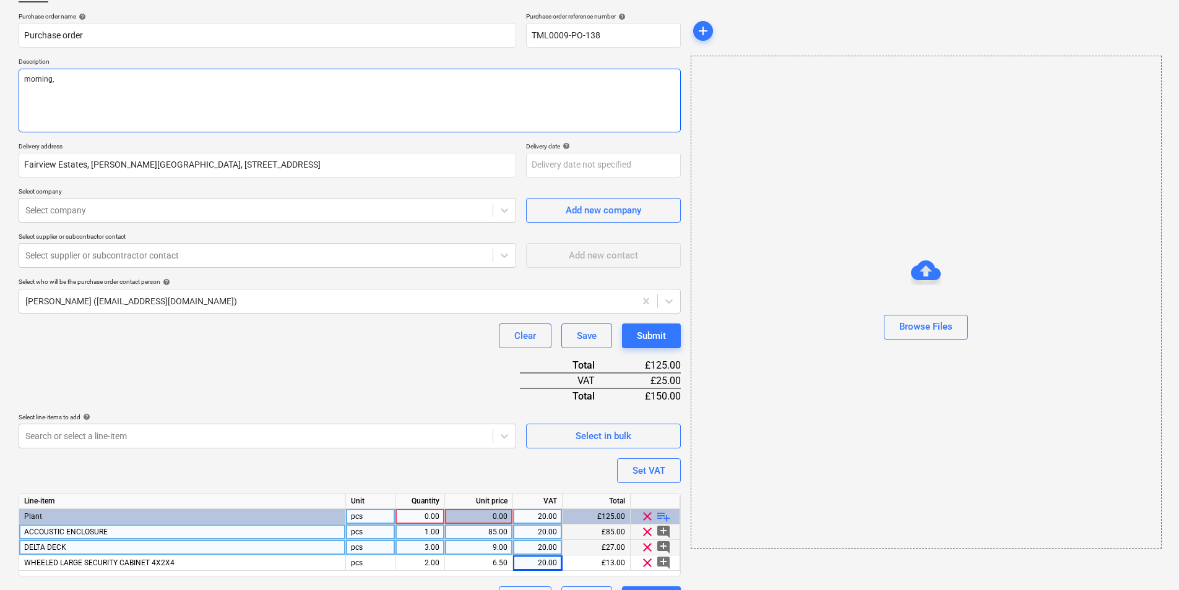
type textarea "morning,"
type textarea "x"
type textarea "morning,"
type textarea "x"
type textarea "morning, {"
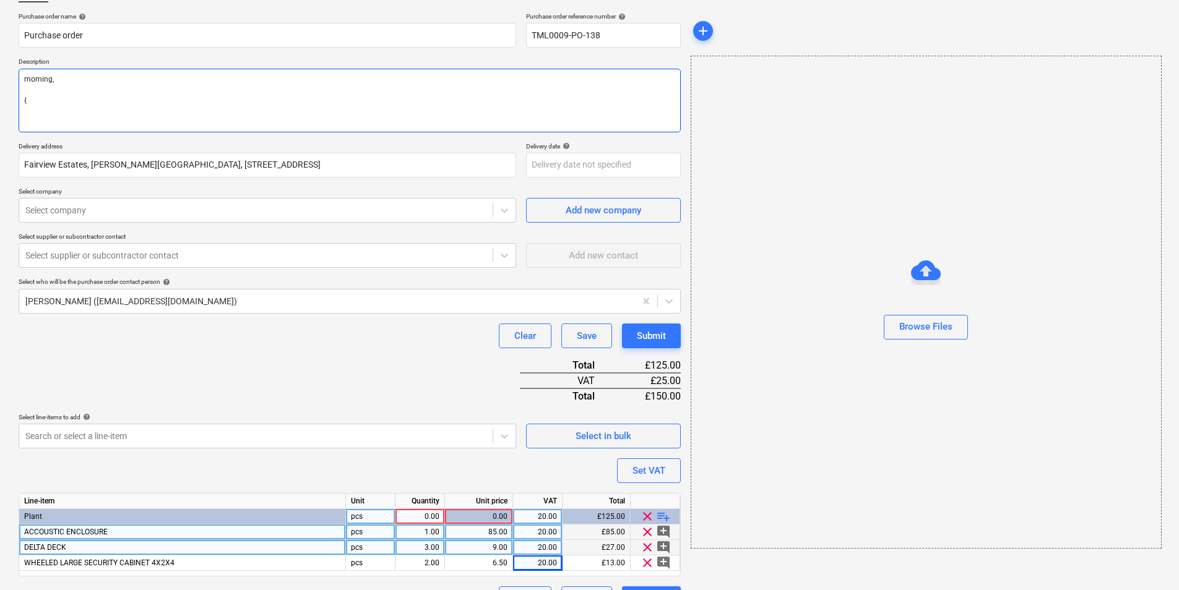
type textarea "x"
type textarea "morning, P"
type textarea "x"
type textarea "morning, Pl"
type textarea "x"
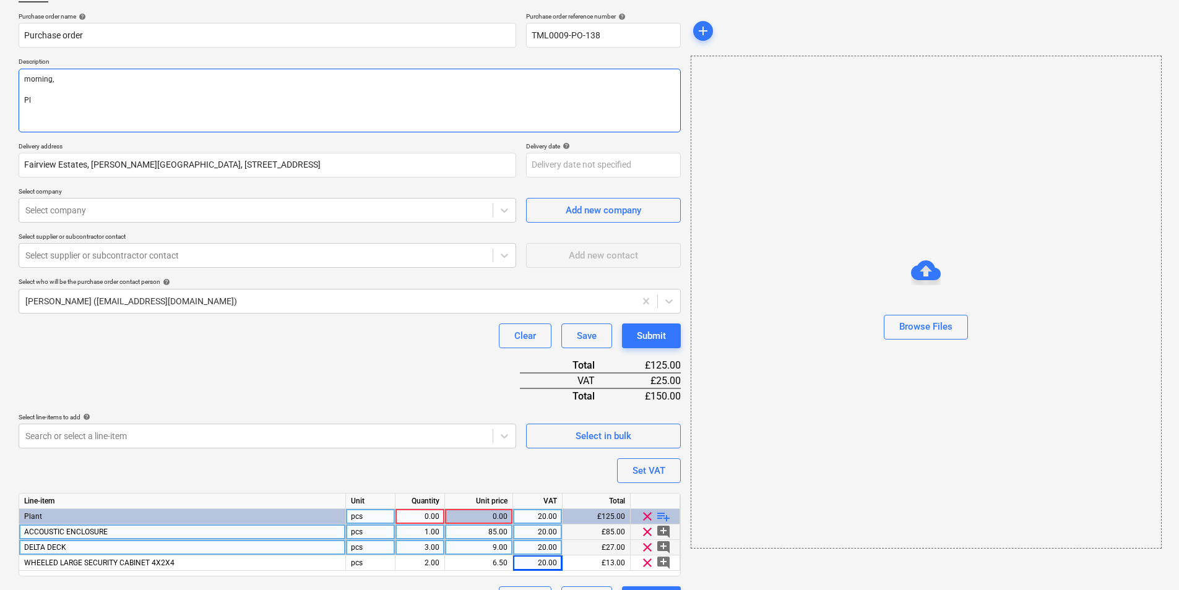
type textarea "morning, Ple"
type textarea "x"
type textarea "morning, Pleas"
type textarea "x"
type textarea "morning, Pleas"
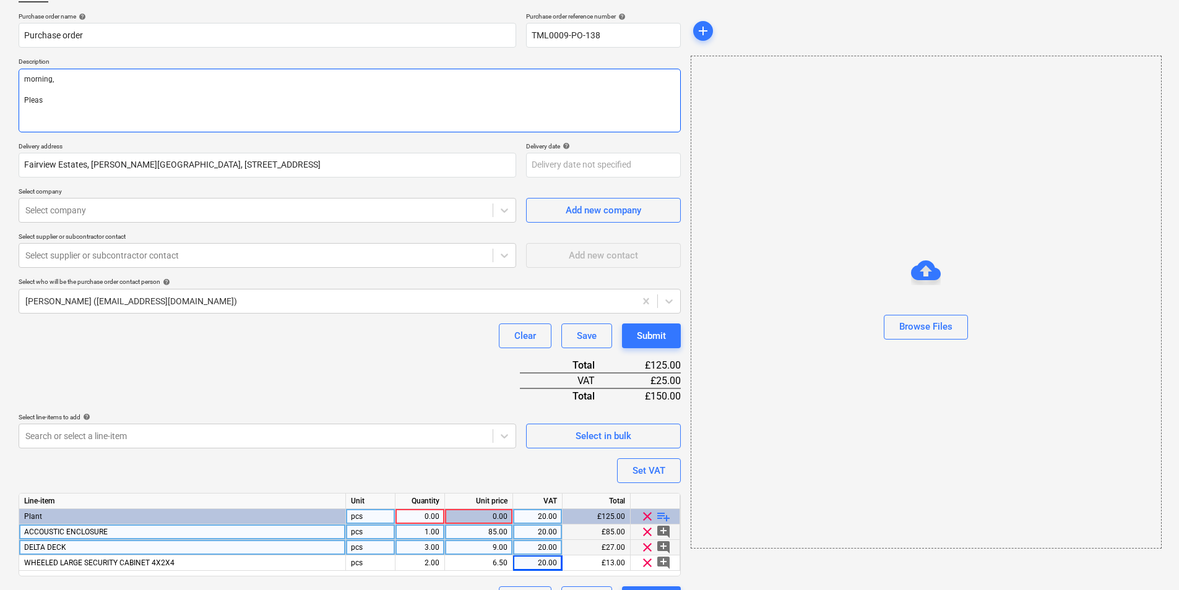
type textarea "x"
type textarea "morning, Pleas"
type textarea "x"
type textarea "morning, Please"
type textarea "x"
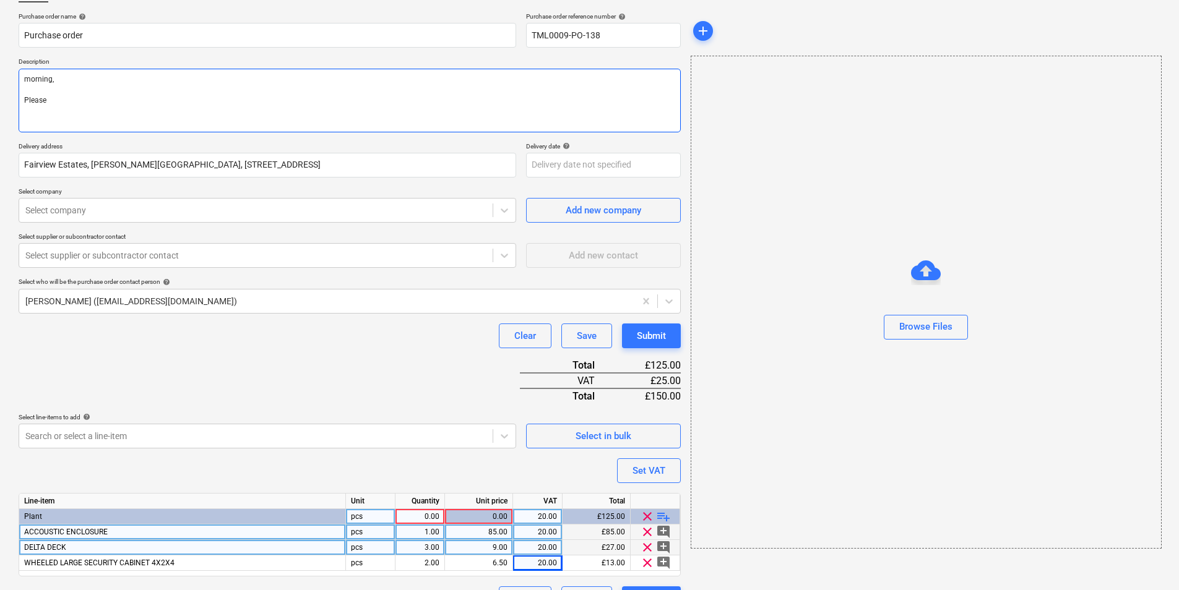
type textarea "morning, Please"
type textarea "x"
type textarea "morning, Please p"
type textarea "x"
type textarea "morning, Please pr"
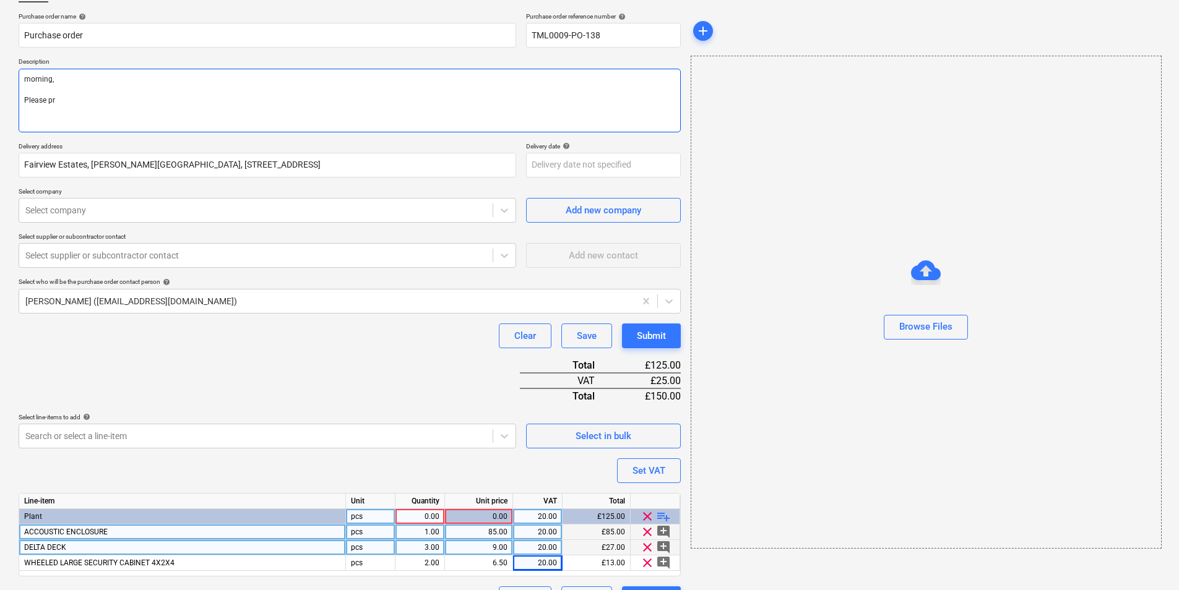
type textarea "x"
type textarea "morning, Please pro"
type textarea "x"
type textarea "morning, Please proc"
type textarea "x"
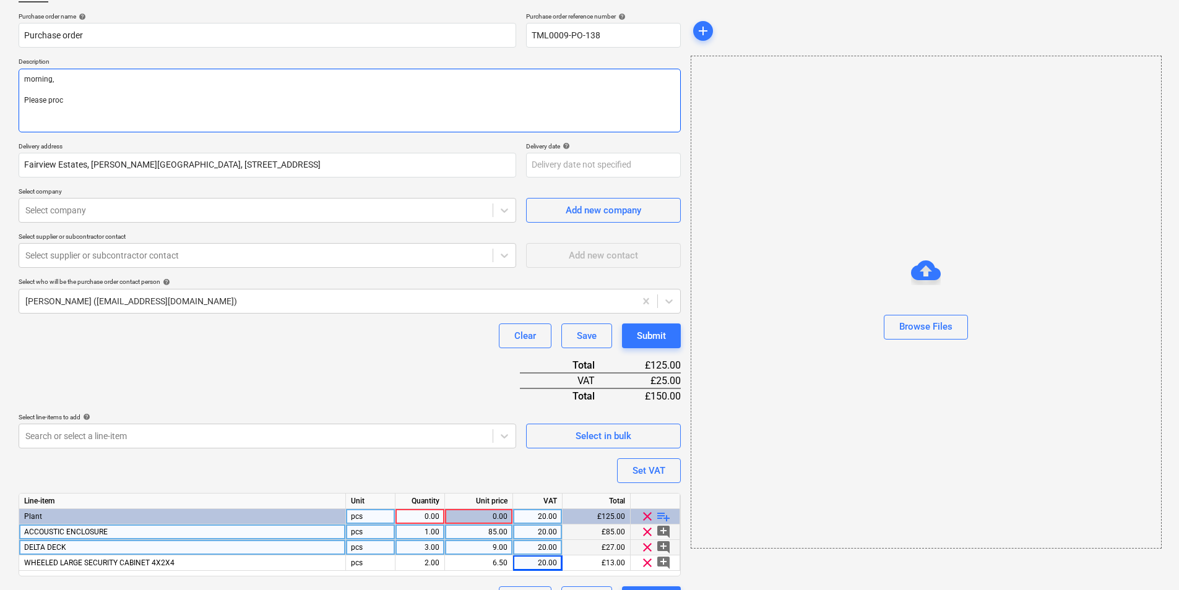
type textarea "morning, Please proce"
type textarea "x"
type textarea "morning, Please procee"
type textarea "x"
type textarea "morning, Please proceed"
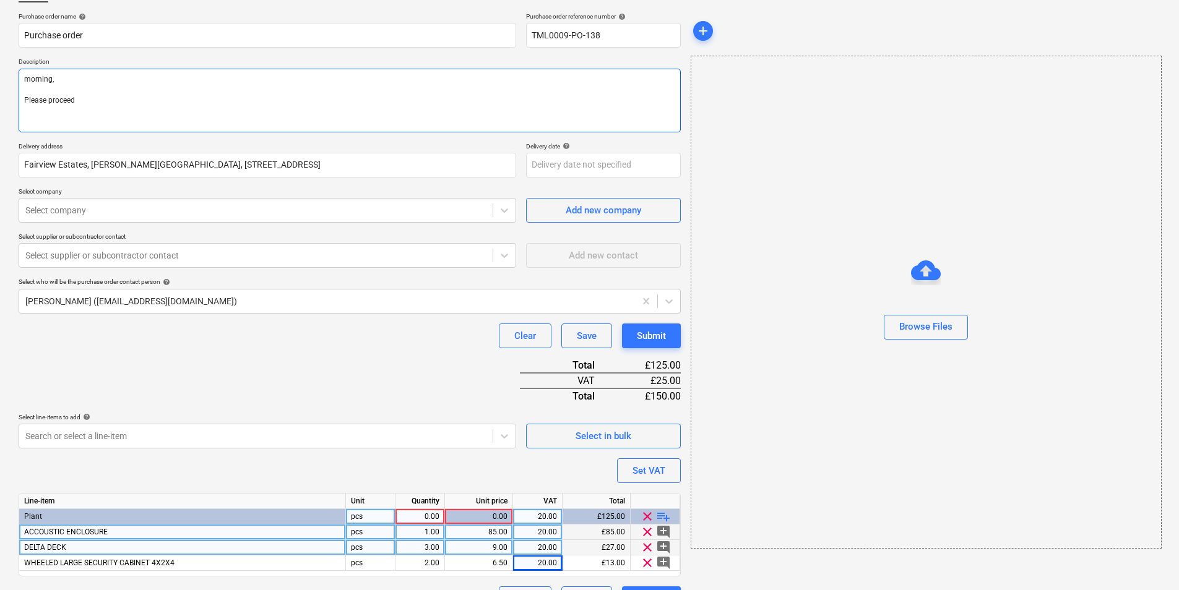
type textarea "x"
type textarea "morning, Please proceed w"
type textarea "x"
type textarea "morning, Please proceed wi"
type textarea "x"
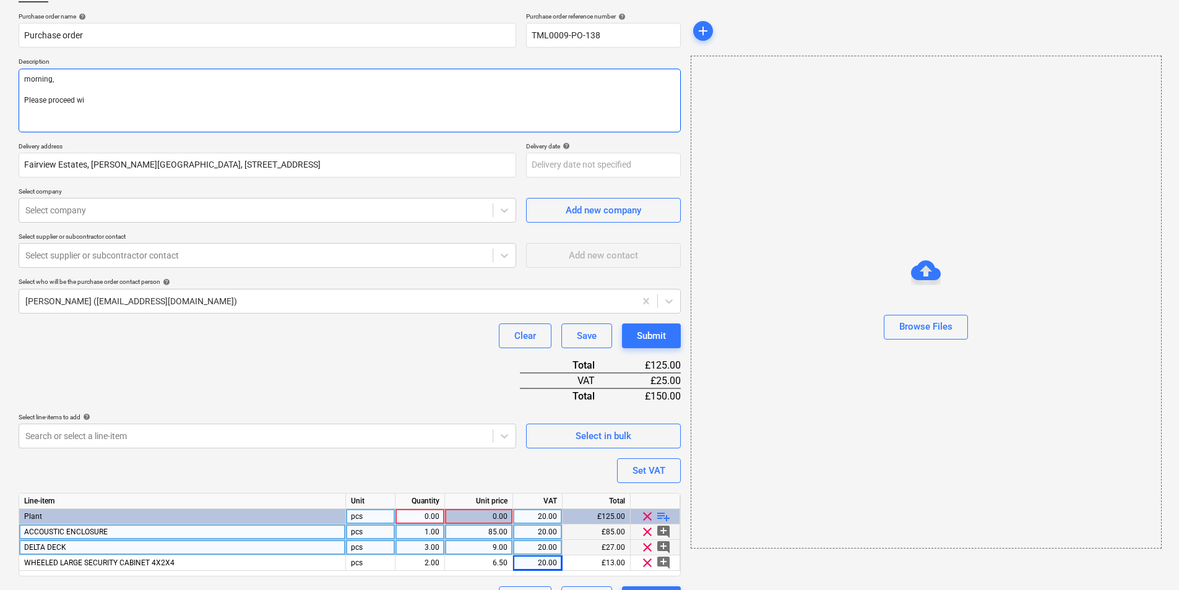
type textarea "morning, Please proceed wit"
type textarea "x"
type textarea "morning, Please proceed with"
type textarea "x"
type textarea "morning, Please proceed with"
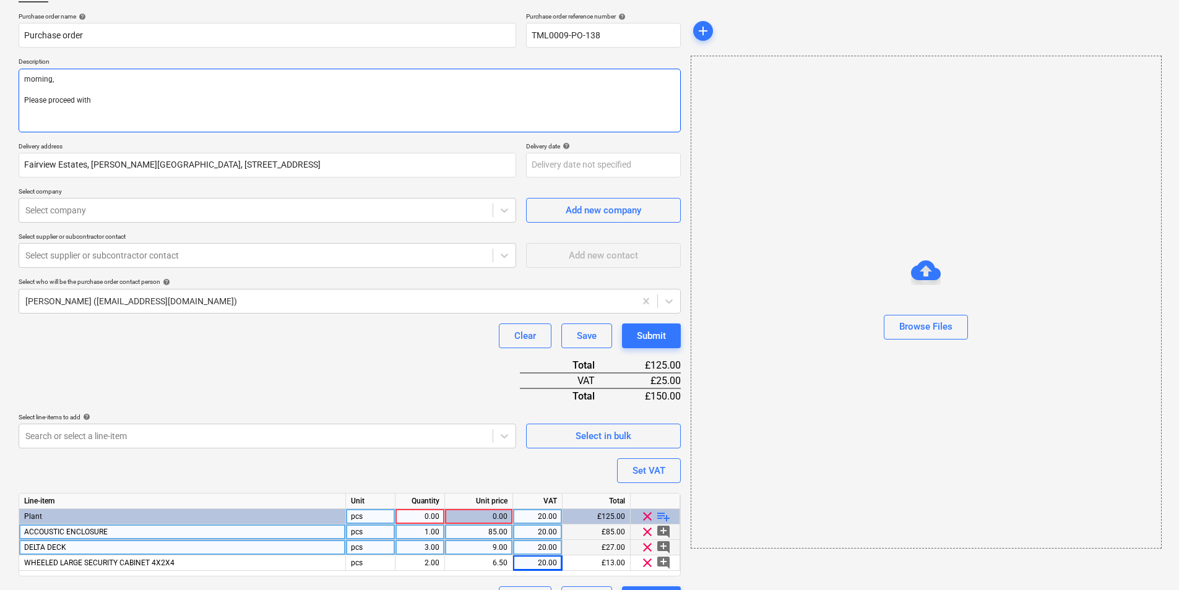
type textarea "x"
type textarea "morning, Please proceed with a"
type textarea "x"
type textarea "morning, Please proceed with at"
type textarea "x"
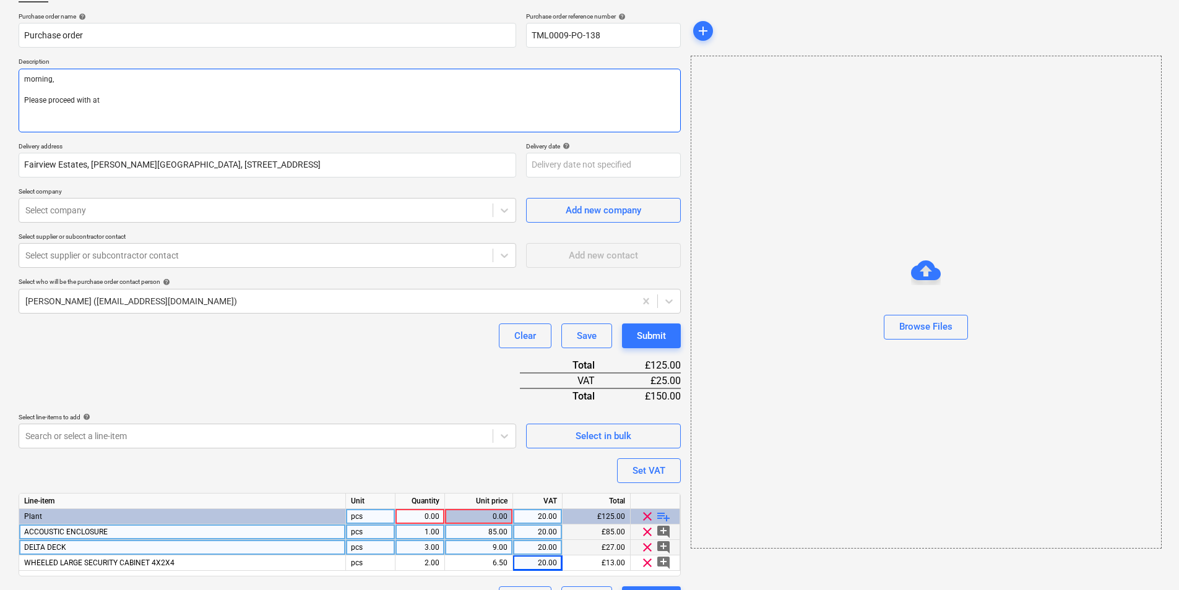
type textarea "morning, Please proceed with att"
type textarea "x"
type textarea "morning, Please proceed with attc"
click at [123, 114] on textarea "morning, Please proceed with attached order. Site contact: Andrei" at bounding box center [350, 101] width 662 height 64
paste textarea "07502288908"
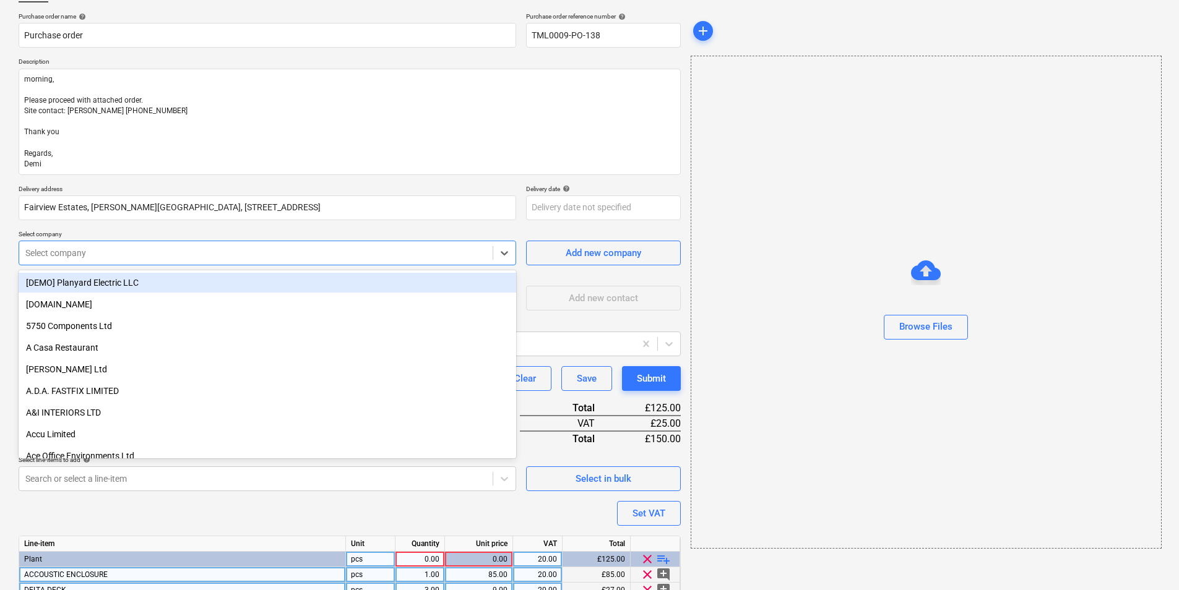
click at [208, 247] on div at bounding box center [255, 253] width 461 height 12
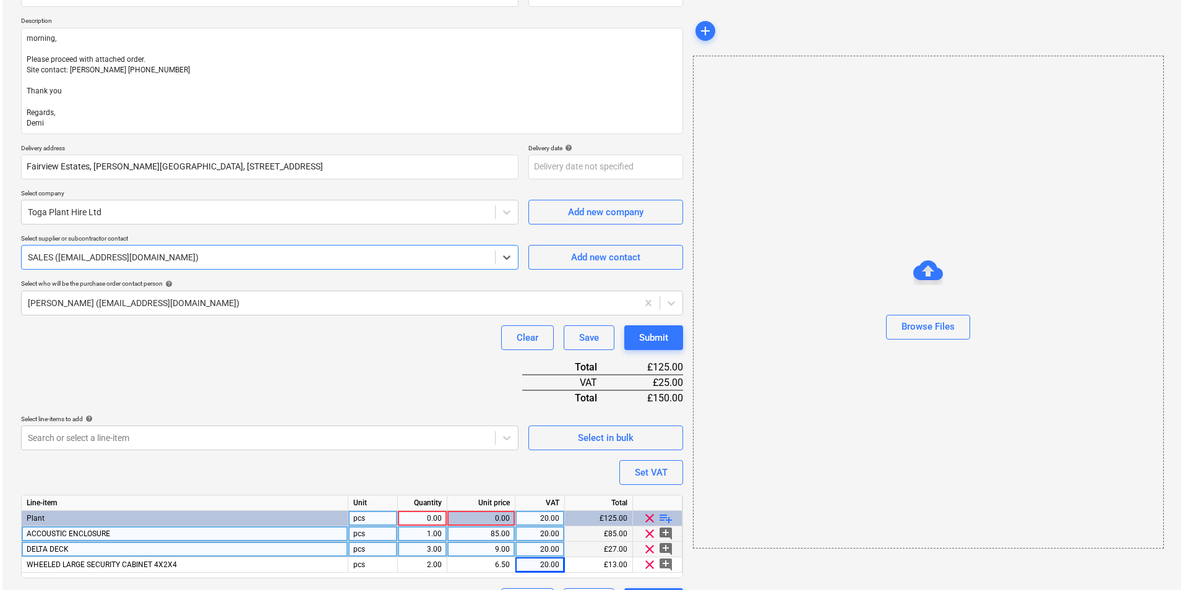
scroll to position [163, 0]
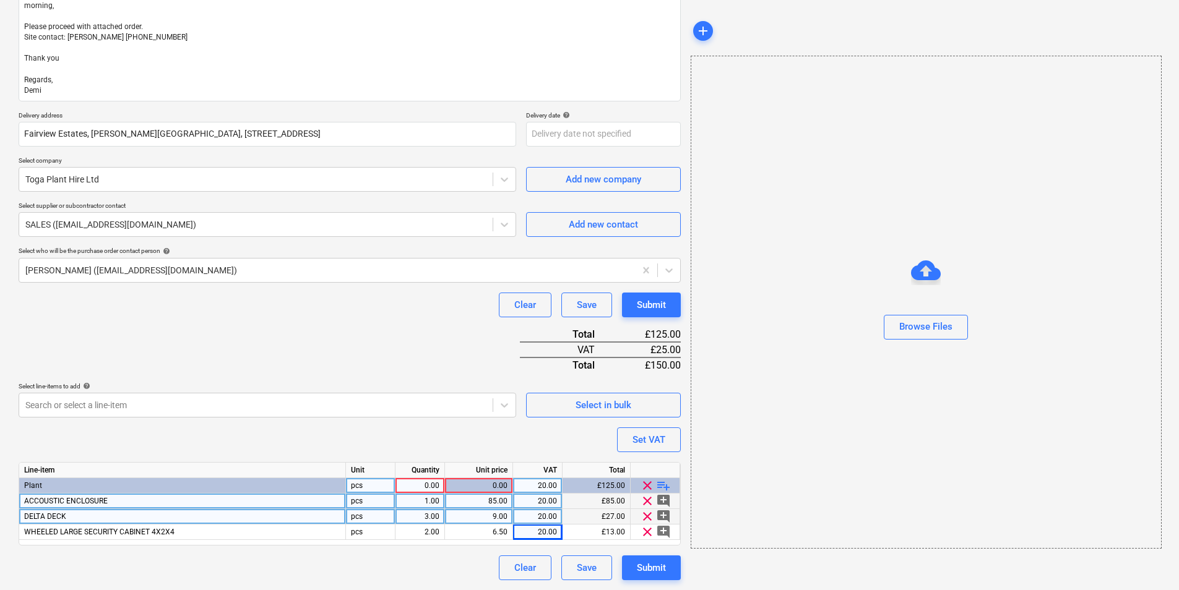
click at [418, 483] on div "0.00" at bounding box center [419, 485] width 39 height 15
click at [645, 564] on div "Submit" at bounding box center [651, 568] width 29 height 16
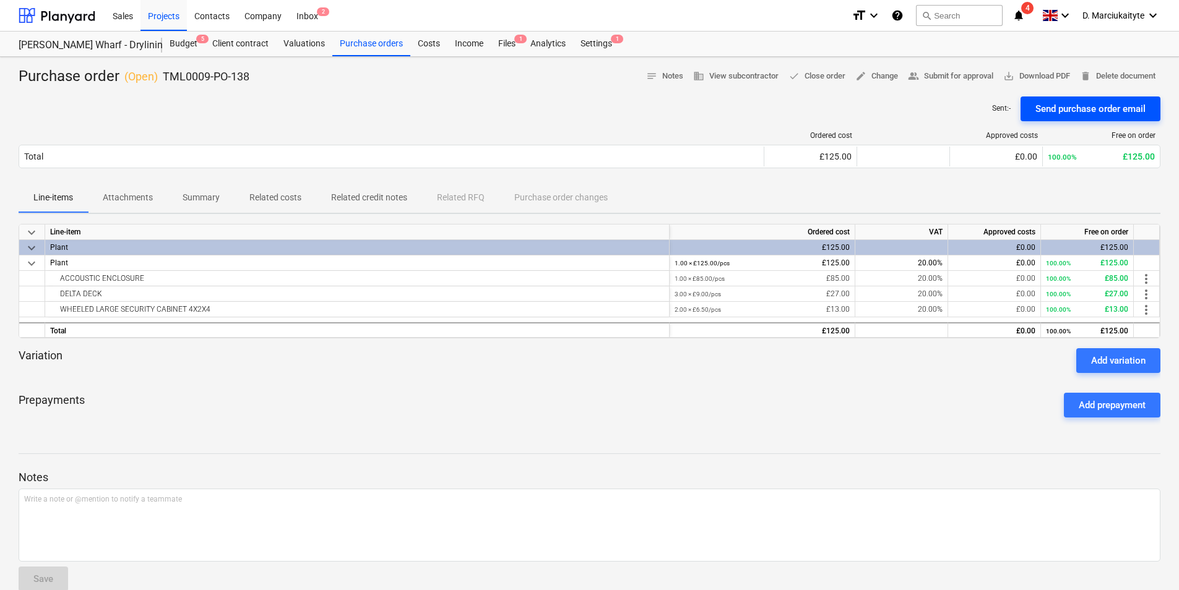
click at [1067, 101] on div "Send purchase order email" at bounding box center [1090, 109] width 110 height 16
drag, startPoint x: 168, startPoint y: 280, endPoint x: 43, endPoint y: 290, distance: 124.7
click at [52, 283] on div "ACCOUSTIC ENCLOSURE" at bounding box center [357, 278] width 614 height 15
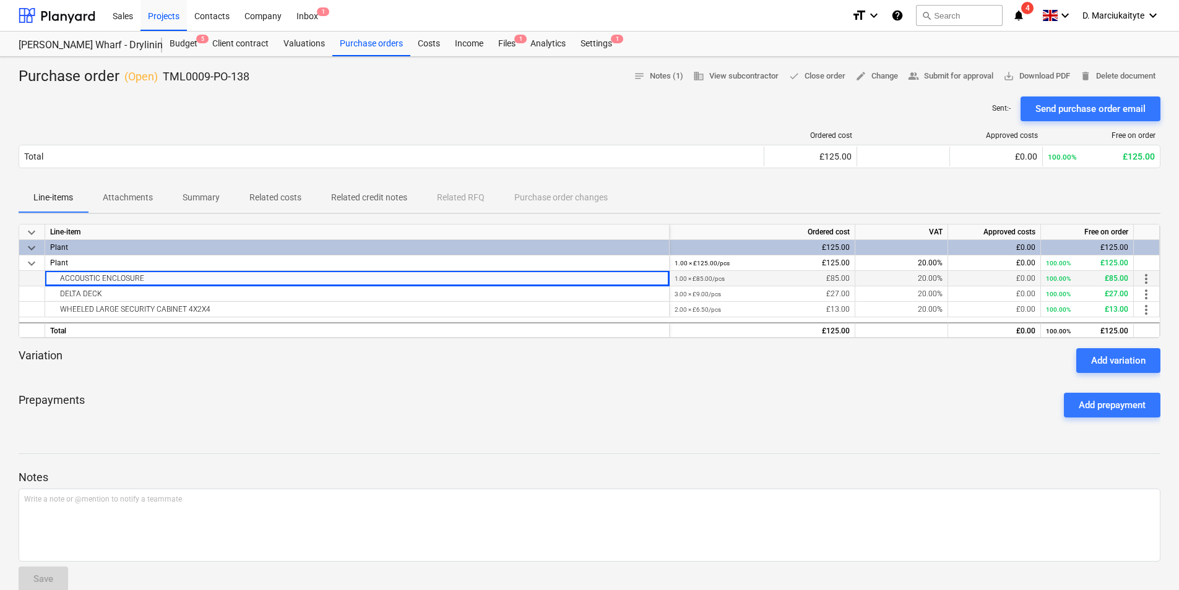
click at [290, 286] on div "ACCOUSTIC ENCLOSURE" at bounding box center [357, 278] width 624 height 15
click at [289, 293] on div "DELTA DECK" at bounding box center [357, 293] width 614 height 15
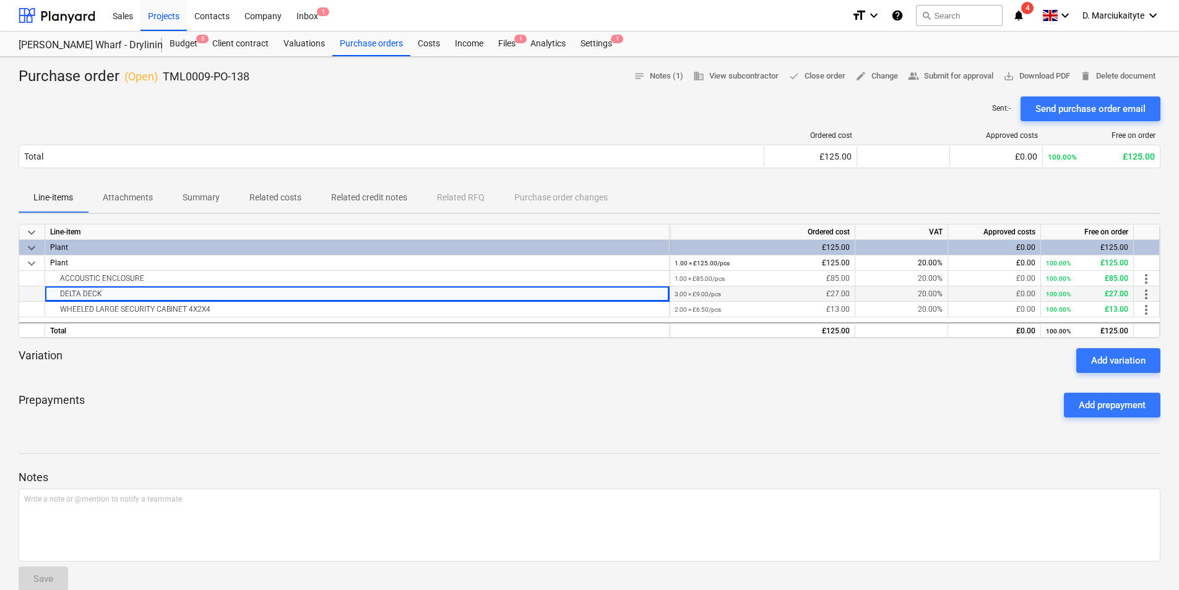
drag, startPoint x: 230, startPoint y: 299, endPoint x: 48, endPoint y: 291, distance: 182.0
click at [48, 291] on div "DELTA DECK" at bounding box center [357, 293] width 624 height 15
click at [301, 303] on div "WHEELED LARGE SECURITY CABINET 4X2X4" at bounding box center [357, 309] width 614 height 15
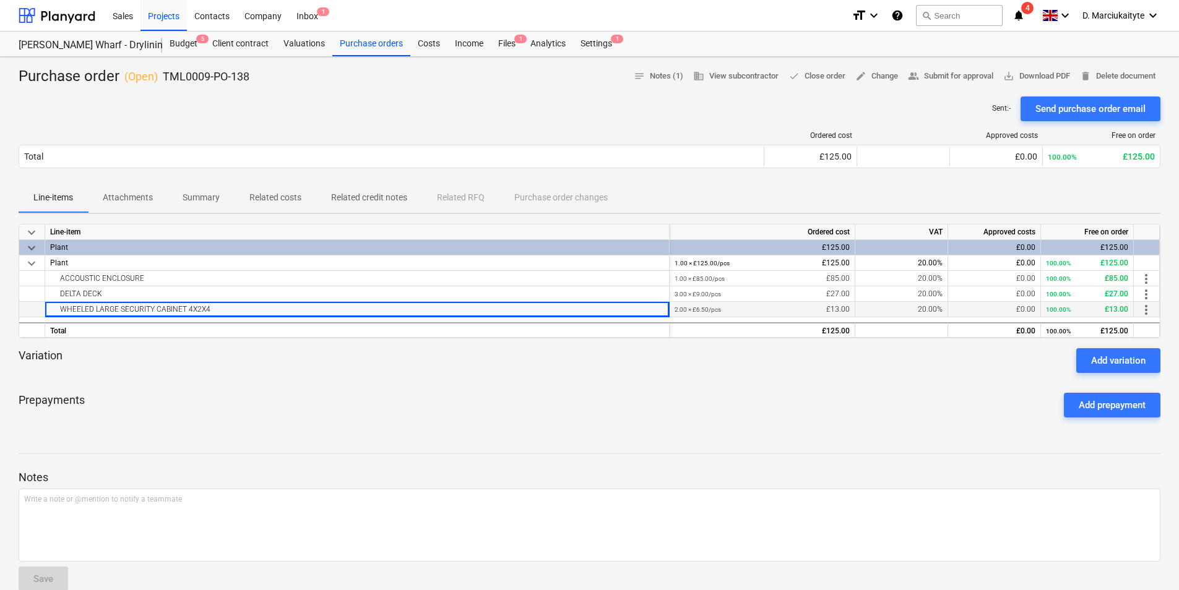
click at [300, 312] on div "WHEELED LARGE SECURITY CABINET 4X2X4" at bounding box center [357, 309] width 614 height 15
drag, startPoint x: 183, startPoint y: 312, endPoint x: -2, endPoint y: 303, distance: 185.8
click at [0, 303] on html "Sales Projects Contacts Company Inbox 1 format_size keyboard_arrow_down help se…" at bounding box center [589, 295] width 1179 height 590
drag, startPoint x: -2, startPoint y: 303, endPoint x: 343, endPoint y: 314, distance: 346.0
click at [343, 314] on div "WHEELED LARGE SECURITY CABINET 4X2X4" at bounding box center [357, 309] width 614 height 15
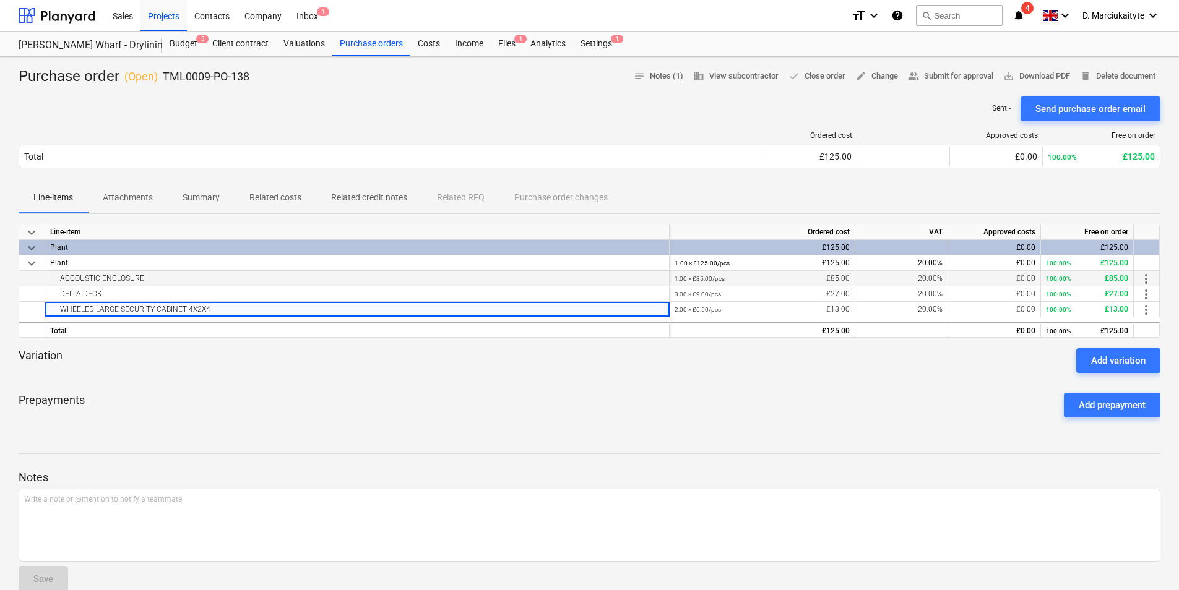
click at [249, 274] on div "ACCOUSTIC ENCLOSURE" at bounding box center [357, 278] width 614 height 15
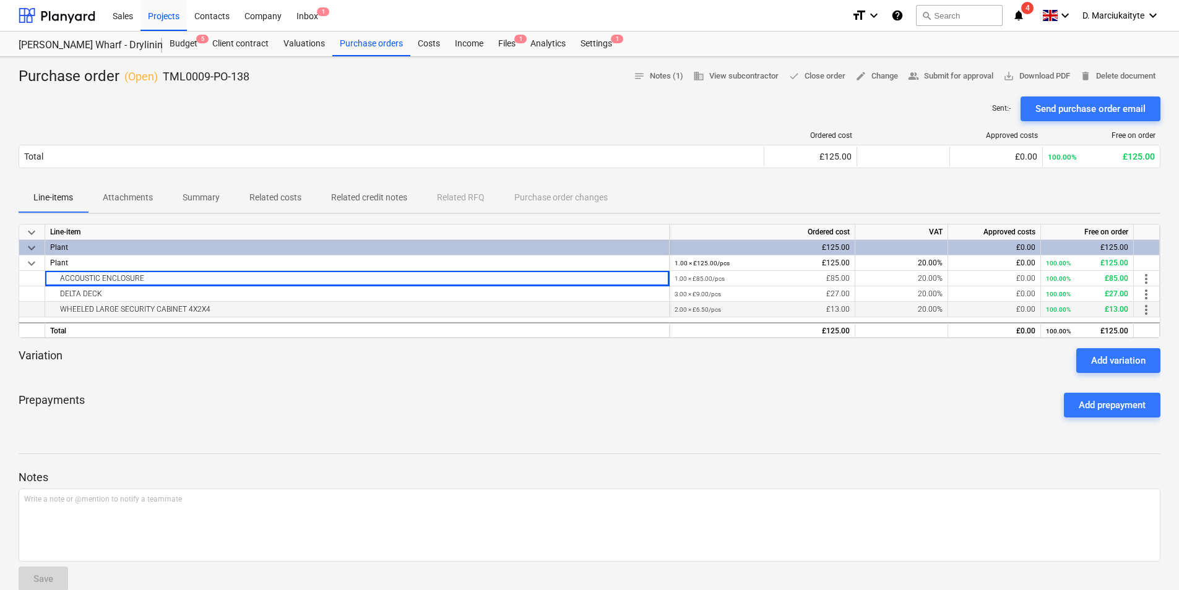
click at [238, 311] on div "WHEELED LARGE SECURITY CABINET 4X2X4" at bounding box center [357, 309] width 614 height 15
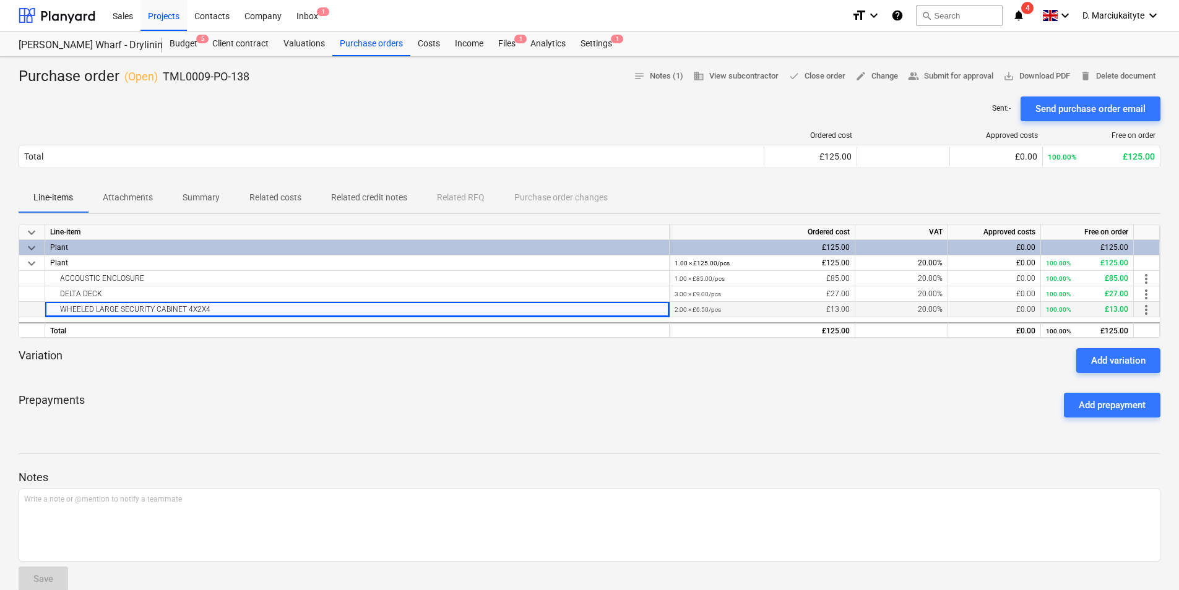
drag, startPoint x: 166, startPoint y: 311, endPoint x: 47, endPoint y: 309, distance: 119.4
click at [47, 309] on div "WHEELED LARGE SECURITY CABINET 4X2X4" at bounding box center [357, 309] width 624 height 15
drag, startPoint x: 247, startPoint y: 77, endPoint x: 157, endPoint y: 79, distance: 90.3
click at [157, 79] on div "Purchase order ( Open ) TML0009-PO-138 notes Notes (1) business View subcontrac…" at bounding box center [589, 77] width 1141 height 20
click at [176, 12] on div "Projects" at bounding box center [163, 15] width 46 height 32
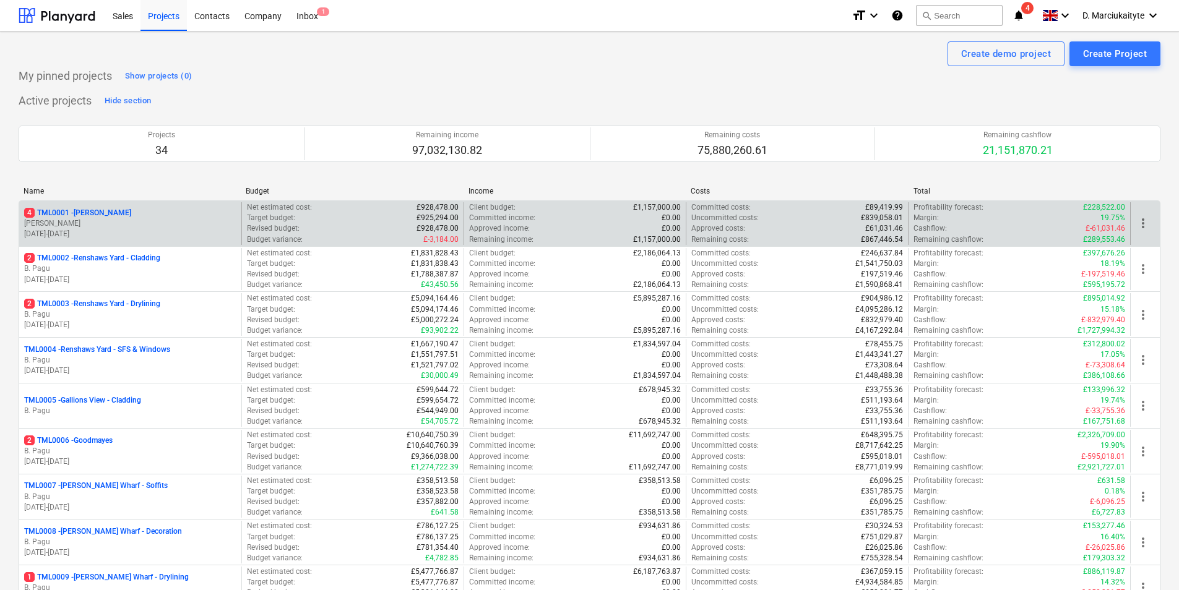
click at [165, 223] on p "R. Williamson" at bounding box center [130, 223] width 212 height 11
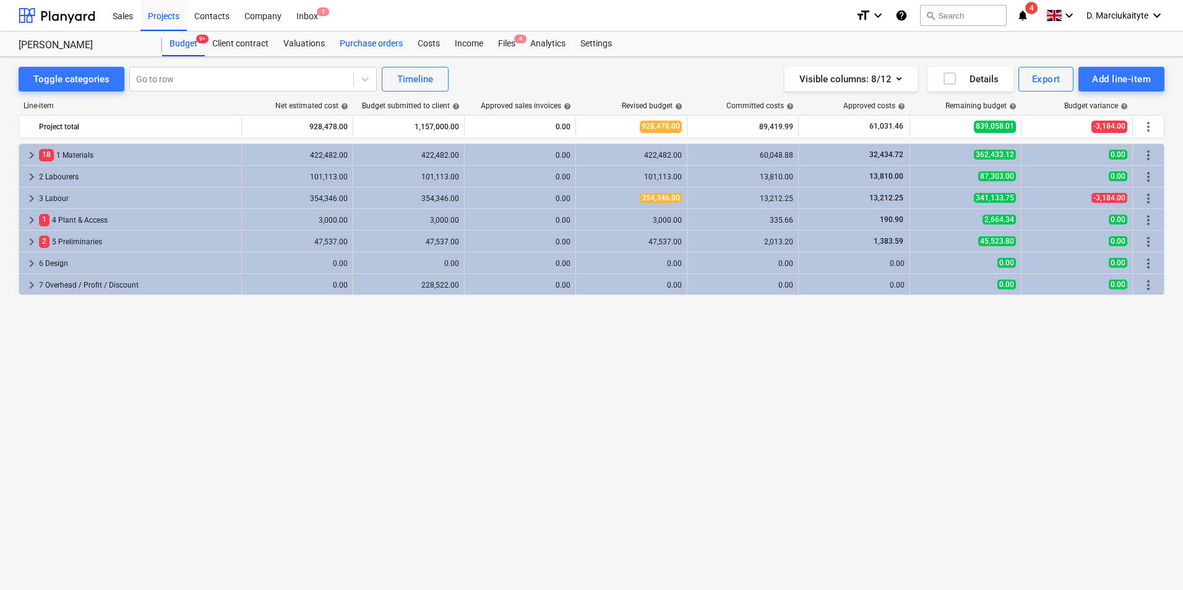
click at [375, 39] on div "Purchase orders" at bounding box center [371, 44] width 78 height 25
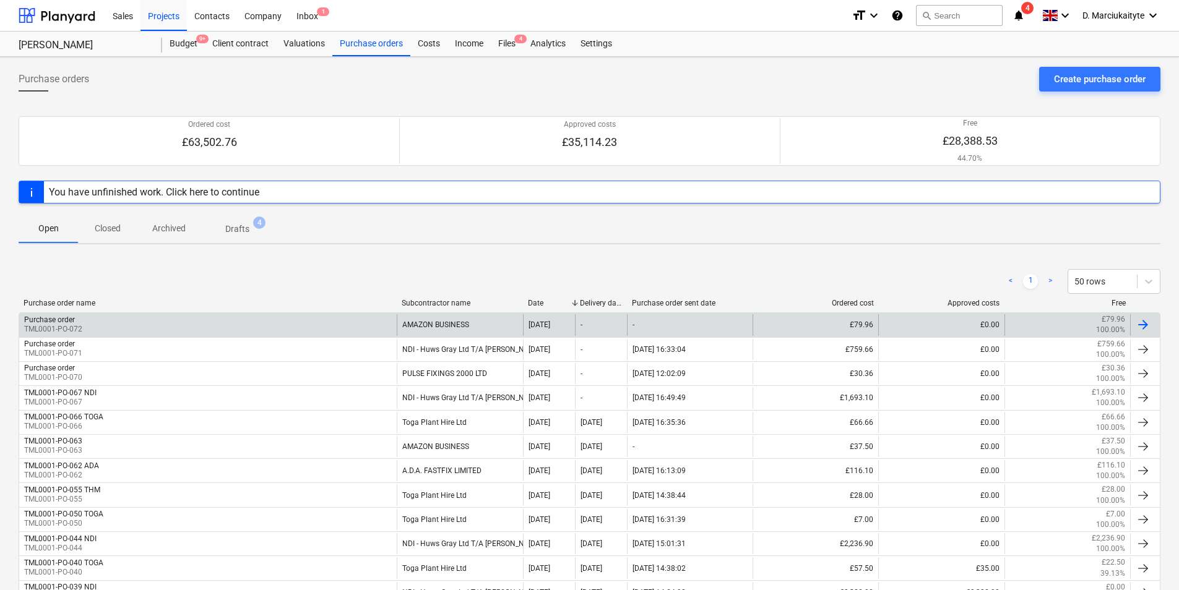
click at [267, 316] on div "Purchase order TML0001-PO-072" at bounding box center [207, 324] width 377 height 21
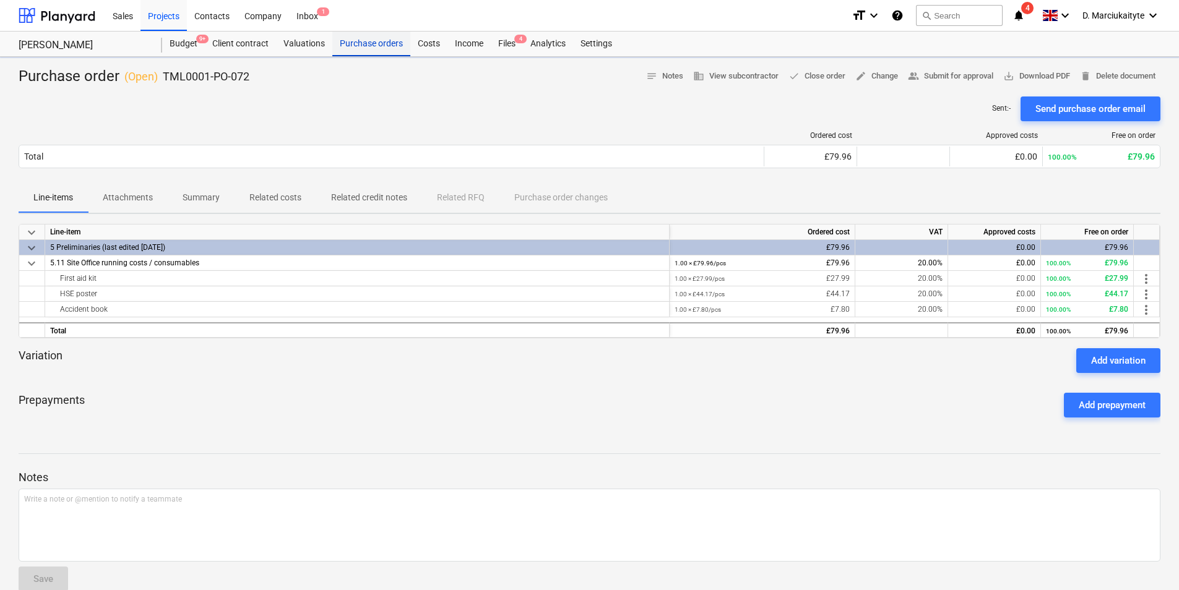
click at [356, 43] on div "Purchase orders" at bounding box center [371, 44] width 78 height 25
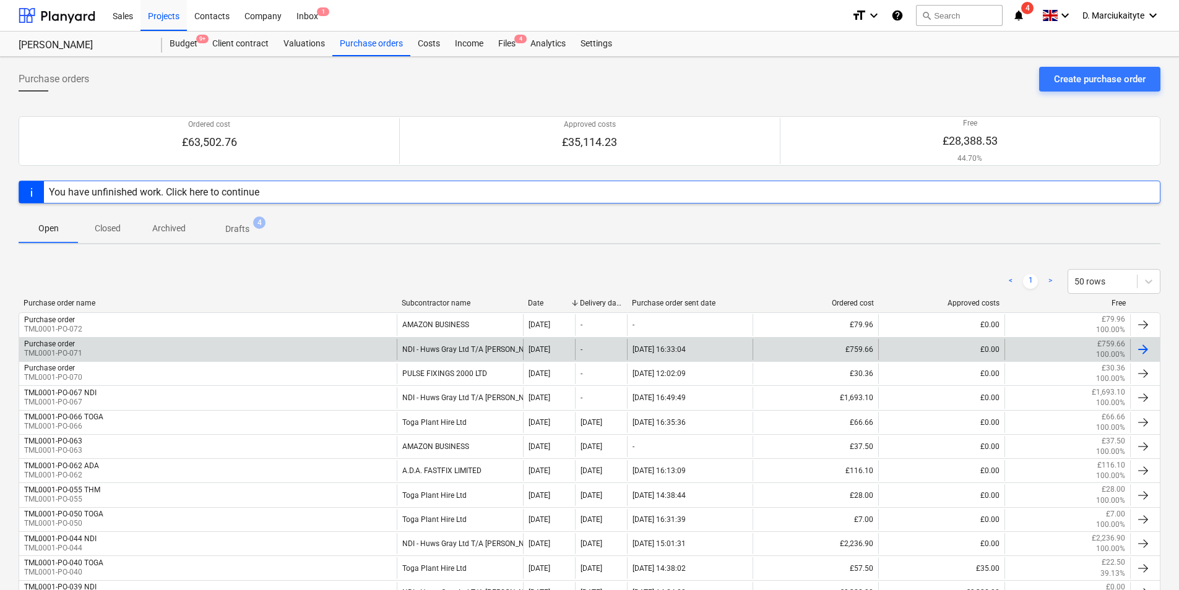
click at [256, 351] on div "Purchase order TML0001-PO-071" at bounding box center [207, 349] width 377 height 21
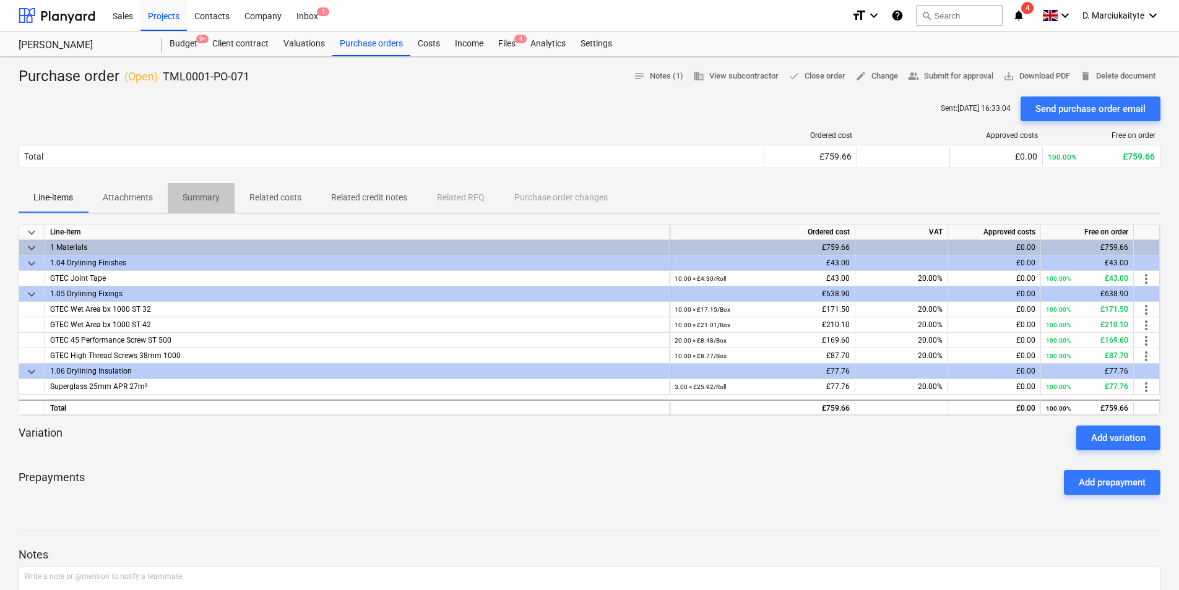
click at [197, 201] on p "Summary" at bounding box center [201, 197] width 37 height 13
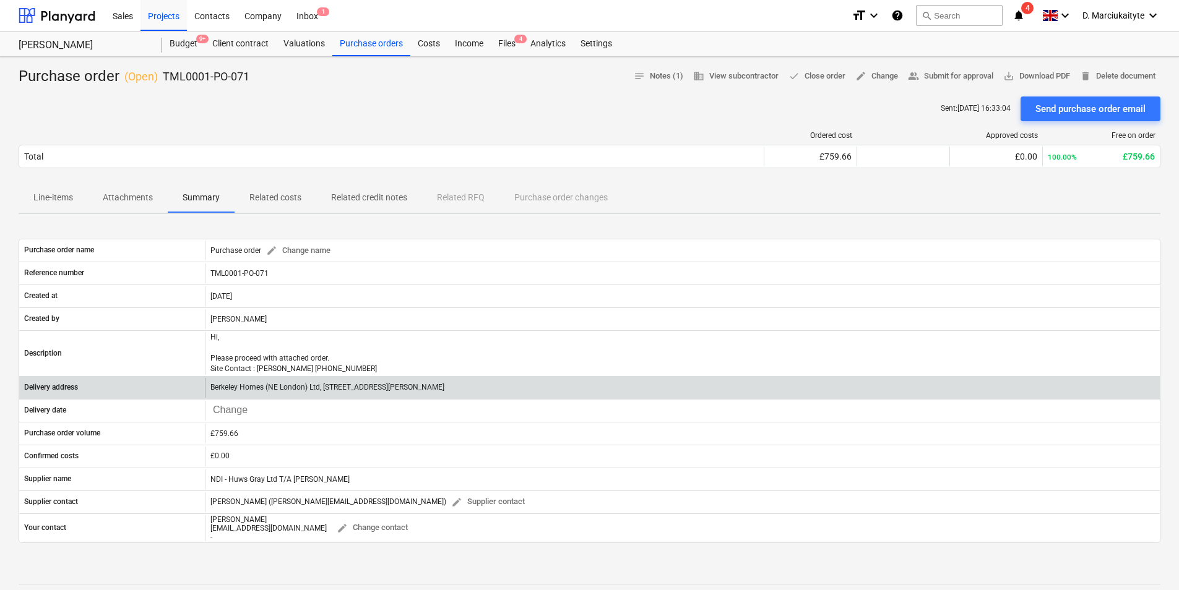
drag, startPoint x: 614, startPoint y: 388, endPoint x: 554, endPoint y: 387, distance: 59.4
click at [554, 387] on div "Berkeley Homes (NE London) Ltd, The Manor House, Trent Park, Daffodil Close, of…" at bounding box center [682, 388] width 955 height 20
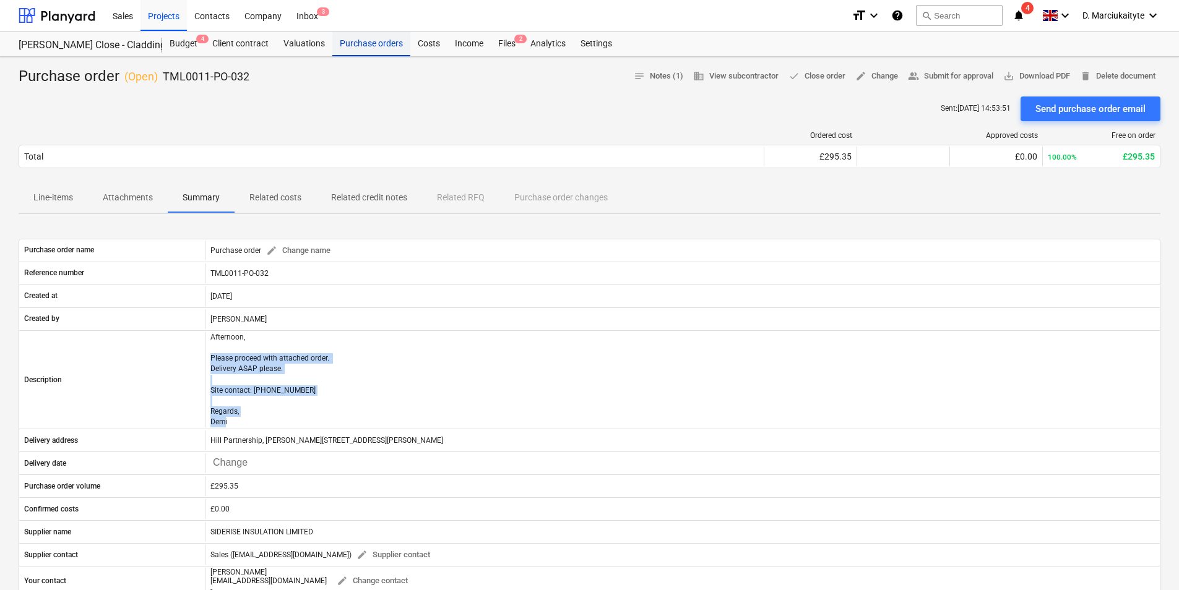
click at [371, 48] on div "Purchase orders" at bounding box center [371, 44] width 78 height 25
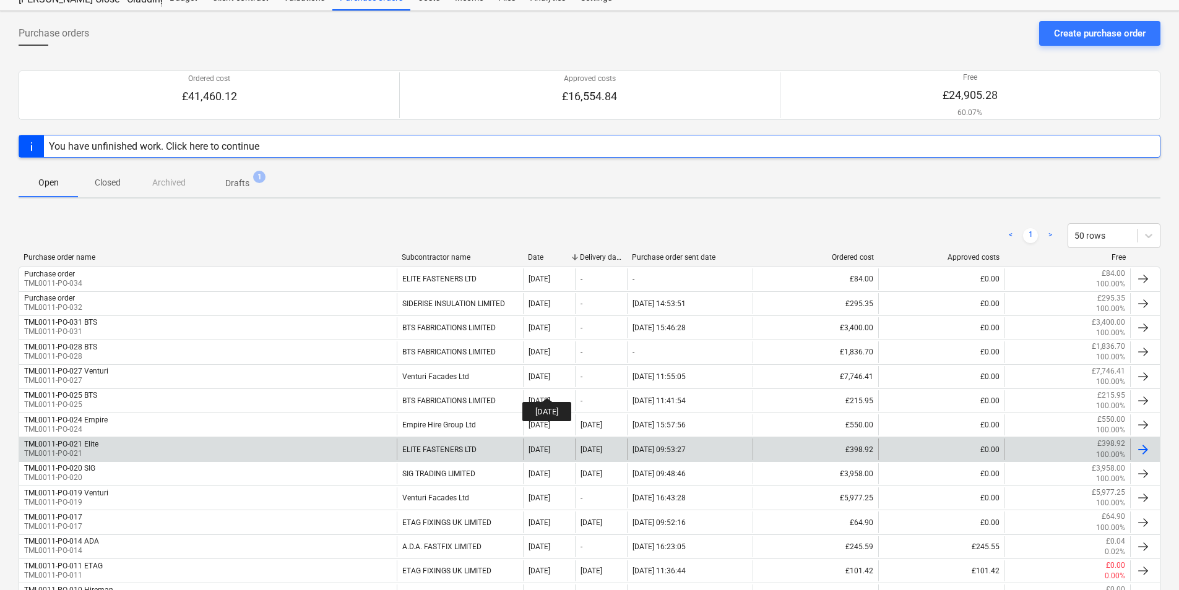
scroll to position [124, 0]
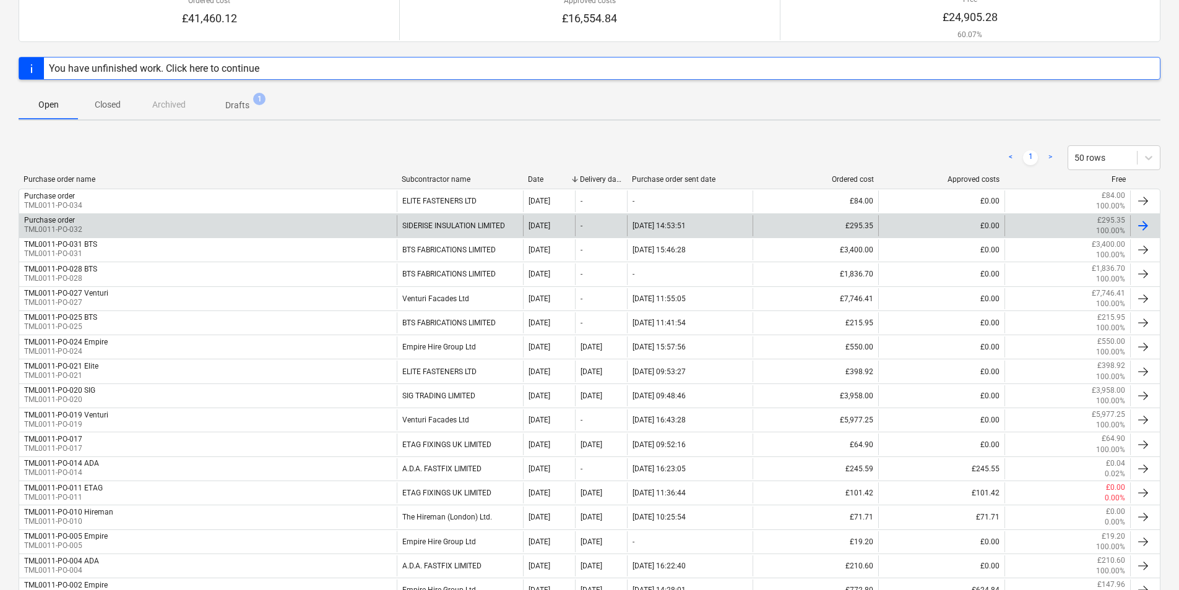
click at [406, 222] on div "SIDERISE INSULATION LIMITED" at bounding box center [460, 225] width 126 height 21
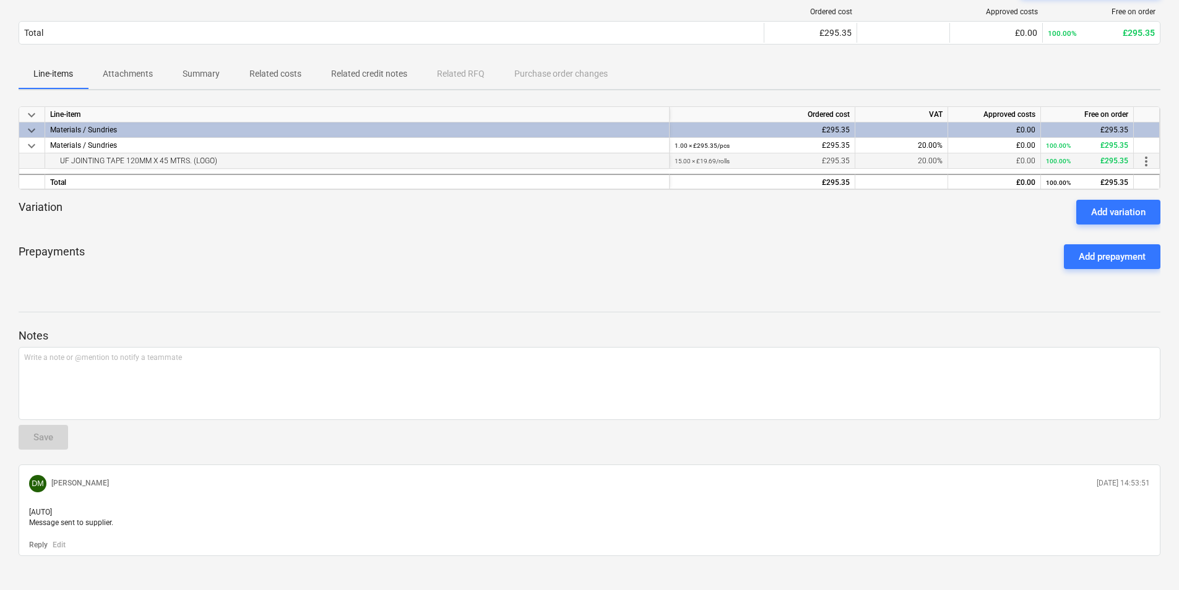
drag, startPoint x: 264, startPoint y: 162, endPoint x: 35, endPoint y: 160, distance: 228.9
click at [0, 0] on div "UF JOINTING TAPE 120MM X 45 MTRS. (LOGO) 15.00 × £19.69 / rolls £295.35 20.00% …" at bounding box center [0, 0] width 0 height 0
copy div "UF JOINTING TAPE 120MM X 45 MTRS. (LOGO)"
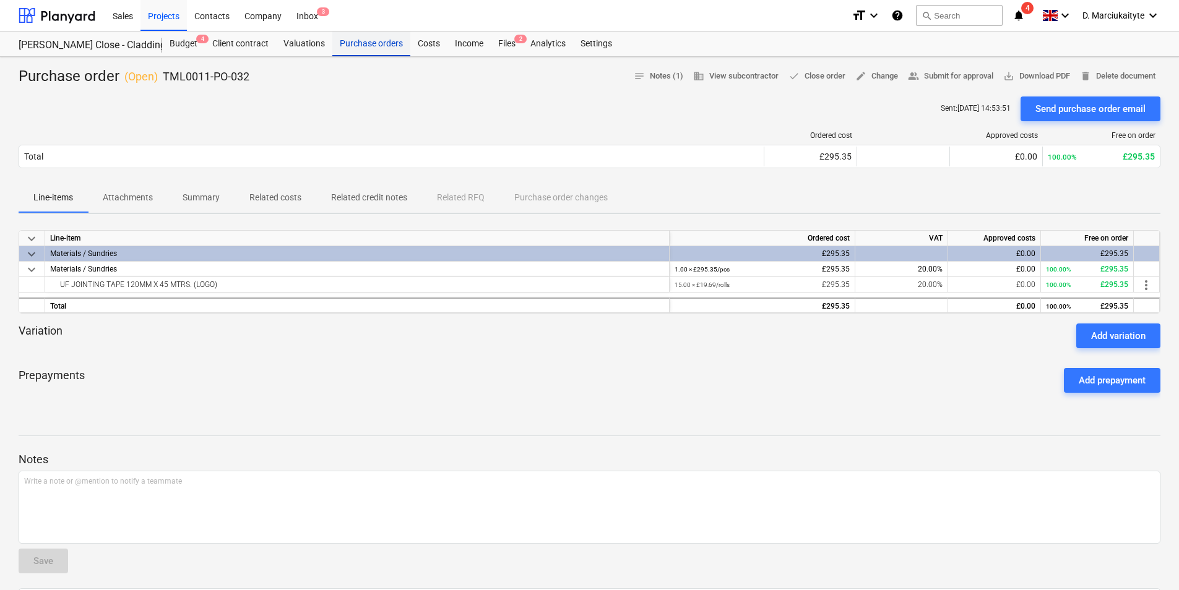
click at [365, 49] on div "Purchase orders" at bounding box center [371, 44] width 78 height 25
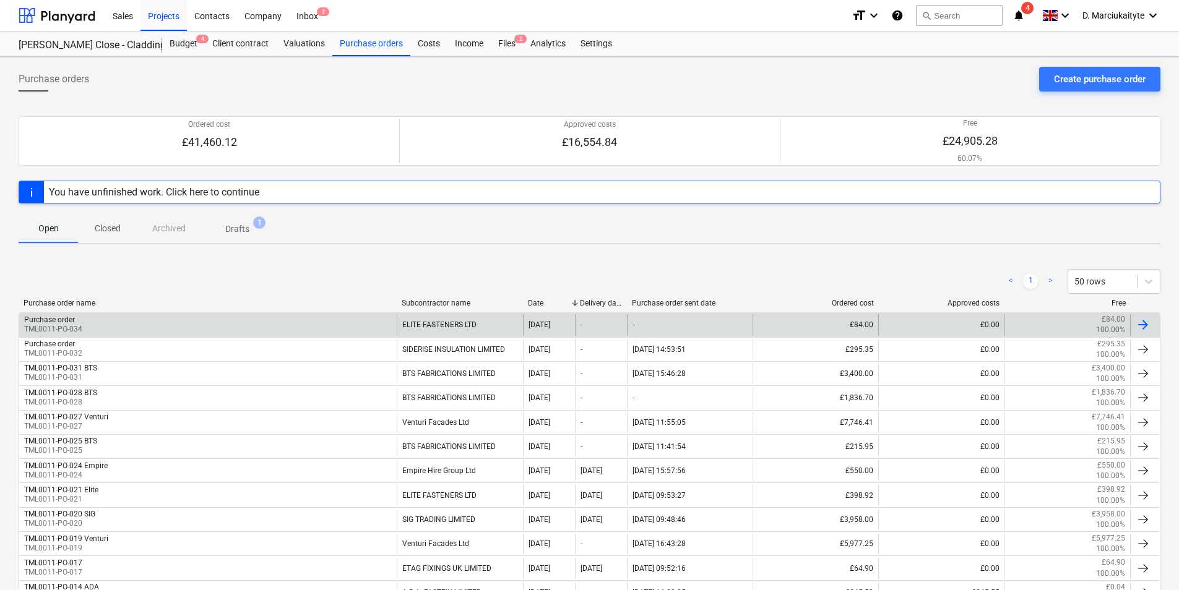
click at [357, 320] on div "Purchase order TML0011-PO-034" at bounding box center [207, 324] width 377 height 21
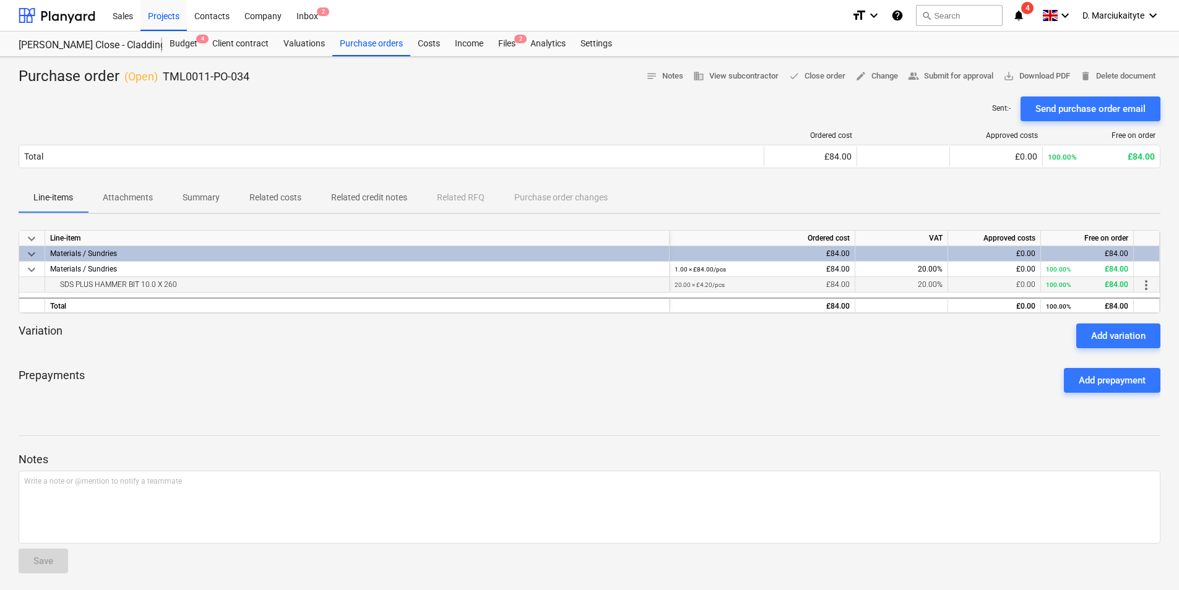
drag, startPoint x: 193, startPoint y: 284, endPoint x: 78, endPoint y: 282, distance: 115.1
drag, startPoint x: 369, startPoint y: 39, endPoint x: 366, endPoint y: 52, distance: 13.4
click at [369, 39] on div "Purchase orders" at bounding box center [371, 44] width 78 height 25
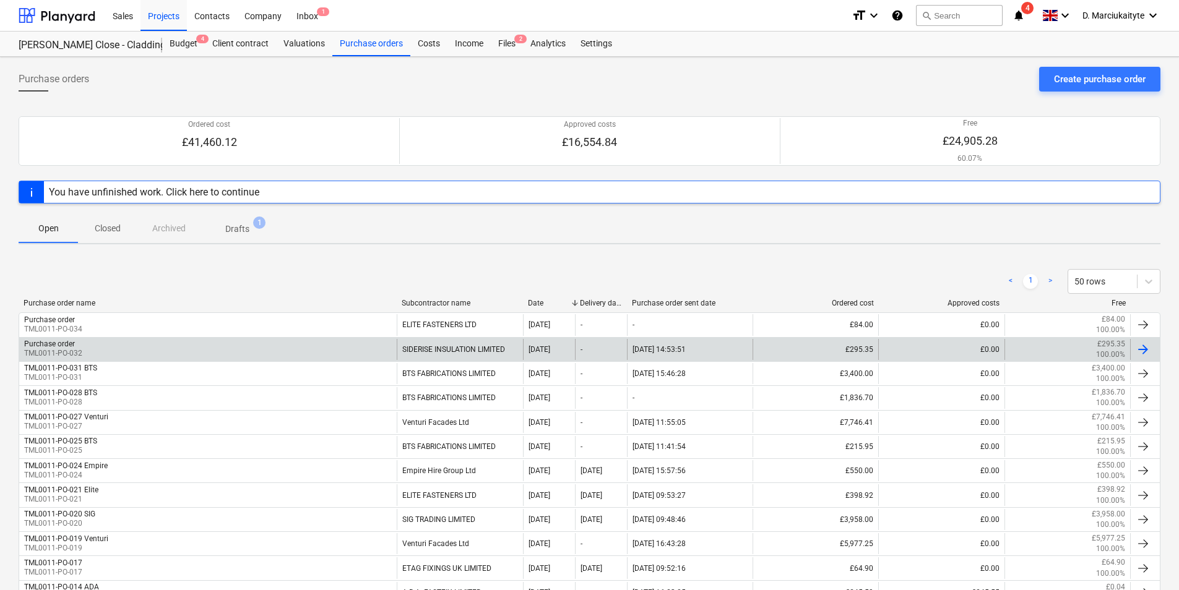
click at [376, 349] on div "Purchase order TML0011-PO-032" at bounding box center [207, 349] width 377 height 21
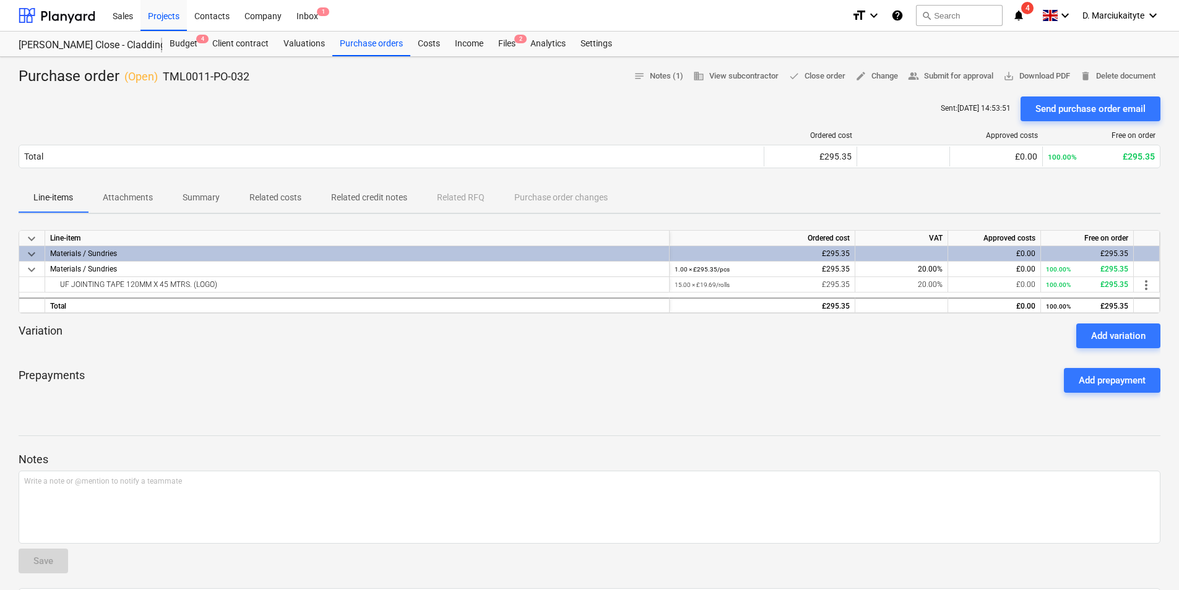
drag, startPoint x: 304, startPoint y: 97, endPoint x: 293, endPoint y: 92, distance: 12.2
click at [297, 93] on div "Purchase order ( Open ) TML0011-PO-032 notes Notes (1) business View subcontrac…" at bounding box center [589, 393] width 1179 height 672
drag, startPoint x: 267, startPoint y: 70, endPoint x: 161, endPoint y: 75, distance: 105.3
click at [161, 75] on div "Purchase order ( Open ) TML0011-PO-032 notes Notes (1) business View subcontrac…" at bounding box center [589, 77] width 1141 height 20
copy p "TML0011-PO-032"
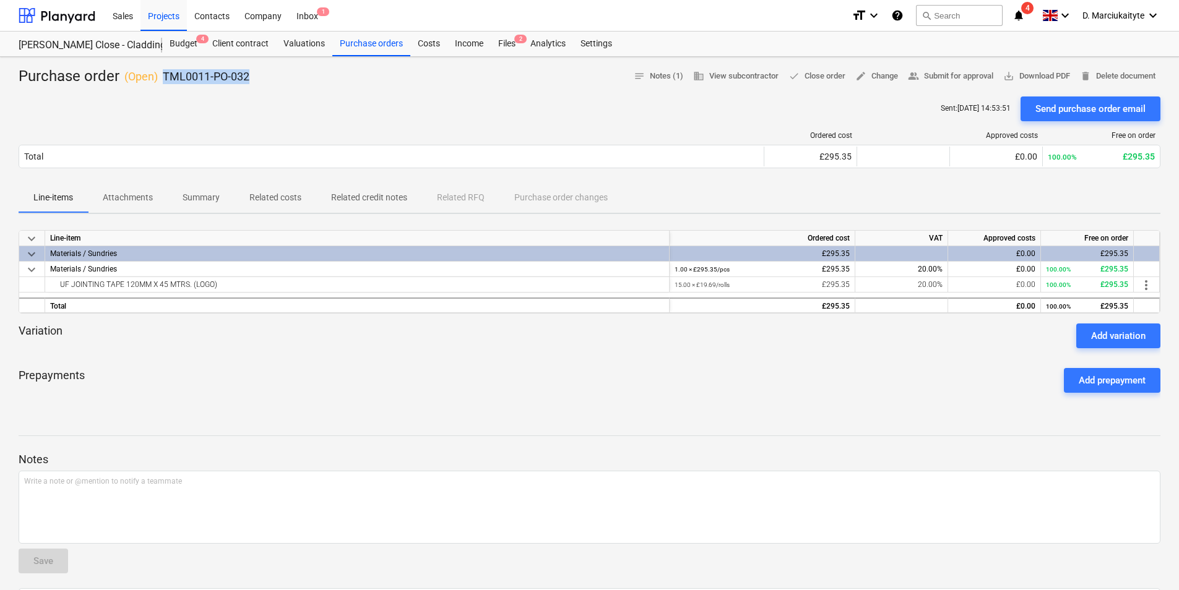
click at [245, 202] on span "Related costs" at bounding box center [275, 197] width 82 height 20
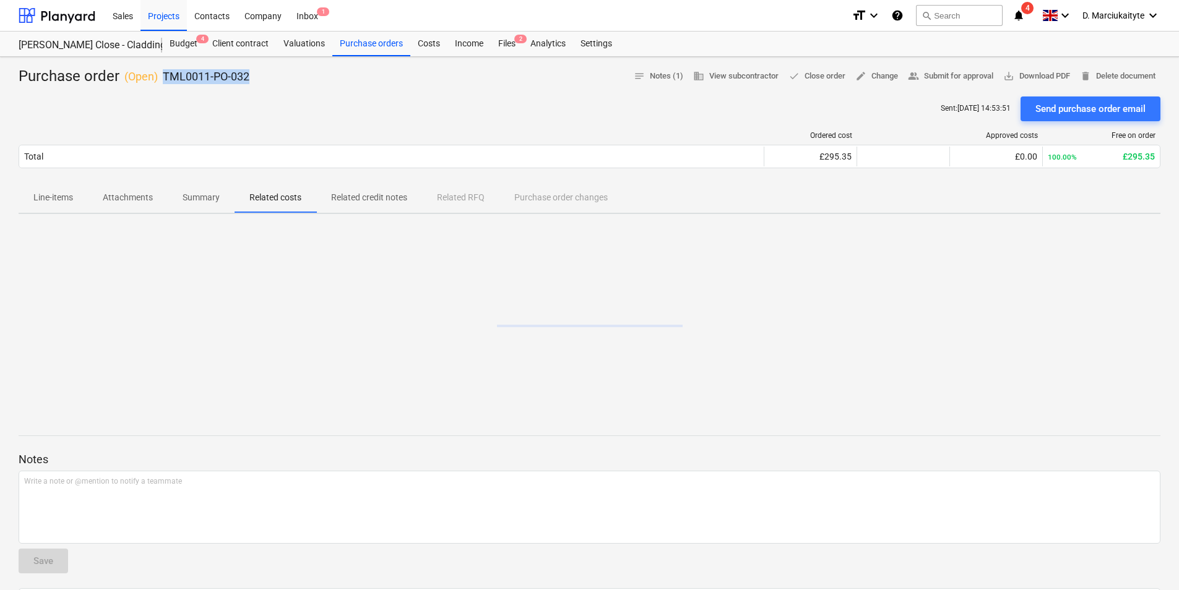
click at [199, 190] on span "Summary" at bounding box center [201, 197] width 67 height 20
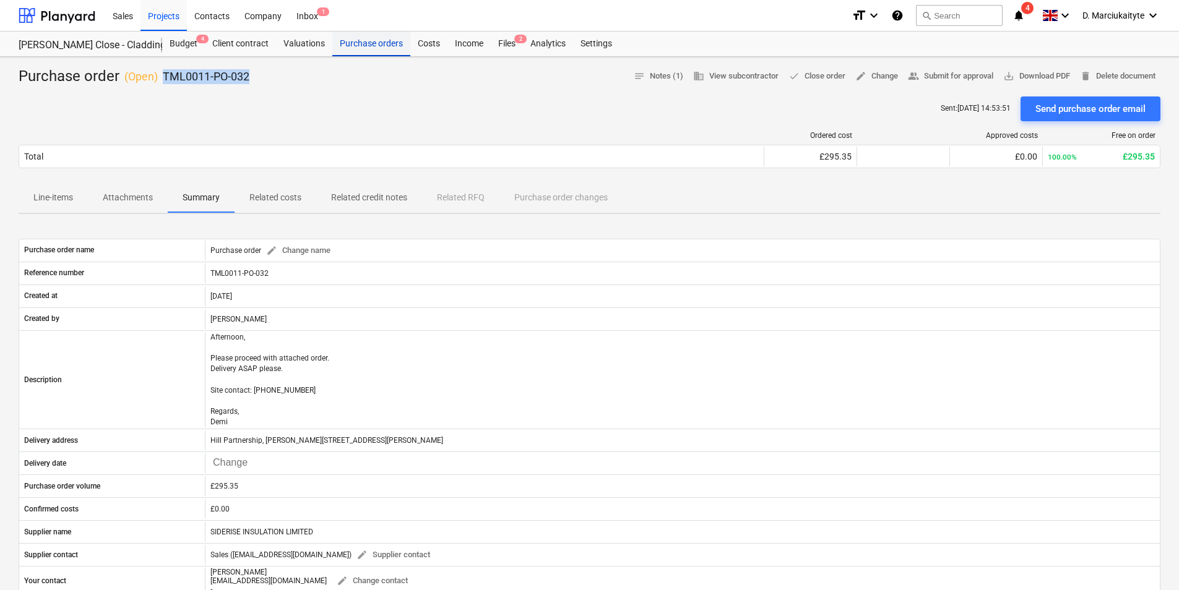
click at [390, 43] on div "Purchase orders" at bounding box center [371, 44] width 78 height 25
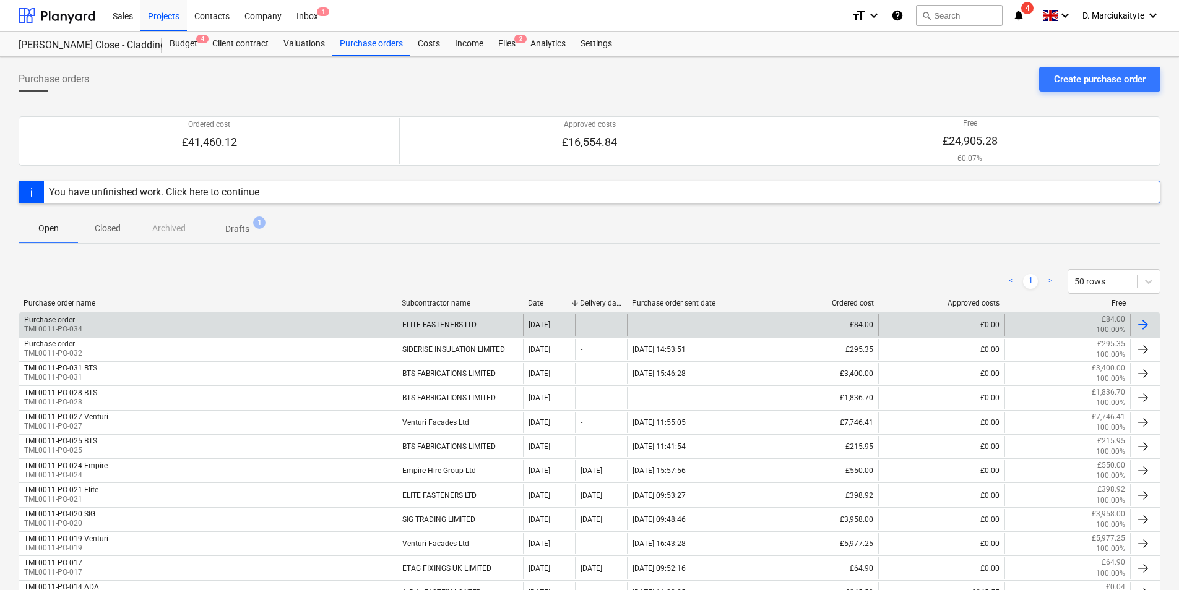
click at [353, 328] on div "Purchase order TML0011-PO-034" at bounding box center [207, 324] width 377 height 21
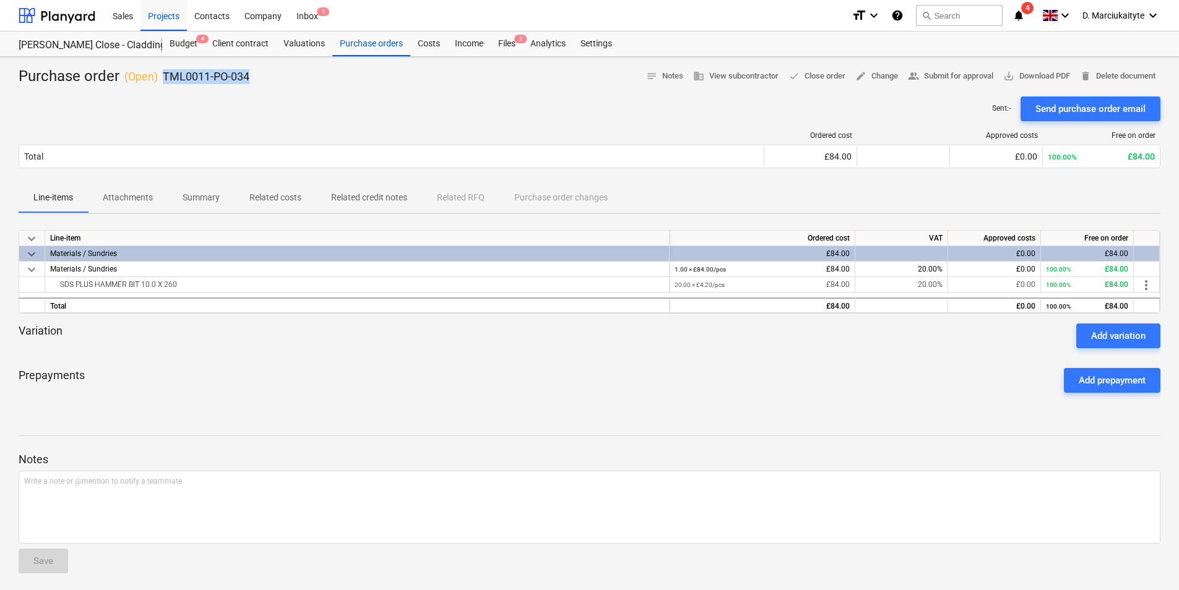
drag, startPoint x: 261, startPoint y: 77, endPoint x: 165, endPoint y: 84, distance: 96.1
click at [165, 84] on div "Purchase order ( Open ) TML0011-PO-034 notes Notes business View subcontractor …" at bounding box center [589, 77] width 1141 height 20
copy p "TML0011-PO-034"
click at [226, 187] on button "Summary" at bounding box center [201, 198] width 67 height 30
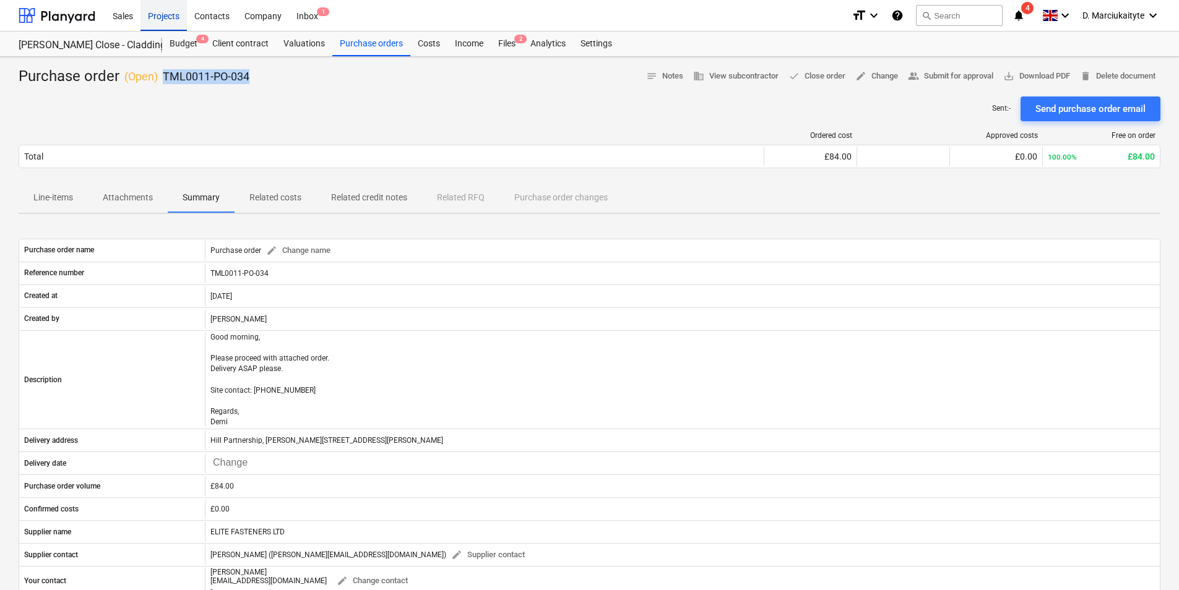
click at [157, 9] on div "Projects" at bounding box center [163, 15] width 46 height 32
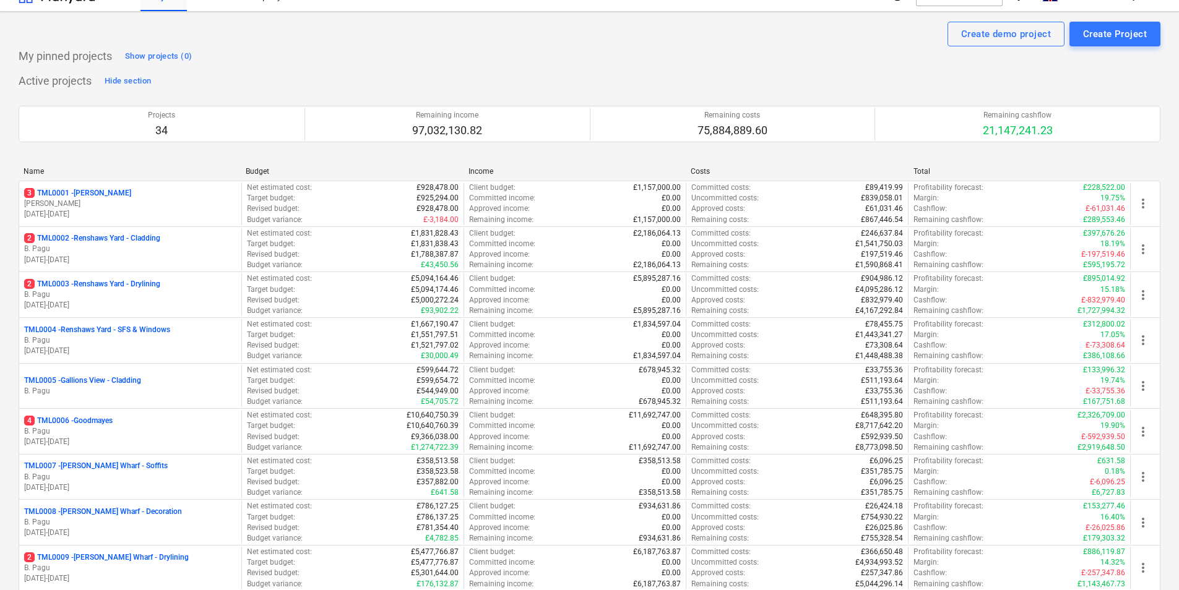
scroll to position [371, 0]
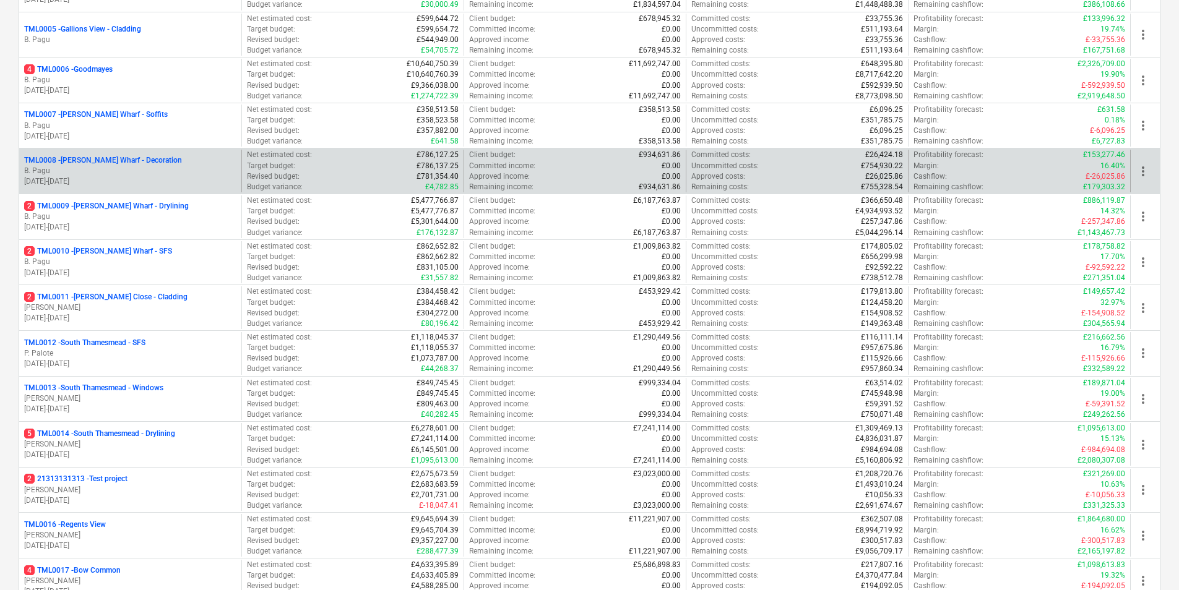
click at [144, 163] on p "TML0008 - Montgomery's Wharf - Decoration" at bounding box center [103, 160] width 158 height 11
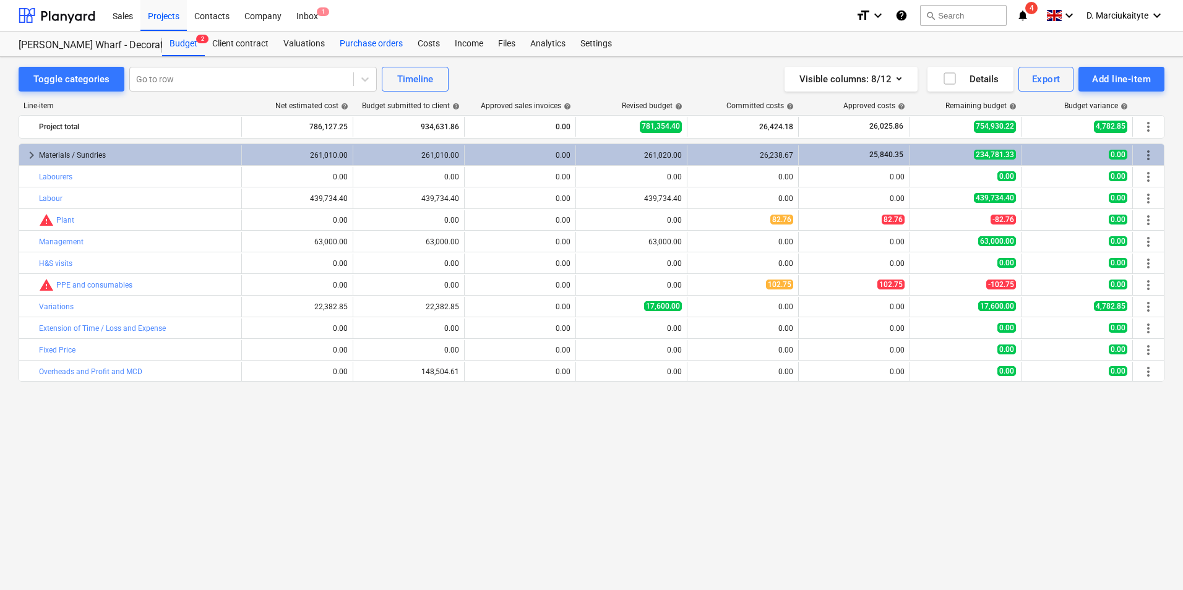
click at [364, 42] on div "Purchase orders" at bounding box center [371, 44] width 78 height 25
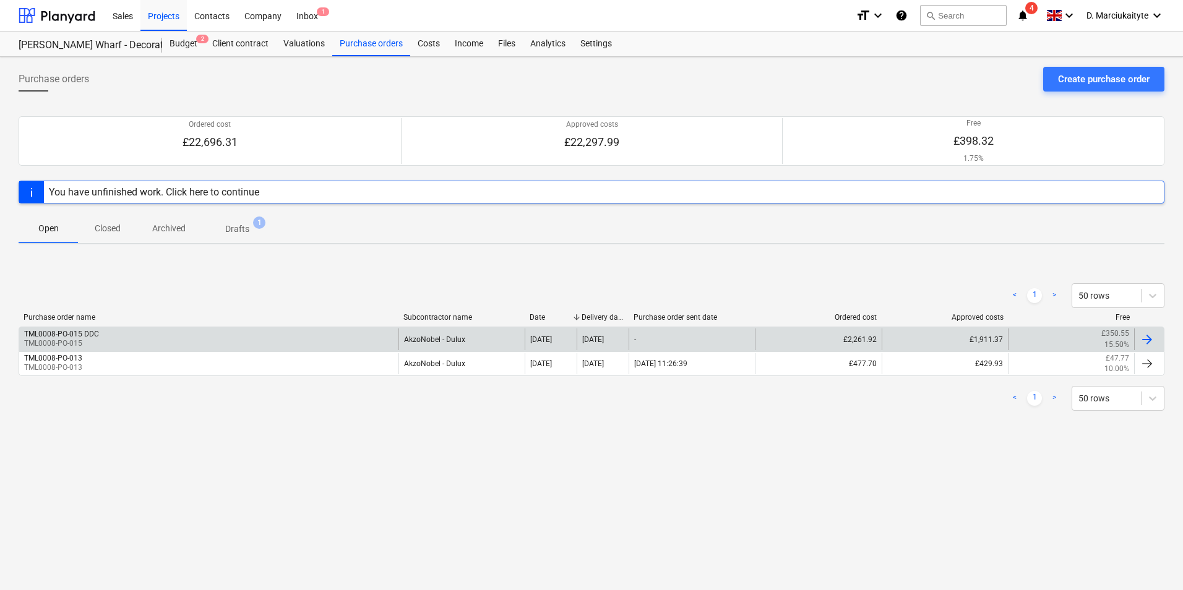
click at [173, 334] on div "TML0008-PO-015 DDC TML0008-PO-015" at bounding box center [208, 339] width 379 height 21
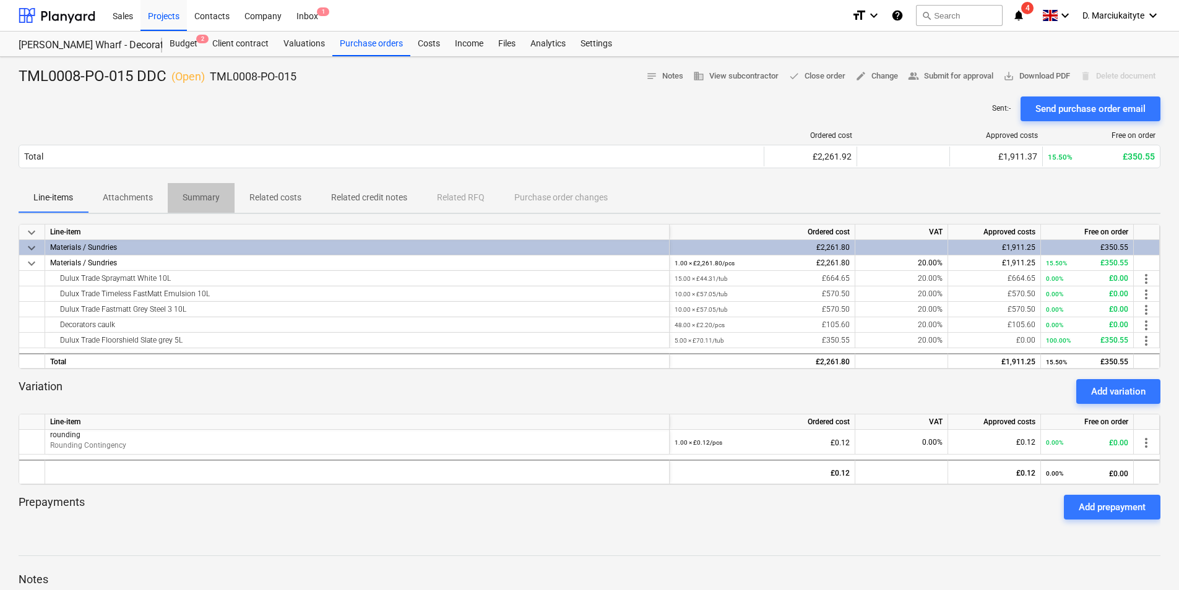
click at [219, 195] on p "Summary" at bounding box center [201, 197] width 37 height 13
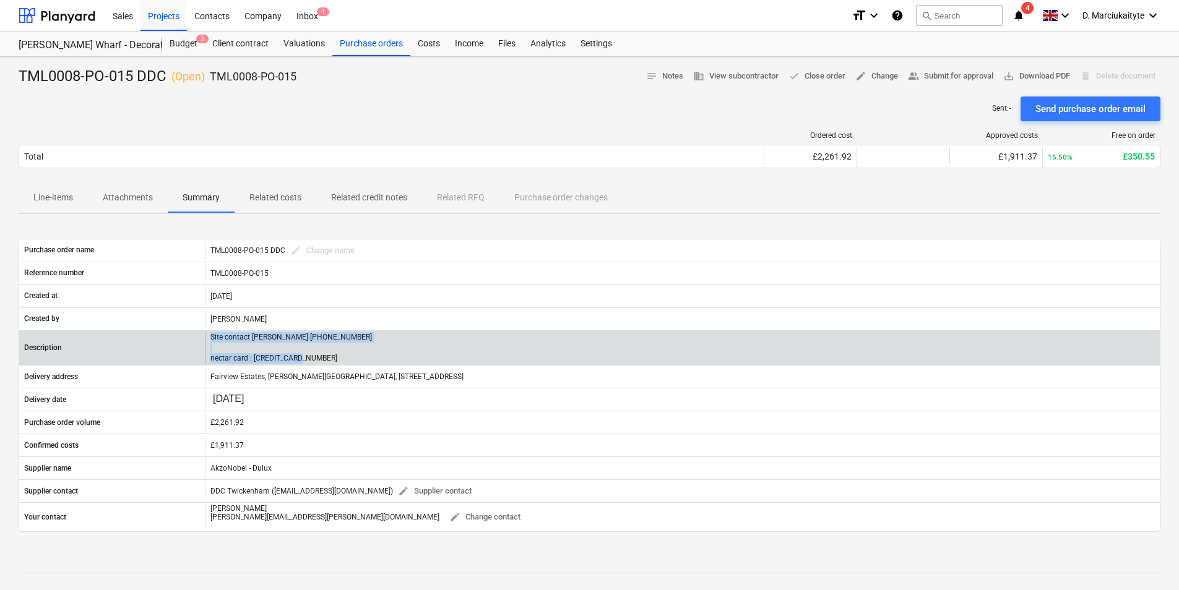
drag, startPoint x: 340, startPoint y: 356, endPoint x: 210, endPoint y: 332, distance: 132.7
click at [210, 332] on div "Site contact [PERSON_NAME] [PHONE_NUMBER] nectar card : [CREDIT_CARD_NUMBER]" at bounding box center [682, 348] width 955 height 32
copy p "Site contact Andrei 07502 2088908 nectar card : 9826300027848335039"
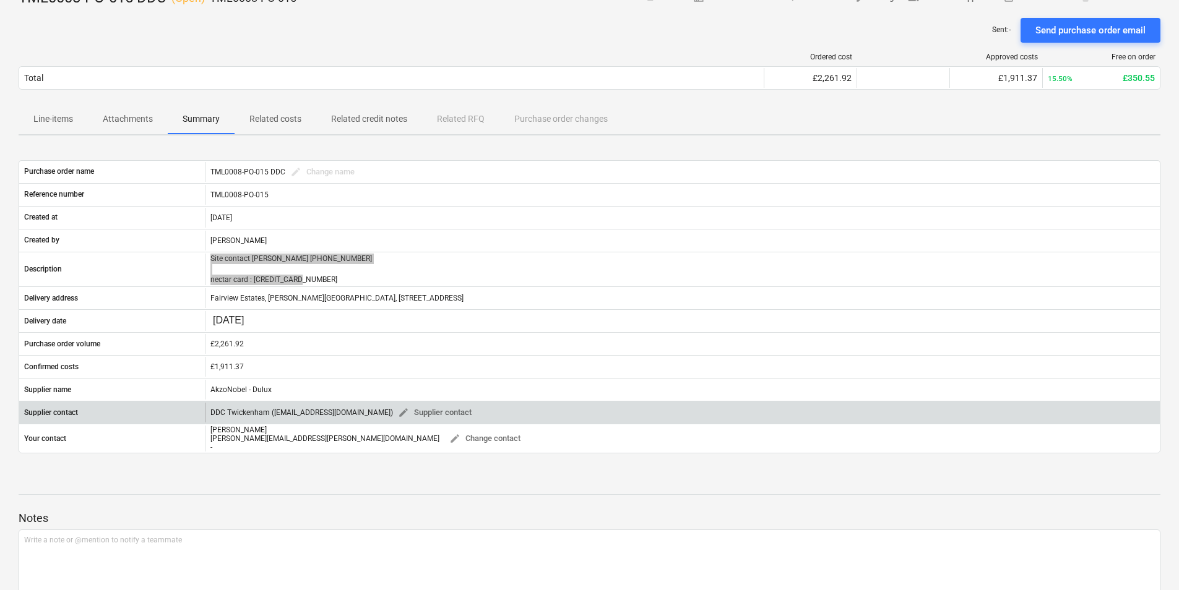
scroll to position [140, 0]
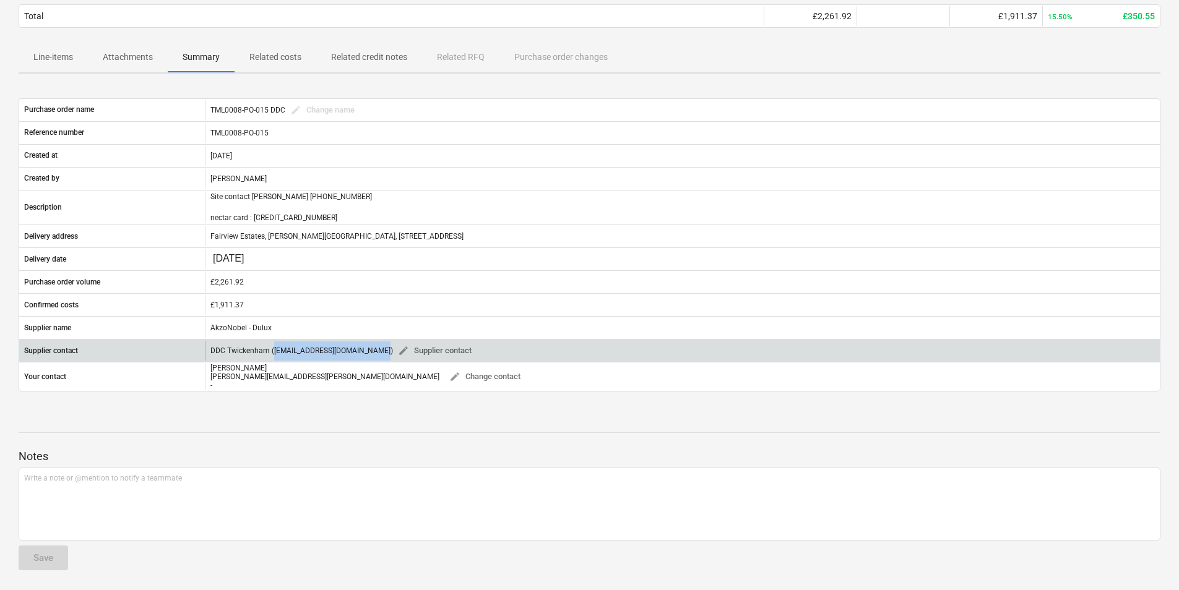
drag, startPoint x: 385, startPoint y: 352, endPoint x: 273, endPoint y: 347, distance: 112.1
click at [273, 347] on div "DDC Twickenham (ddc.twickenham@akzonobel.com) edit Supplier contact" at bounding box center [343, 350] width 266 height 19
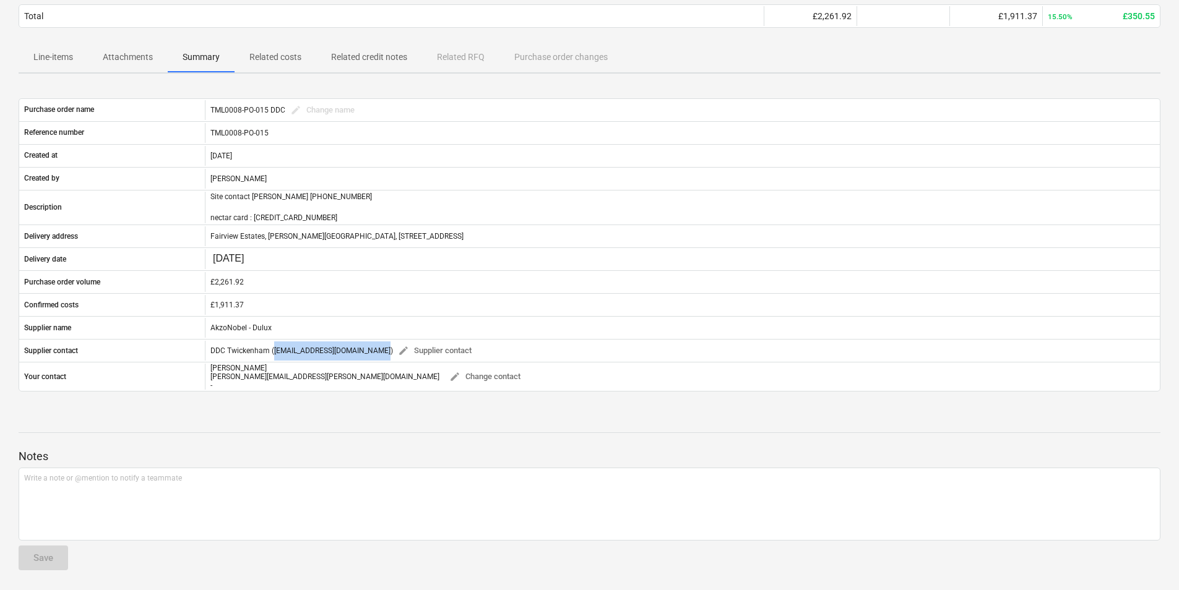
copy div "ddc.twickenham@akzonobel.com"
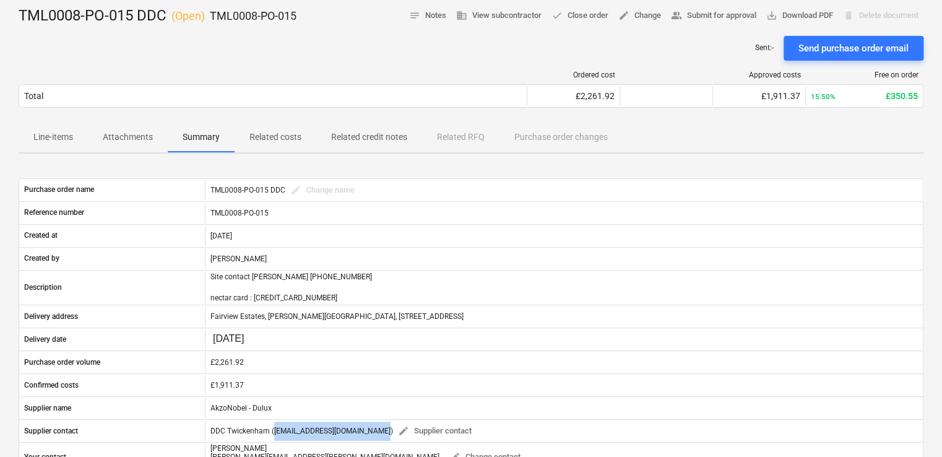
scroll to position [0, 0]
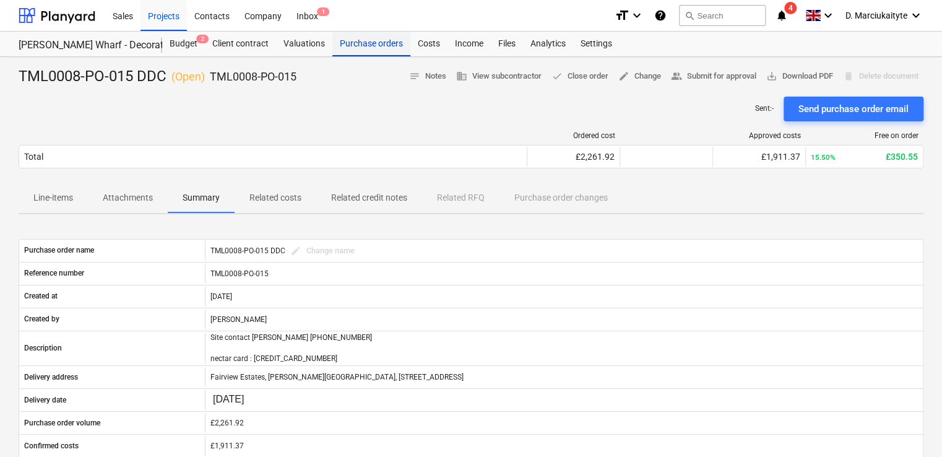
click at [367, 49] on div "Purchase orders" at bounding box center [371, 44] width 78 height 25
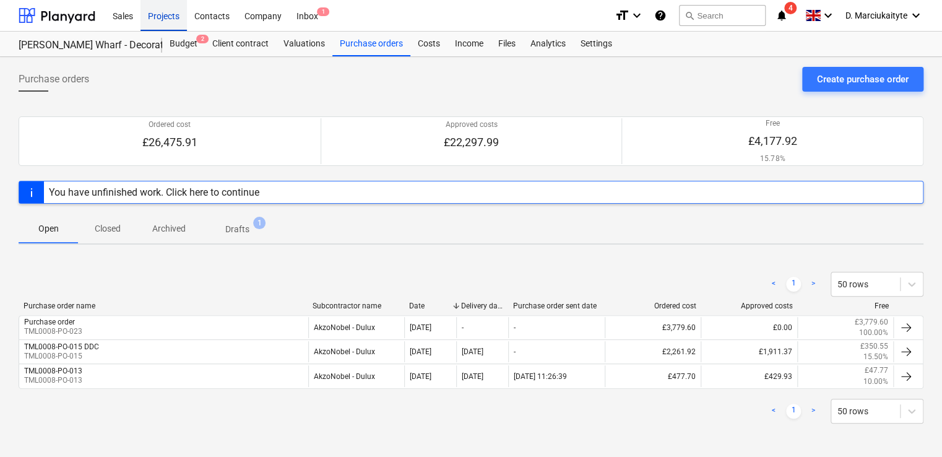
click at [171, 17] on div "Projects" at bounding box center [163, 15] width 46 height 32
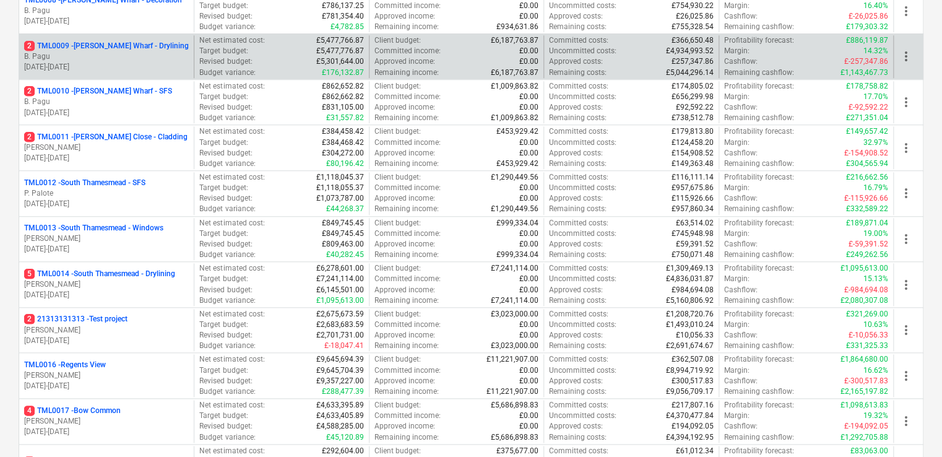
scroll to position [495, 0]
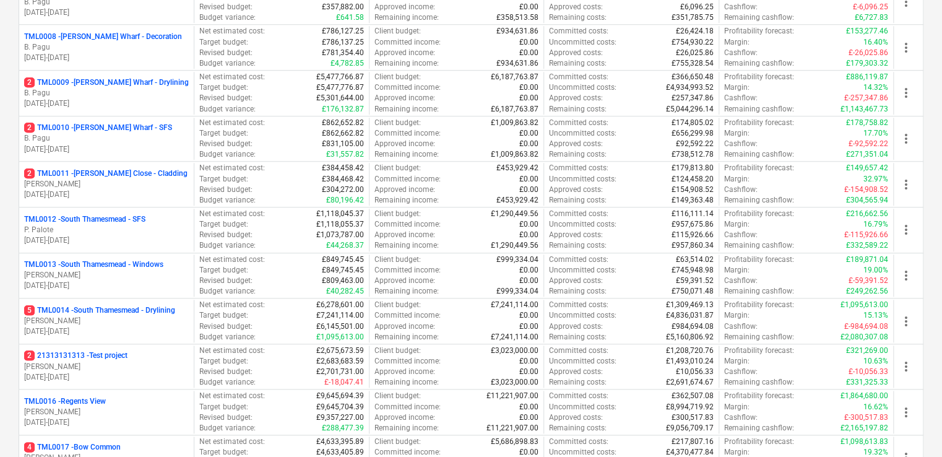
drag, startPoint x: 109, startPoint y: 74, endPoint x: 111, endPoint y: 82, distance: 8.9
click at [111, 82] on p "2 TML0009 - Montgomery's Wharf - Drylining" at bounding box center [106, 82] width 165 height 11
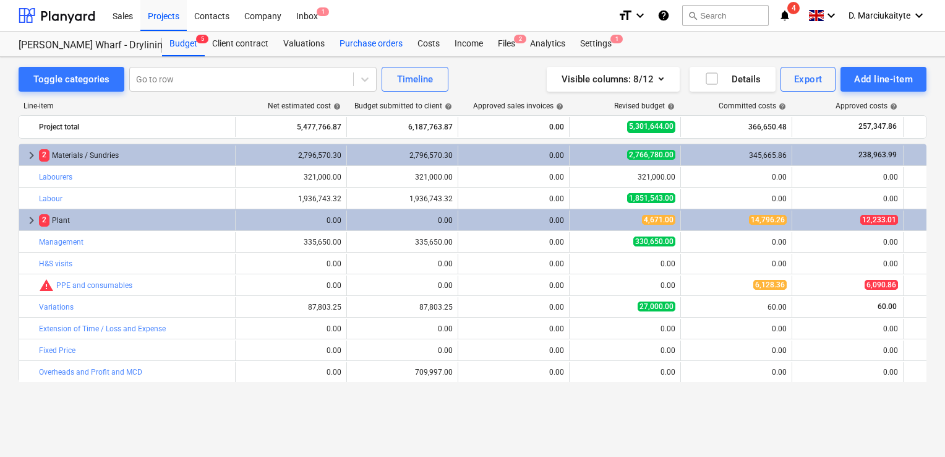
click at [366, 37] on div "Purchase orders" at bounding box center [371, 44] width 78 height 25
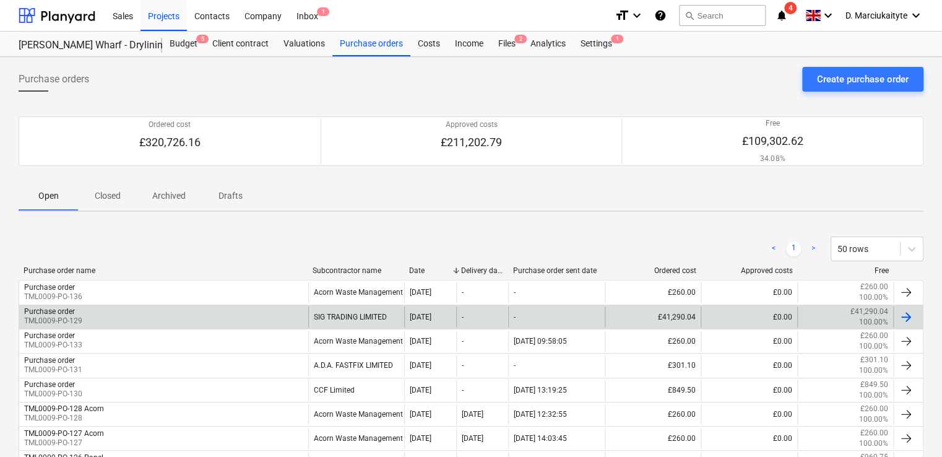
click at [272, 313] on div "Purchase order TML0009-PO-129" at bounding box center [163, 316] width 289 height 21
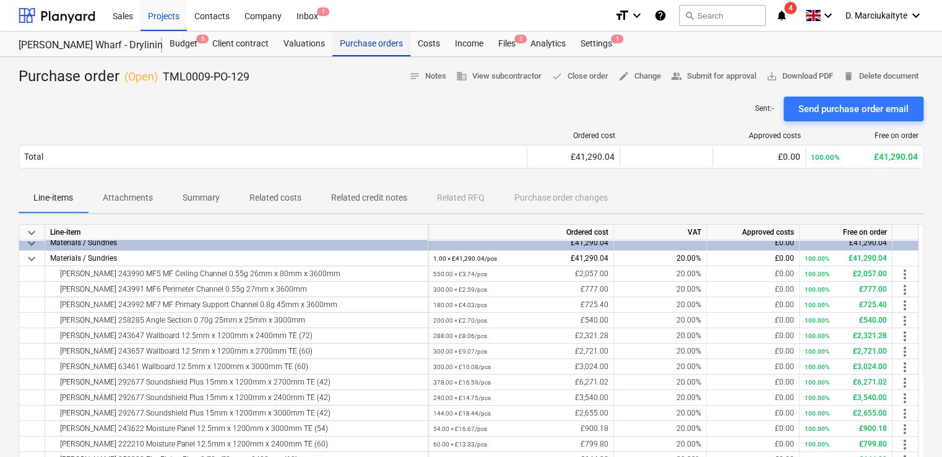
click at [361, 44] on div "Purchase orders" at bounding box center [371, 44] width 78 height 25
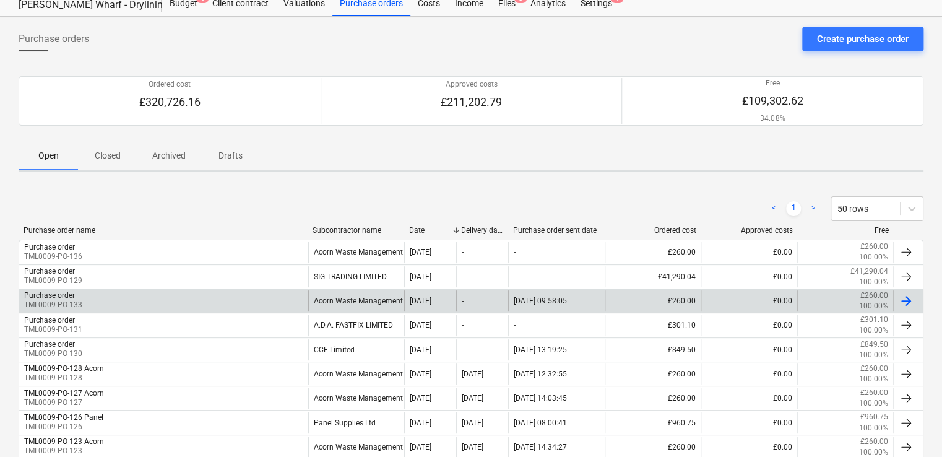
scroll to position [62, 0]
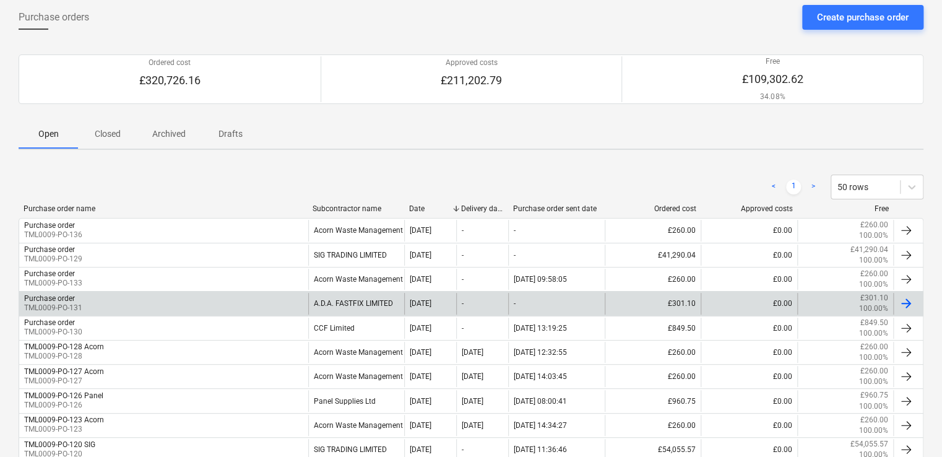
click at [301, 300] on div "Purchase order TML0009-PO-131" at bounding box center [163, 303] width 289 height 21
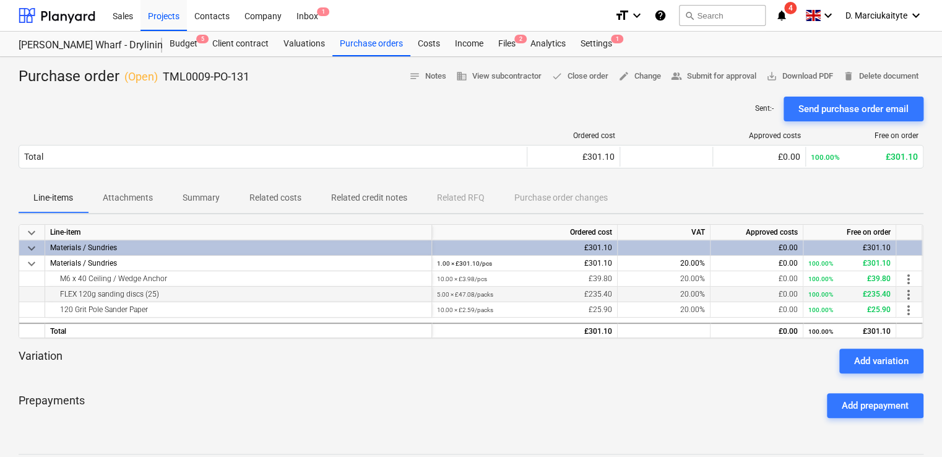
drag, startPoint x: 188, startPoint y: 296, endPoint x: 54, endPoint y: 294, distance: 133.6
click at [54, 294] on div "FLEX 120g sanding discs (25)" at bounding box center [238, 293] width 376 height 15
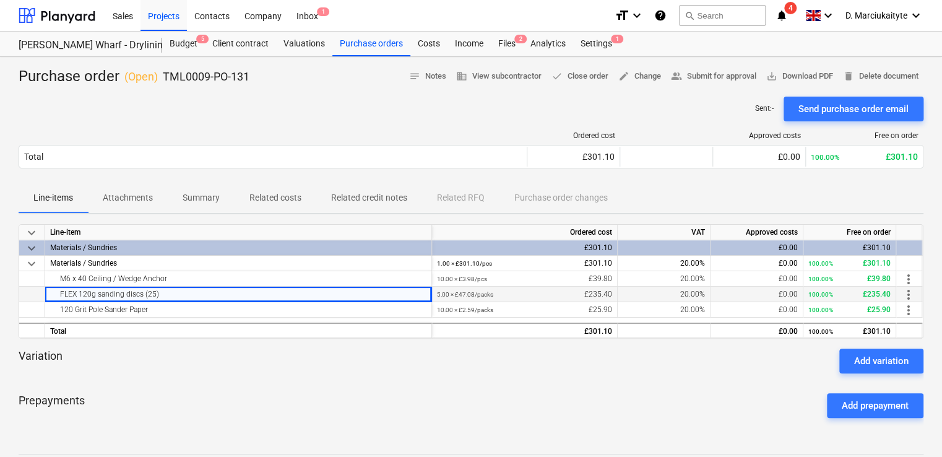
copy div "FLEX 120g sanding discs (25)"
click at [157, 21] on div "Projects" at bounding box center [163, 15] width 46 height 32
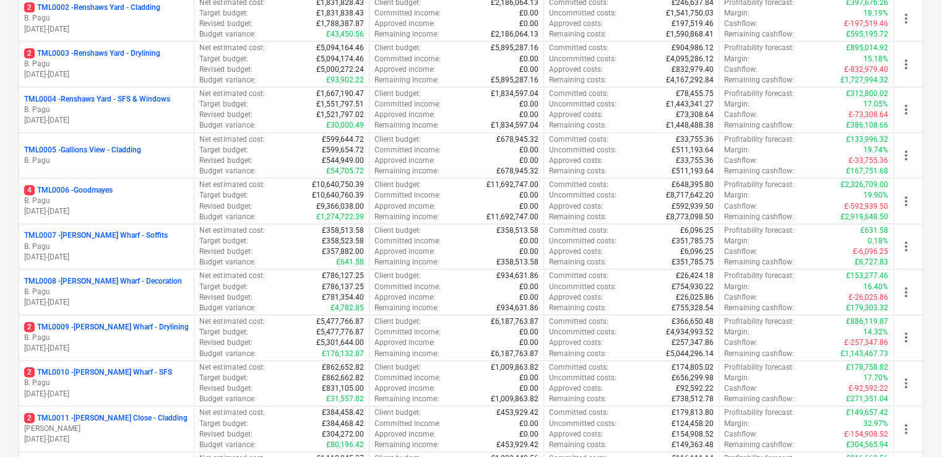
scroll to position [433, 0]
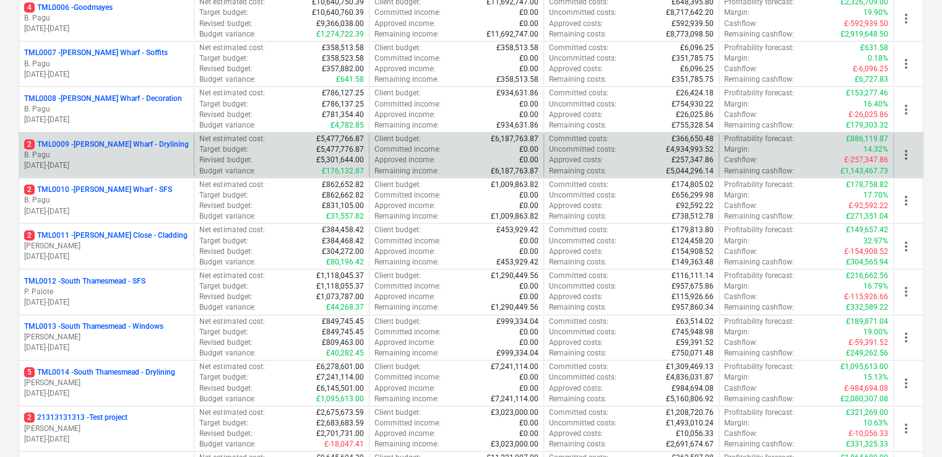
click at [124, 150] on p "B. Pagu" at bounding box center [106, 155] width 165 height 11
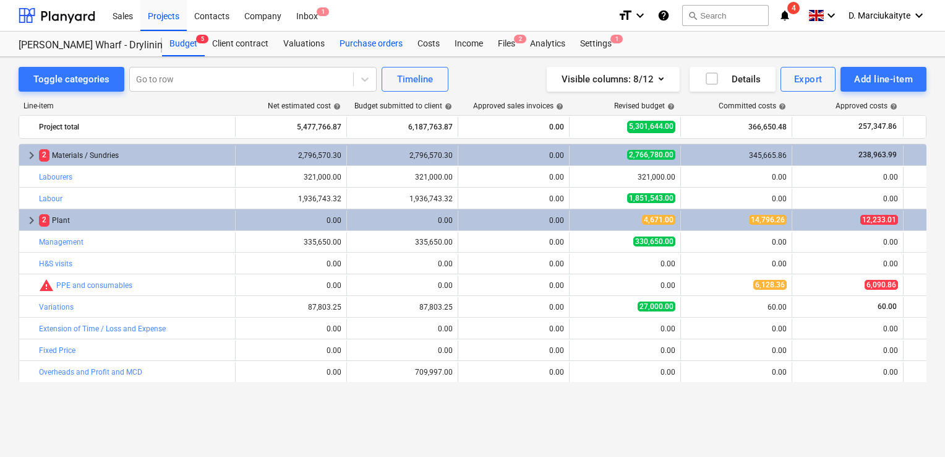
click at [389, 45] on div "Purchase orders" at bounding box center [371, 44] width 78 height 25
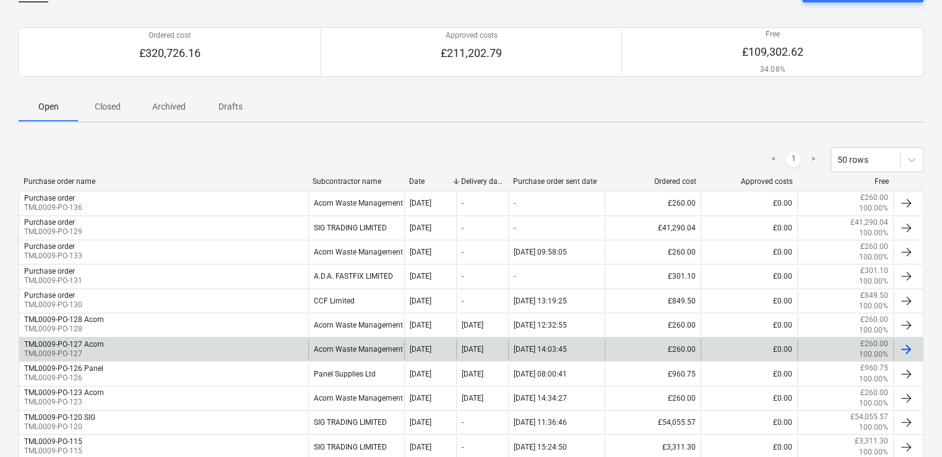
scroll to position [186, 0]
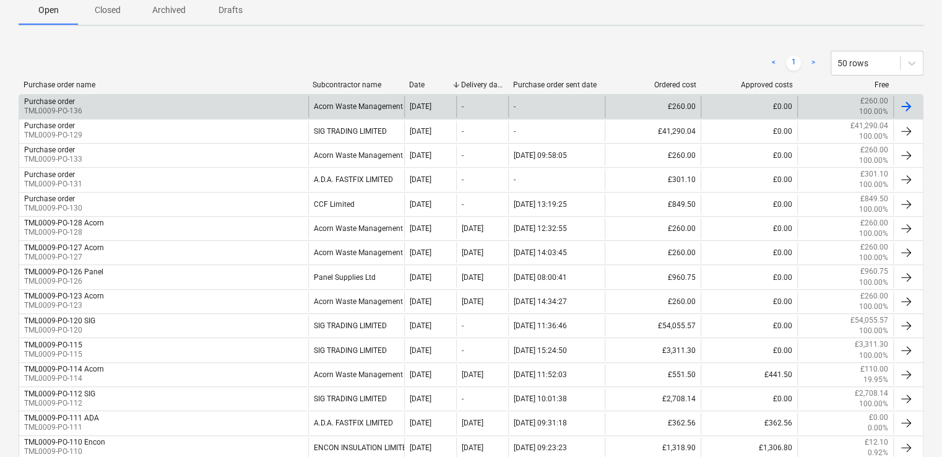
click at [324, 111] on div "Acorn Waste Management Ltd" at bounding box center [356, 106] width 97 height 21
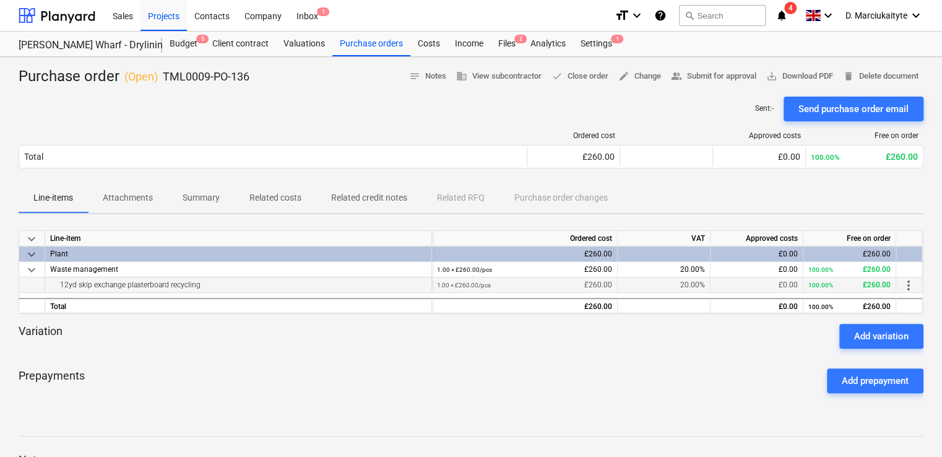
drag, startPoint x: 160, startPoint y: 282, endPoint x: 30, endPoint y: 277, distance: 130.0
click at [0, 0] on div "12yd skip exchange plasterboard recycling 1.00 × £260.00 / pcs £260.00 20.00% £…" at bounding box center [0, 0] width 0 height 0
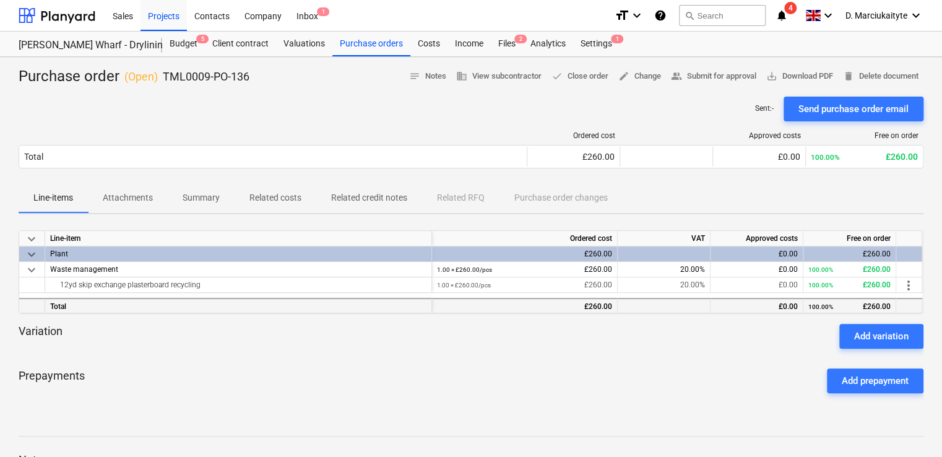
copy div "12yd skip exchange plasterboard recycling"
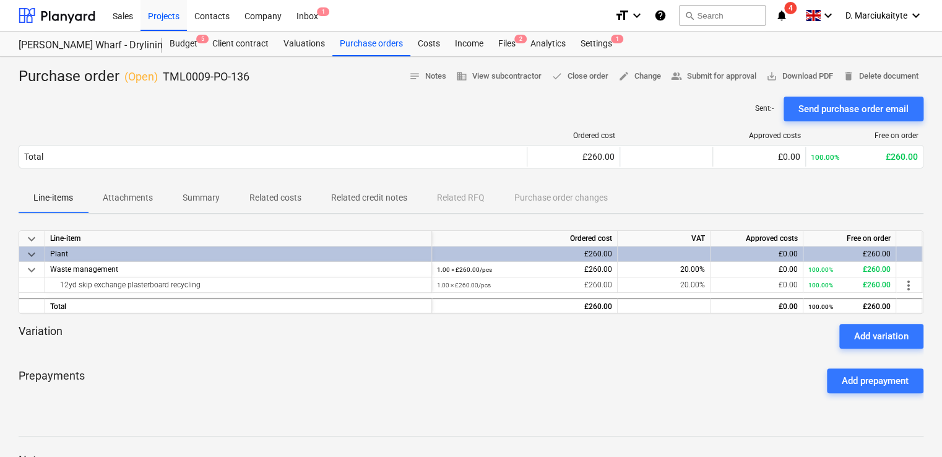
click at [194, 200] on span "Summary" at bounding box center [201, 197] width 67 height 20
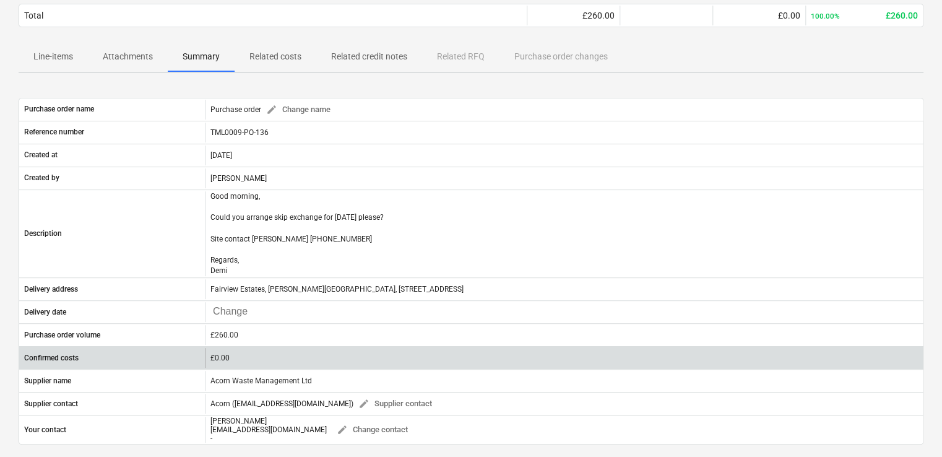
scroll to position [247, 0]
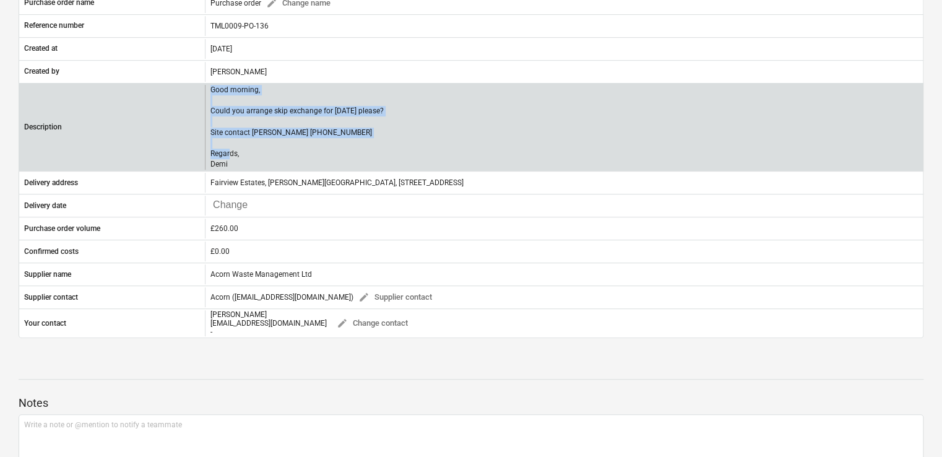
drag, startPoint x: 246, startPoint y: 160, endPoint x: 208, endPoint y: 92, distance: 77.3
click at [208, 92] on div "Good morning, Could you arrange skip exchange for tomorrow please? Site contact…" at bounding box center [564, 127] width 718 height 85
copy p "Good morning, Could you arrange skip exchange for tomorrow please? Site contact…"
click at [245, 163] on p "Good morning, Could you arrange skip exchange for tomorrow please? Site contact…" at bounding box center [296, 127] width 173 height 85
copy p "Good morning, Could you arrange skip exchange for tomorrow please? Site contact…"
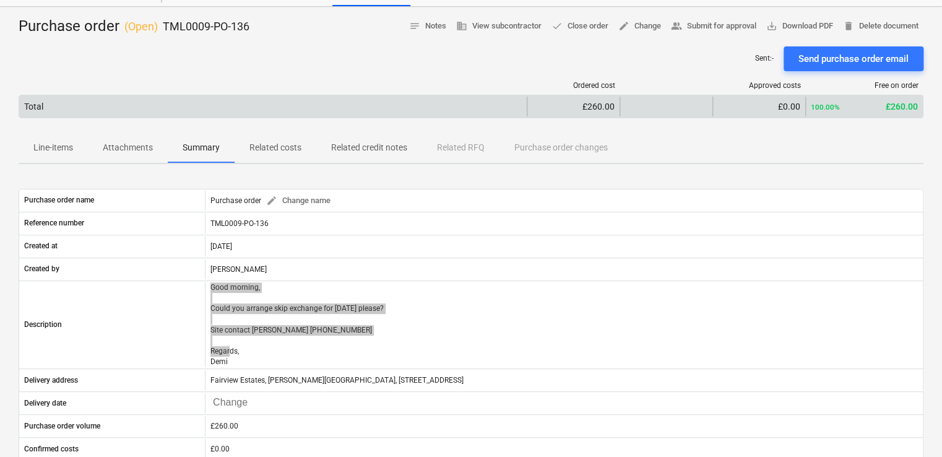
scroll to position [0, 0]
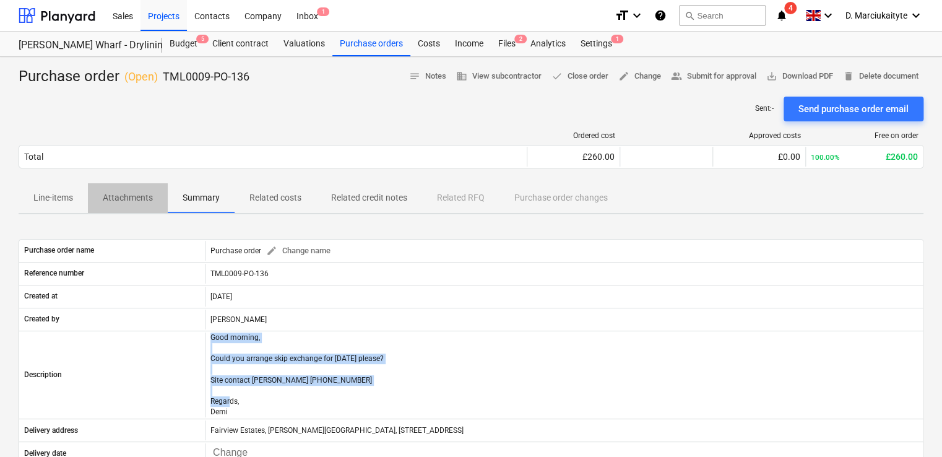
click at [124, 198] on p "Attachments" at bounding box center [128, 197] width 50 height 13
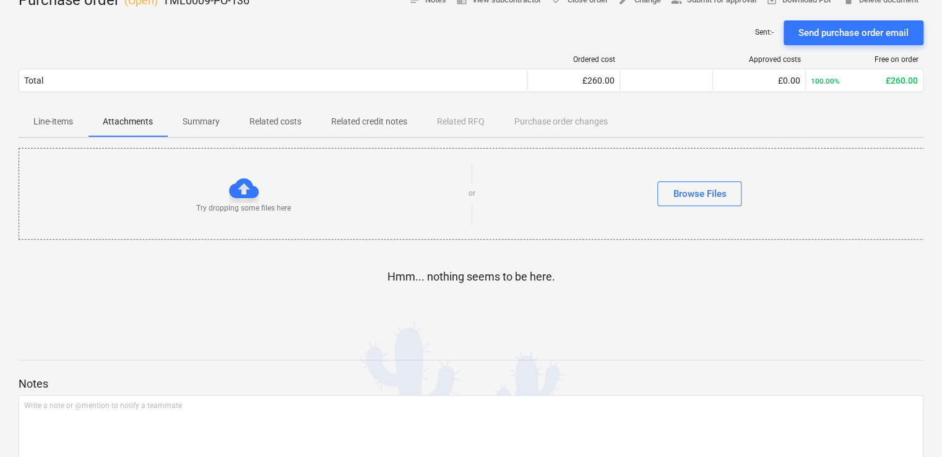
scroll to position [135, 0]
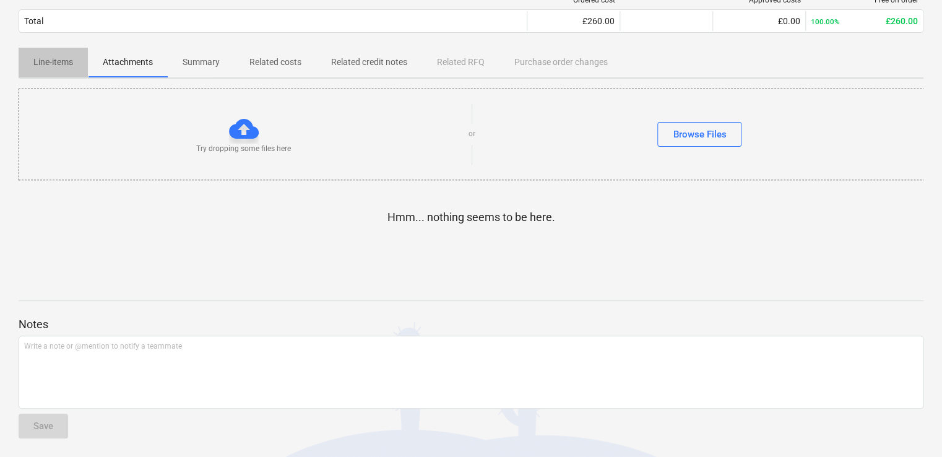
drag, startPoint x: 47, startPoint y: 58, endPoint x: 129, endPoint y: 87, distance: 87.3
click at [47, 59] on p "Line-items" at bounding box center [53, 62] width 40 height 13
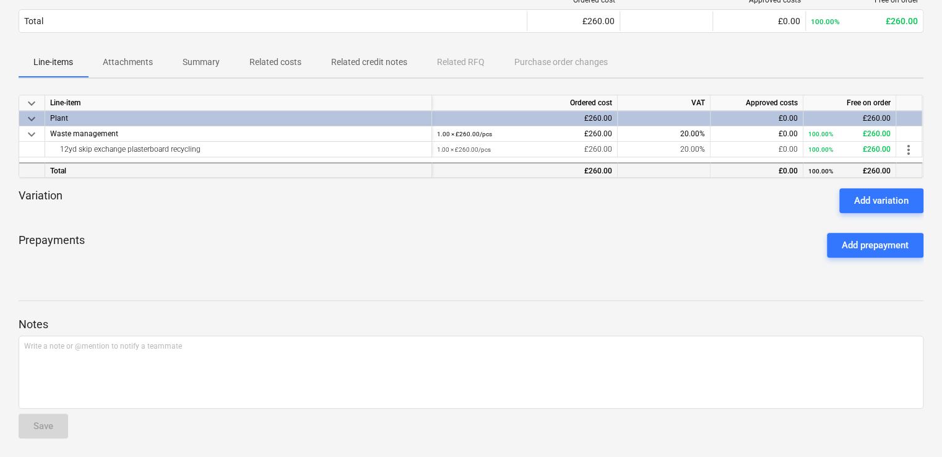
drag, startPoint x: 236, startPoint y: 157, endPoint x: 217, endPoint y: 162, distance: 19.8
click at [109, 157] on div "keyboard_arrow_down Line-item Ordered cost VAT Approved costs Free on order key…" at bounding box center [471, 137] width 904 height 84
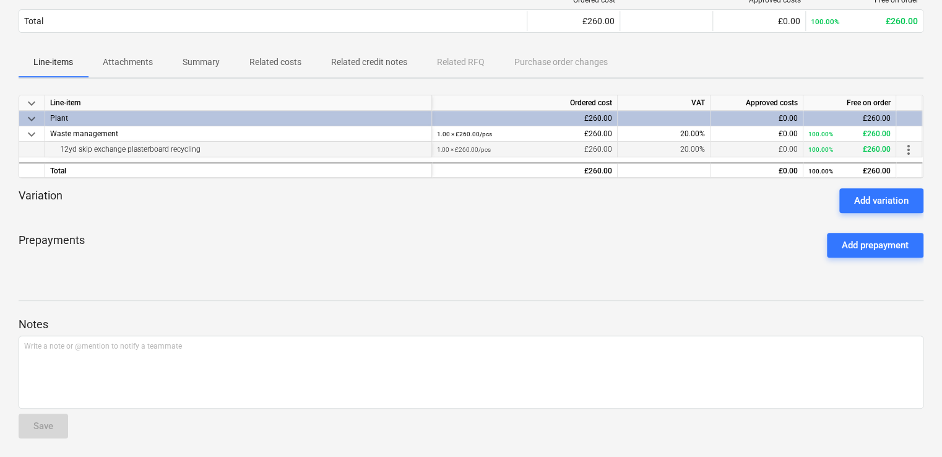
drag, startPoint x: 200, startPoint y: 150, endPoint x: 43, endPoint y: 155, distance: 157.2
click at [0, 0] on div "12yd skip exchange plasterboard recycling 1.00 × £260.00 / pcs £260.00 20.00% £…" at bounding box center [0, 0] width 0 height 0
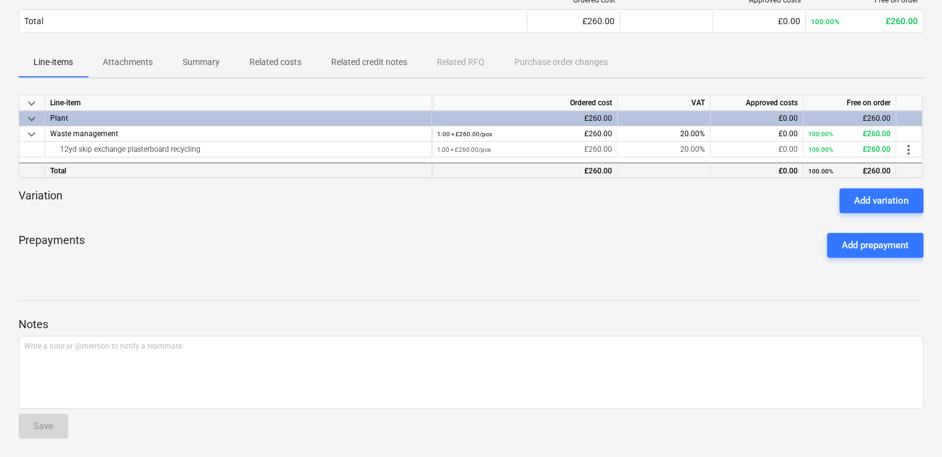
copy div "12yd skip exchange plasterboard recycling"
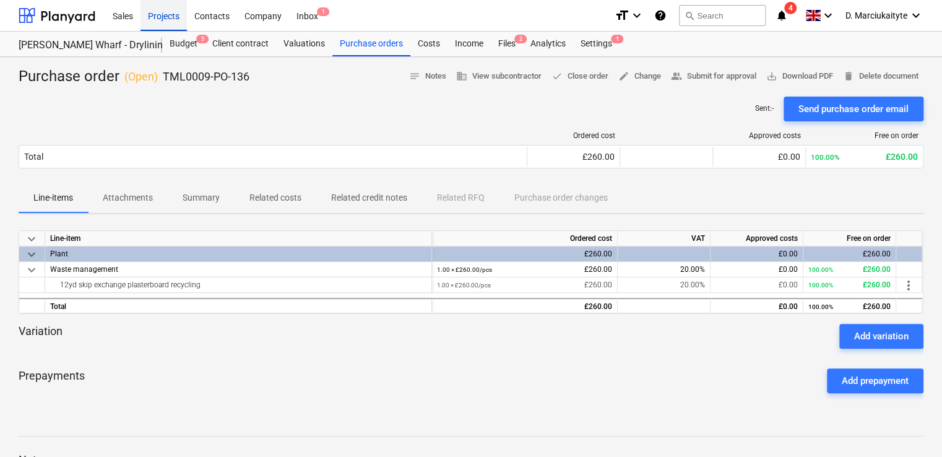
click at [166, 20] on div "Projects" at bounding box center [163, 15] width 46 height 32
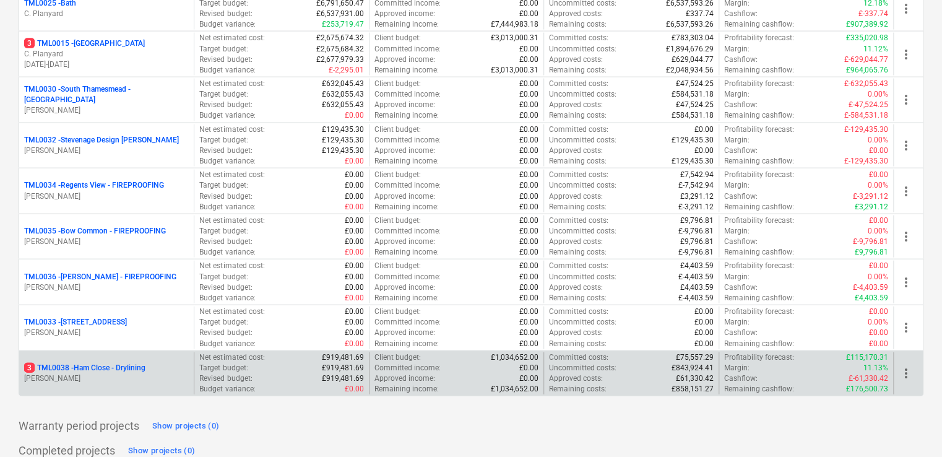
scroll to position [1386, 0]
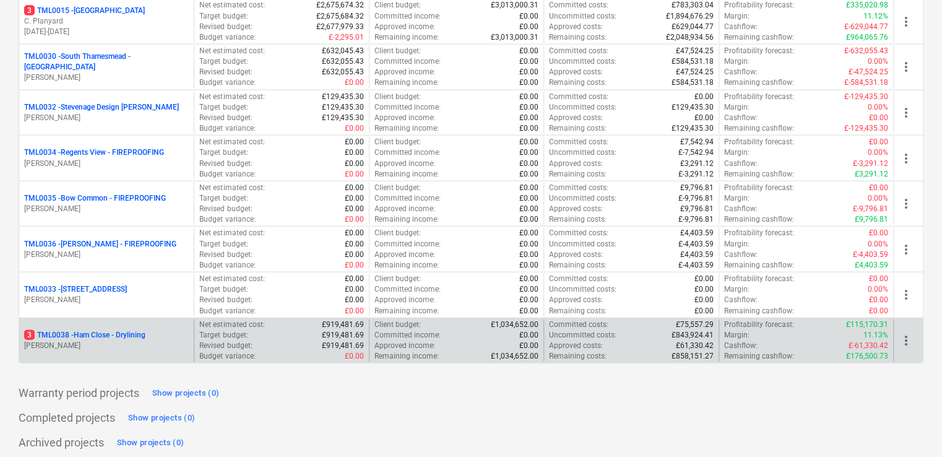
click at [89, 340] on p "[PERSON_NAME]" at bounding box center [106, 345] width 165 height 11
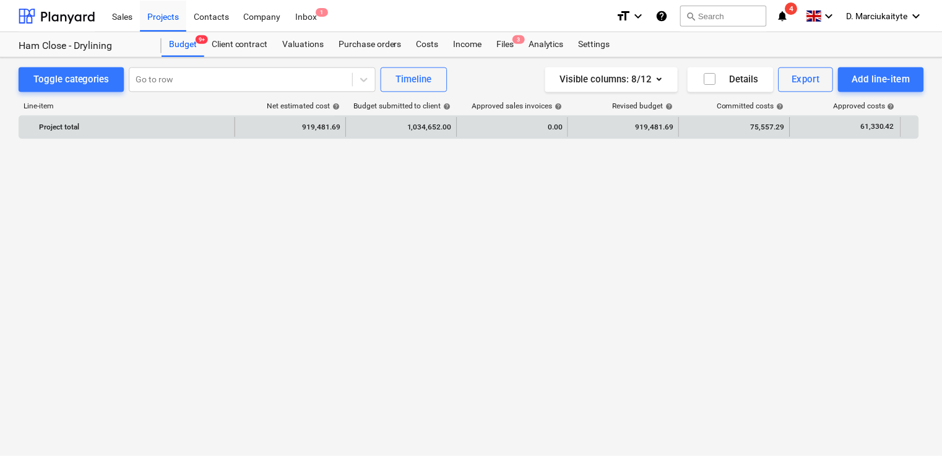
scroll to position [757, 0]
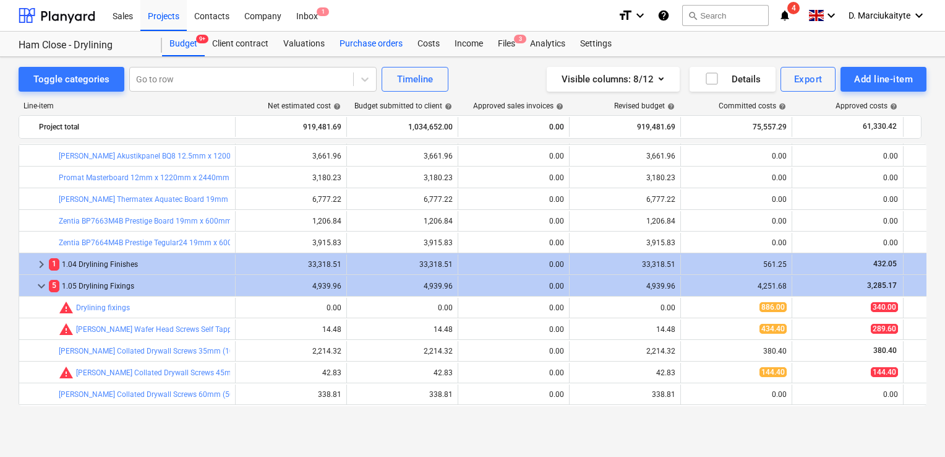
click at [361, 43] on div "Purchase orders" at bounding box center [371, 44] width 78 height 25
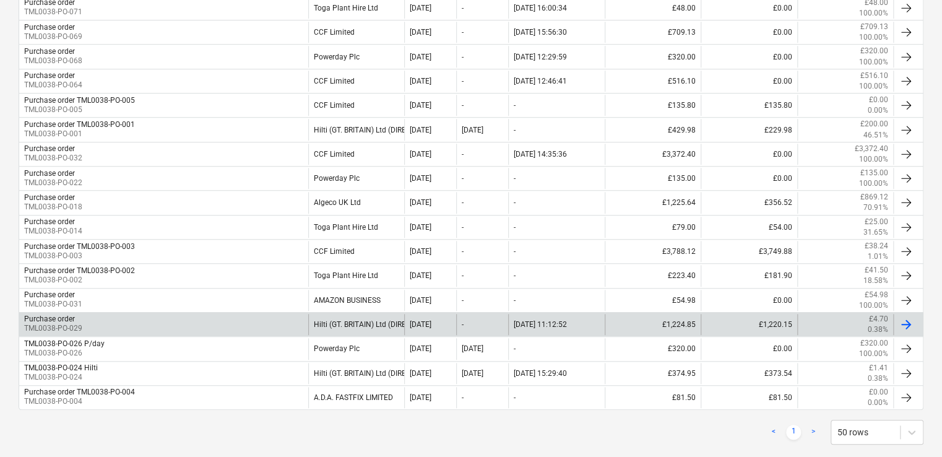
scroll to position [424, 0]
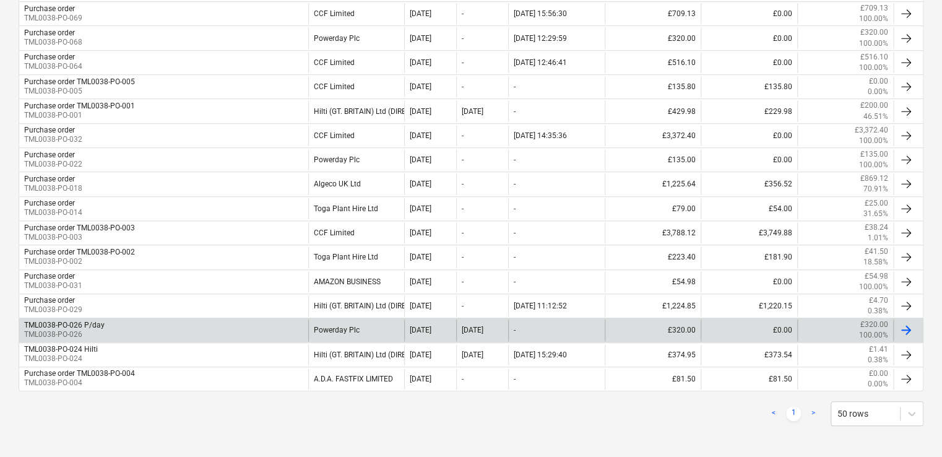
click at [361, 328] on div "Powerday Plc" at bounding box center [356, 329] width 97 height 21
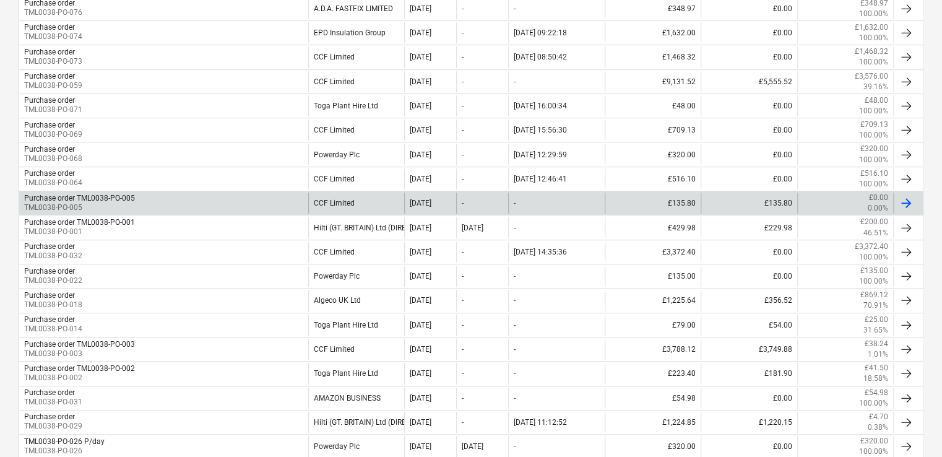
scroll to position [301, 0]
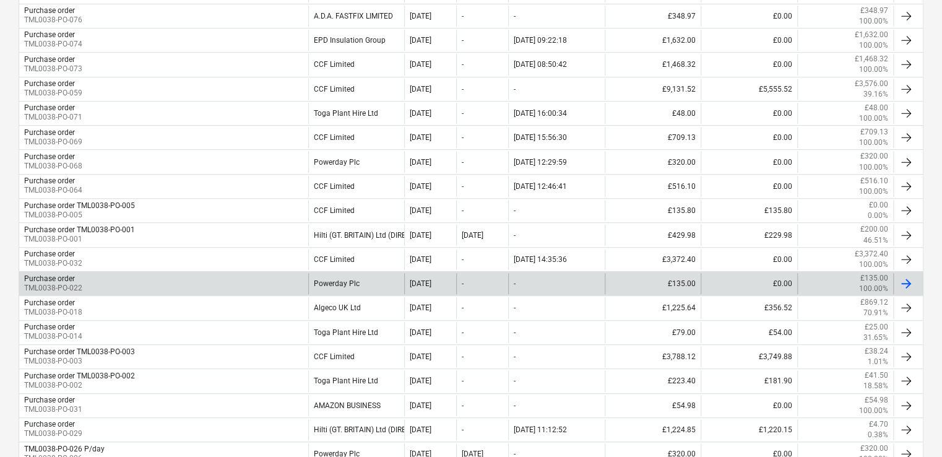
click at [349, 285] on div "Powerday Plc" at bounding box center [356, 283] width 97 height 21
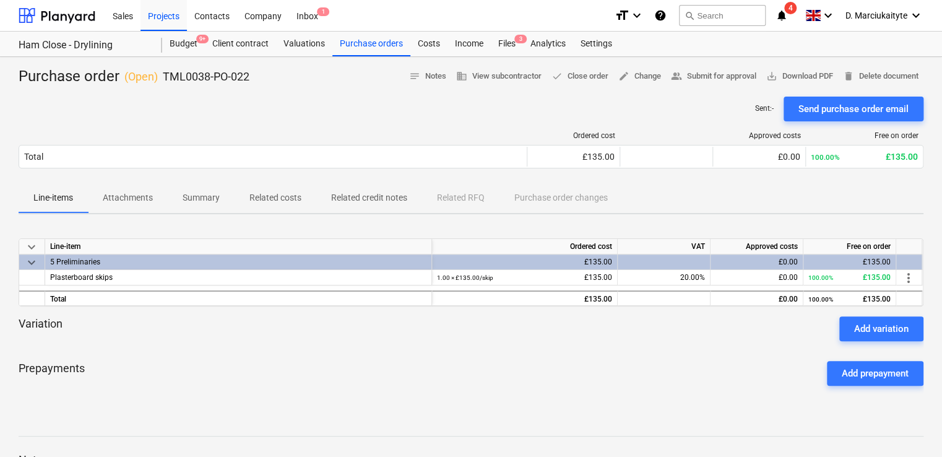
click at [192, 195] on p "Summary" at bounding box center [201, 197] width 37 height 13
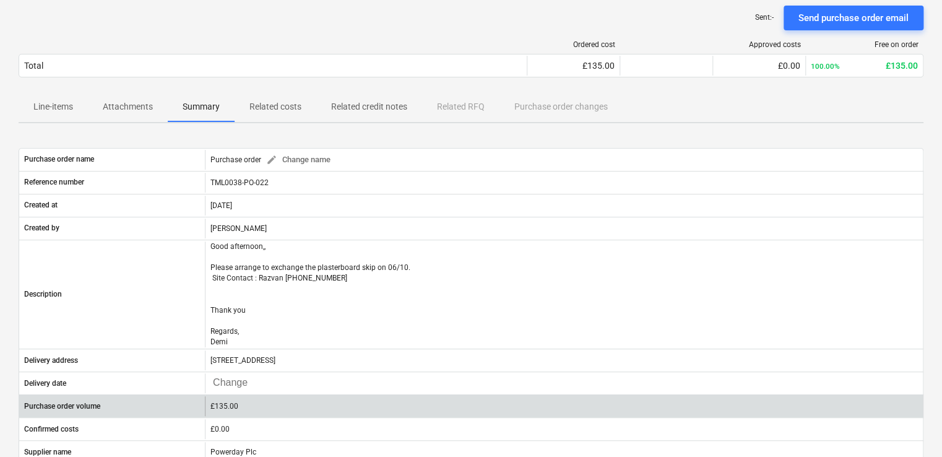
scroll to position [186, 0]
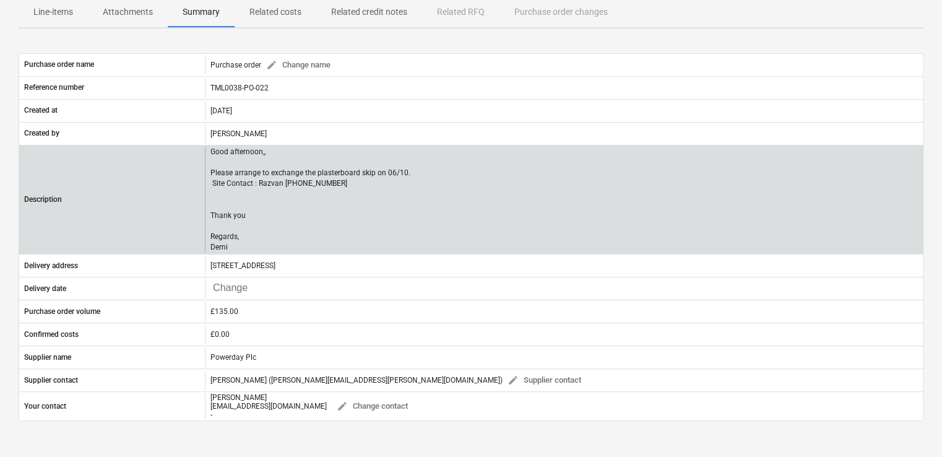
drag, startPoint x: 262, startPoint y: 248, endPoint x: 204, endPoint y: 152, distance: 112.1
click at [204, 152] on div "Description Good afternoon,, Please arrange to exchange the plasterboard skip o…" at bounding box center [470, 200] width 903 height 106
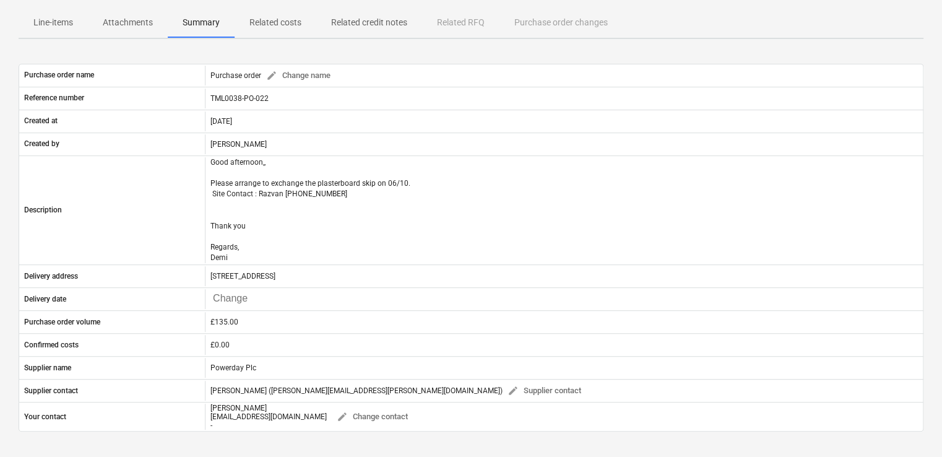
scroll to position [0, 0]
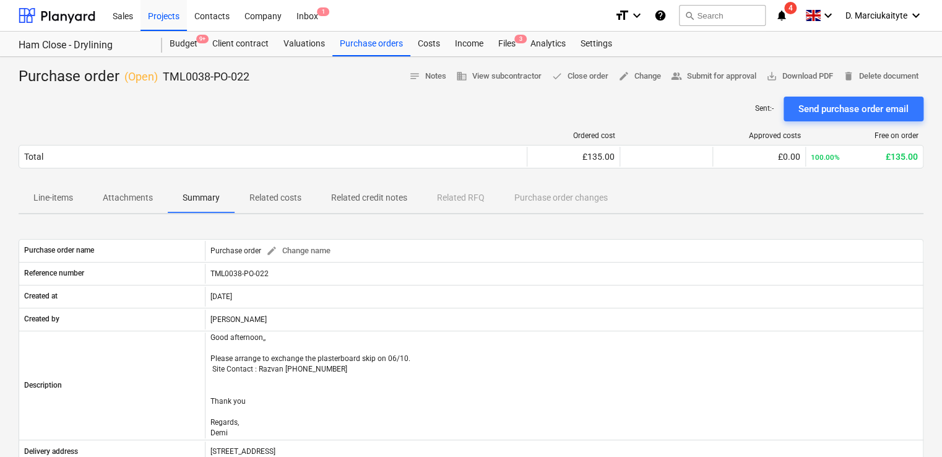
click at [141, 199] on p "Attachments" at bounding box center [128, 197] width 50 height 13
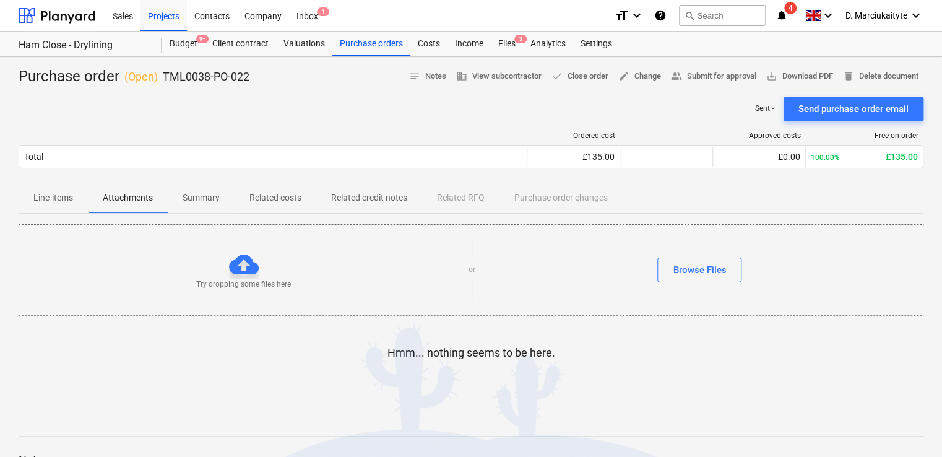
click at [61, 201] on p "Line-items" at bounding box center [53, 197] width 40 height 13
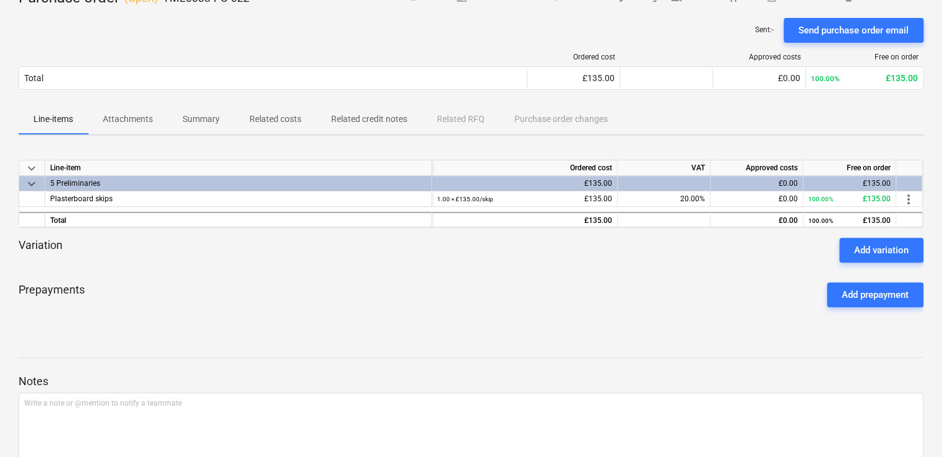
scroll to position [135, 0]
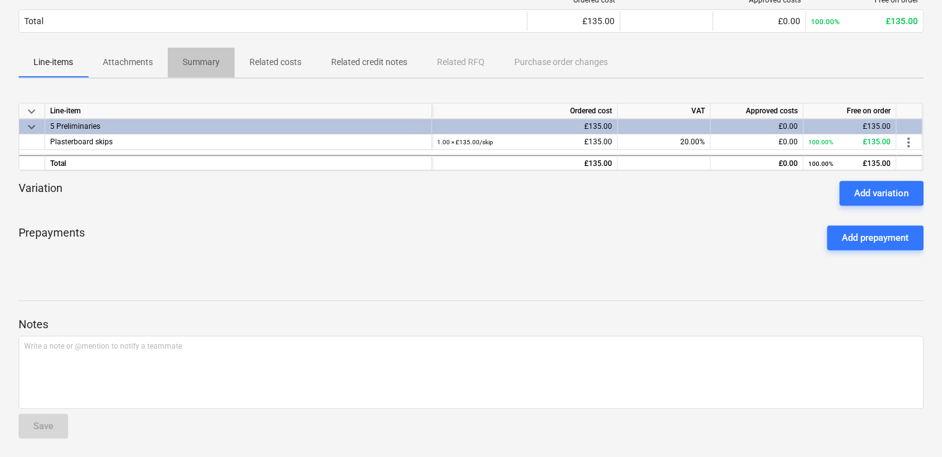
click at [200, 63] on p "Summary" at bounding box center [201, 62] width 37 height 13
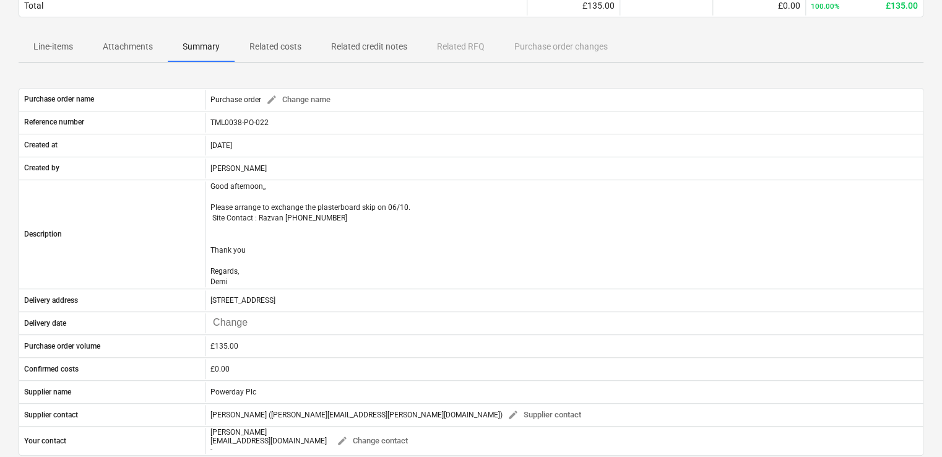
scroll to position [37, 0]
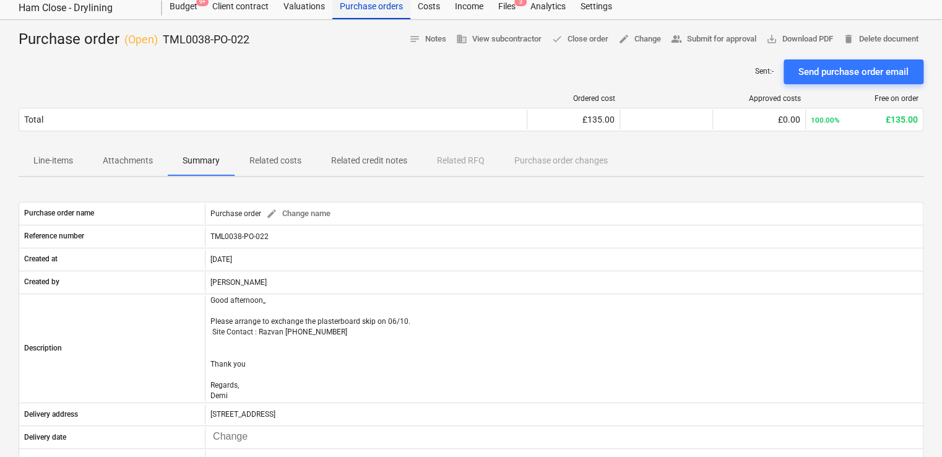
click at [376, 0] on div "Purchase orders" at bounding box center [371, 6] width 78 height 25
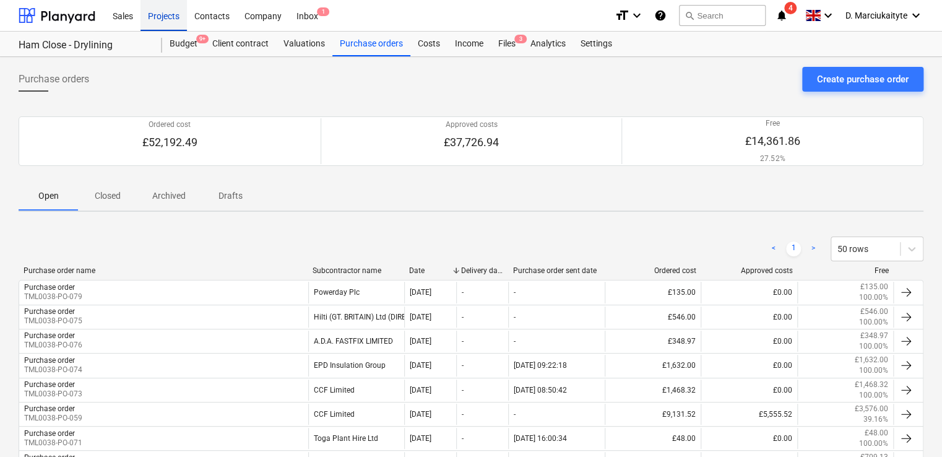
click at [166, 17] on div "Projects" at bounding box center [163, 15] width 46 height 32
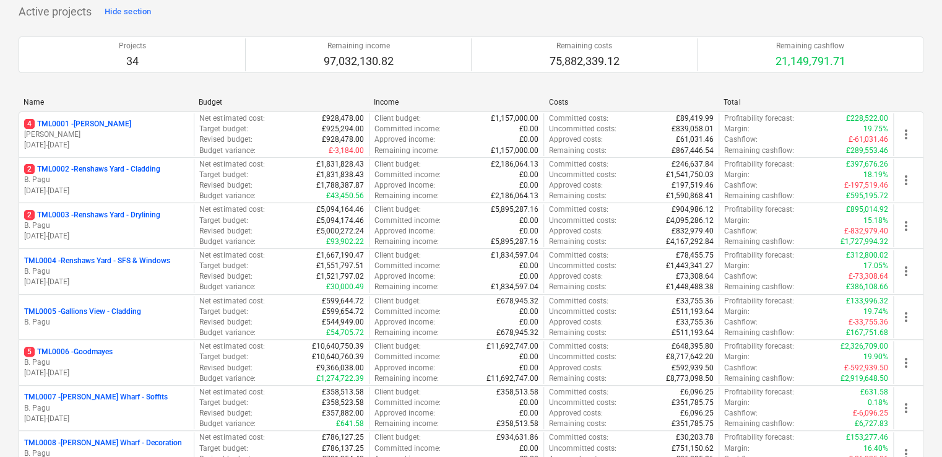
scroll to position [309, 0]
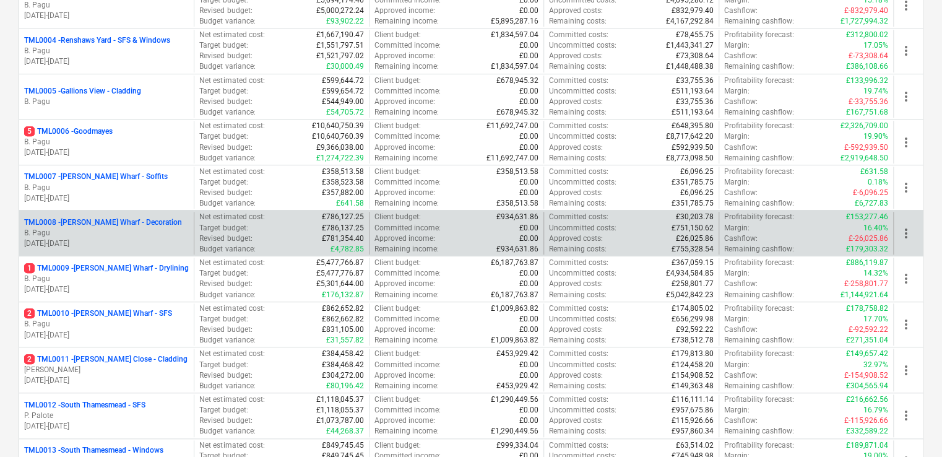
click at [129, 222] on p "TML0008 - Montgomery's Wharf - Decoration" at bounding box center [103, 222] width 158 height 11
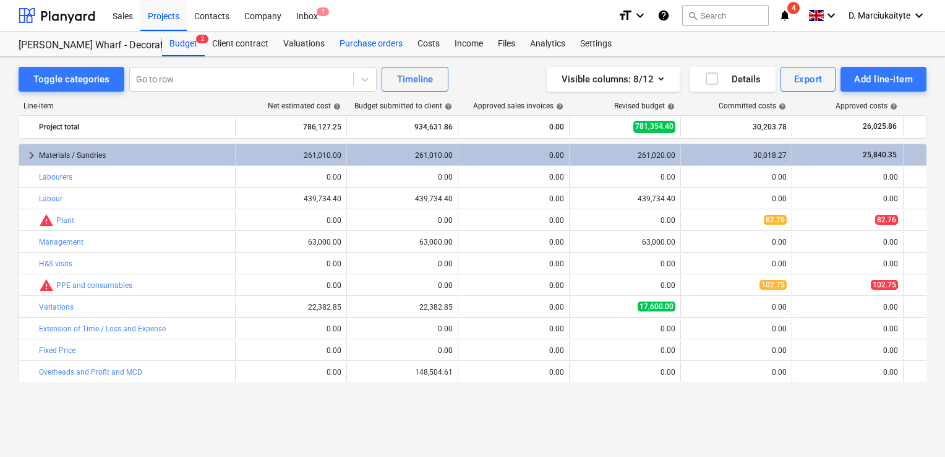
click at [359, 46] on div "Purchase orders" at bounding box center [371, 44] width 78 height 25
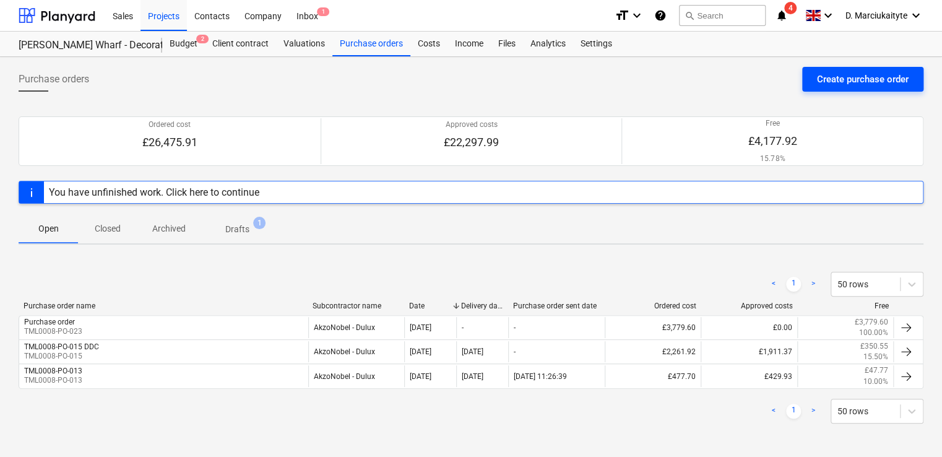
click at [856, 81] on div "Create purchase order" at bounding box center [863, 79] width 92 height 16
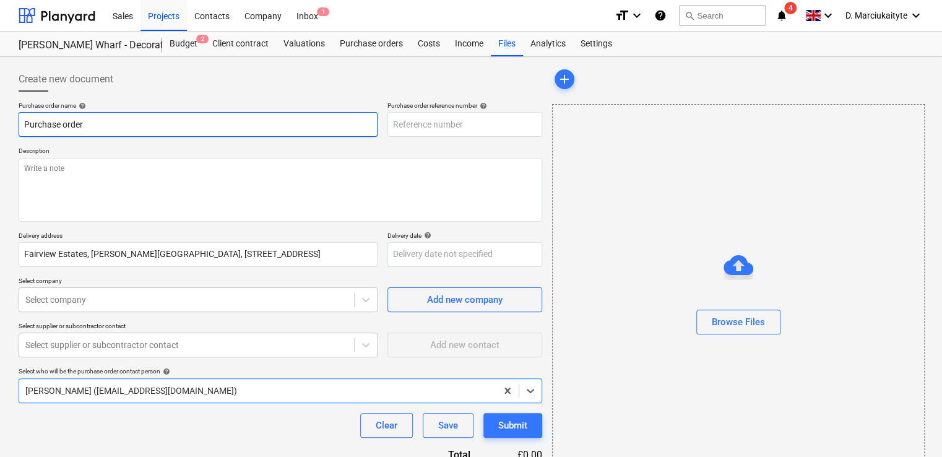
type textarea "x"
type input "TML0008-PO-025"
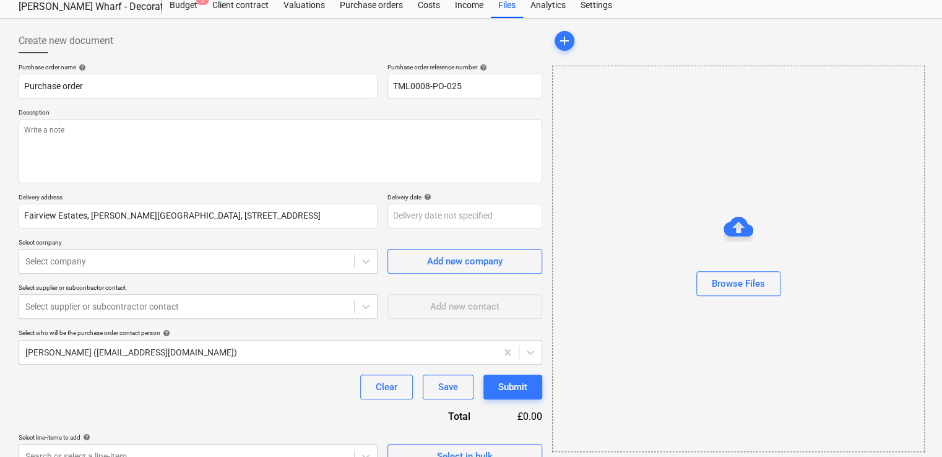
scroll to position [59, 0]
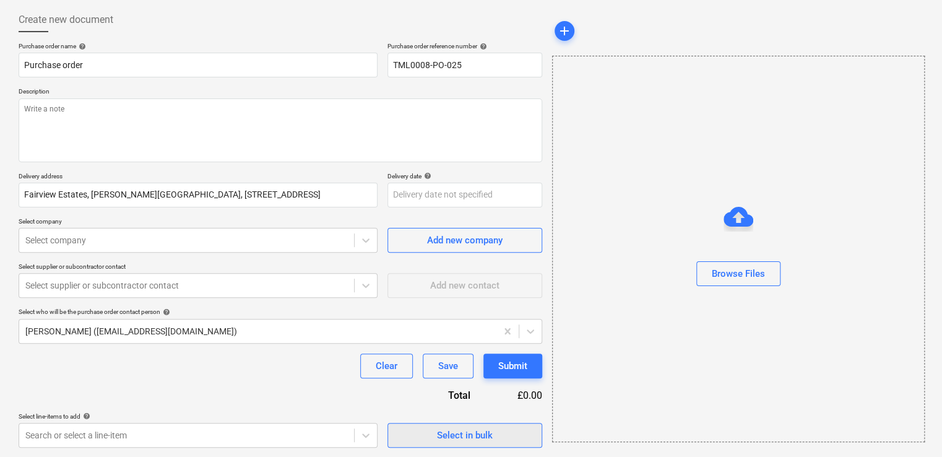
click at [472, 423] on div "Select in bulk" at bounding box center [464, 429] width 155 height 35
click at [470, 432] on div "Select in bulk" at bounding box center [465, 435] width 56 height 16
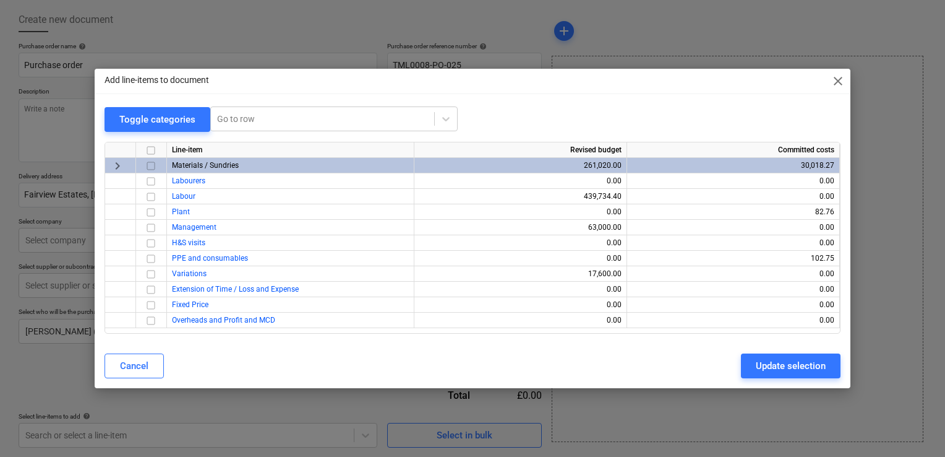
click at [153, 164] on input "checkbox" at bounding box center [151, 165] width 15 height 15
click at [789, 374] on div "Cancel Update selection" at bounding box center [472, 365] width 751 height 35
click at [787, 365] on div "Update selection" at bounding box center [791, 366] width 70 height 16
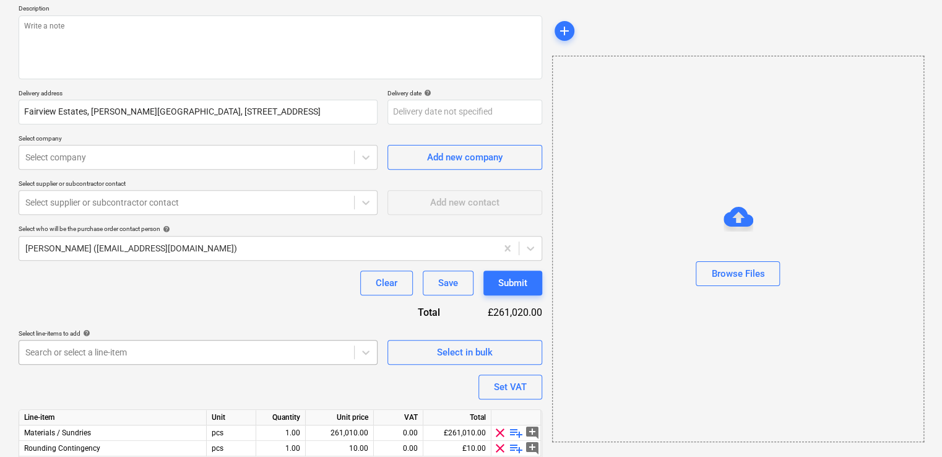
scroll to position [191, 0]
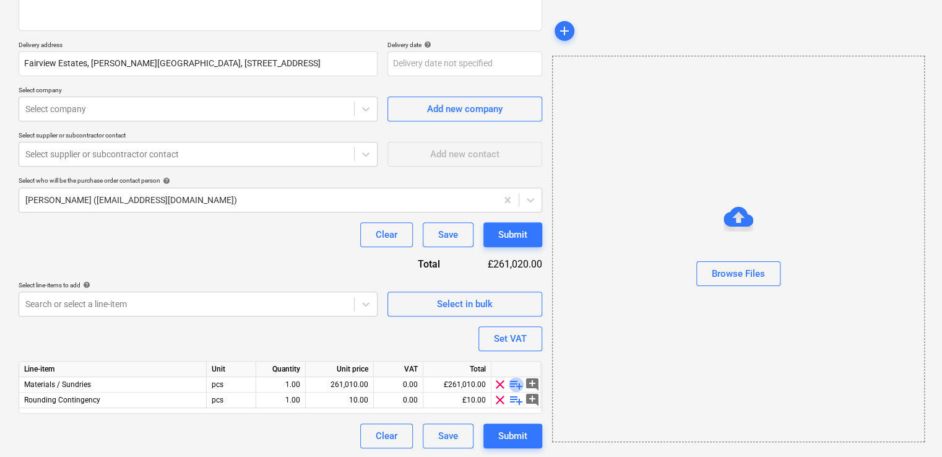
click at [512, 382] on span "playlist_add" at bounding box center [516, 384] width 15 height 15
type textarea "x"
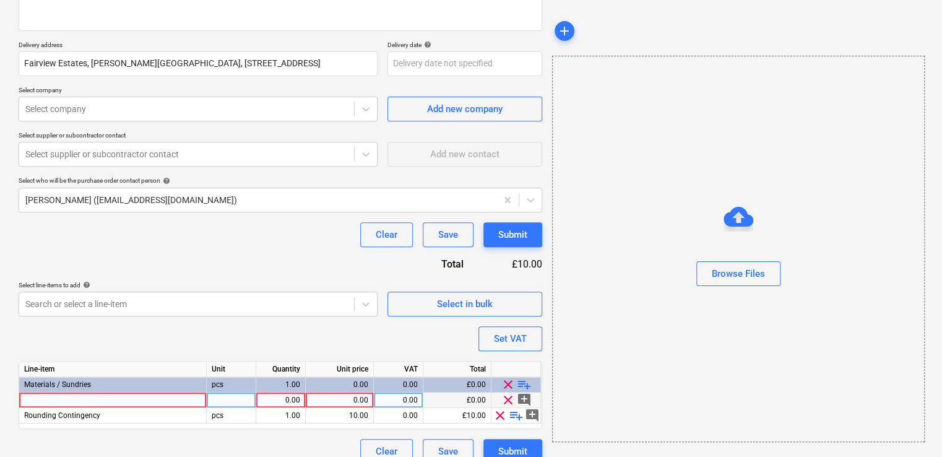
click at [85, 400] on div at bounding box center [112, 399] width 187 height 15
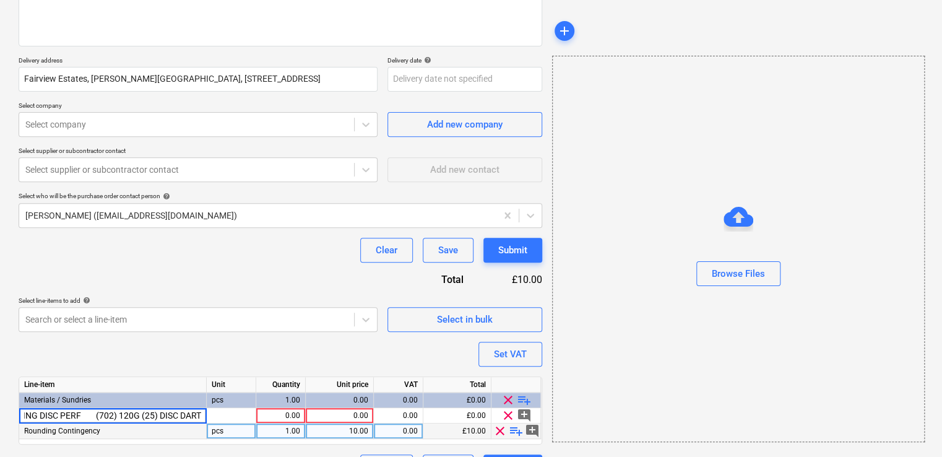
scroll to position [207, 0]
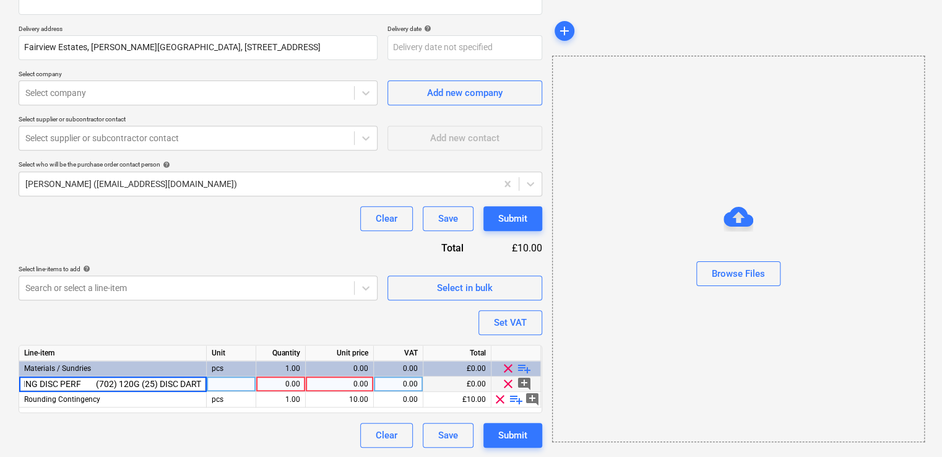
click at [67, 384] on input "VELCRO SANDING DISC PERF (702) 120G (25) DISC DART" at bounding box center [112, 383] width 187 height 15
click at [93, 386] on input "VELCRO SANDING DISC PERF (702) 120G (25) DISC DART" at bounding box center [112, 383] width 187 height 15
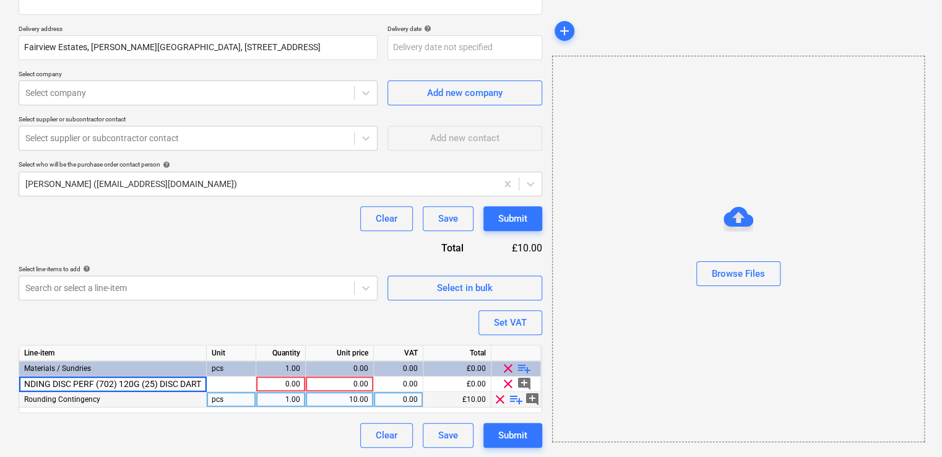
scroll to position [0, 45]
click at [58, 384] on input "VELCRO SANDING DISC PERF (702) 120G (25) DISC DART" at bounding box center [112, 383] width 187 height 15
drag, startPoint x: 116, startPoint y: 385, endPoint x: 104, endPoint y: 384, distance: 12.4
click at [104, 384] on input "VELCRO SANDING DISC PERF (702) 120G (25) DISC DART" at bounding box center [112, 383] width 187 height 15
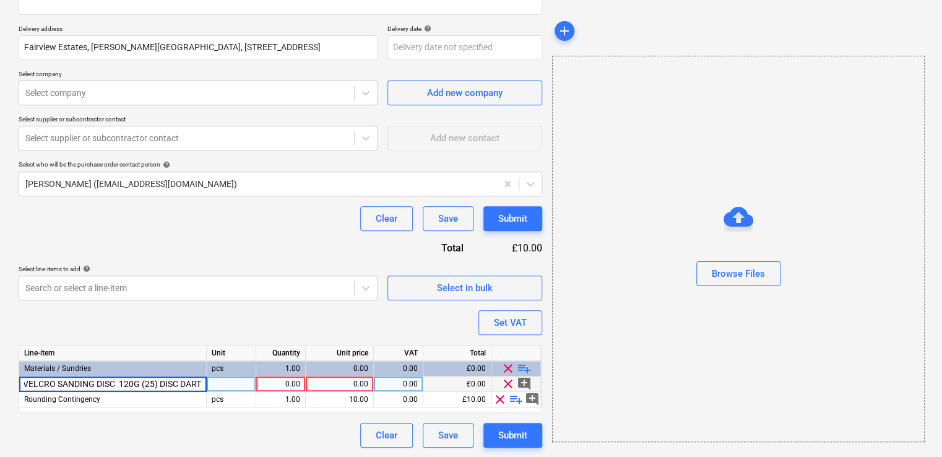
scroll to position [0, 1]
type input "VELCRO SANDING DISC 120G (25) DISC DART"
type textarea "x"
click at [218, 385] on div at bounding box center [231, 383] width 49 height 15
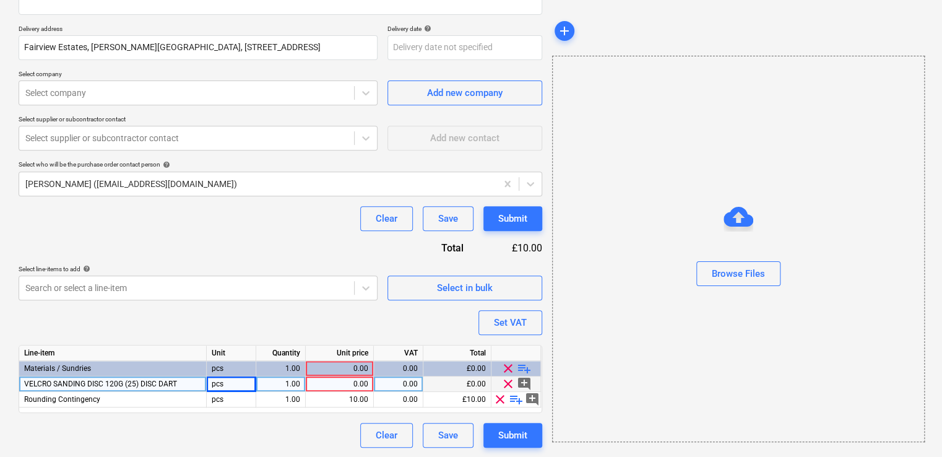
click at [298, 382] on div "1.00" at bounding box center [280, 383] width 39 height 15
type input "packs"
type textarea "x"
type input "24.15"
type textarea "x"
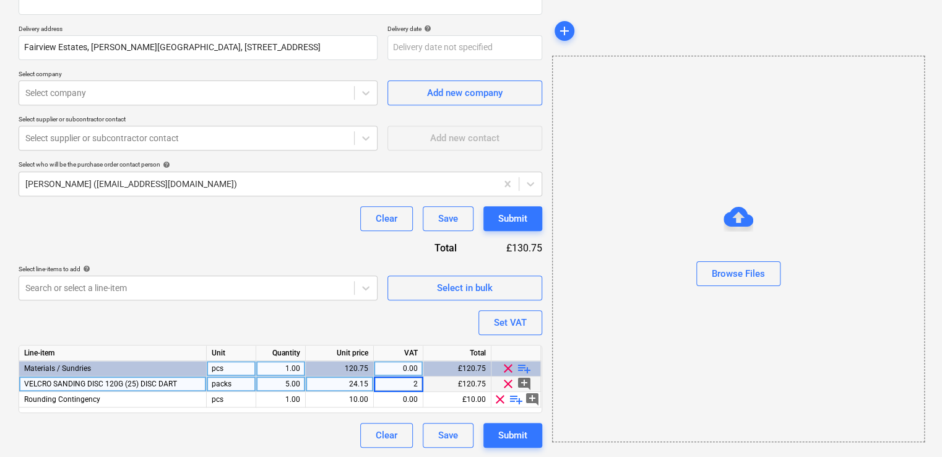
type input "20"
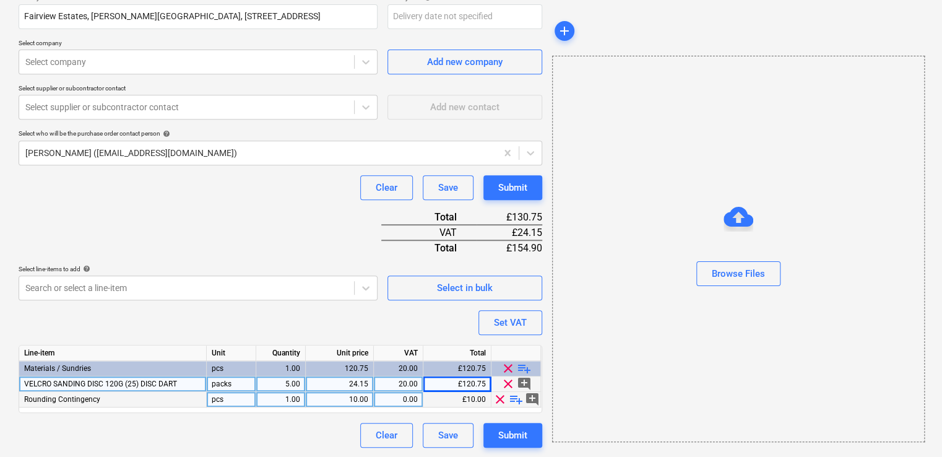
click at [497, 397] on span "clear" at bounding box center [499, 399] width 15 height 15
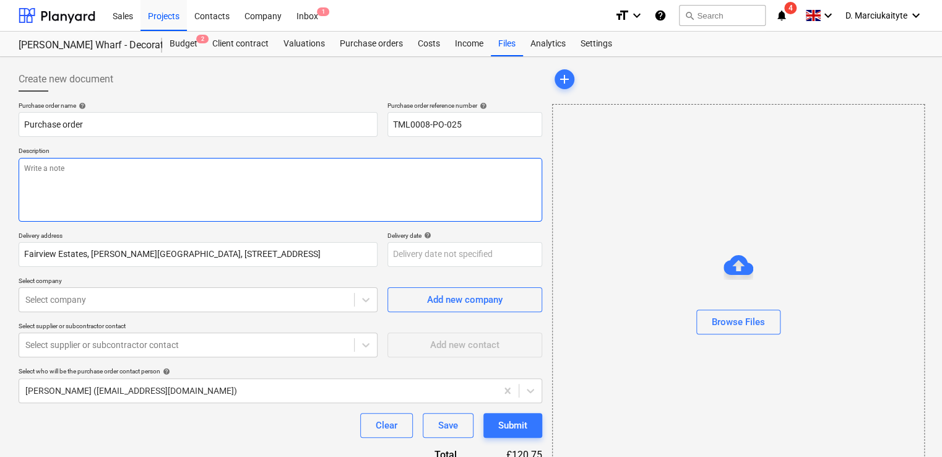
click at [202, 161] on textarea at bounding box center [280, 190] width 523 height 64
type textarea "x"
type textarea "A"
type textarea "x"
type textarea "Af"
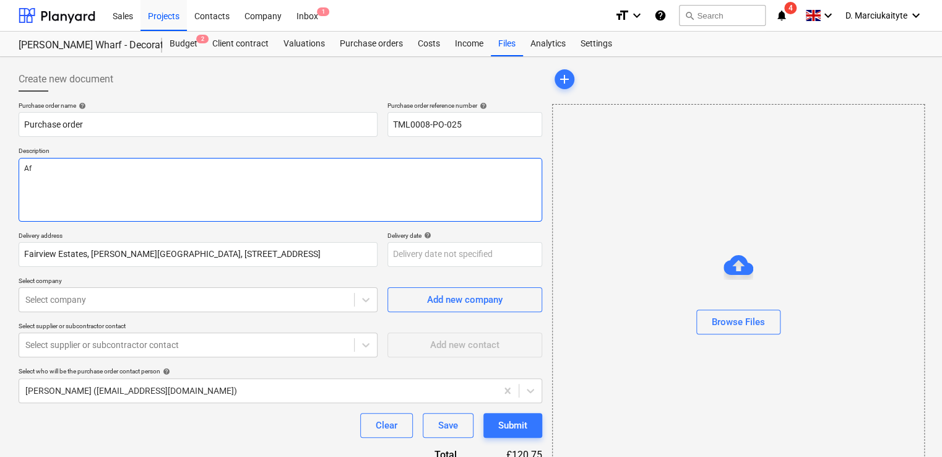
type textarea "x"
type textarea "Aft"
type textarea "x"
type textarea "Afte"
type textarea "x"
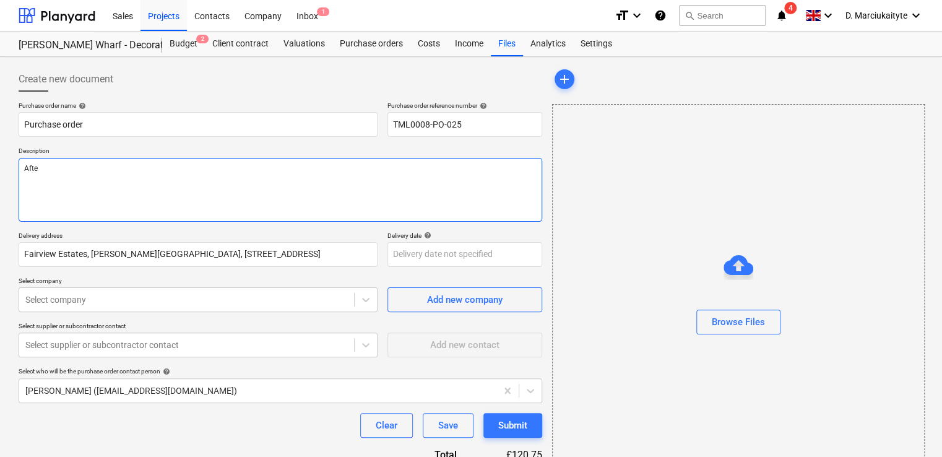
type textarea "After"
type textarea "x"
type textarea "Aftern"
type textarea "x"
type textarea "Afterno"
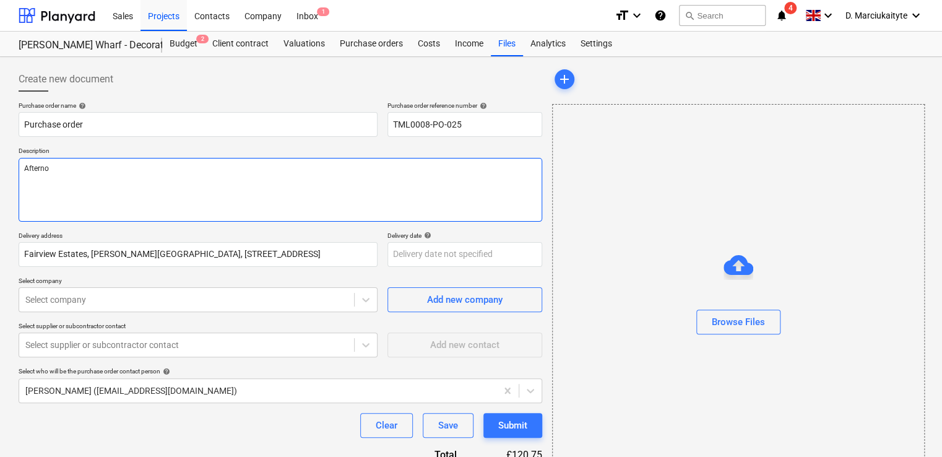
type textarea "x"
type textarea "Afternoo"
type textarea "x"
type textarea "Afternoon"
type textarea "x"
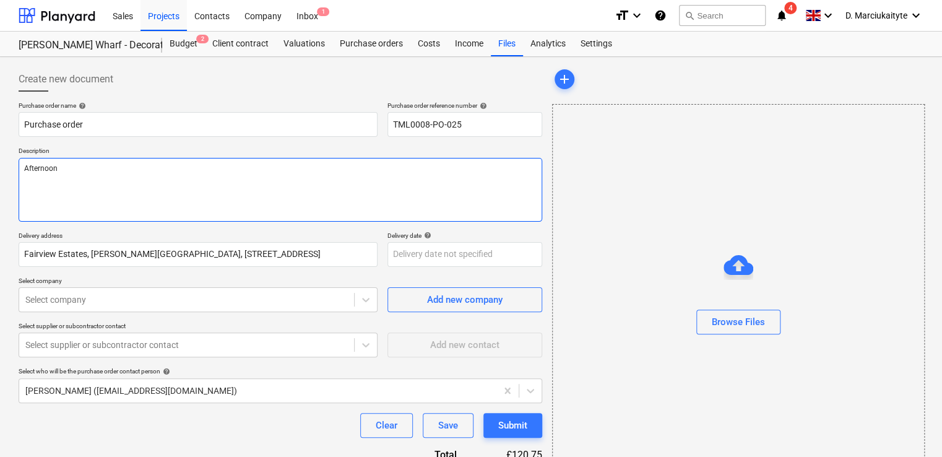
type textarea "Afternoon,"
type textarea "x"
type textarea "Afternoon,"
type textarea "x"
type textarea "Afternoon,"
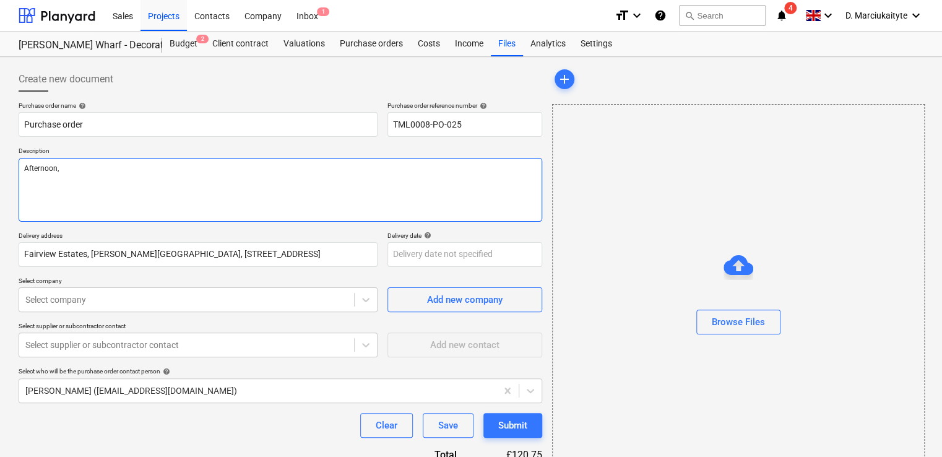
type textarea "x"
type textarea "Afternoon, P"
type textarea "x"
type textarea "Afternoon, Pl"
type textarea "x"
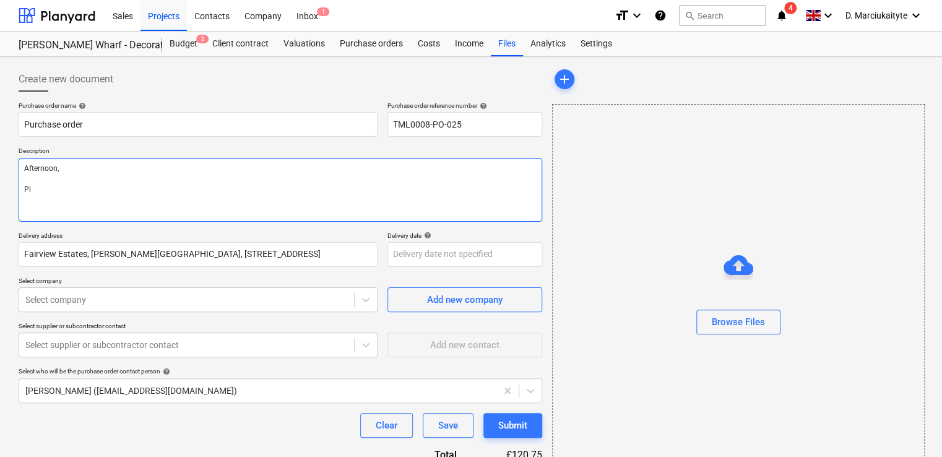
type textarea "Afternoon, Ple"
type textarea "x"
type textarea "Afternoon, Plea"
type textarea "x"
type textarea "Afternoon, Pleas"
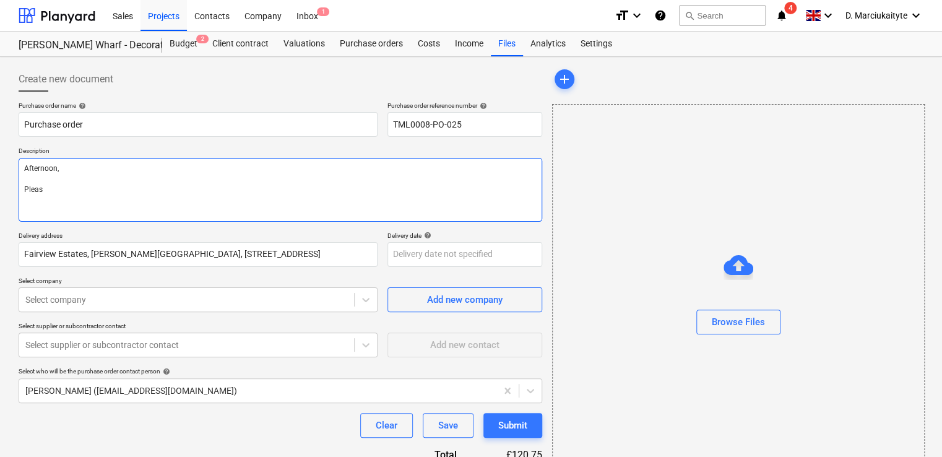
type textarea "x"
type textarea "Afternoon, Please"
type textarea "x"
type textarea "Afternoon, Please"
type textarea "x"
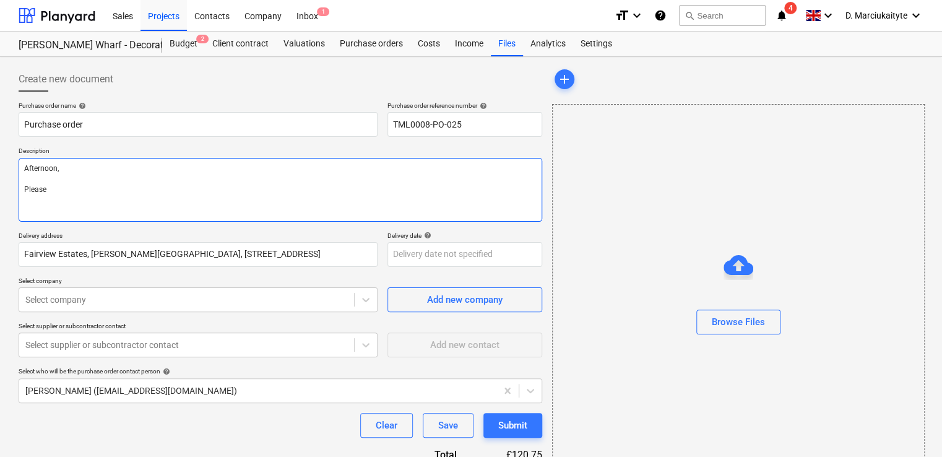
type textarea "Afternoon, Please p"
type textarea "x"
type textarea "Afternoon, Please pr"
type textarea "x"
type textarea "Afternoon, Please pro"
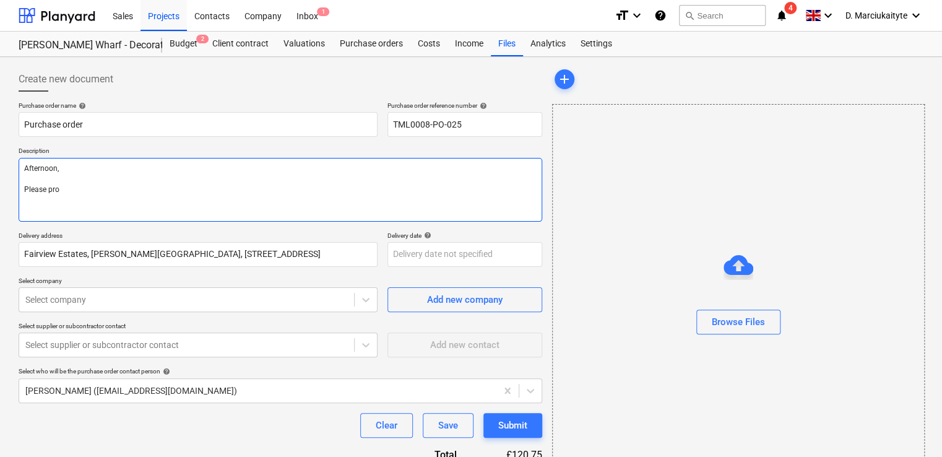
type textarea "x"
type textarea "Afternoon, Please proc"
type textarea "x"
type textarea "Afternoon, Please proce"
type textarea "x"
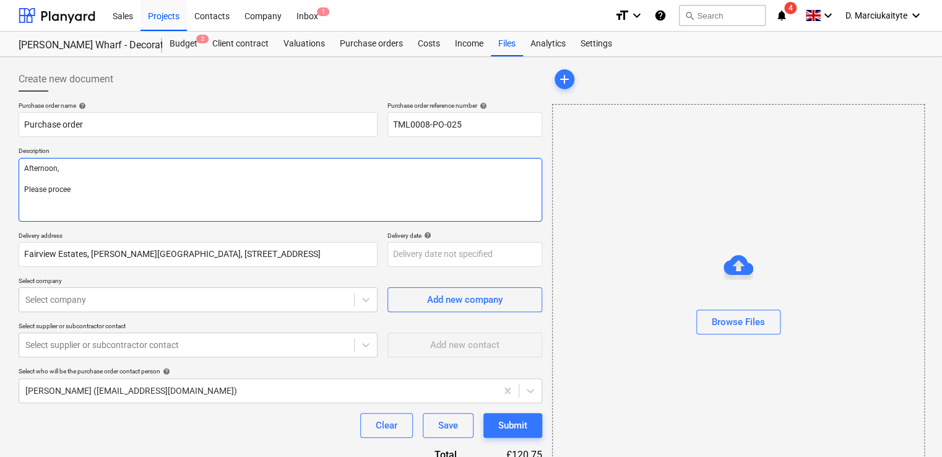
type textarea "Afternoon, Please procees"
type textarea "x"
type textarea "Afternoon, Please proceesd"
type textarea "x"
type textarea "Afternoon, Please procees"
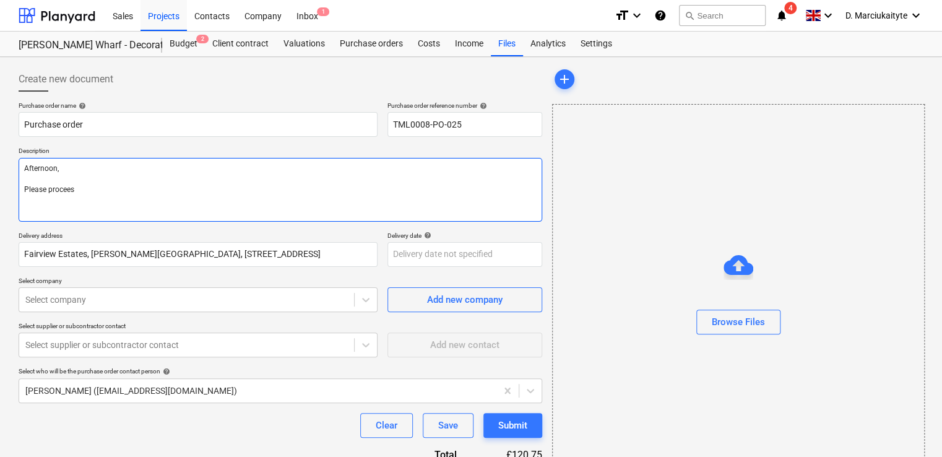
type textarea "x"
type textarea "Afternoon, Please procee"
type textarea "x"
type textarea "Afternoon, Please proceed"
type textarea "x"
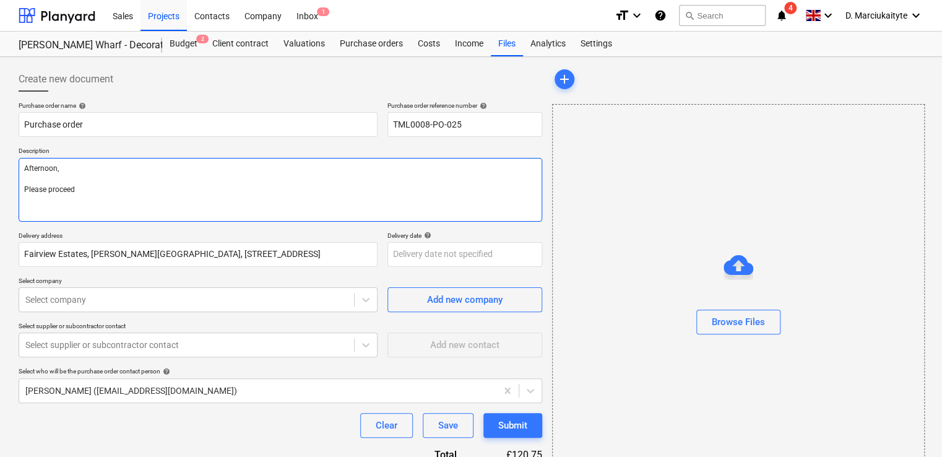
type textarea "Afternoon, Please proceed"
type textarea "x"
type textarea "Afternoon, Please proceed w"
type textarea "x"
type textarea "Afternoon, Please proceed wi"
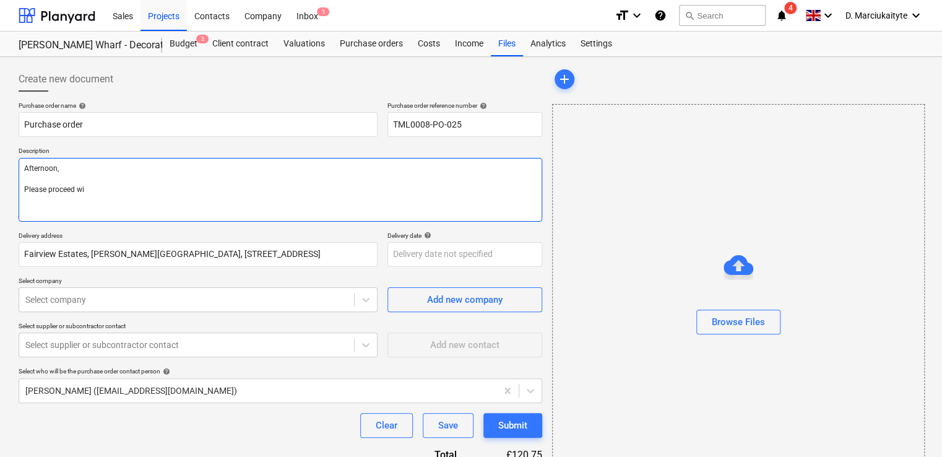
type textarea "x"
type textarea "Afternoon, Please proceed wit"
type textarea "x"
type textarea "Afternoon, Please proceed with"
type textarea "x"
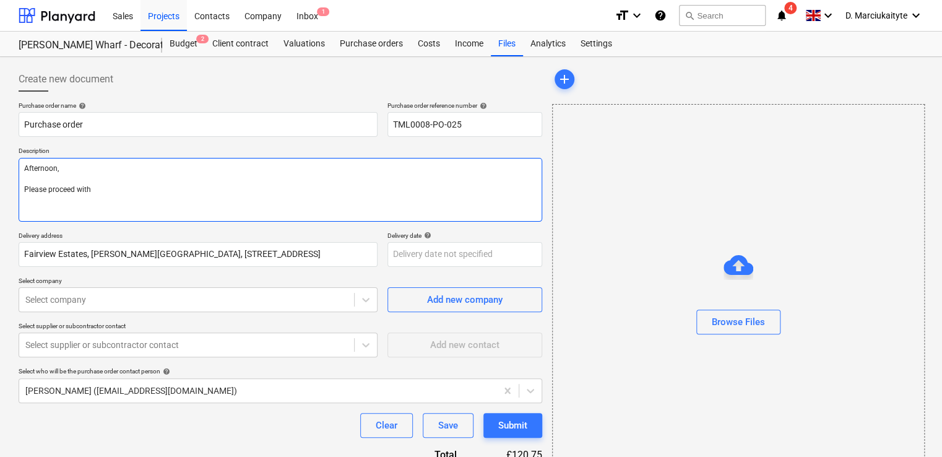
type textarea "Afternoon, Please proceed with"
type textarea "x"
type textarea "Afternoon, Please proceed with a"
type textarea "x"
type textarea "Afternoon, Please proceed with at"
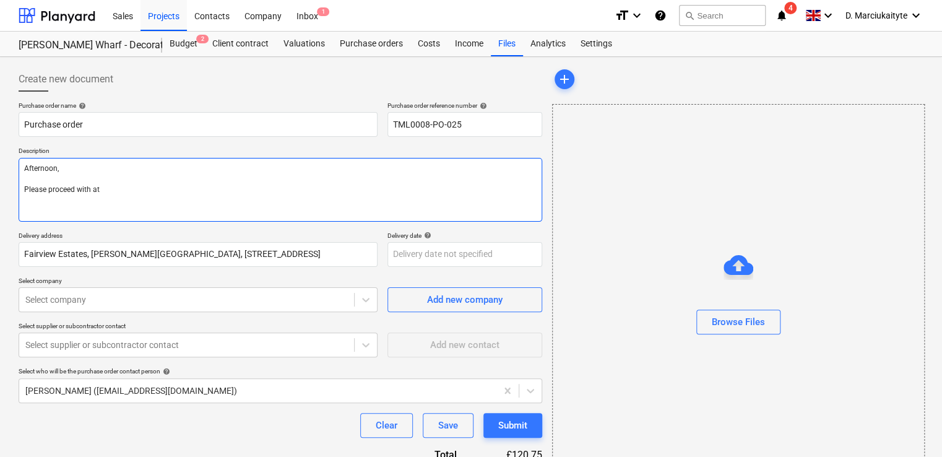
type textarea "x"
type textarea "Afternoon, Please proceed with att"
type textarea "x"
type textarea "Afternoon, Please proceed with atta"
type textarea "x"
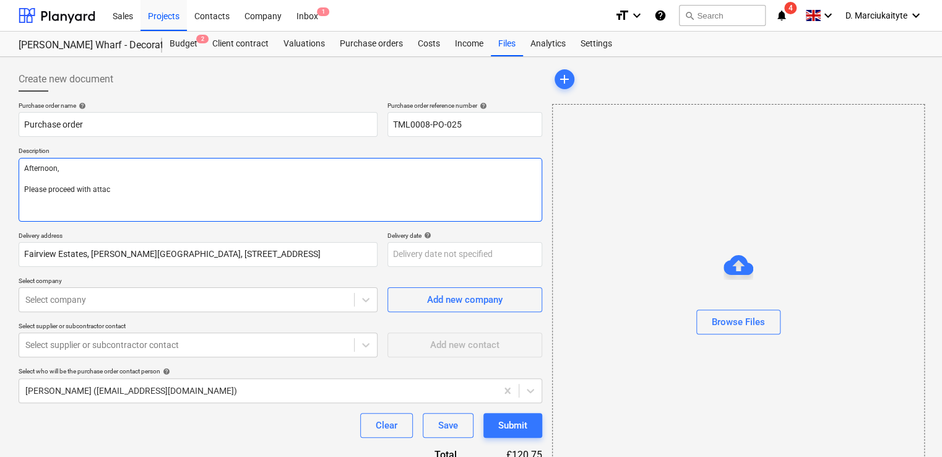
type textarea "Afternoon, Please proceed with attach"
type textarea "x"
type textarea "Afternoon, Please proceed with attache"
type textarea "x"
type textarea "Afternoon, Please proceed with attached"
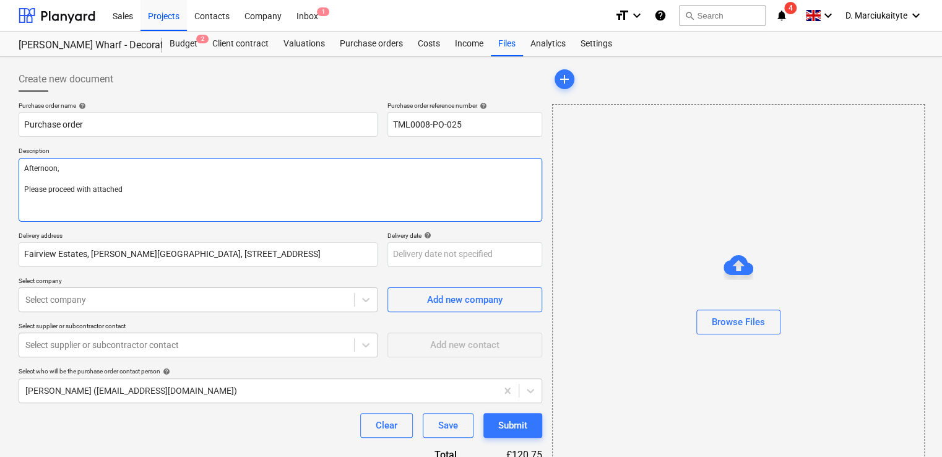
type textarea "x"
type textarea "Afternoon, Please proceed with attached"
type textarea "x"
type textarea "Afternoon, Please proceed with attached or"
type textarea "x"
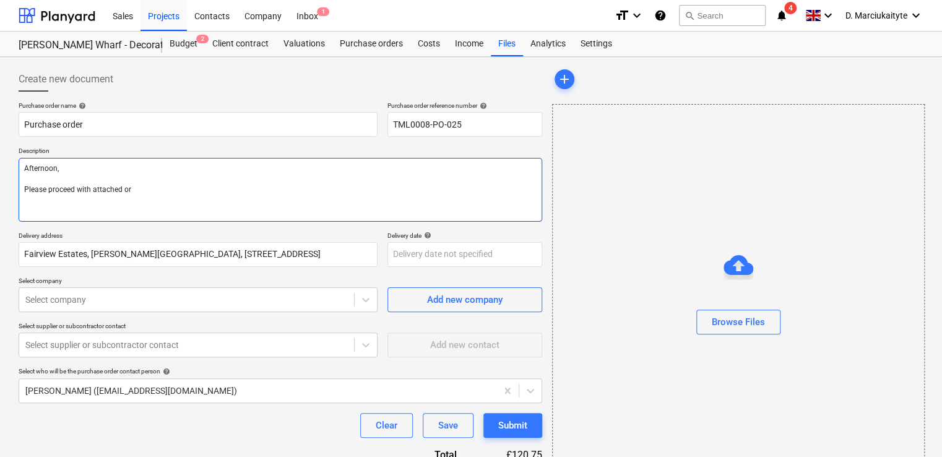
type textarea "Afternoon, Please proceed with attached ord"
type textarea "x"
type textarea "Afternoon, Please proceed with attached orde"
type textarea "x"
type textarea "Afternoon, Please proceed with attached order"
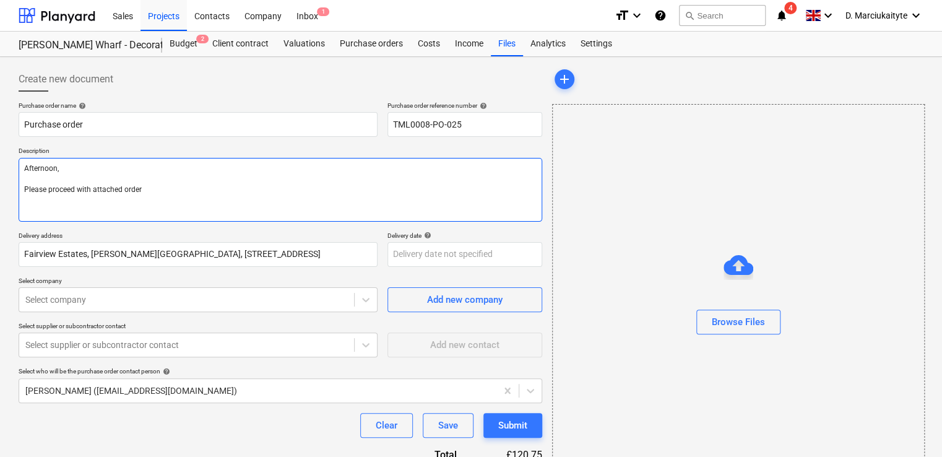
type textarea "x"
type textarea "Afternoon, Please proceed with attached order."
type textarea "x"
type textarea "Afternoon, Please proceed with attached order."
type textarea "x"
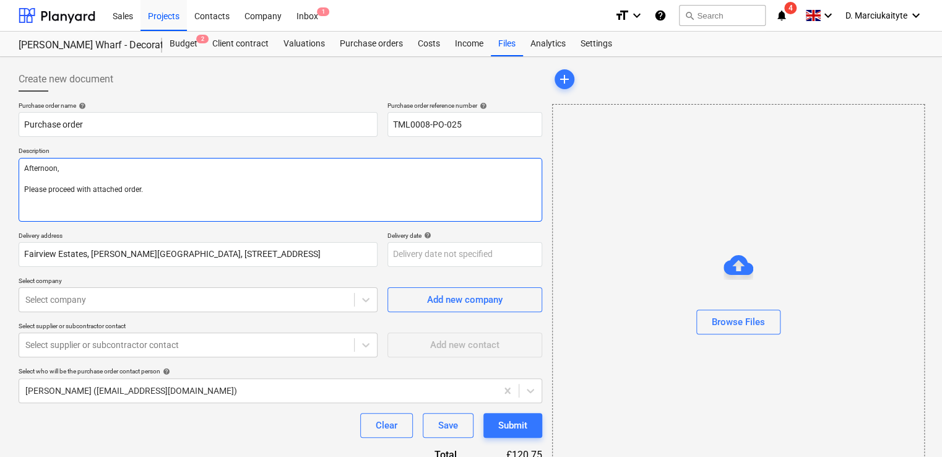
type textarea "Afternoon, Please proceed with attached order. t"
type textarea "x"
type textarea "Afternoon, Please proceed with attached order. th"
type textarea "x"
type textarea "Afternoon, Please proceed with attached order. tha"
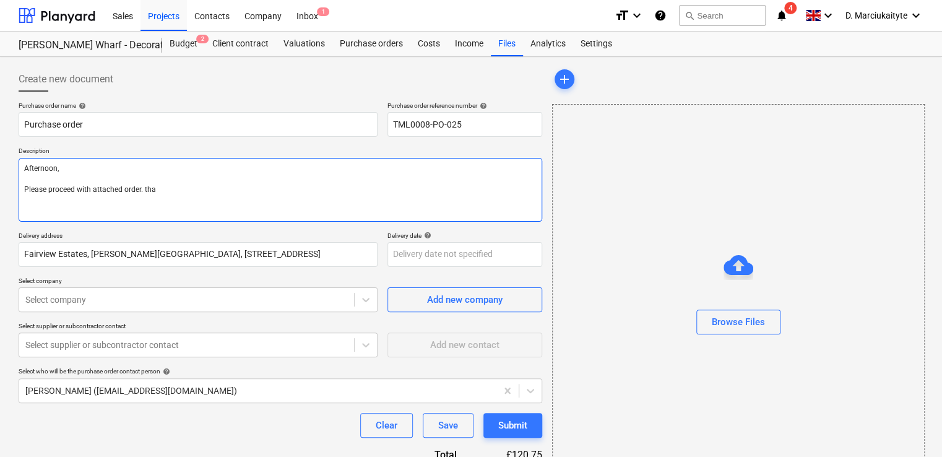
type textarea "x"
type textarea "Afternoon, Please proceed with attached order. than"
type textarea "x"
type textarea "Afternoon, Please proceed with attached order. thans"
type textarea "x"
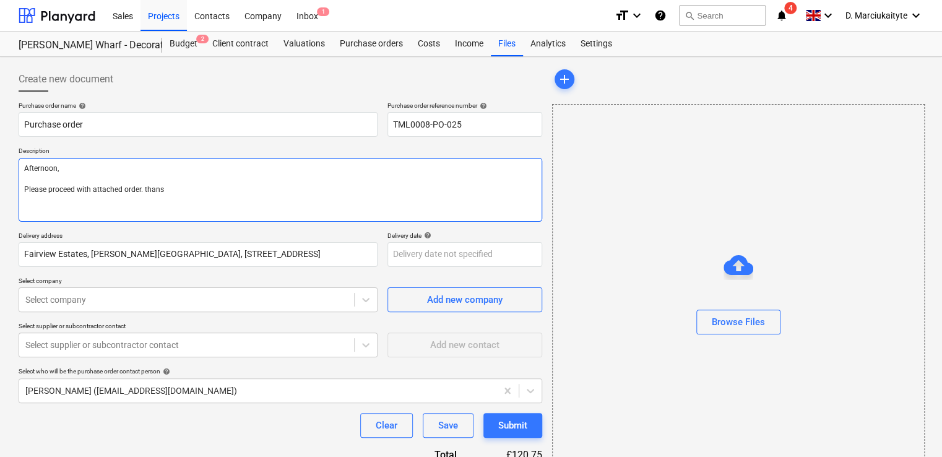
type textarea "Afternoon, Please proceed with attached order. thansk"
type textarea "x"
type textarea "Afternoon, Please proceed with attached order. thansk"
type textarea "x"
type textarea "Afternoon, Please proceed with attached order. thansk"
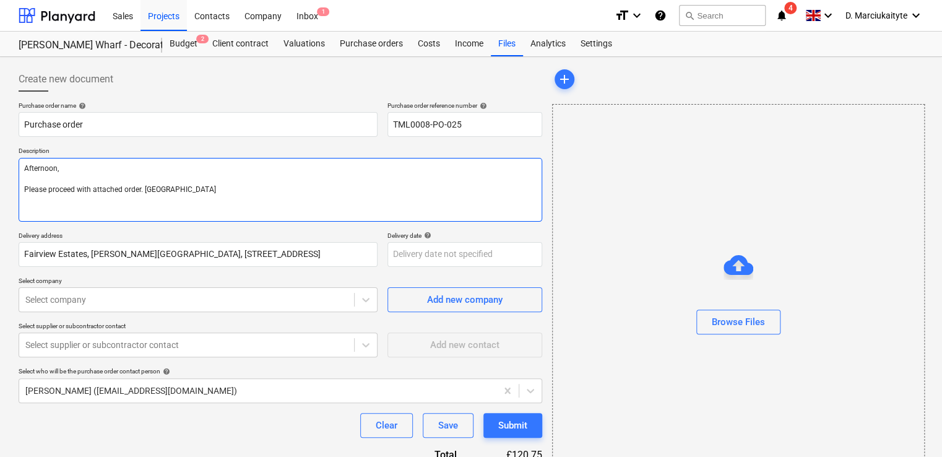
type textarea "x"
type textarea "Afternoon, Please proceed with attached order. thans"
type textarea "x"
type textarea "Afternoon, Please proceed with attached order. than"
type textarea "x"
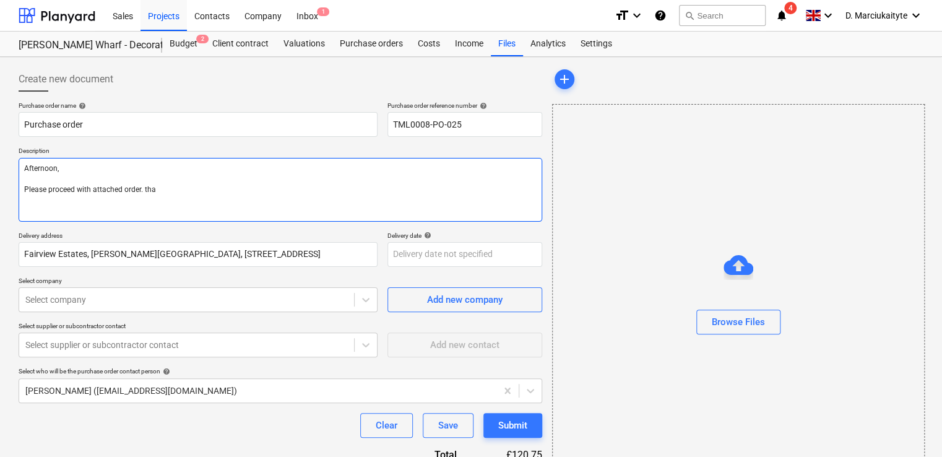
type textarea "Afternoon, Please proceed with attached order. th"
type textarea "x"
type textarea "Afternoon, Please proceed with attached order. t"
type textarea "x"
type textarea "Afternoon, Please proceed with attached order."
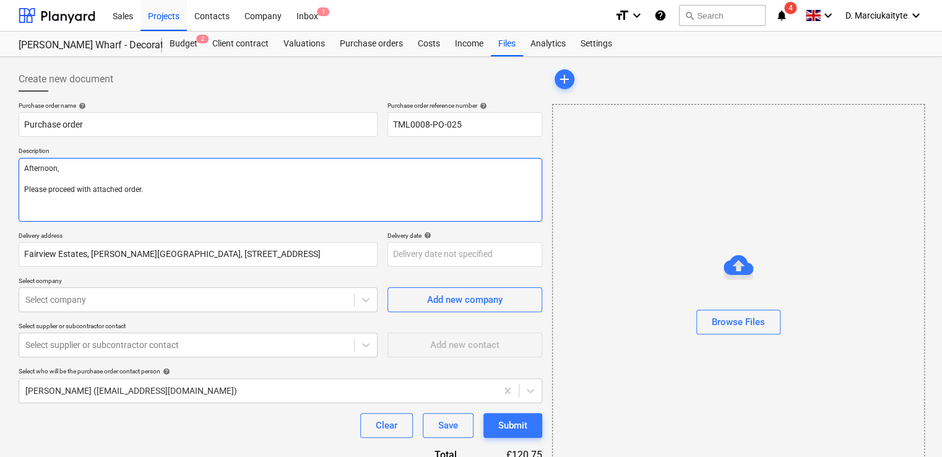
type textarea "x"
type textarea "Afternoon, Please proceed with attached order. t"
type textarea "x"
type textarea "Afternoon, Please proceed with attached order. th"
type textarea "x"
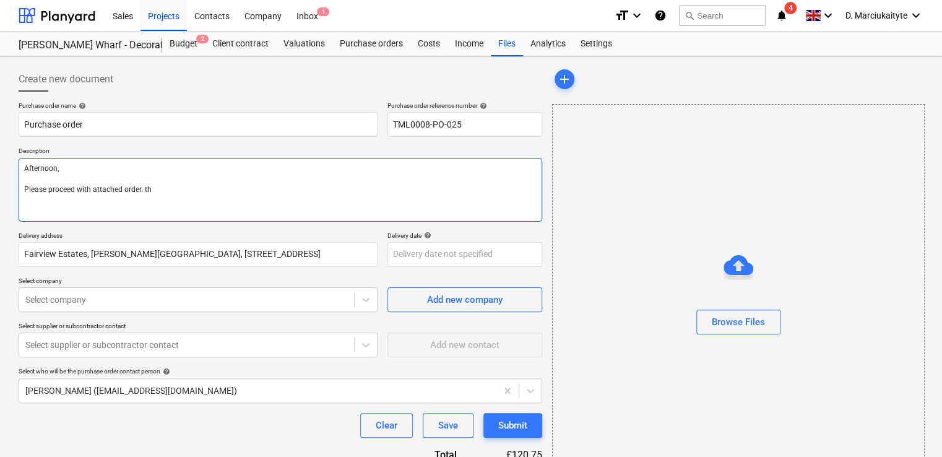
type textarea "Afternoon, Please proceed with attached order. tha"
type textarea "x"
type textarea "Afternoon, Please proceed with attached order. than"
type textarea "x"
type textarea "Afternoon, Please proceed with attached order. thank"
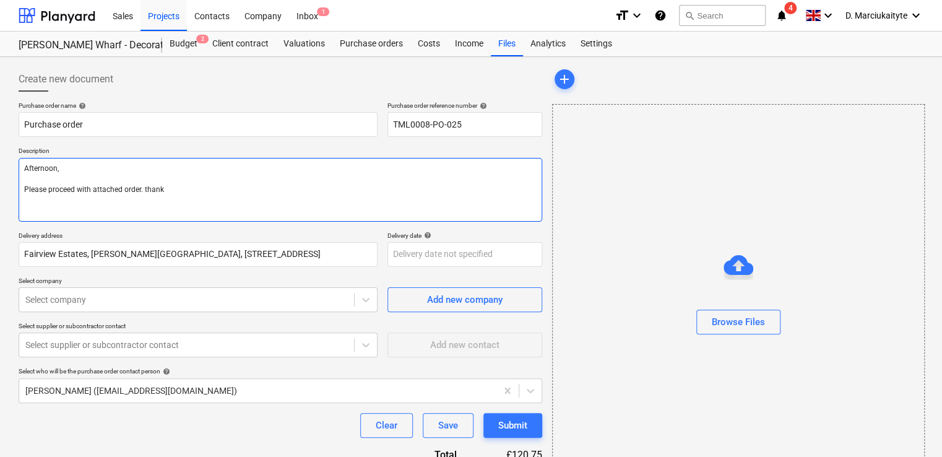
type textarea "x"
type textarea "Afternoon, Please proceed with attached order. thanks"
type textarea "x"
type textarea "Afternoon, Please proceed with attached order. thanks"
click at [146, 189] on textarea "Afternoon, Please proceed with attached order. thanks" at bounding box center [280, 190] width 523 height 64
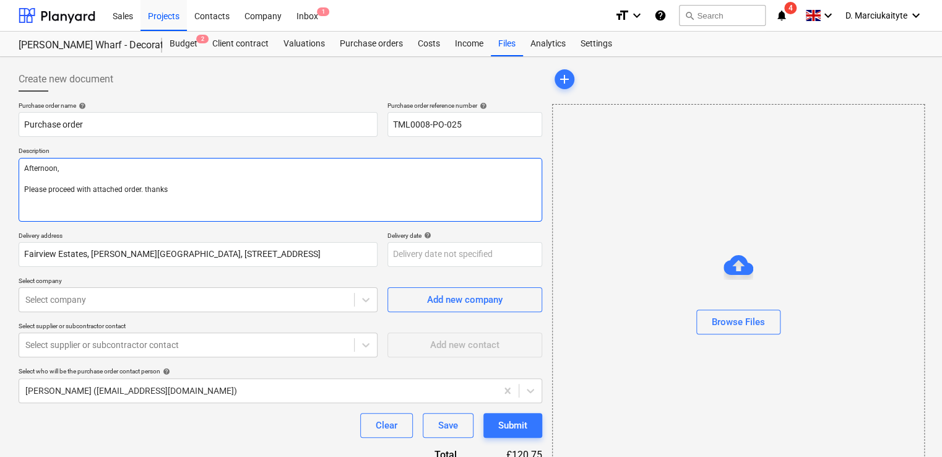
type textarea "x"
type textarea "Afternoon, Please proceed with attached order. hanks"
type textarea "x"
type textarea "Afternoon, Please proceed with attached order. Thanks"
click at [200, 194] on textarea "Afternoon, Please proceed with attached order. Thanks" at bounding box center [280, 190] width 523 height 64
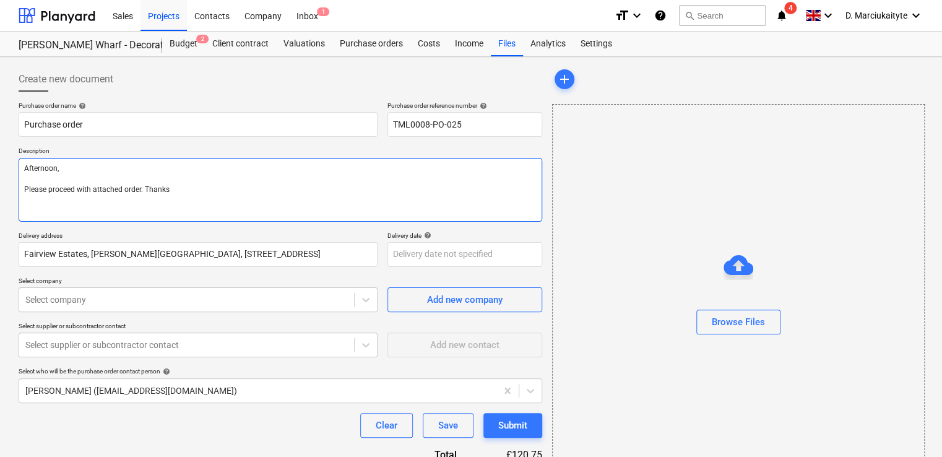
type textarea "x"
type textarea "Afternoon, Please proceed with attached order. Thanks"
paste textarea "Site contact [PERSON_NAME] [PHONE_NUMBER]"
type textarea "x"
type textarea "Afternoon, Please proceed with attached order. Thanks Site contact Andrei 07502…"
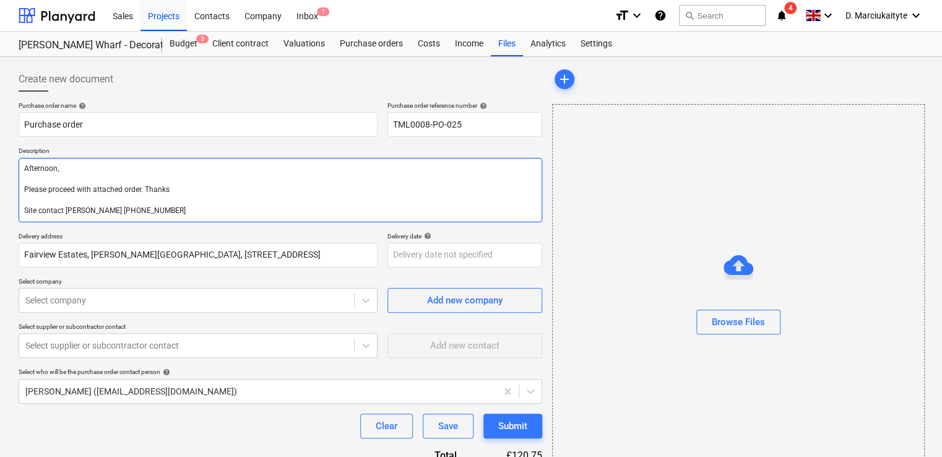
type textarea "x"
type textarea "Afternoon, Please proceed with attached order. Thanks Site contact Andrei 07502…"
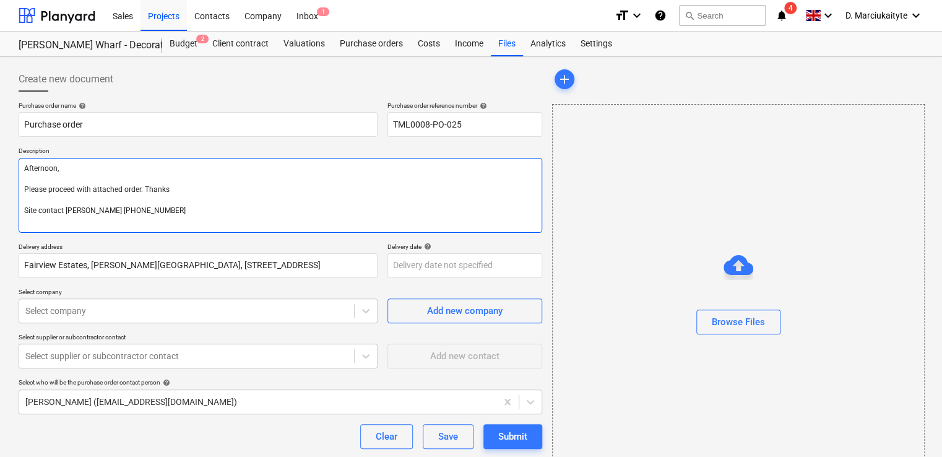
type textarea "x"
type textarea "Afternoon, Please proceed with attached order. Thanks Site contact Andrei 07502…"
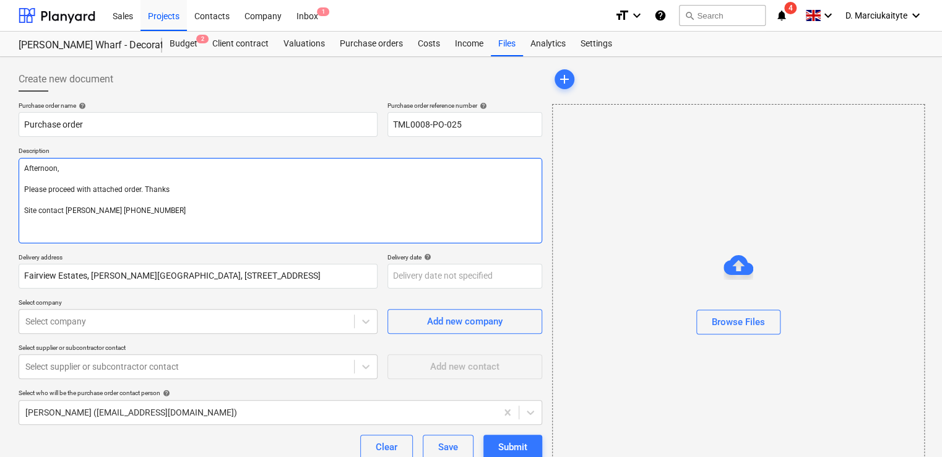
type textarea "x"
type textarea "Afternoon, Please proceed with attached order. Thanks Site contact Andrei 07502…"
type textarea "x"
type textarea "Afternoon, Please proceed with attached order. Thanks Site contact Andrei 07502…"
type textarea "x"
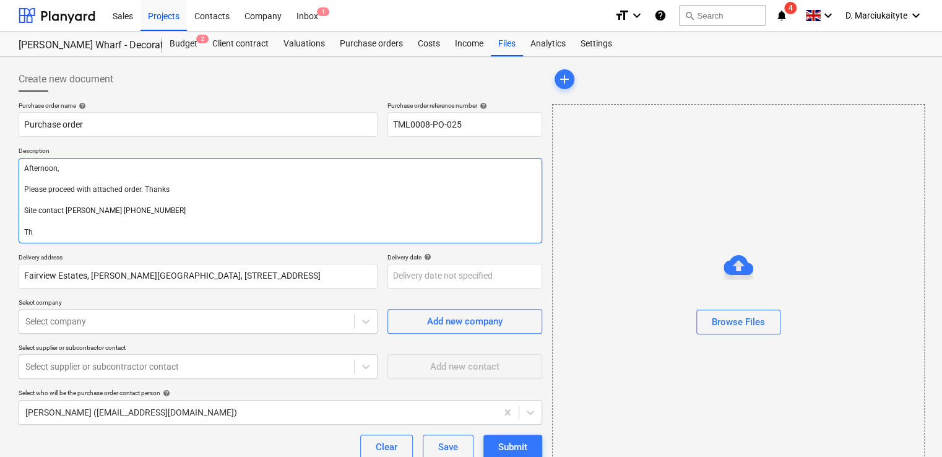
type textarea "Afternoon, Please proceed with attached order. Thanks Site contact Andrei 07502…"
type textarea "x"
type textarea "Afternoon, Please proceed with attached order. Thanks Site contact Andrei 07502…"
type textarea "x"
type textarea "Afternoon, Please proceed with attached order. Thanks Site contact Andrei 07502…"
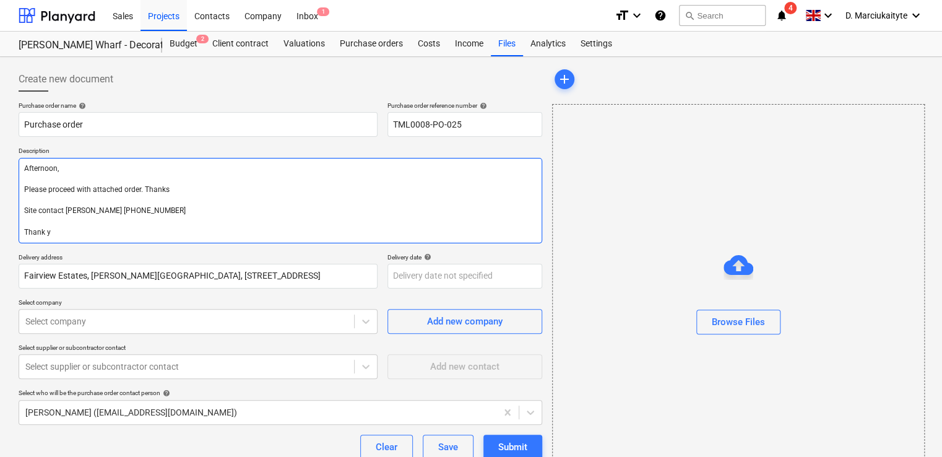
type textarea "x"
type textarea "Afternoon, Please proceed with attached order. Thanks Site contact Andrei 07502…"
type textarea "x"
type textarea "Afternoon, Please proceed with attached order. Thanks Site contact Andrei 07502…"
type textarea "x"
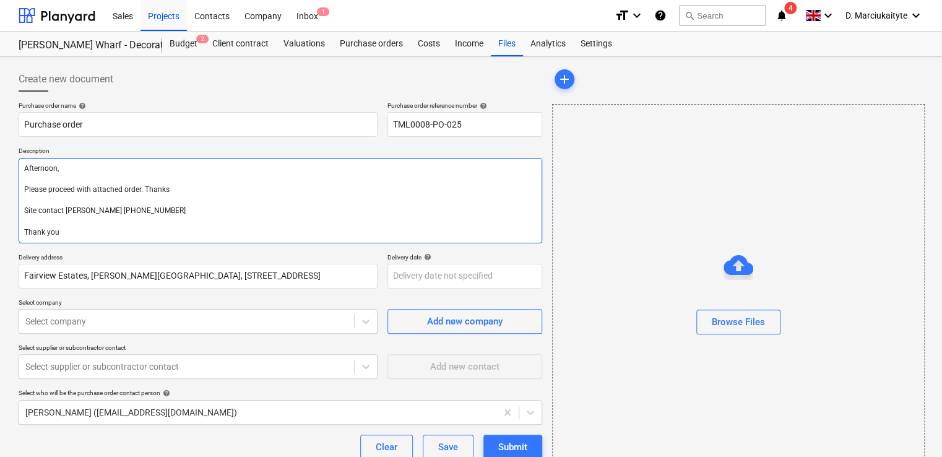
type textarea "Afternoon, Please proceed with attached order. Thanks Site contact Andrei 07502…"
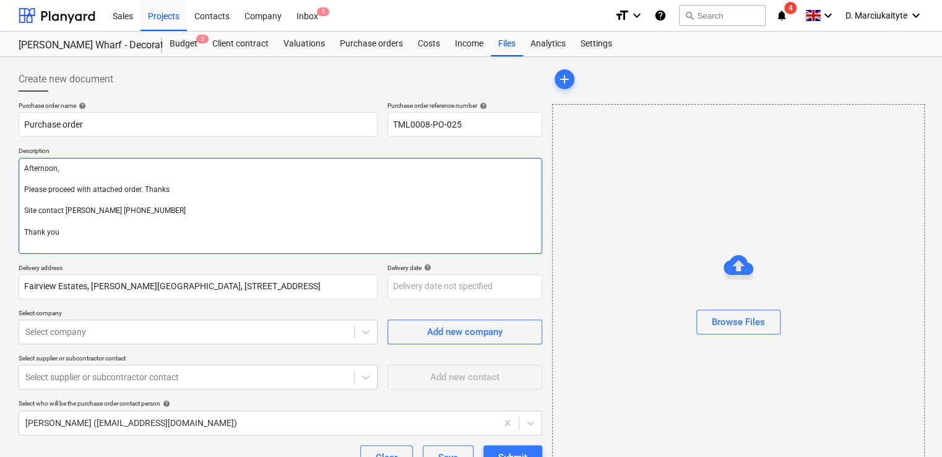
type textarea "x"
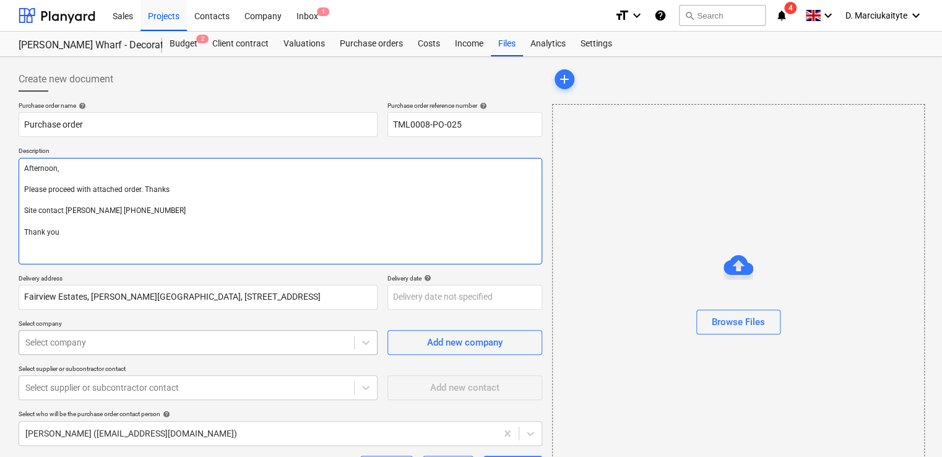
type textarea "Afternoon, Please proceed with attached order. Thanks Site contact Andrei 07502…"
type textarea "x"
click at [139, 346] on body "Sales Projects Contacts Company Inbox 1 format_size keyboard_arrow_down help se…" at bounding box center [471, 228] width 942 height 457
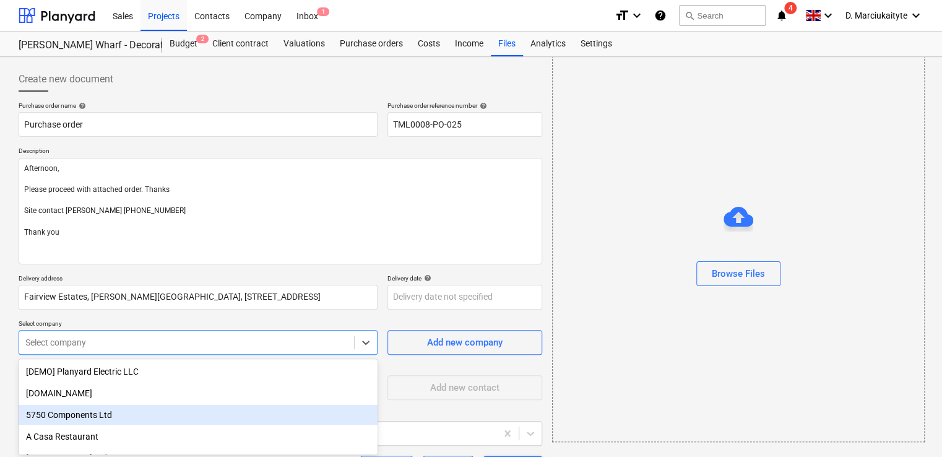
scroll to position [95, 0]
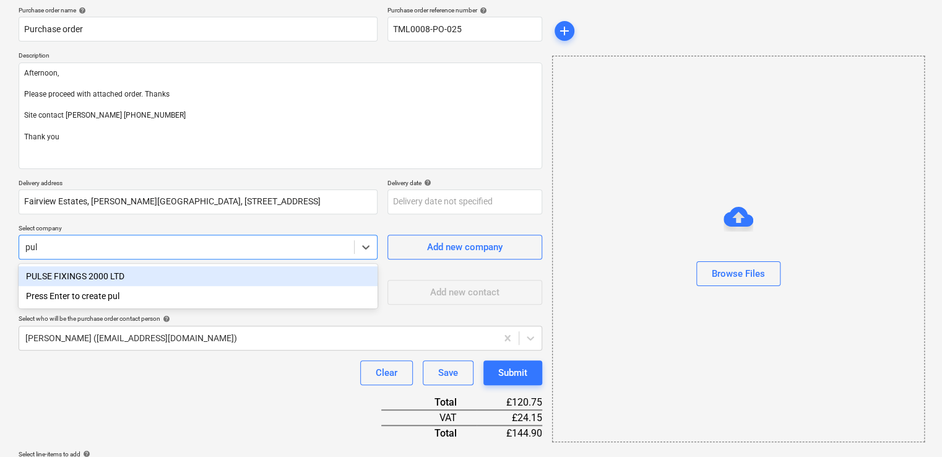
type input "puls"
type textarea "x"
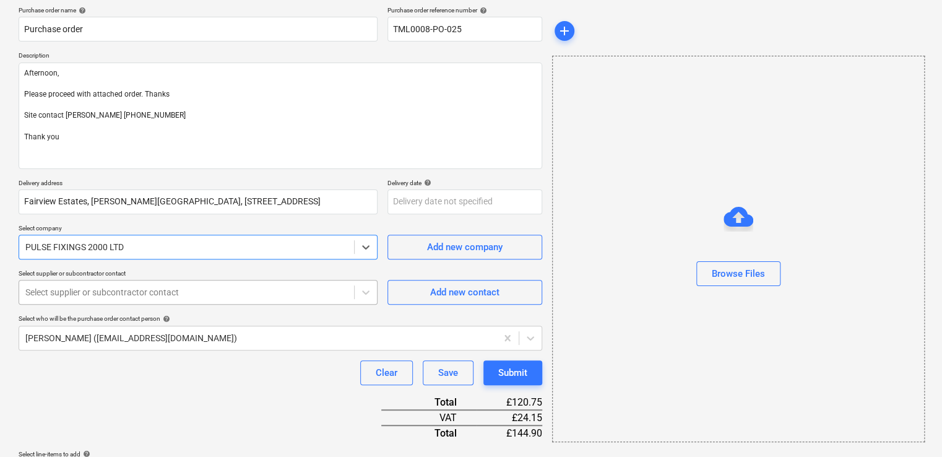
type textarea "x"
click at [166, 286] on div at bounding box center [186, 292] width 322 height 12
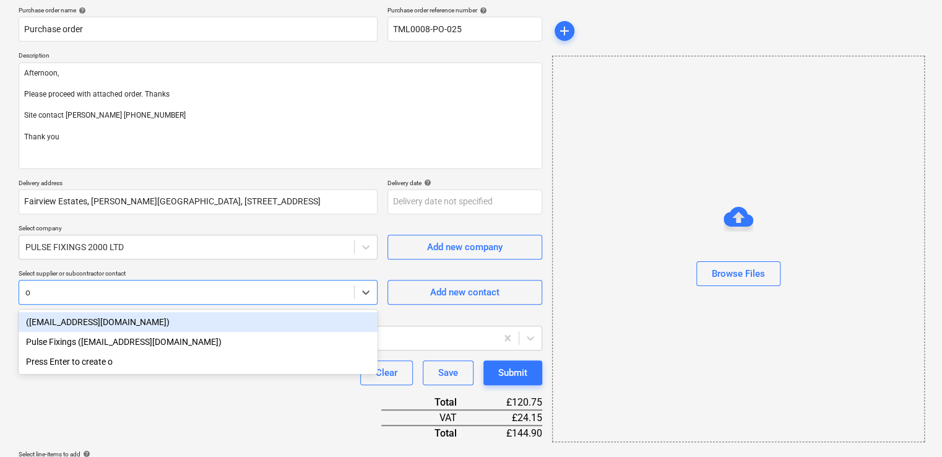
type input "or"
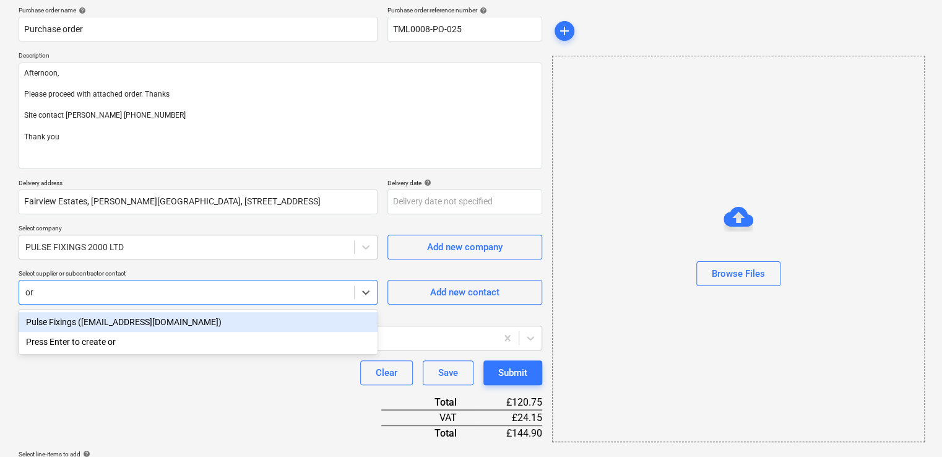
click at [163, 320] on div "Pulse Fixings (orders@pulsefixings.co.uk)" at bounding box center [198, 322] width 359 height 20
type textarea "x"
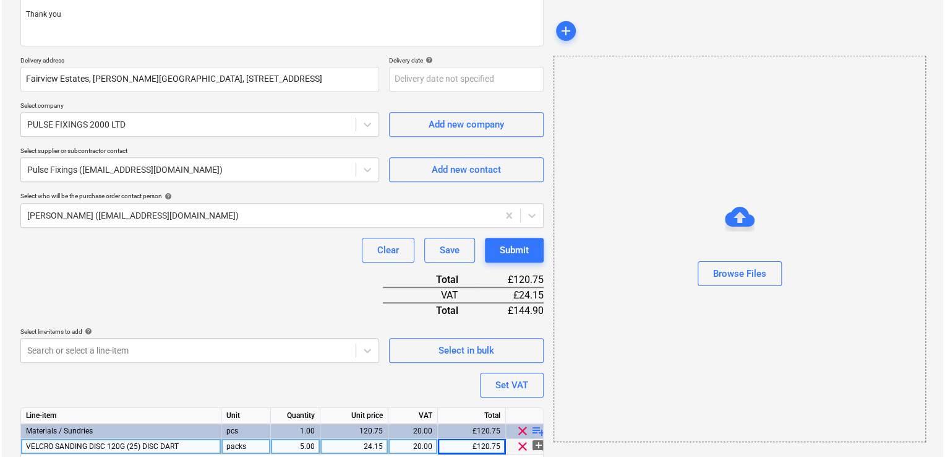
scroll to position [265, 0]
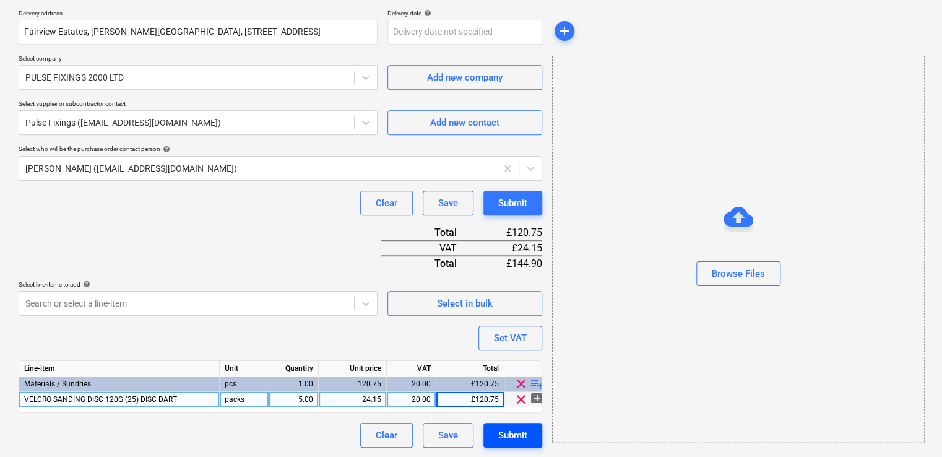
click at [525, 439] on div "Submit" at bounding box center [512, 435] width 29 height 16
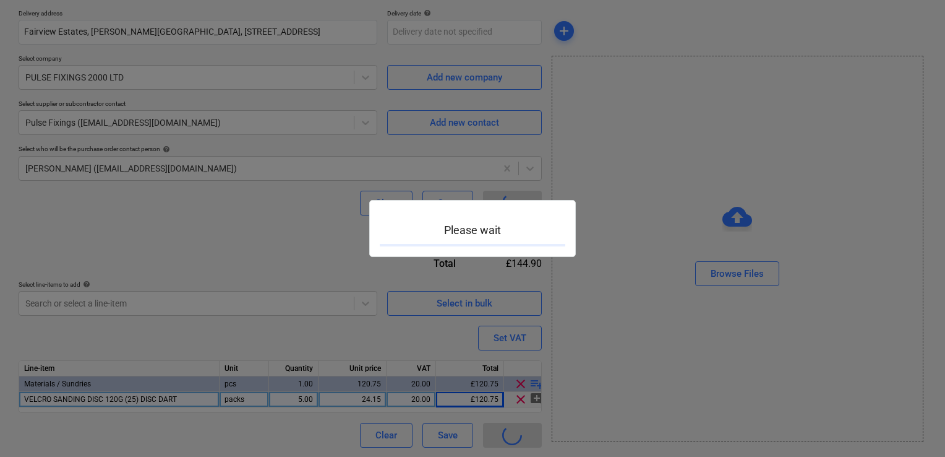
type textarea "x"
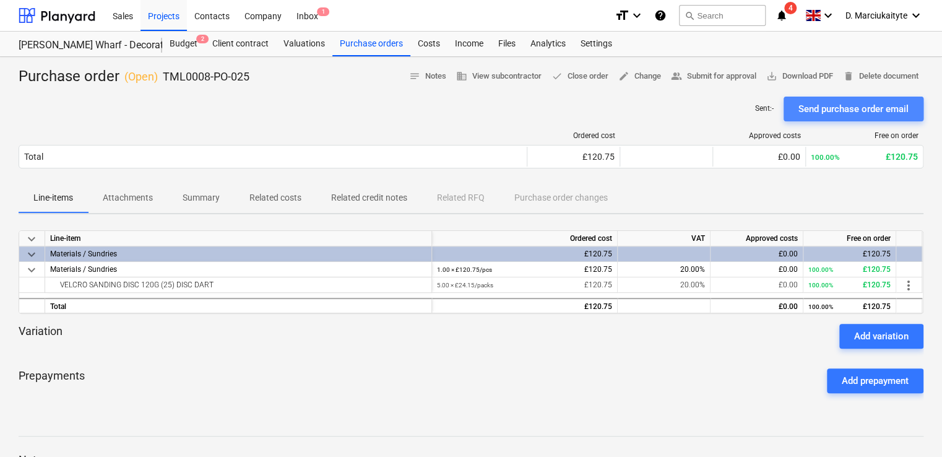
click at [831, 111] on div "Send purchase order email" at bounding box center [853, 109] width 110 height 16
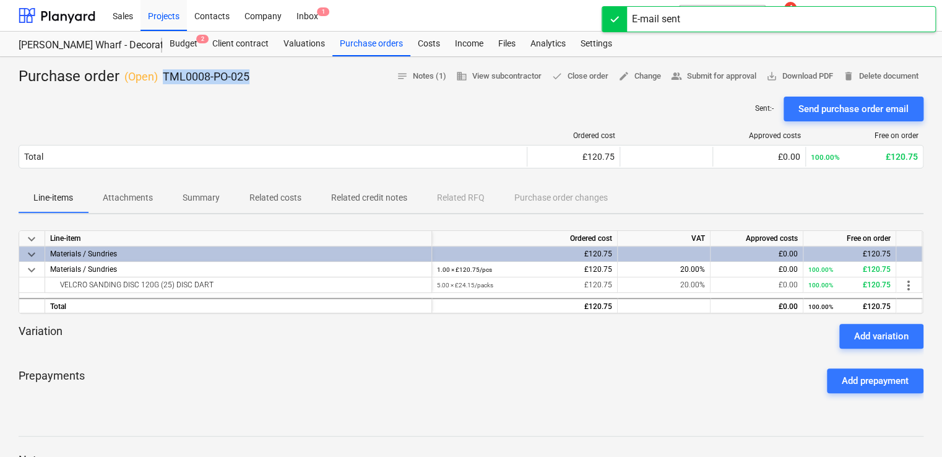
drag, startPoint x: 259, startPoint y: 80, endPoint x: 160, endPoint y: 77, distance: 99.0
click at [162, 75] on div "Purchase order ( Open ) TML0008-PO-025 notes Notes (1) business View subcontrac…" at bounding box center [471, 77] width 904 height 20
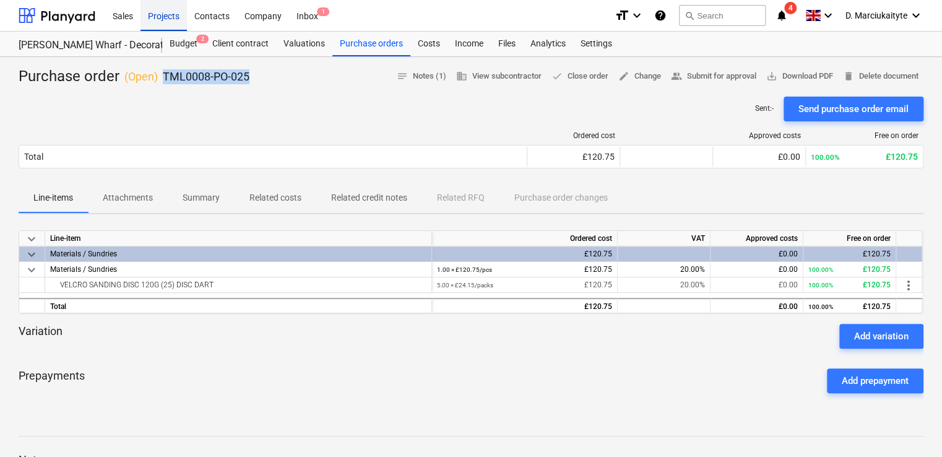
click at [156, 14] on div "Projects" at bounding box center [163, 15] width 46 height 32
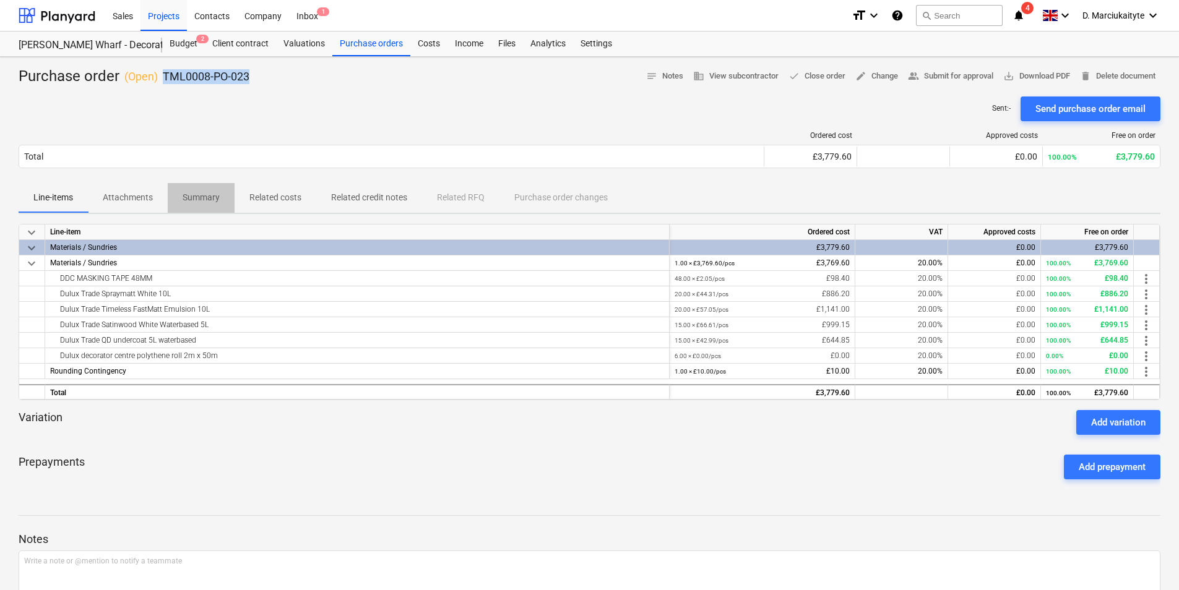
click at [211, 200] on p "Summary" at bounding box center [201, 197] width 37 height 13
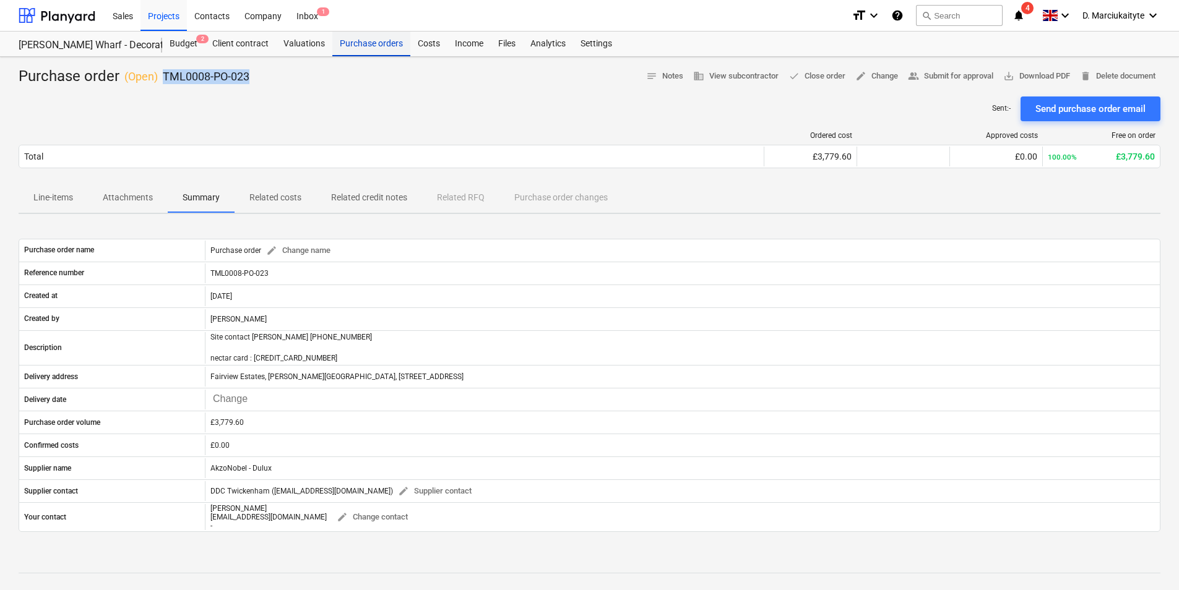
click at [345, 48] on div "Purchase orders" at bounding box center [371, 44] width 78 height 25
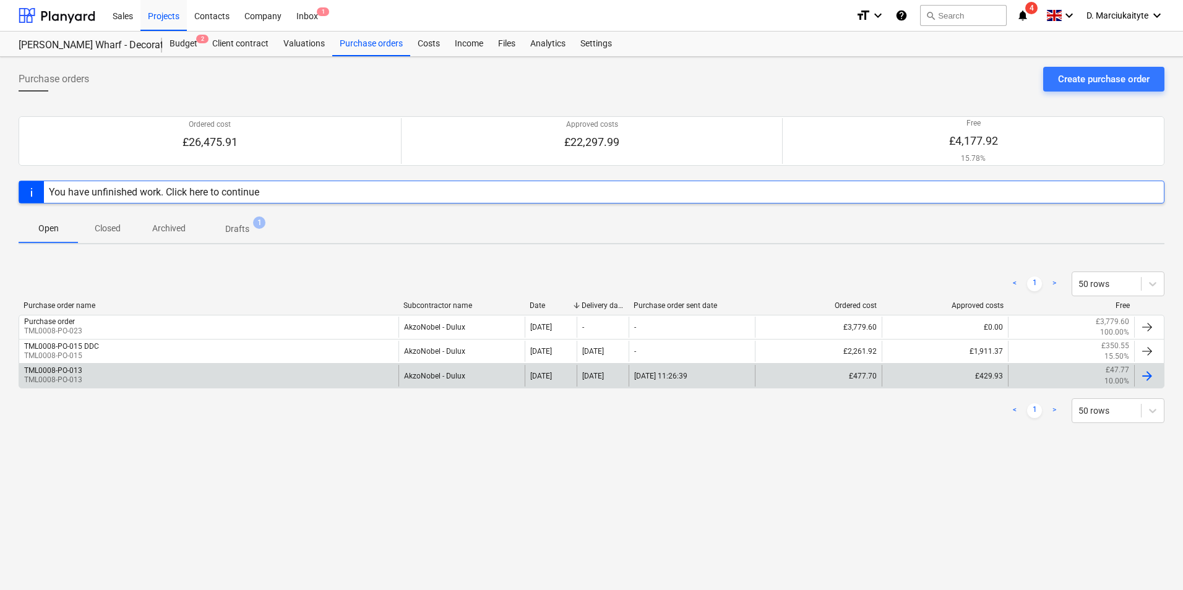
click at [312, 380] on div "TML0008-PO-013 TML0008-PO-013" at bounding box center [208, 375] width 379 height 21
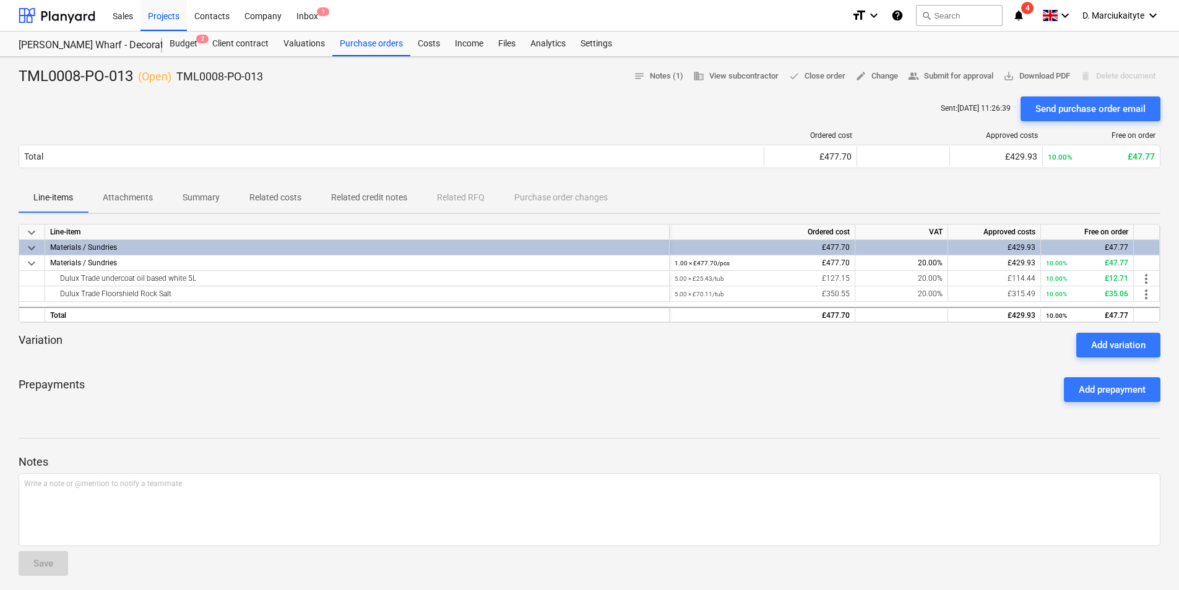
click at [208, 198] on p "Summary" at bounding box center [201, 197] width 37 height 13
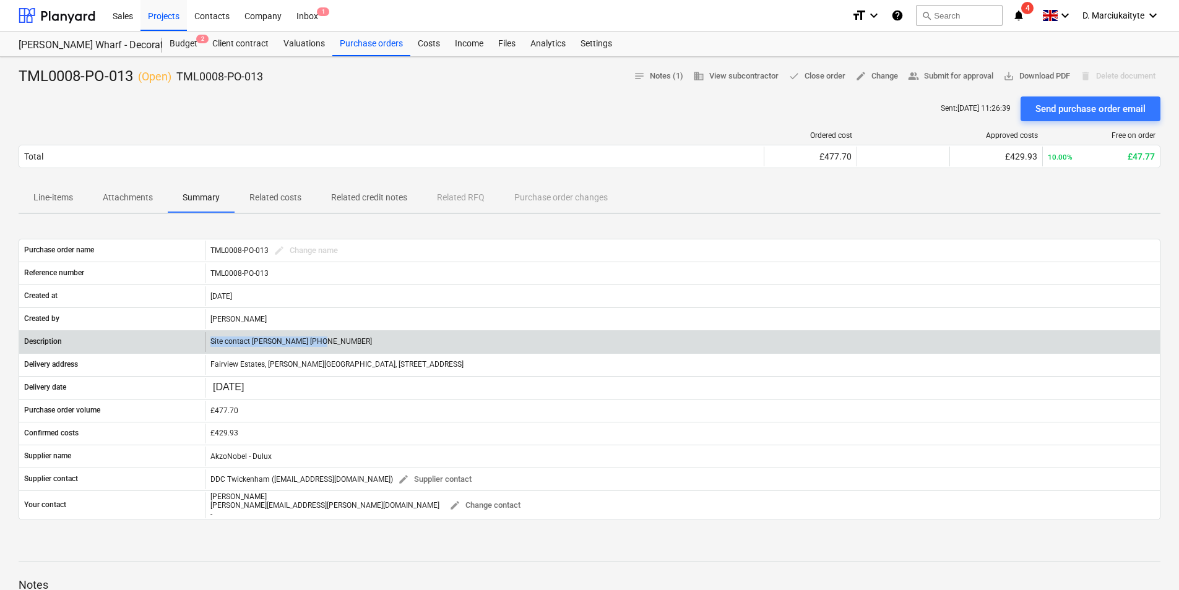
drag, startPoint x: 341, startPoint y: 338, endPoint x: 199, endPoint y: 338, distance: 142.3
click at [199, 338] on div "Description Site contact [PERSON_NAME] [PHONE_NUMBER]" at bounding box center [589, 342] width 1140 height 20
copy div "Site contact [PERSON_NAME] [PHONE_NUMBER]"
